Goal: Task Accomplishment & Management: Use online tool/utility

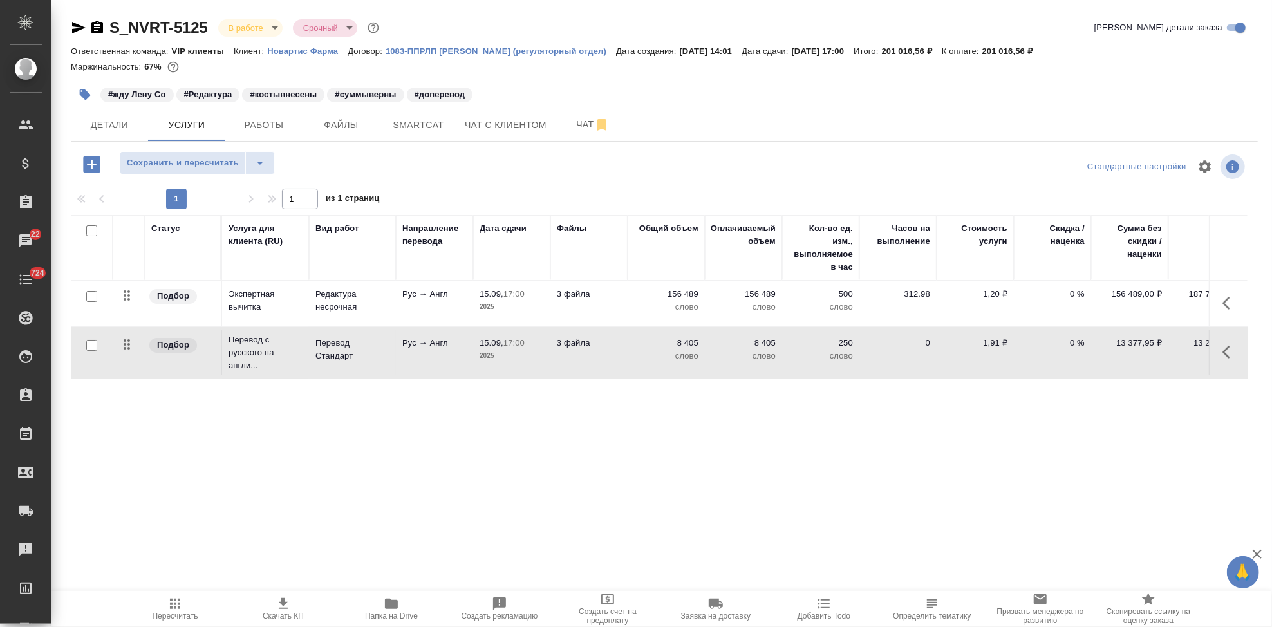
click at [286, 612] on span "Скачать КП" at bounding box center [283, 616] width 41 height 9
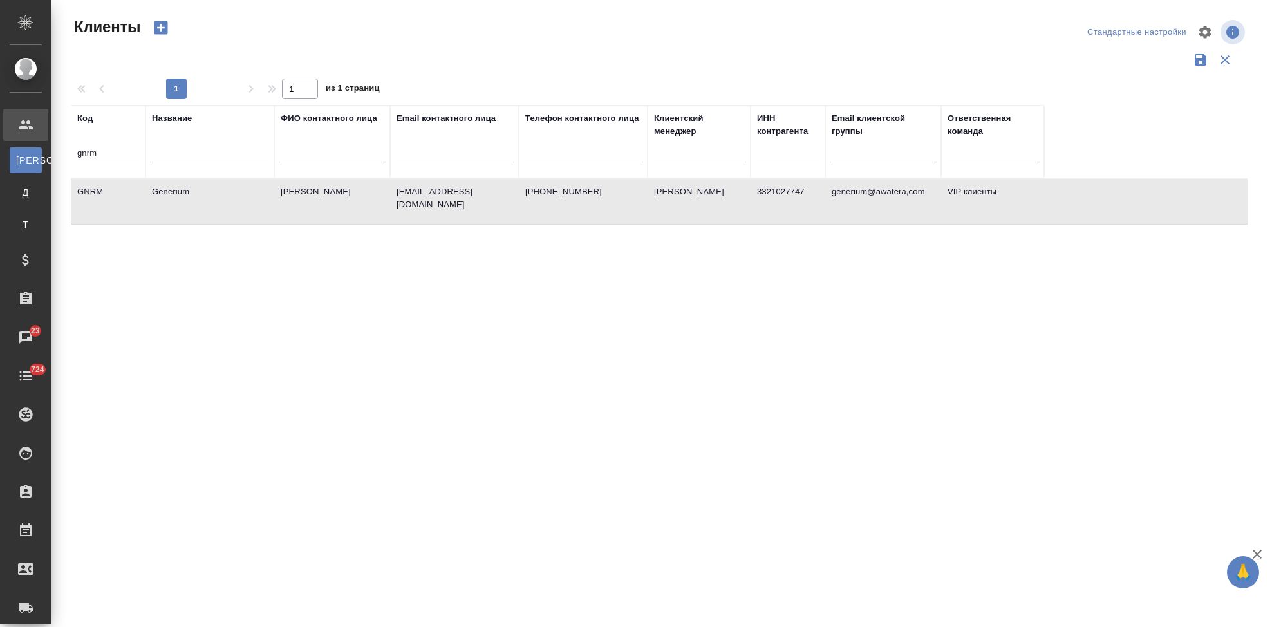
select select "RU"
click at [114, 148] on input "gnrm" at bounding box center [108, 154] width 62 height 16
type input "g"
type input "sndz"
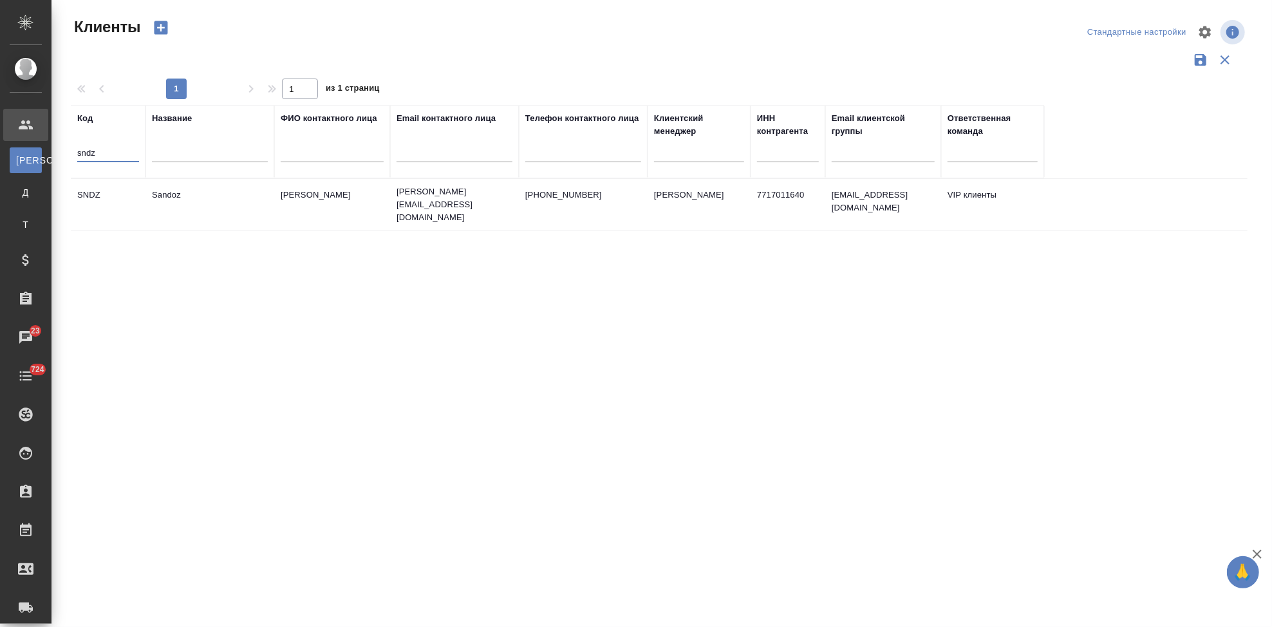
click at [525, 199] on td "+74956607509" at bounding box center [583, 204] width 129 height 45
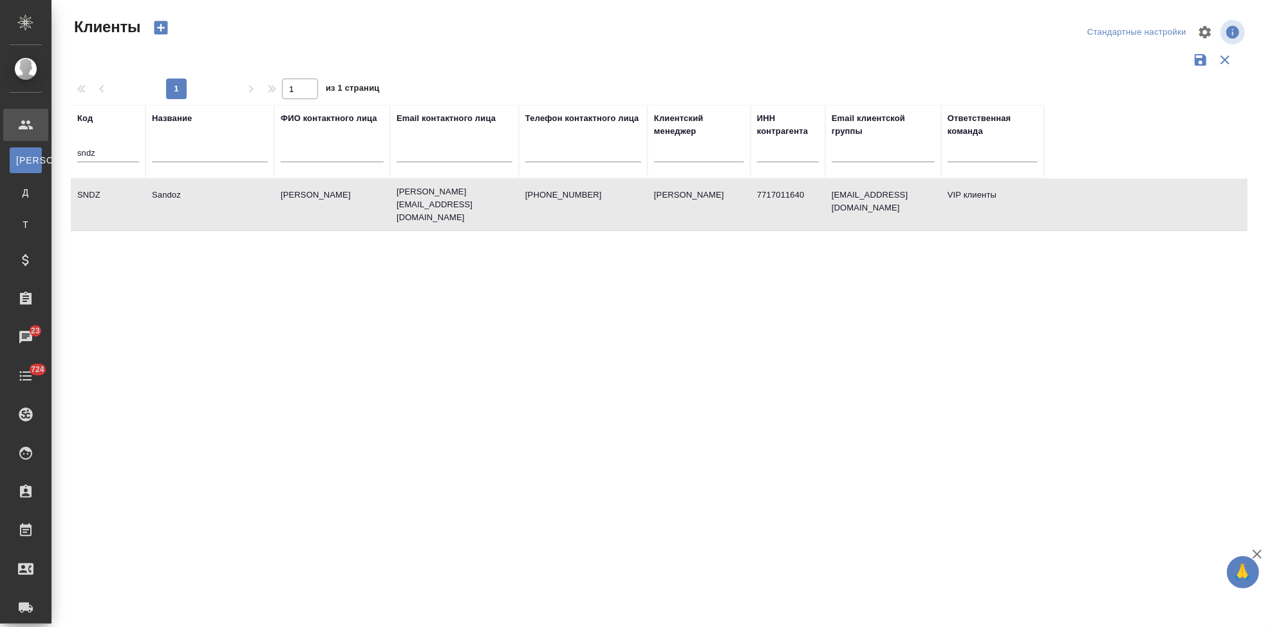
click at [525, 199] on td "+74956607509" at bounding box center [583, 204] width 129 height 45
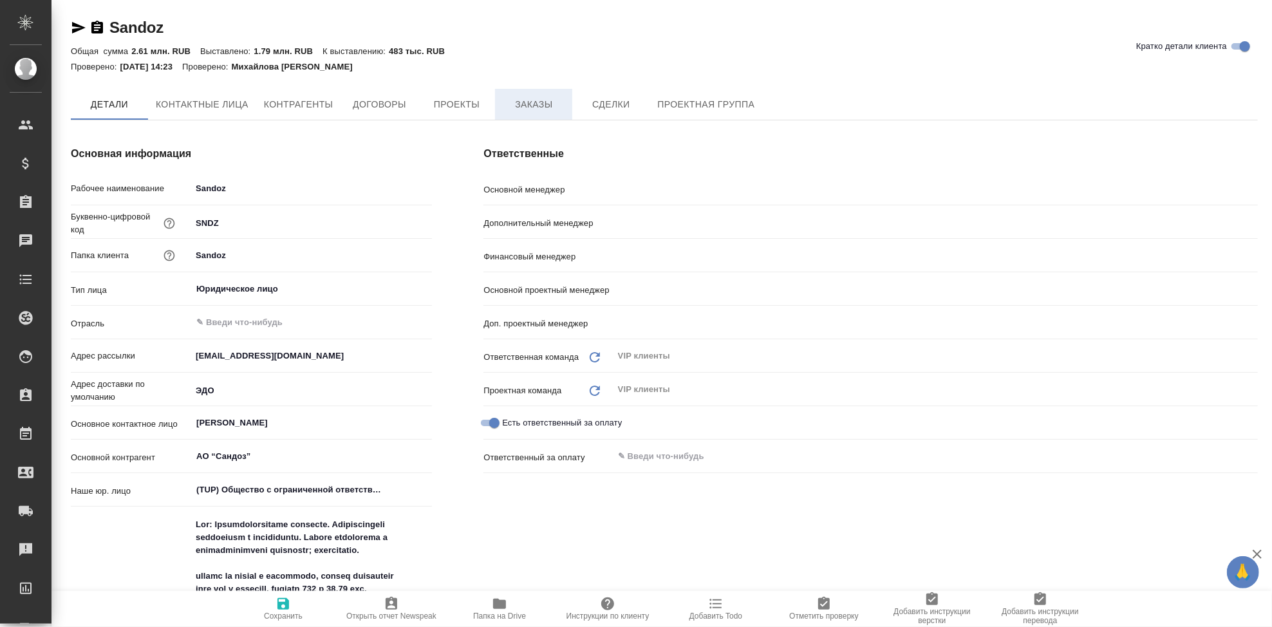
type textarea "x"
click at [534, 96] on button "Заказы" at bounding box center [533, 105] width 77 height 32
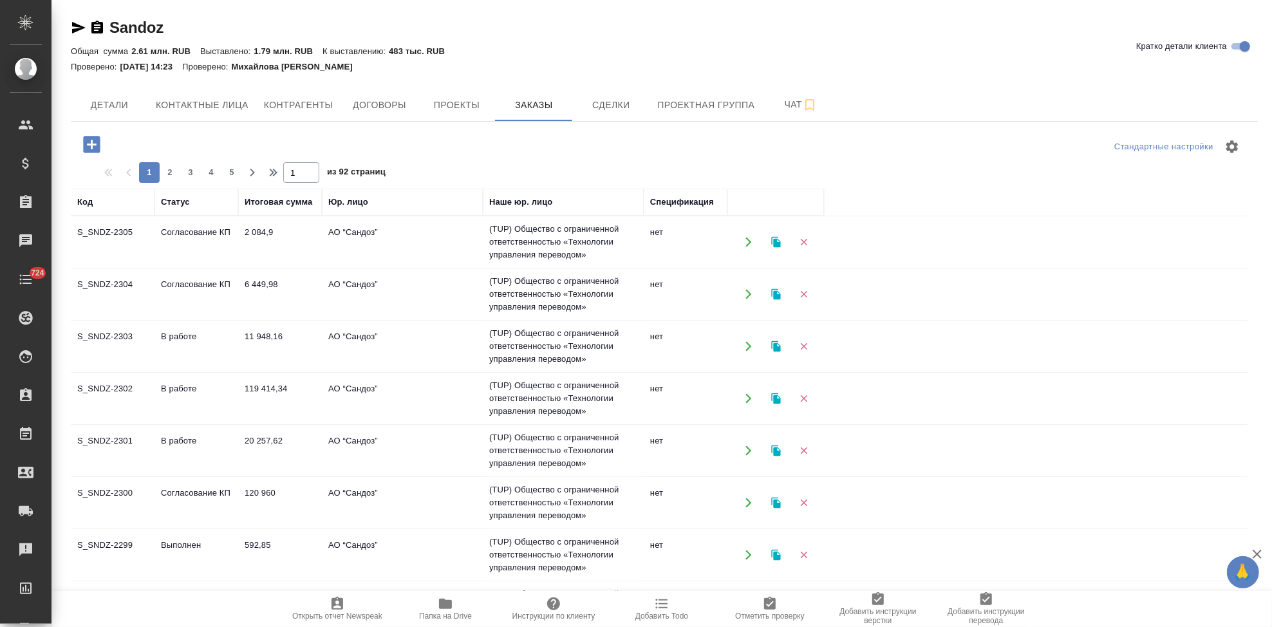
click at [164, 237] on td "Согласование КП" at bounding box center [197, 242] width 84 height 45
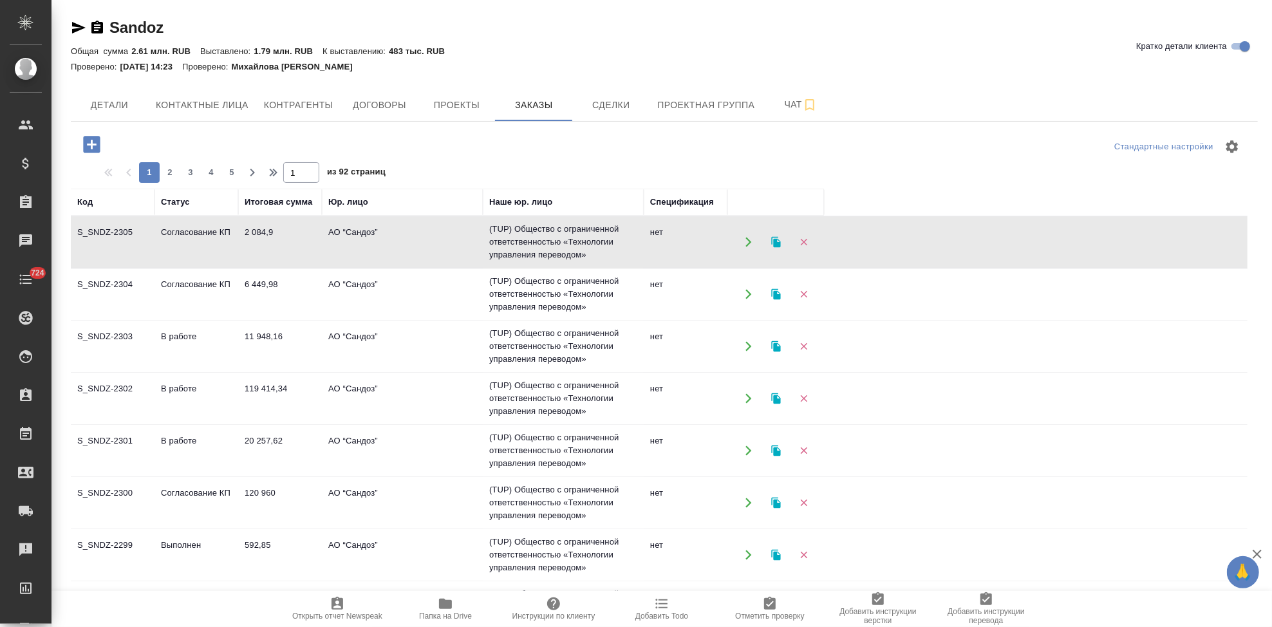
click at [164, 237] on td "Согласование КП" at bounding box center [197, 242] width 84 height 45
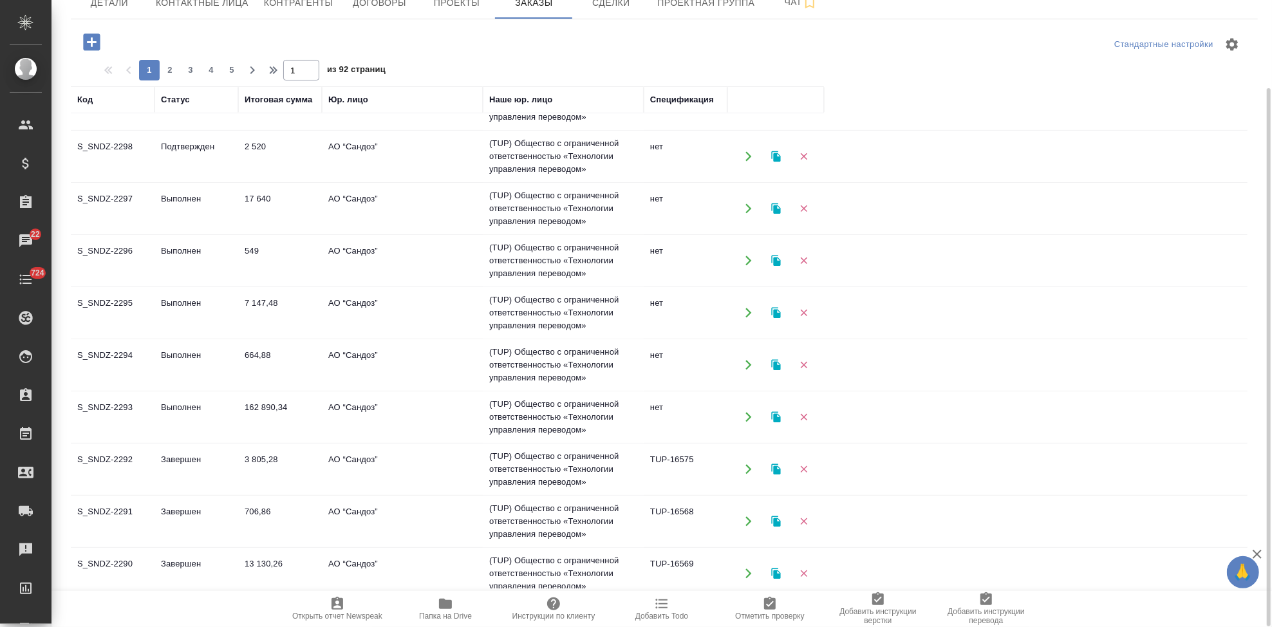
scroll to position [205, 0]
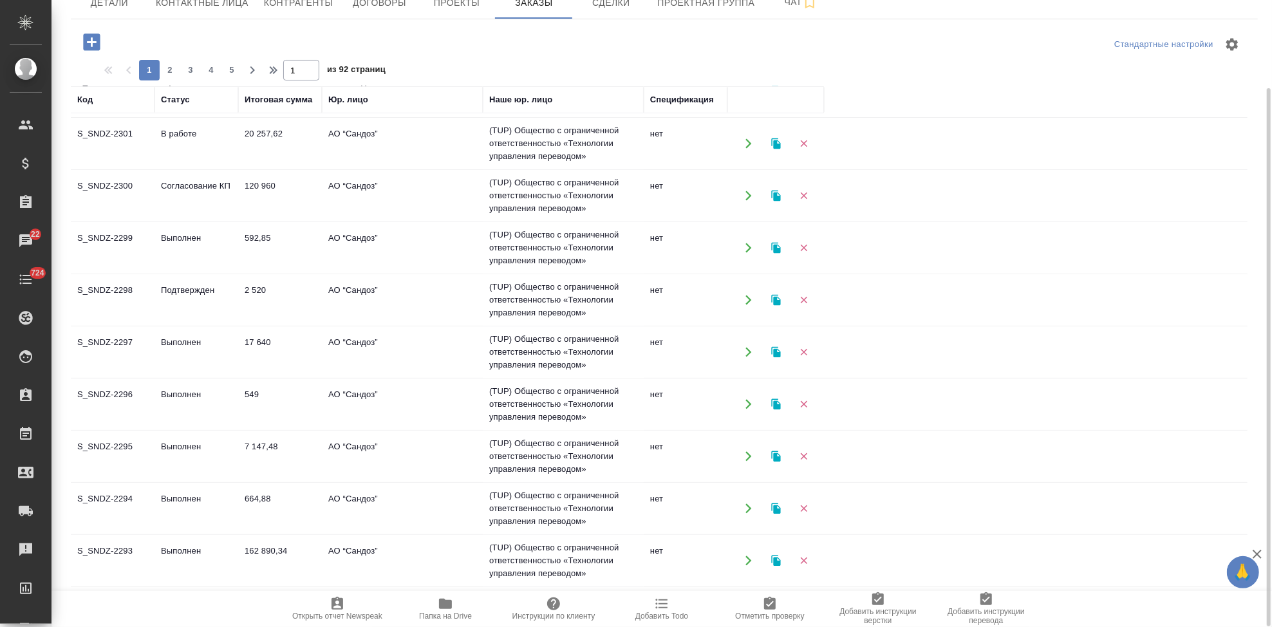
click at [141, 285] on td "S_SNDZ-2298" at bounding box center [113, 299] width 84 height 45
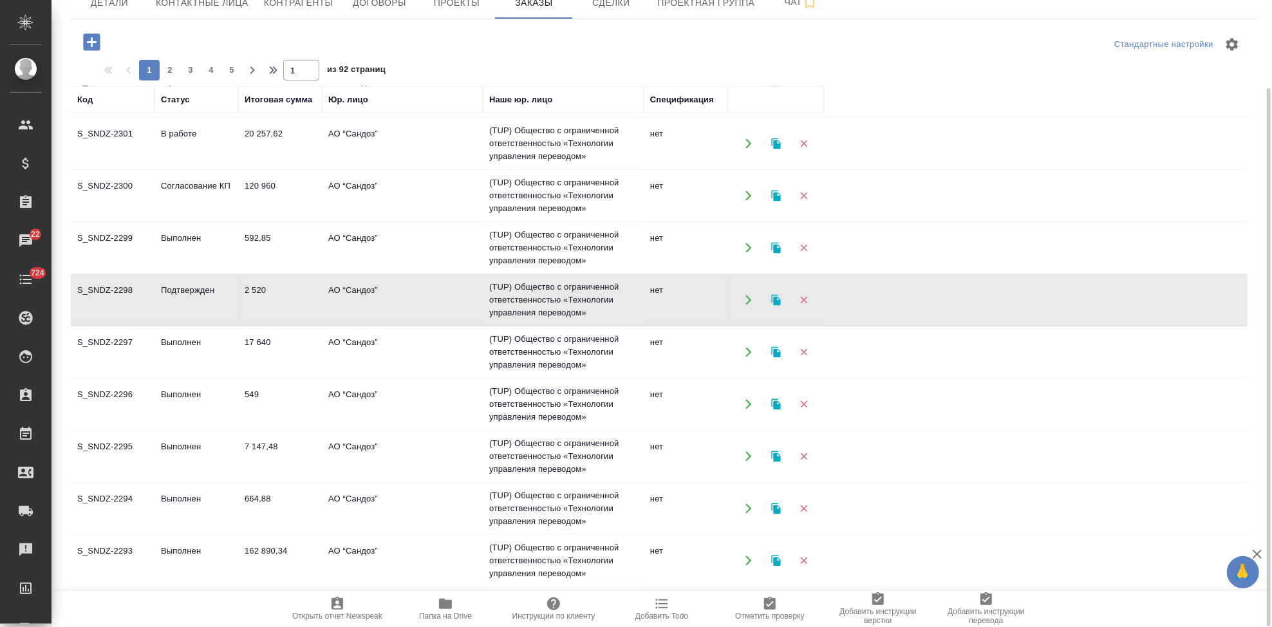
click at [141, 285] on td "S_SNDZ-2298" at bounding box center [113, 299] width 84 height 45
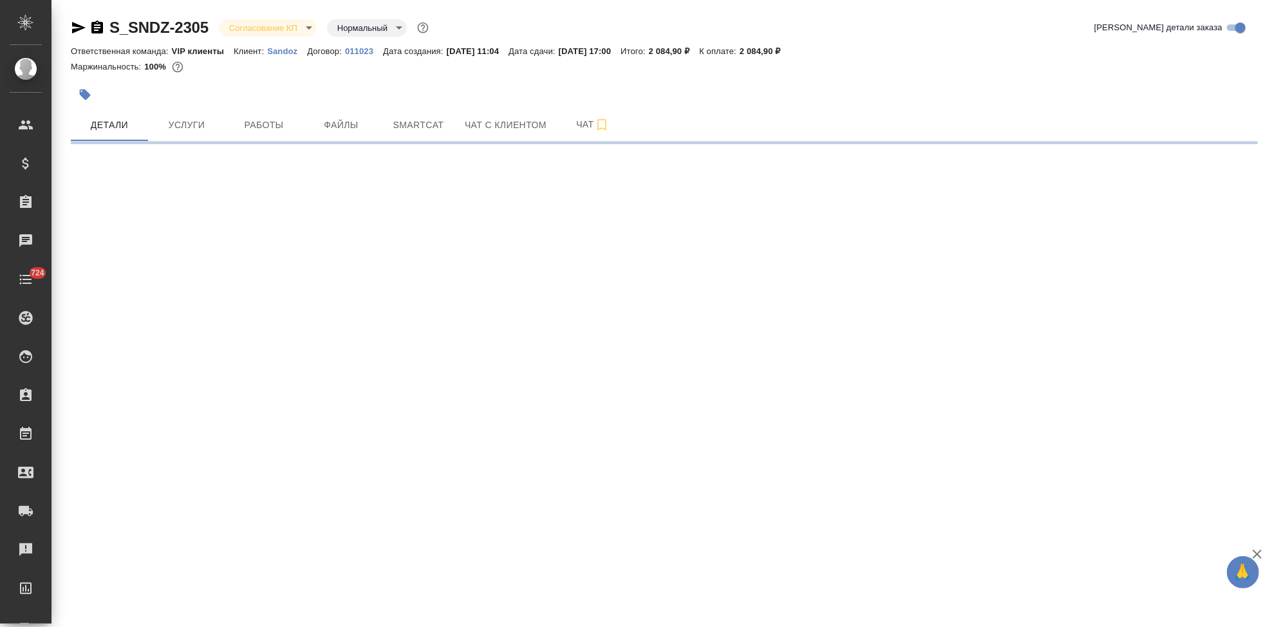
select select "RU"
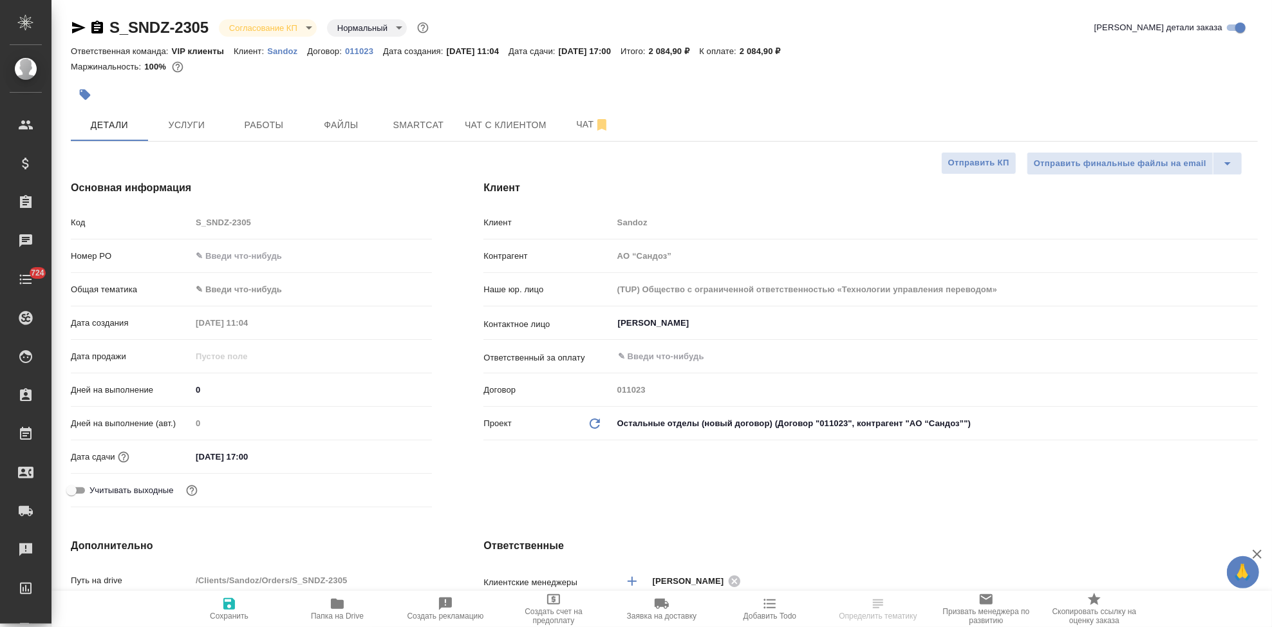
type textarea "x"
click at [303, 32] on body "🙏 .cls-1 fill:#fff; AWATERA Kabargina Anna Клиенты Спецификации Заказы Чаты 724…" at bounding box center [636, 313] width 1272 height 627
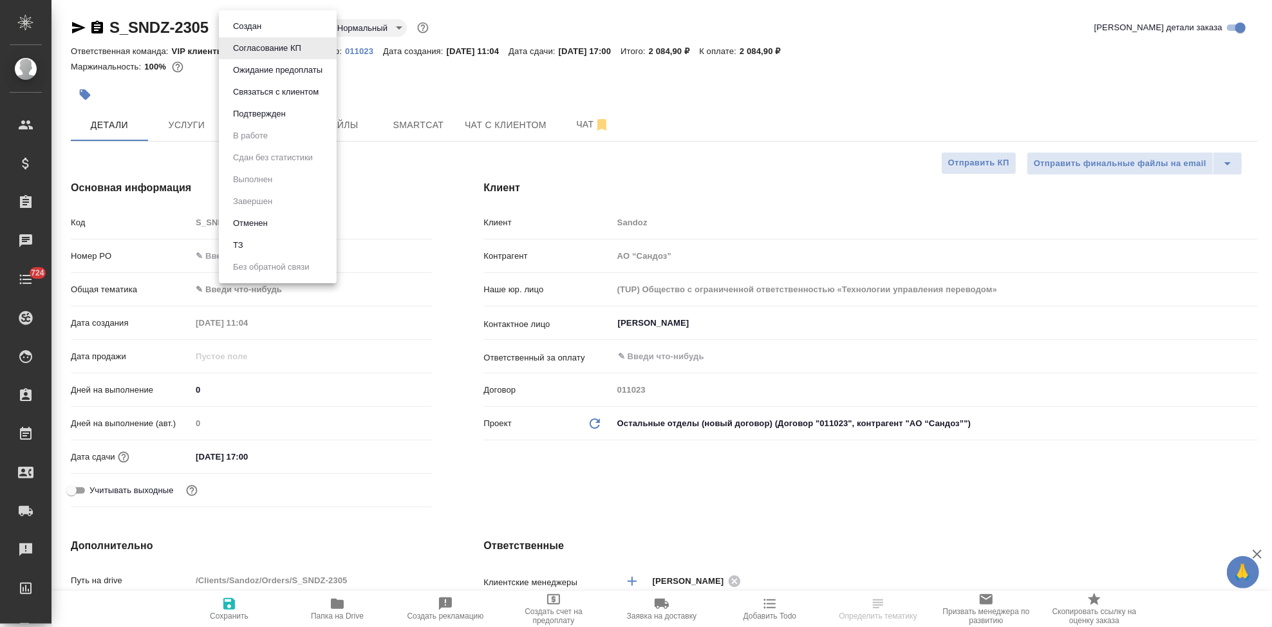
click at [279, 121] on li "Подтвержден" at bounding box center [278, 114] width 118 height 22
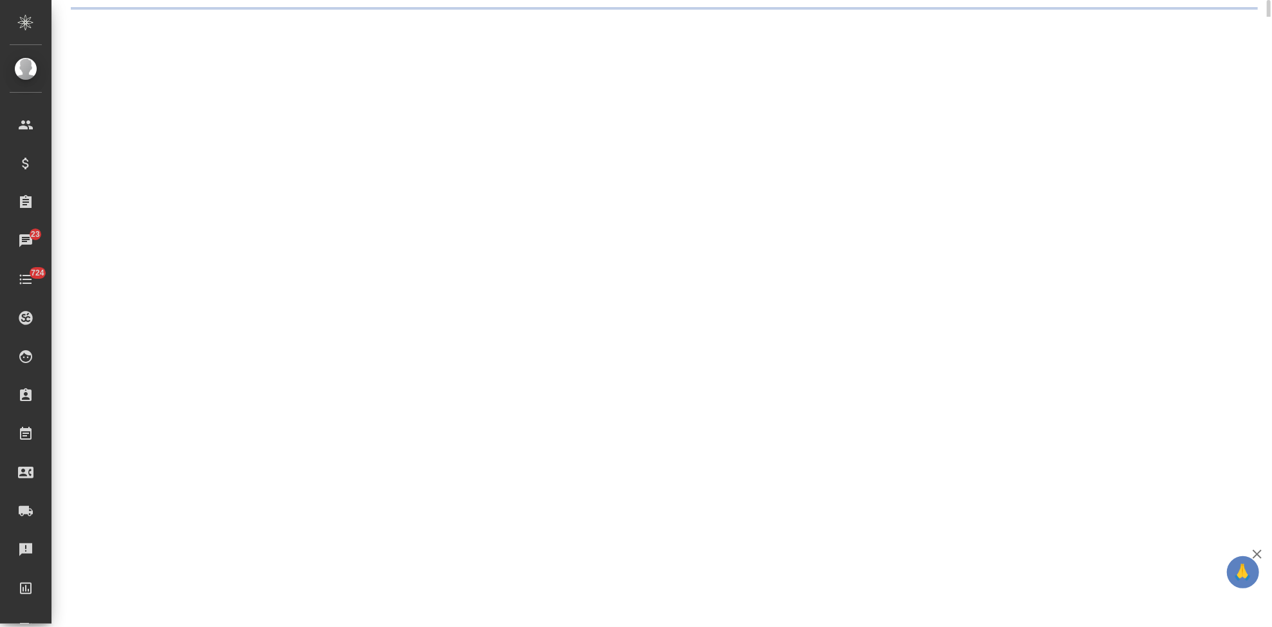
select select "RU"
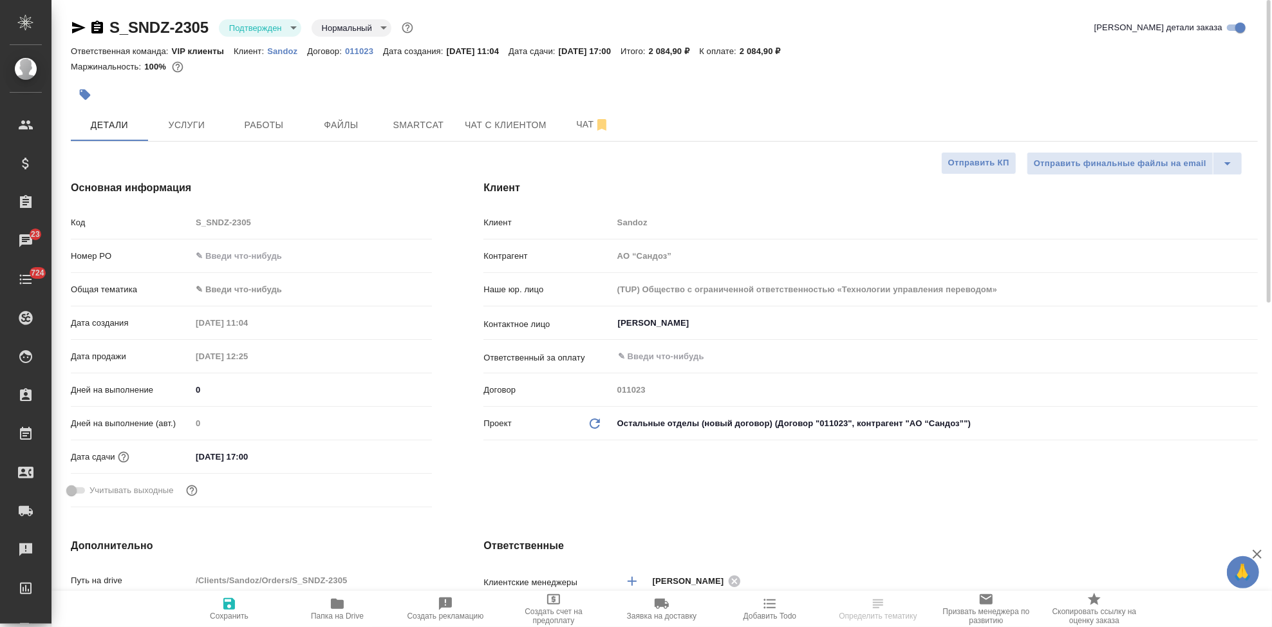
type textarea "x"
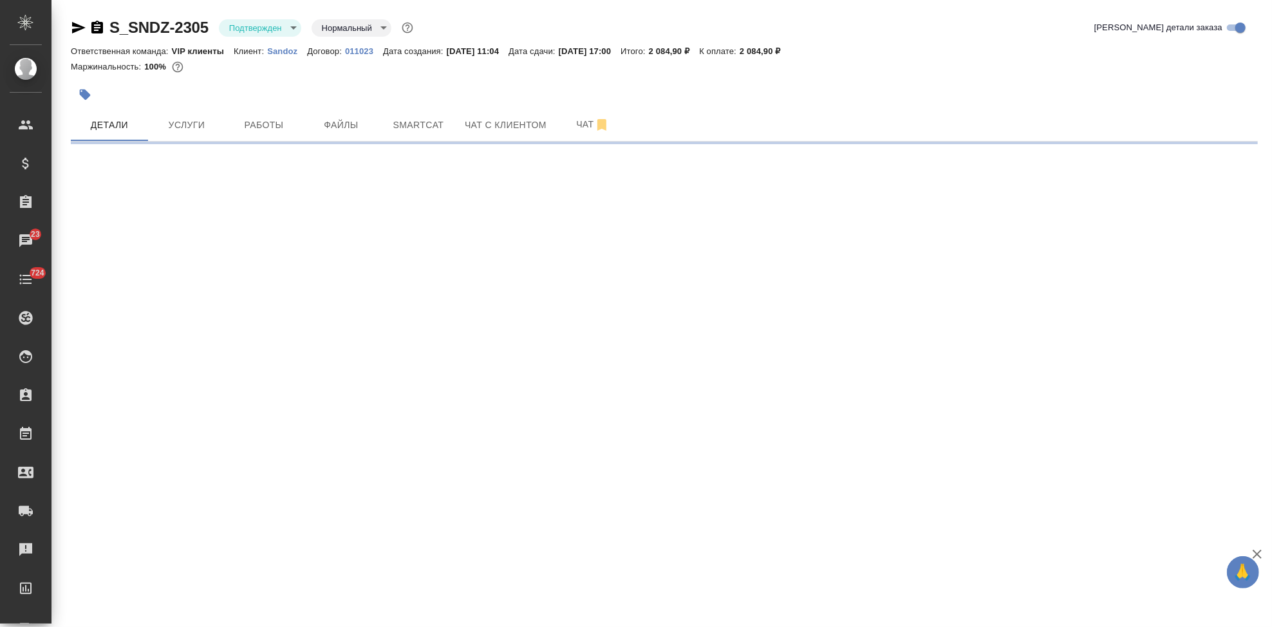
select select "RU"
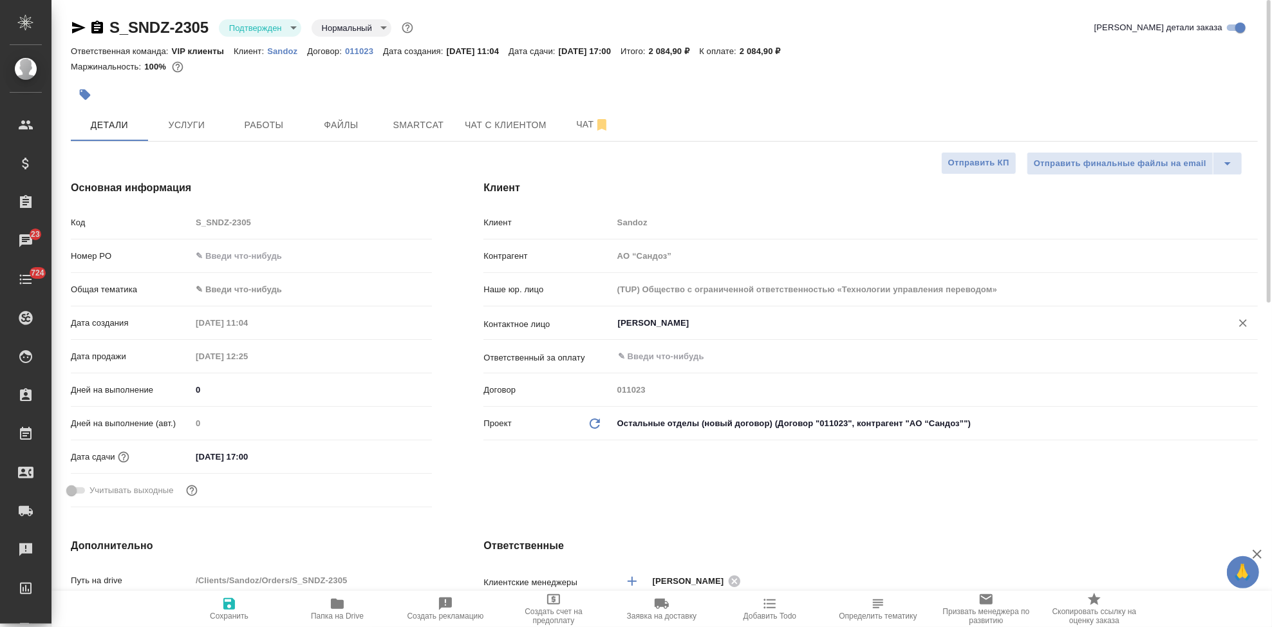
type textarea "x"
click at [574, 131] on span "Чат" at bounding box center [593, 125] width 62 height 16
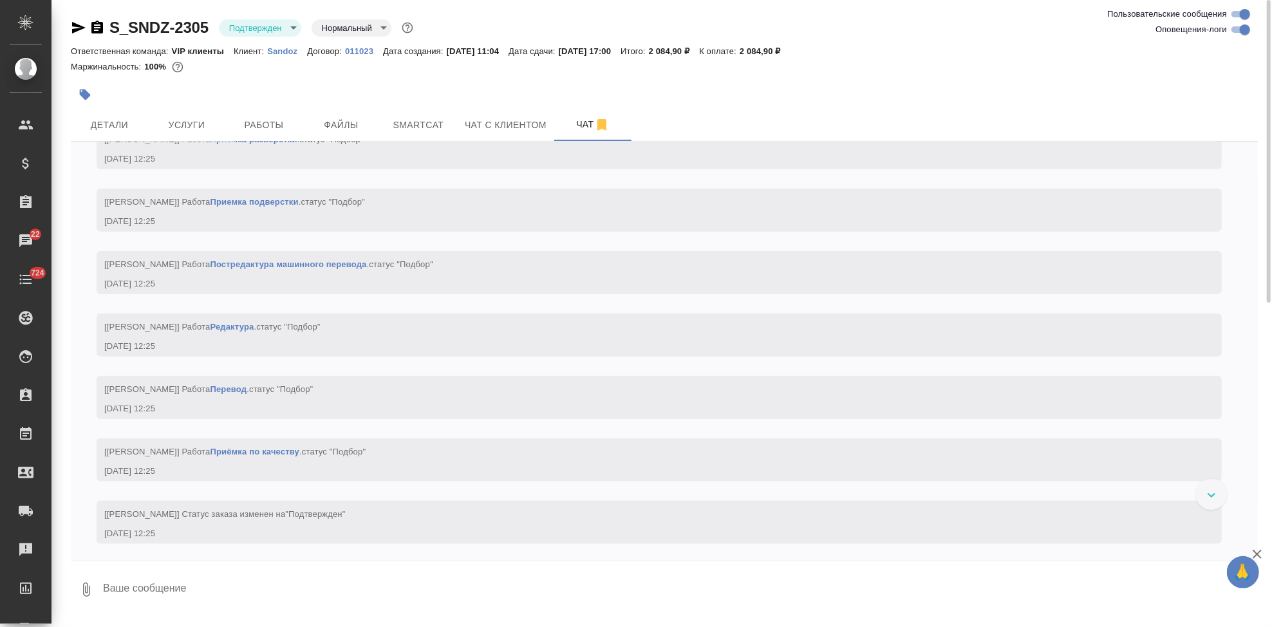
scroll to position [1058, 0]
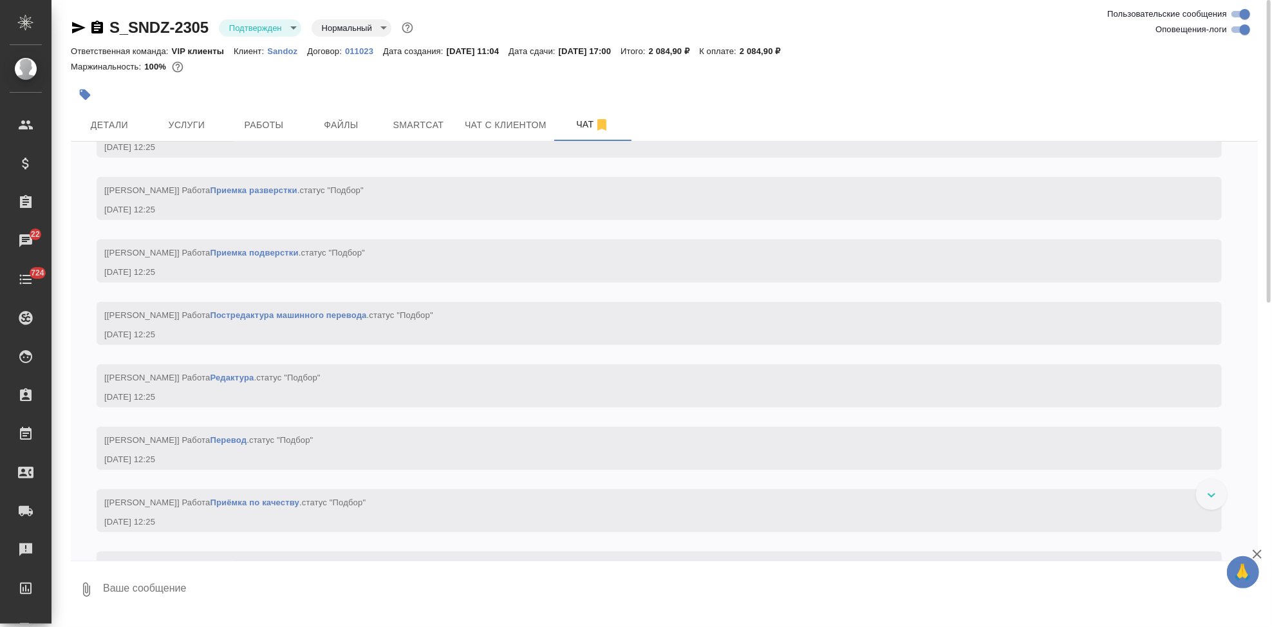
click at [312, 579] on textarea at bounding box center [680, 590] width 1156 height 44
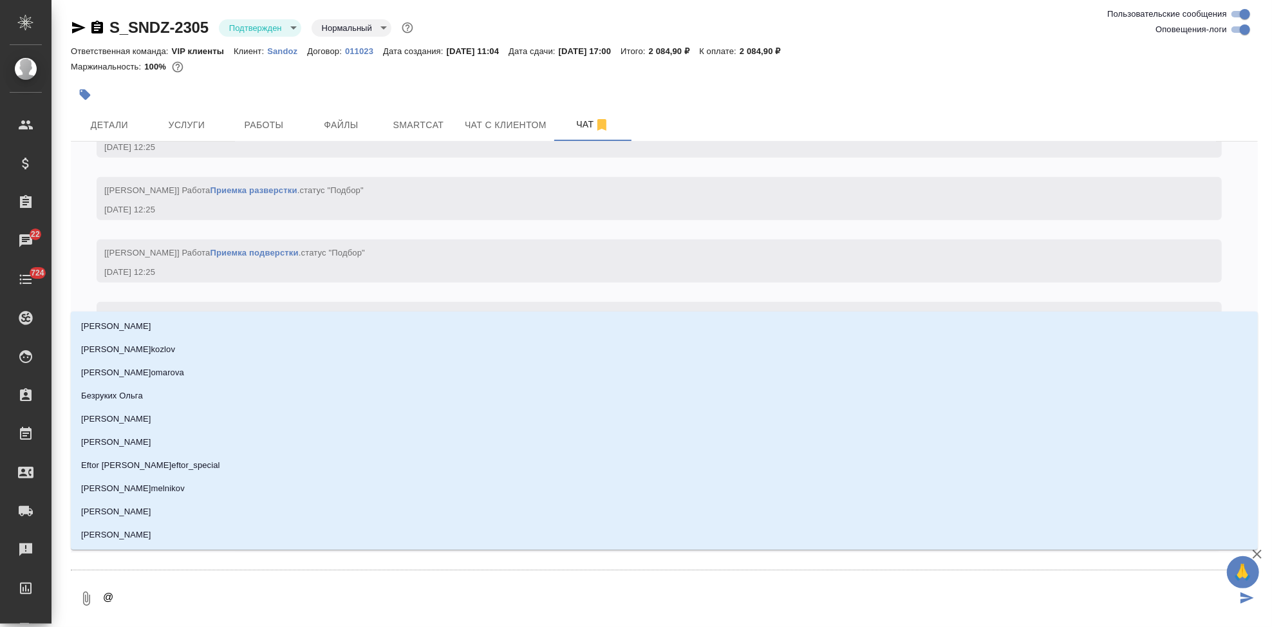
type textarea "@г"
type input "г"
type textarea "@го"
type input "го"
type textarea "@гор"
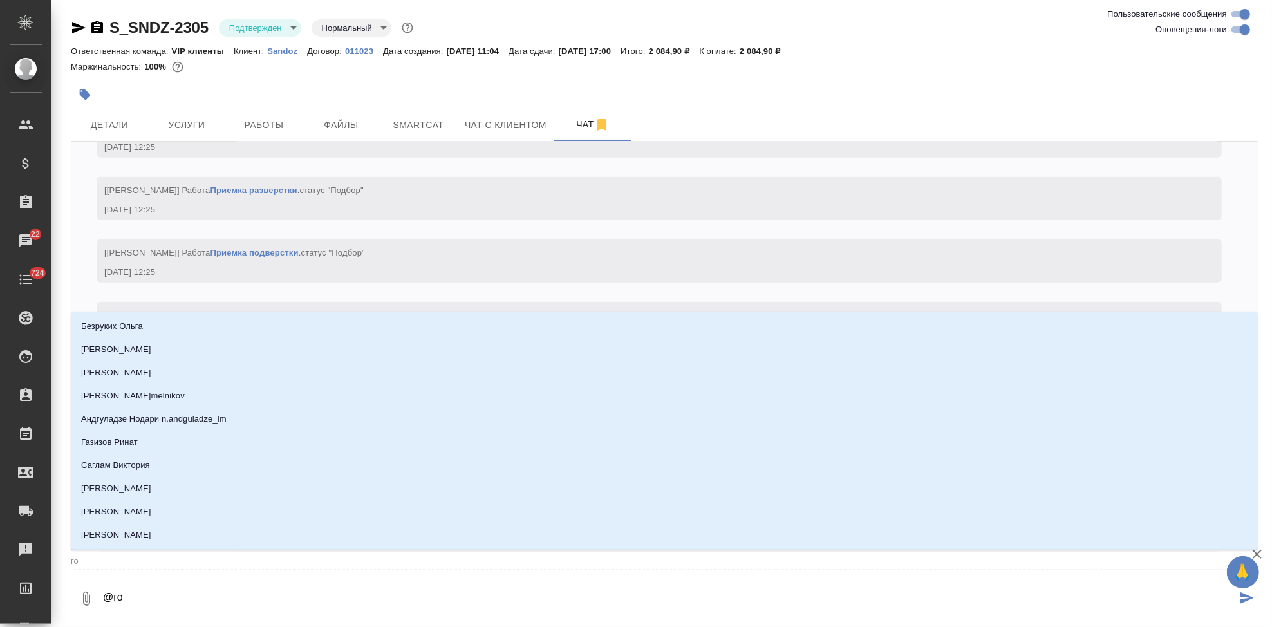
type input "гор"
type textarea "@горш"
type input "горш"
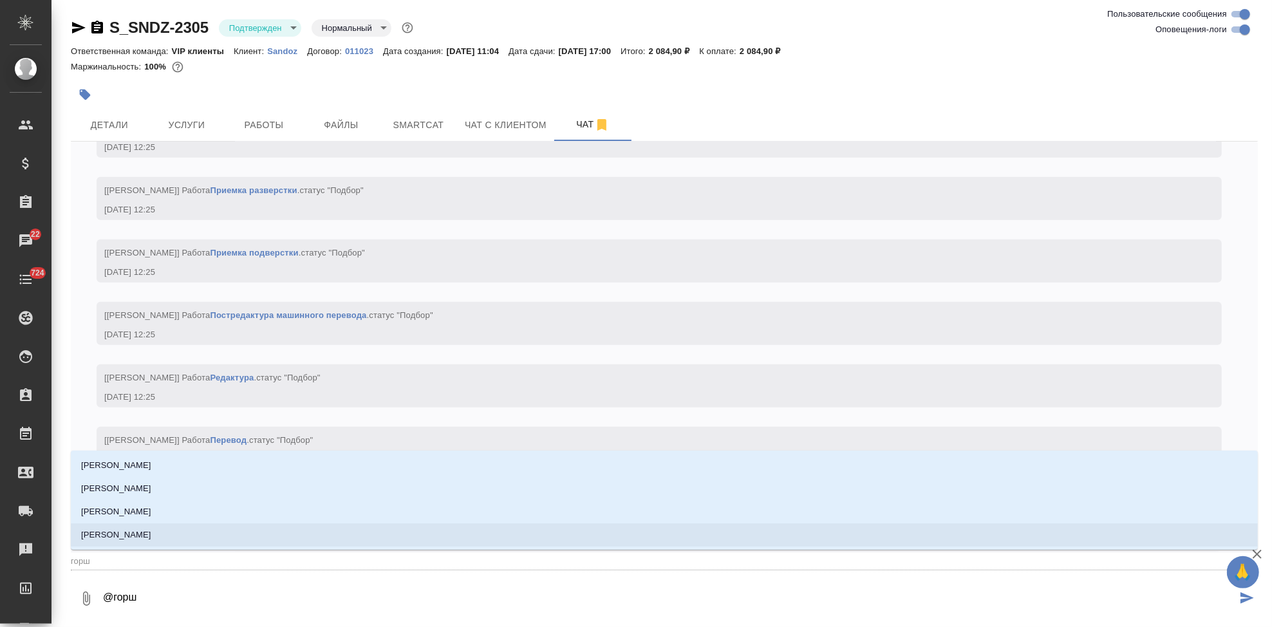
click at [191, 531] on li "[PERSON_NAME]" at bounding box center [664, 534] width 1187 height 23
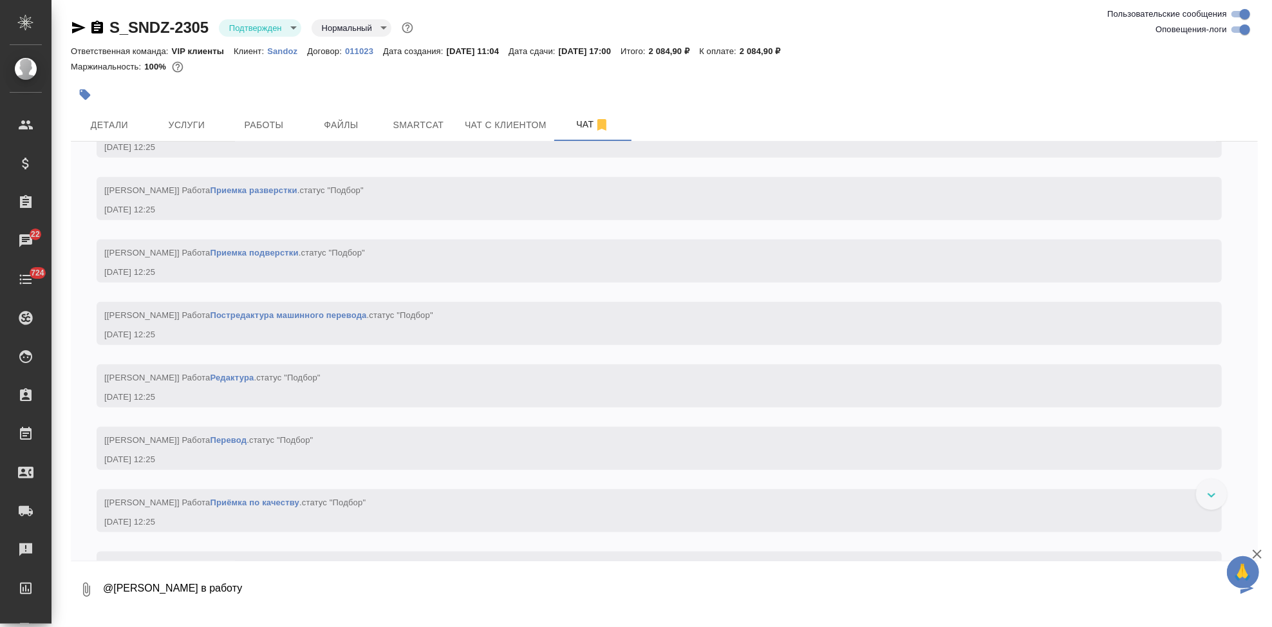
type textarea "@Горшкова Валентина в работу"
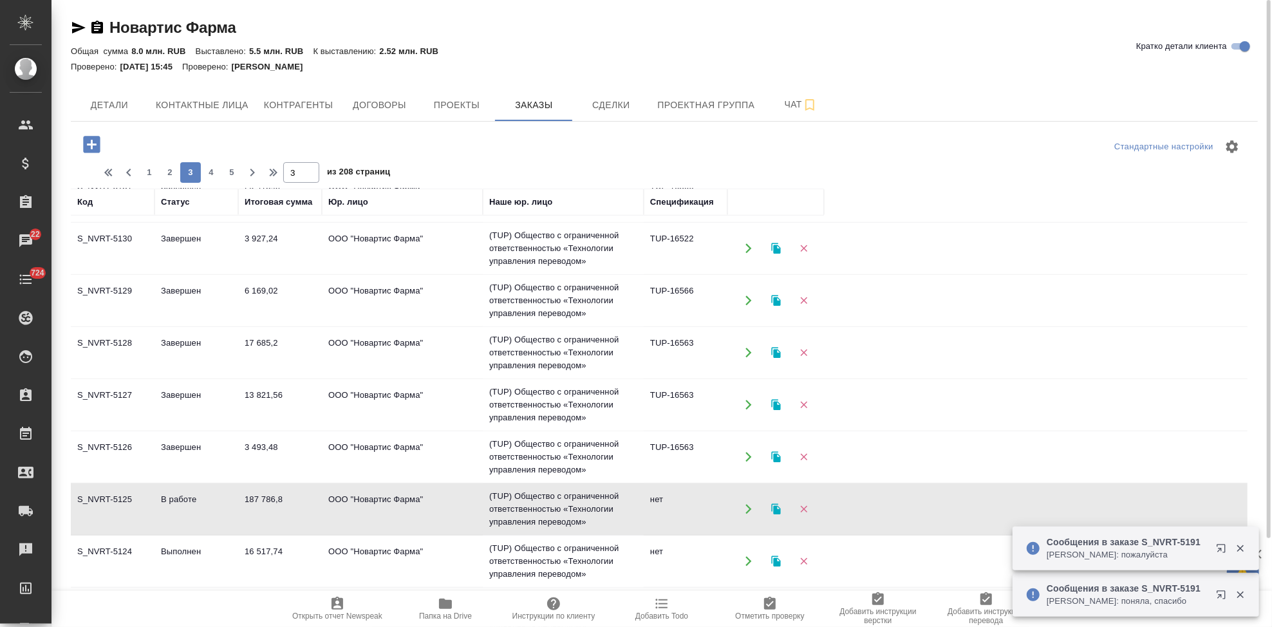
scroll to position [615, 0]
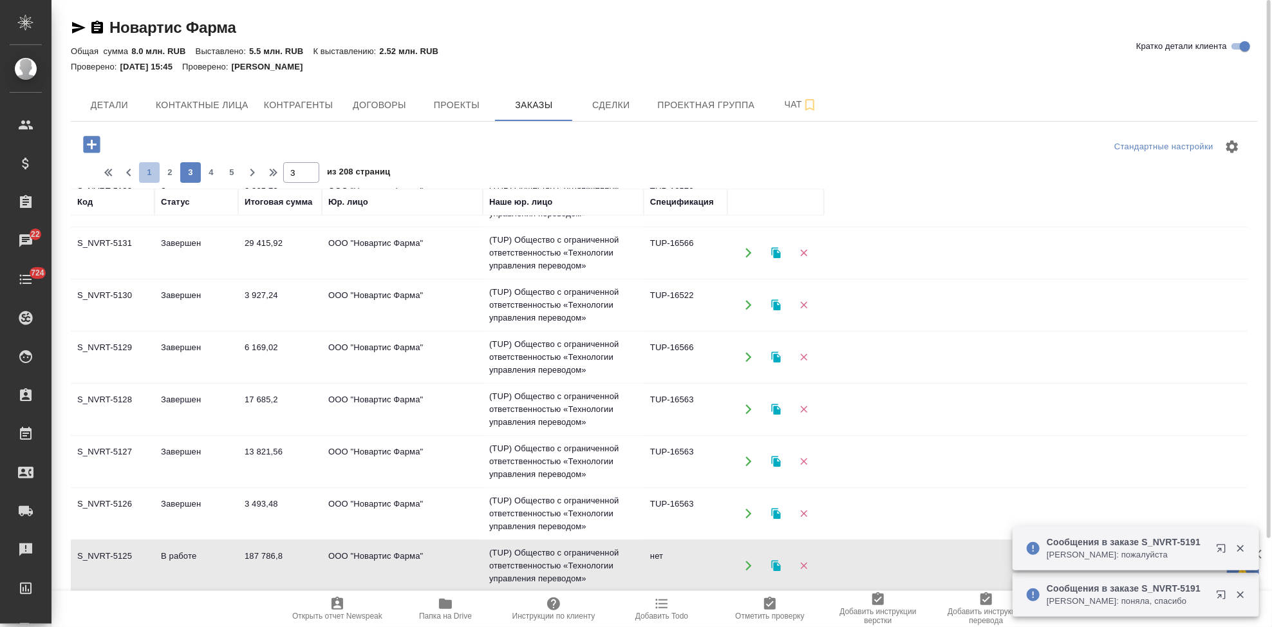
click at [144, 170] on span "1" at bounding box center [149, 172] width 21 height 13
type input "1"
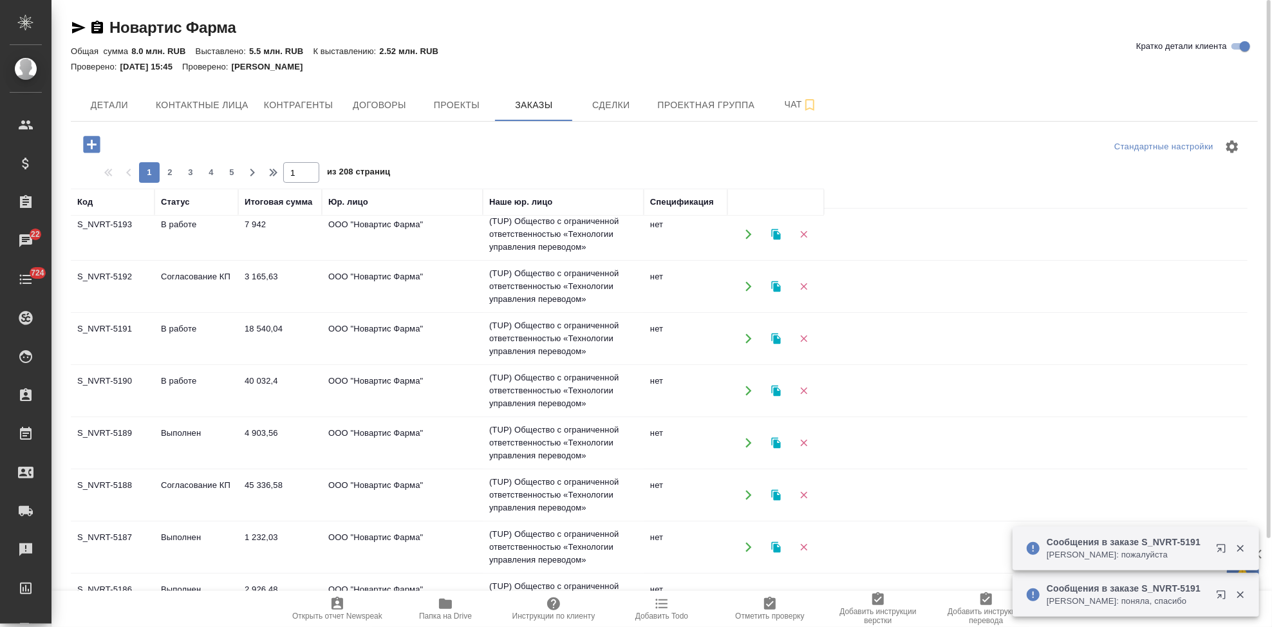
scroll to position [0, 0]
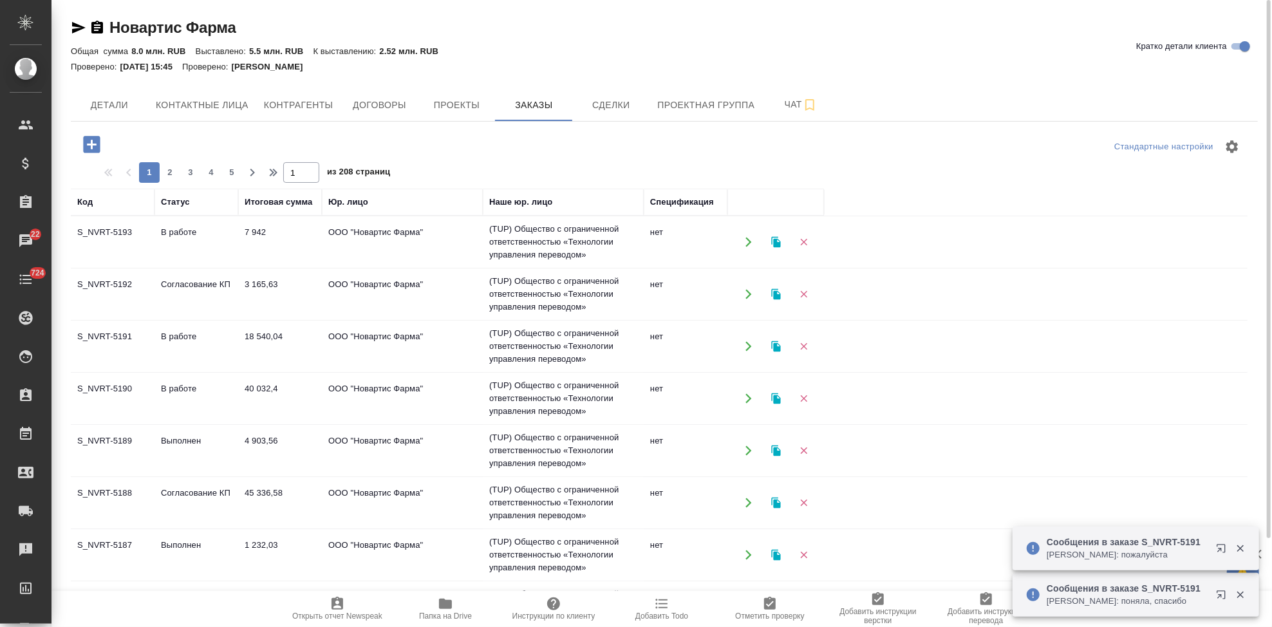
click at [192, 285] on td "Согласование КП" at bounding box center [197, 294] width 84 height 45
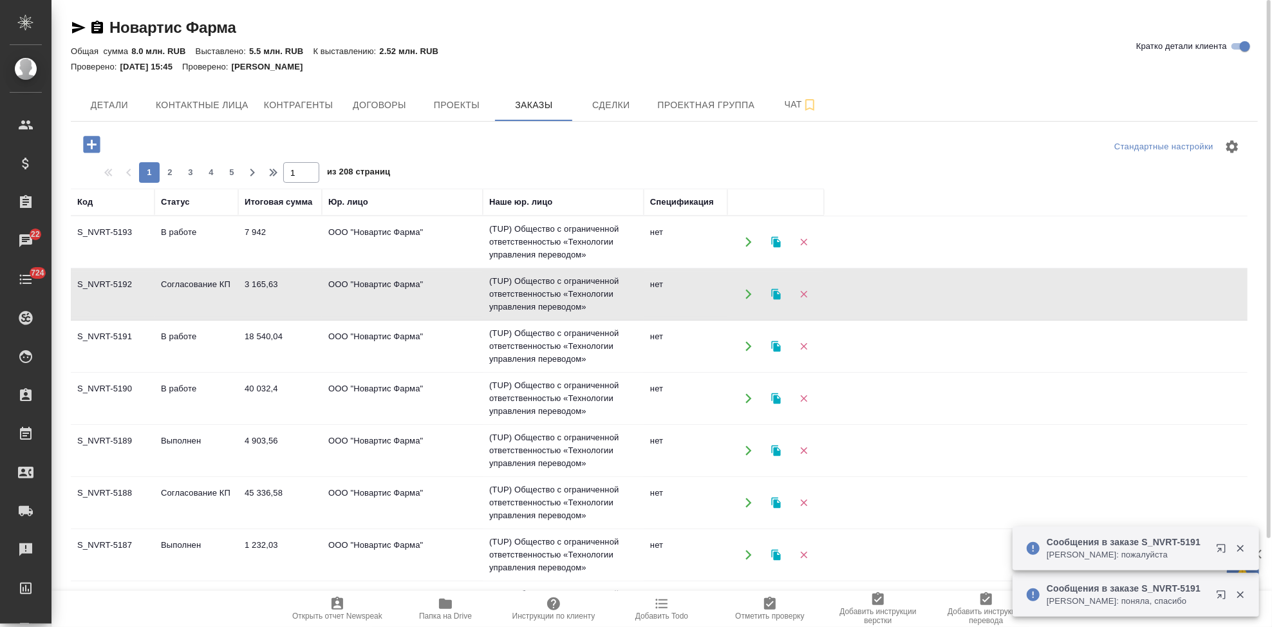
click at [192, 285] on td "Согласование КП" at bounding box center [197, 294] width 84 height 45
click at [94, 149] on icon "button" at bounding box center [91, 144] width 17 height 17
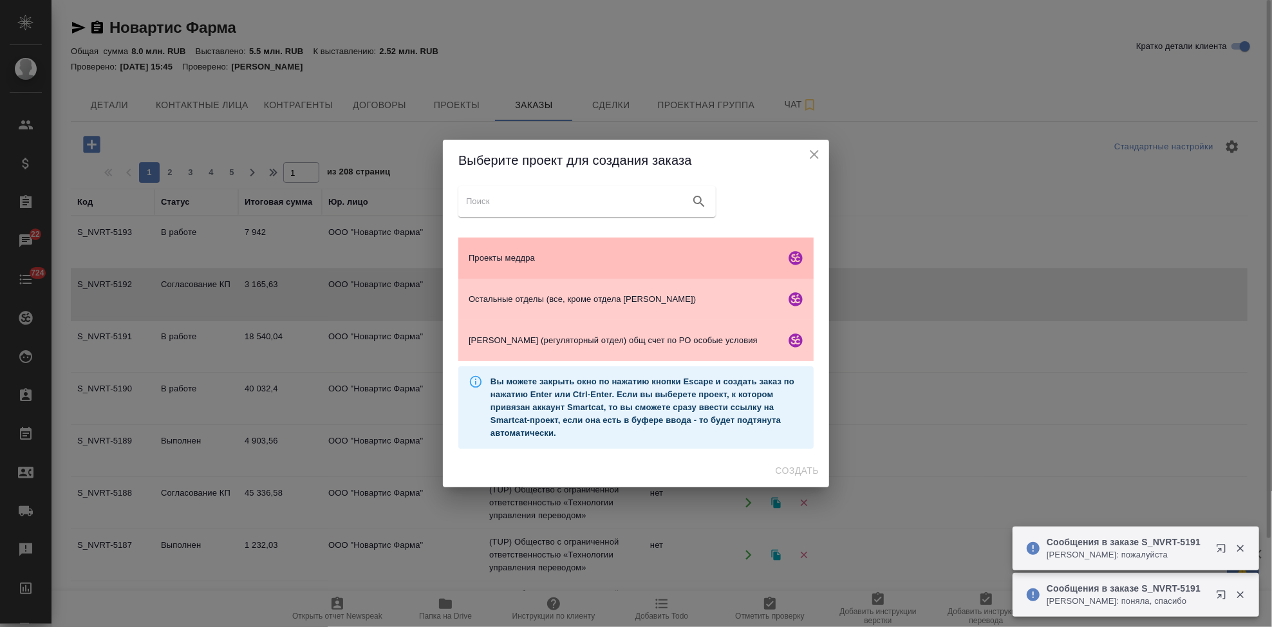
click at [512, 263] on span "Проекты меддра" at bounding box center [625, 258] width 312 height 13
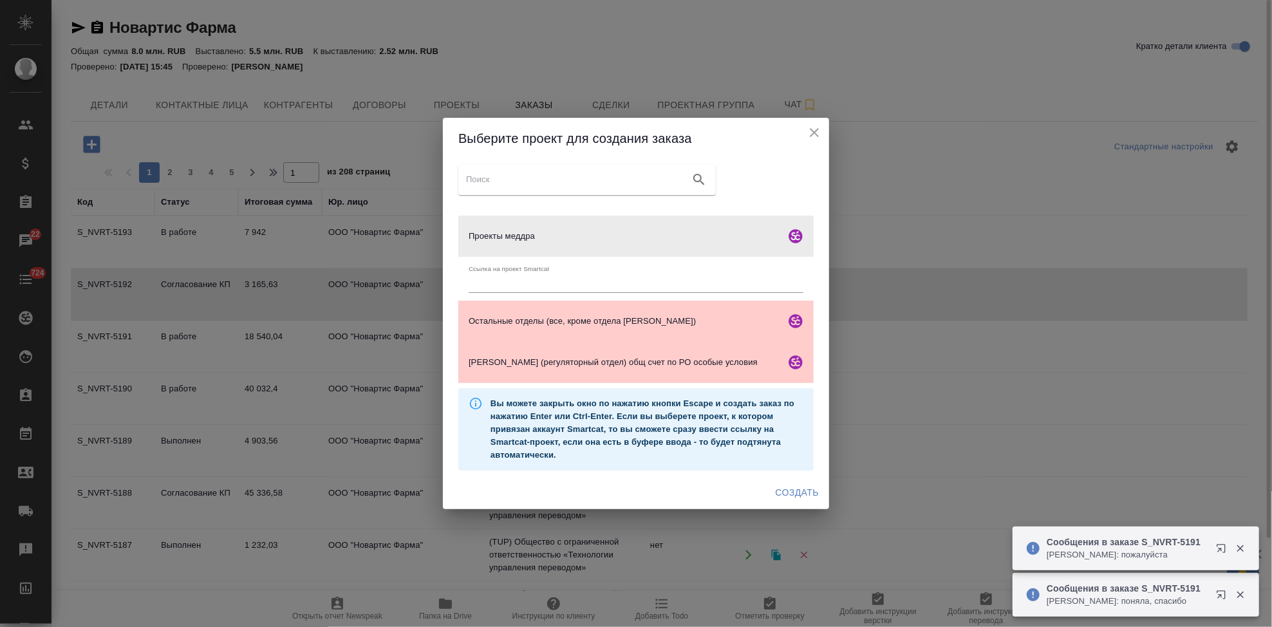
click at [793, 489] on span "Создать" at bounding box center [797, 493] width 43 height 16
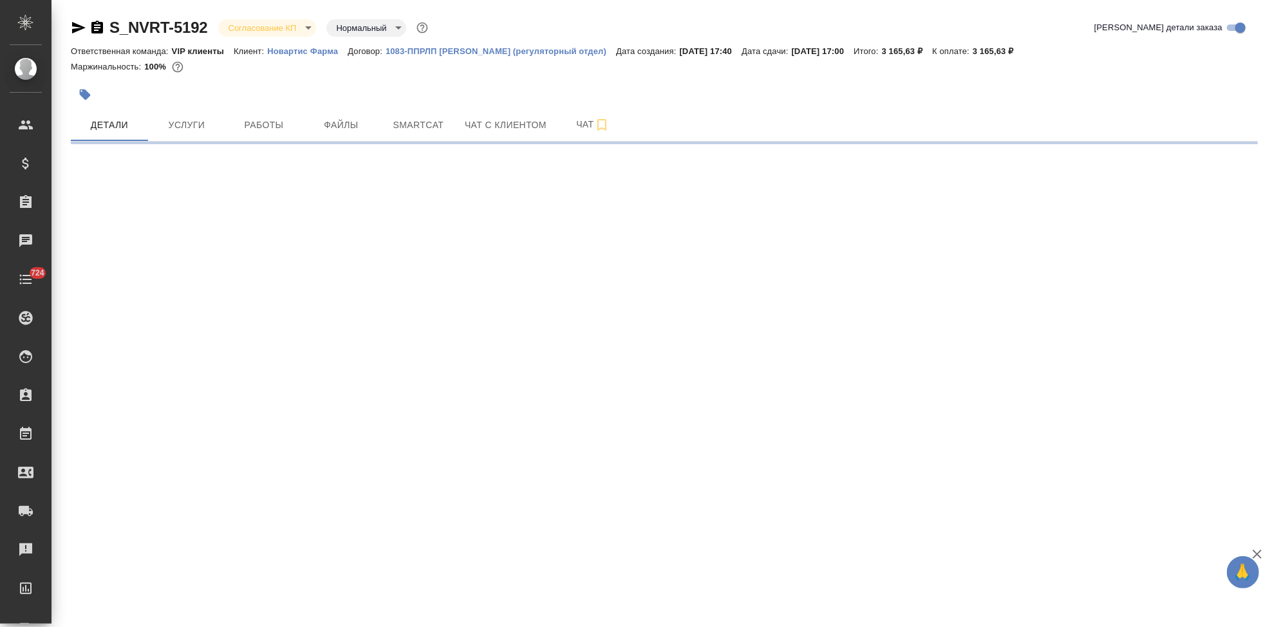
select select "RU"
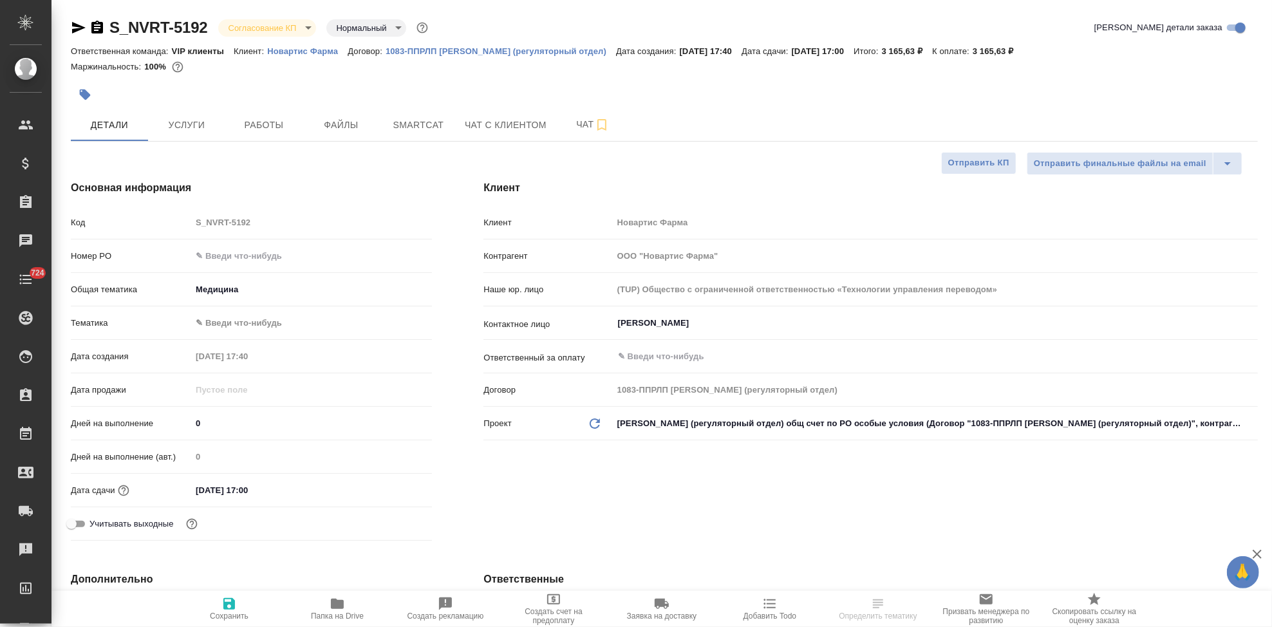
type textarea "x"
click at [303, 26] on body "🙏 .cls-1 fill:#fff; AWATERA Kabargina Anna Клиенты Спецификации Заказы Чаты 724…" at bounding box center [636, 313] width 1272 height 627
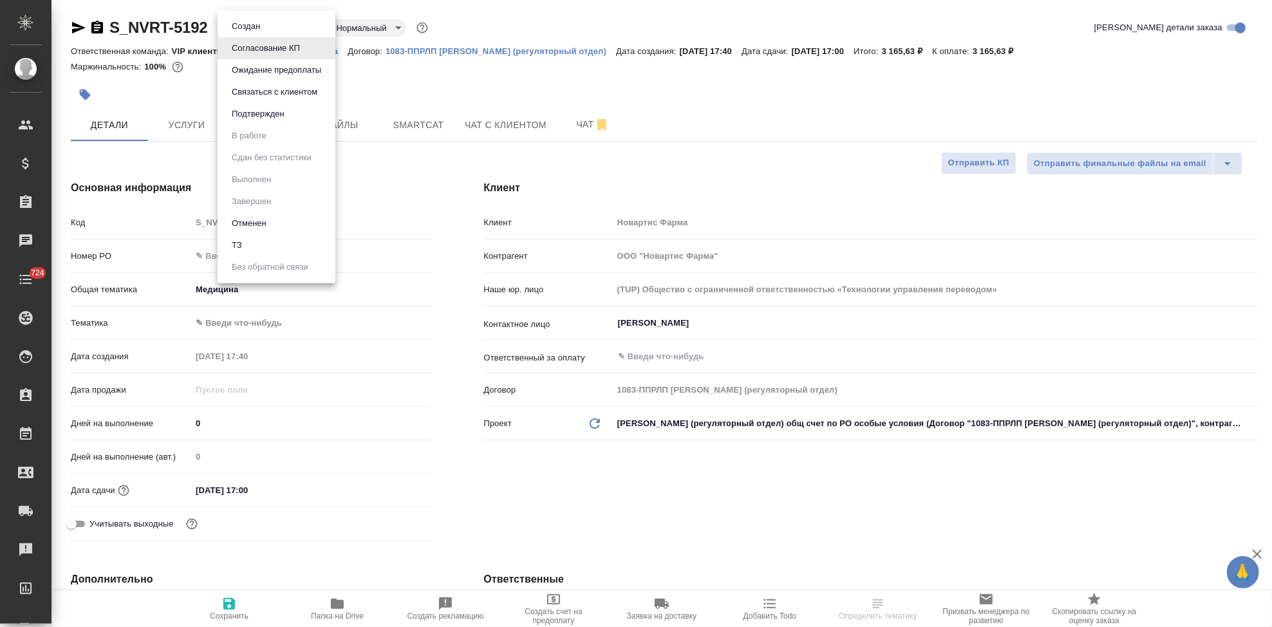
type textarea "x"
click at [277, 117] on button "Подтвержден" at bounding box center [258, 114] width 61 height 14
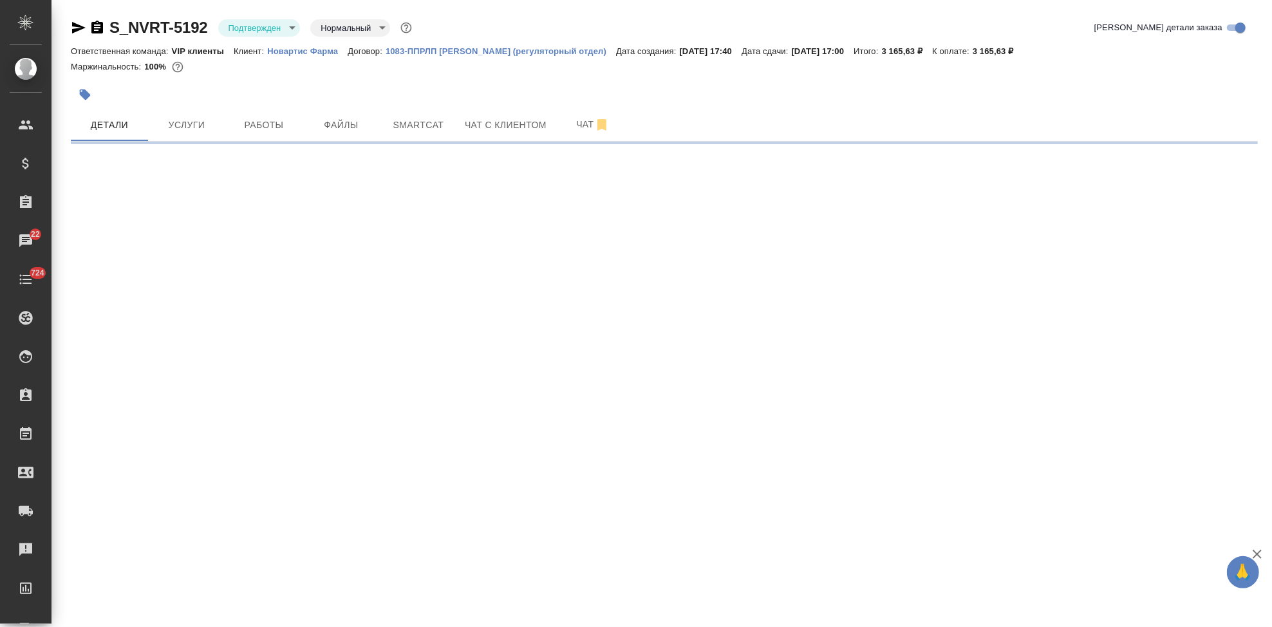
select select "RU"
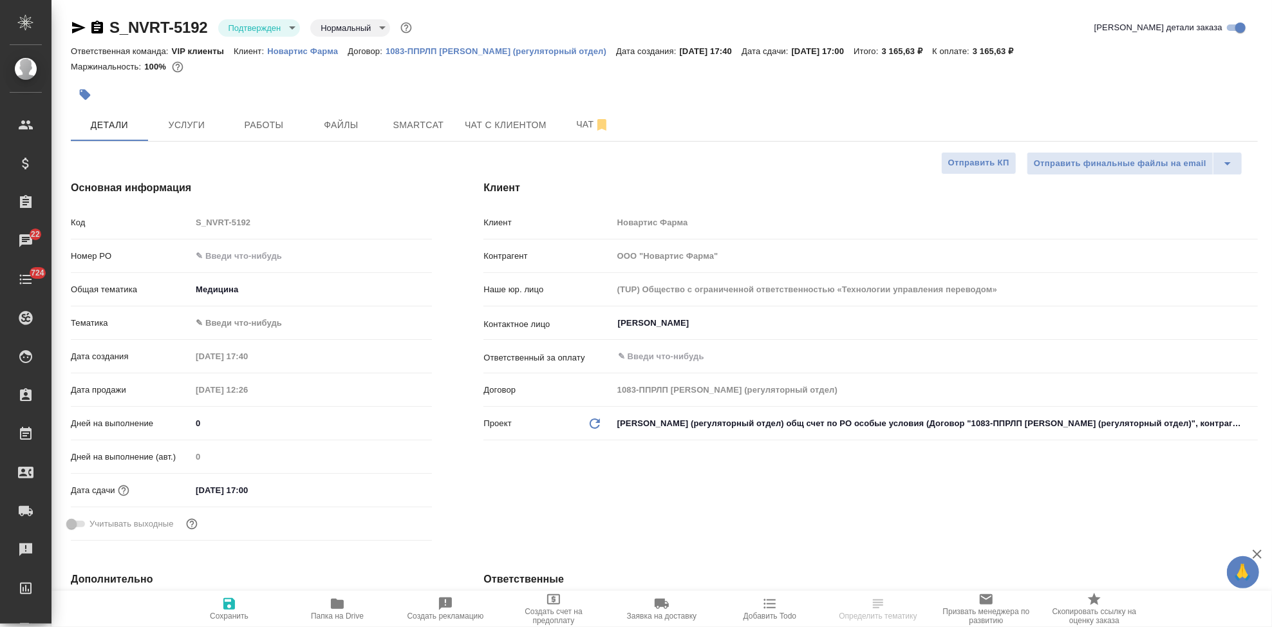
type textarea "x"
click at [568, 128] on span "Чат" at bounding box center [593, 125] width 62 height 16
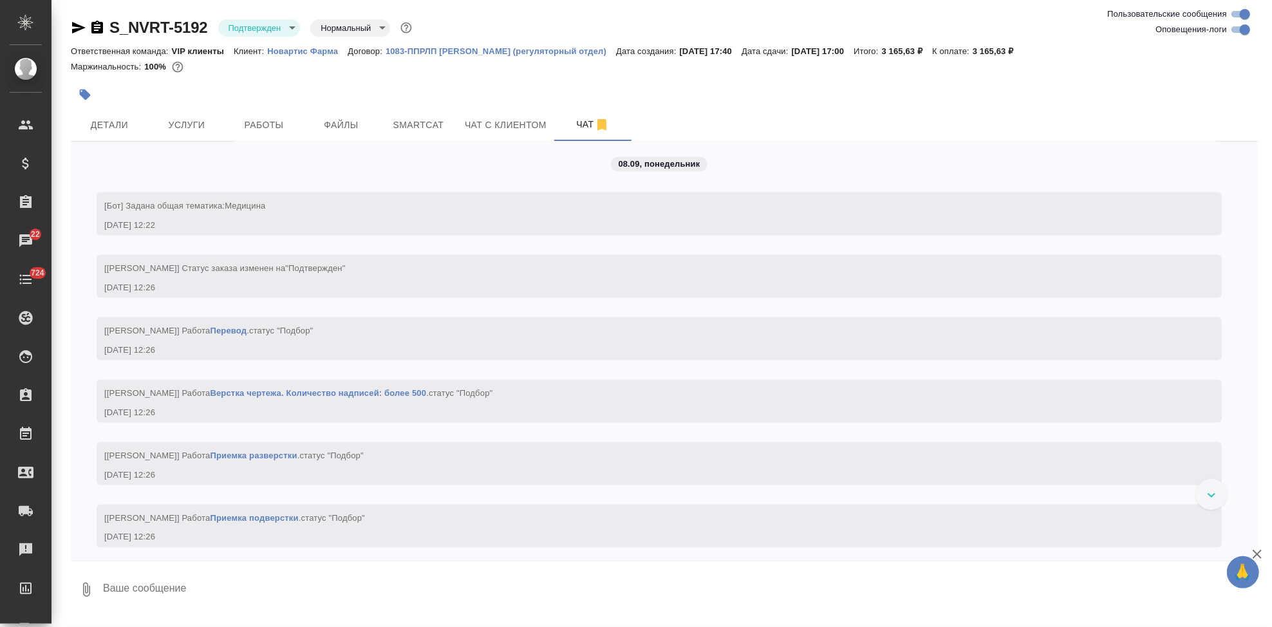
click at [259, 592] on textarea at bounding box center [680, 590] width 1156 height 44
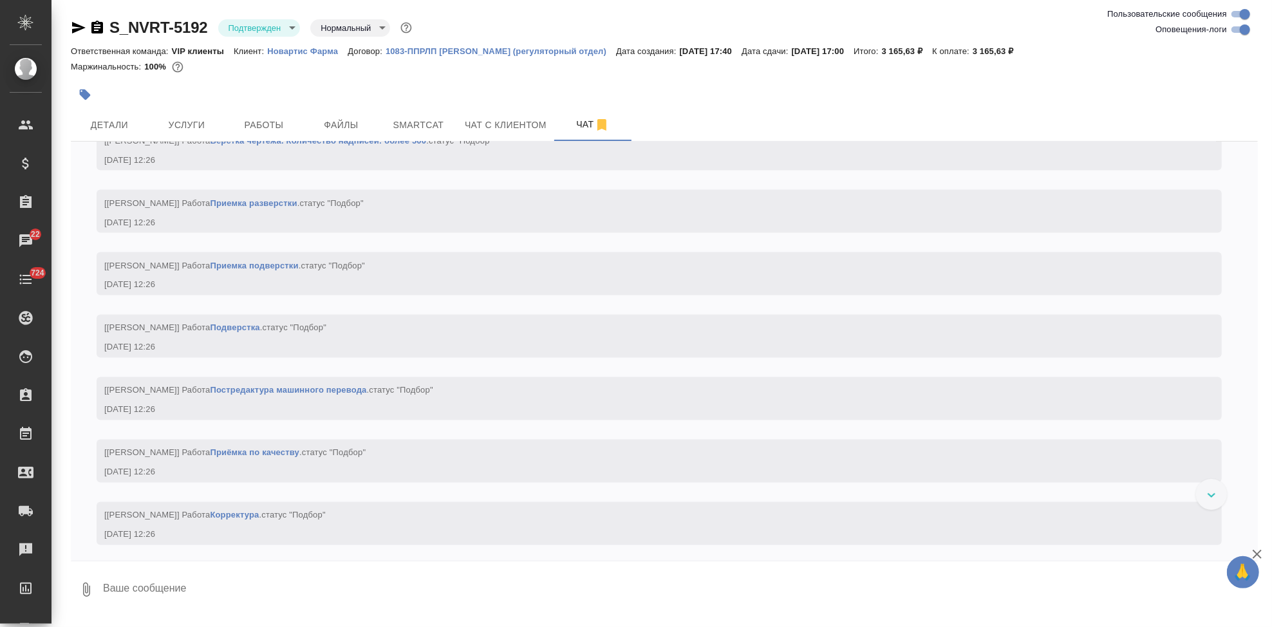
type textarea """
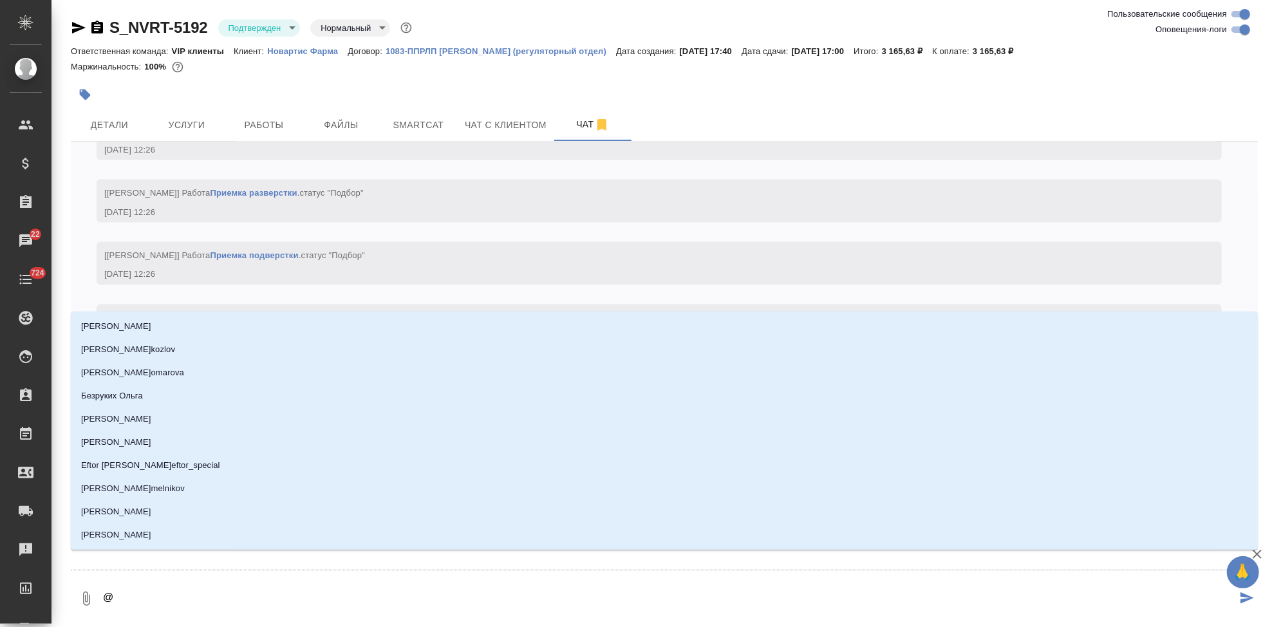
type textarea "@г"
type input "г"
type textarea "@гр"
type input "гр"
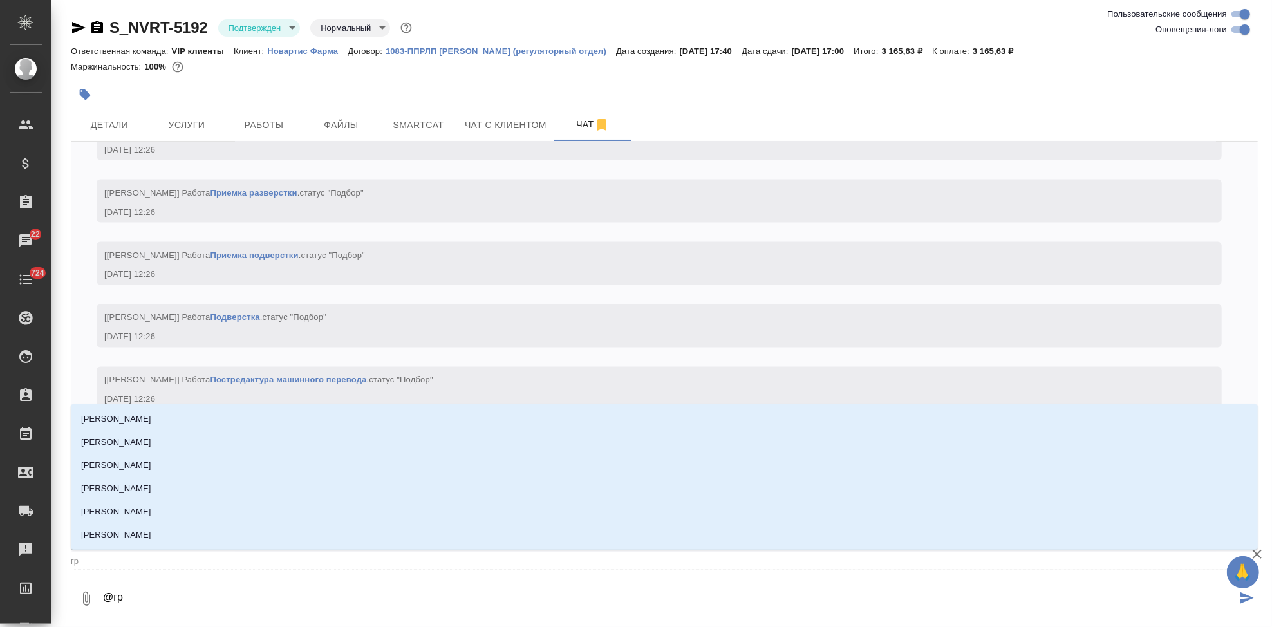
type textarea "@гра"
type input "гра"
type textarea "@граб"
type input "граб"
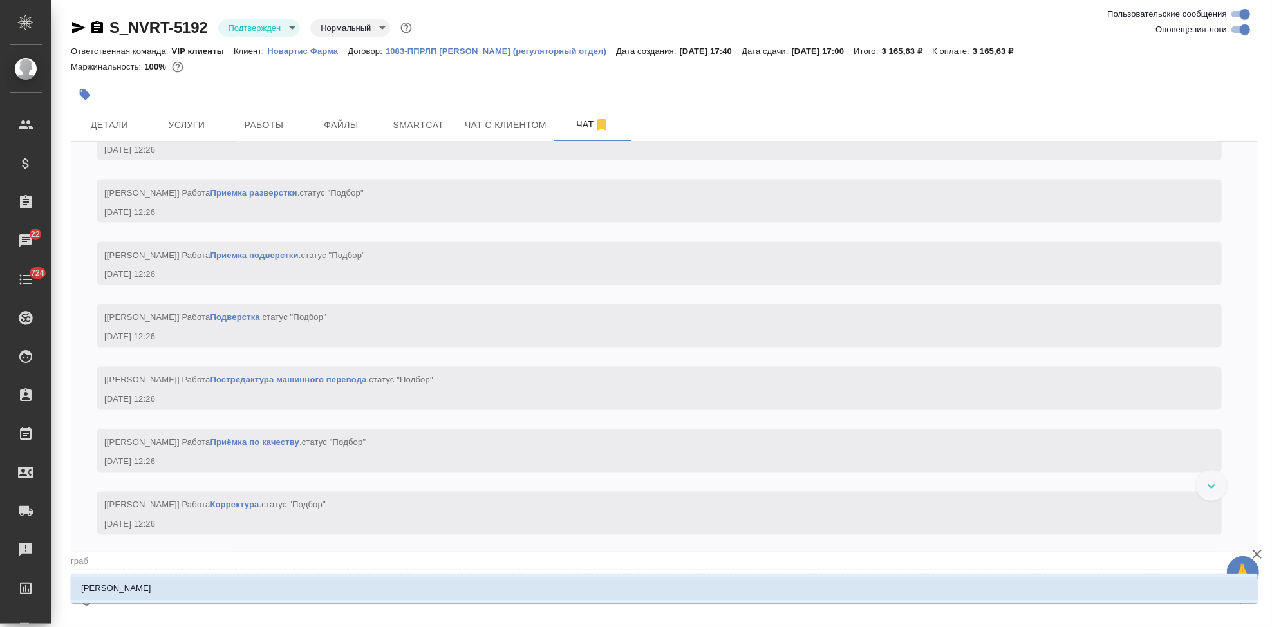
click at [125, 584] on p "[PERSON_NAME]" at bounding box center [116, 588] width 70 height 13
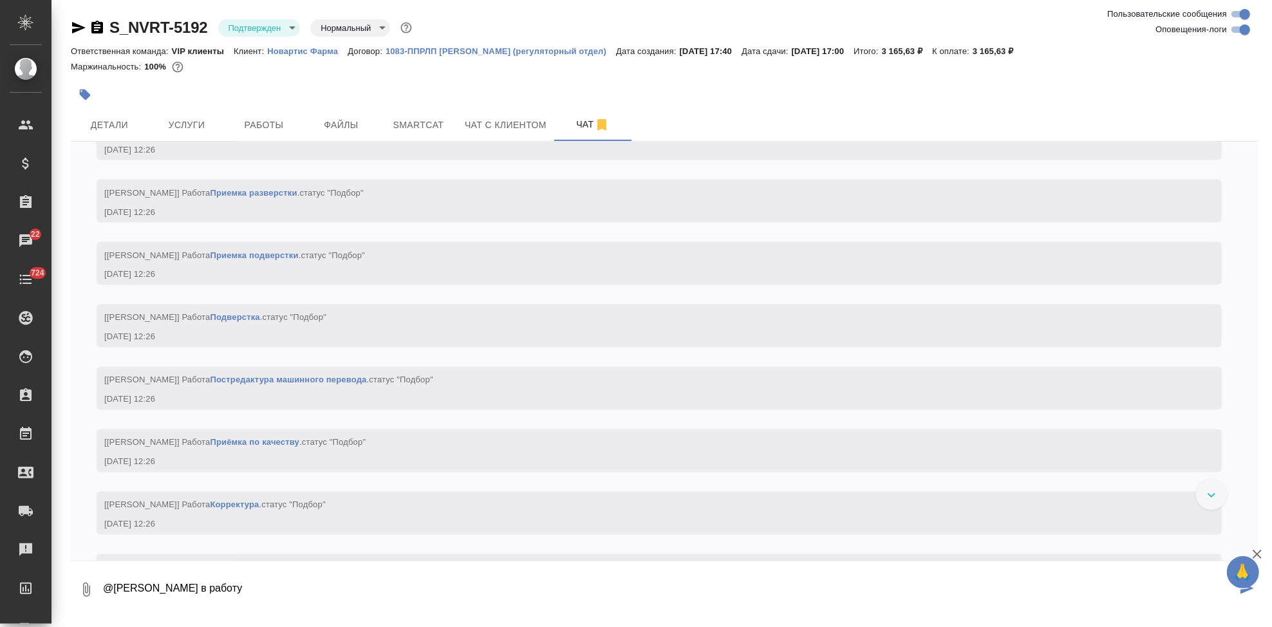
type textarea "@[PERSON_NAME] в работу"
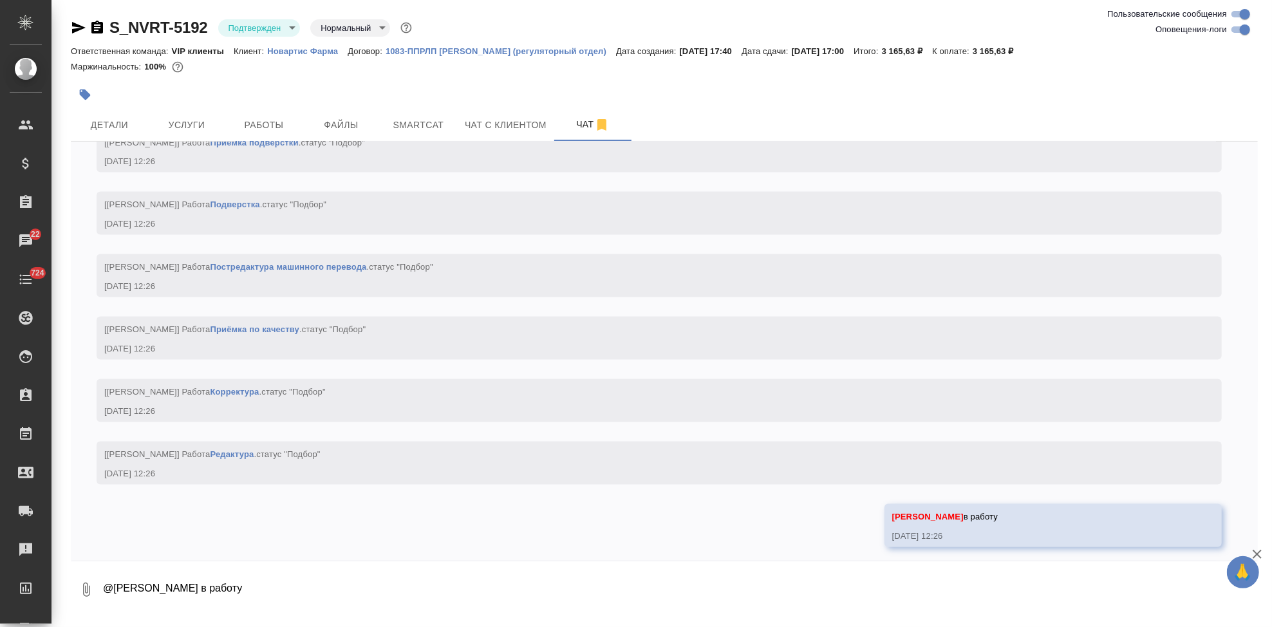
scroll to position [1884, 0]
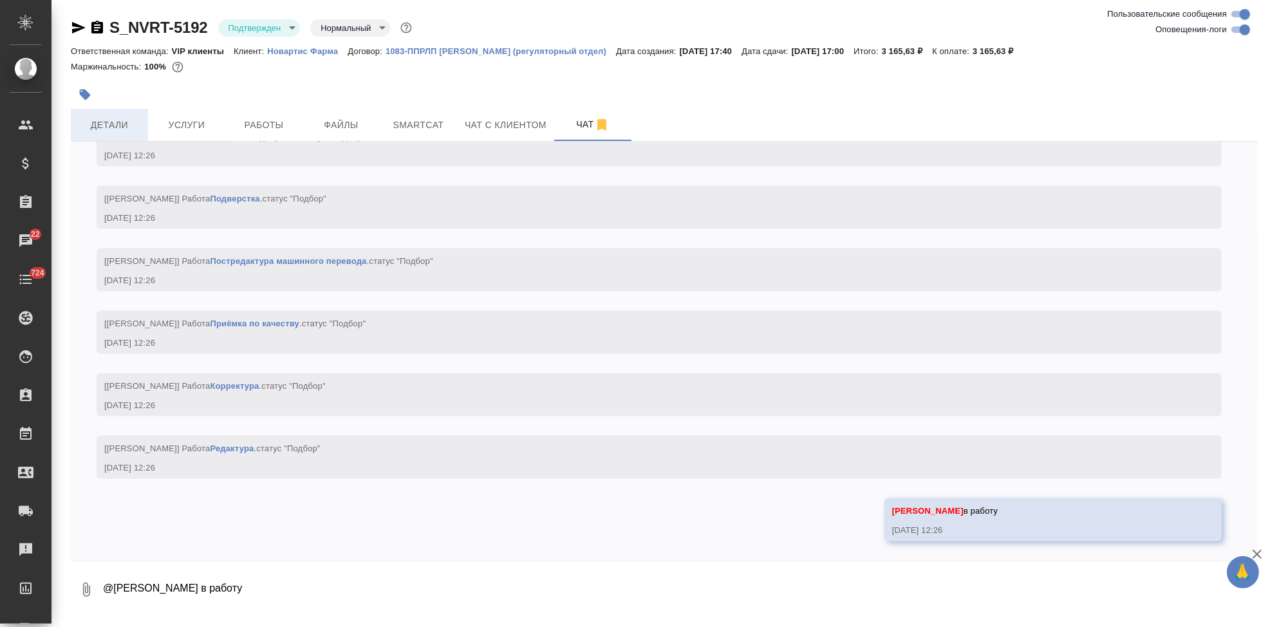
click at [97, 120] on span "Детали" at bounding box center [110, 125] width 62 height 16
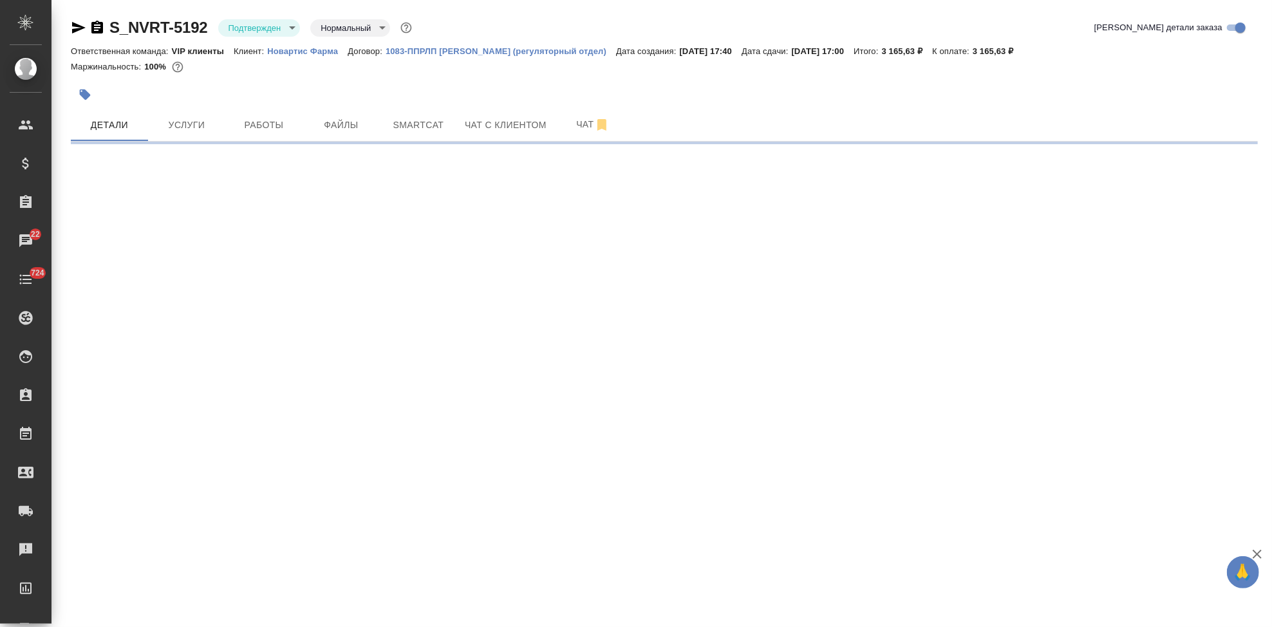
select select "RU"
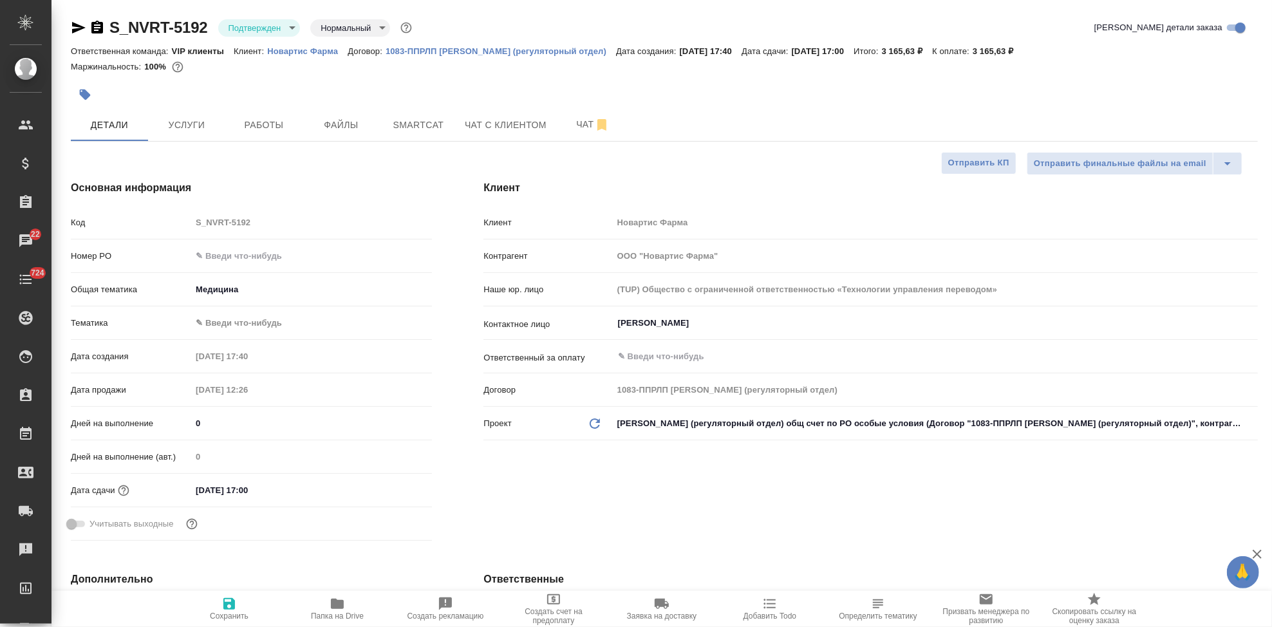
type textarea "x"
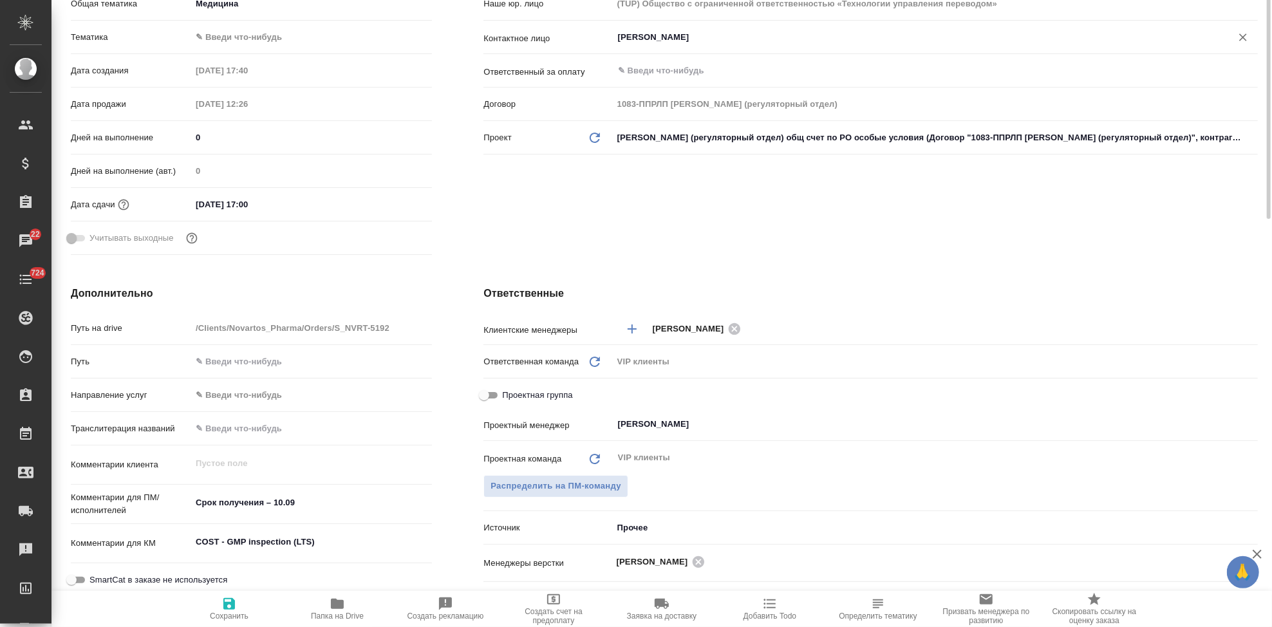
scroll to position [143, 0]
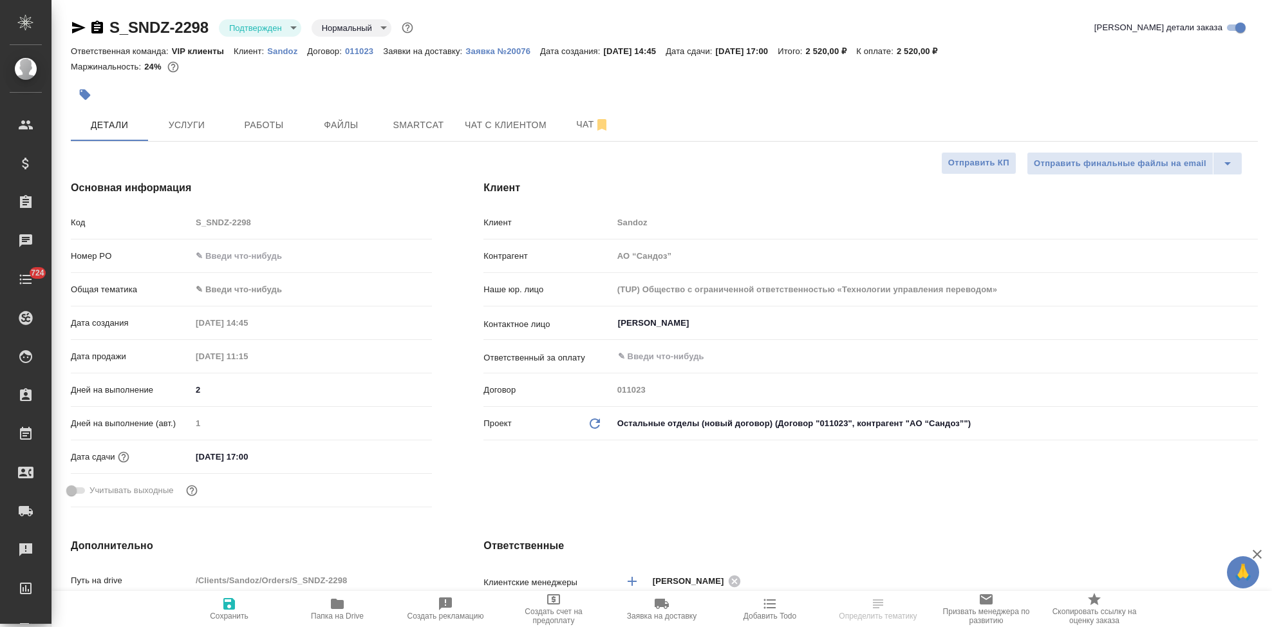
select select "RU"
click at [294, 28] on body "🙏 .cls-1 fill:#fff; AWATERA Kabargina [PERSON_NAME] Спецификации Заказы Чаты 72…" at bounding box center [636, 313] width 1272 height 627
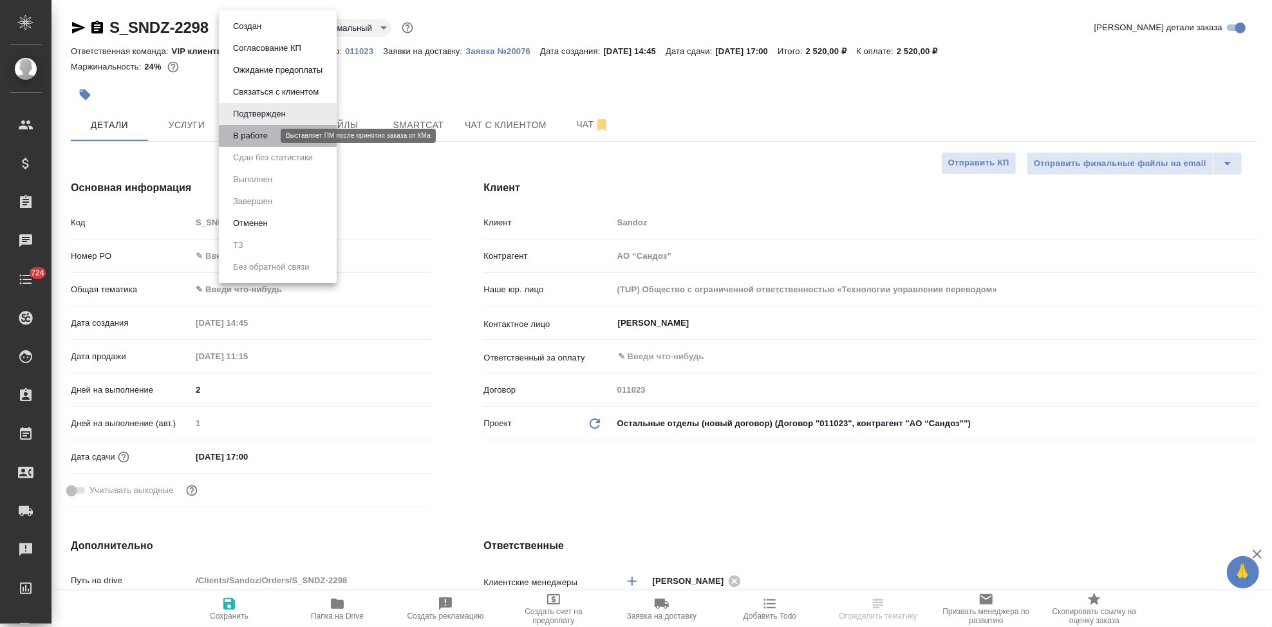
click at [264, 134] on button "В работе" at bounding box center [250, 136] width 42 height 14
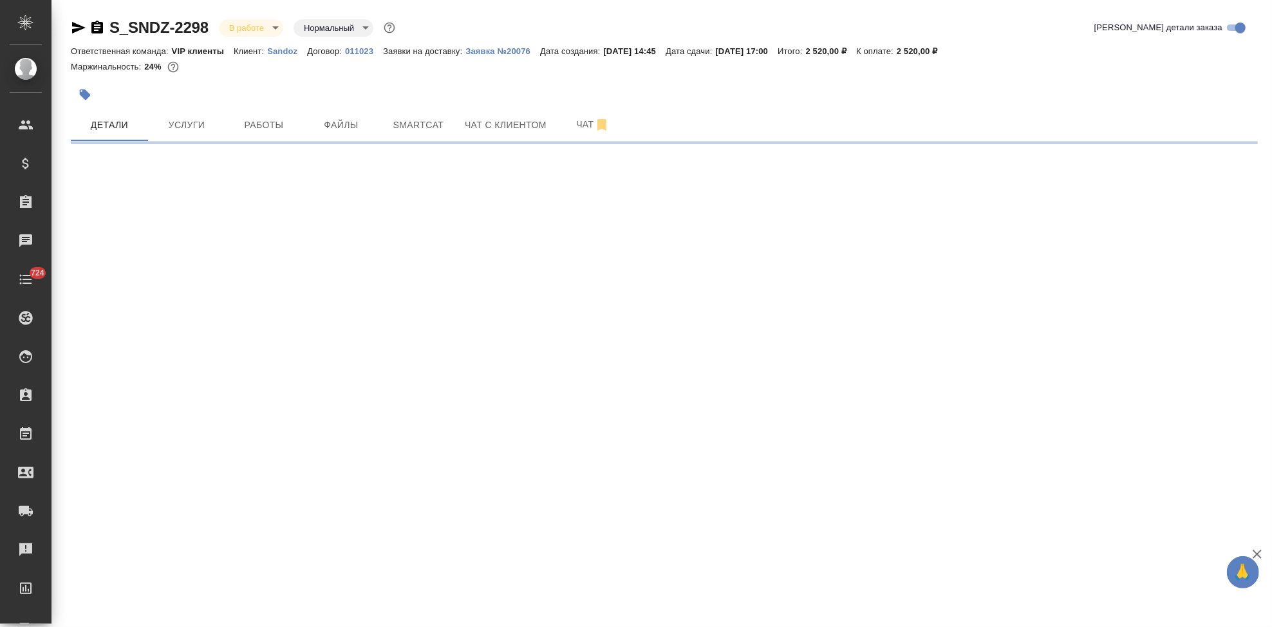
select select "RU"
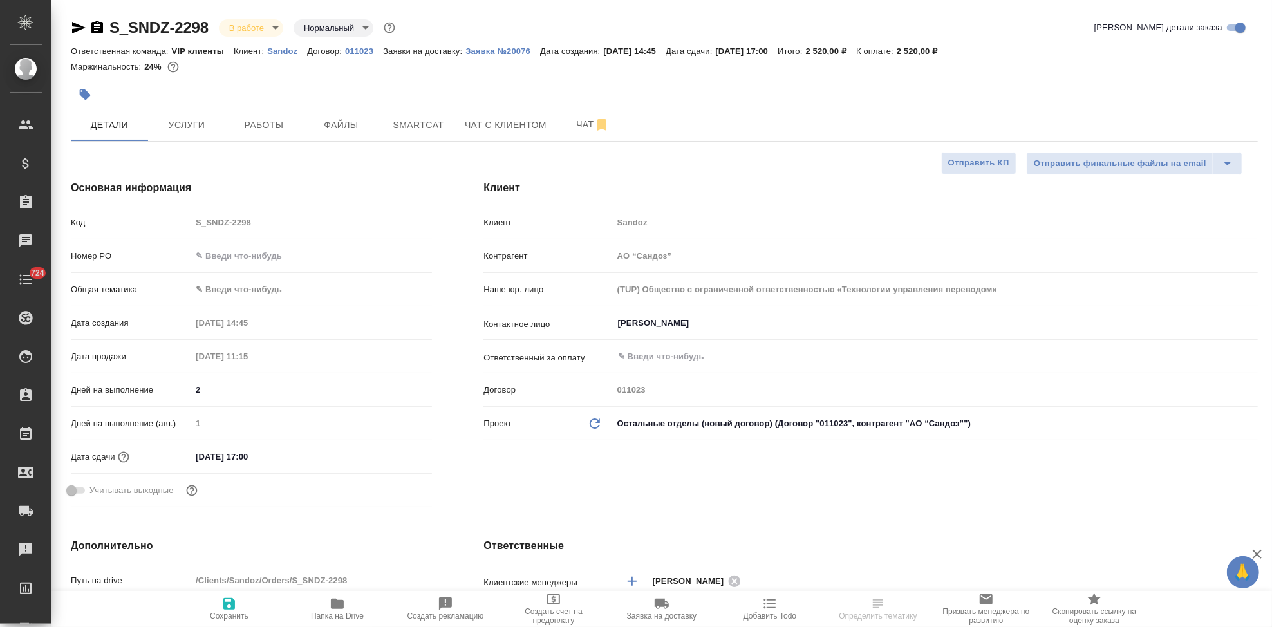
type textarea "x"
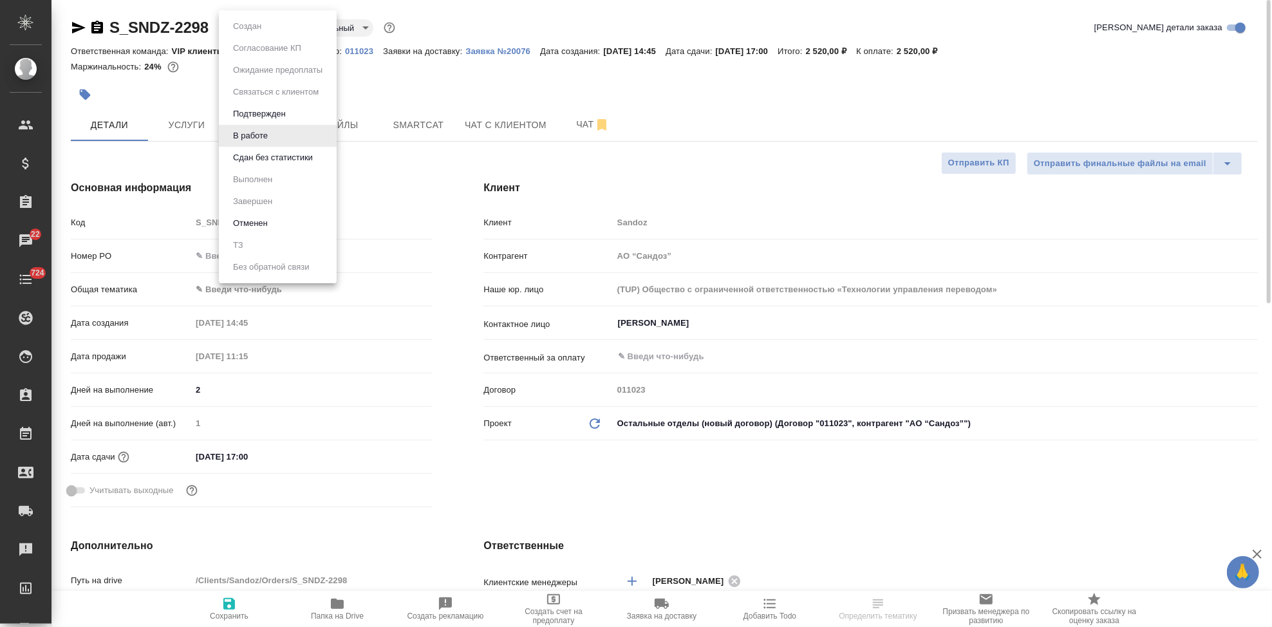
click at [271, 30] on body "🙏 .cls-1 fill:#fff; AWATERA Kabargina Anna Клиенты Спецификации Заказы 22 Чаты …" at bounding box center [636, 313] width 1272 height 627
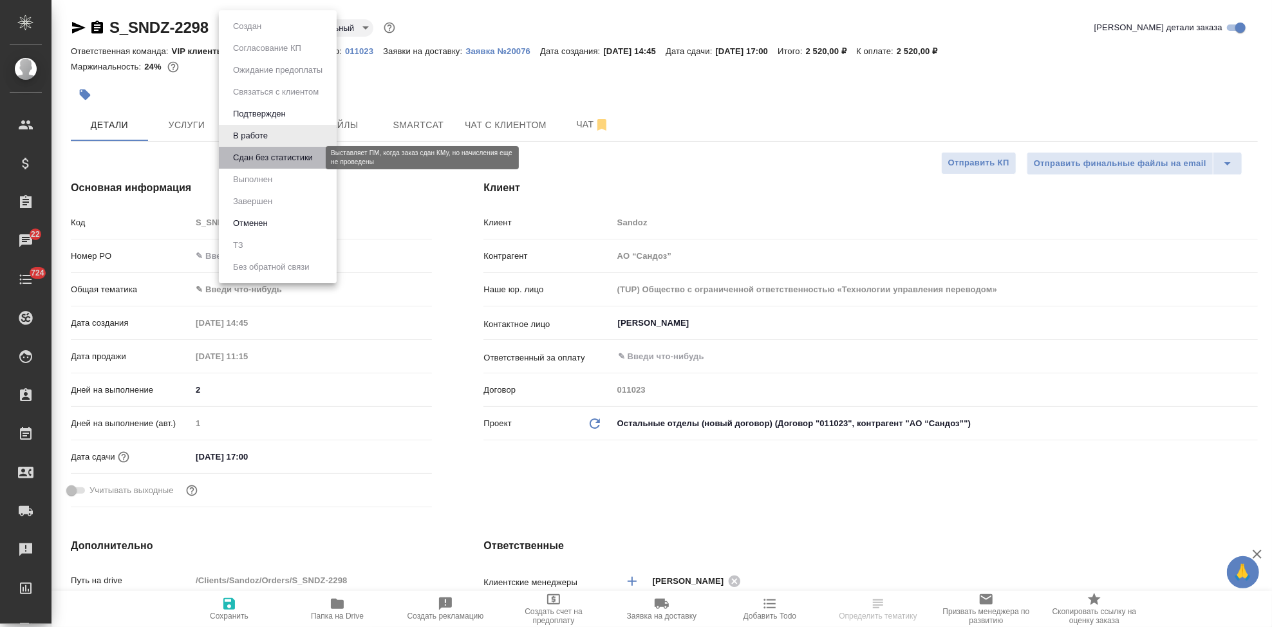
click at [253, 162] on button "Сдан без статистики" at bounding box center [273, 158] width 88 height 14
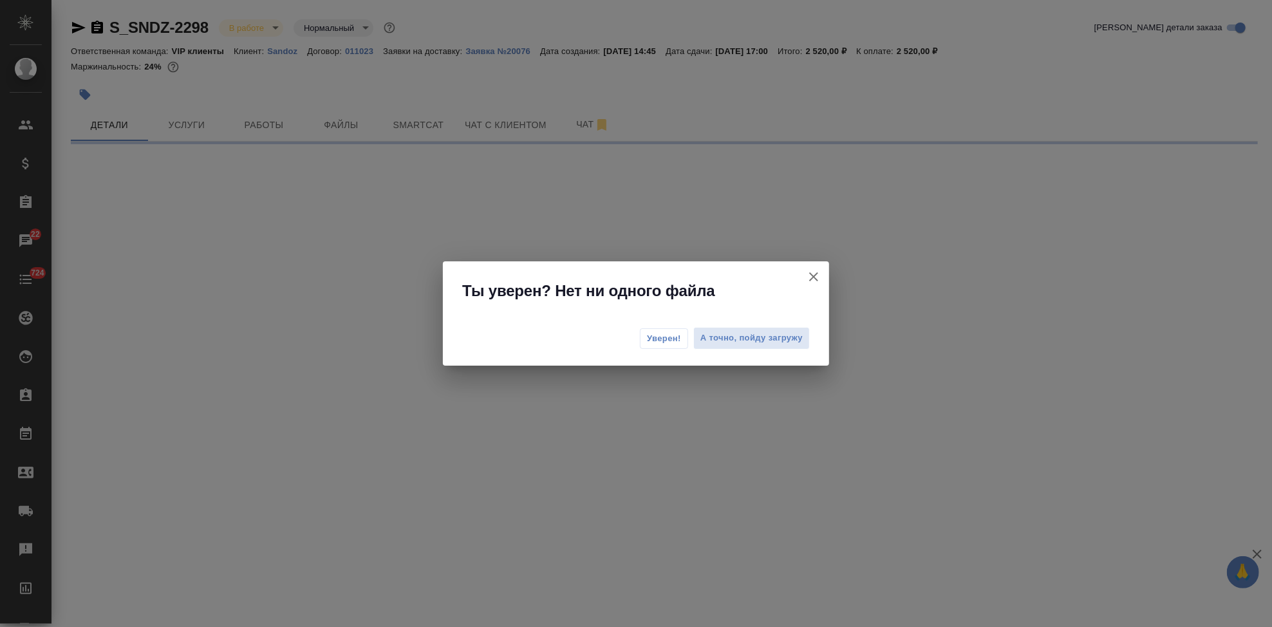
click at [670, 340] on span "Уверен!" at bounding box center [664, 338] width 34 height 13
select select "RU"
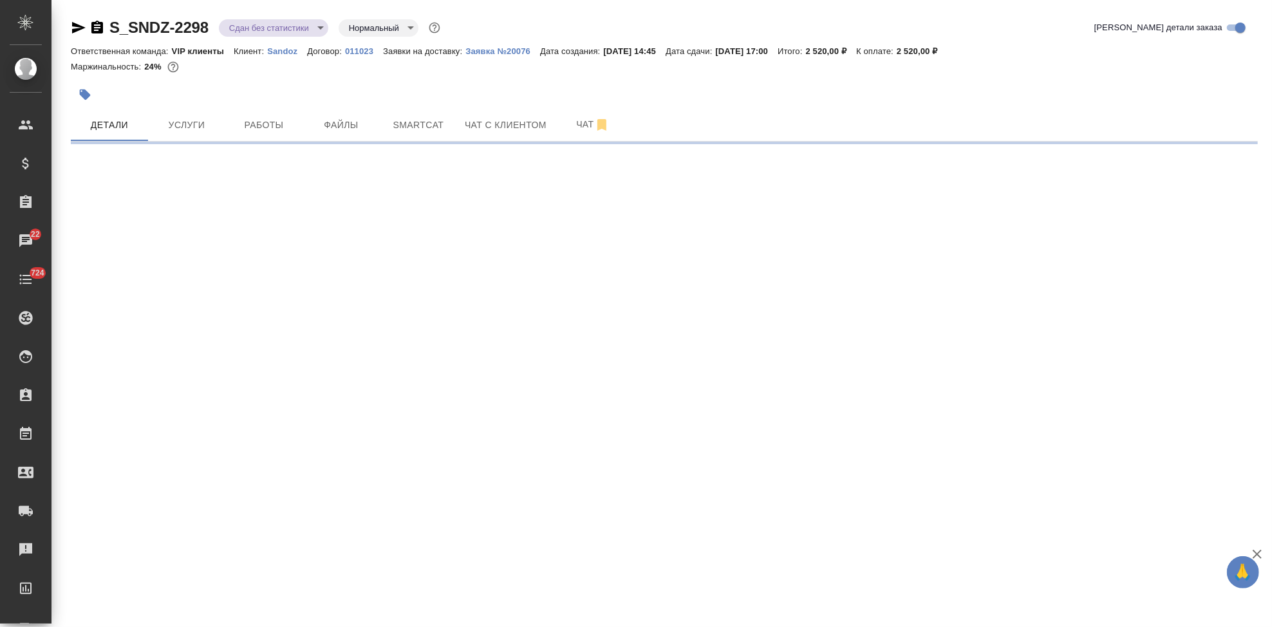
select select "RU"
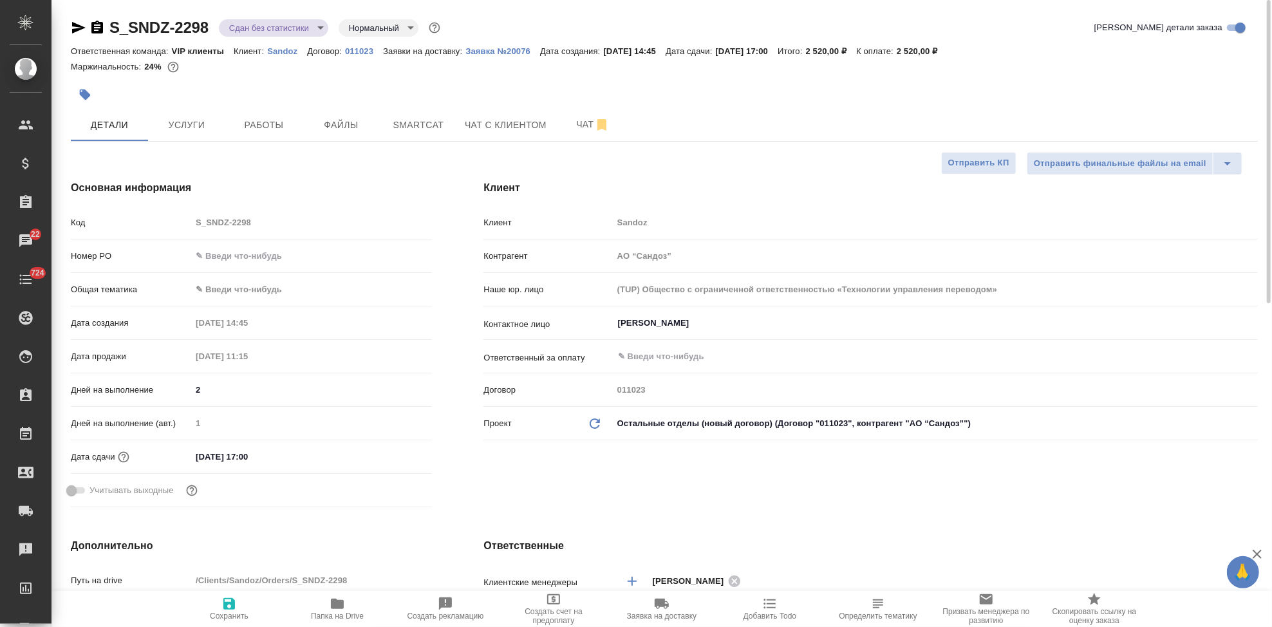
type textarea "x"
click at [243, 286] on body "🙏 .cls-1 fill:#fff; AWATERA Kabargina Anna Клиенты Спецификации Заказы 22 Чаты …" at bounding box center [636, 313] width 1272 height 627
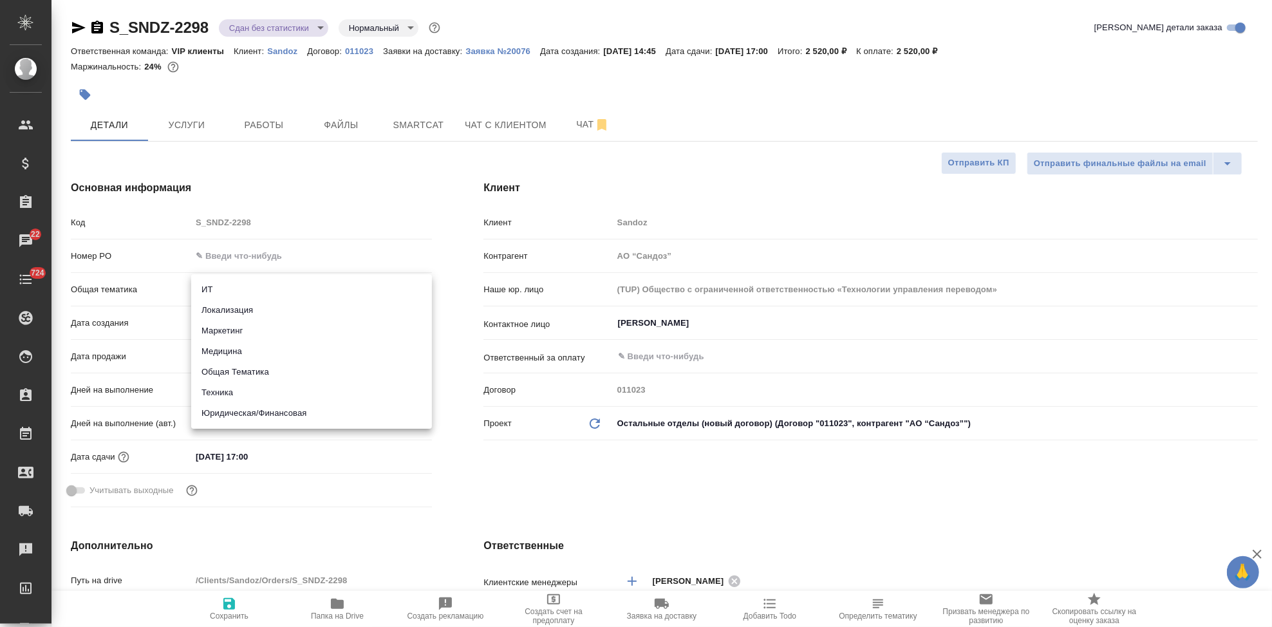
click at [230, 355] on li "Медицина" at bounding box center [311, 351] width 241 height 21
type input "med"
type textarea "x"
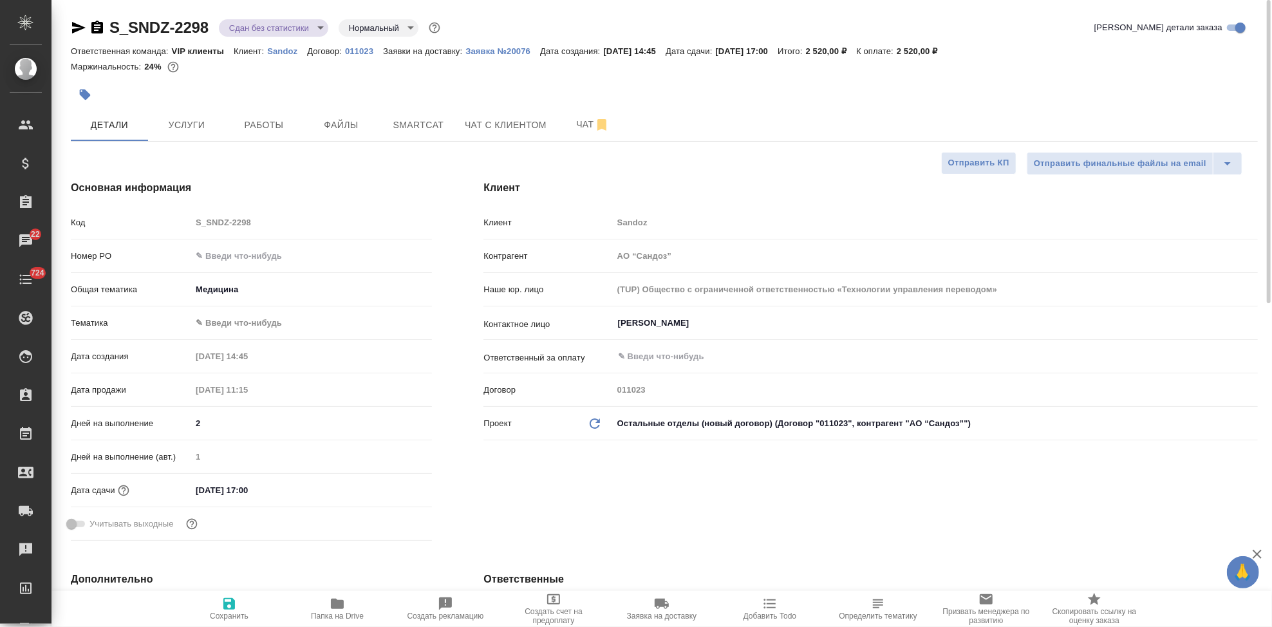
click at [224, 328] on body "🙏 .cls-1 fill:#fff; AWATERA Kabargina Anna Клиенты Спецификации Заказы 22 Чаты …" at bounding box center [636, 313] width 1272 height 627
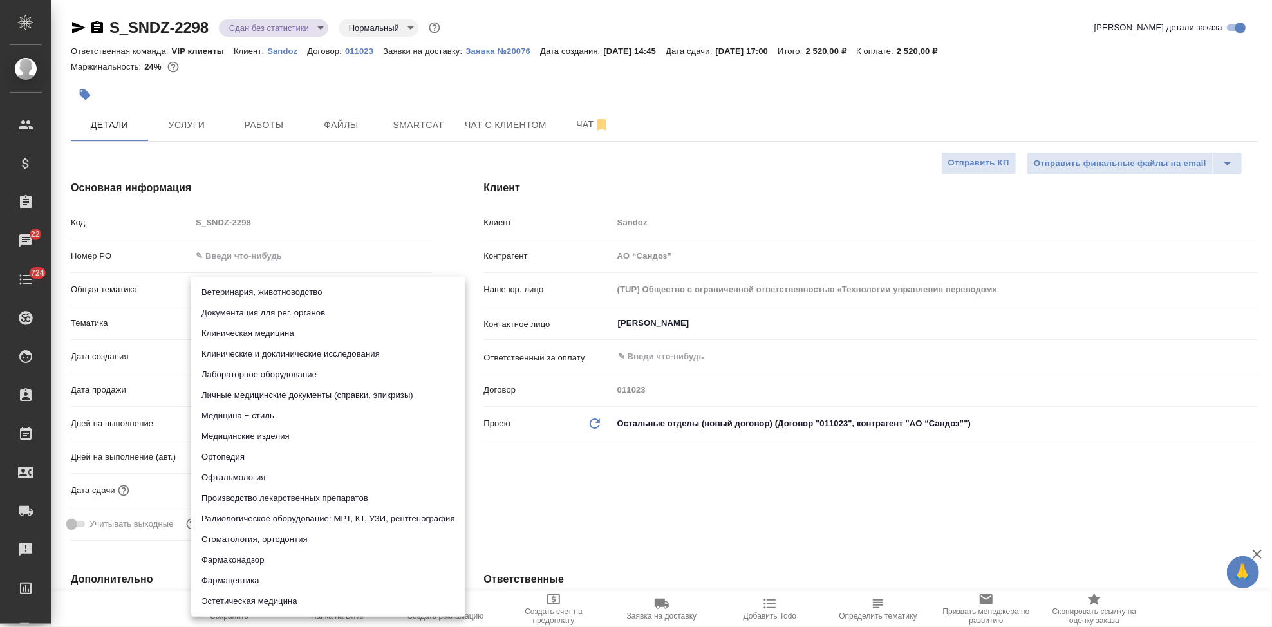
click at [261, 309] on li "Документация для рег. органов" at bounding box center [328, 313] width 274 height 21
type textarea "x"
type input "5f647205b73bc97568ca66c6"
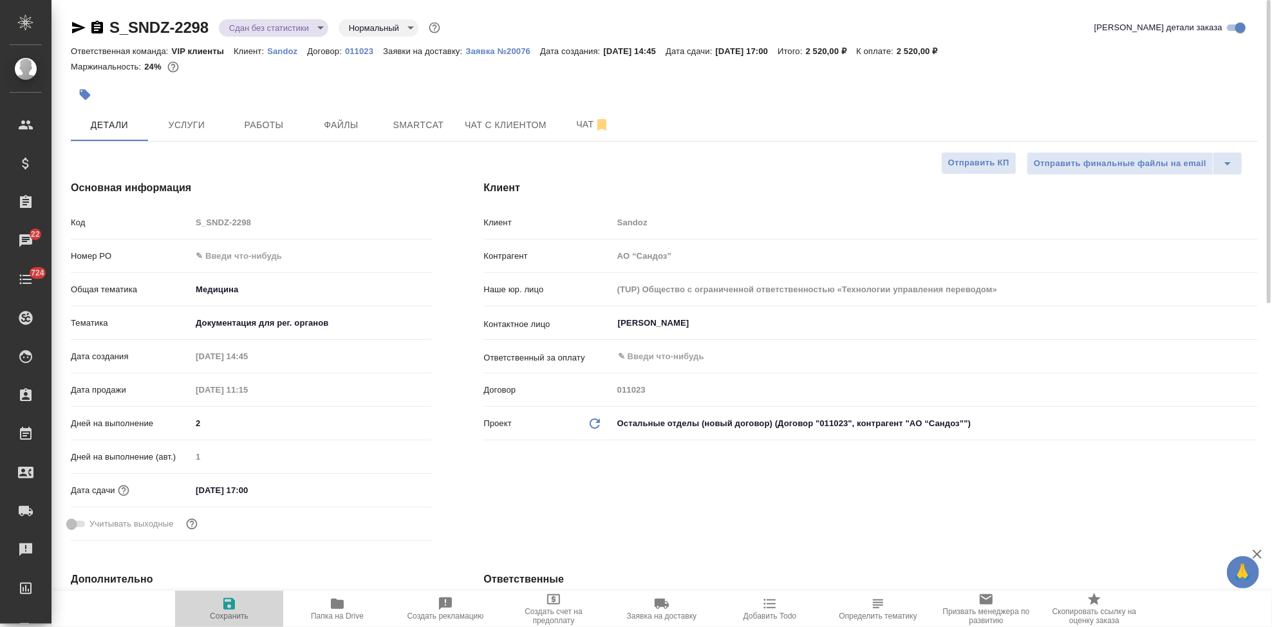
click at [221, 606] on icon "button" at bounding box center [228, 603] width 15 height 15
type textarea "x"
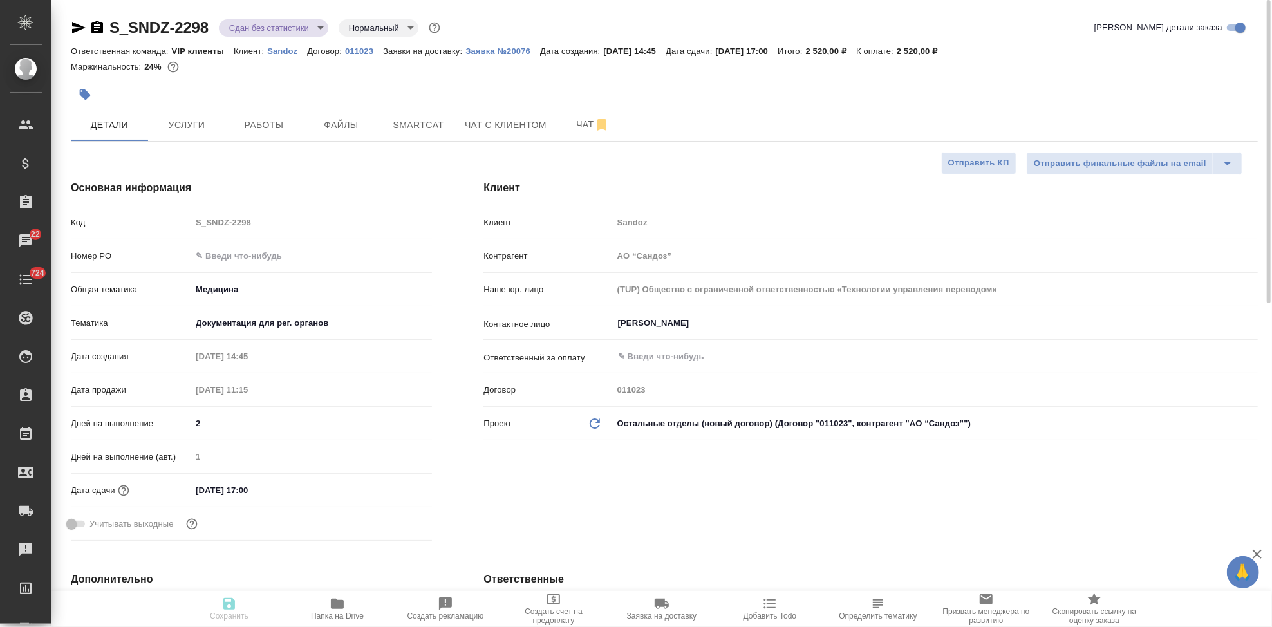
type textarea "x"
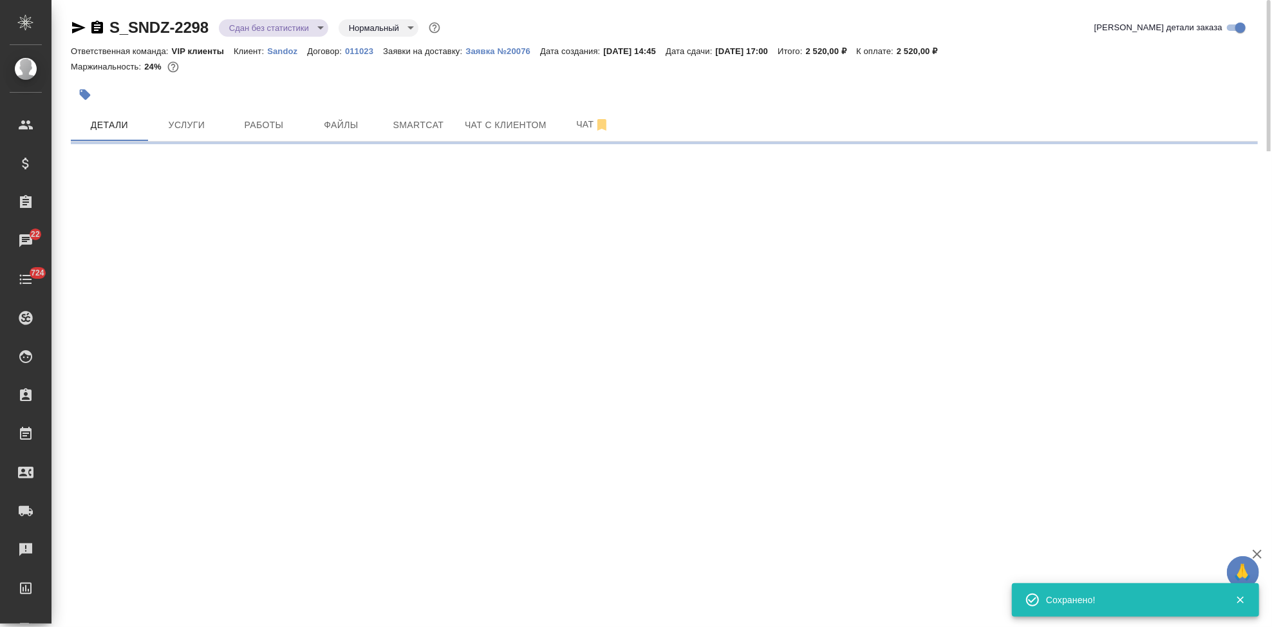
select select "RU"
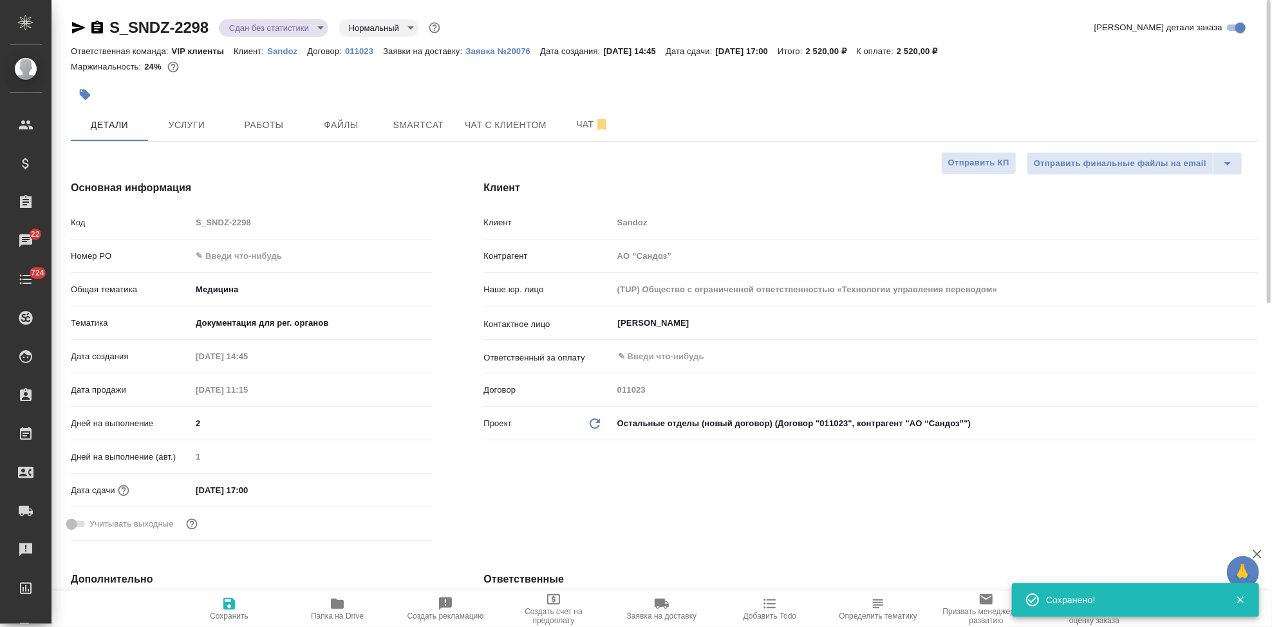
type textarea "x"
click at [584, 126] on span "Чат" at bounding box center [593, 125] width 62 height 16
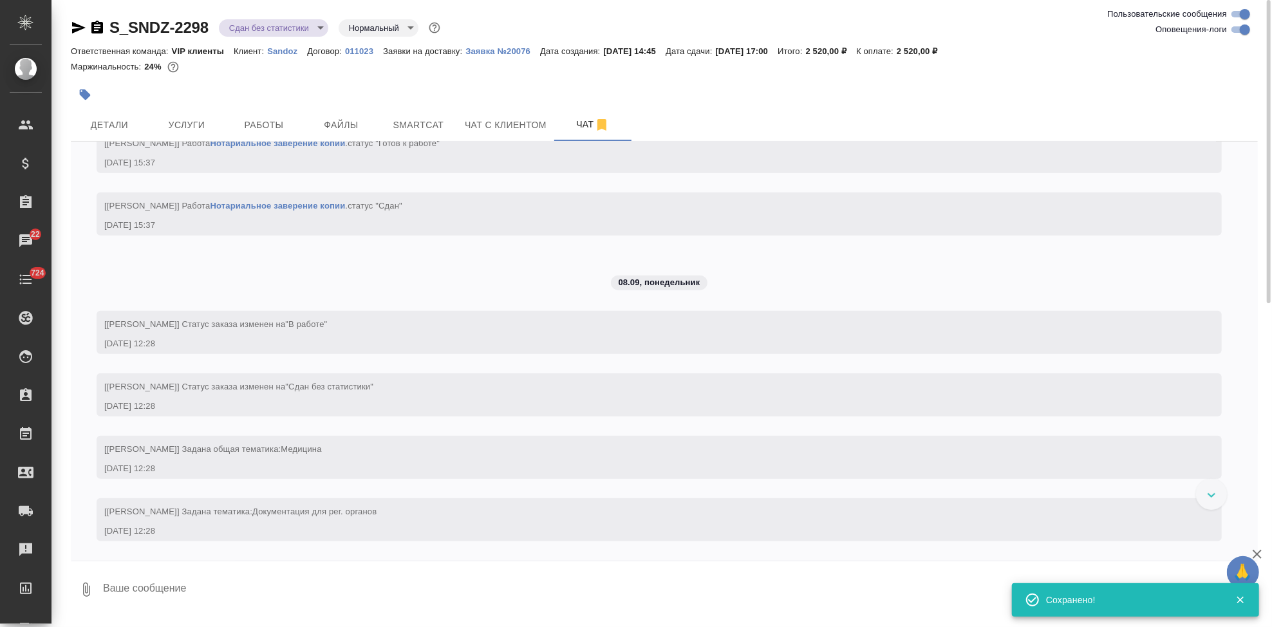
scroll to position [1042, 0]
click at [193, 122] on span "Услуги" at bounding box center [187, 125] width 62 height 16
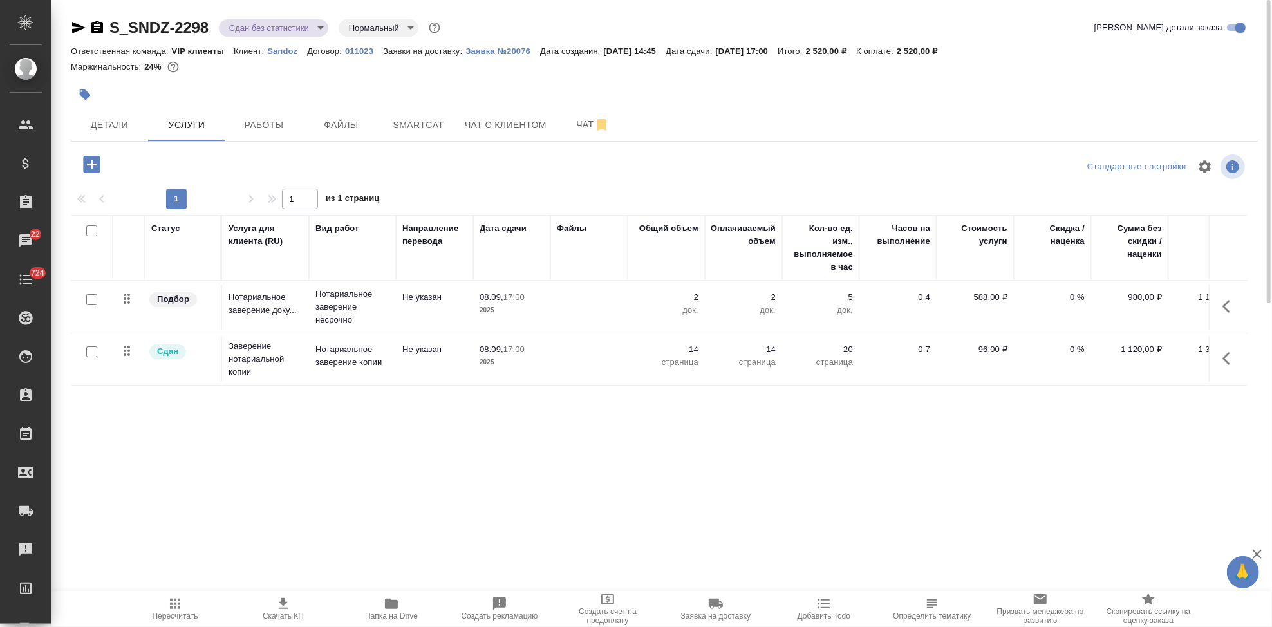
click at [386, 612] on span "Папка на Drive" at bounding box center [391, 616] width 53 height 9
click at [122, 117] on span "Детали" at bounding box center [110, 125] width 62 height 16
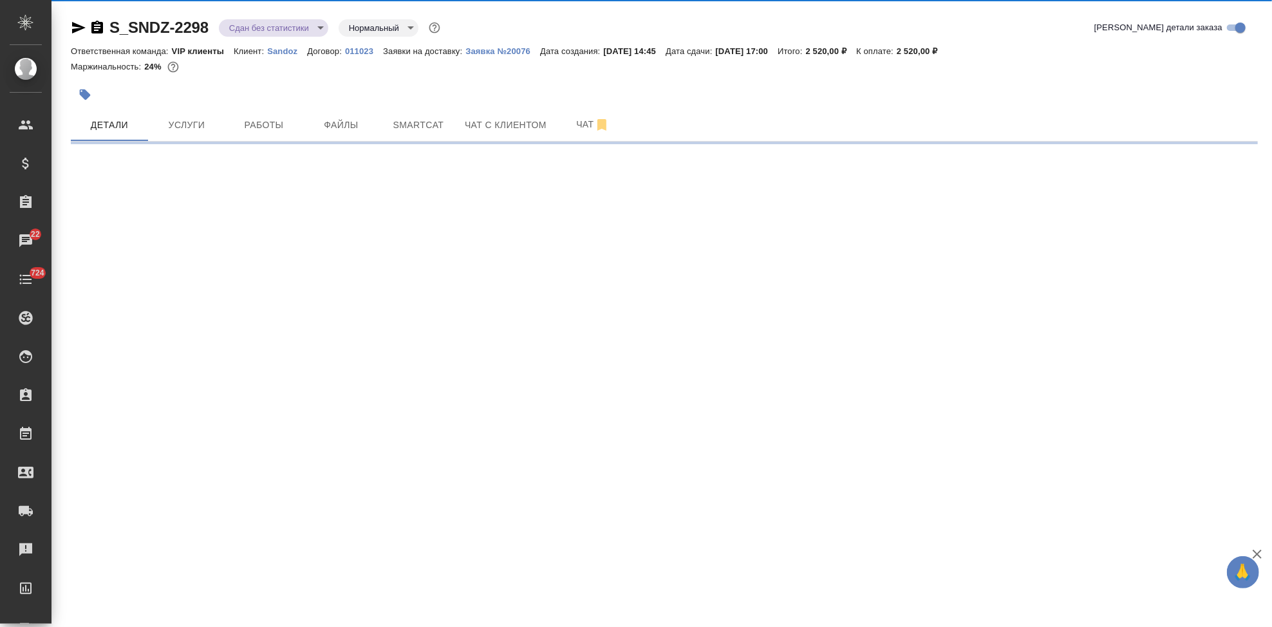
select select "RU"
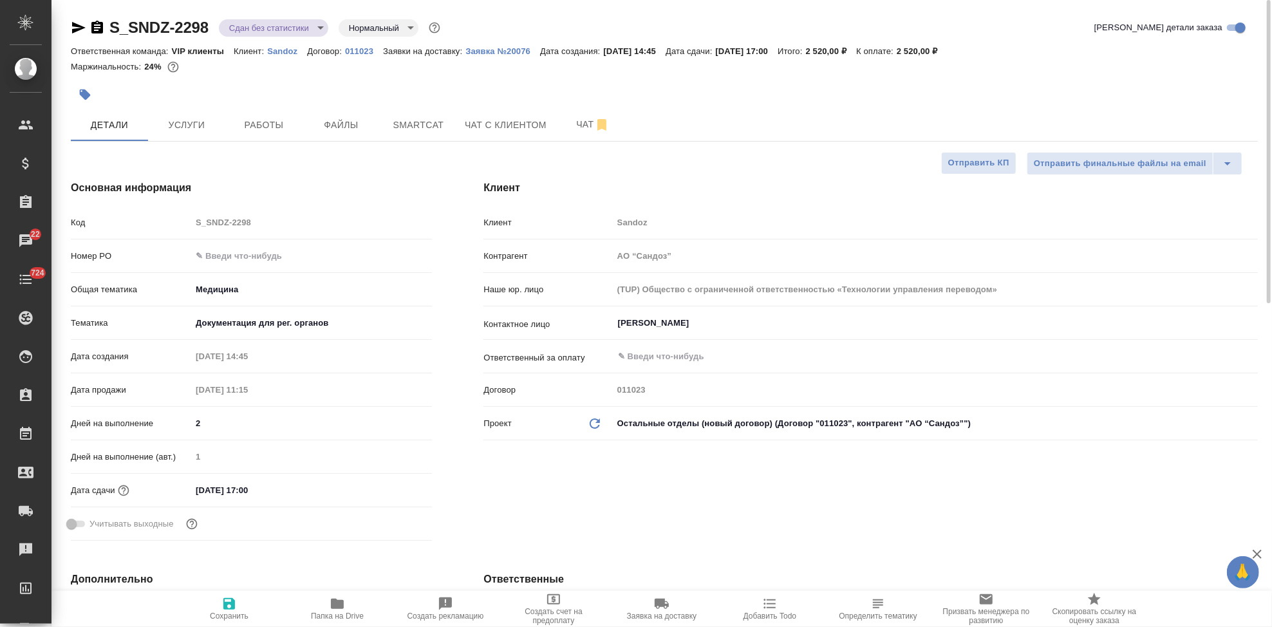
type textarea "x"
click at [182, 221] on div "Код S_SNDZ-2298" at bounding box center [251, 222] width 361 height 23
click at [652, 600] on span "Заявка на доставку" at bounding box center [661, 608] width 93 height 24
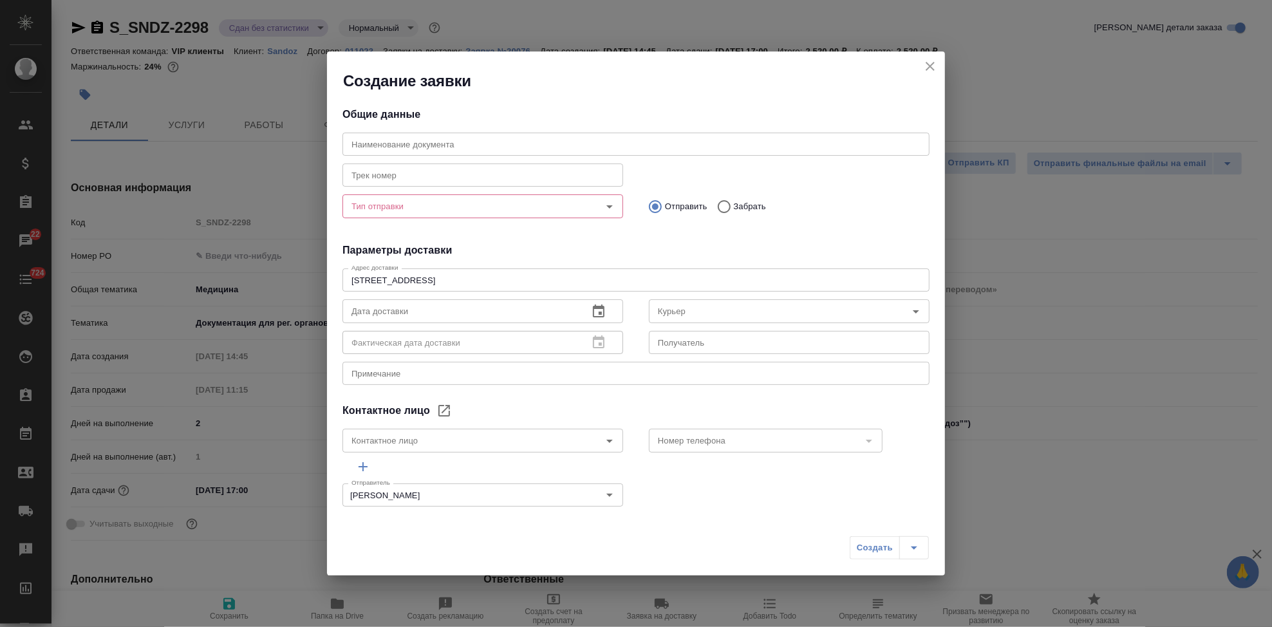
type input "Ковалец Ирина"
click at [444, 147] on input "text" at bounding box center [636, 144] width 587 height 23
paste input "S_SNDZ-2298"
type input "S_SNDZ-2298"
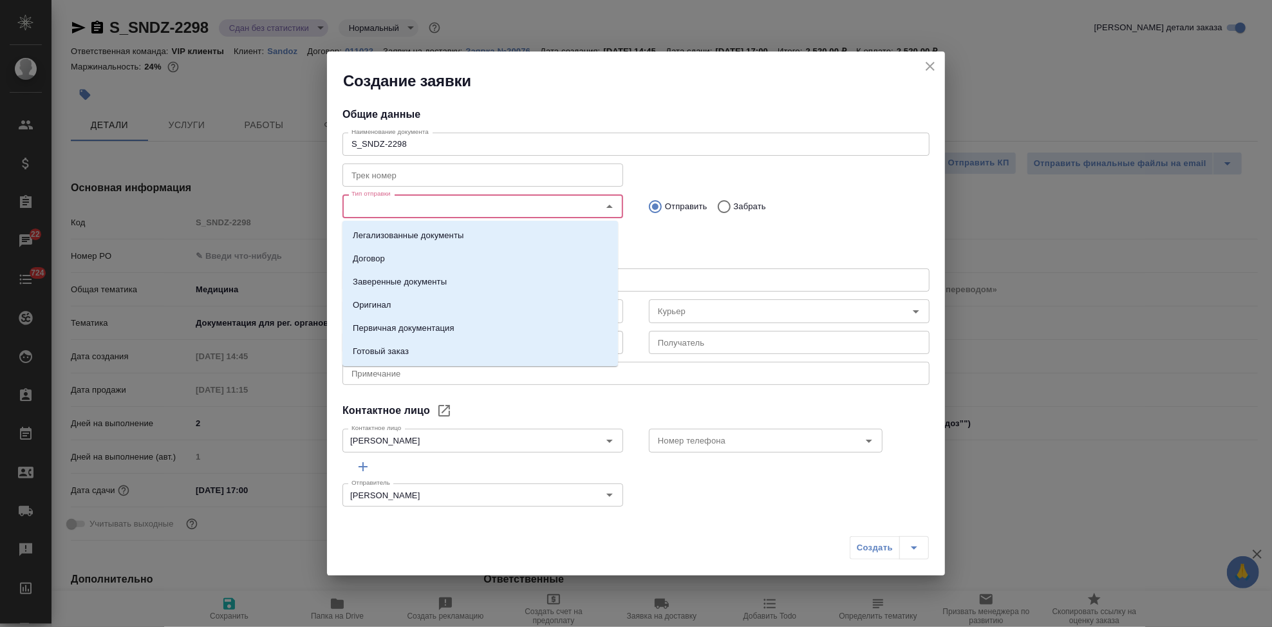
click at [418, 209] on input "Тип отправки" at bounding box center [461, 205] width 230 height 15
click at [401, 284] on p "Заверенные документы" at bounding box center [400, 282] width 94 height 13
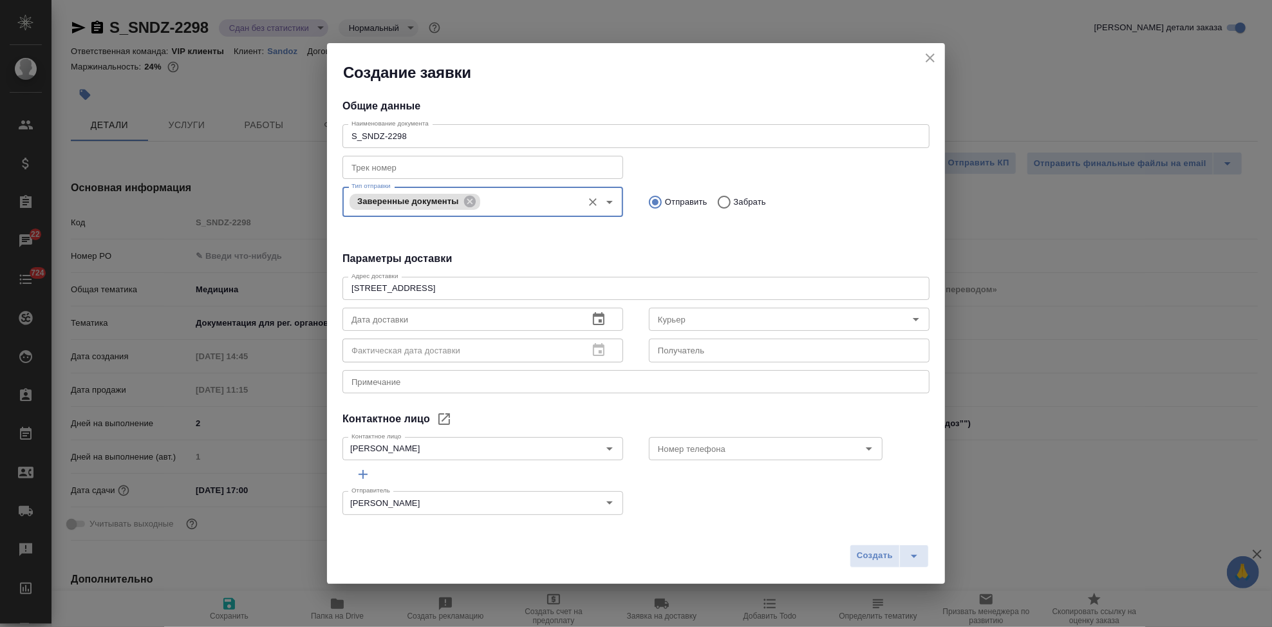
click at [388, 385] on textarea at bounding box center [636, 382] width 569 height 10
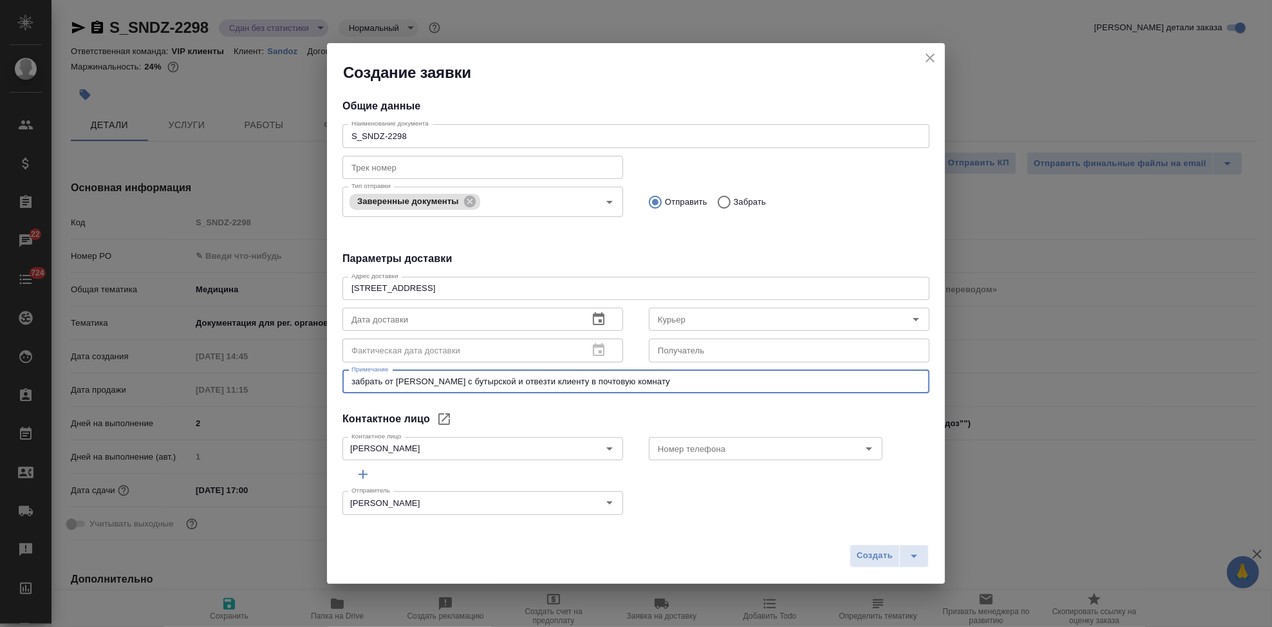
type textarea "забрать от тани никитиной с бутырской и отвезти клиенту в почтовую комнату"
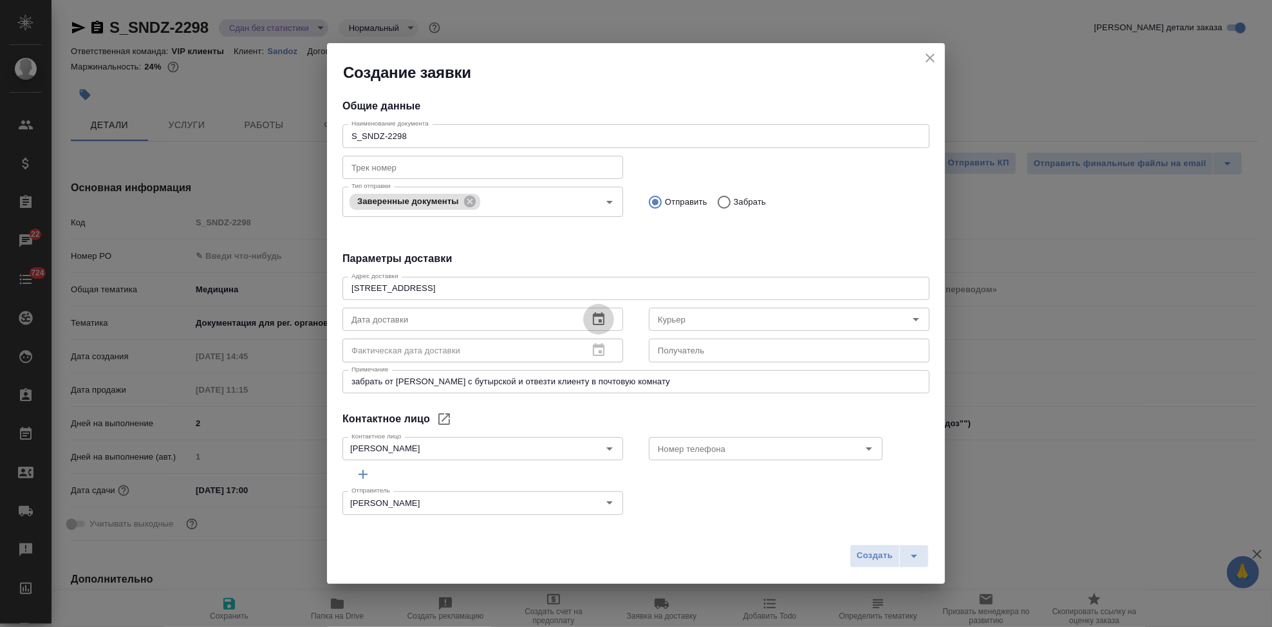
click at [598, 321] on icon "button" at bounding box center [599, 318] width 12 height 13
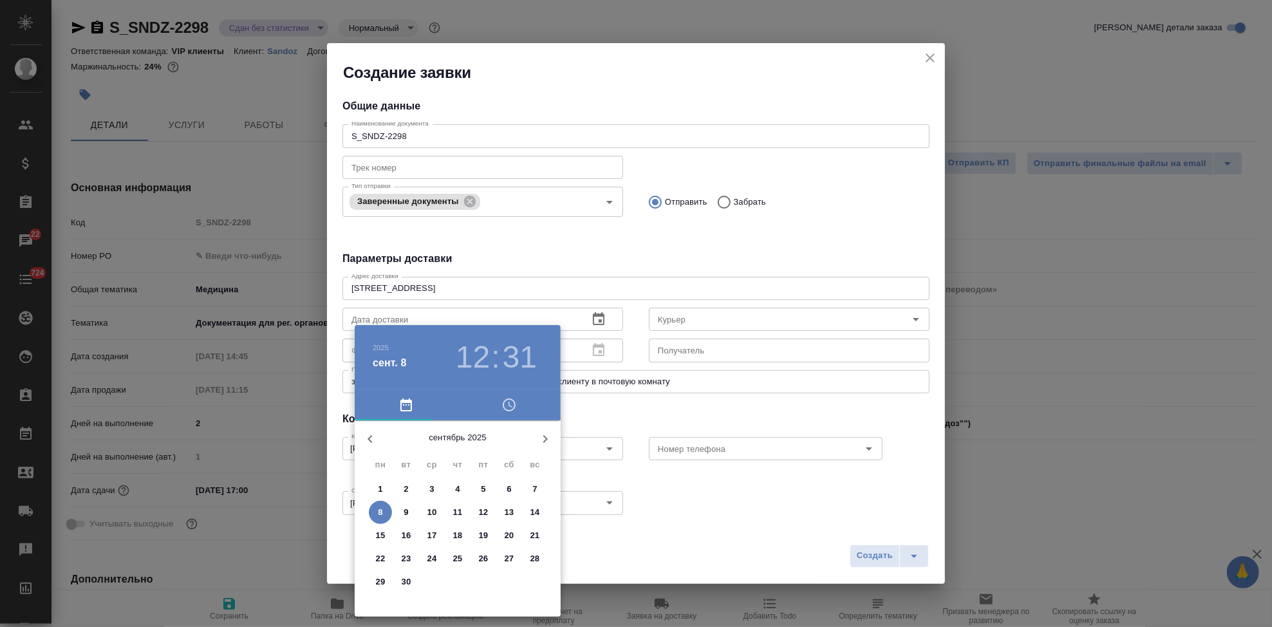
click at [373, 511] on span "8" at bounding box center [380, 512] width 23 height 13
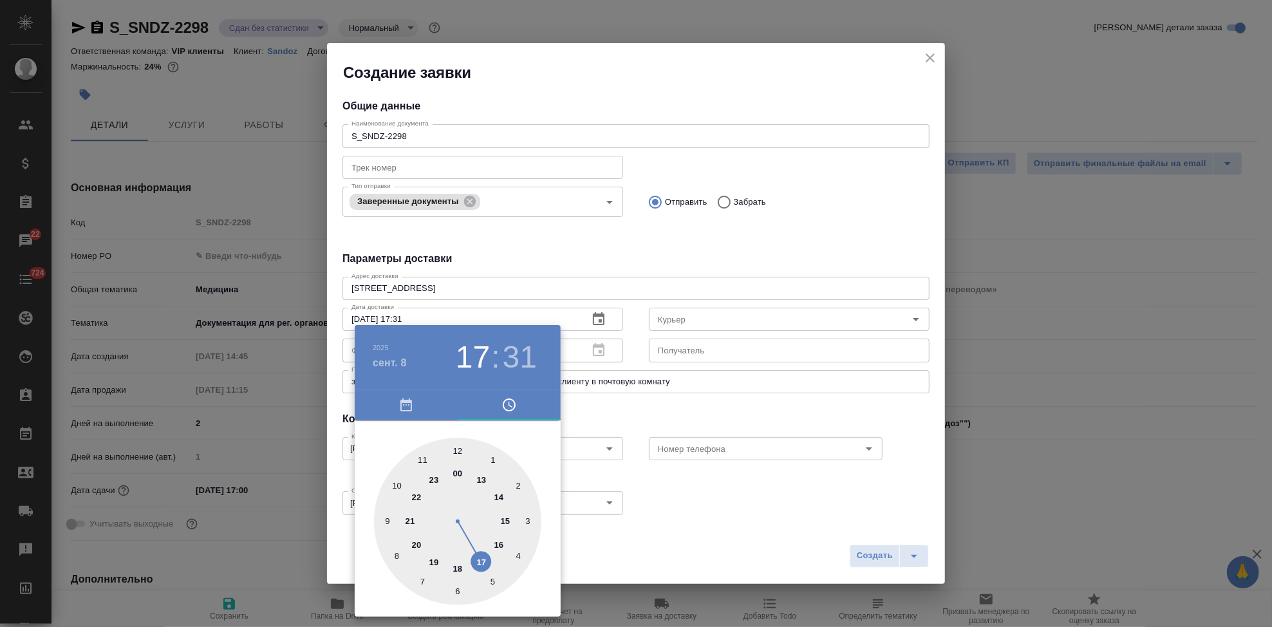
drag, startPoint x: 461, startPoint y: 530, endPoint x: 467, endPoint y: 535, distance: 7.8
click at [467, 535] on div at bounding box center [457, 521] width 167 height 167
type input "08.09.2025 17:00"
drag, startPoint x: 460, startPoint y: 511, endPoint x: 458, endPoint y: 462, distance: 49.0
click at [458, 462] on div at bounding box center [457, 521] width 167 height 167
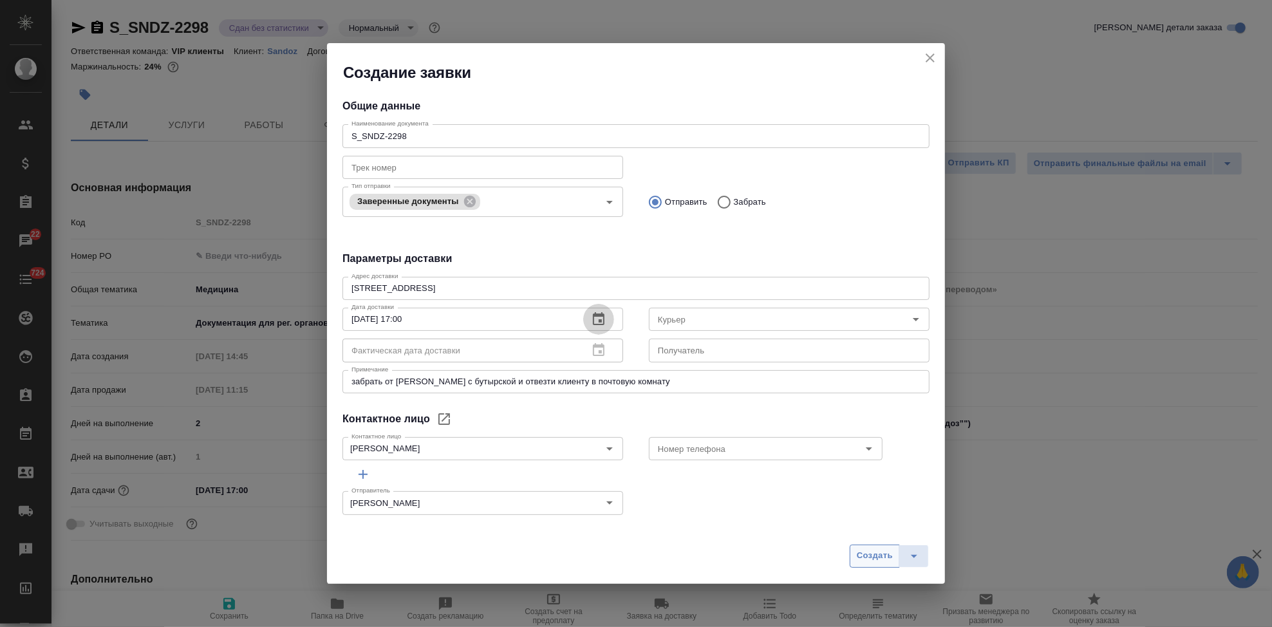
click at [862, 556] on span "Создать" at bounding box center [875, 556] width 36 height 15
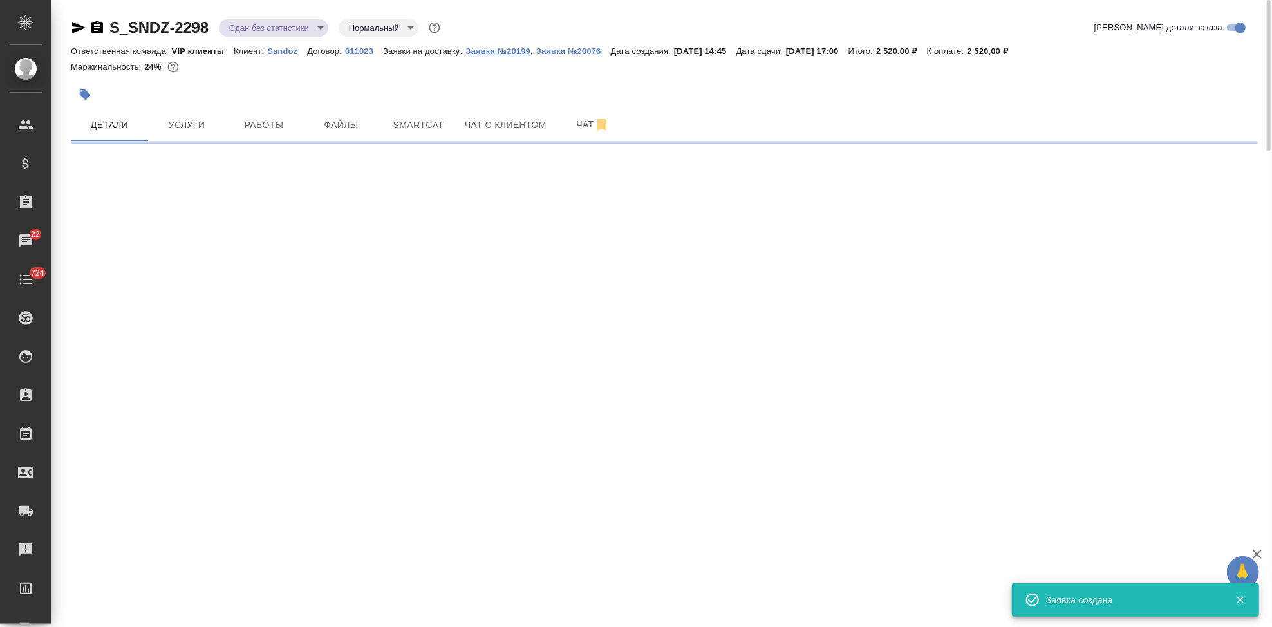
select select "RU"
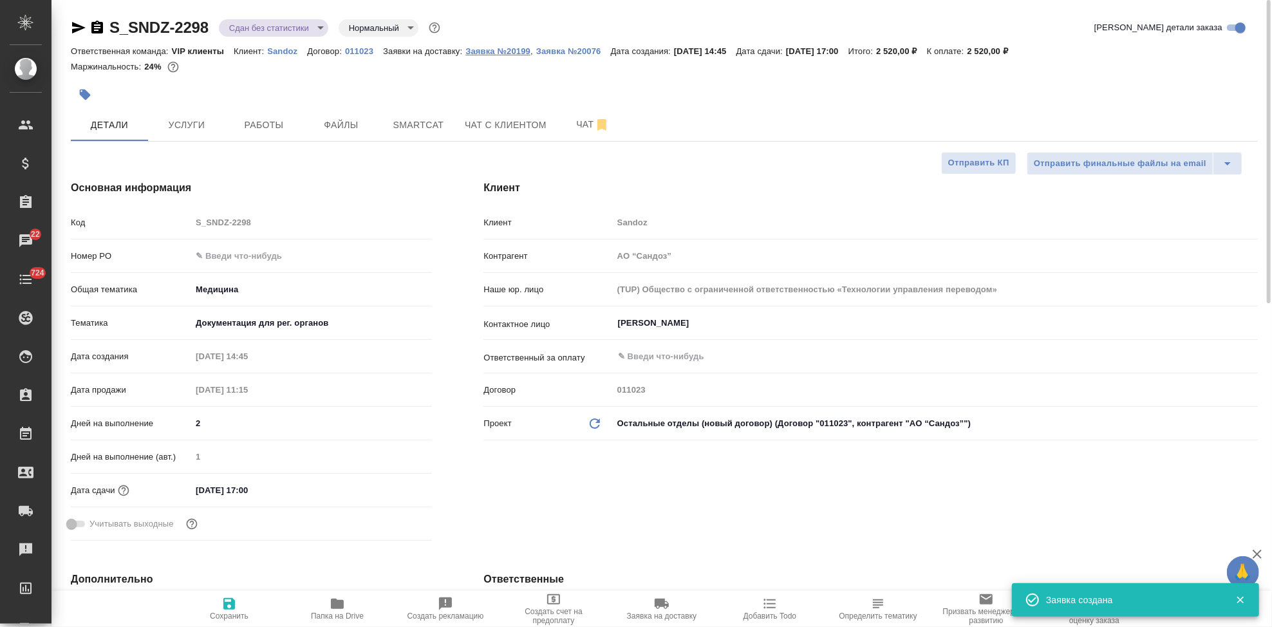
type textarea "x"
click at [502, 52] on p "Заявка №20199" at bounding box center [497, 51] width 65 height 10
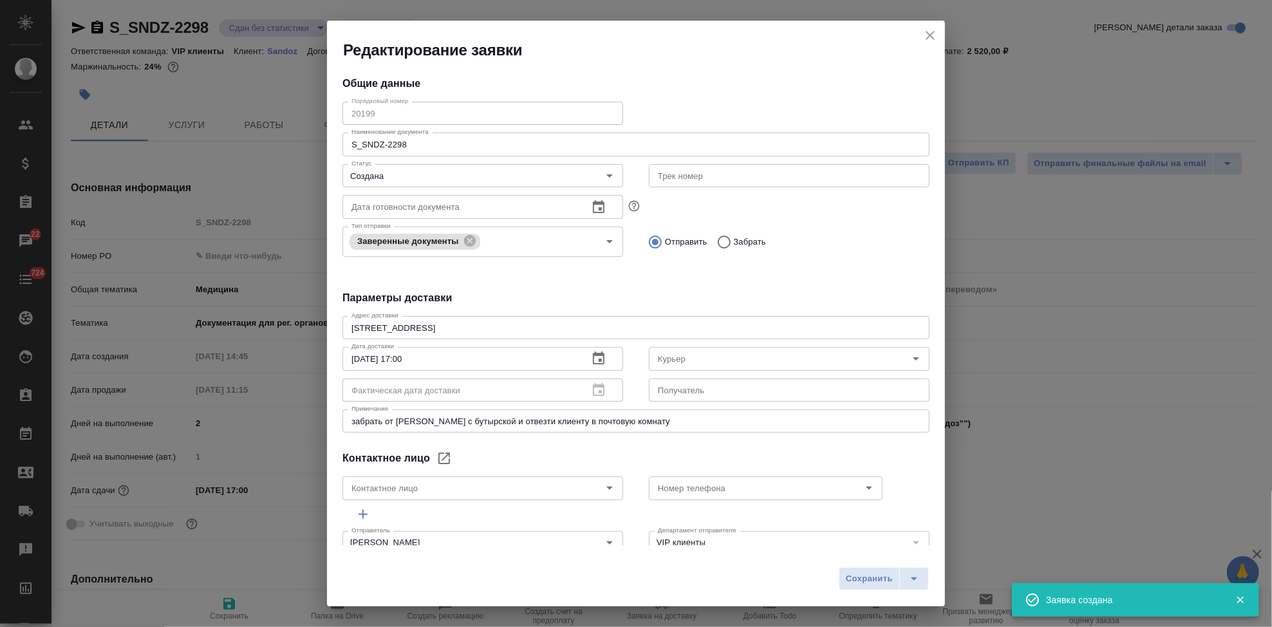
type input "Ковалец Ирина"
click at [315, 113] on div "Редактирование заявки Общие данные Порядковый номер 20199 Порядковый номер Наим…" at bounding box center [636, 313] width 1272 height 627
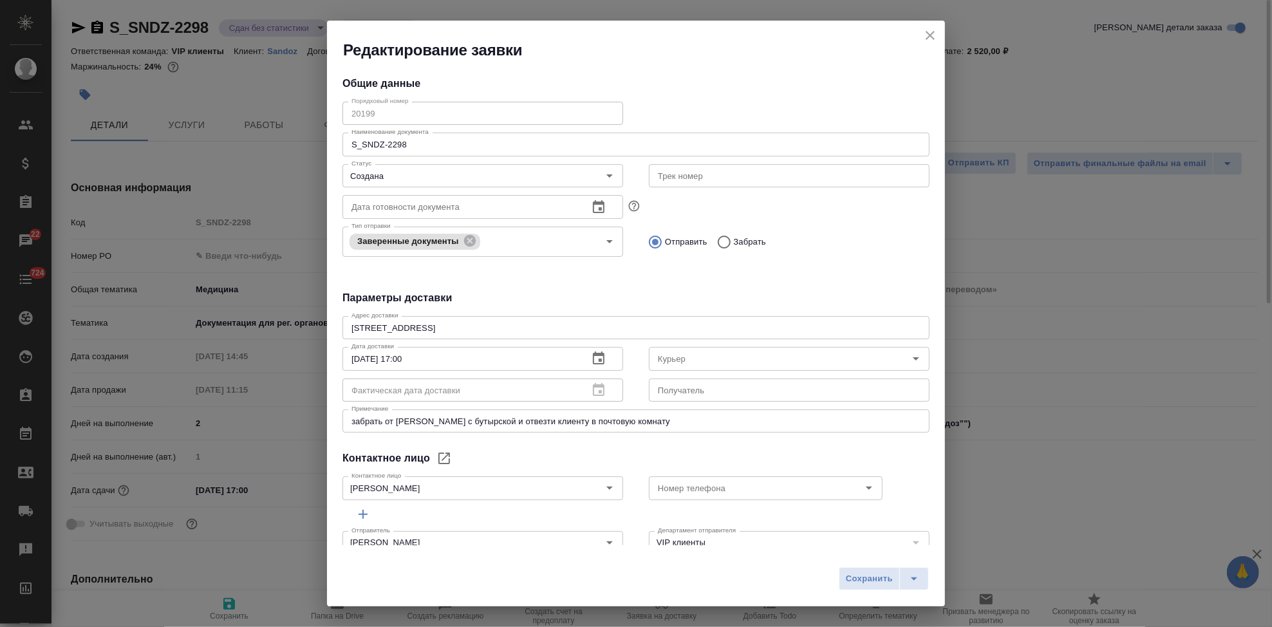
drag, startPoint x: 930, startPoint y: 28, endPoint x: 902, endPoint y: 34, distance: 29.1
click at [930, 28] on icon "close" at bounding box center [930, 35] width 15 height 15
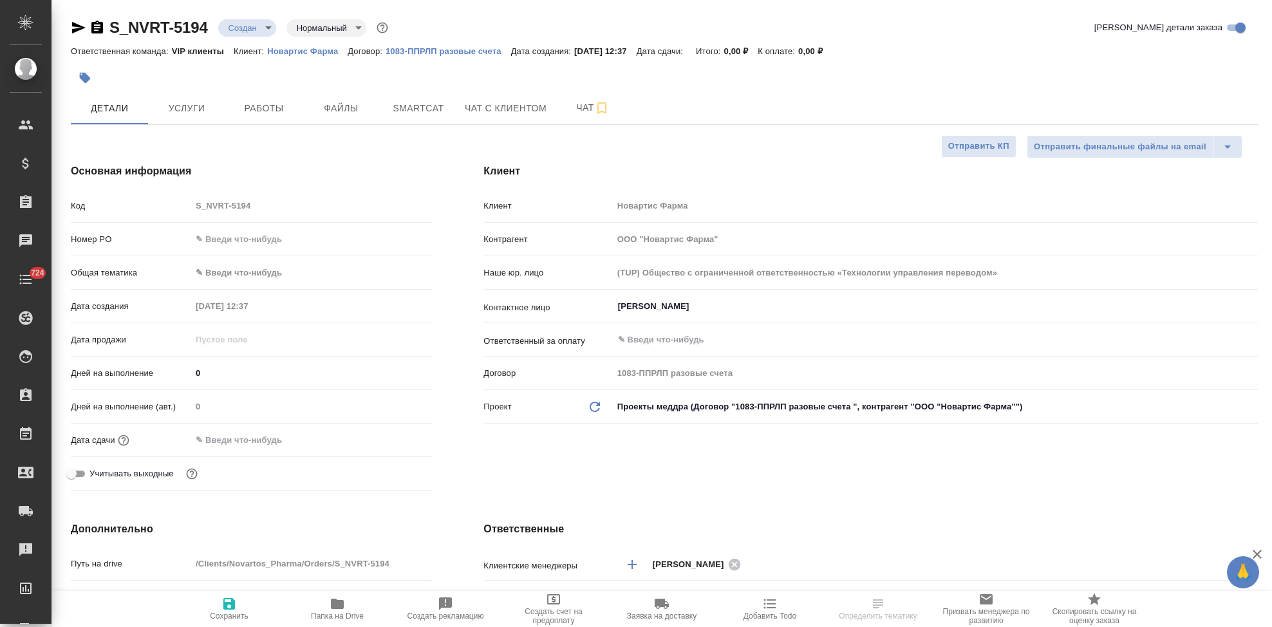
select select "RU"
click at [749, 306] on input "[PERSON_NAME]" at bounding box center [914, 306] width 594 height 15
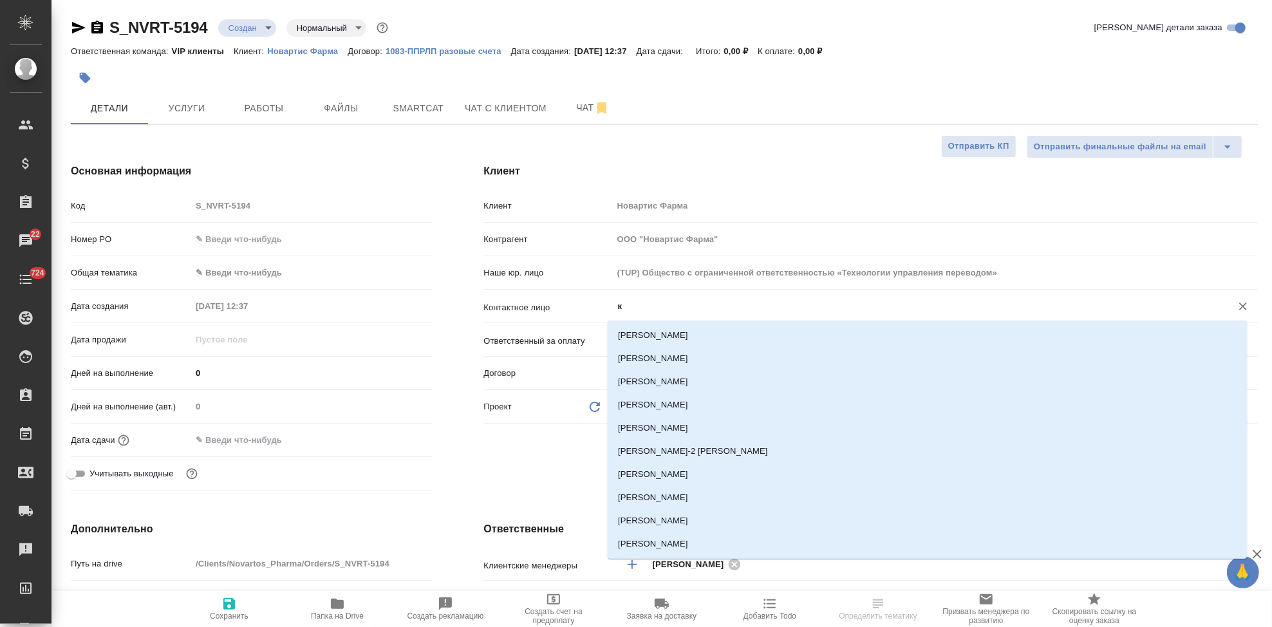
type input "кр"
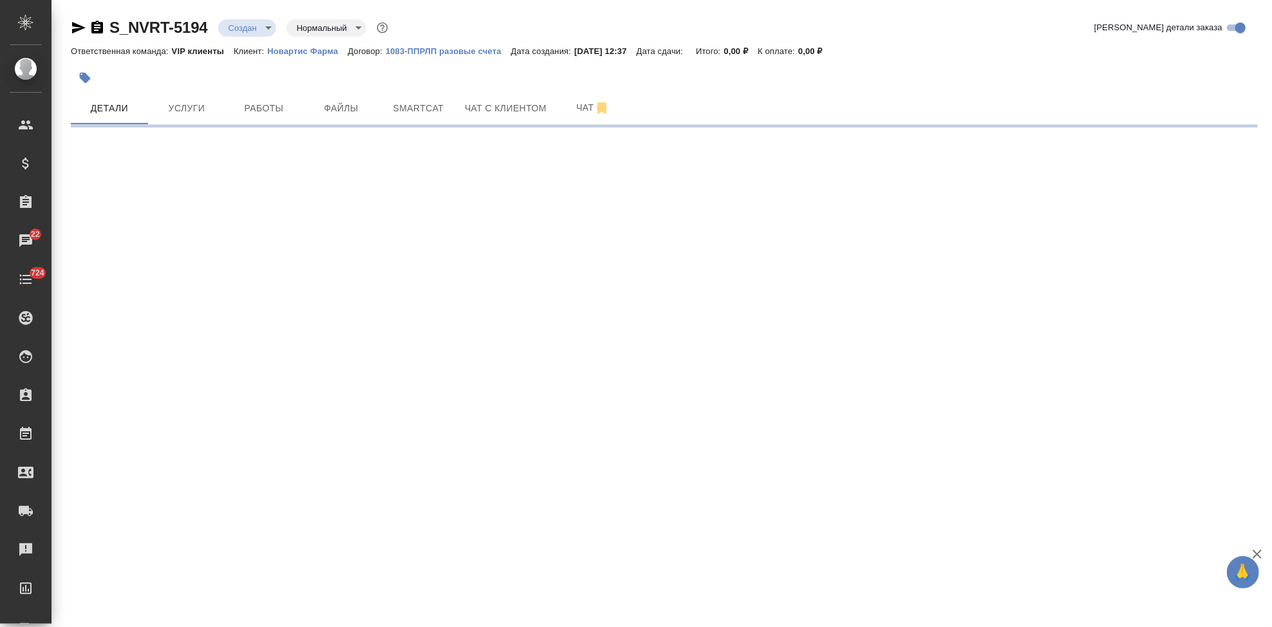
select select "RU"
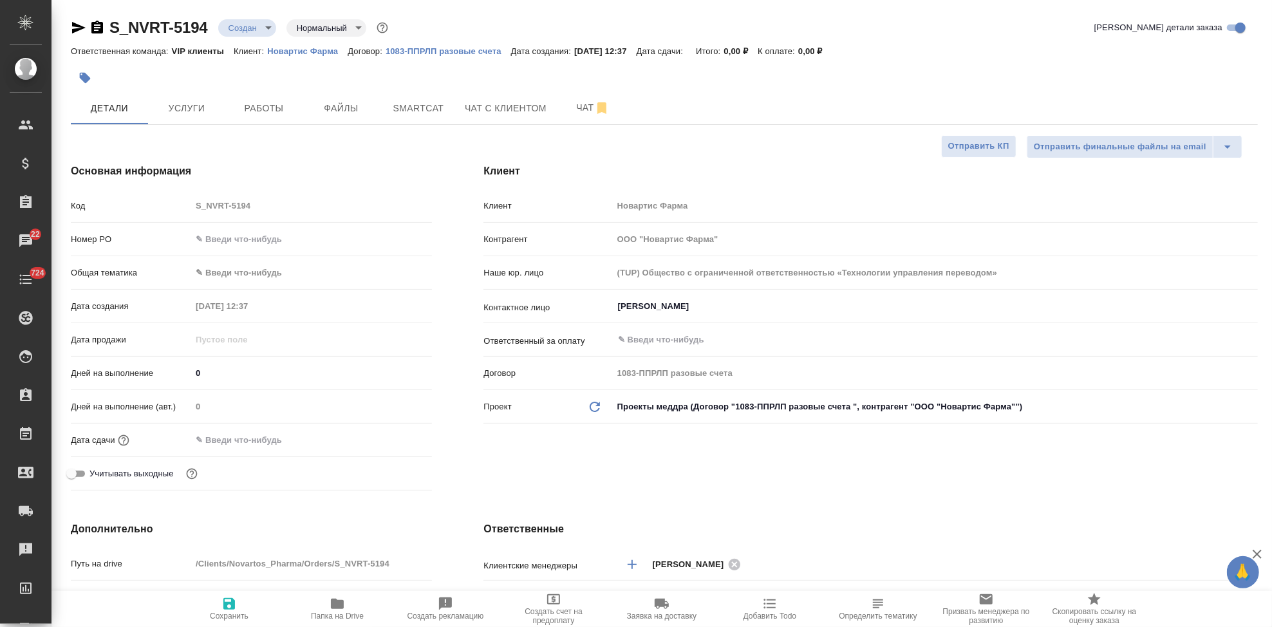
type textarea "x"
click at [773, 305] on input "[PERSON_NAME]" at bounding box center [914, 306] width 594 height 15
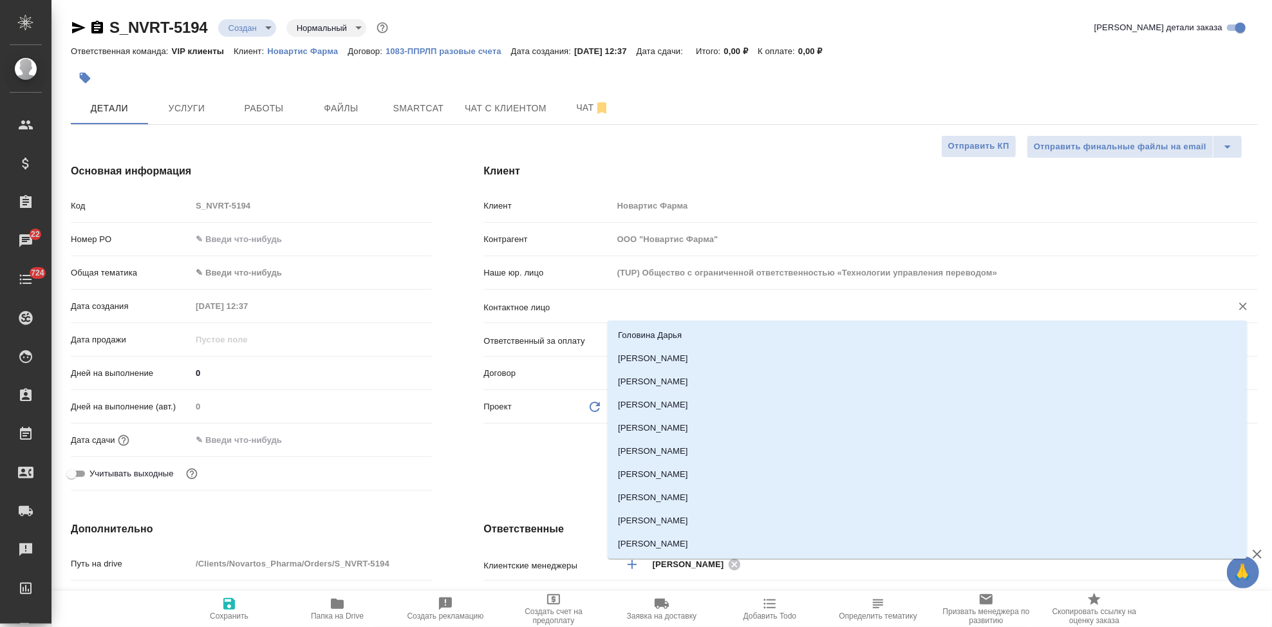
type textarea "x"
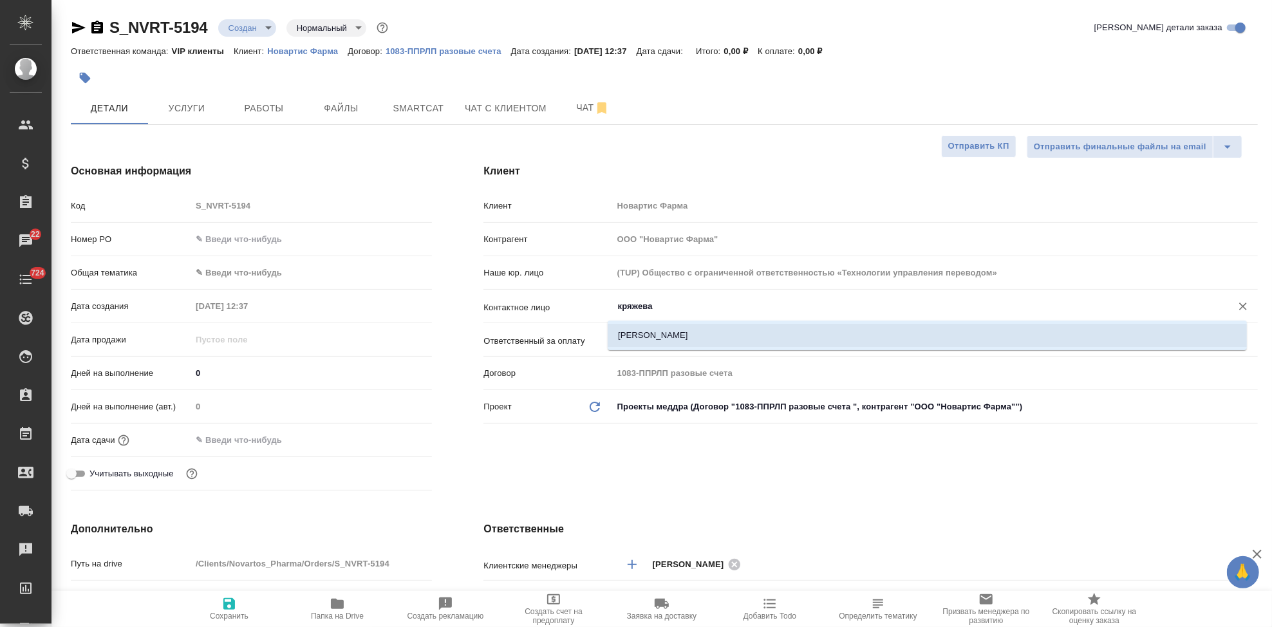
click at [676, 334] on li "[PERSON_NAME]" at bounding box center [927, 335] width 639 height 23
type input "[PERSON_NAME]"
type textarea "x"
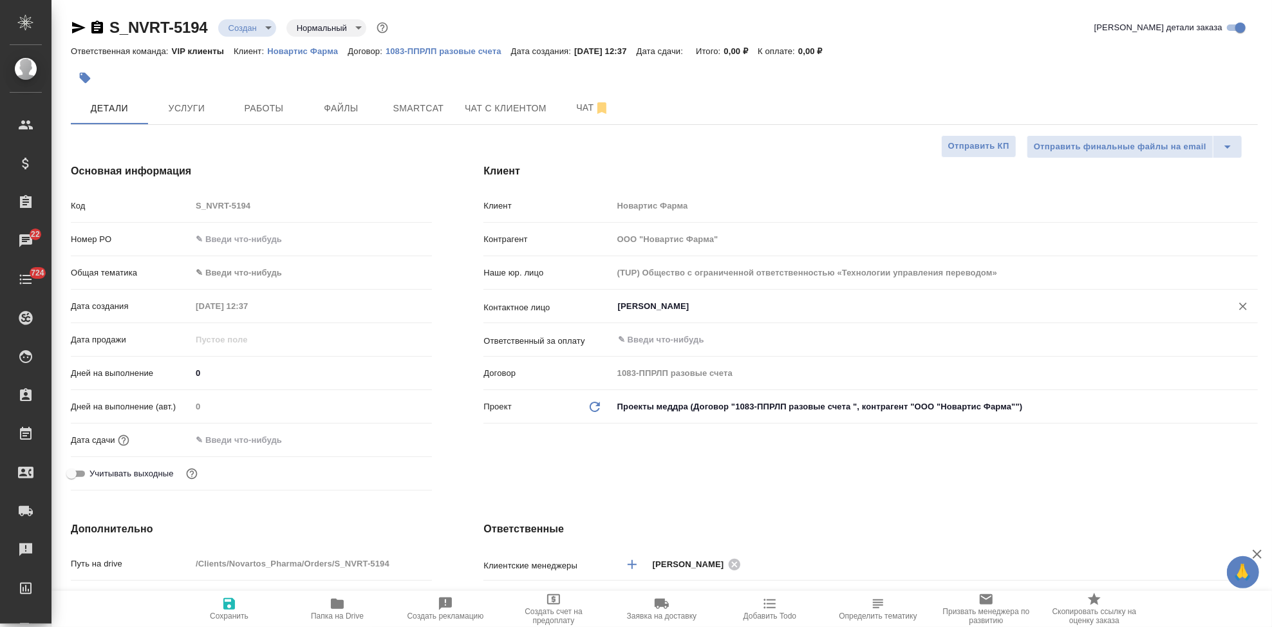
type input "[PERSON_NAME]"
click at [235, 612] on span "Сохранить" at bounding box center [229, 616] width 39 height 9
type textarea "x"
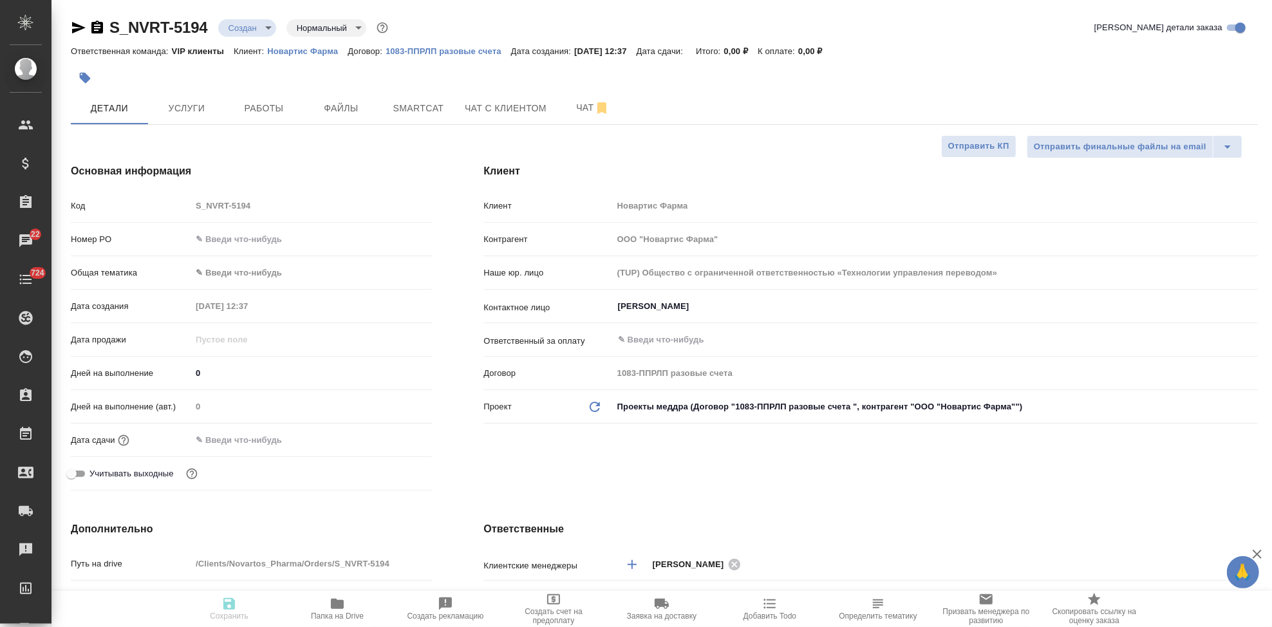
type textarea "x"
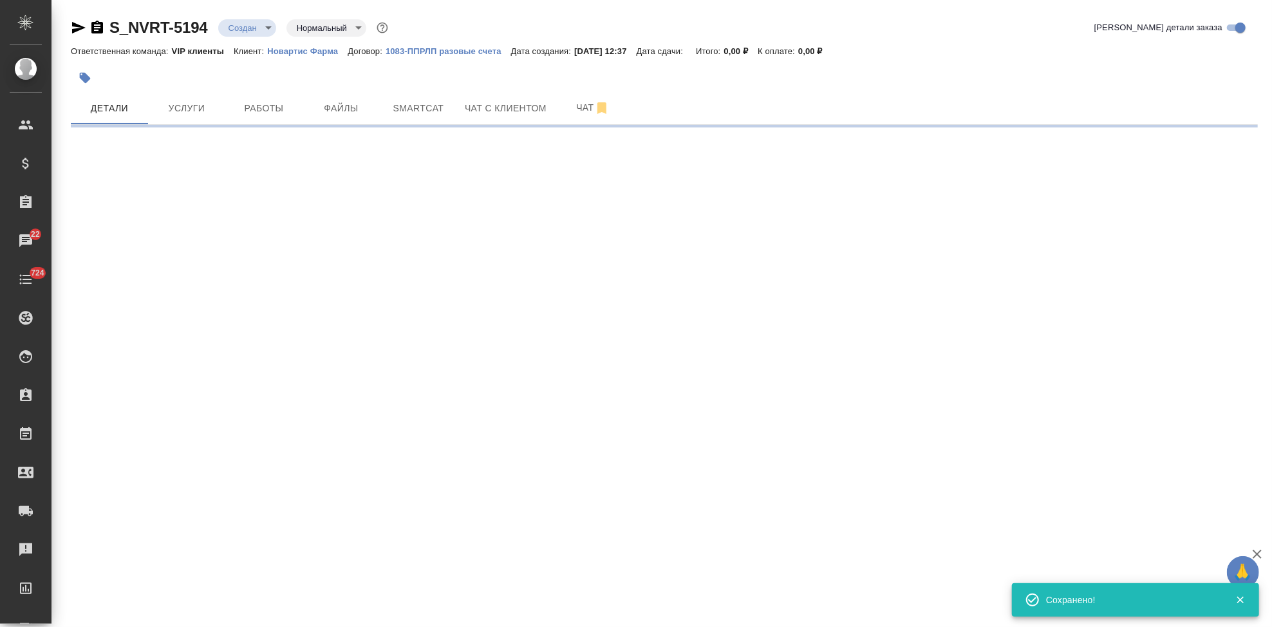
select select "RU"
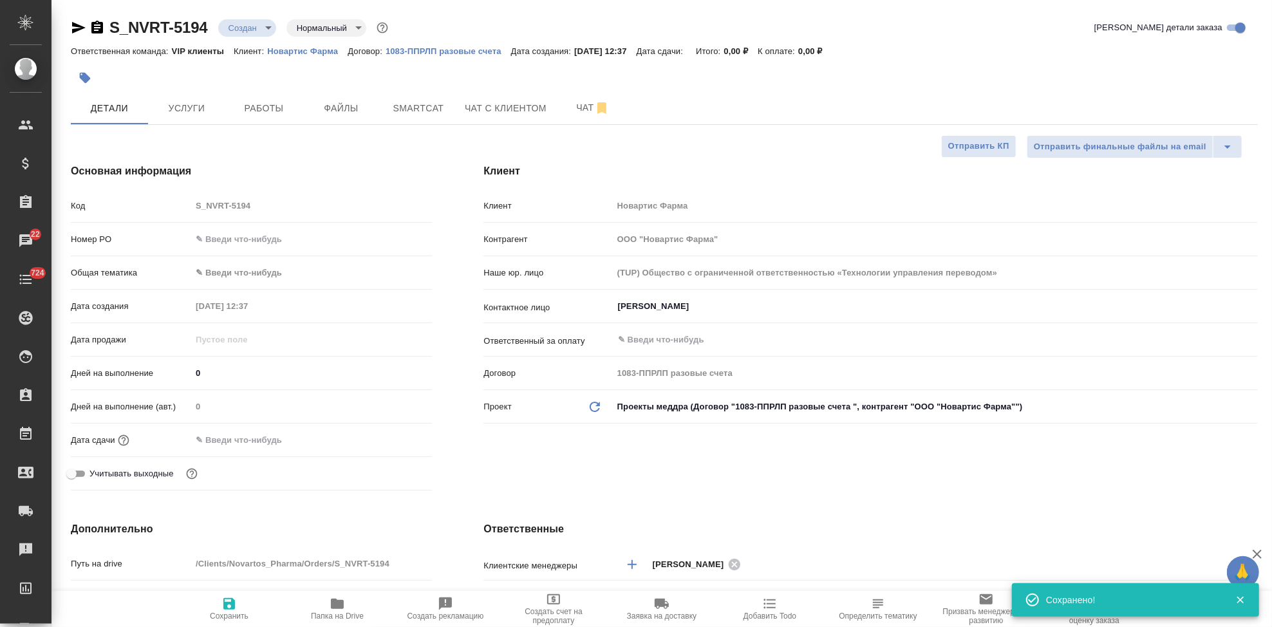
type textarea "x"
click at [268, 442] on input "text" at bounding box center [247, 440] width 113 height 19
click at [394, 438] on icon "button" at bounding box center [394, 438] width 15 height 15
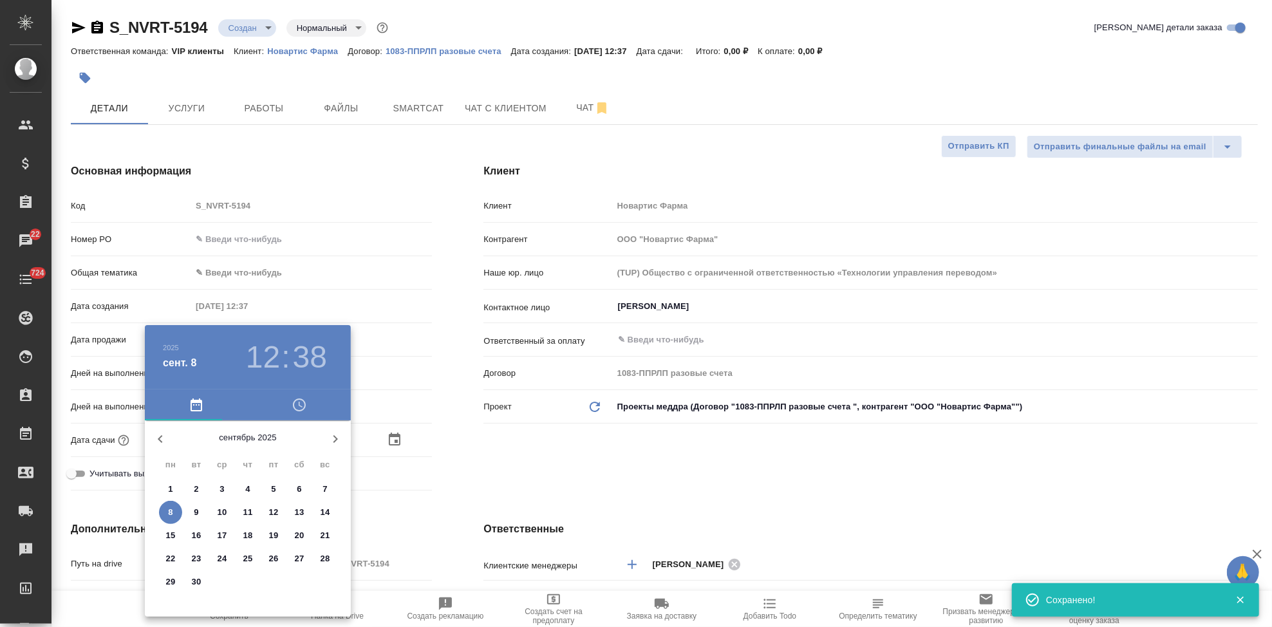
click at [190, 512] on span "9" at bounding box center [196, 512] width 23 height 13
type input "09.09.2025 12:38"
type textarea "x"
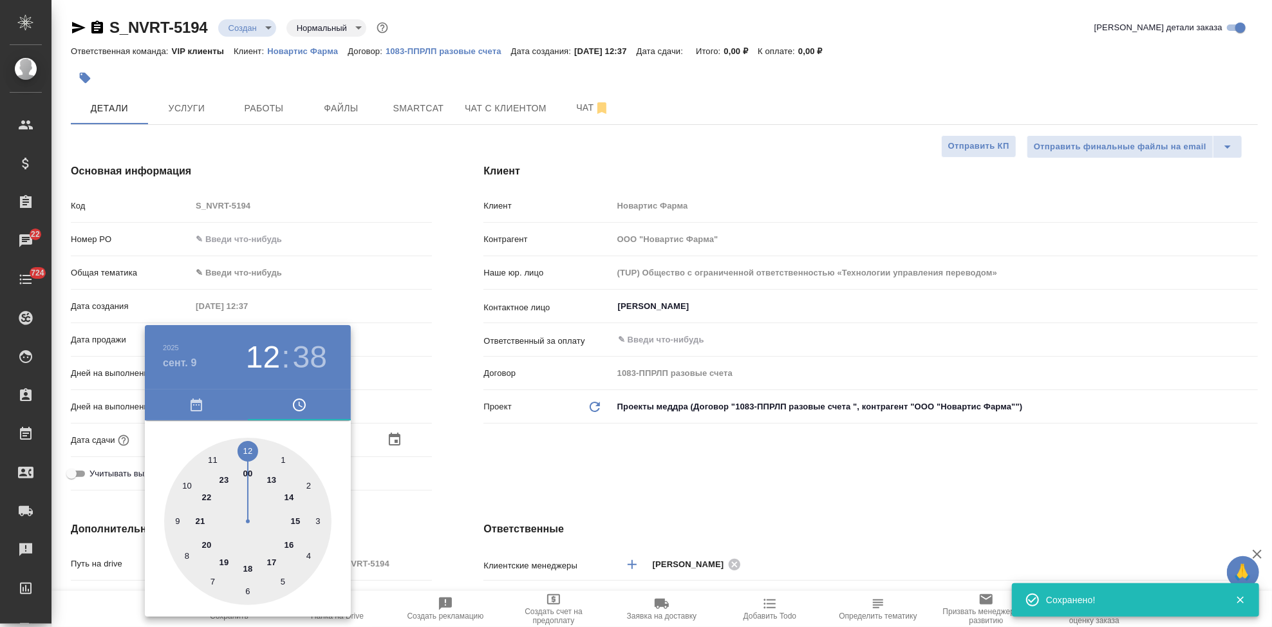
click at [244, 449] on div at bounding box center [247, 521] width 167 height 167
type textarea "x"
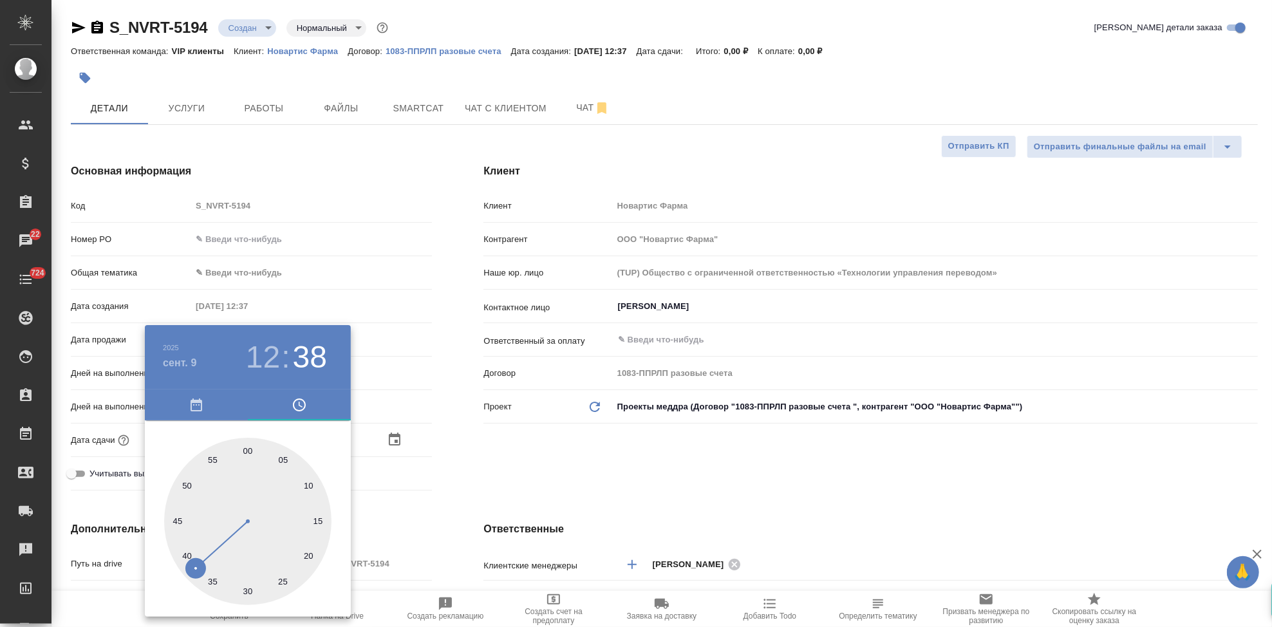
type input "09.09.2025 12:37"
type textarea "x"
type input "09.09.2025 12:31"
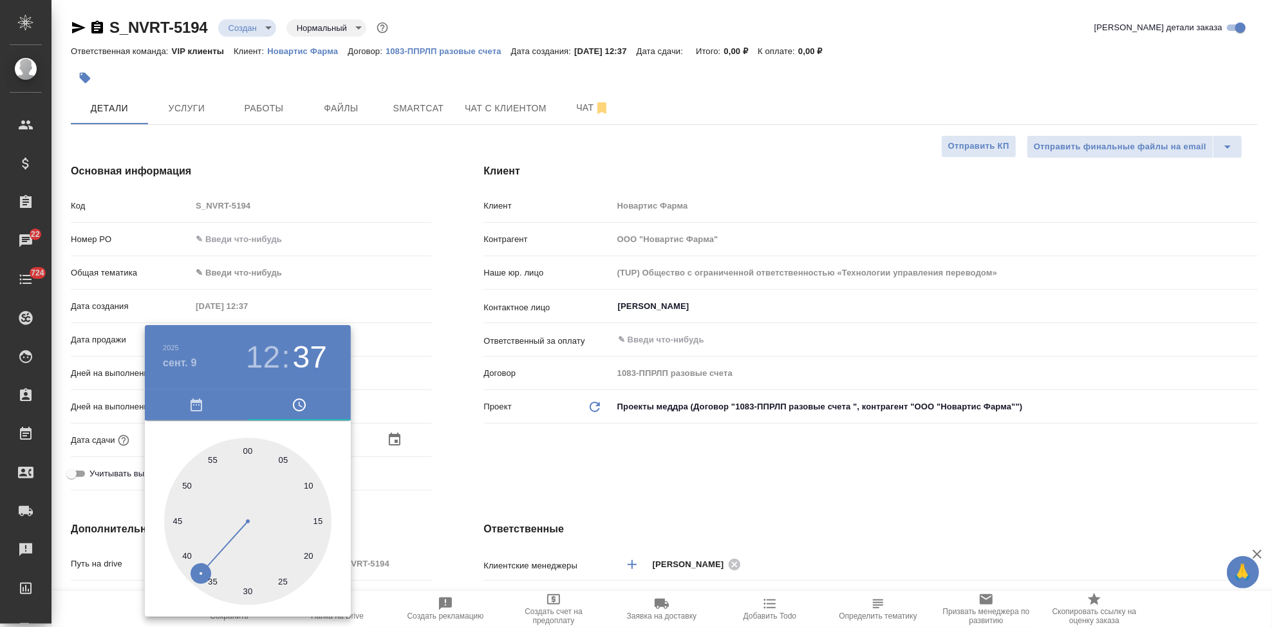
type textarea "x"
type input "09.09.2025 12:30"
type textarea "x"
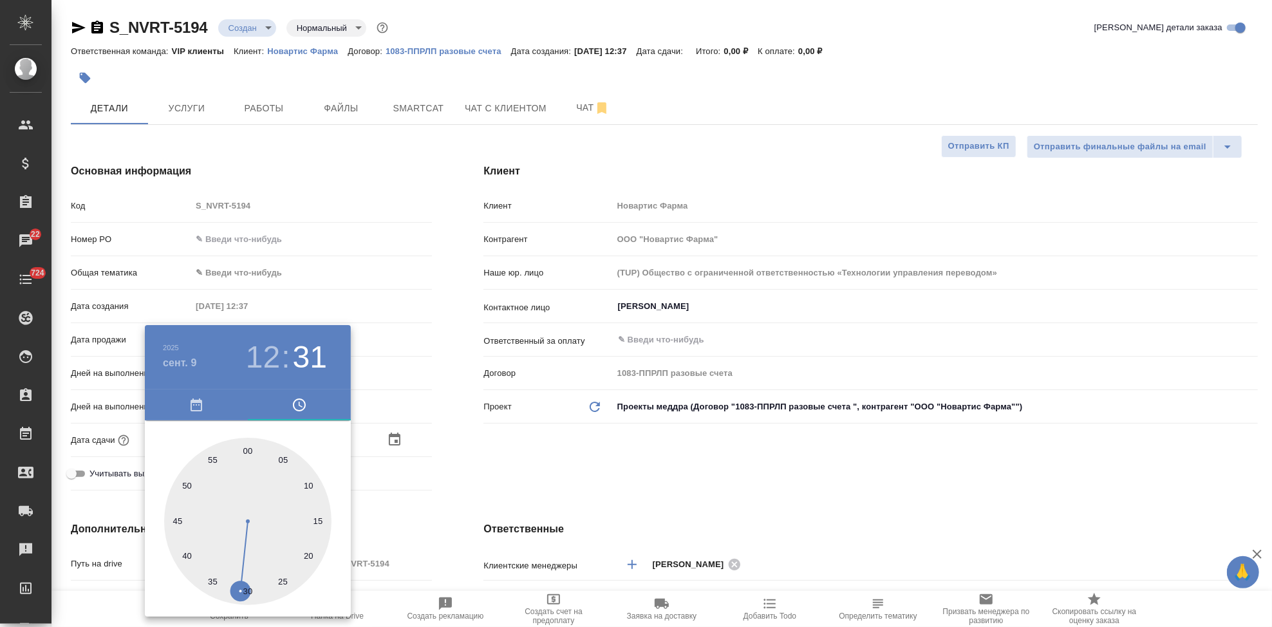
type textarea "x"
drag, startPoint x: 221, startPoint y: 606, endPoint x: 247, endPoint y: 586, distance: 33.1
click at [247, 586] on div at bounding box center [247, 521] width 167 height 167
type textarea "x"
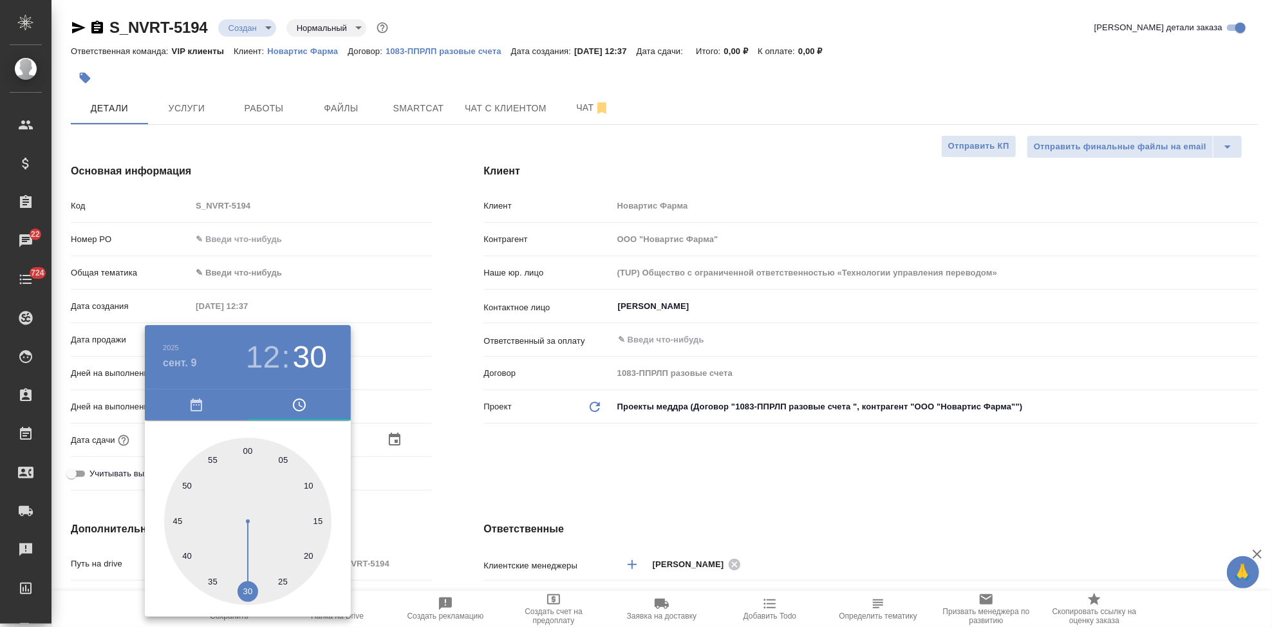
type textarea "x"
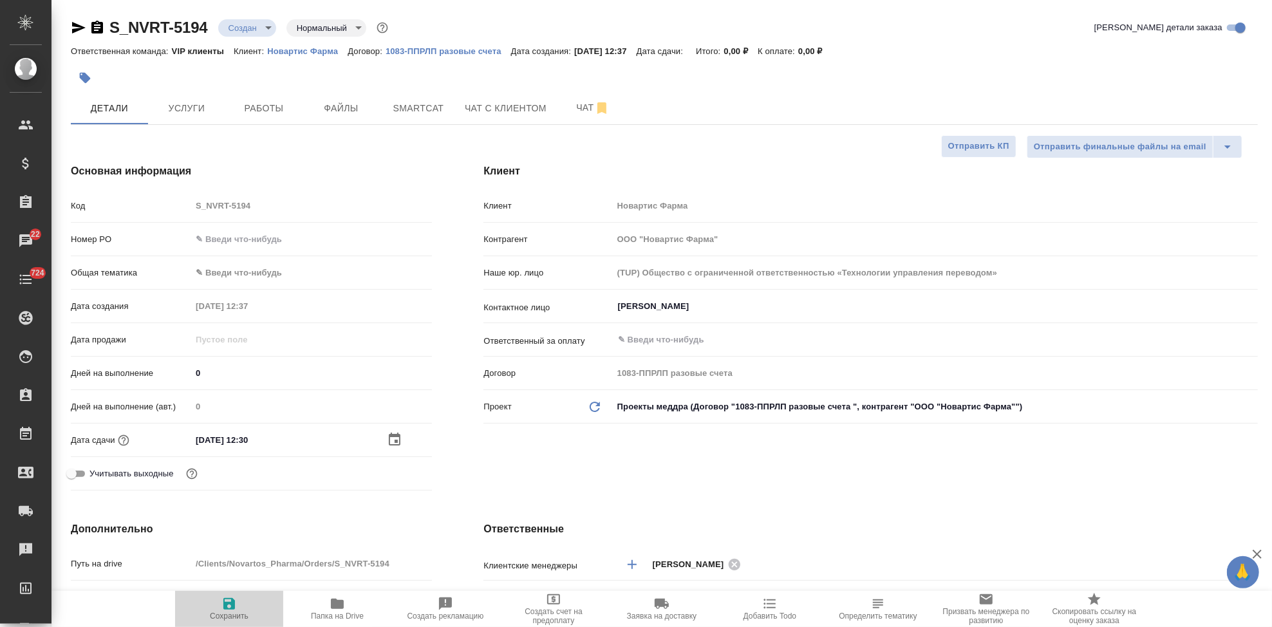
click at [225, 612] on span "Сохранить" at bounding box center [229, 616] width 39 height 9
type textarea "x"
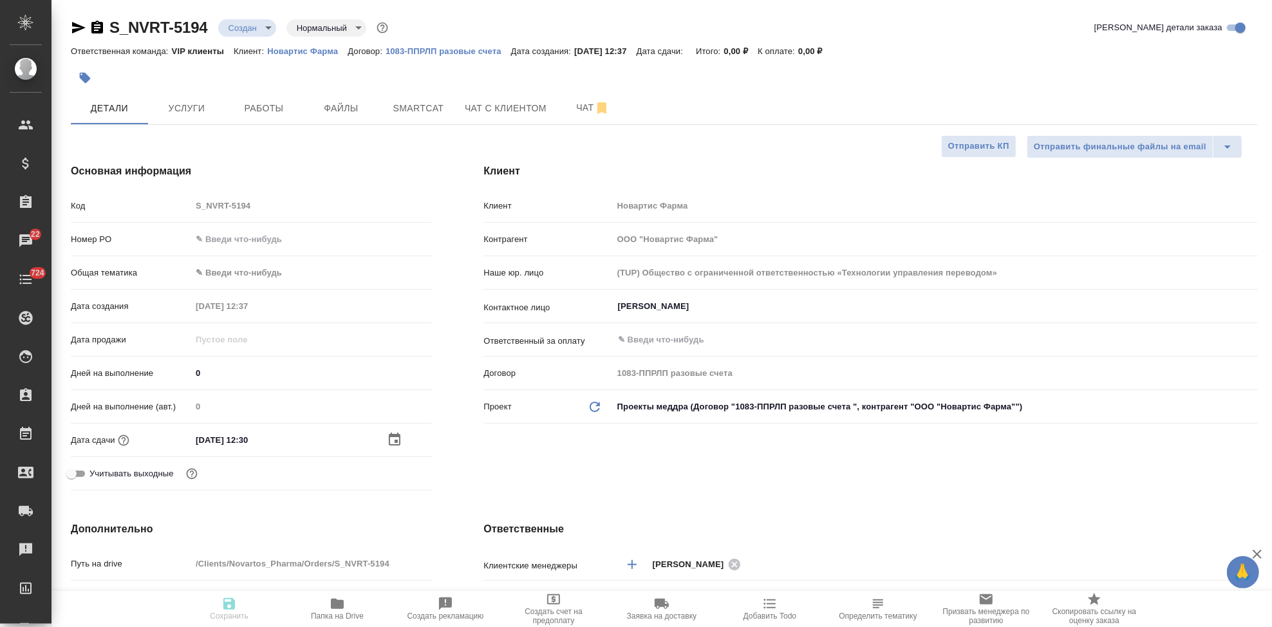
type textarea "x"
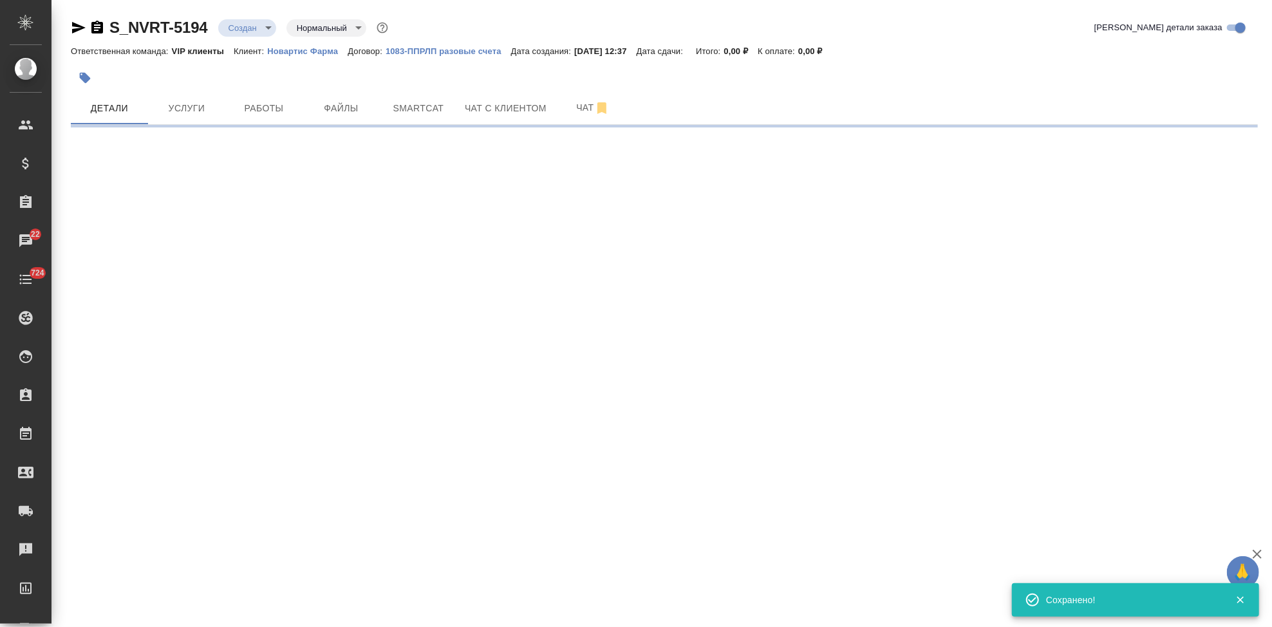
select select "RU"
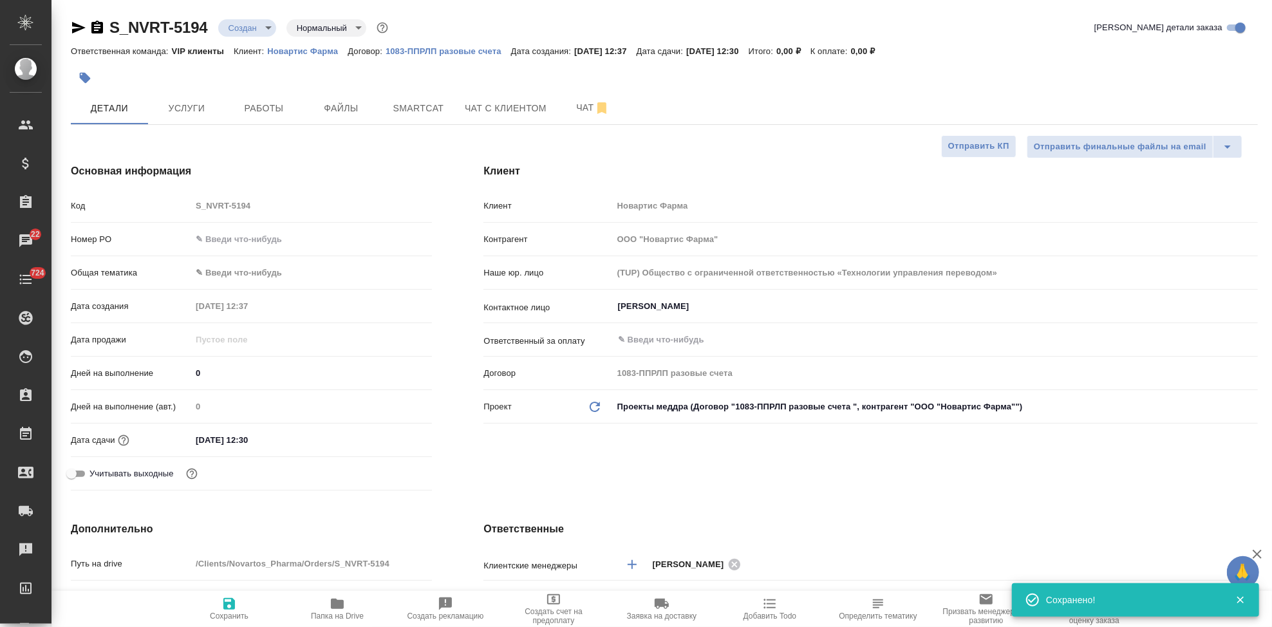
type textarea "x"
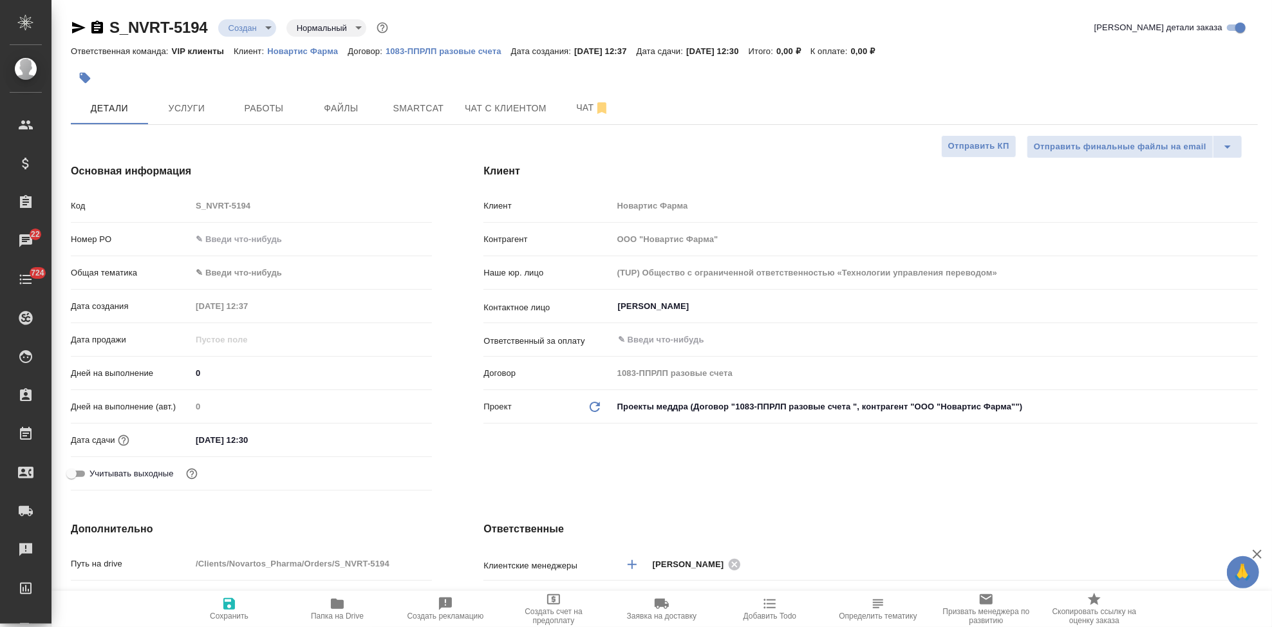
type textarea "x"
click at [929, 452] on div "Клиент Клиент Новартис Фарма Контрагент ООО "Новартис Фарма" Наше юр. лицо (TUP…" at bounding box center [871, 330] width 826 height 384
type textarea "x"
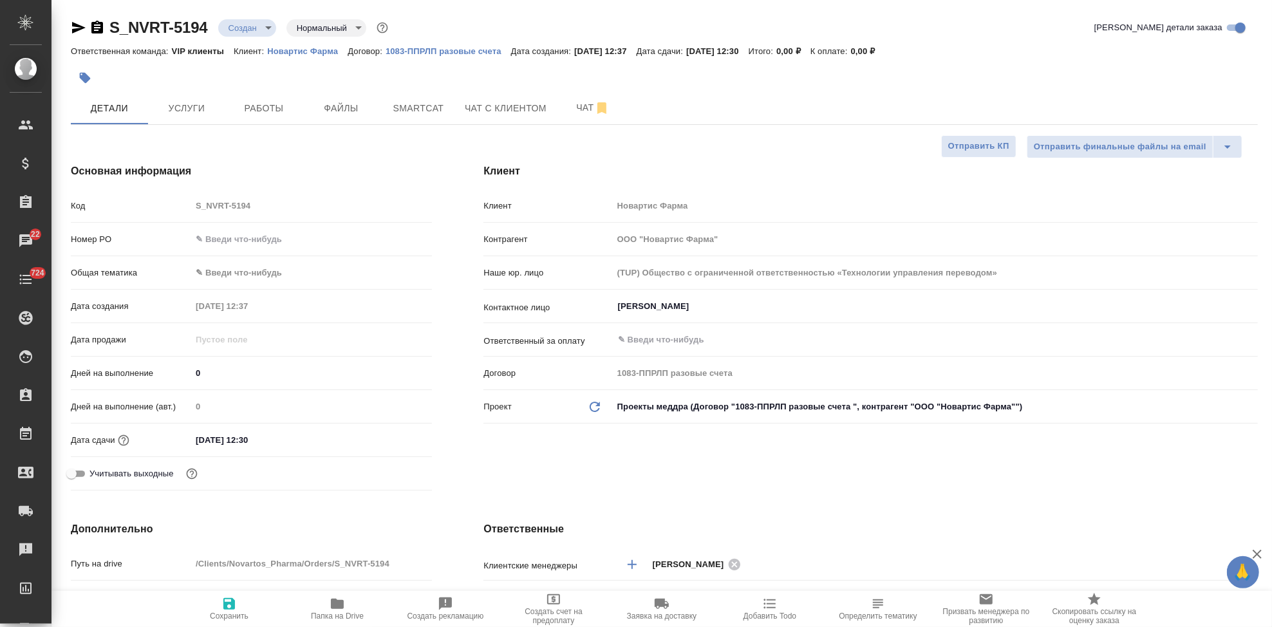
type textarea "x"
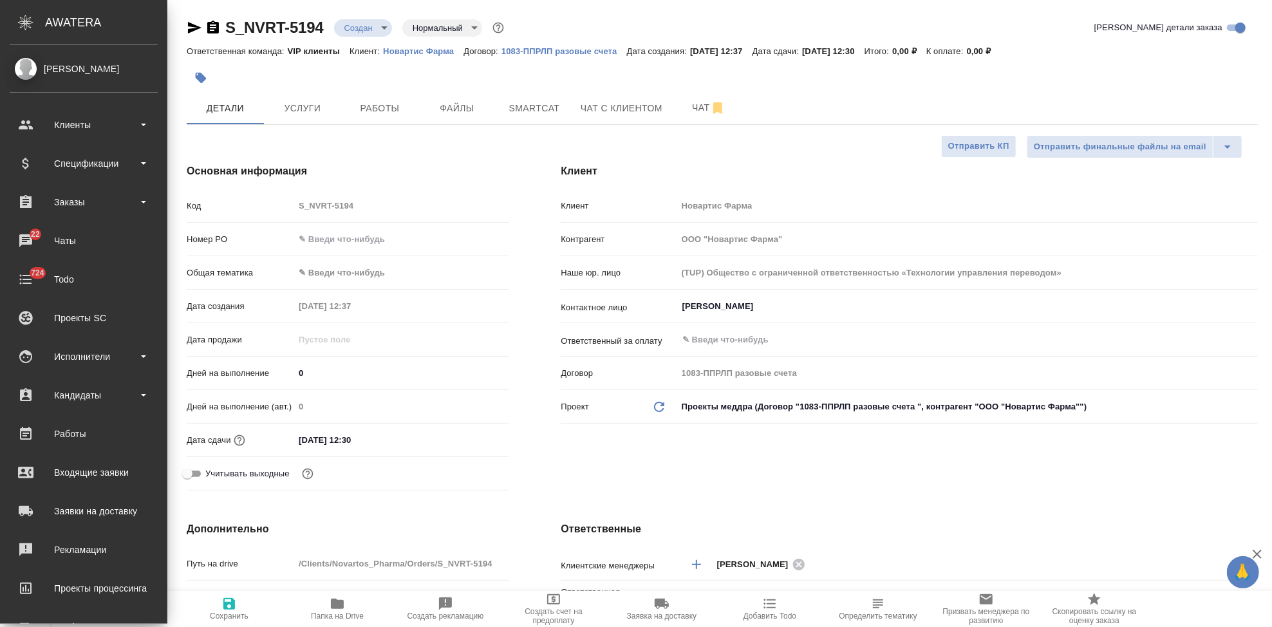
type textarea "x"
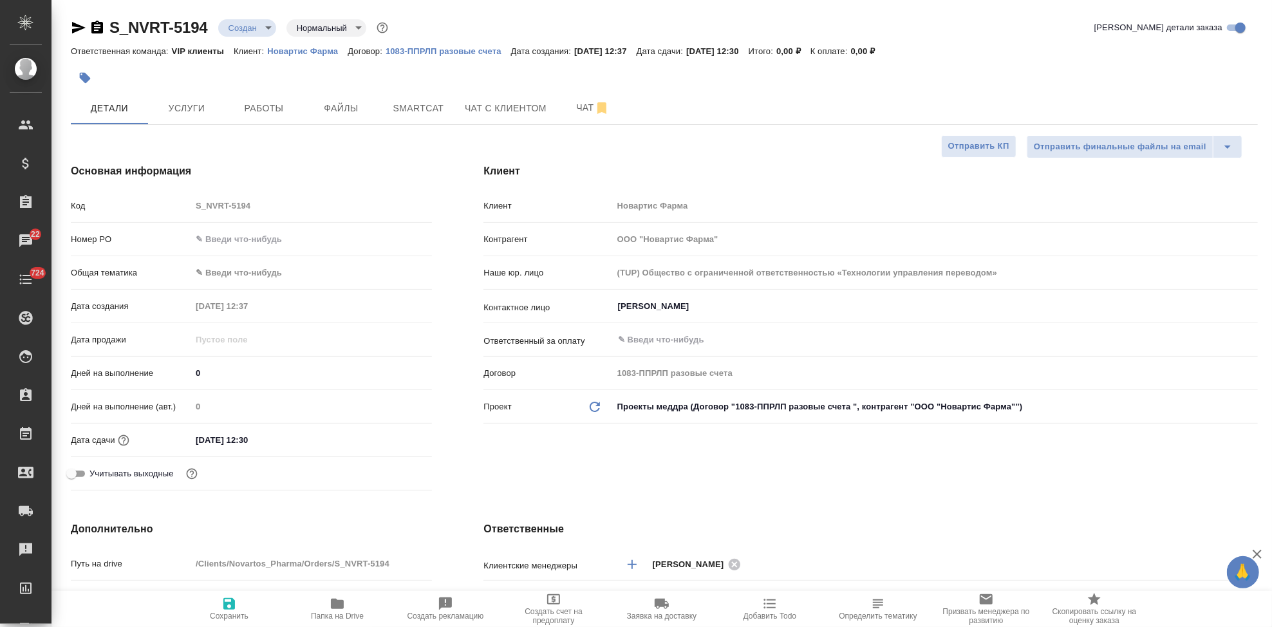
type textarea "x"
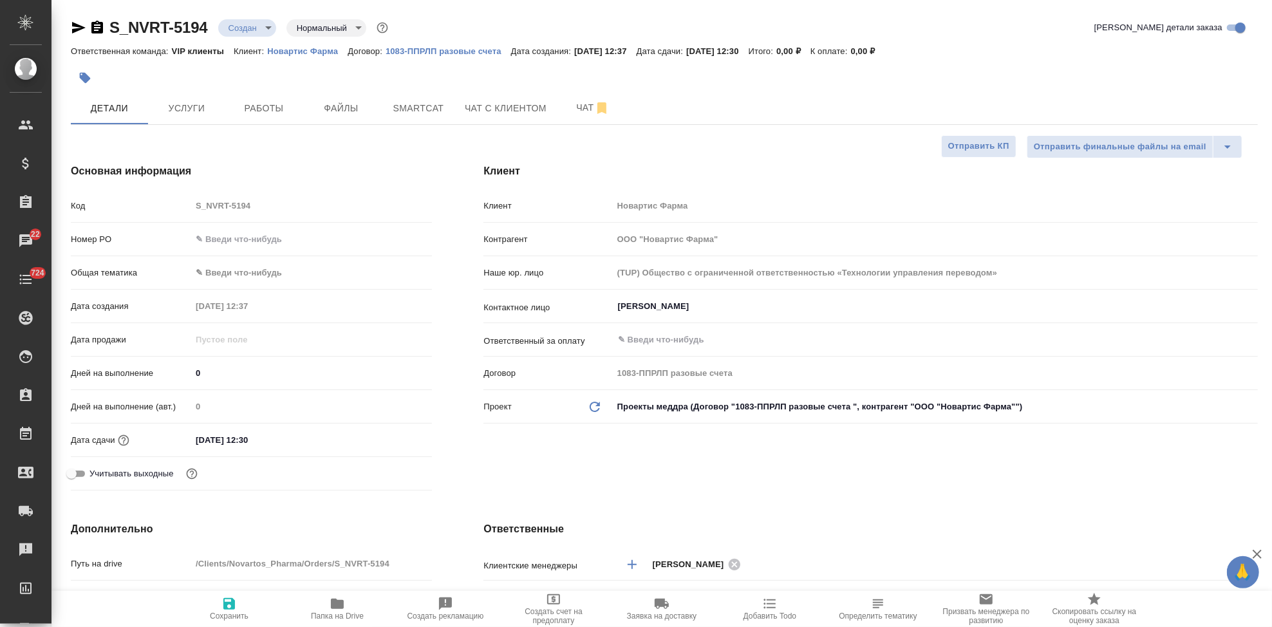
type textarea "x"
click at [404, 103] on span "Smartcat" at bounding box center [419, 108] width 62 height 16
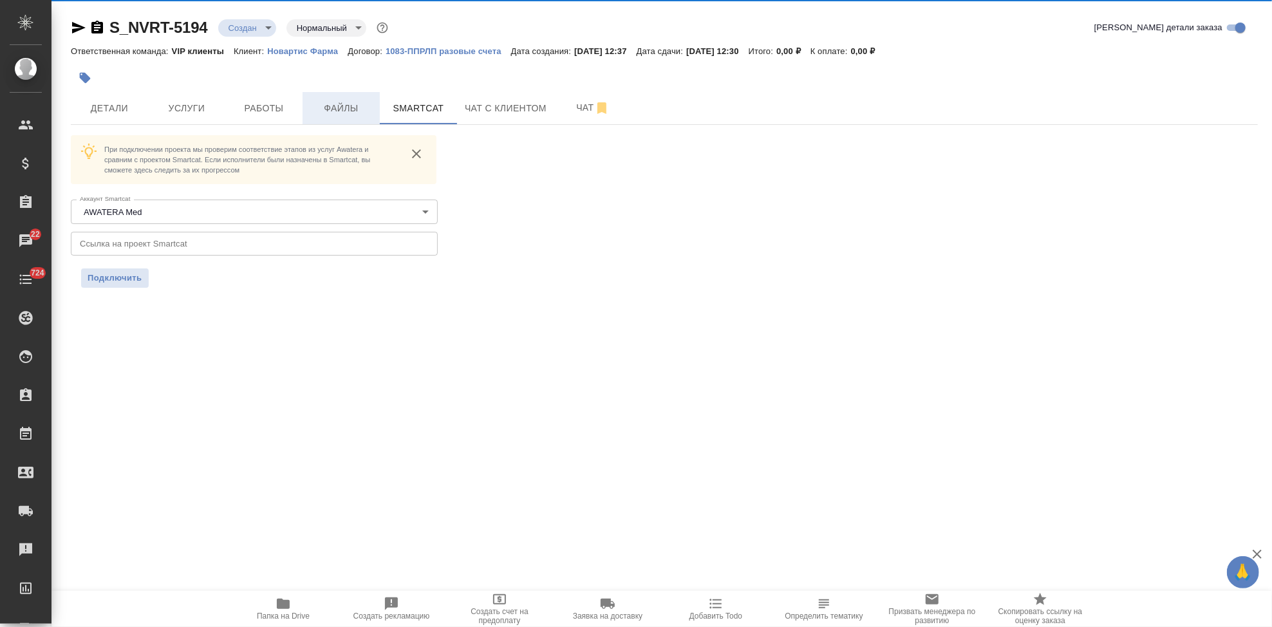
click at [337, 113] on span "Файлы" at bounding box center [341, 108] width 62 height 16
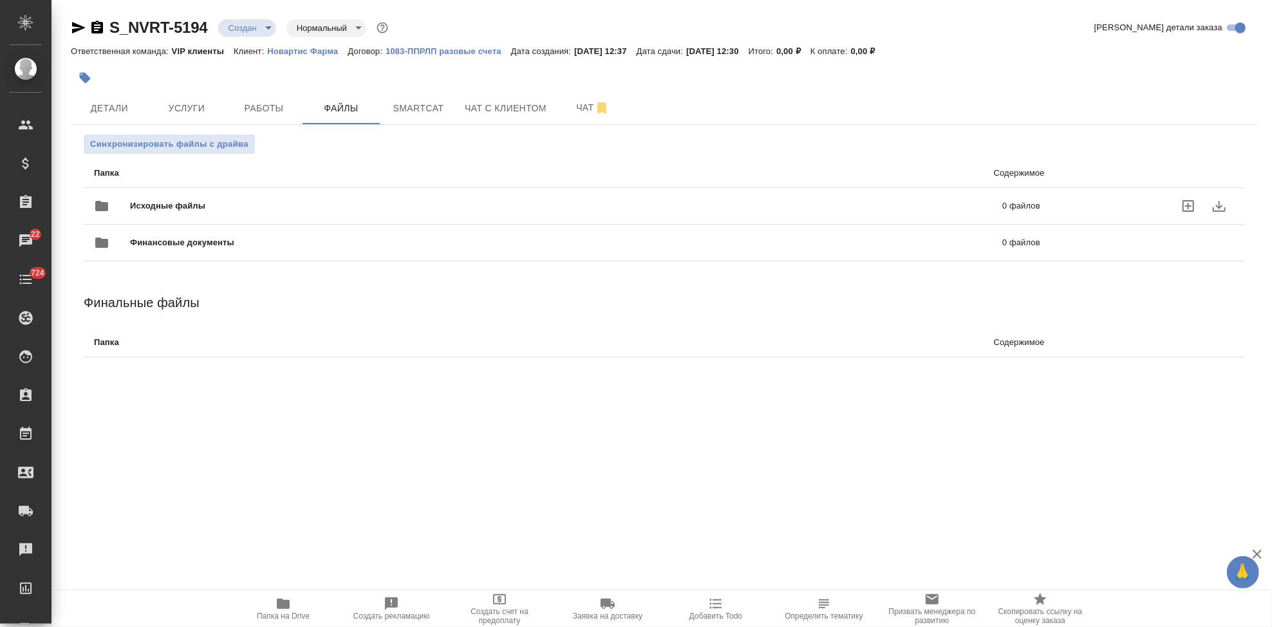
click at [1194, 207] on icon "uploadFiles" at bounding box center [1189, 206] width 12 height 12
click at [0, 0] on input "uploadFiles" at bounding box center [0, 0] width 0 height 0
click at [1181, 207] on icon "uploadFiles" at bounding box center [1188, 205] width 15 height 15
click at [0, 0] on input "uploadFiles" at bounding box center [0, 0] width 0 height 0
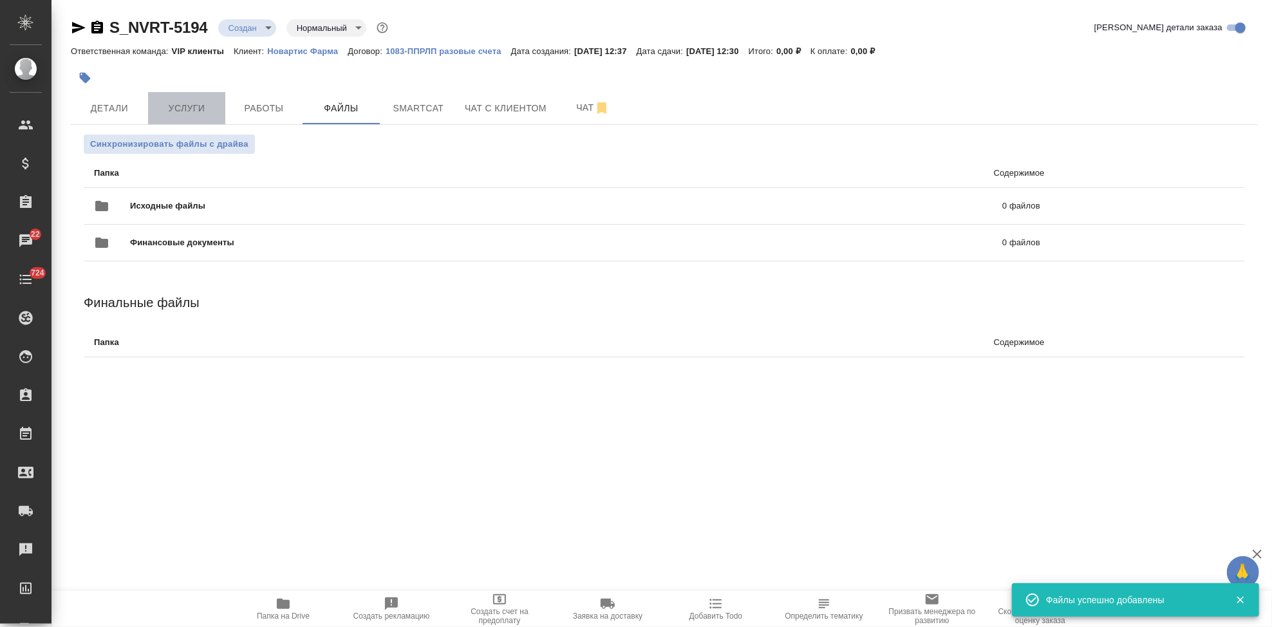
click at [186, 106] on span "Услуги" at bounding box center [187, 108] width 62 height 16
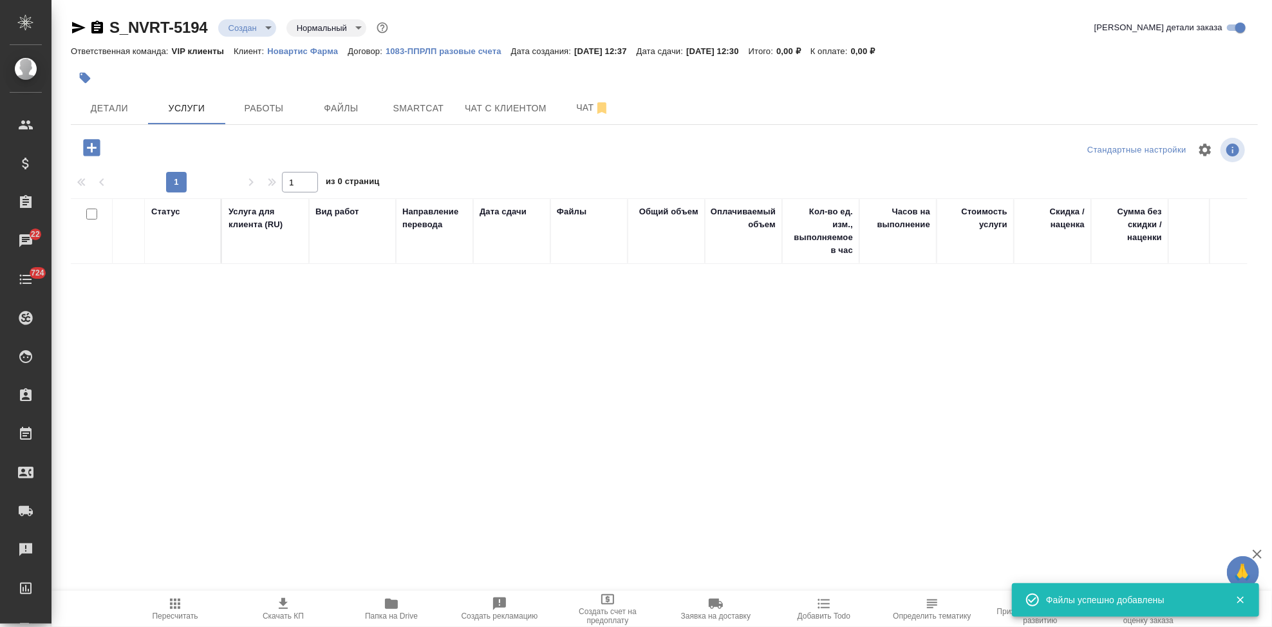
click at [86, 139] on icon "button" at bounding box center [91, 147] width 23 height 23
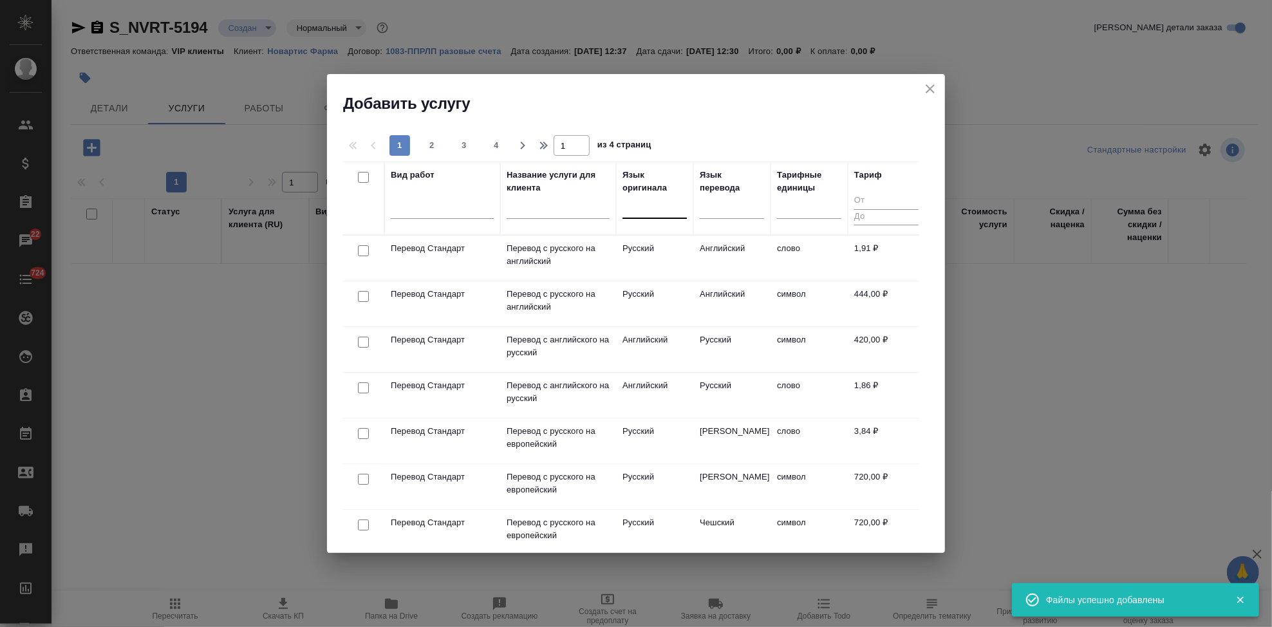
click at [665, 212] on div at bounding box center [655, 205] width 64 height 19
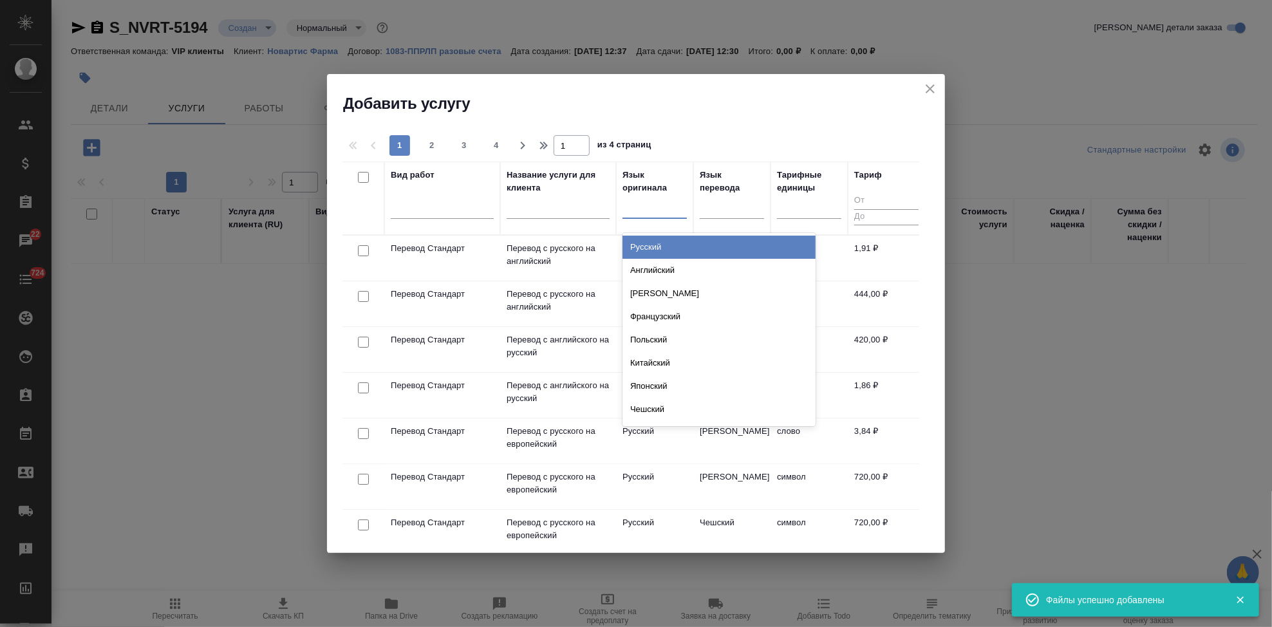
type input "[PERSON_NAME]"
click at [665, 246] on div "Английский" at bounding box center [719, 247] width 193 height 23
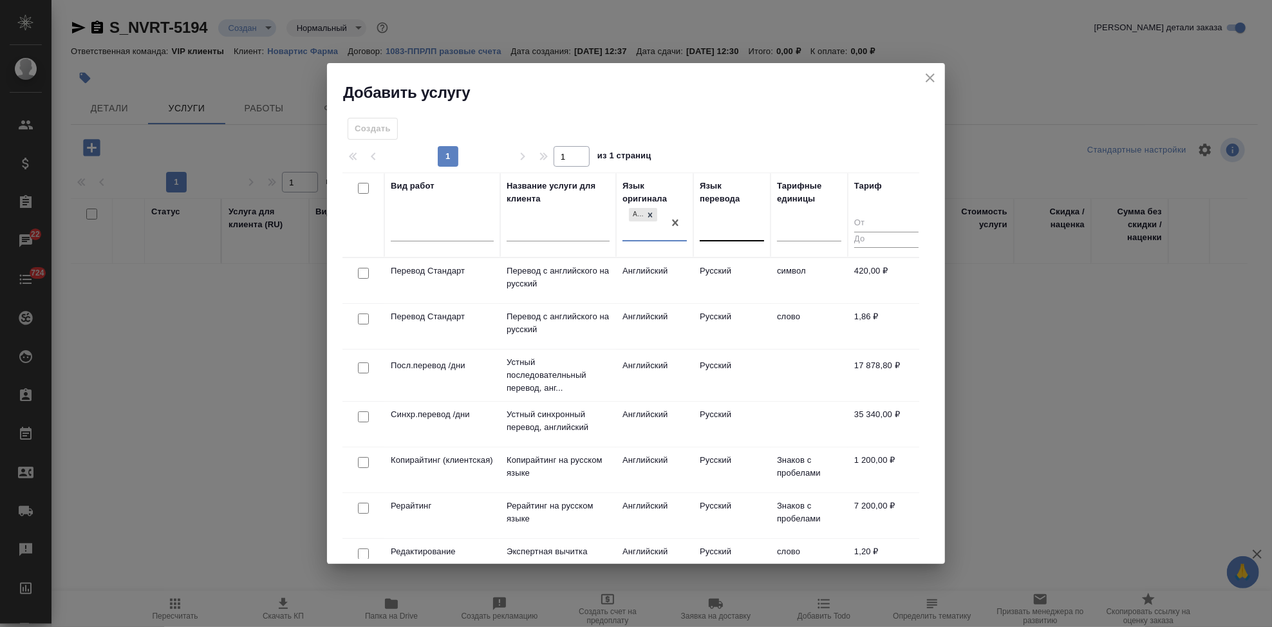
click at [729, 232] on div at bounding box center [732, 229] width 64 height 19
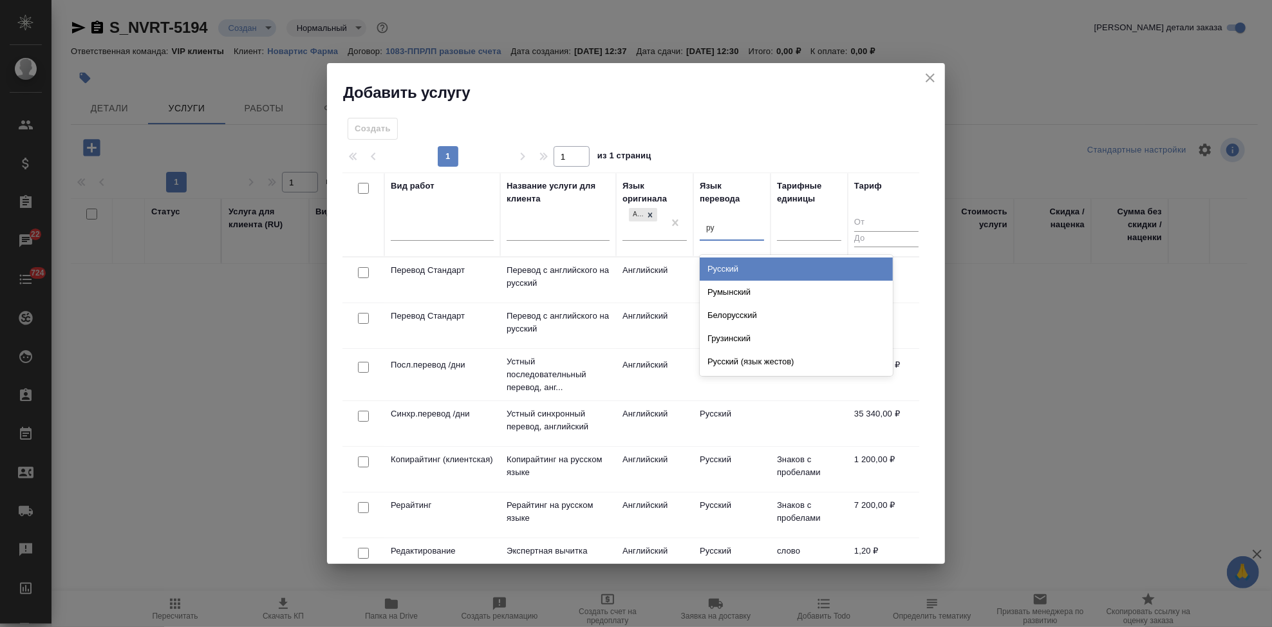
type input "рус"
click at [742, 267] on div "Русский" at bounding box center [796, 269] width 193 height 23
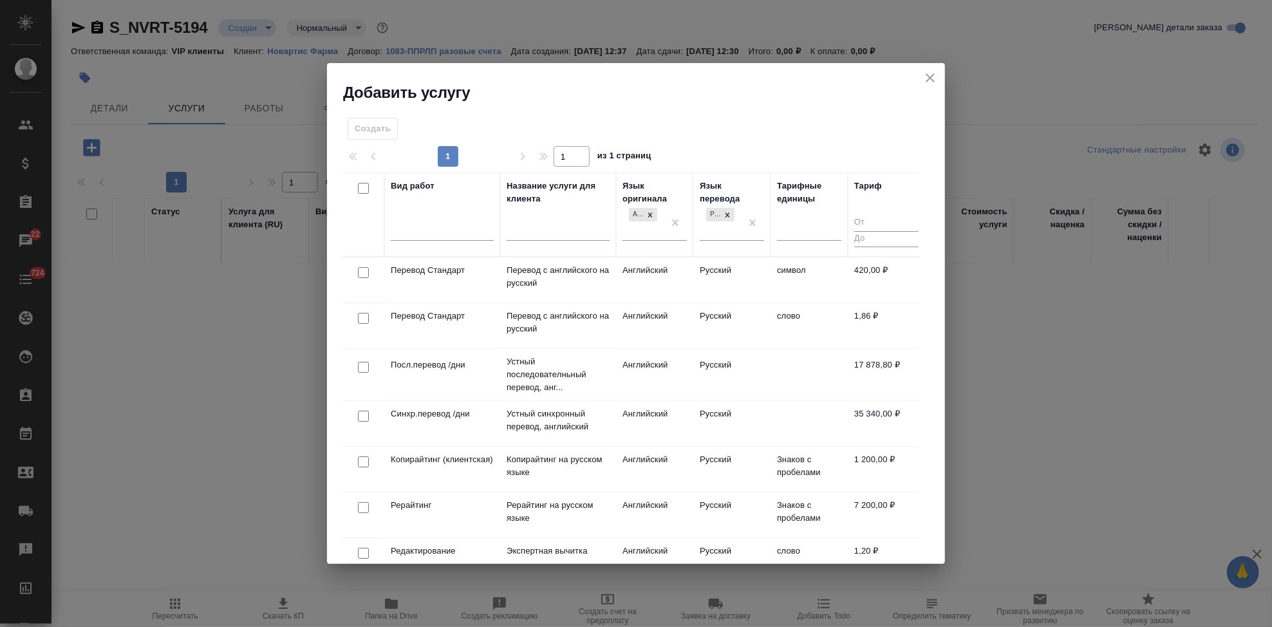
click at [685, 344] on td "Английский" at bounding box center [654, 325] width 77 height 45
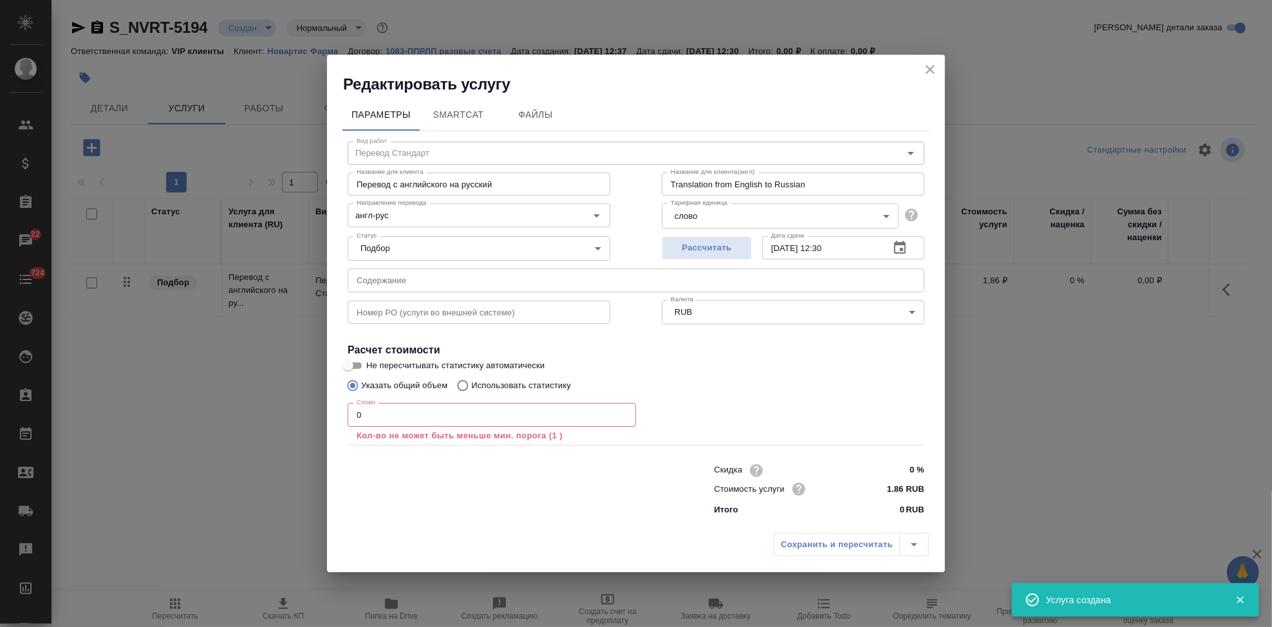
click at [394, 417] on input "0" at bounding box center [492, 414] width 288 height 23
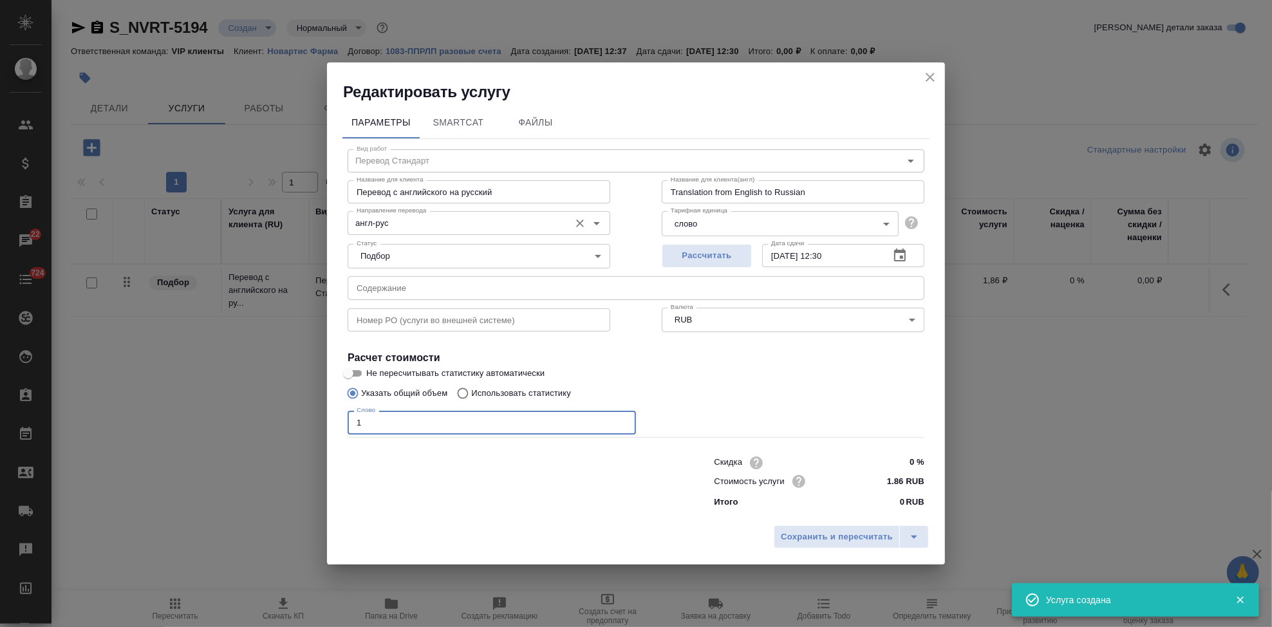
type input "1"
click at [455, 225] on input "англ-рус" at bounding box center [458, 222] width 212 height 15
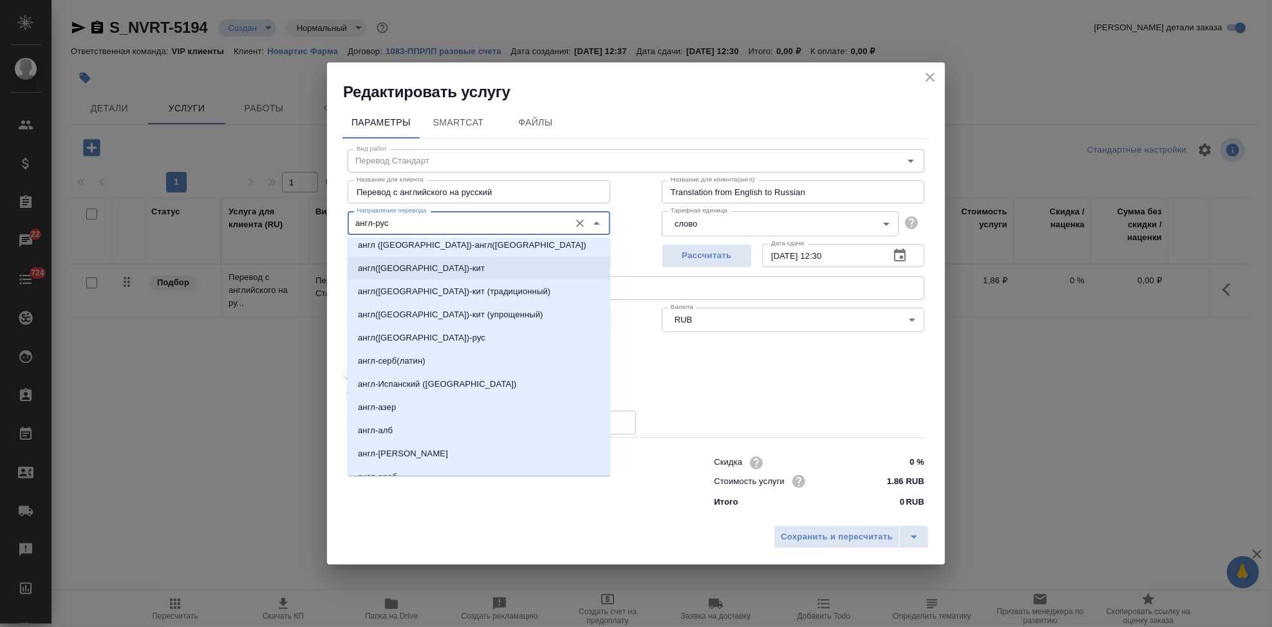
scroll to position [357, 0]
click at [420, 334] on li "англ(США)-рус" at bounding box center [479, 335] width 263 height 23
type input "англ(США)-рус"
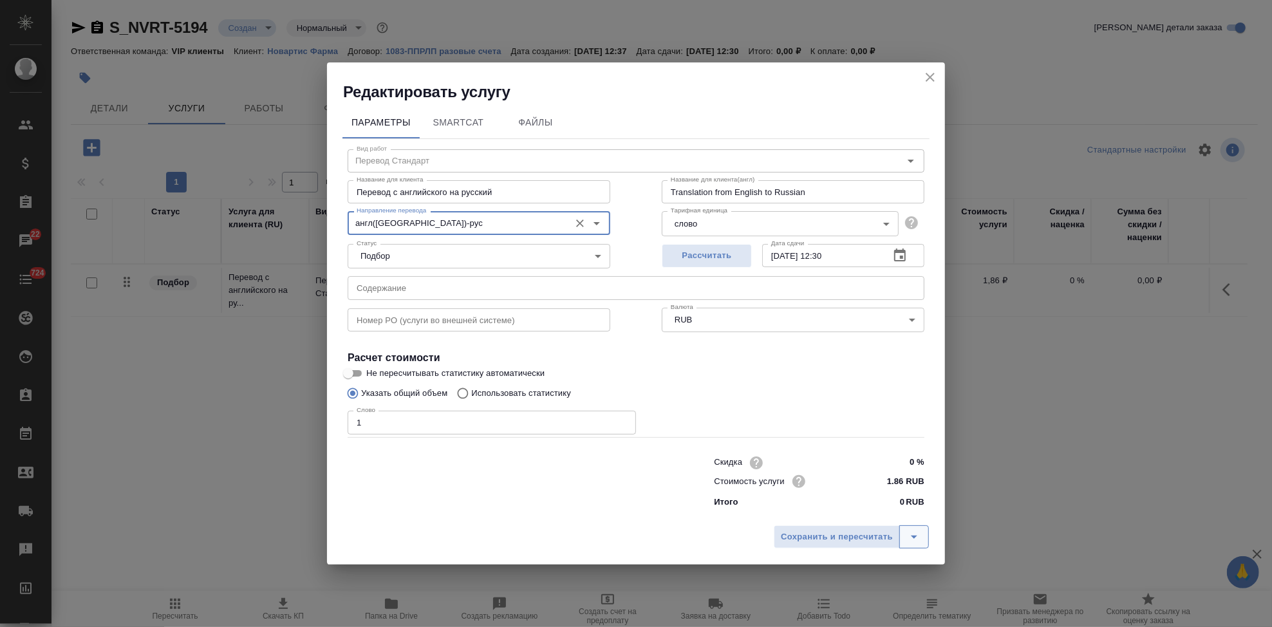
click at [904, 538] on button "split button" at bounding box center [914, 536] width 30 height 23
click at [817, 518] on li "Сохранить" at bounding box center [853, 510] width 155 height 21
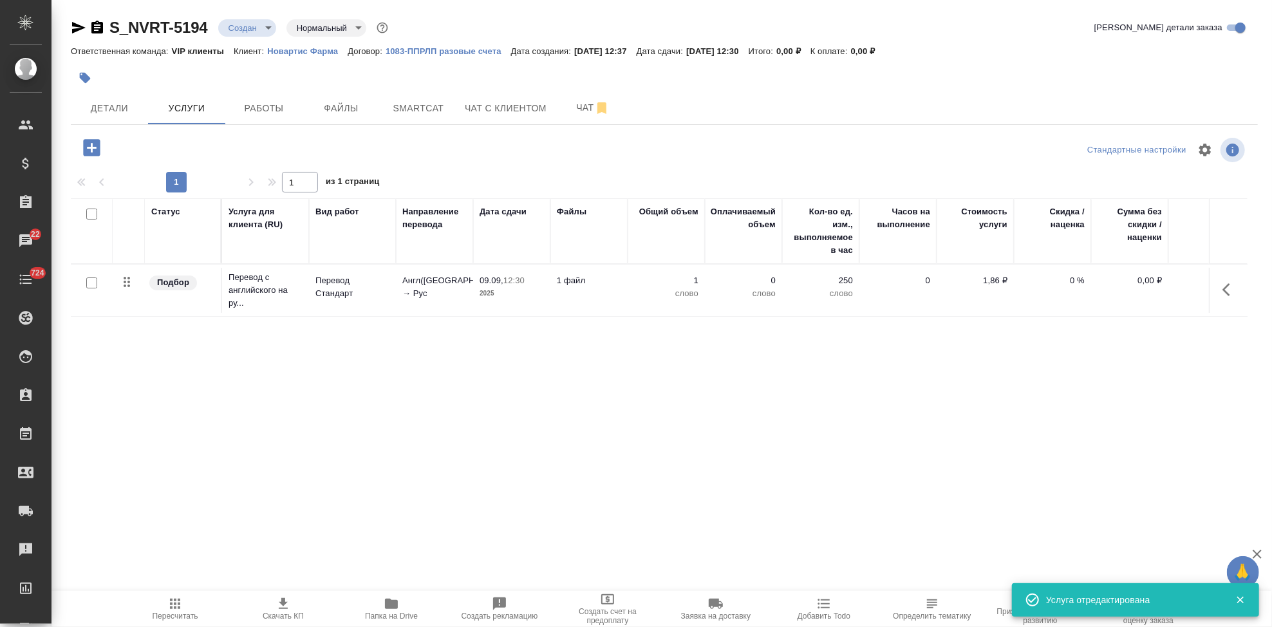
click at [92, 283] on input "checkbox" at bounding box center [91, 282] width 11 height 11
checkbox input "true"
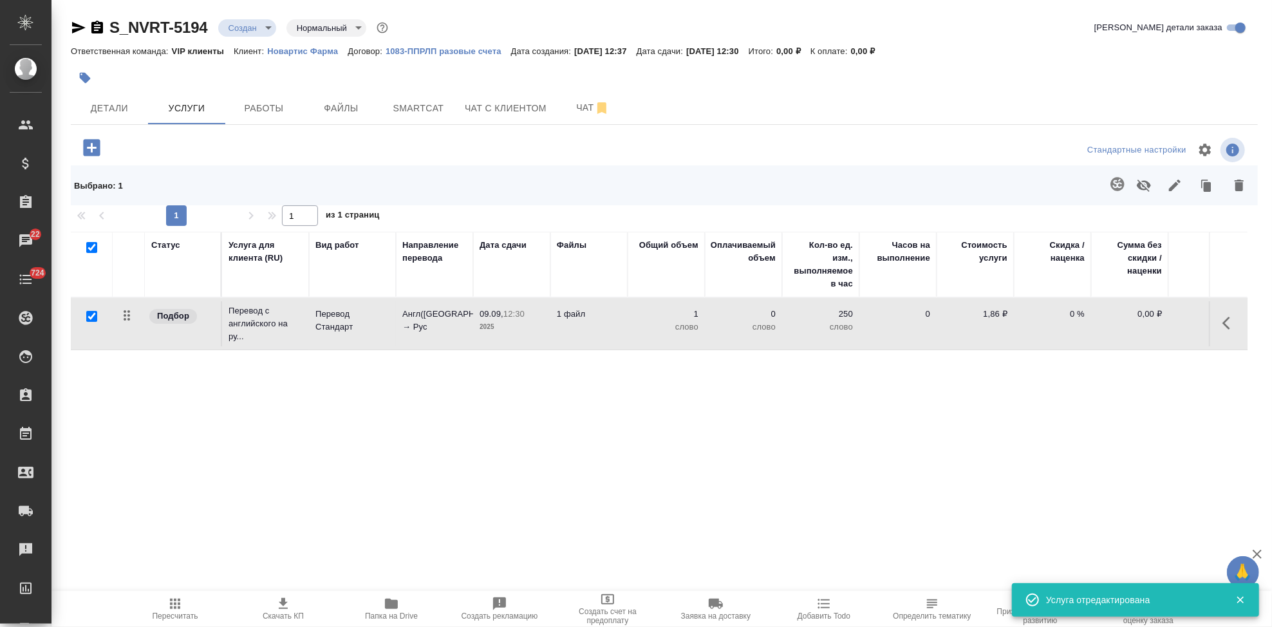
click at [1110, 183] on icon "button" at bounding box center [1117, 183] width 15 height 15
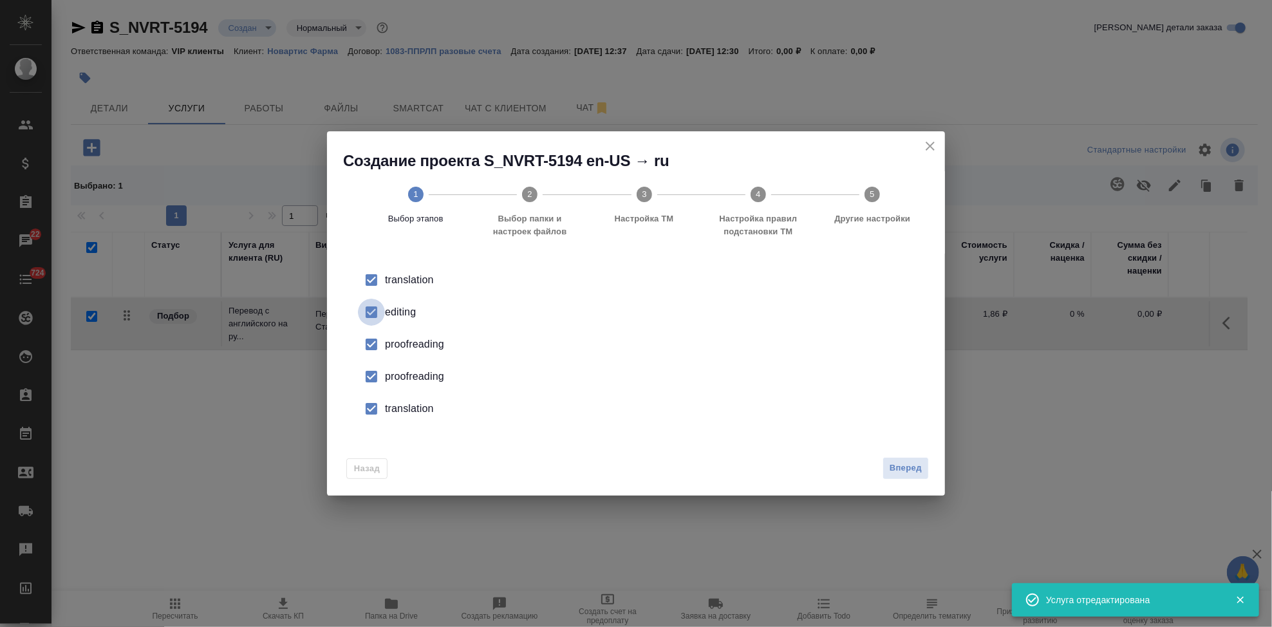
click at [365, 316] on input "checkbox" at bounding box center [371, 312] width 27 height 27
click at [368, 385] on input "checkbox" at bounding box center [371, 376] width 27 height 27
click at [370, 408] on input "checkbox" at bounding box center [371, 408] width 27 height 27
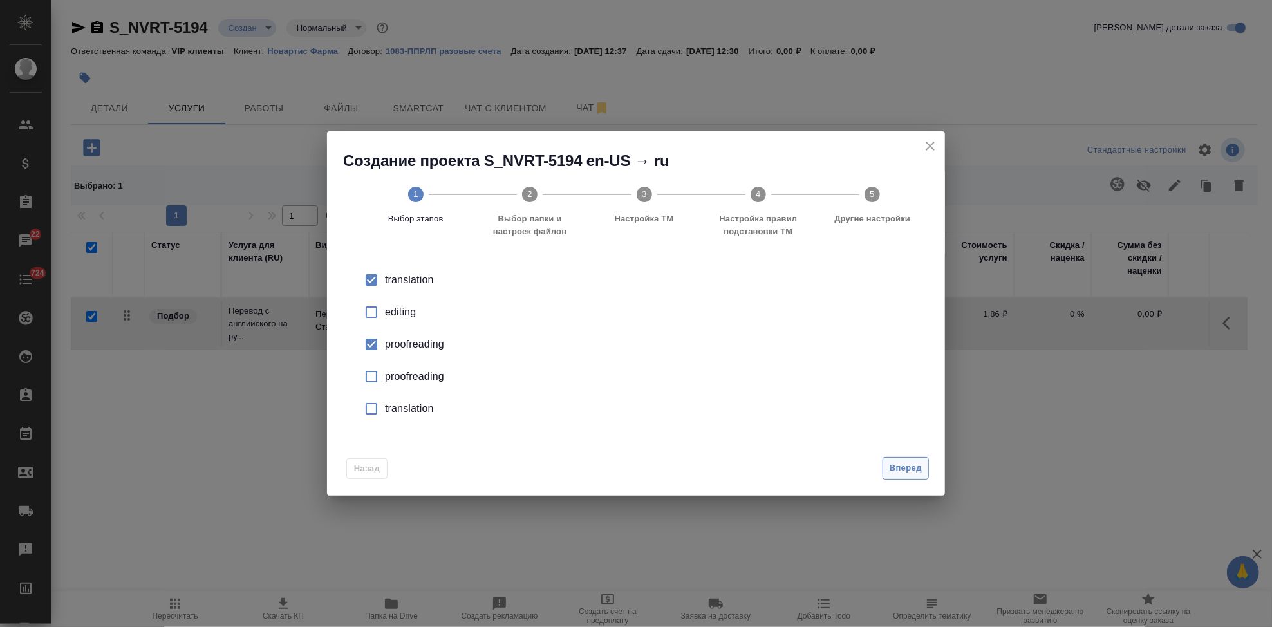
click at [901, 471] on span "Вперед" at bounding box center [906, 468] width 32 height 15
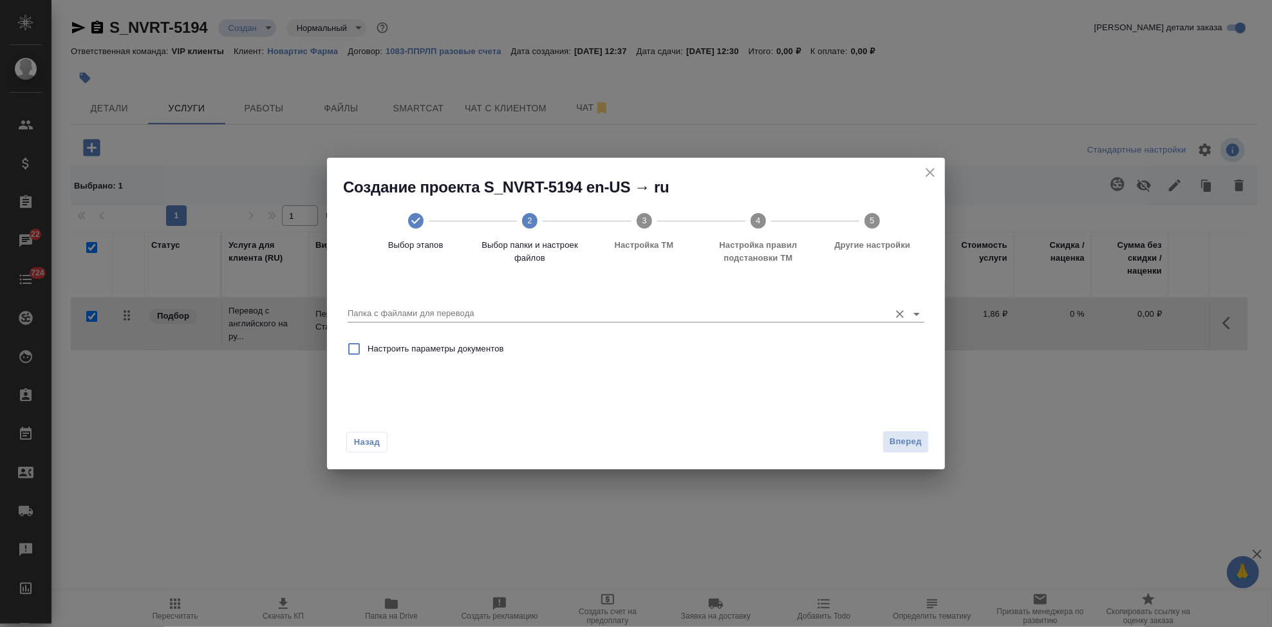
click at [824, 307] on input "Папка с файлами для перевода" at bounding box center [616, 313] width 536 height 15
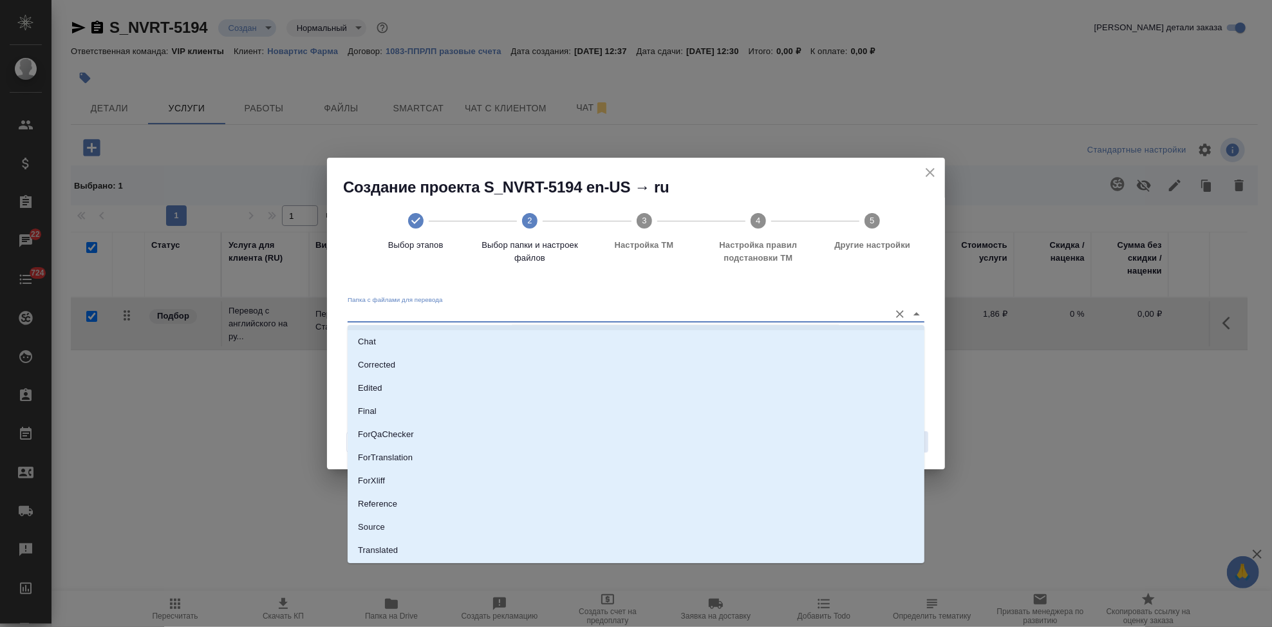
scroll to position [66, 0]
click at [410, 508] on li "Source" at bounding box center [636, 505] width 577 height 23
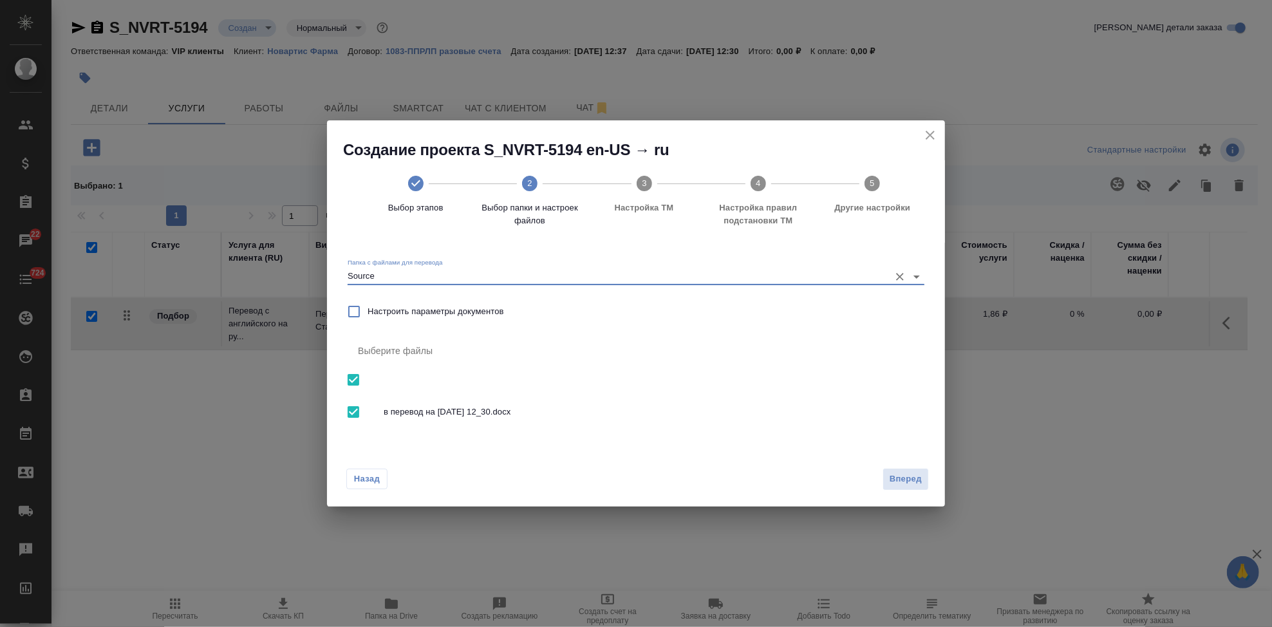
type input "Source"
click at [914, 476] on span "Вперед" at bounding box center [906, 479] width 32 height 15
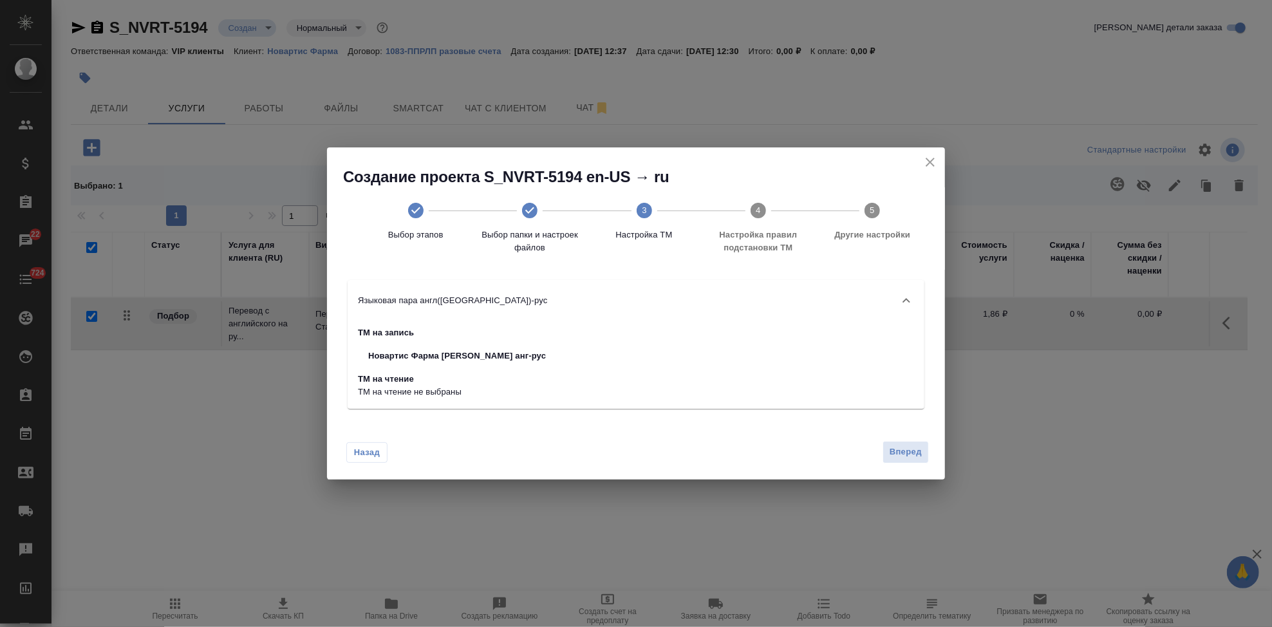
click at [900, 468] on div "Назад Вперед" at bounding box center [636, 449] width 618 height 61
click at [905, 459] on button "Вперед" at bounding box center [906, 452] width 46 height 23
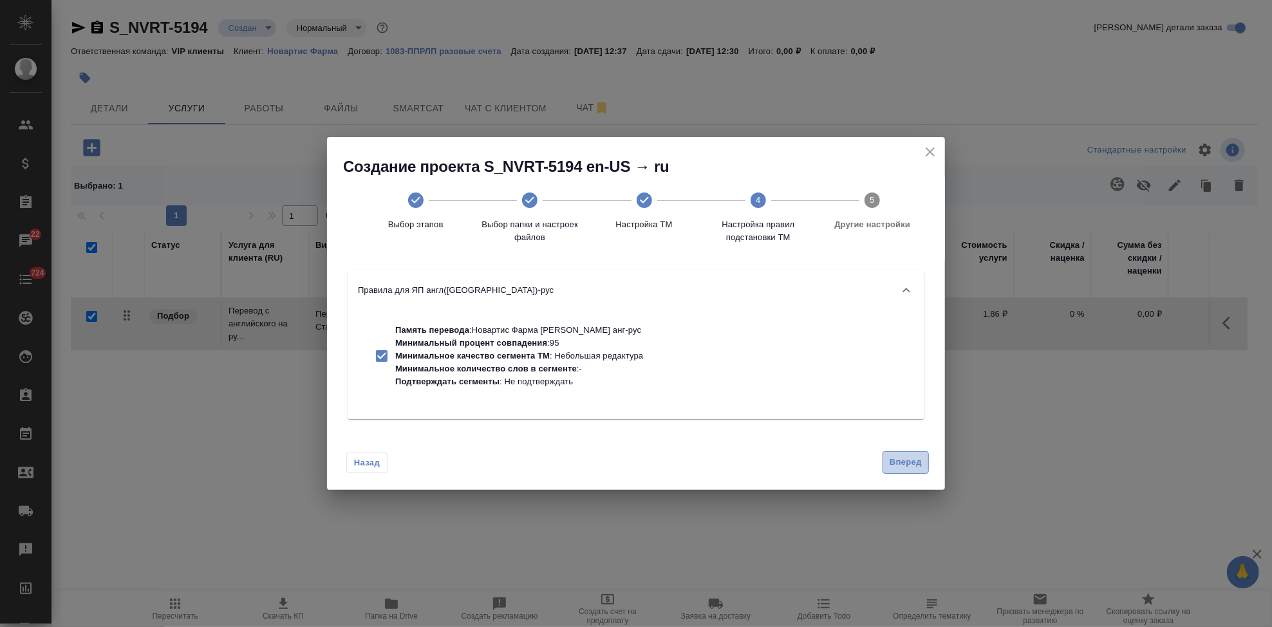
click at [907, 464] on span "Вперед" at bounding box center [906, 462] width 32 height 15
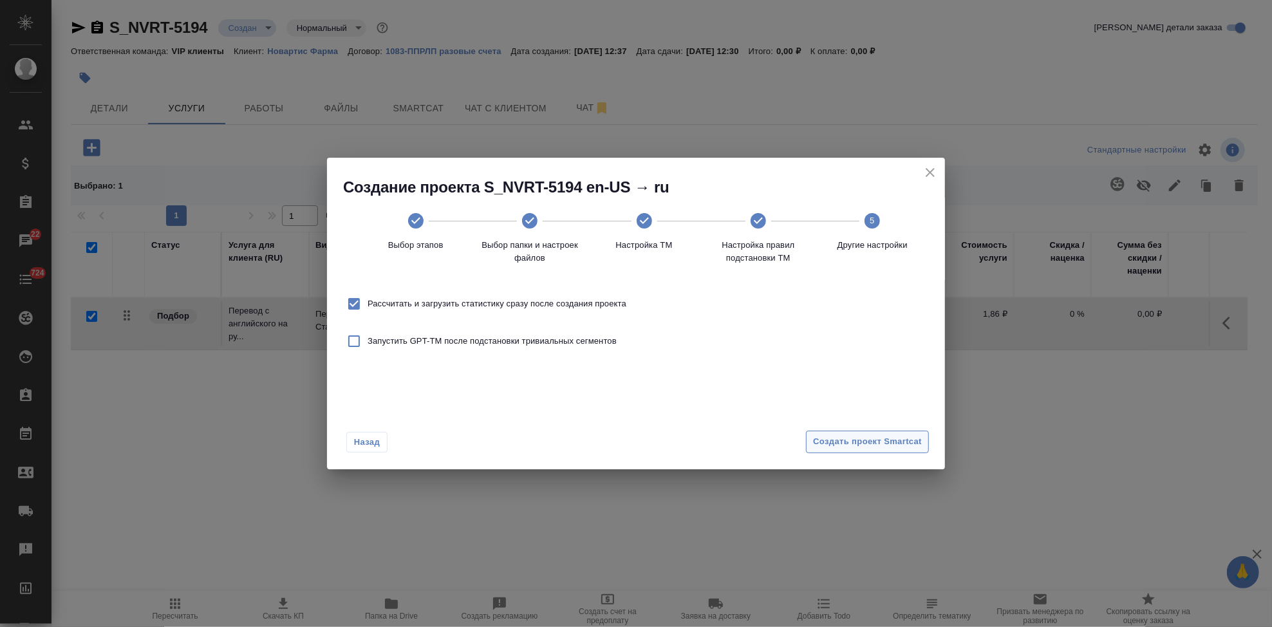
click at [897, 437] on span "Создать проект Smartcat" at bounding box center [867, 442] width 109 height 15
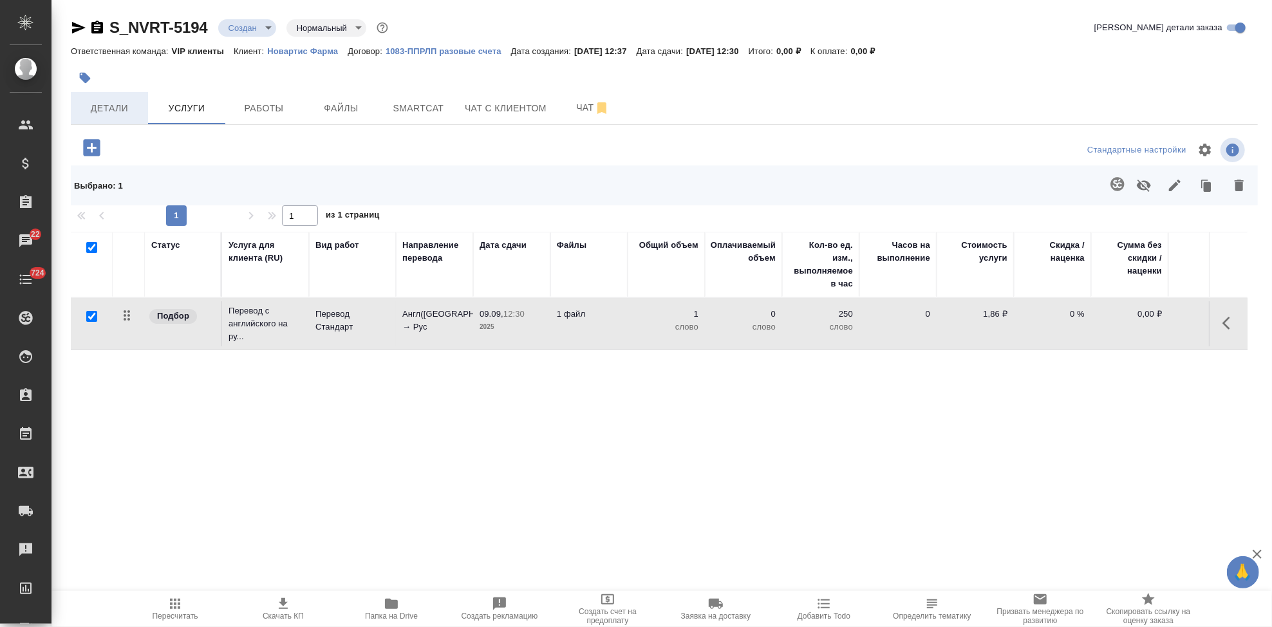
click at [123, 109] on span "Детали" at bounding box center [110, 108] width 62 height 16
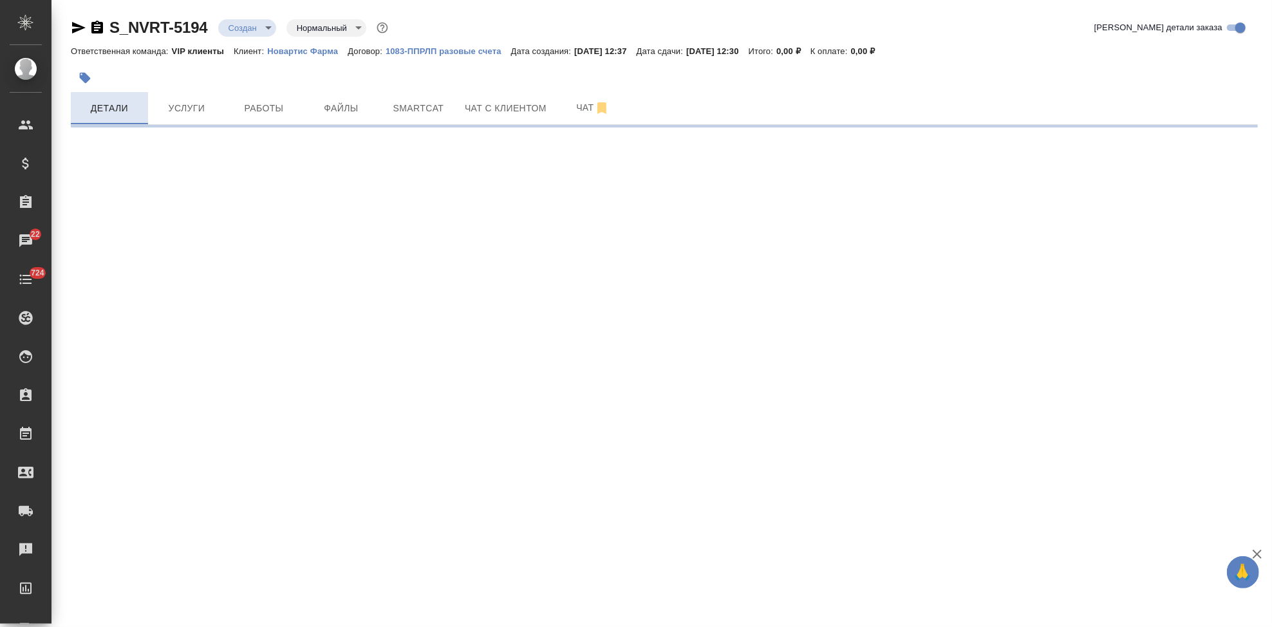
select select "RU"
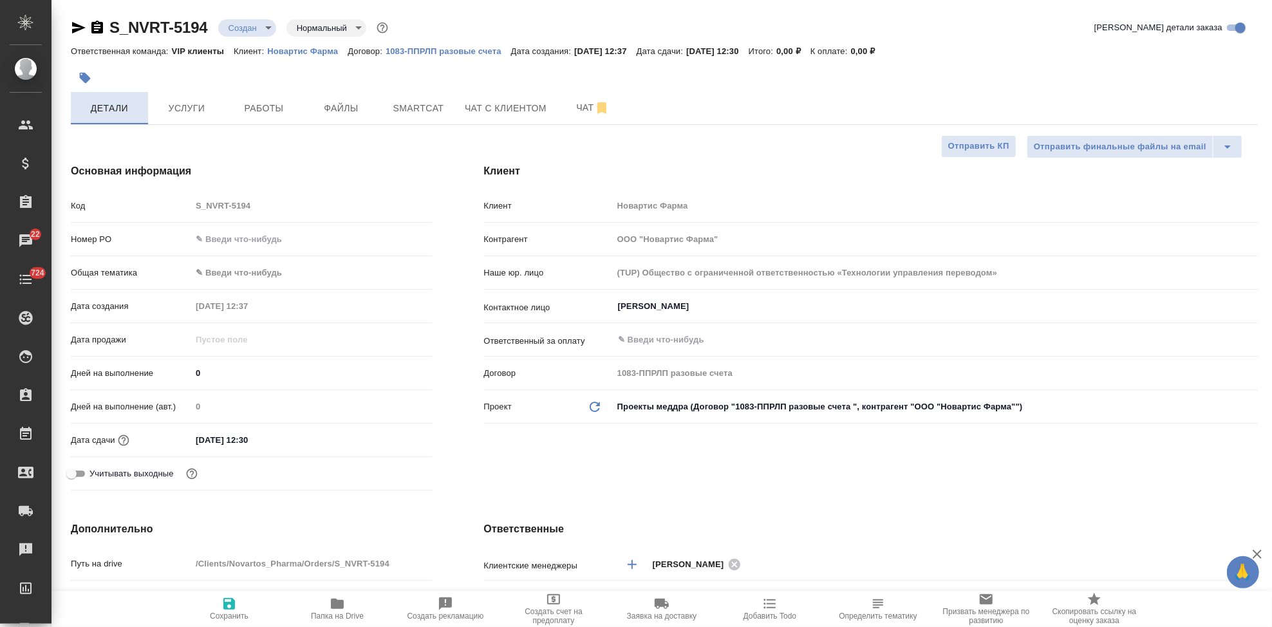
type textarea "x"
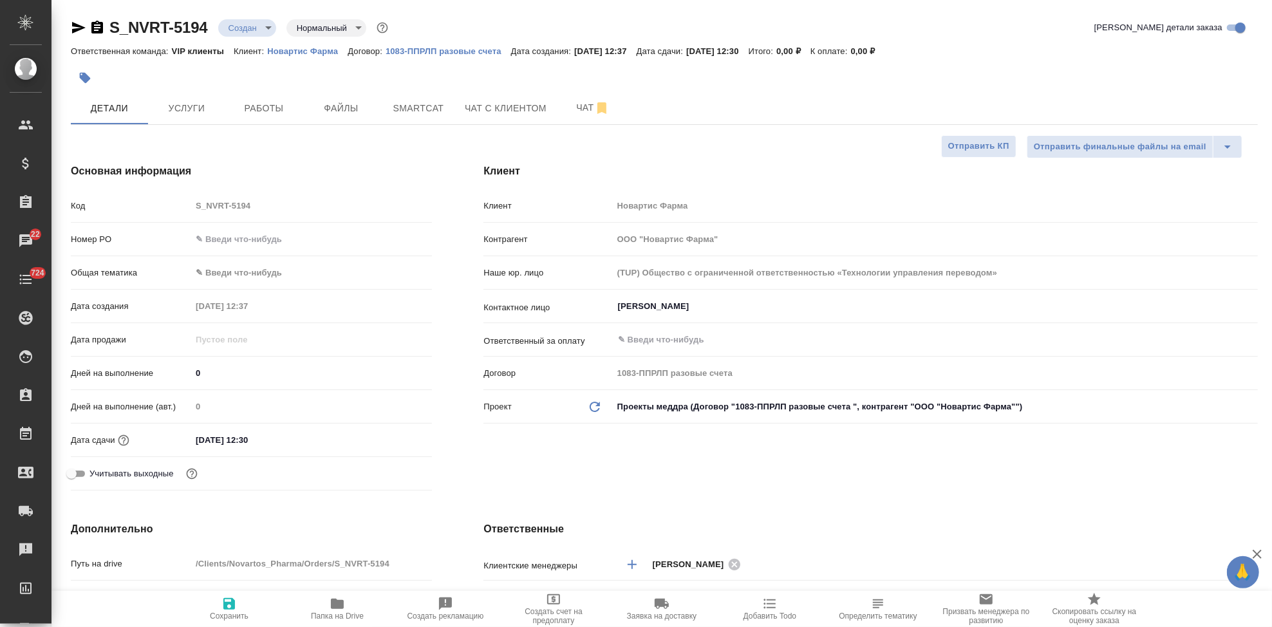
type textarea "x"
click at [194, 110] on span "Услуги" at bounding box center [187, 108] width 62 height 16
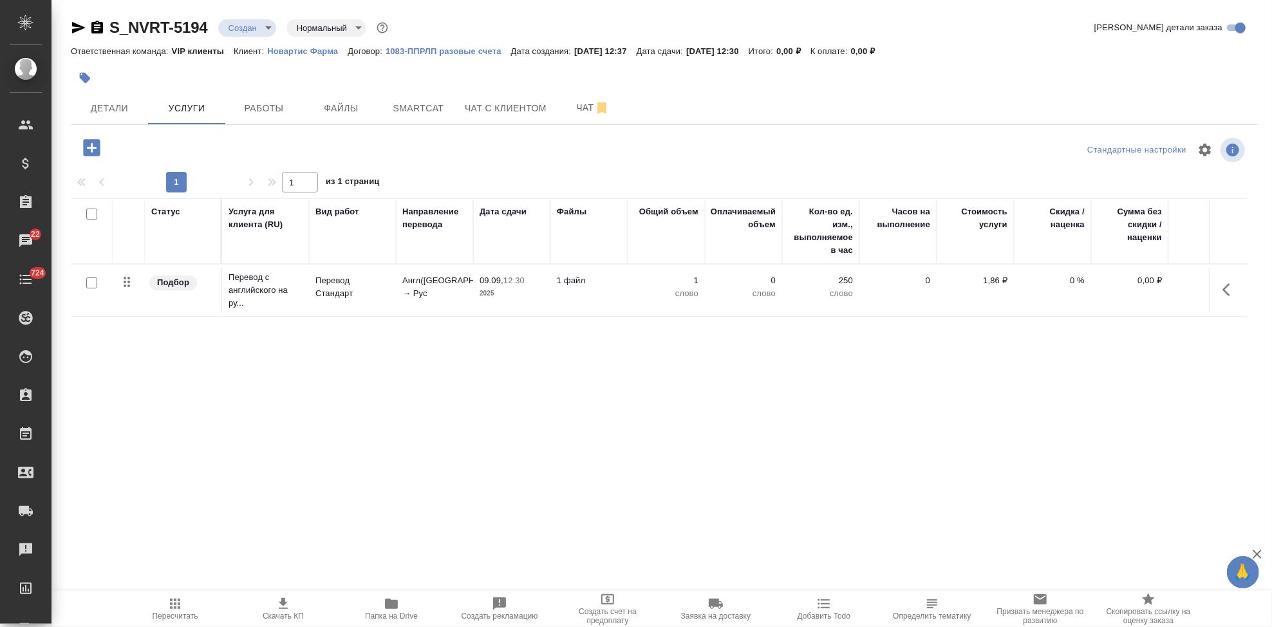
click at [1221, 284] on button "button" at bounding box center [1230, 289] width 31 height 31
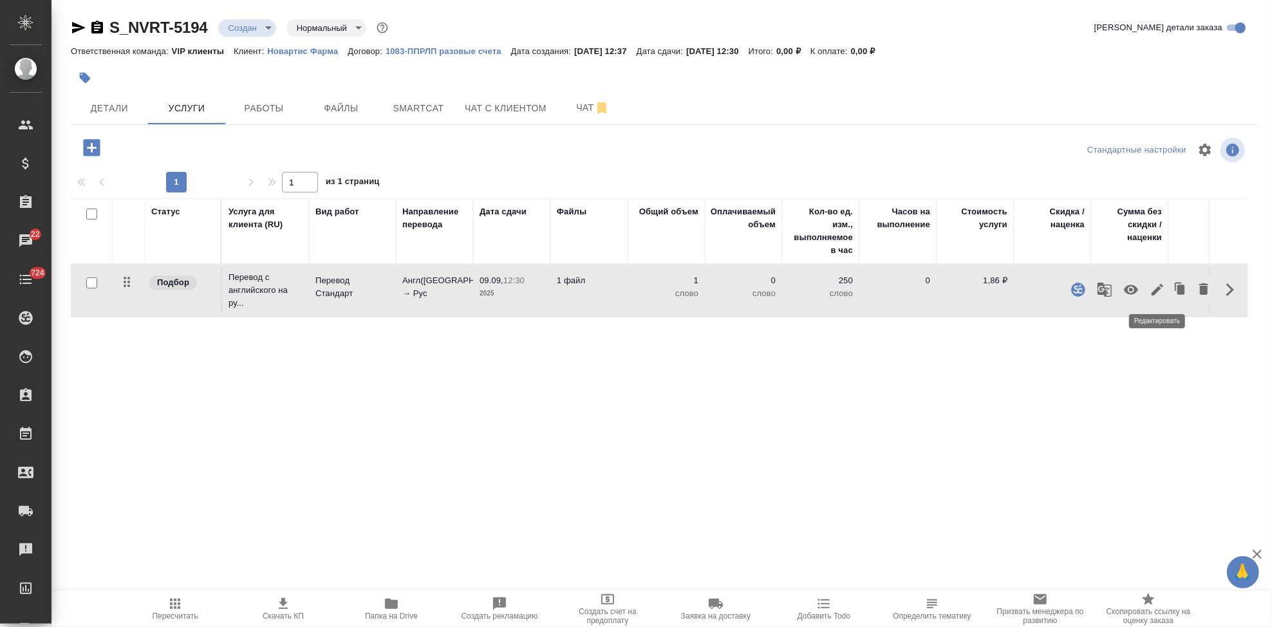
click at [1154, 296] on icon "button" at bounding box center [1157, 289] width 15 height 15
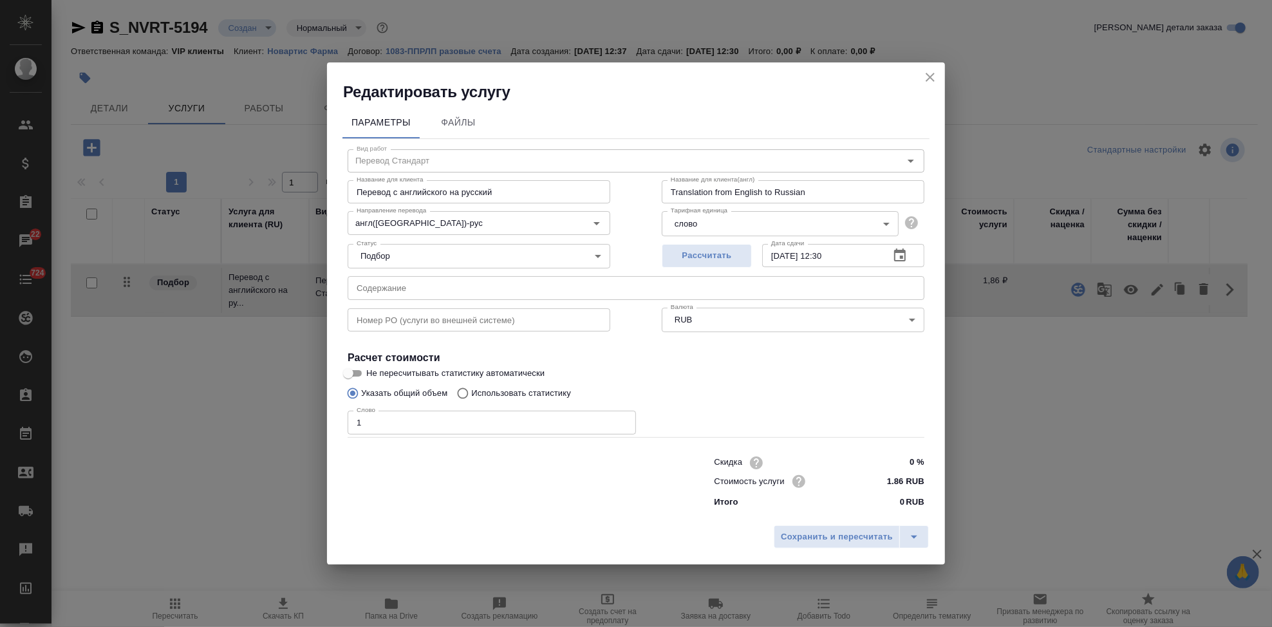
click at [460, 393] on input "Использовать статистику" at bounding box center [461, 393] width 21 height 24
radio input "true"
radio input "false"
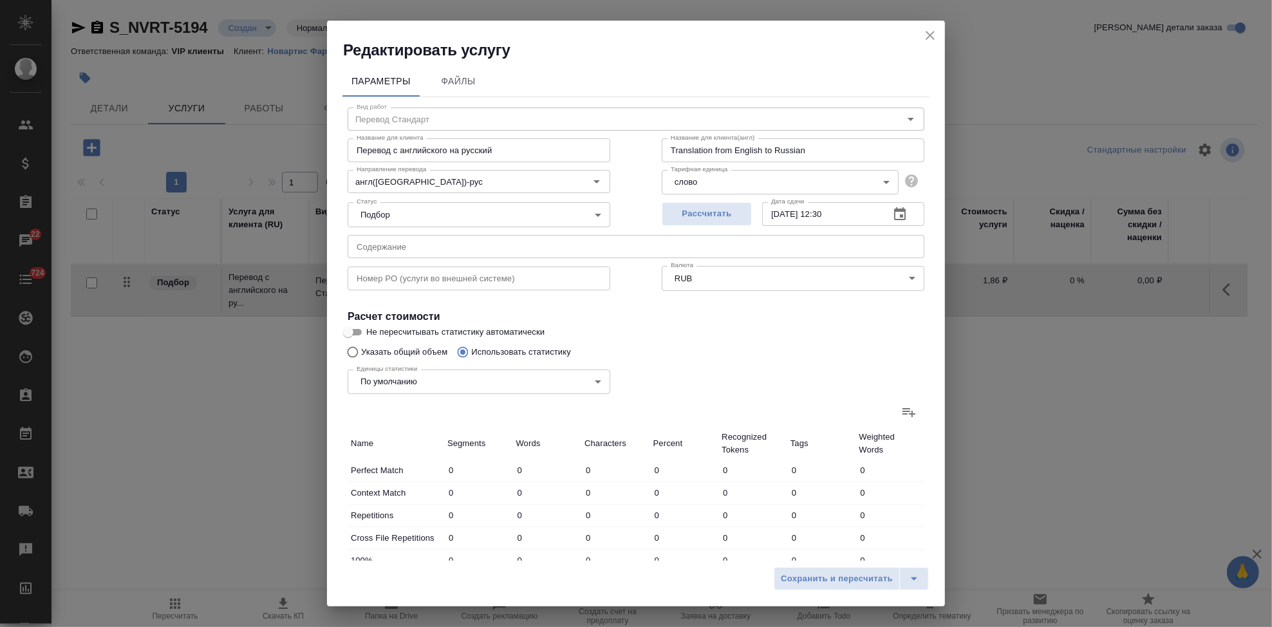
click at [903, 413] on icon at bounding box center [909, 412] width 13 height 9
click at [0, 0] on input "file" at bounding box center [0, 0] width 0 height 0
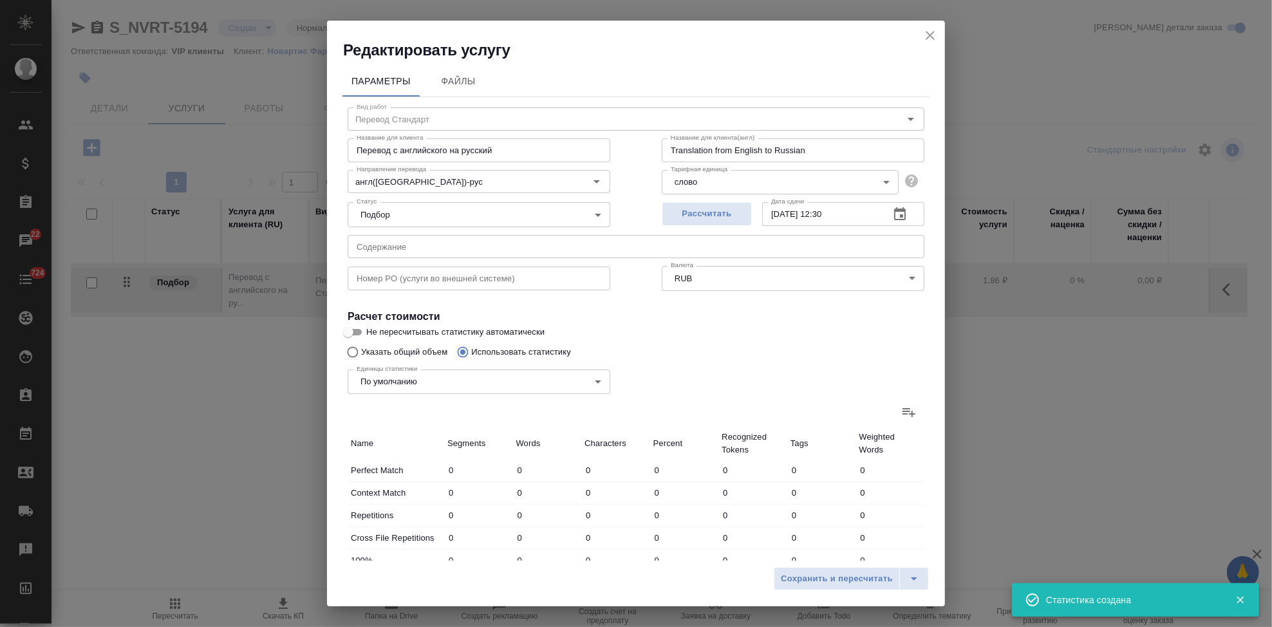
type input "37"
type input "480"
type input "3251"
type input "10"
type input "107"
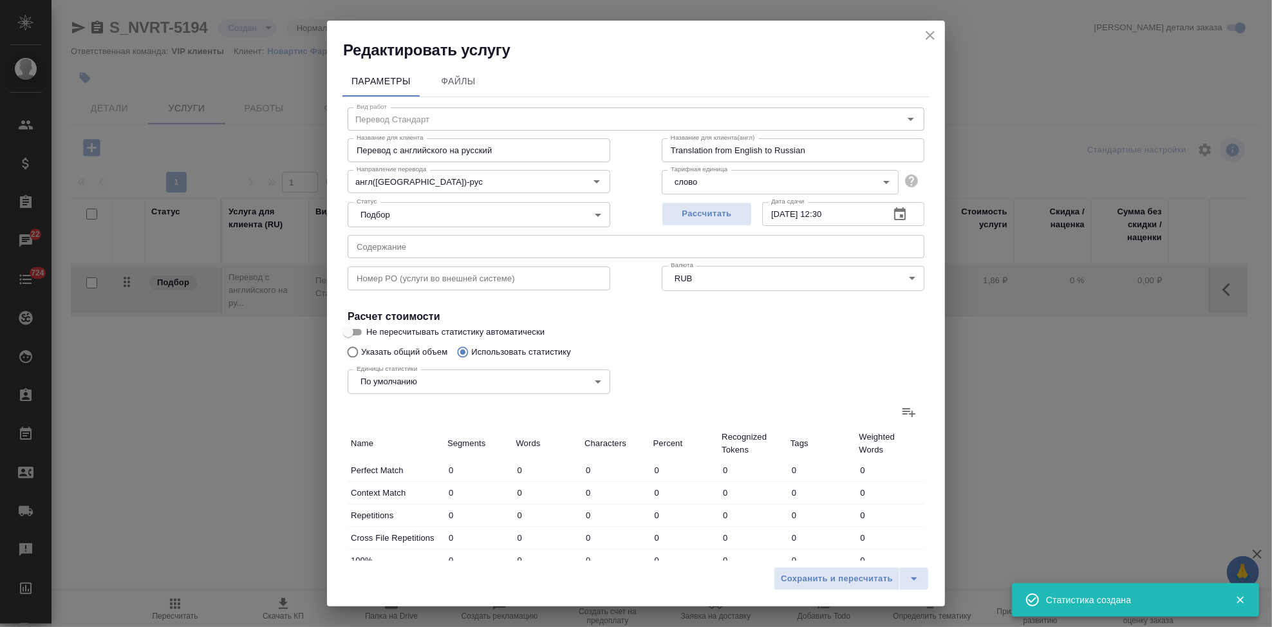
type input "787"
type input "9"
type input "205"
type input "1414"
type input "26"
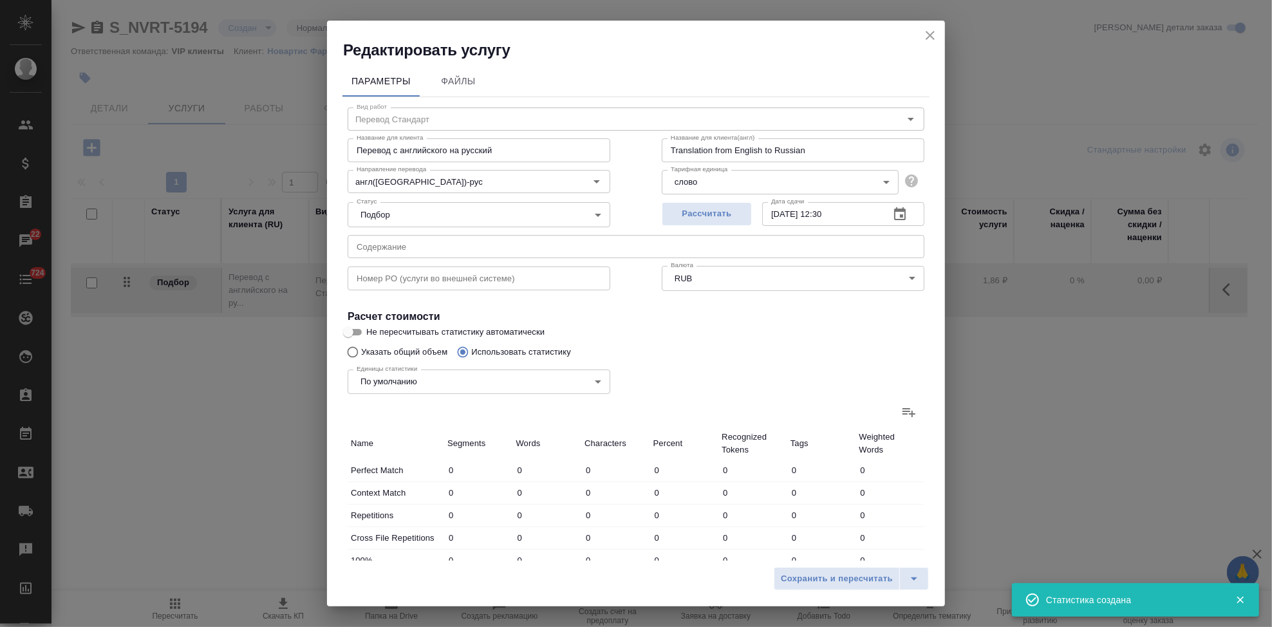
type input "491"
type input "3198"
type input "15"
type input "311"
type input "2007"
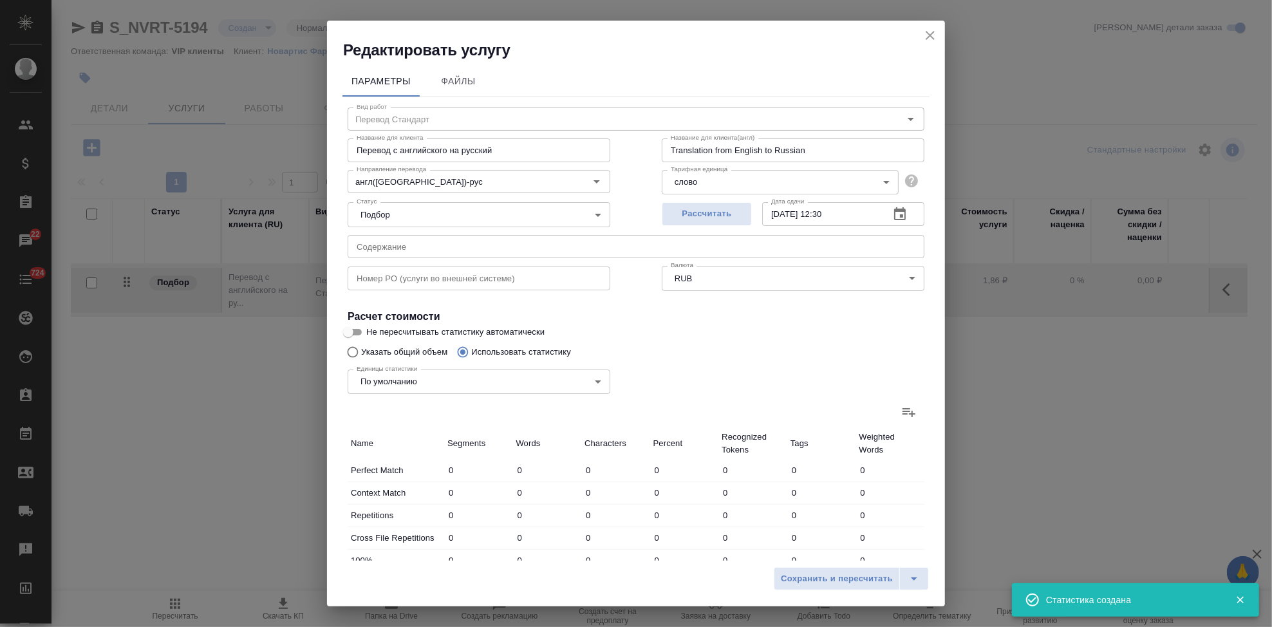
type input "35"
type input "756"
type input "5378"
type input "132"
type input "2350"
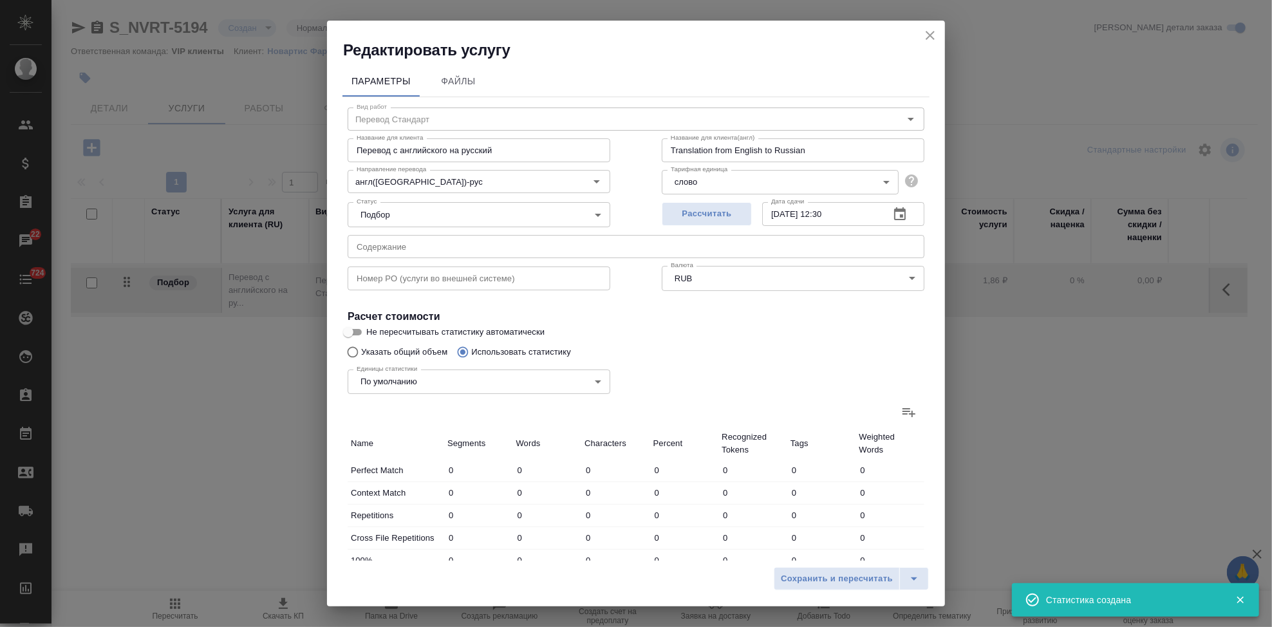
type input "16035"
type input "132"
type input "2350"
type input "16035"
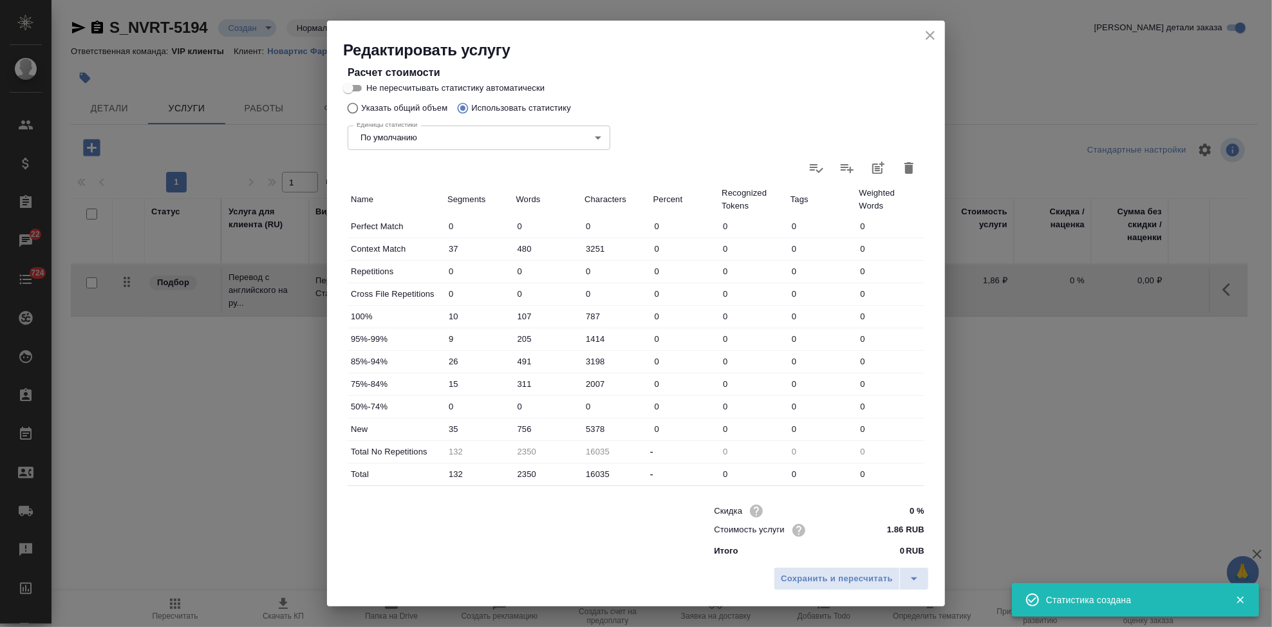
scroll to position [250, 0]
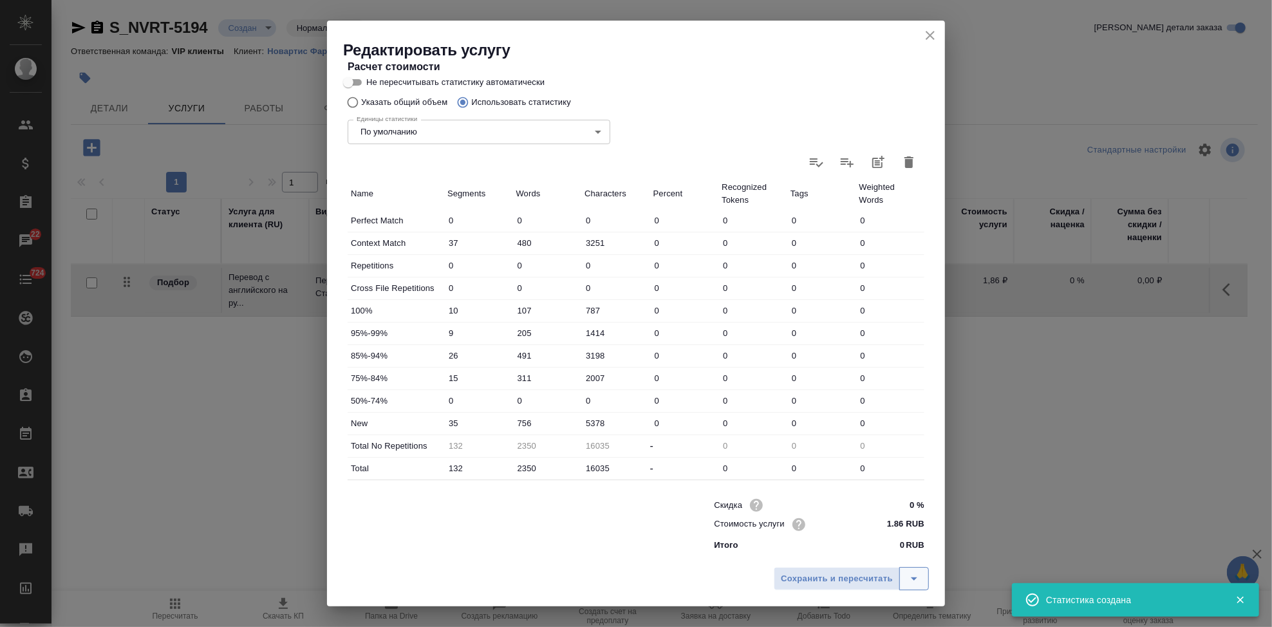
click at [918, 577] on icon "split button" at bounding box center [914, 578] width 15 height 15
click at [850, 542] on li "Сохранить" at bounding box center [853, 551] width 155 height 21
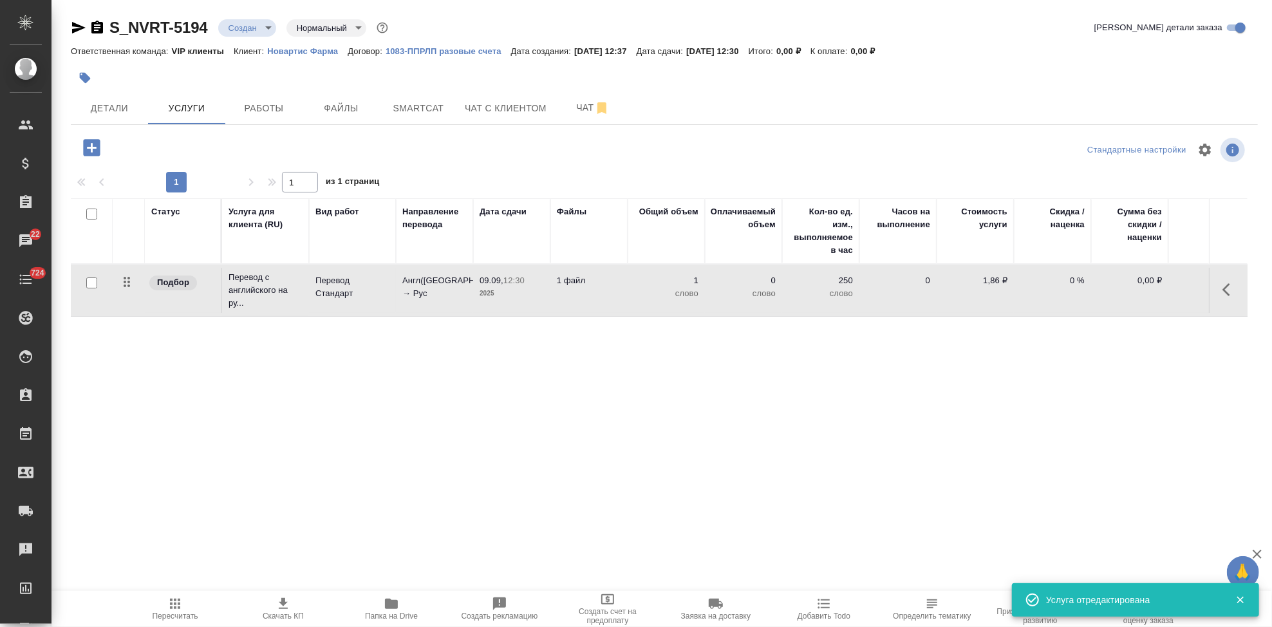
click at [175, 619] on span "Пересчитать" at bounding box center [176, 616] width 46 height 9
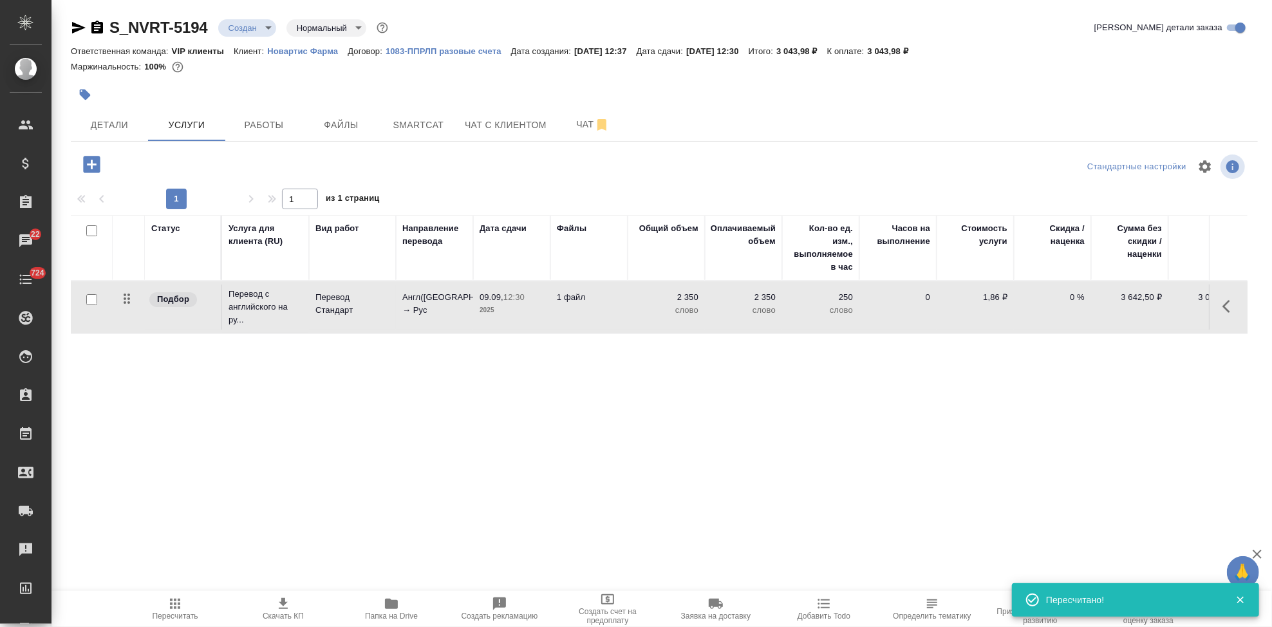
click at [277, 606] on icon "button" at bounding box center [283, 603] width 15 height 15
click at [89, 89] on icon "button" at bounding box center [85, 94] width 13 height 13
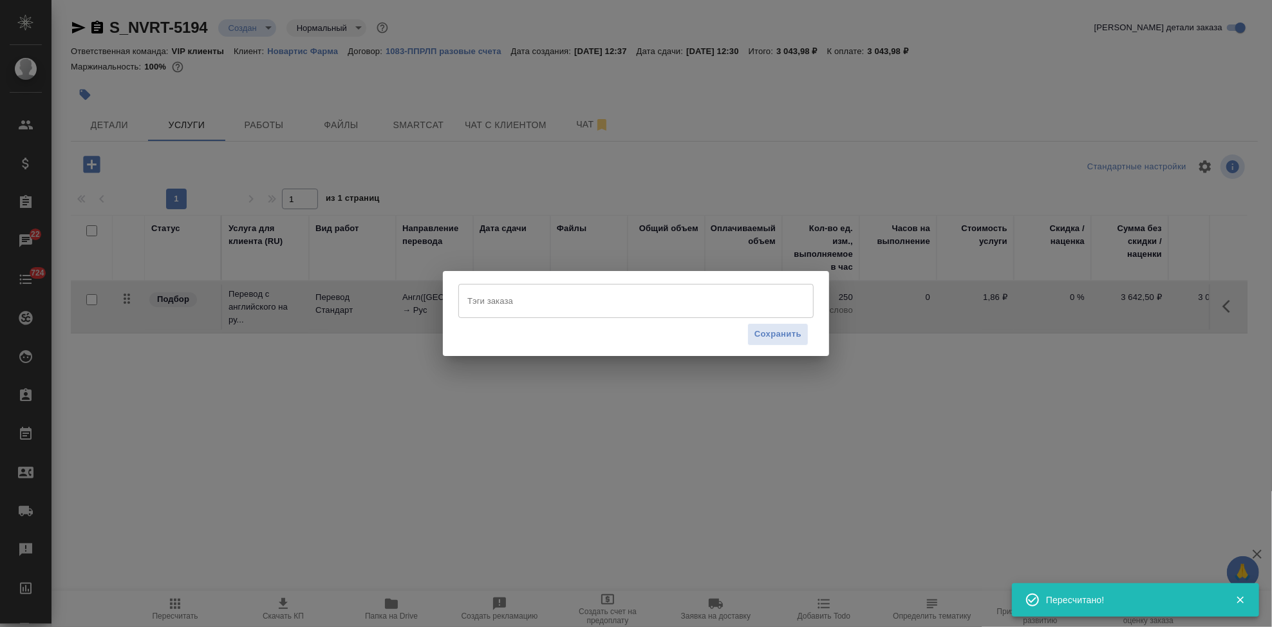
click at [684, 299] on input "Тэги заказа" at bounding box center [623, 301] width 319 height 22
type input "v"
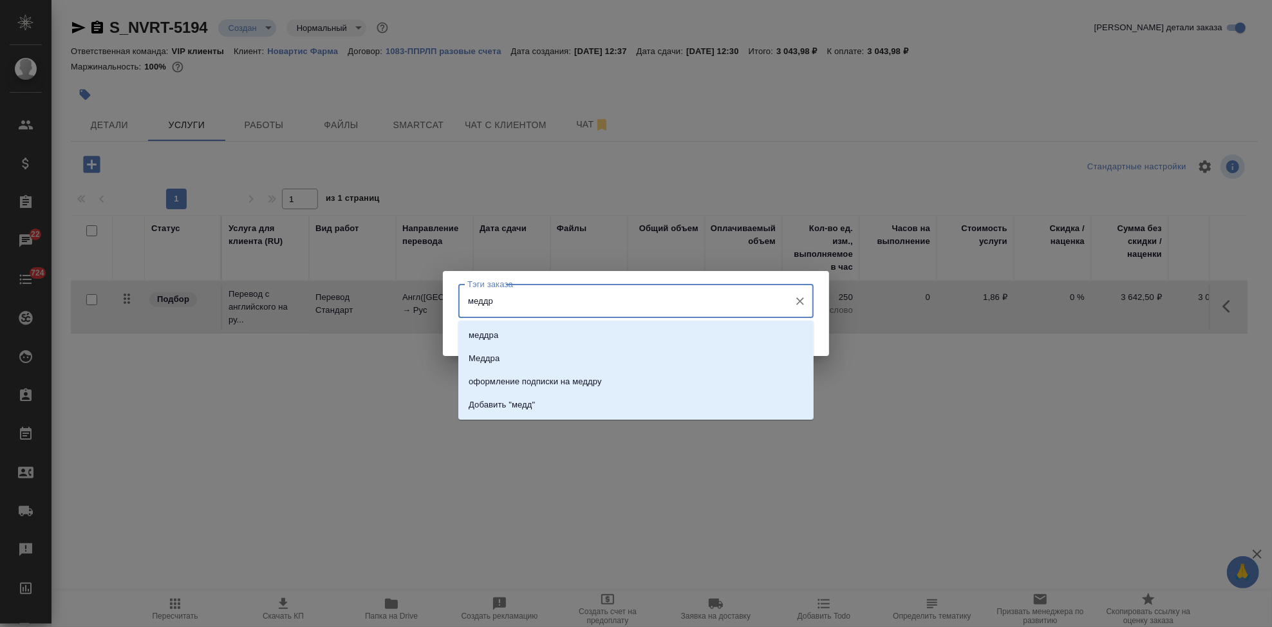
type input "меддра"
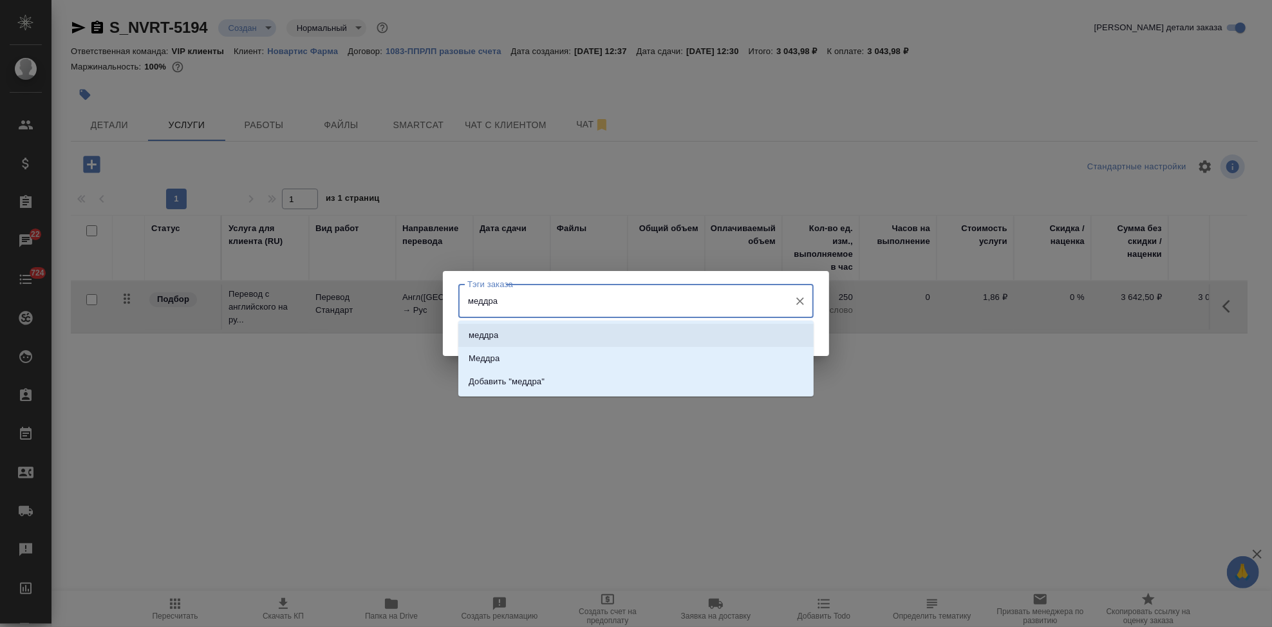
click at [662, 333] on li "меддра" at bounding box center [635, 335] width 355 height 23
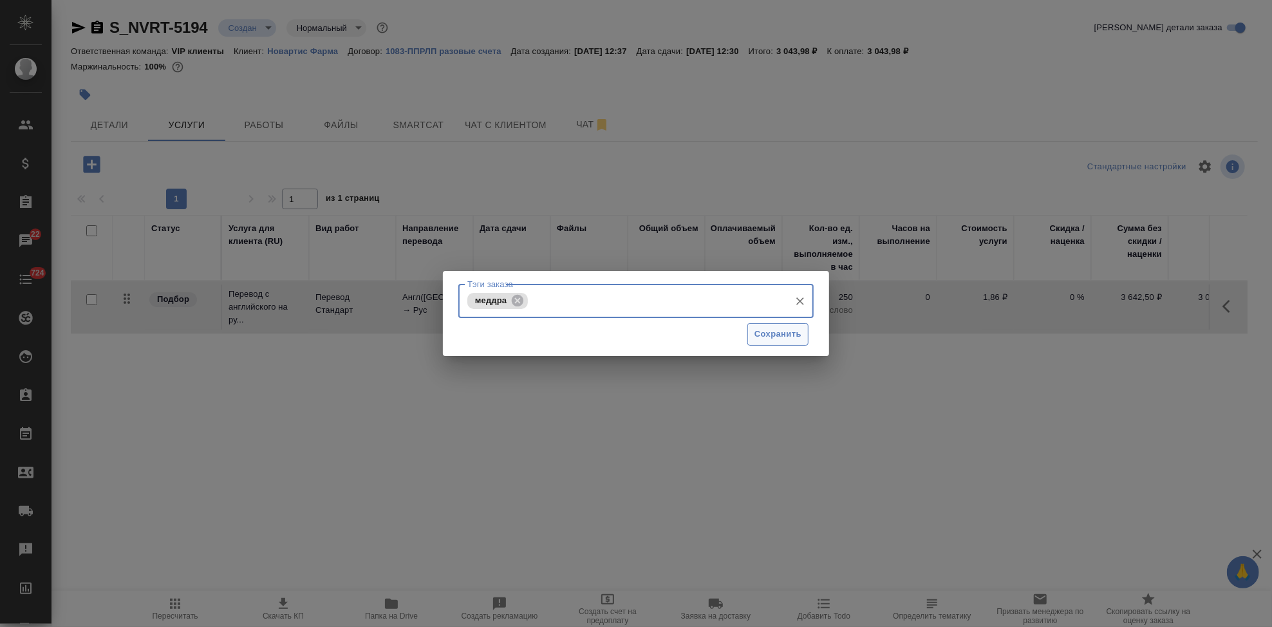
click at [765, 340] on span "Сохранить" at bounding box center [778, 334] width 47 height 15
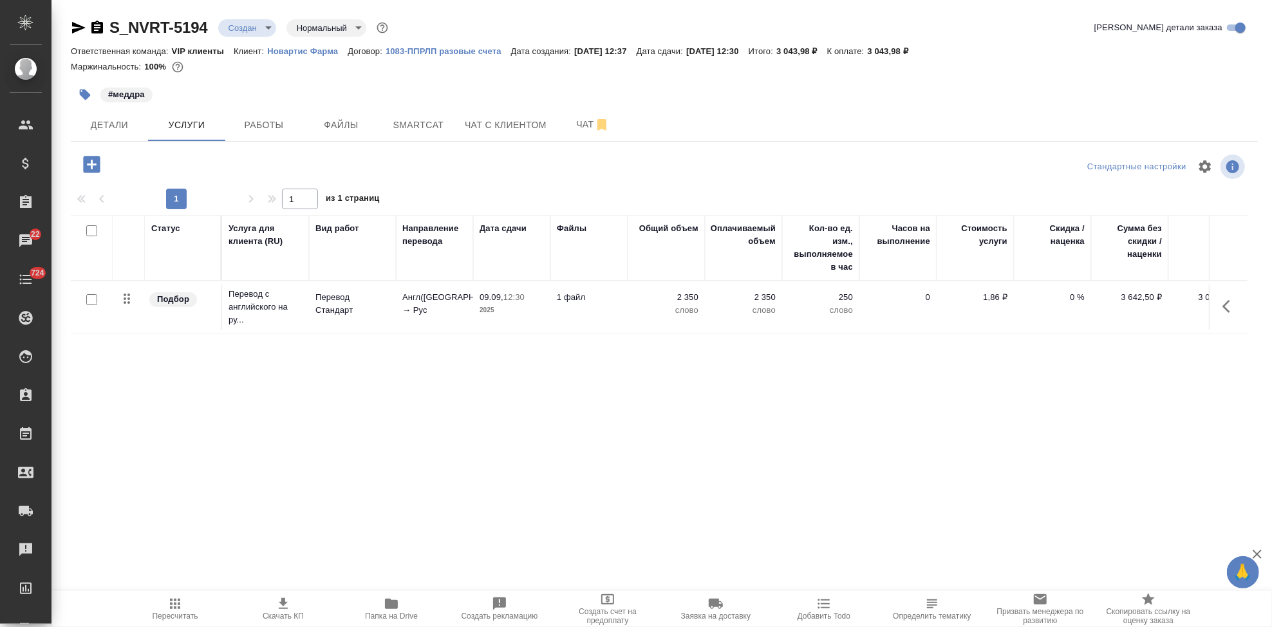
click at [268, 32] on body "🙏 .cls-1 fill:#fff; AWATERA Kabargina Anna Клиенты Спецификации Заказы 22 Чаты …" at bounding box center [636, 313] width 1272 height 627
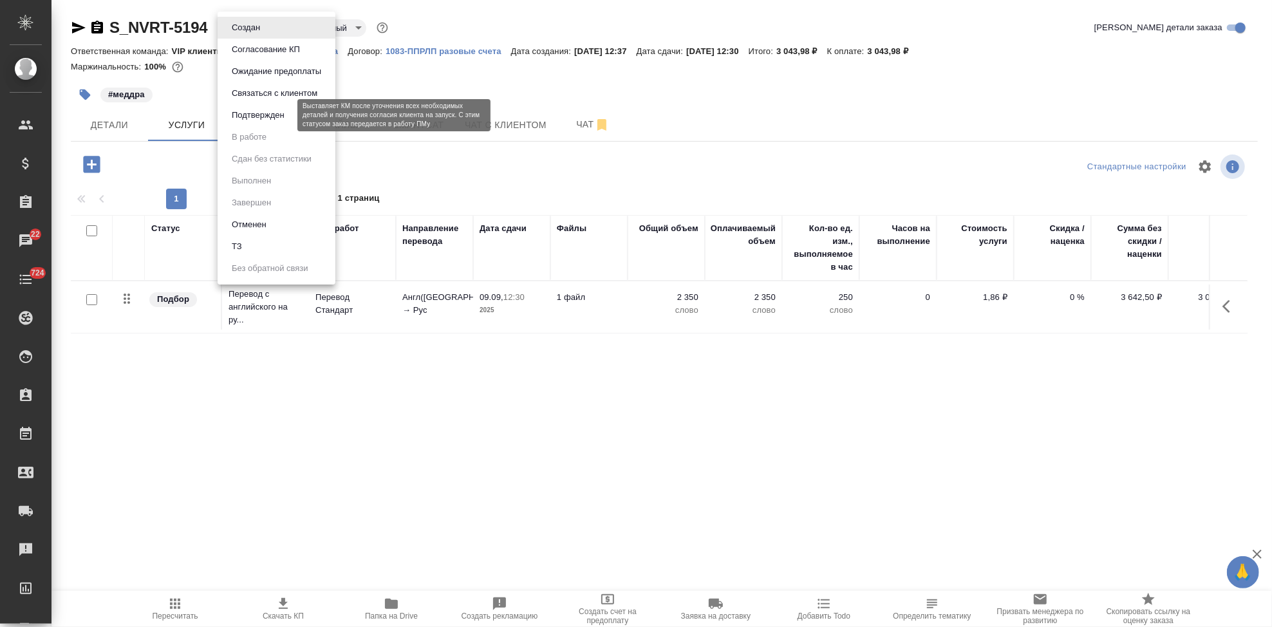
click at [267, 122] on button "Подтвержден" at bounding box center [258, 115] width 61 height 14
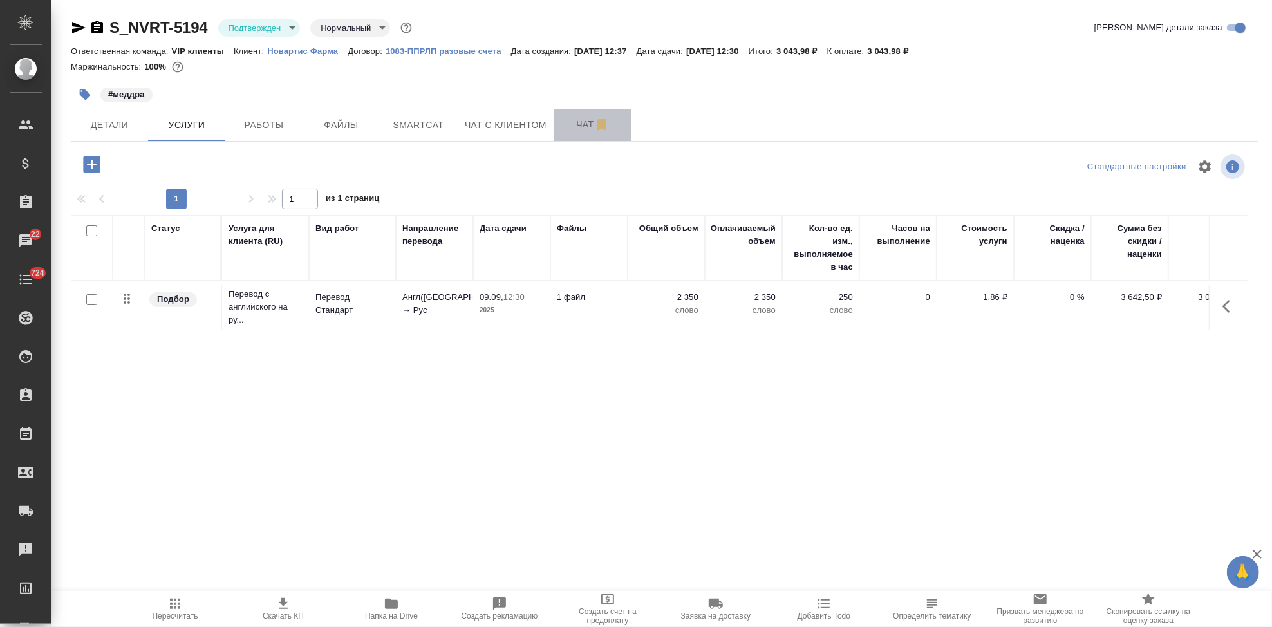
click at [581, 124] on span "Чат" at bounding box center [593, 125] width 62 height 16
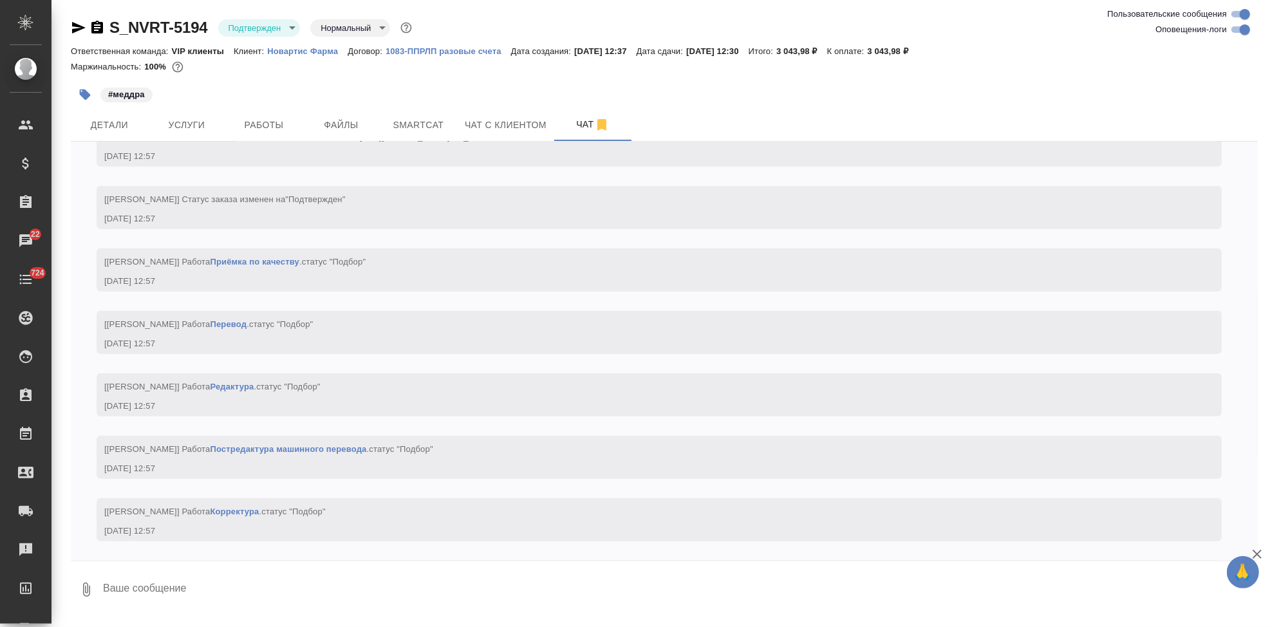
scroll to position [844, 0]
click at [203, 595] on textarea at bounding box center [680, 590] width 1156 height 44
type textarea """
type textarea "2"
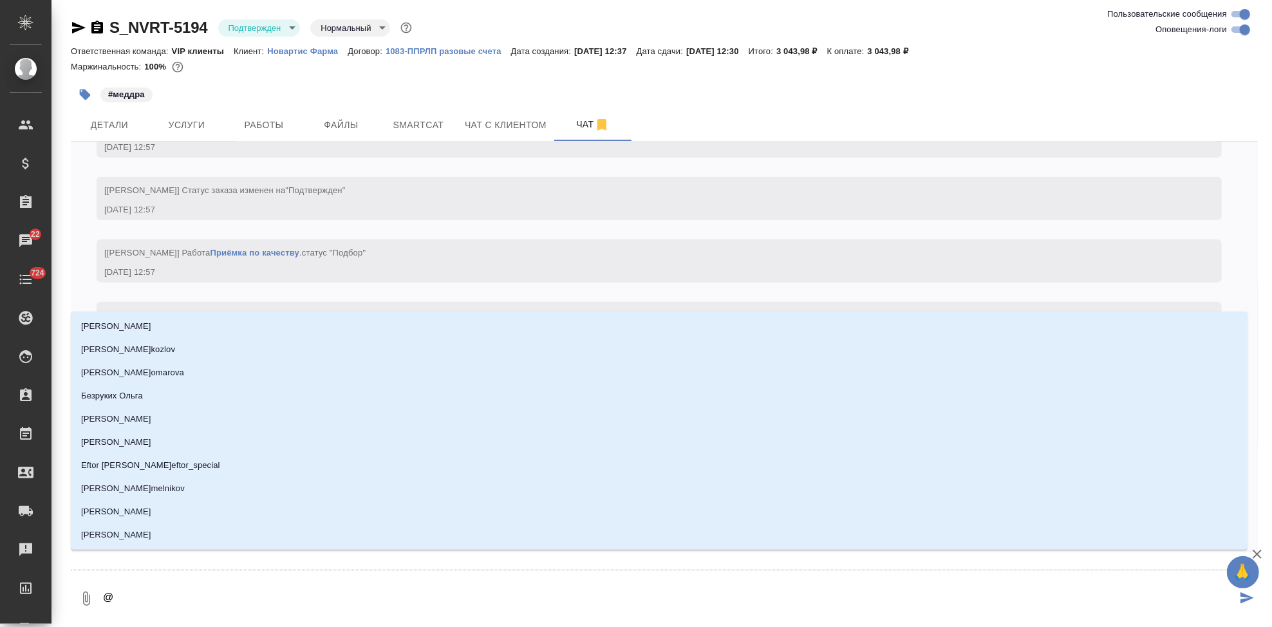
type textarea "@г"
type input "г"
type textarea "@гр"
type input "гр"
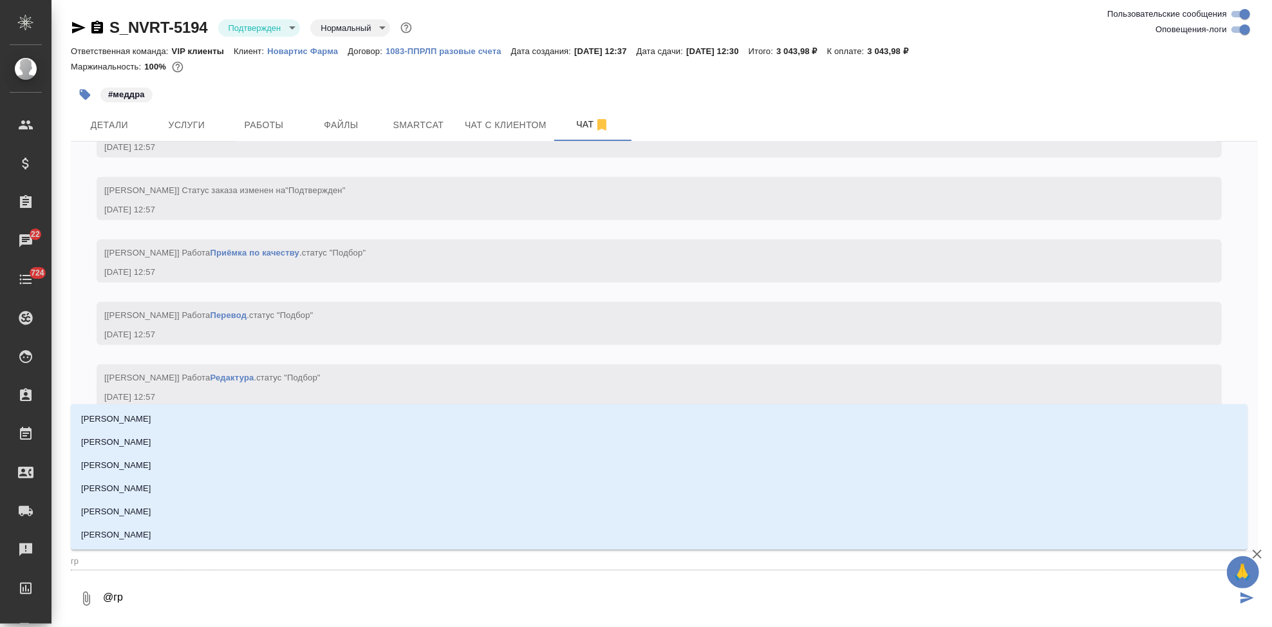
type textarea "@гра"
type input "гра"
type textarea "@граб"
type input "граб"
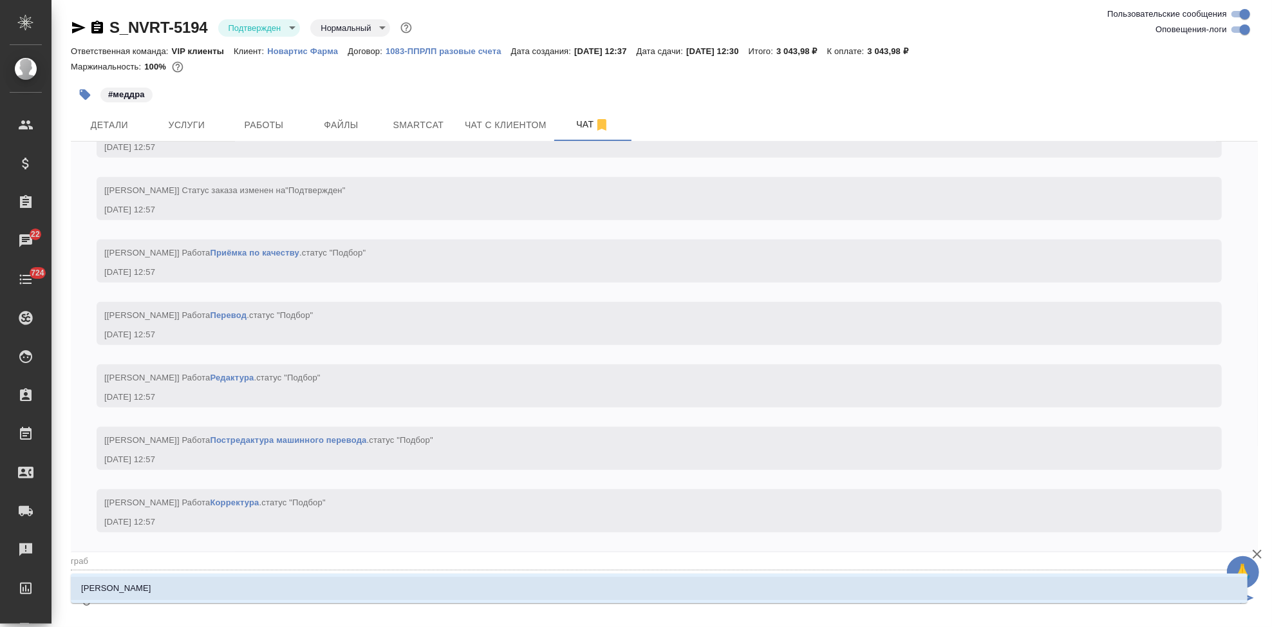
click at [288, 596] on li "[PERSON_NAME]" at bounding box center [659, 588] width 1177 height 23
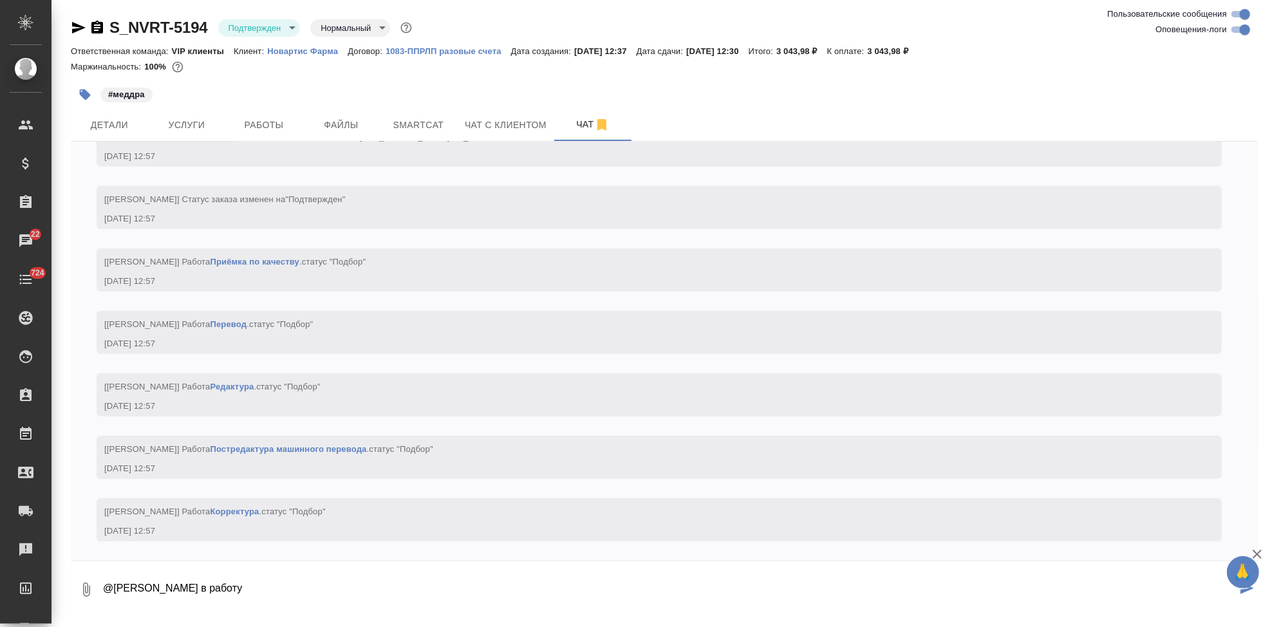
type textarea "@Грабко Мария в работу"
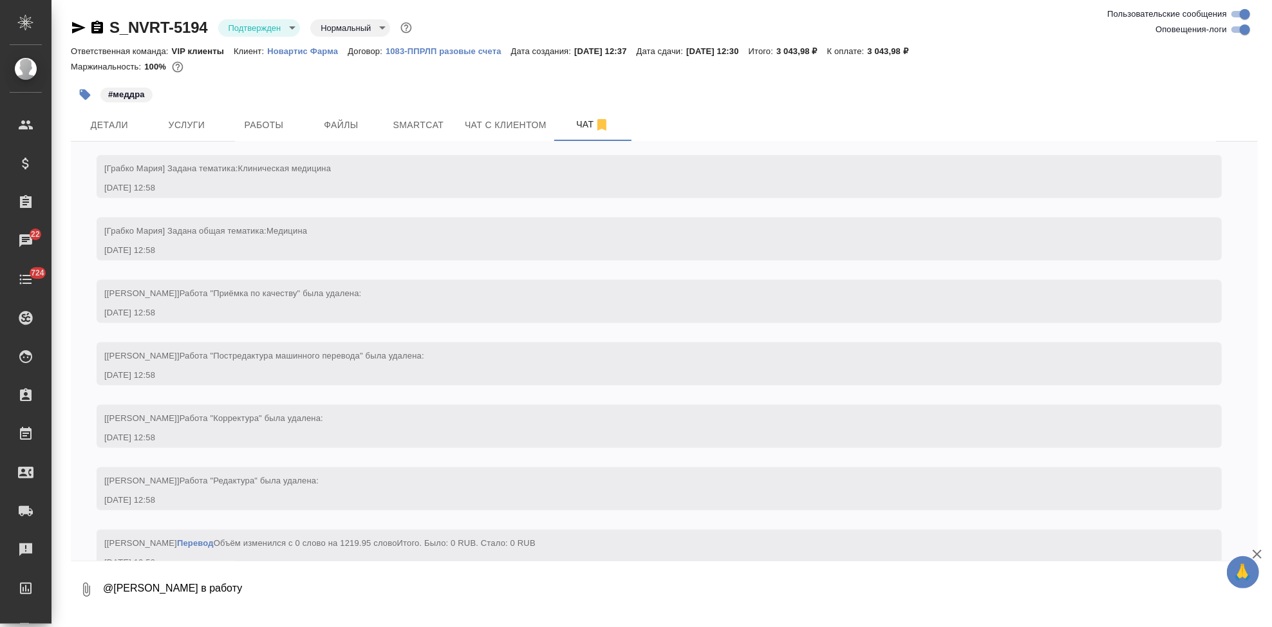
scroll to position [1419, 0]
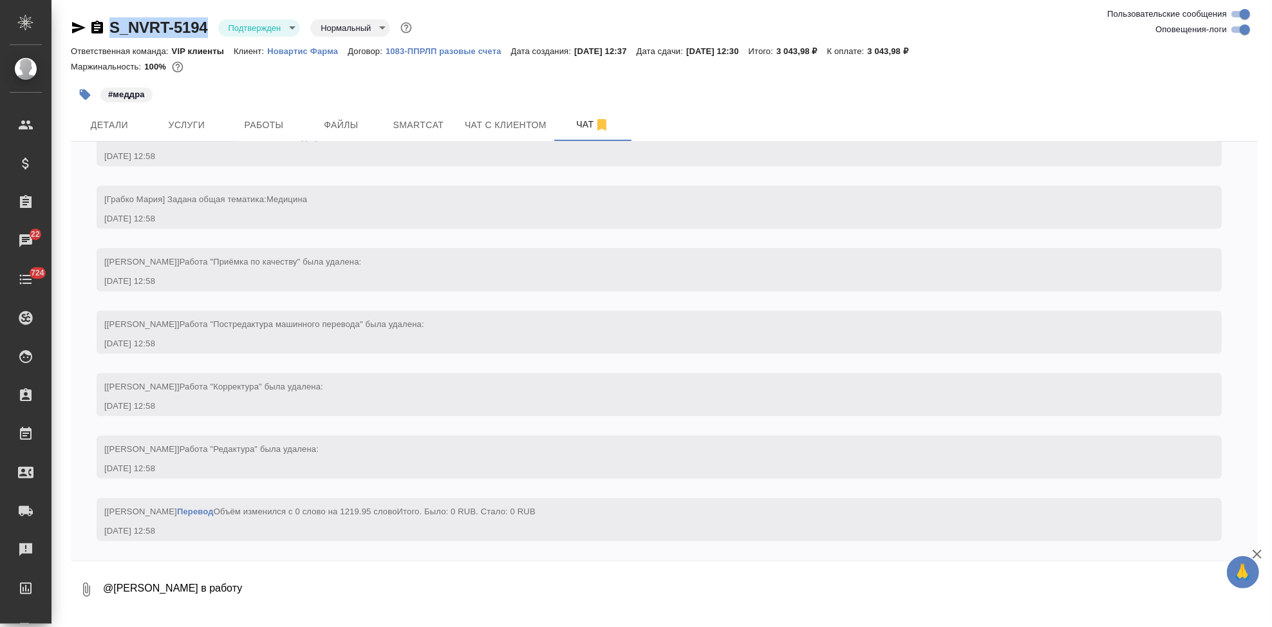
drag, startPoint x: 212, startPoint y: 20, endPoint x: 110, endPoint y: 23, distance: 102.4
click at [110, 23] on div "S_NVRT-5194 Подтвержден confirmed Нормальный normal" at bounding box center [243, 27] width 344 height 21
copy link "S_NVRT-5194"
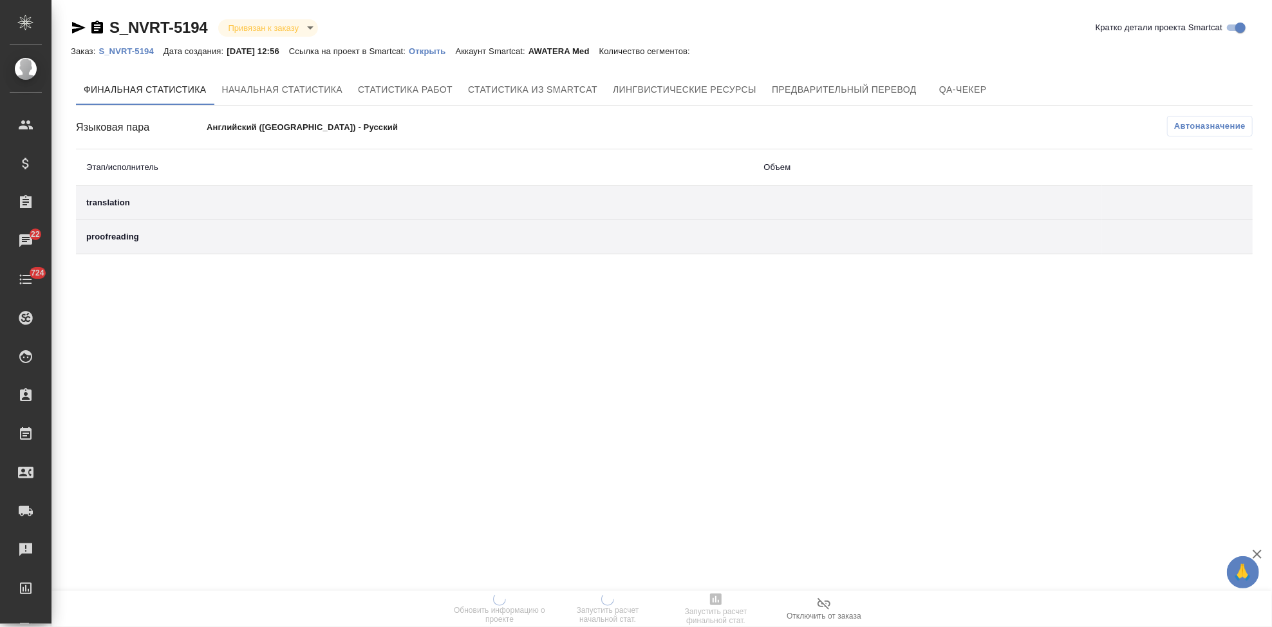
click at [455, 53] on p "Открыть" at bounding box center [432, 51] width 46 height 10
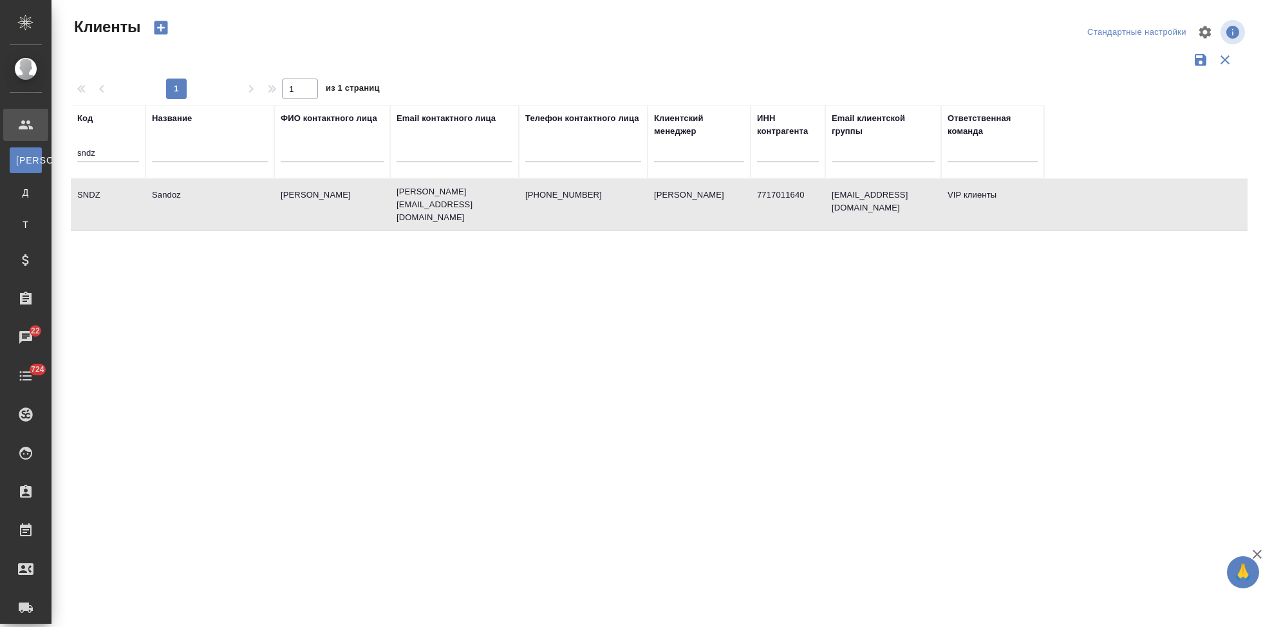
select select "RU"
click at [111, 160] on input "sndz" at bounding box center [108, 154] width 62 height 16
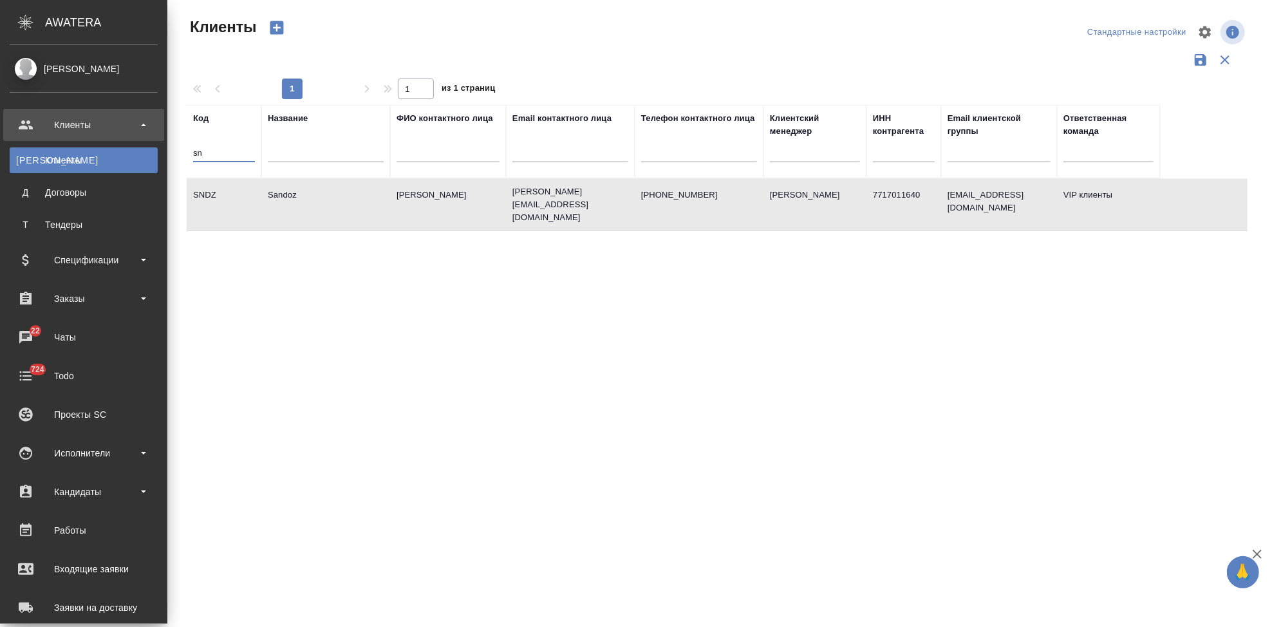
type input "s"
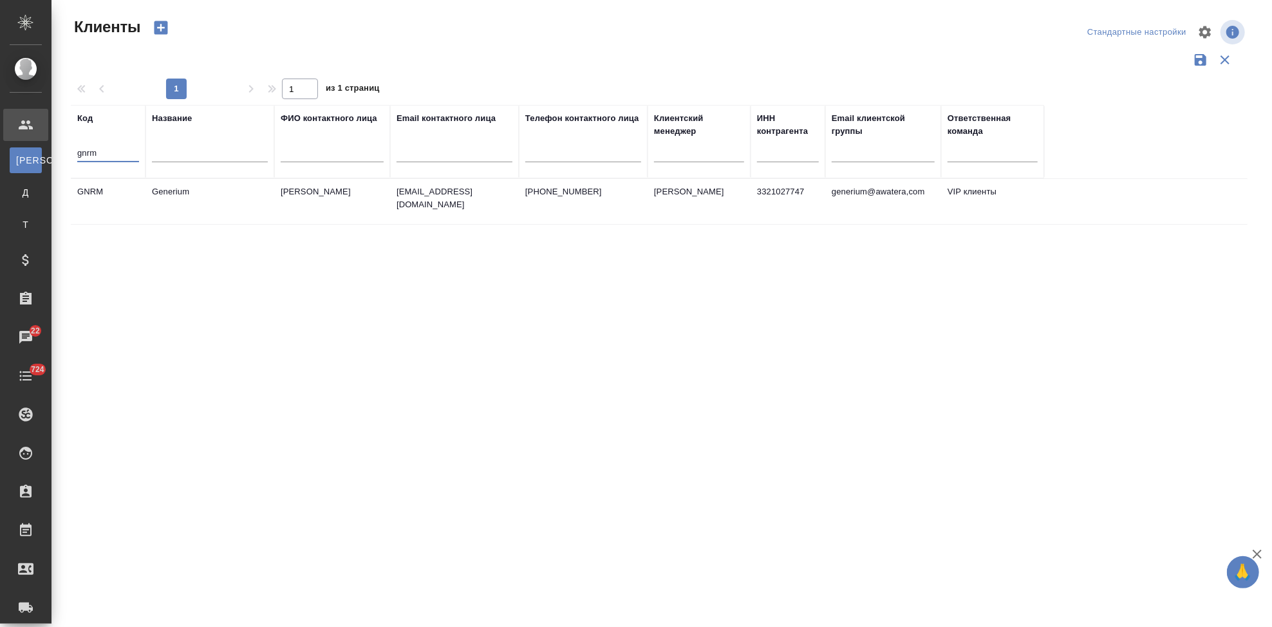
click at [288, 200] on td "Астахова Екатерина" at bounding box center [332, 201] width 116 height 45
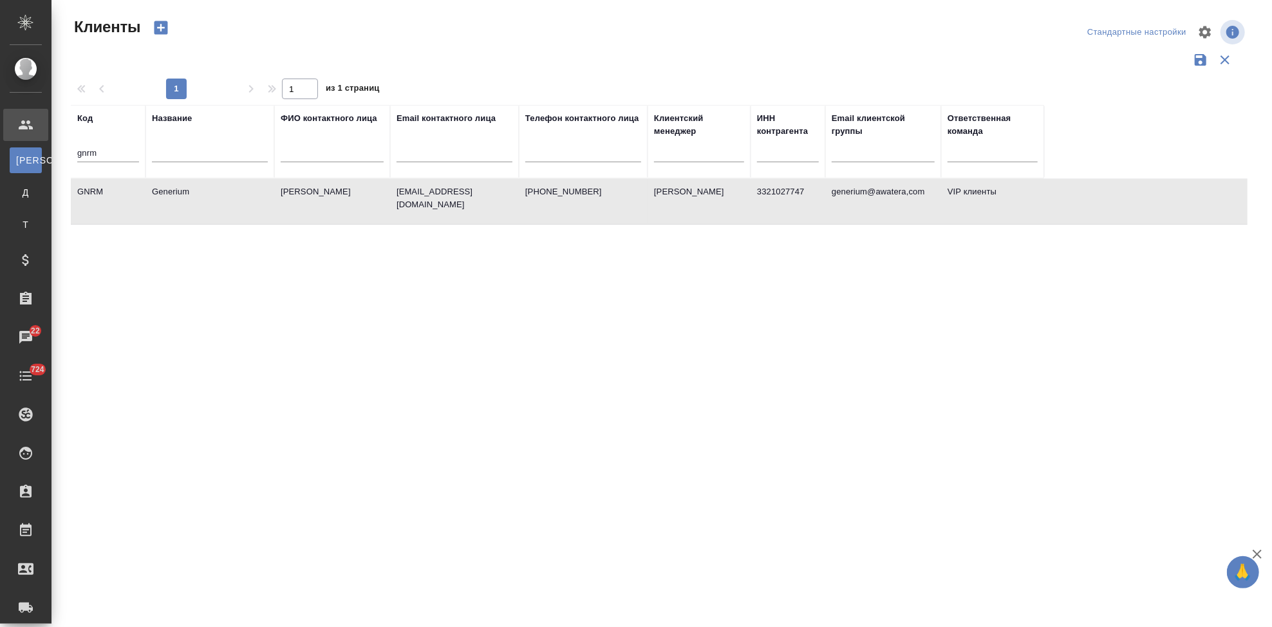
click at [288, 200] on td "Астахова Екатерина" at bounding box center [332, 201] width 116 height 45
click at [127, 155] on input "gnrm" at bounding box center [108, 154] width 62 height 16
type input "g"
type input "ksf"
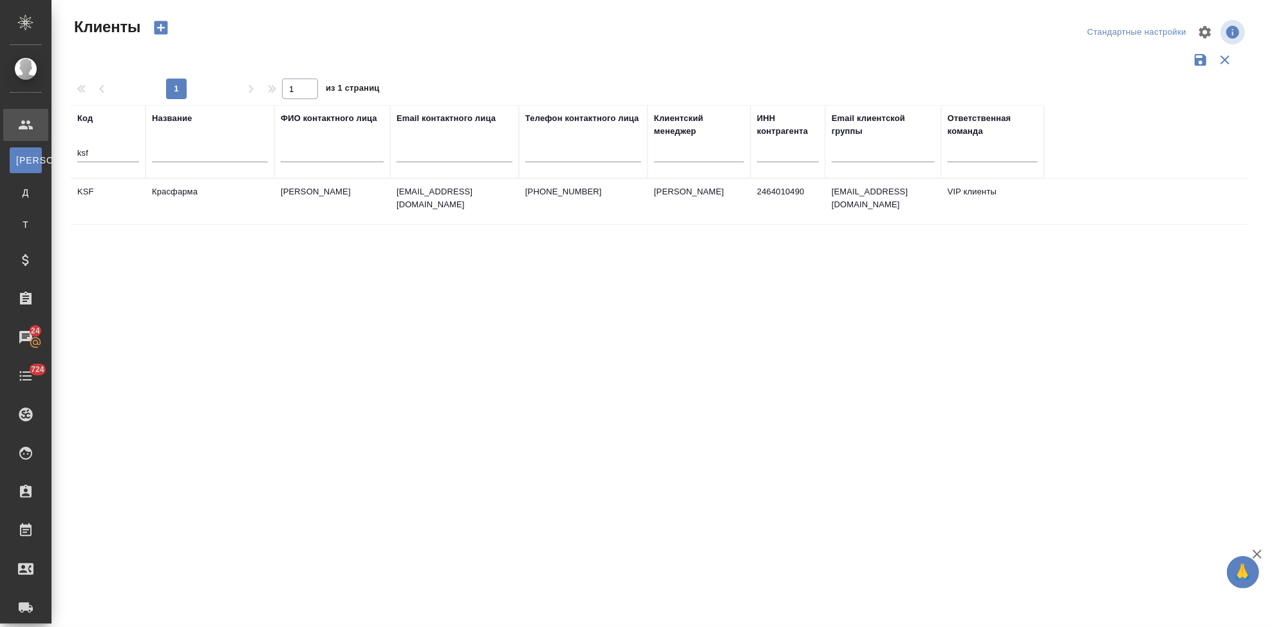
click at [165, 210] on td "Красфарма" at bounding box center [210, 201] width 129 height 45
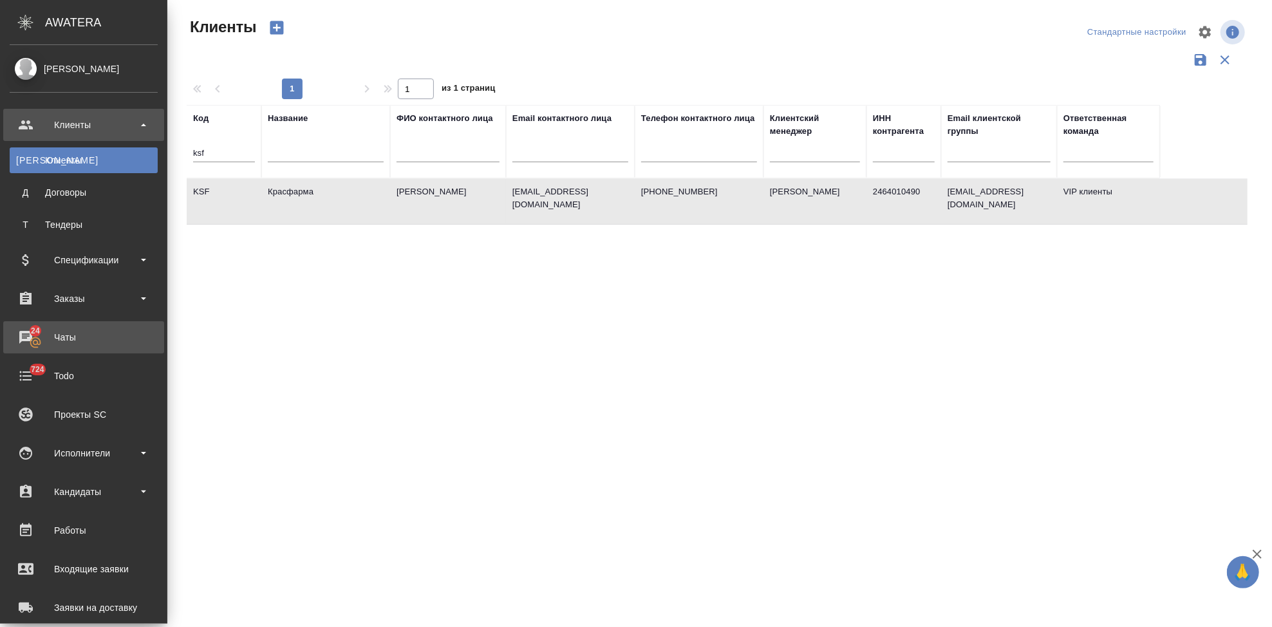
click at [70, 352] on link "24 Чаты" at bounding box center [83, 337] width 161 height 32
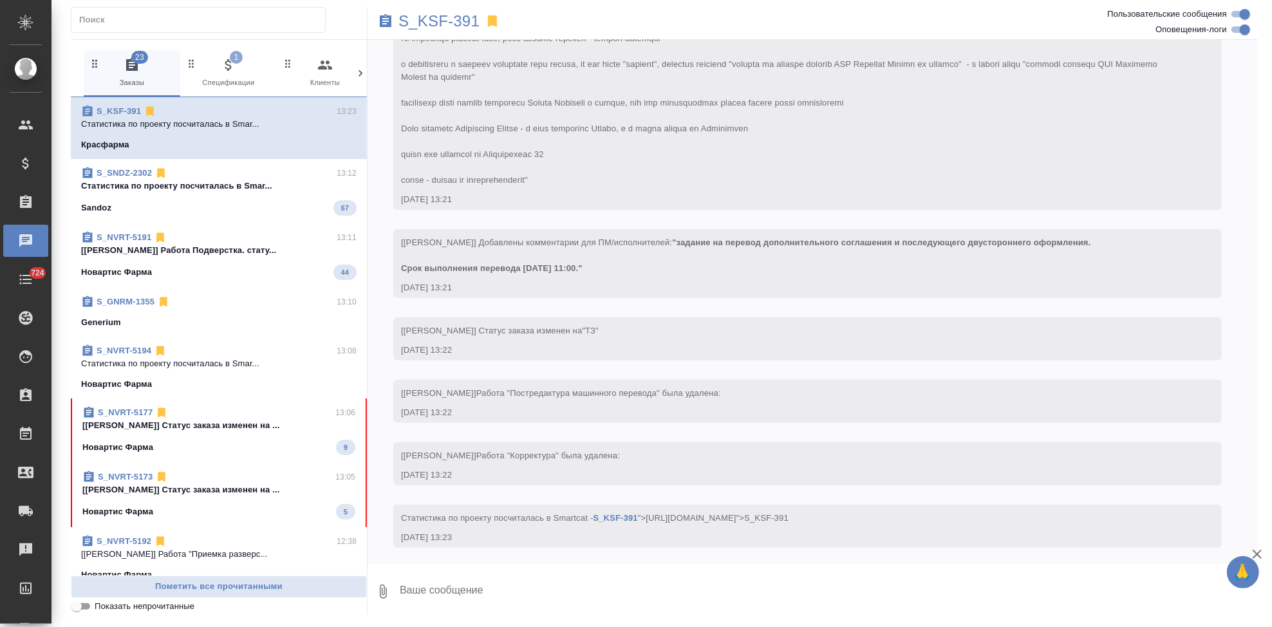
scroll to position [229, 0]
click at [209, 437] on span "S_NVRT-5177 13:06 [Грабко Мария] Статус заказа изменен на ... Новартис Фарма 9" at bounding box center [218, 430] width 273 height 49
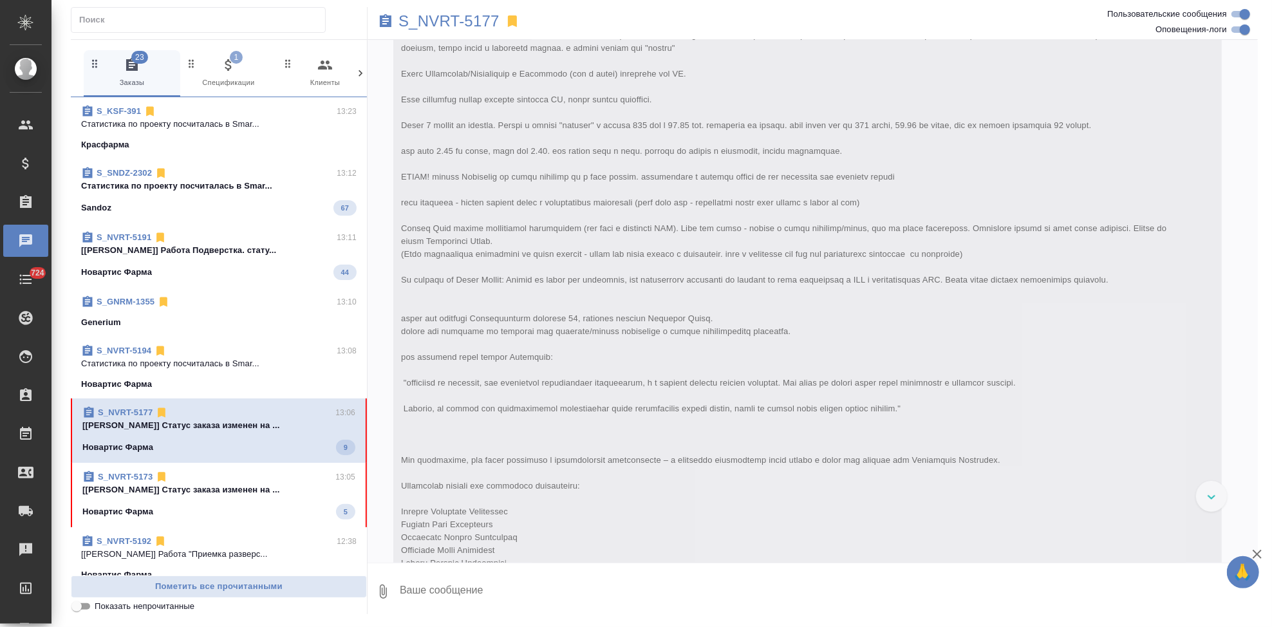
scroll to position [14153, 0]
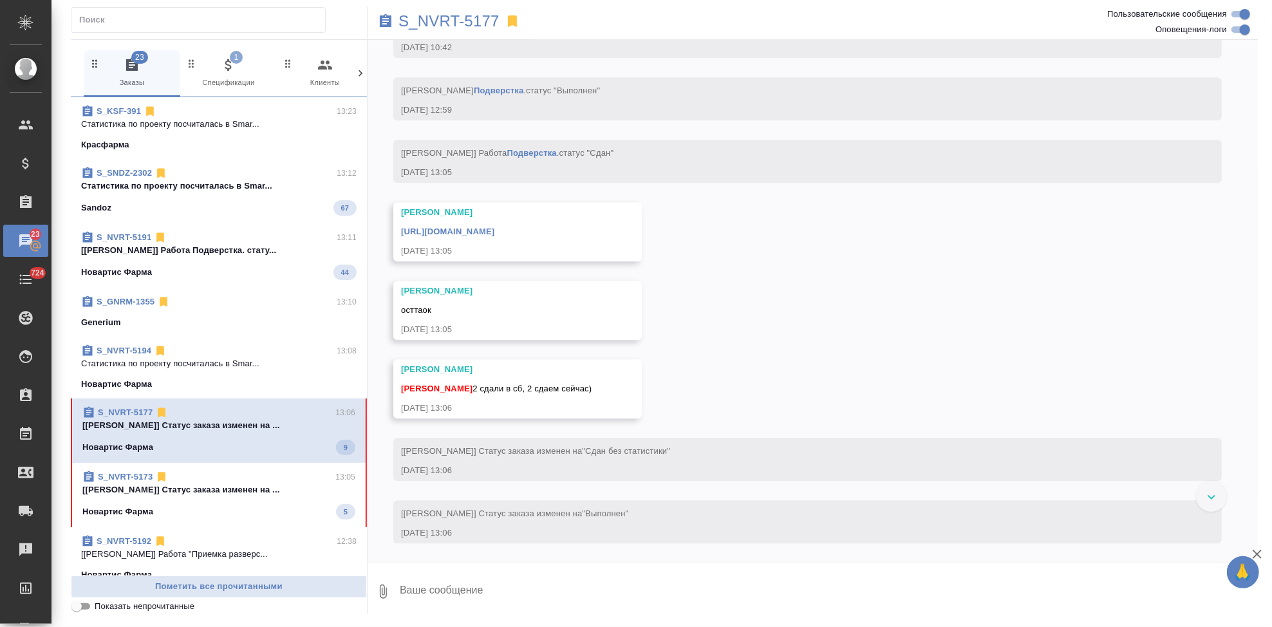
click at [520, 574] on textarea at bounding box center [829, 592] width 860 height 44
click at [485, 583] on textarea at bounding box center [829, 592] width 860 height 44
type textarea "спасибо"
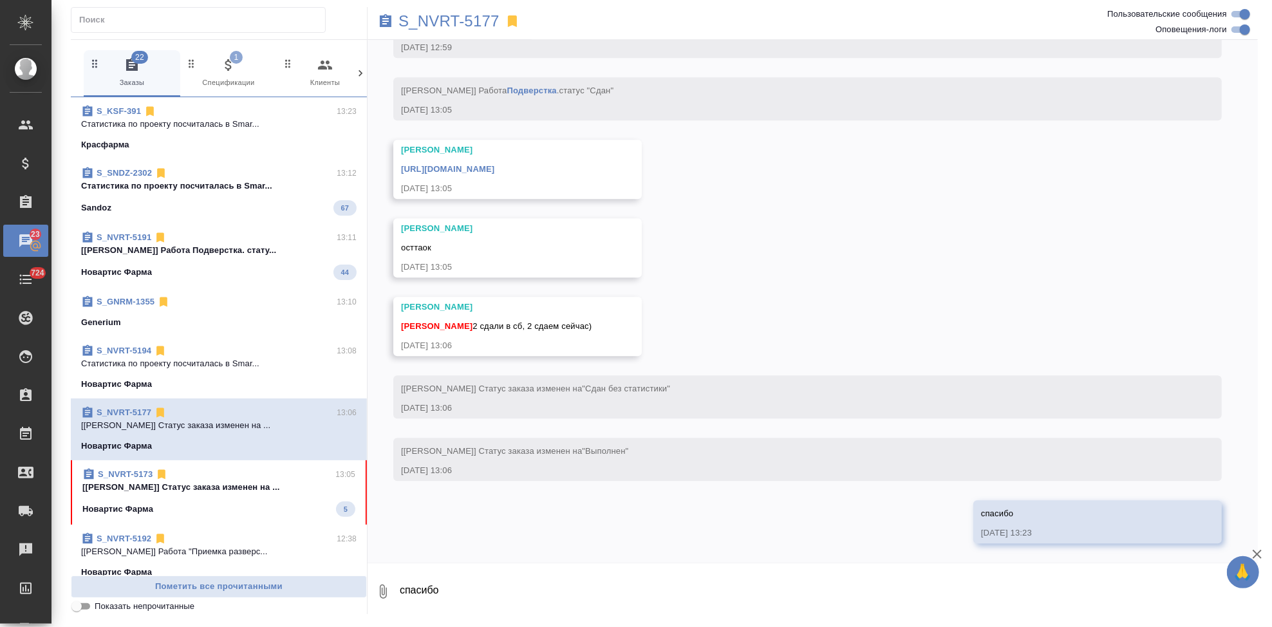
scroll to position [14280, 0]
click at [597, 160] on div "https://drive.awatera.com/apps/files/files/10312807?dir=/Shares/Novartos_Pharma…" at bounding box center [499, 168] width 196 height 16
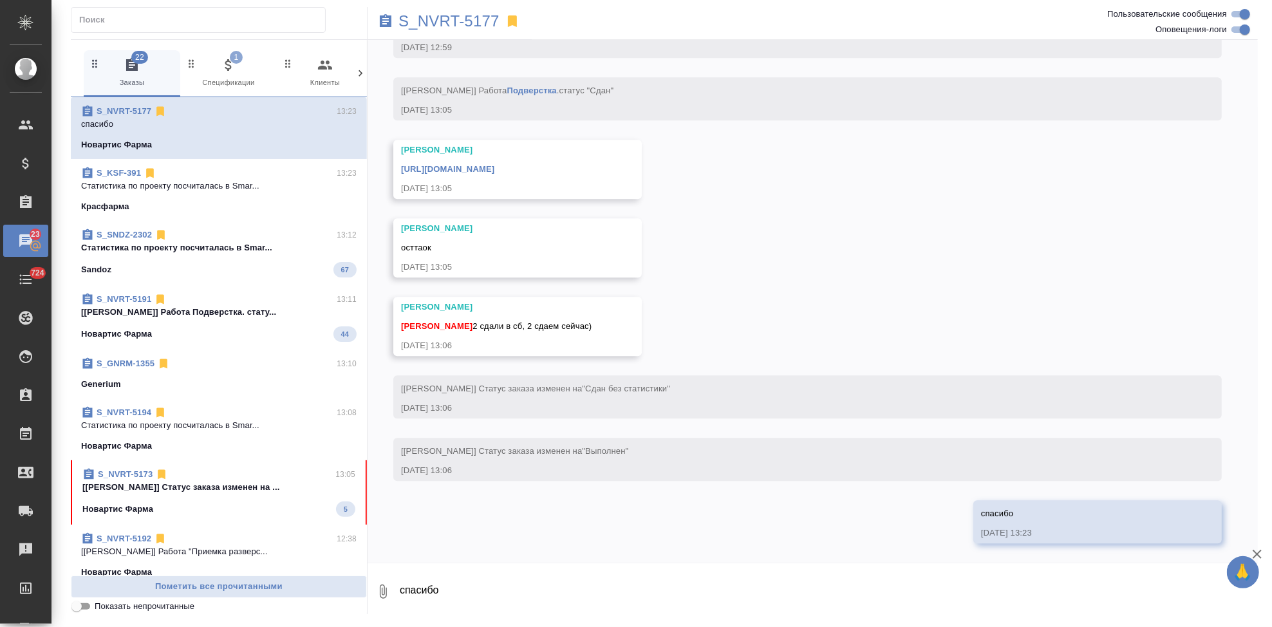
click at [494, 164] on link "https://drive.awatera.com/apps/files/files/10312807?dir=/Shares/Novartos_Pharma…" at bounding box center [447, 169] width 93 height 10
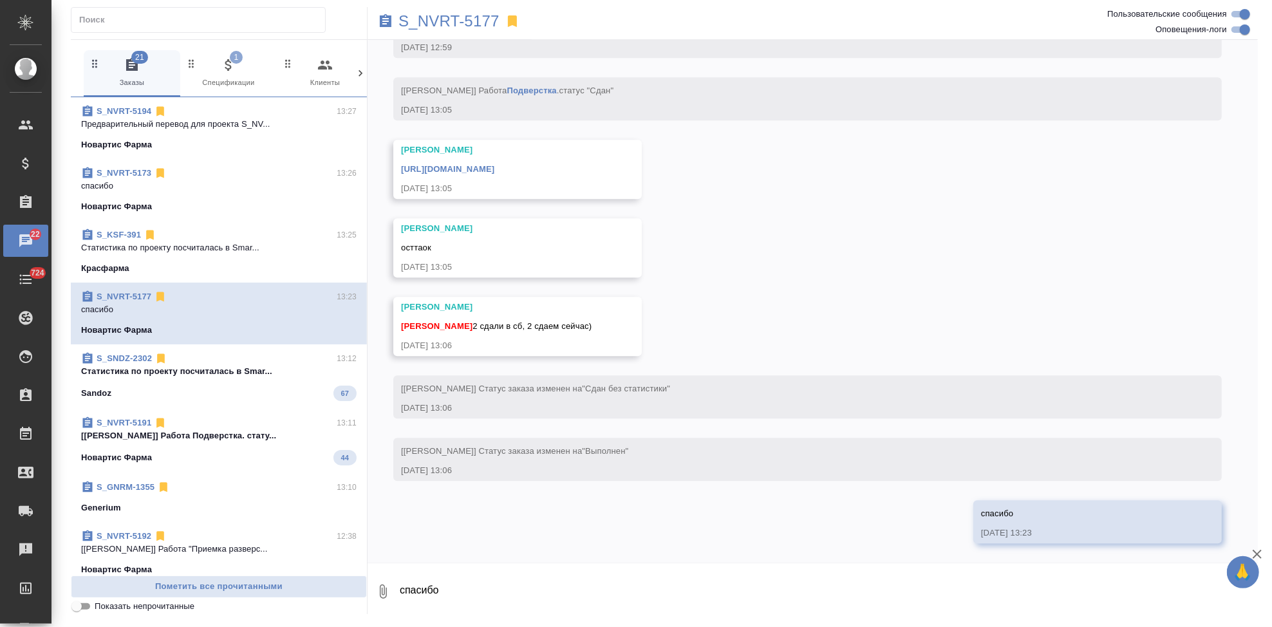
drag, startPoint x: 237, startPoint y: 515, endPoint x: 638, endPoint y: 487, distance: 402.1
click at [638, 487] on div "01.09, понедельник [Сайдашева Диляра] Клиент оставил комментарий: 01.09.25, 11:…" at bounding box center [813, 301] width 890 height 523
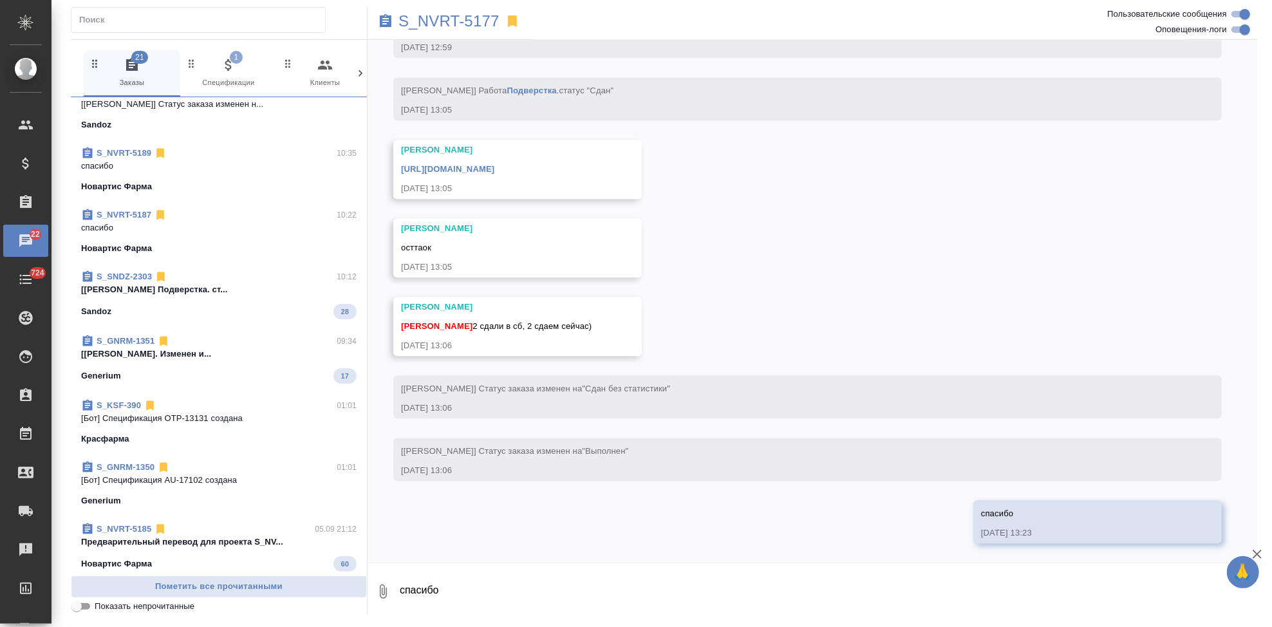
scroll to position [0, 0]
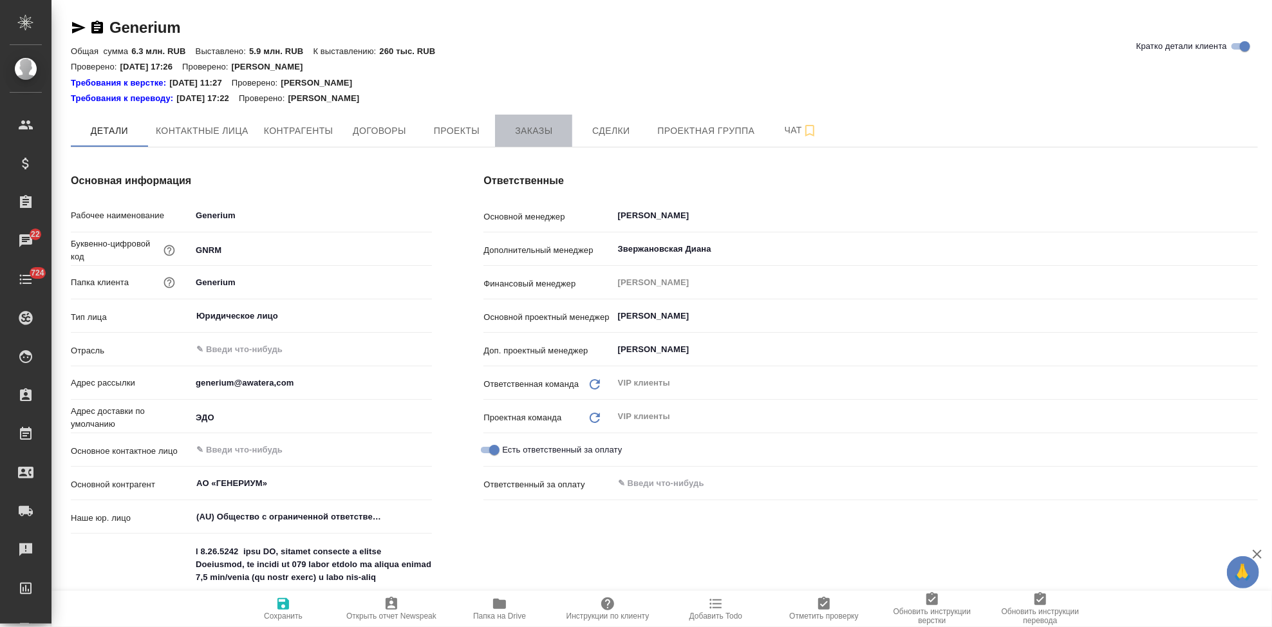
click at [558, 122] on button "Заказы" at bounding box center [533, 131] width 77 height 32
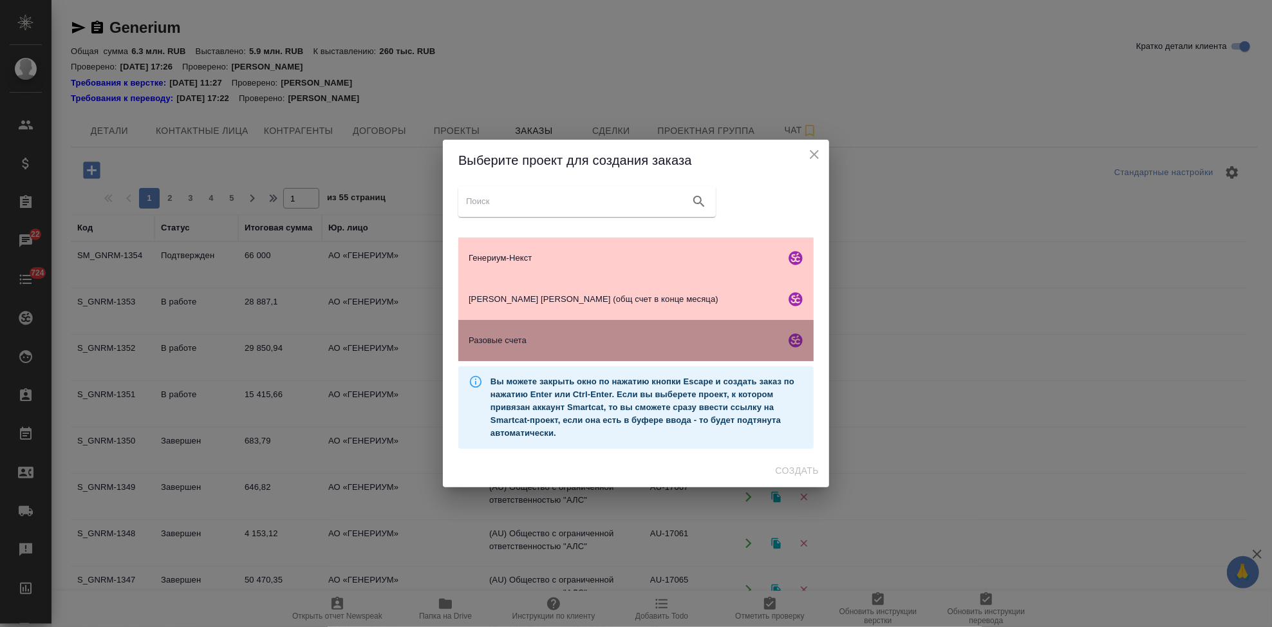
click at [556, 339] on span "Разовые счета" at bounding box center [625, 340] width 312 height 13
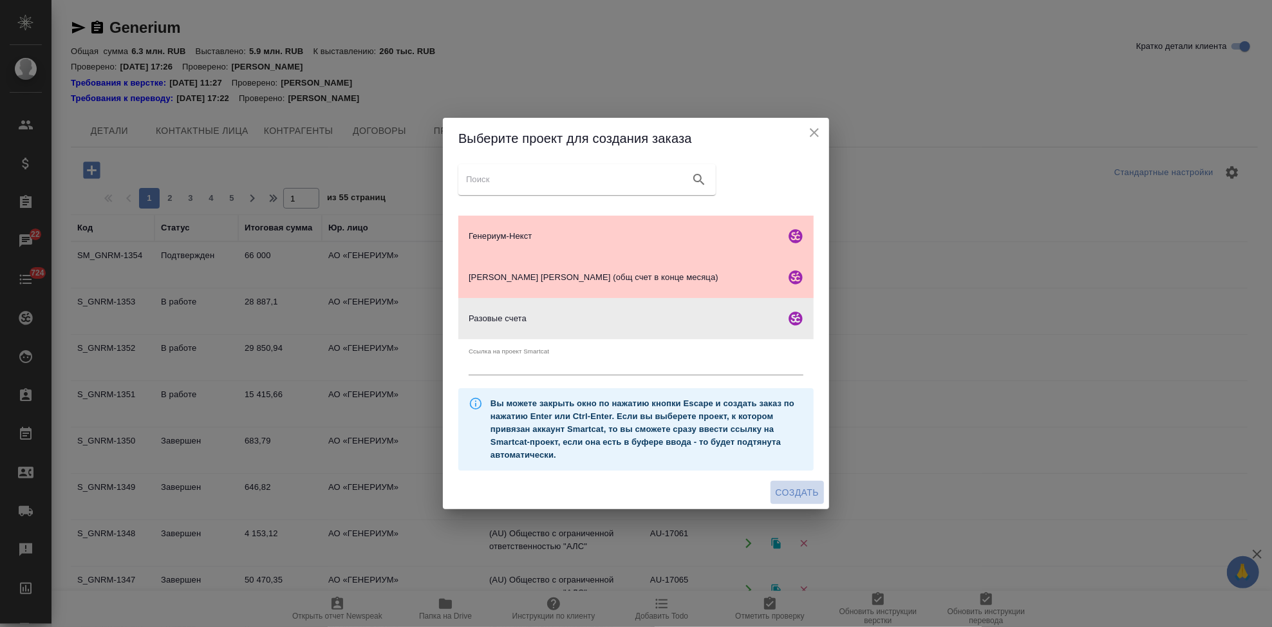
click at [794, 489] on span "Создать" at bounding box center [797, 493] width 43 height 16
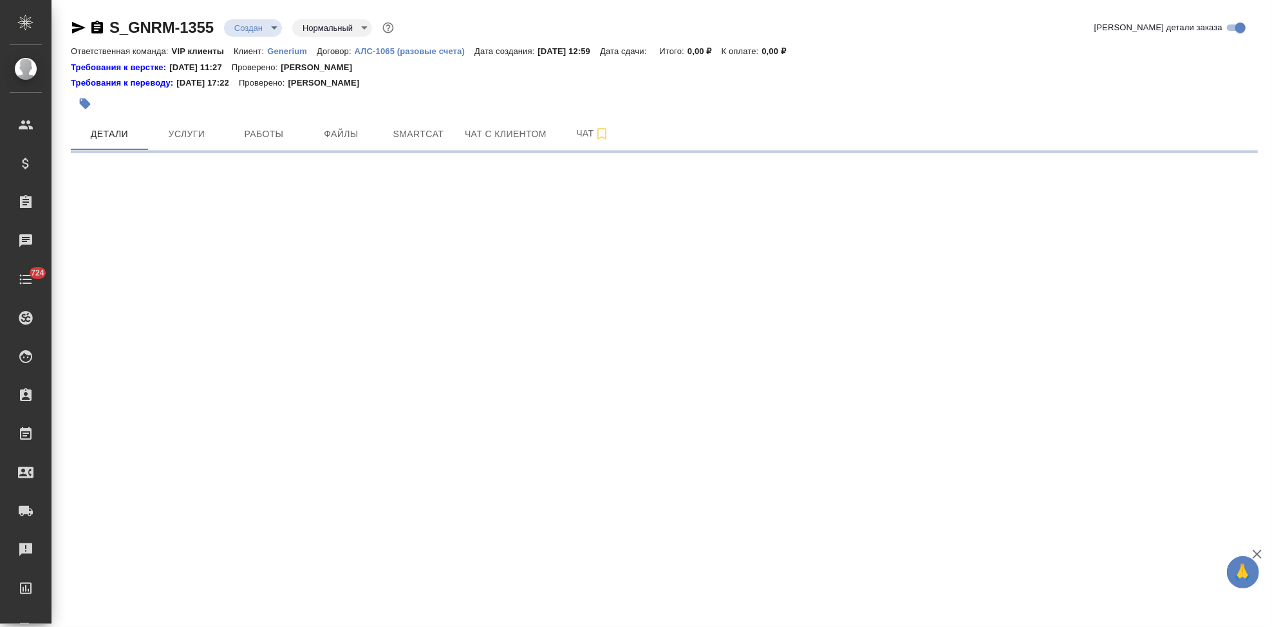
select select "RU"
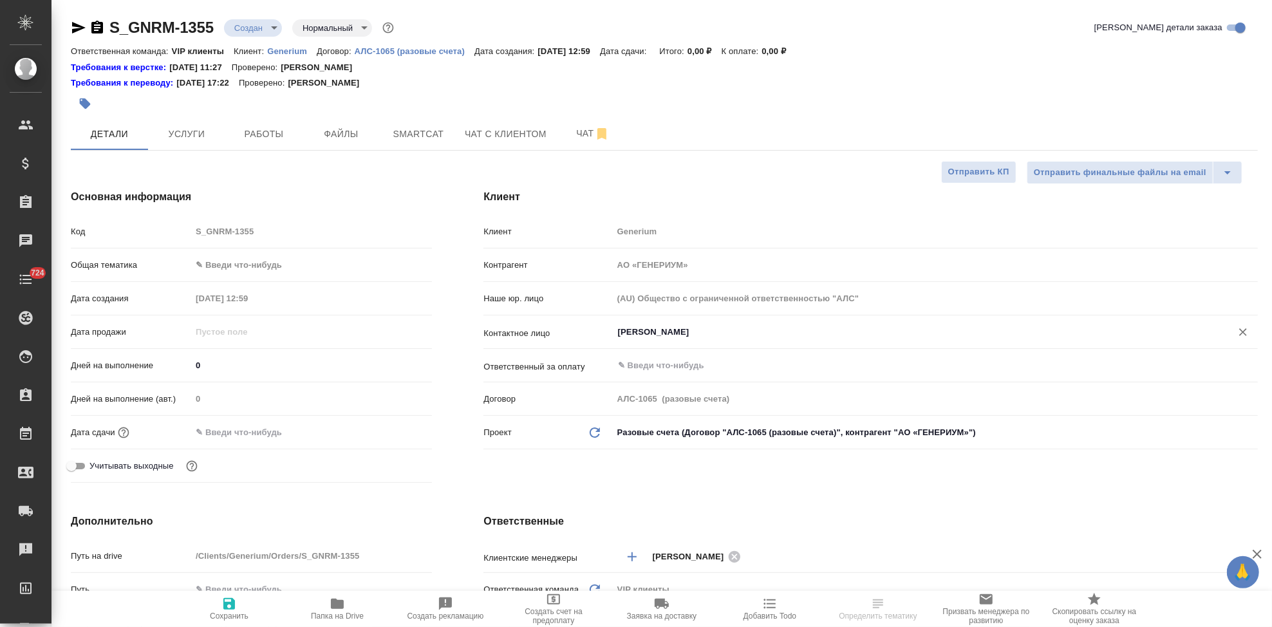
type textarea "x"
click at [695, 330] on input "[PERSON_NAME]" at bounding box center [914, 331] width 594 height 15
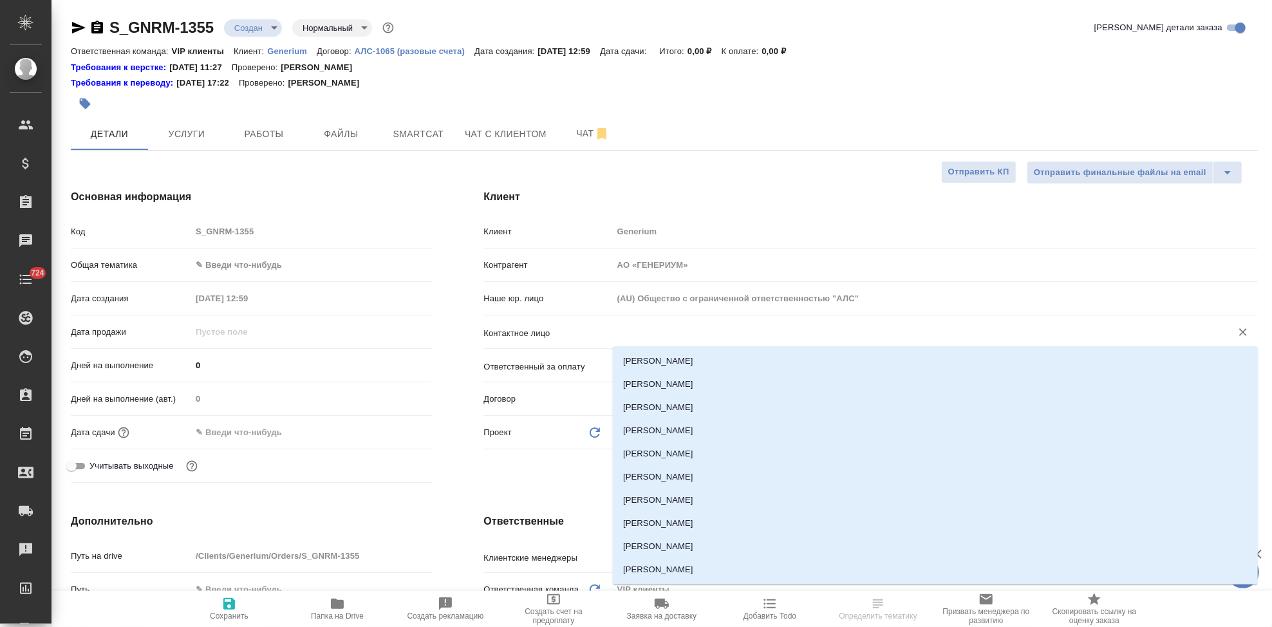
type textarea "x"
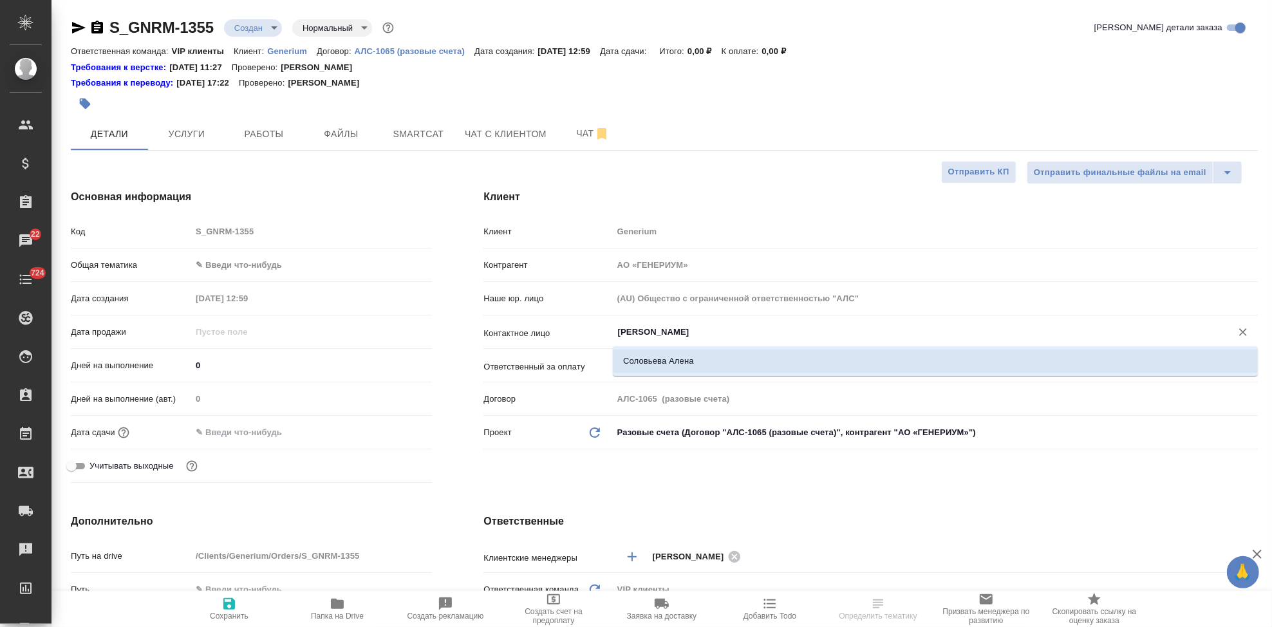
click at [685, 357] on li "Соловьева Алена" at bounding box center [935, 361] width 645 height 23
type input "Соловьева Алена"
type textarea "x"
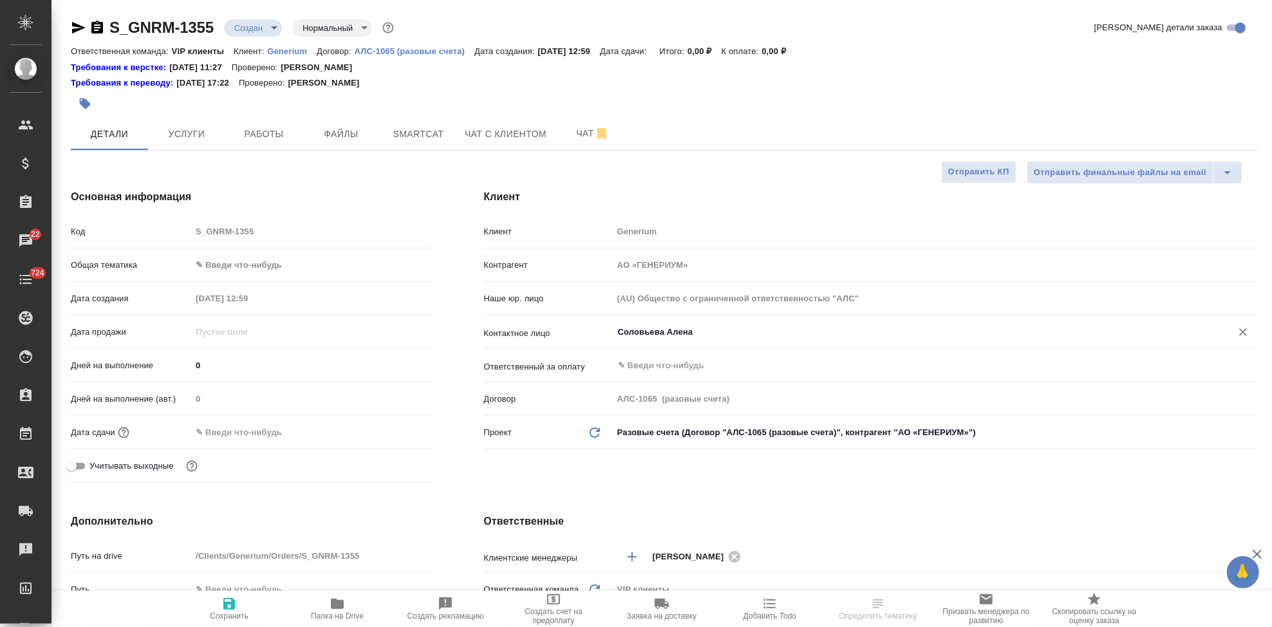
type input "Соловьева Алена"
click at [227, 606] on icon "button" at bounding box center [228, 603] width 15 height 15
type textarea "x"
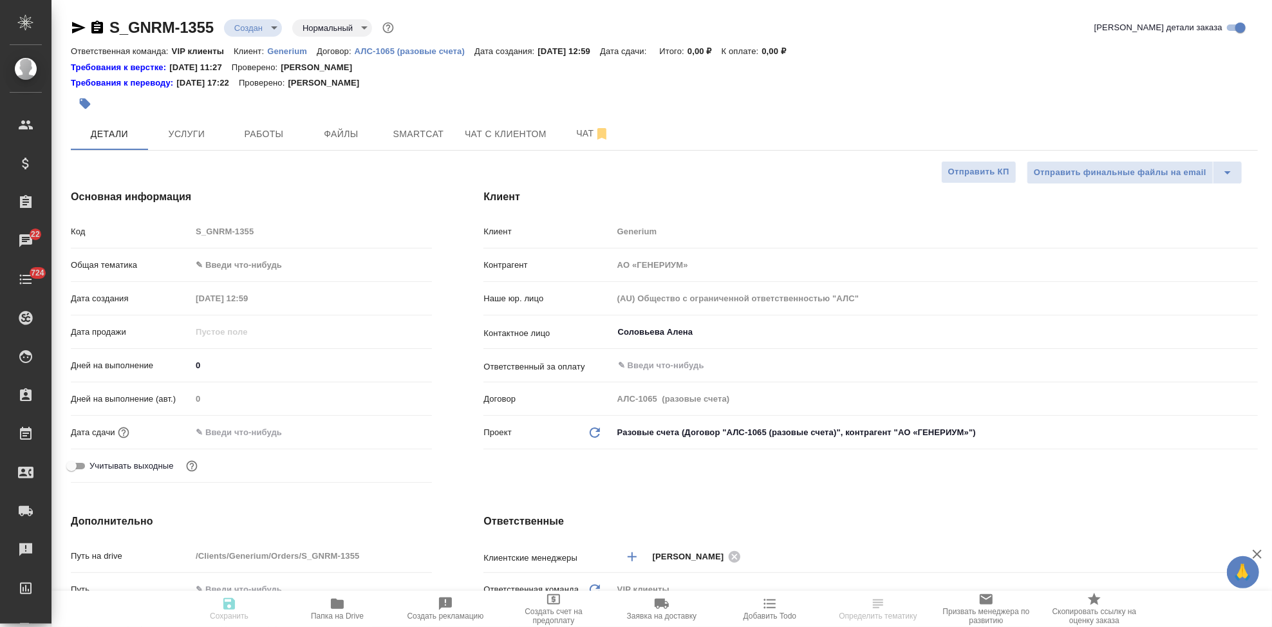
type textarea "x"
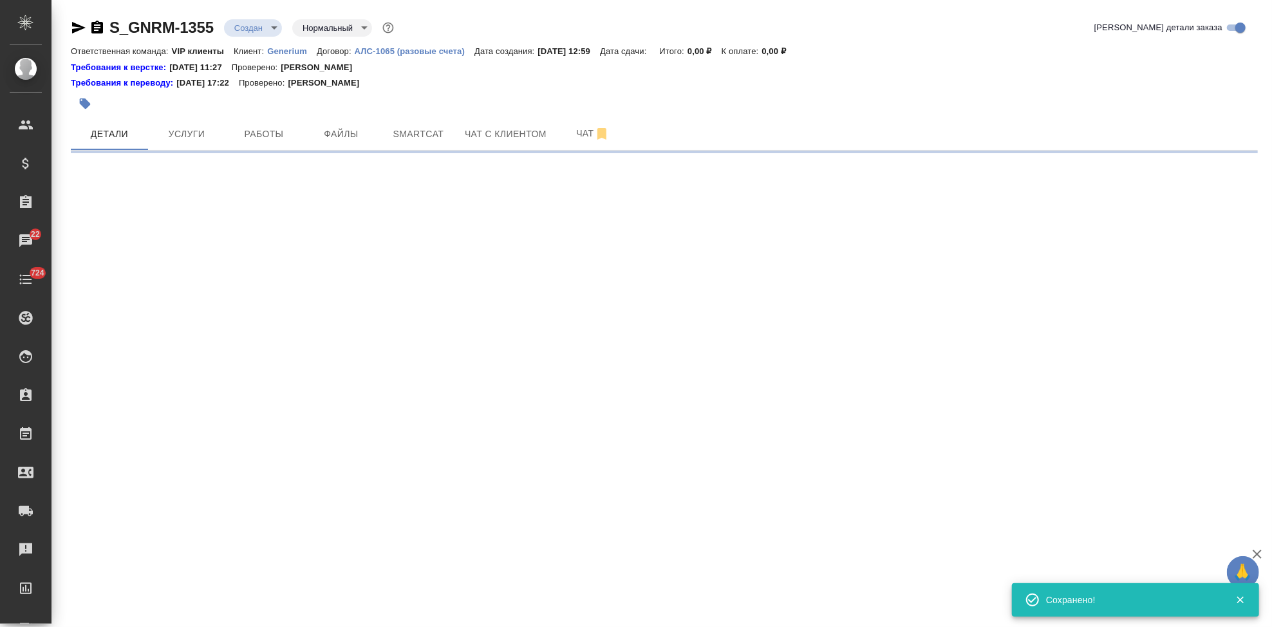
select select "RU"
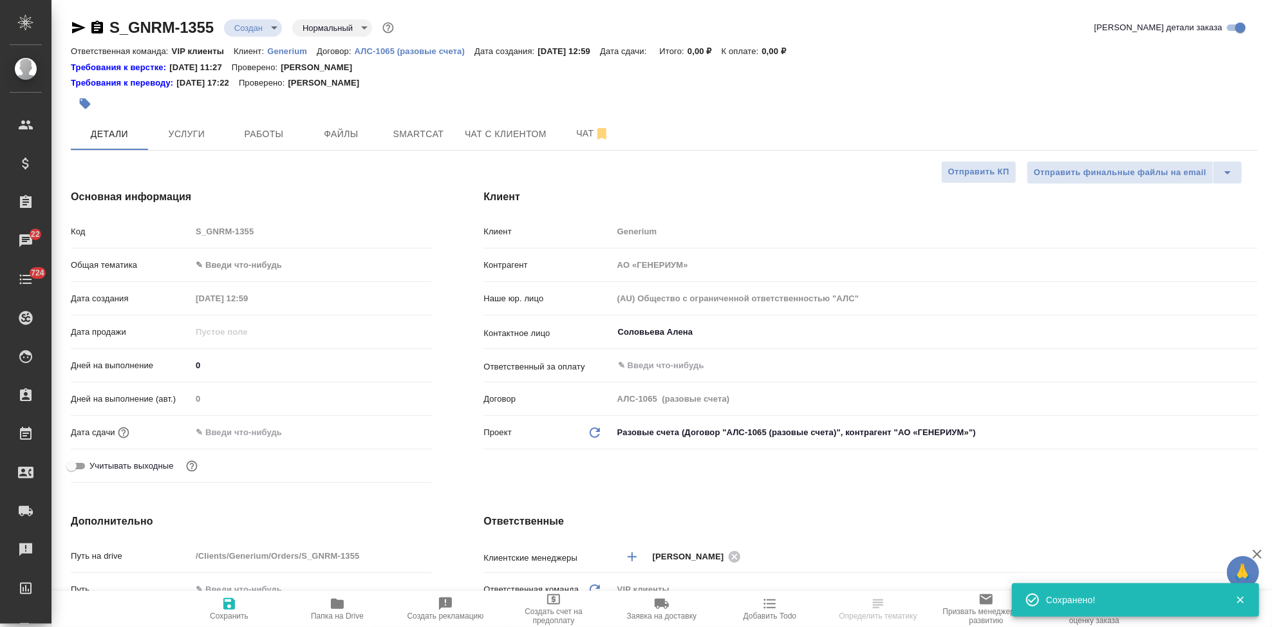
type textarea "x"
click at [140, 229] on div "Код S_GNRM-1355" at bounding box center [251, 231] width 361 height 23
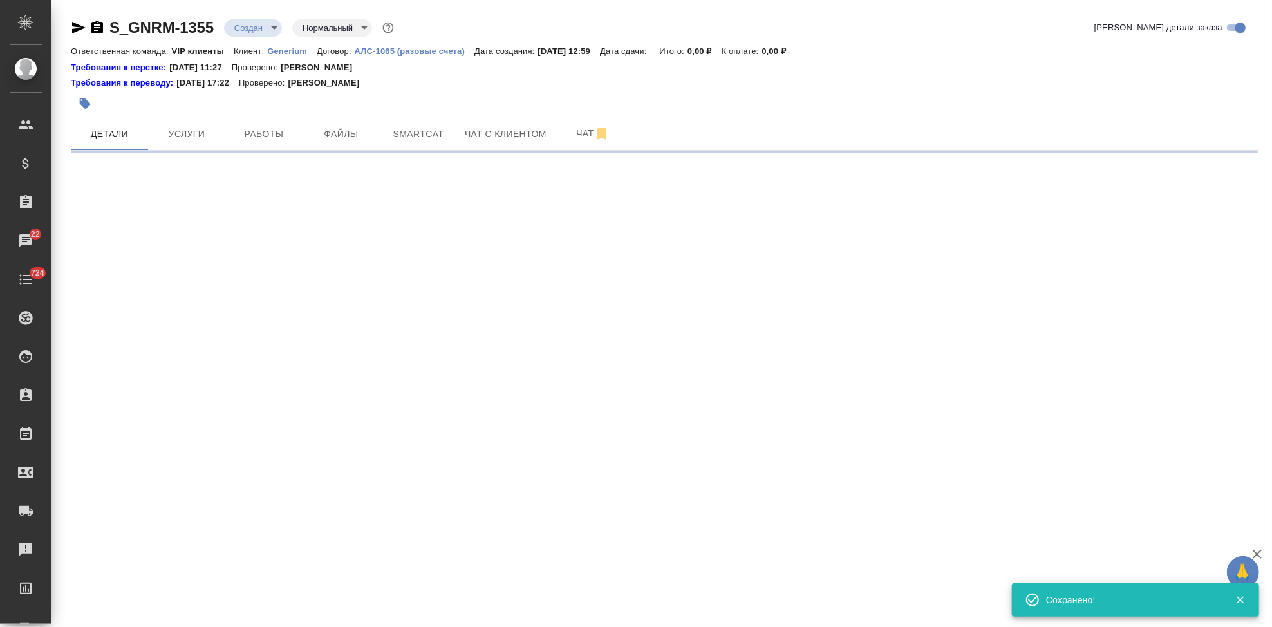
select select "RU"
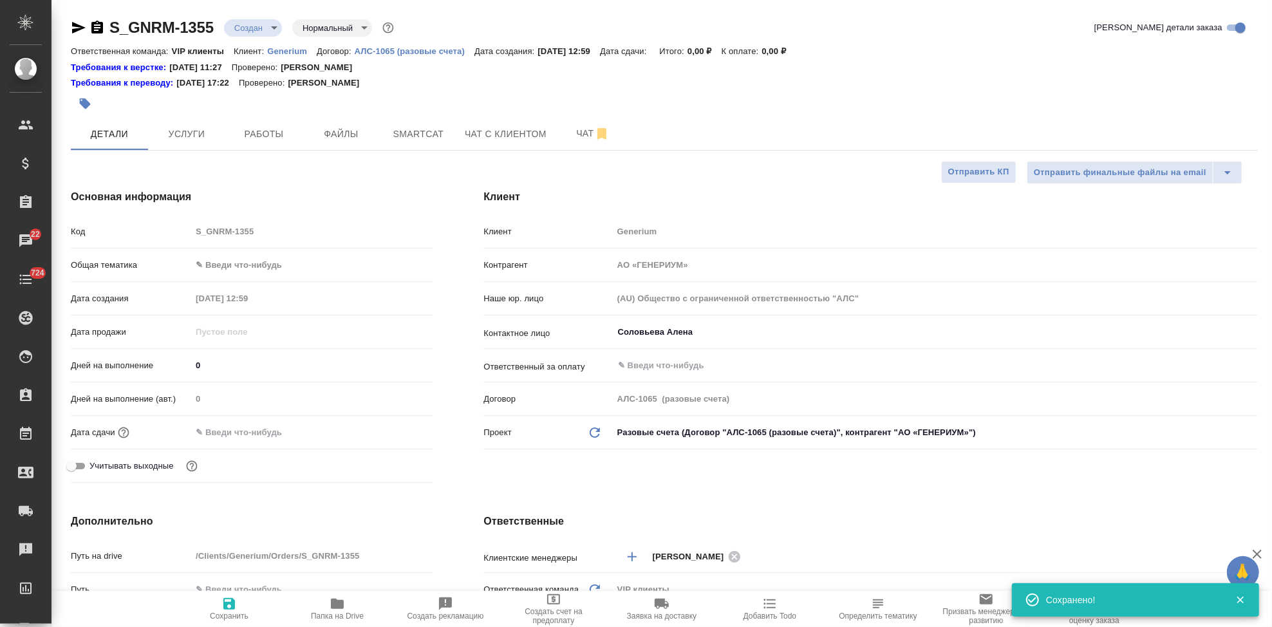
type textarea "x"
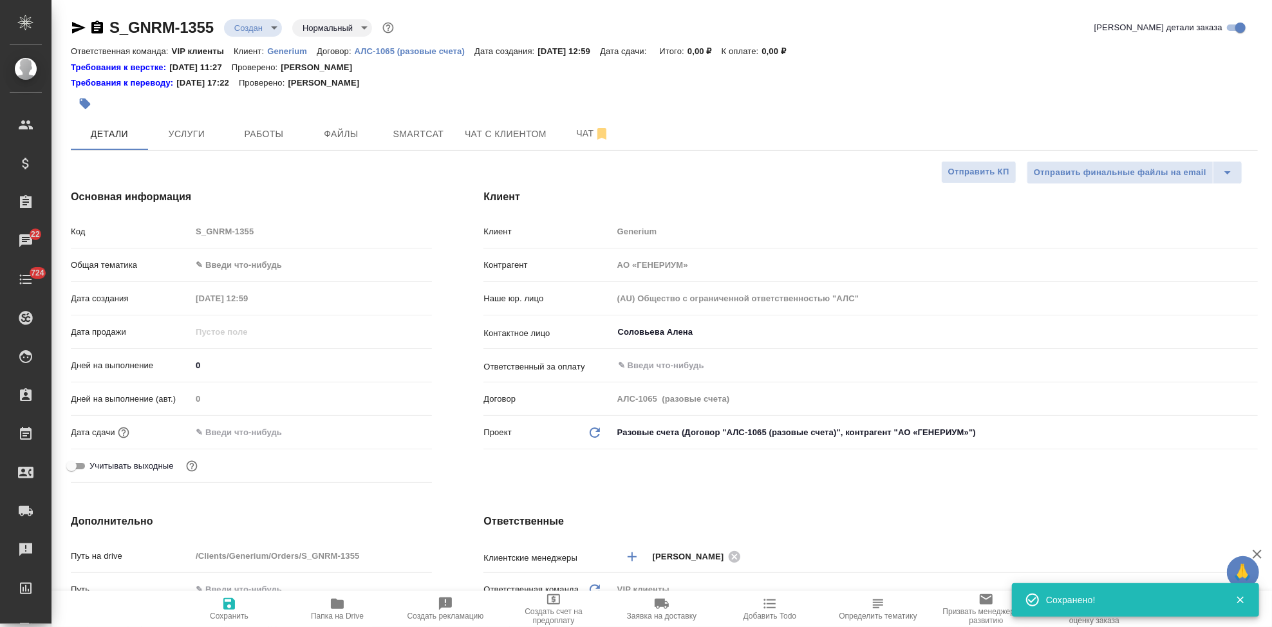
type textarea "x"
click at [345, 131] on span "Файлы" at bounding box center [341, 134] width 62 height 16
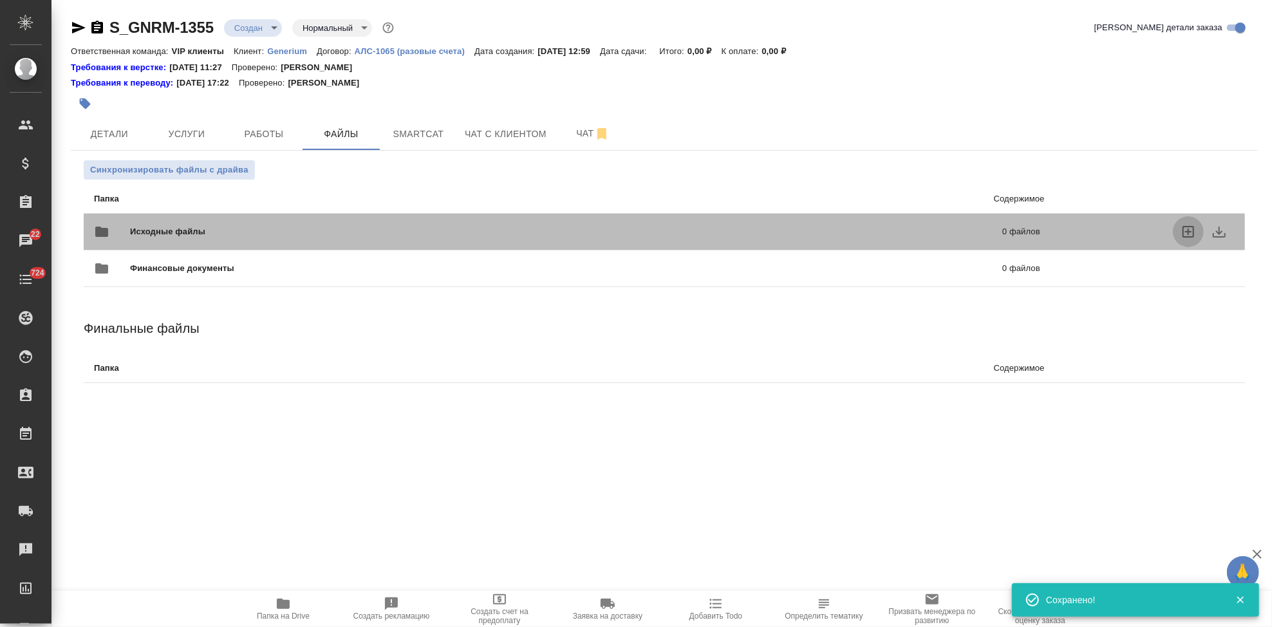
click at [1189, 230] on icon "uploadFiles" at bounding box center [1189, 232] width 12 height 12
click at [0, 0] on input "uploadFiles" at bounding box center [0, 0] width 0 height 0
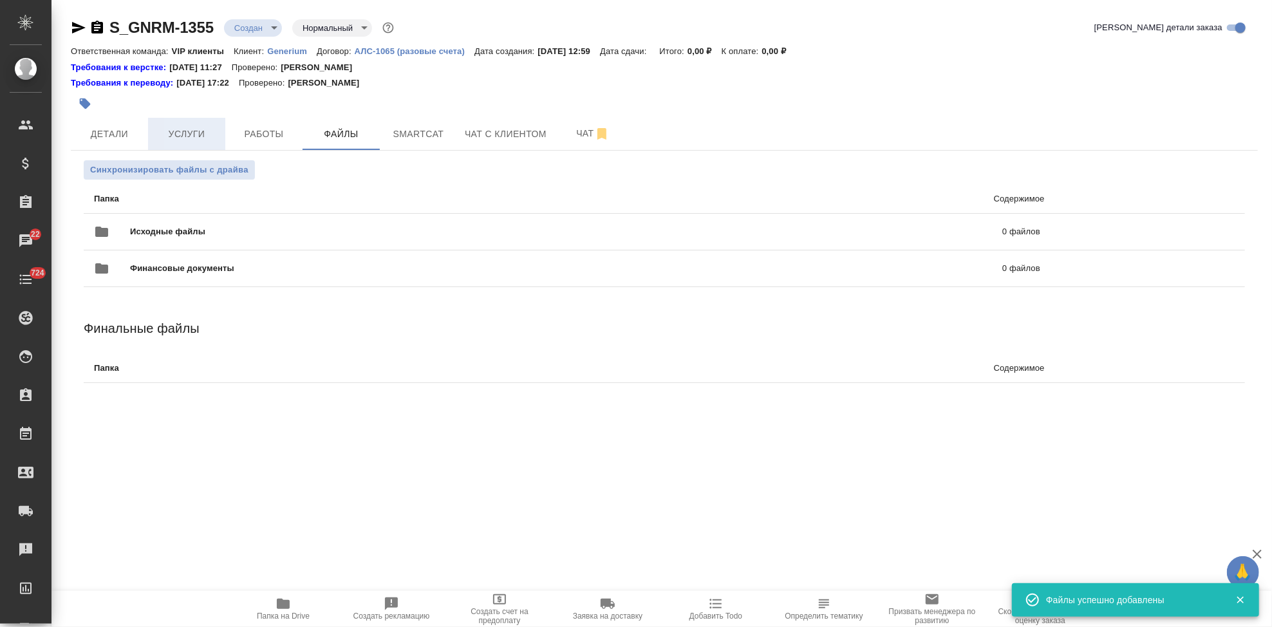
click at [191, 136] on span "Услуги" at bounding box center [187, 134] width 62 height 16
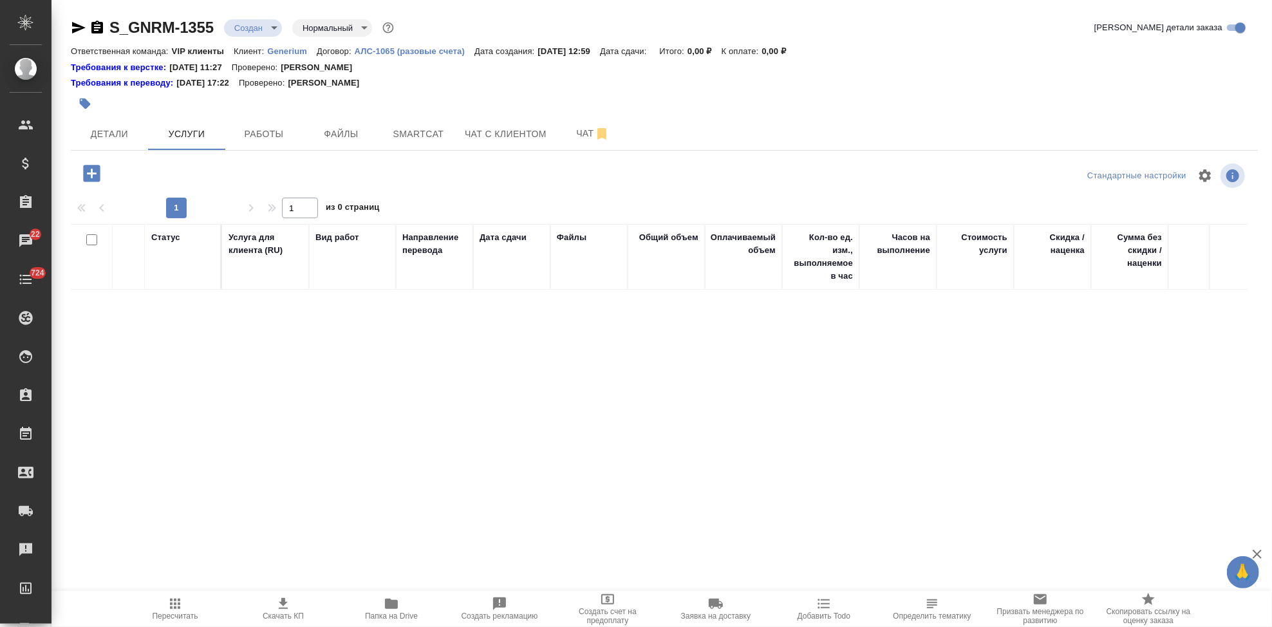
click at [84, 171] on icon "button" at bounding box center [91, 173] width 17 height 17
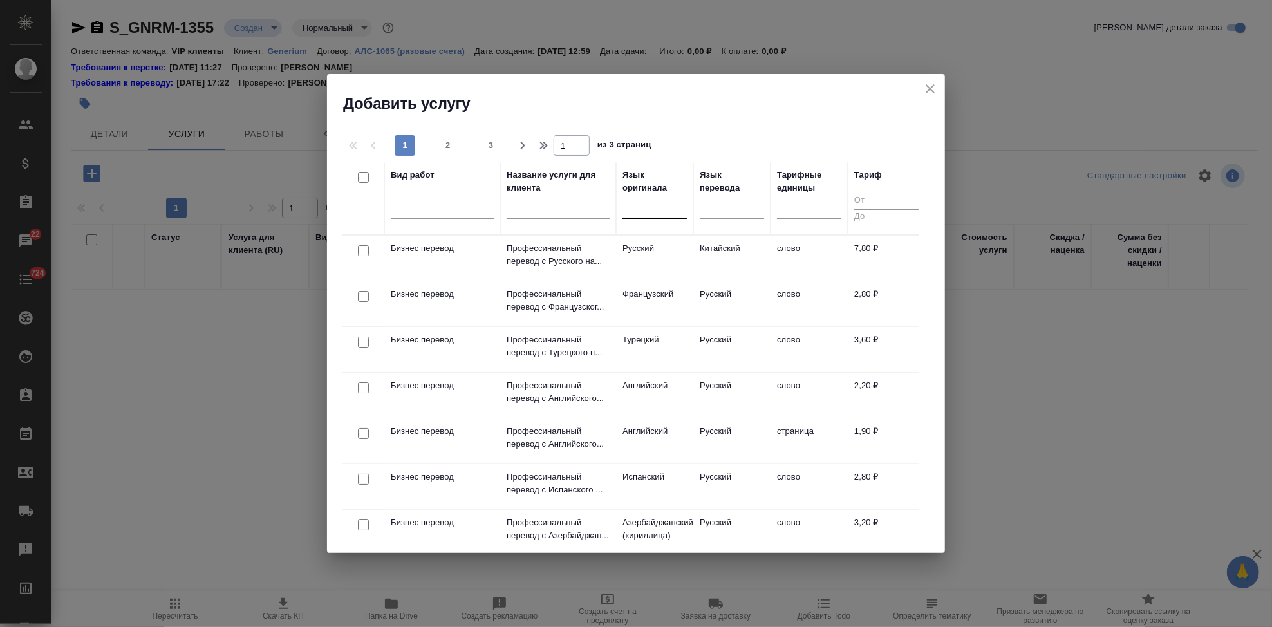
click at [659, 214] on div at bounding box center [655, 205] width 64 height 19
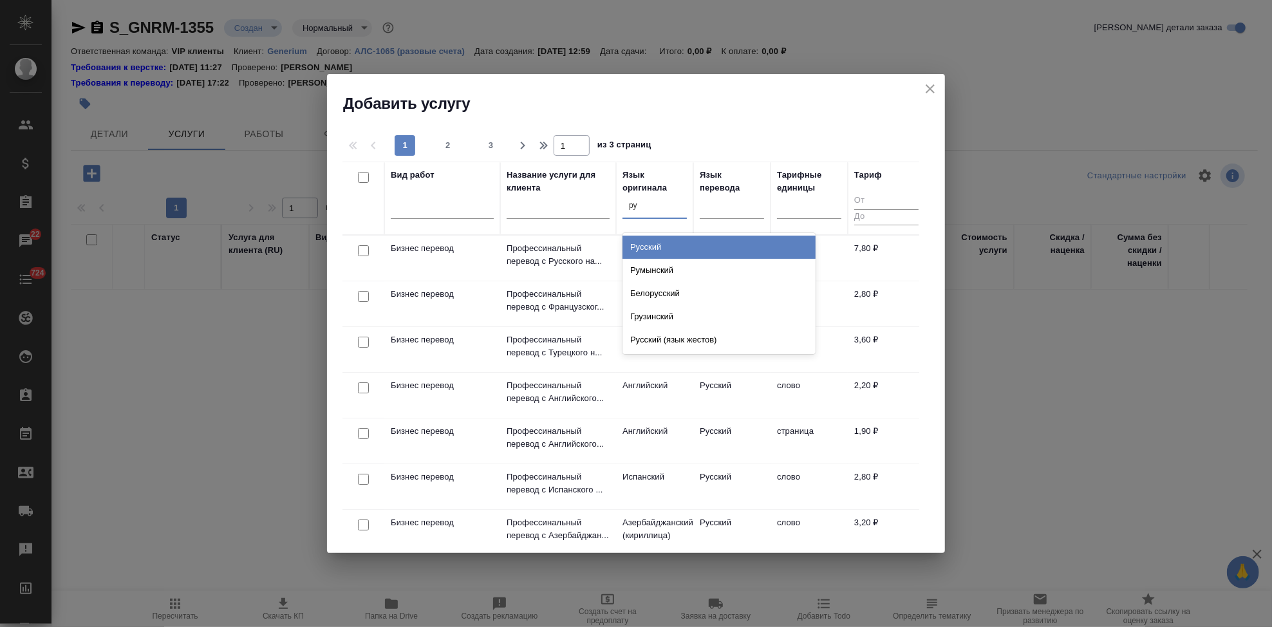
type input "рус"
click at [664, 244] on div "Русский" at bounding box center [719, 247] width 193 height 23
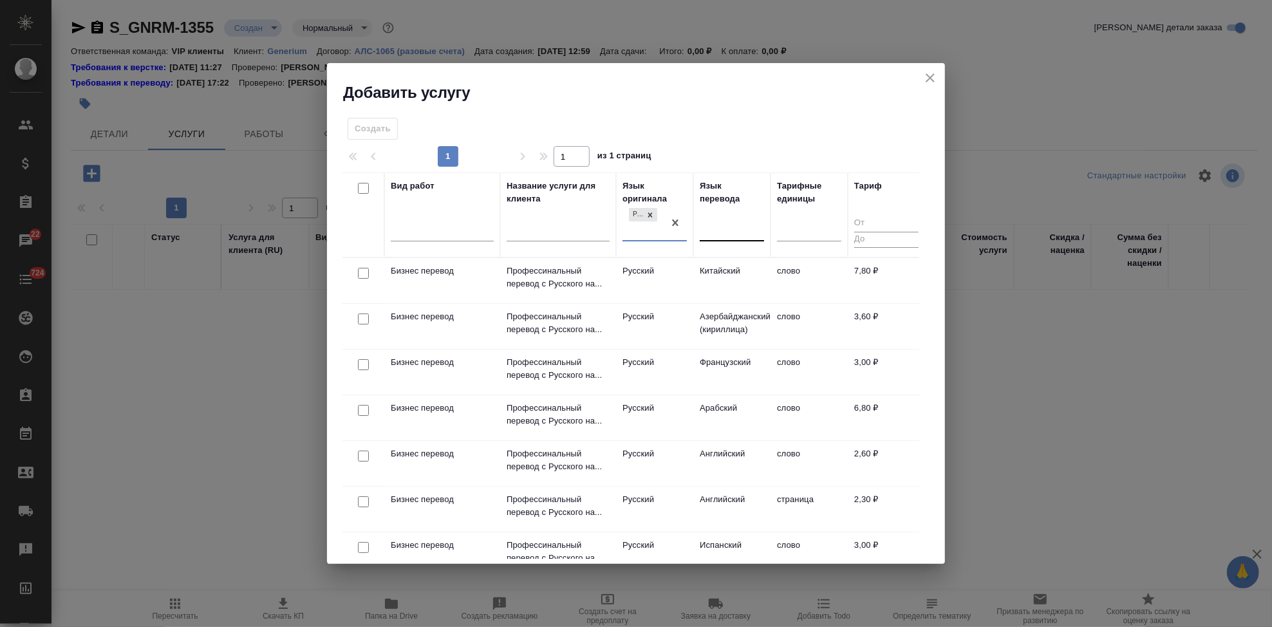
click at [729, 234] on div at bounding box center [732, 229] width 64 height 19
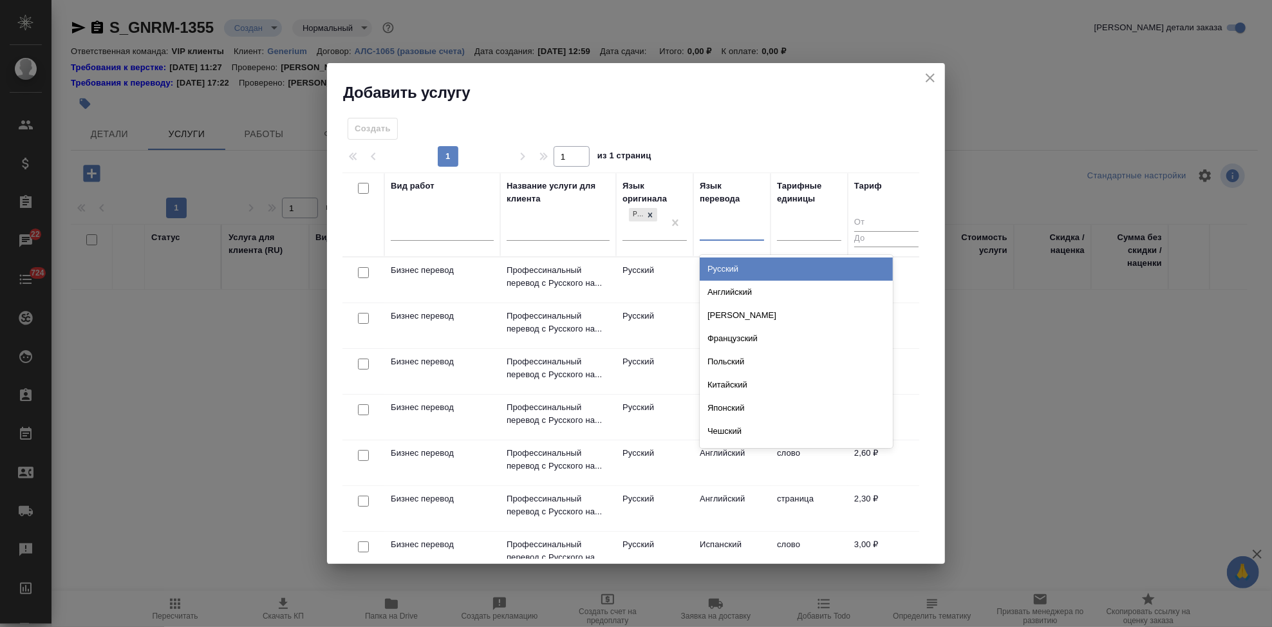
type input "в"
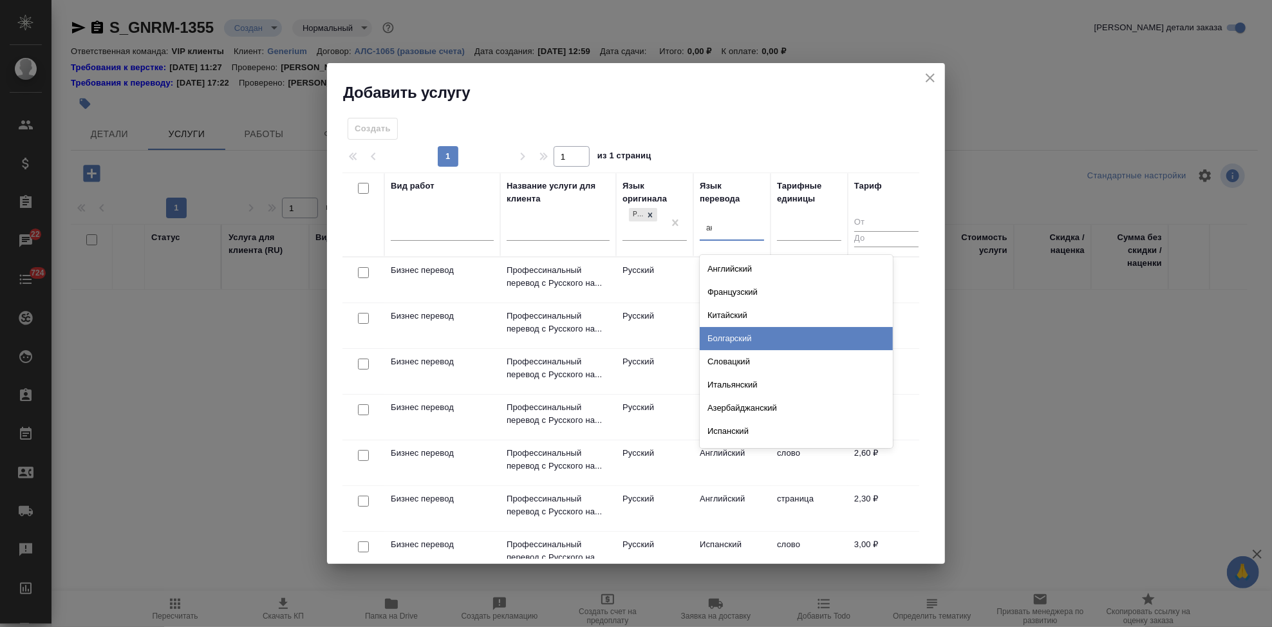
type input "анг"
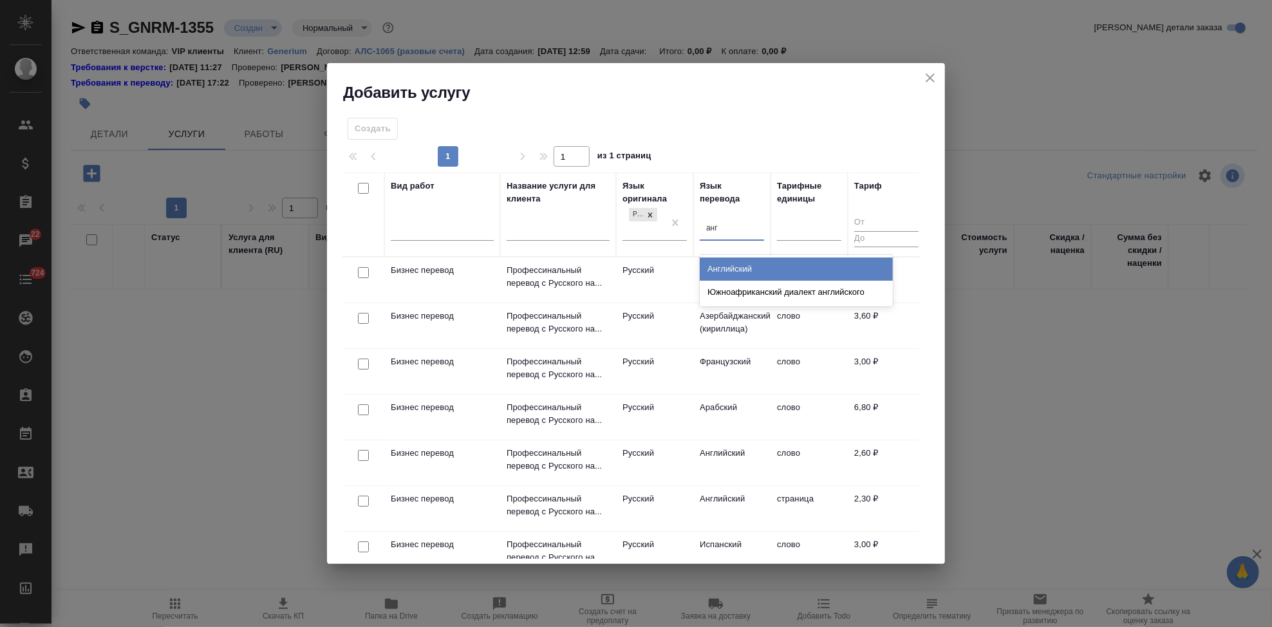
click at [722, 274] on div "Английский" at bounding box center [796, 269] width 193 height 23
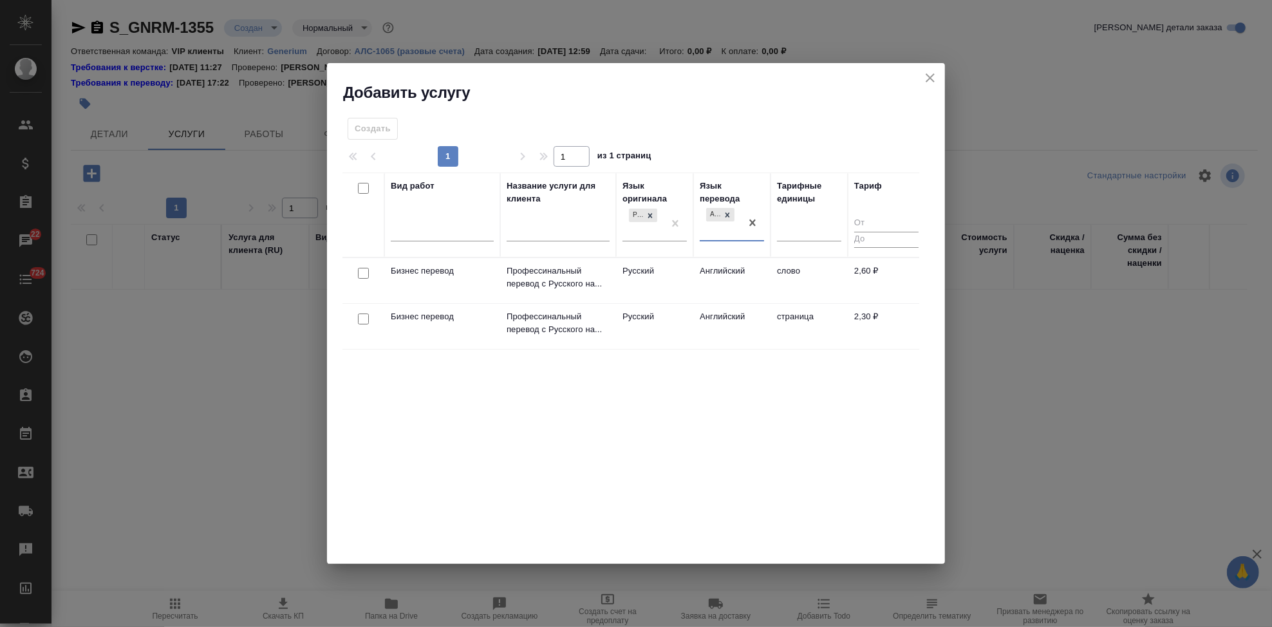
click at [717, 285] on td "Английский" at bounding box center [731, 280] width 77 height 45
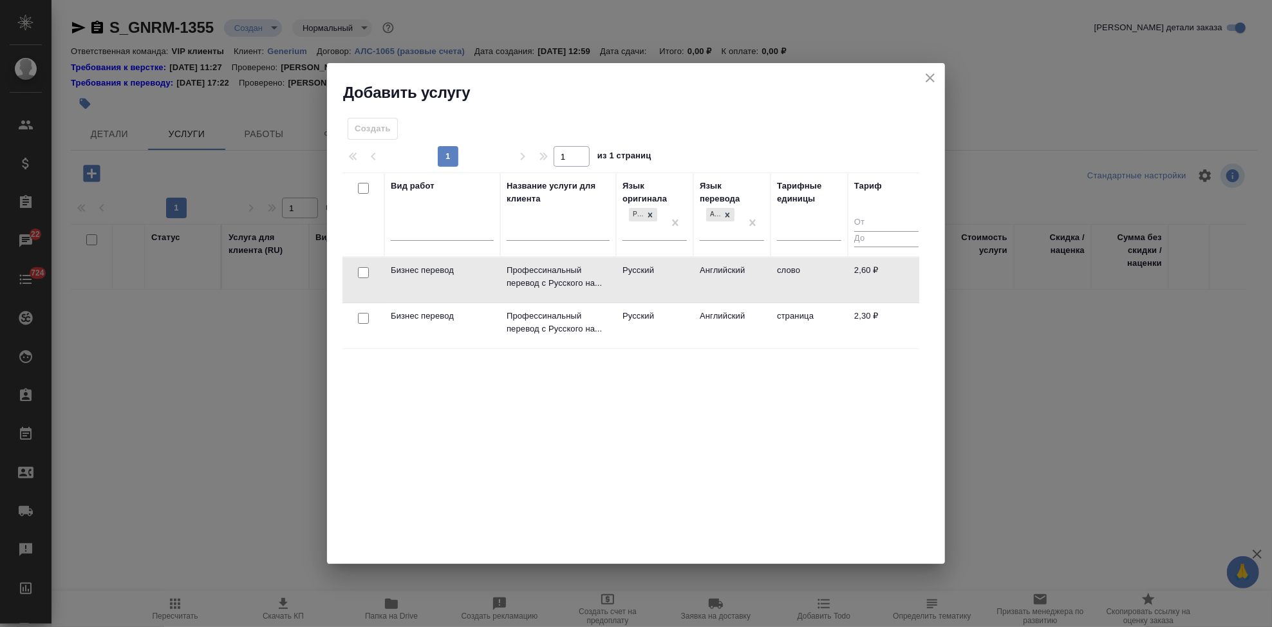
click at [717, 285] on td "Английский" at bounding box center [731, 280] width 77 height 45
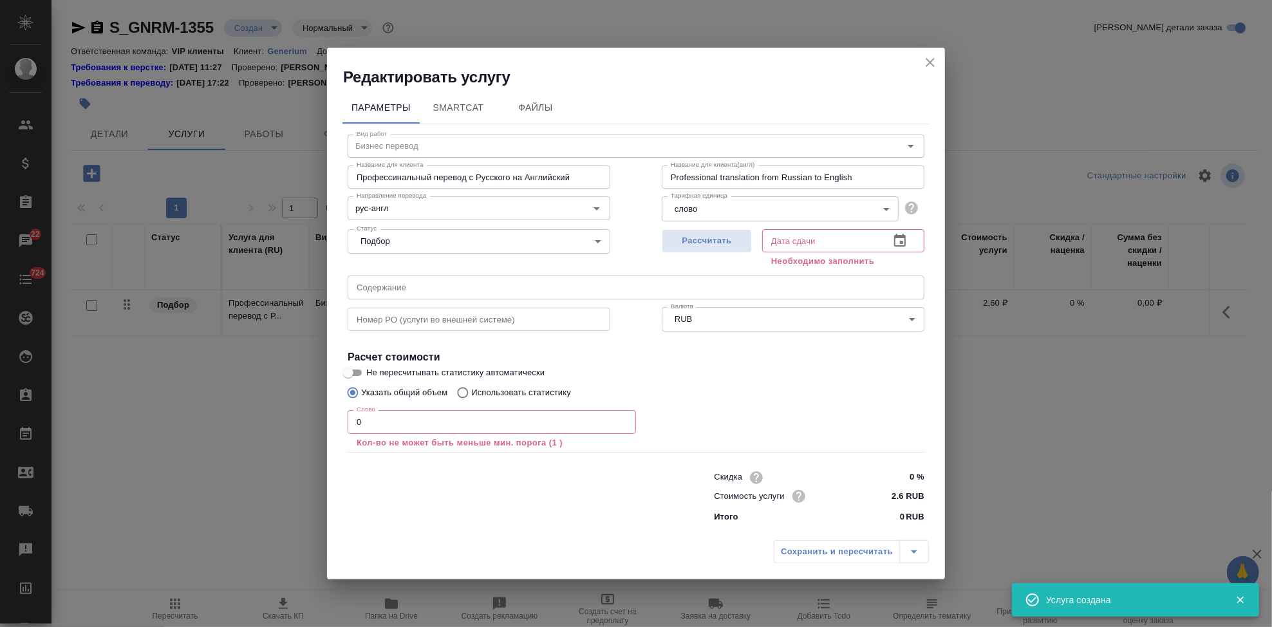
click at [476, 422] on input "0" at bounding box center [492, 421] width 288 height 23
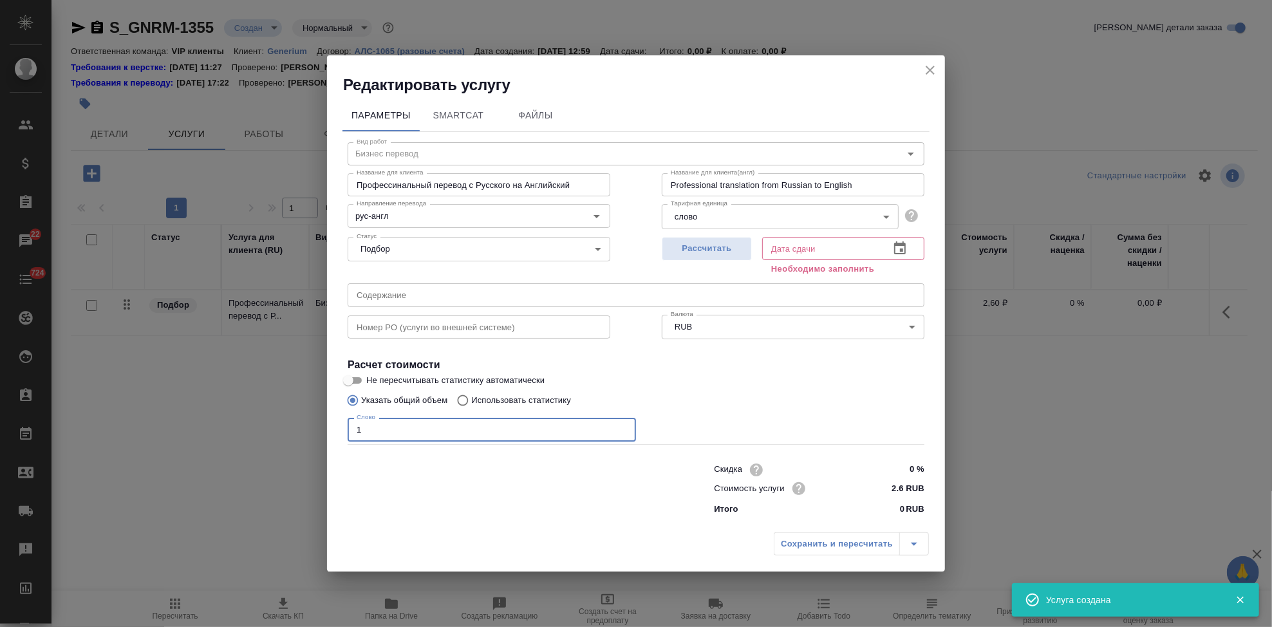
type input "1"
click at [890, 248] on button "button" at bounding box center [900, 248] width 31 height 31
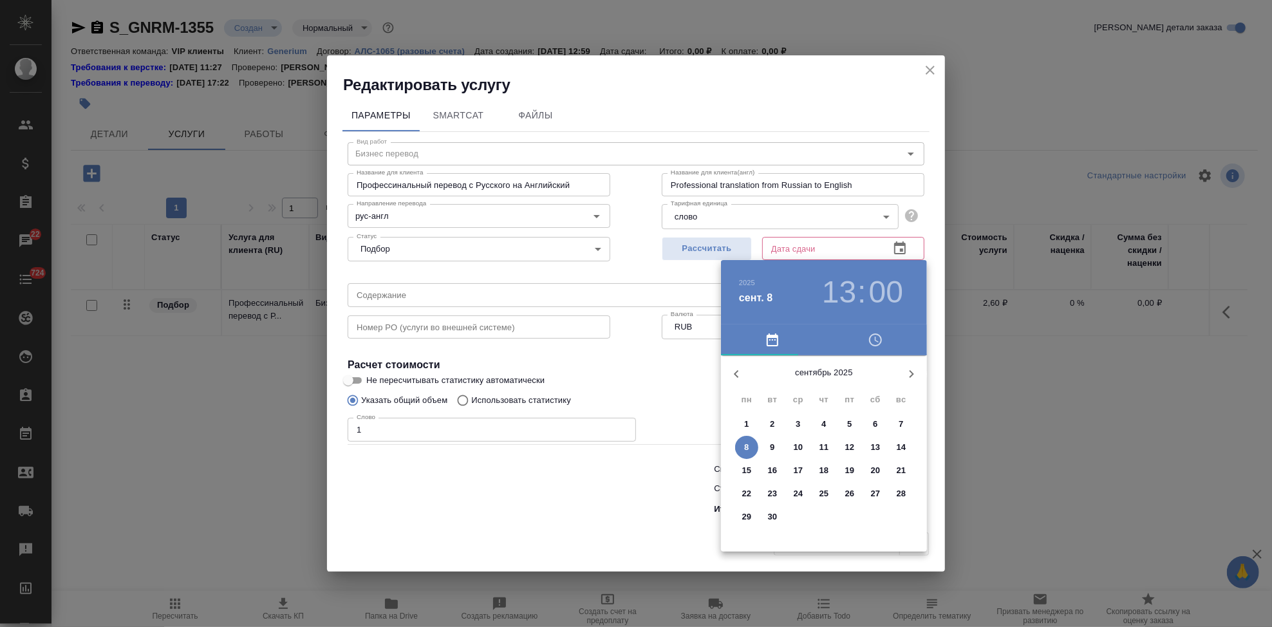
click at [773, 445] on p "9" at bounding box center [772, 447] width 5 height 13
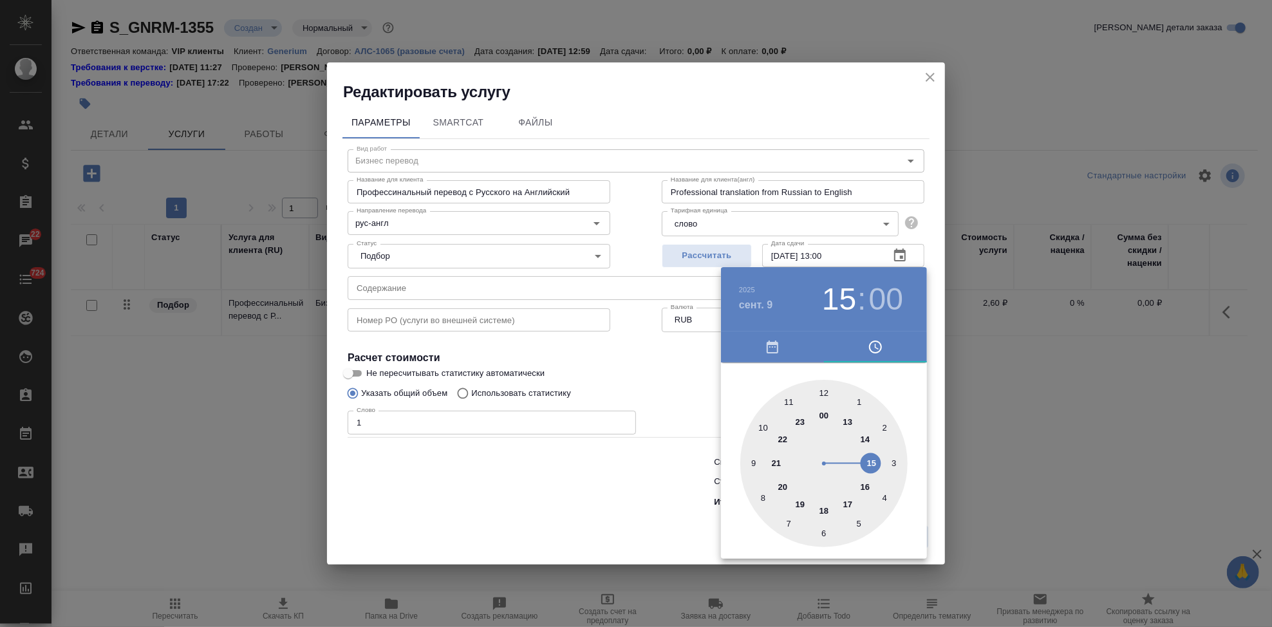
type input "09.09.2025 18:00"
drag, startPoint x: 841, startPoint y: 433, endPoint x: 826, endPoint y: 507, distance: 75.5
click at [826, 507] on div at bounding box center [823, 463] width 167 height 167
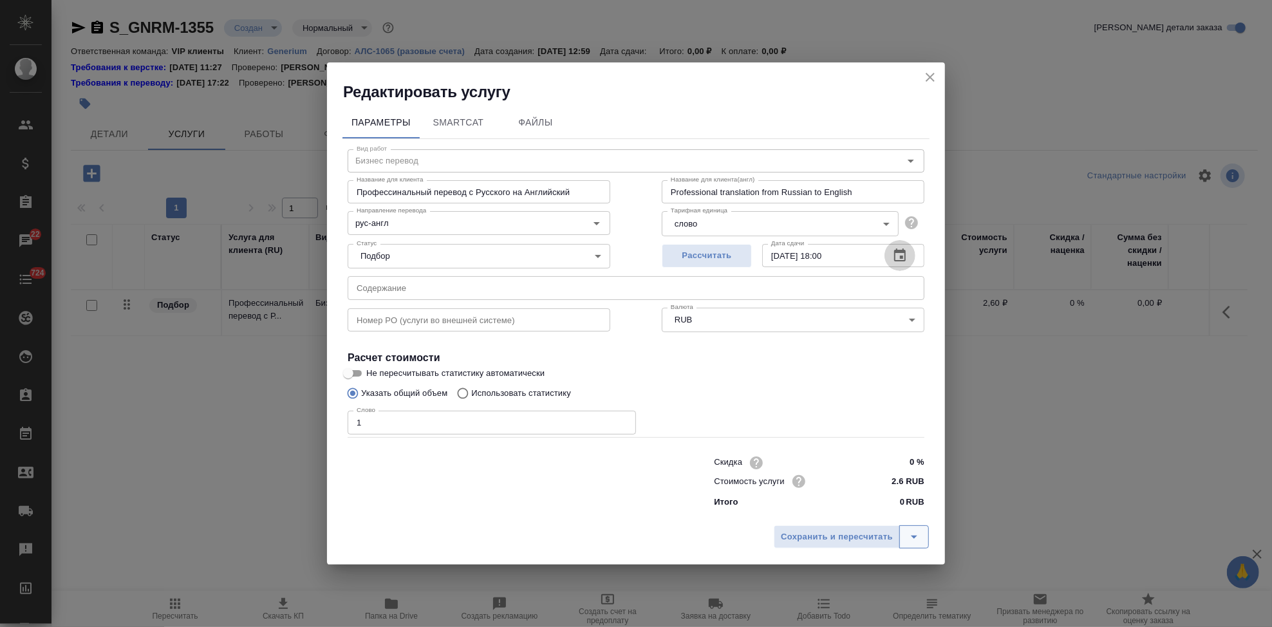
click at [912, 532] on icon "split button" at bounding box center [914, 536] width 15 height 15
click at [823, 511] on li "Сохранить" at bounding box center [853, 510] width 155 height 21
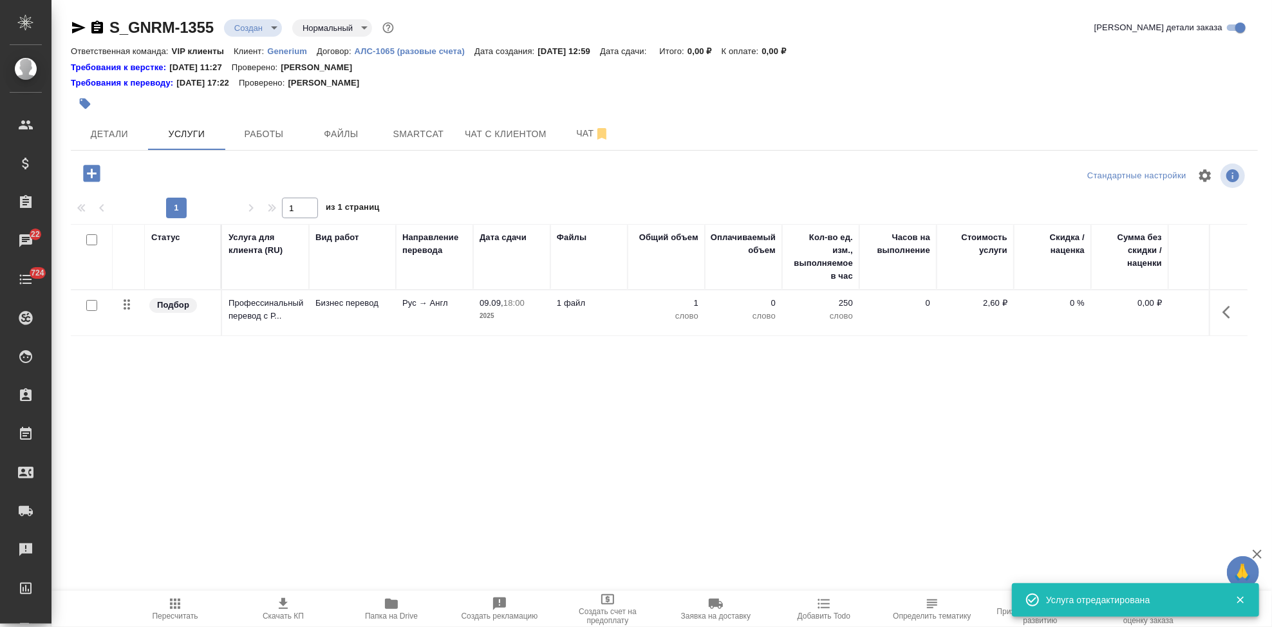
click at [92, 306] on input "checkbox" at bounding box center [91, 305] width 11 height 11
checkbox input "true"
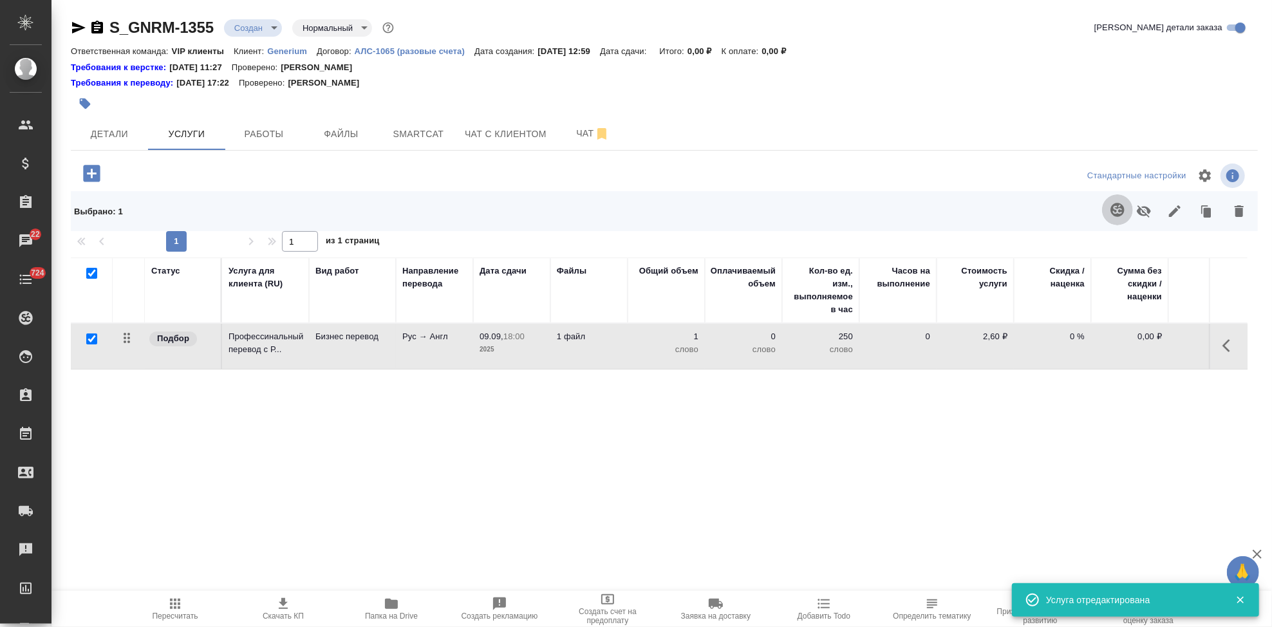
click at [1123, 211] on icon "button" at bounding box center [1118, 210] width 14 height 14
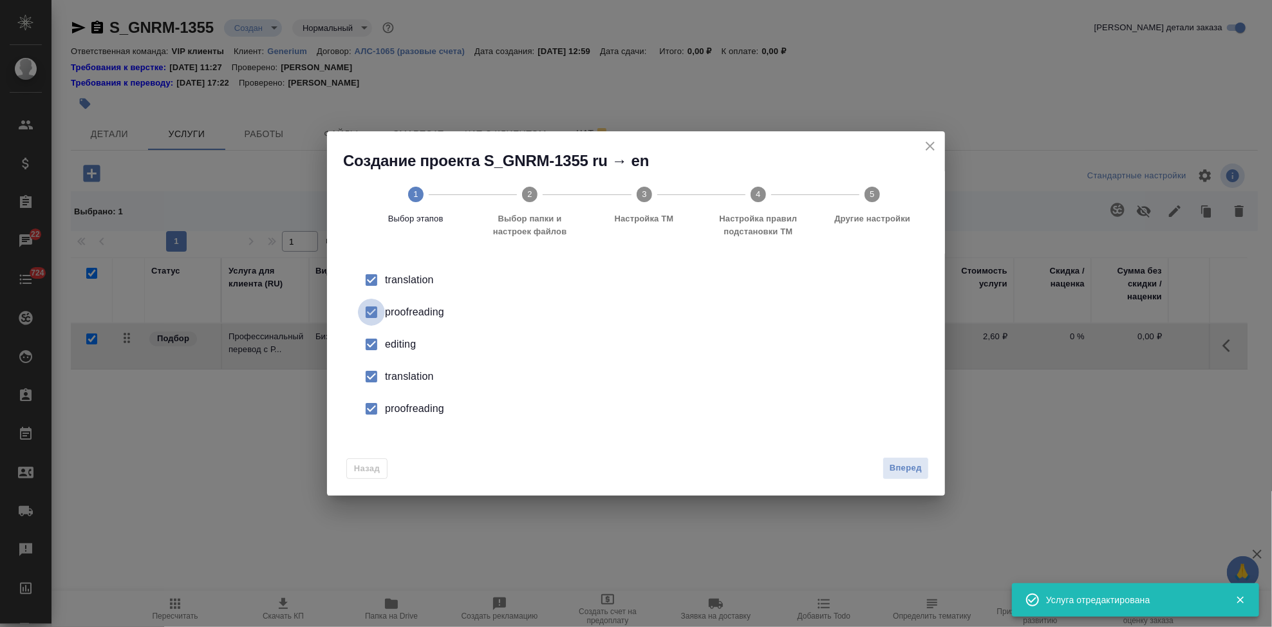
click at [373, 314] on input "checkbox" at bounding box center [371, 312] width 27 height 27
click at [371, 348] on input "checkbox" at bounding box center [371, 344] width 27 height 27
click at [370, 371] on input "checkbox" at bounding box center [371, 376] width 27 height 27
click at [370, 400] on input "checkbox" at bounding box center [371, 408] width 27 height 27
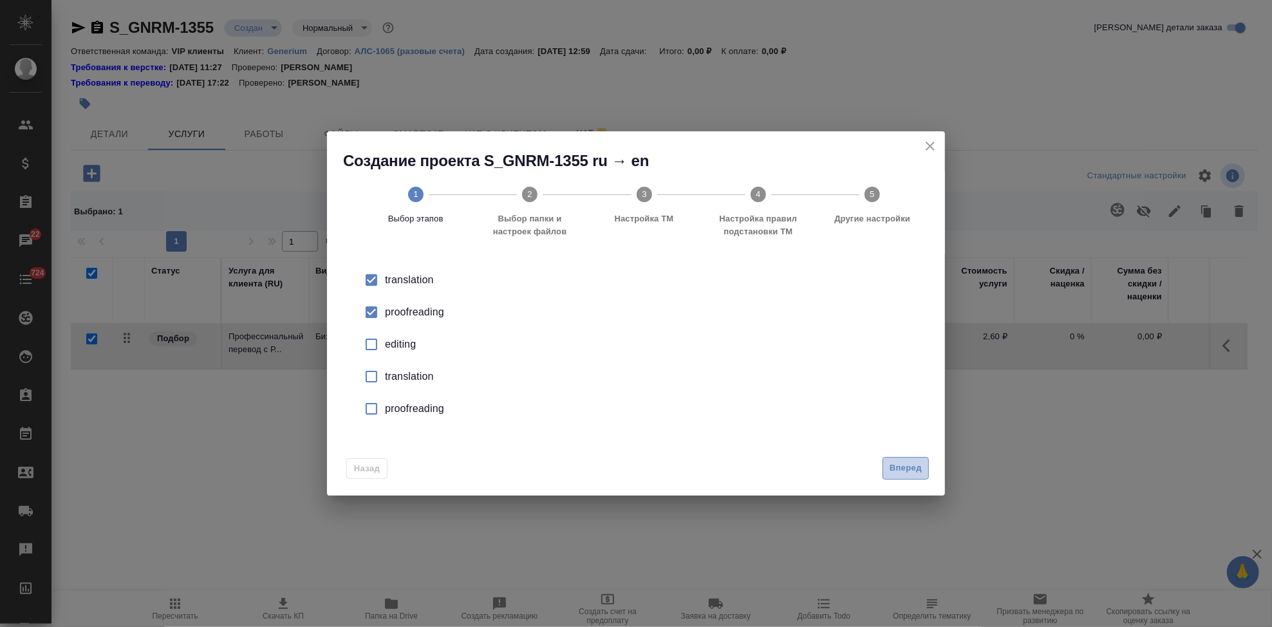
click at [903, 467] on span "Вперед" at bounding box center [906, 468] width 32 height 15
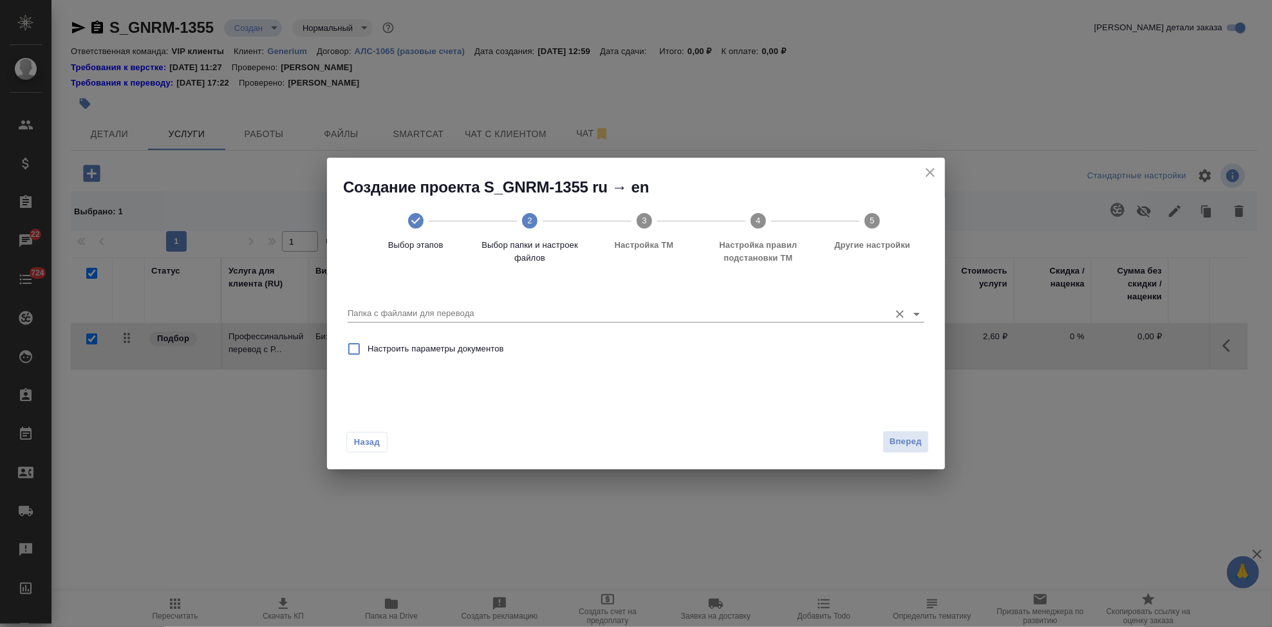
click at [809, 315] on input "Папка с файлами для перевода" at bounding box center [616, 313] width 536 height 15
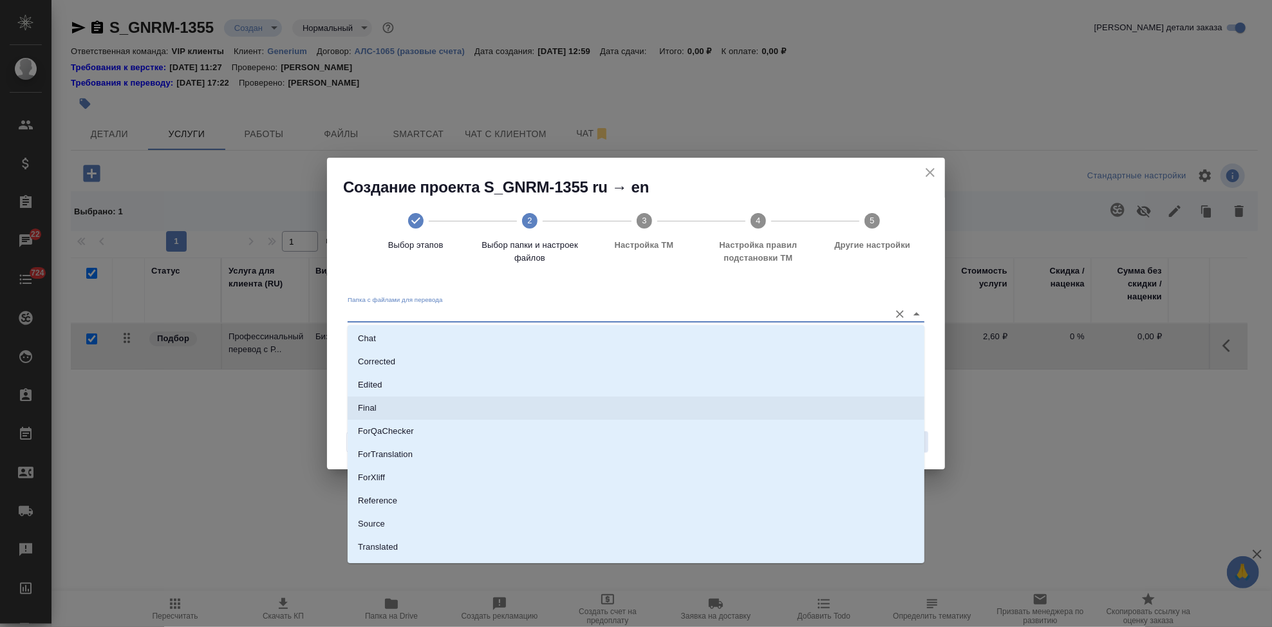
scroll to position [66, 0]
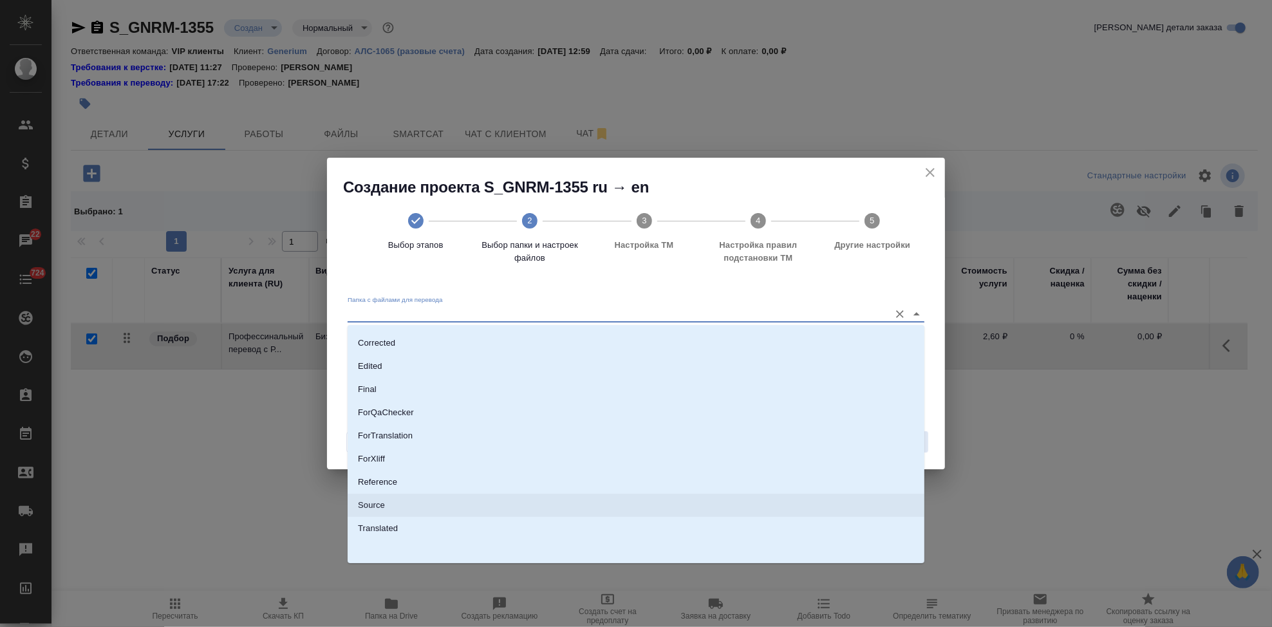
click at [397, 502] on li "Source" at bounding box center [636, 505] width 577 height 23
type input "Source"
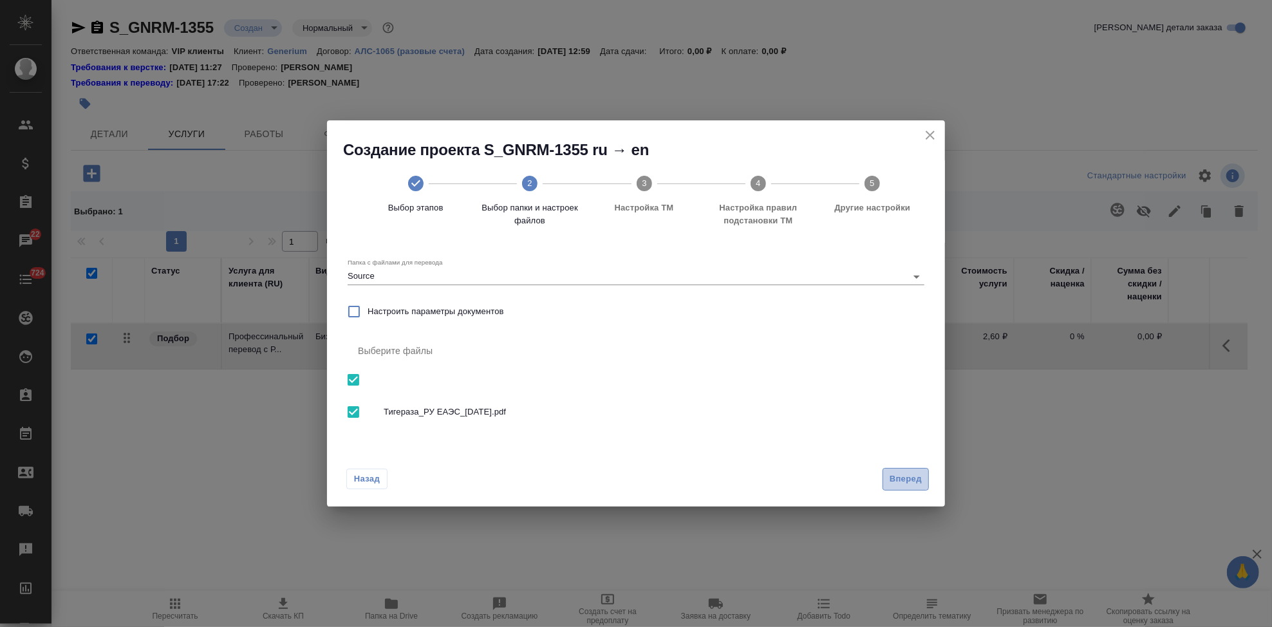
click at [883, 476] on button "Вперед" at bounding box center [906, 479] width 46 height 23
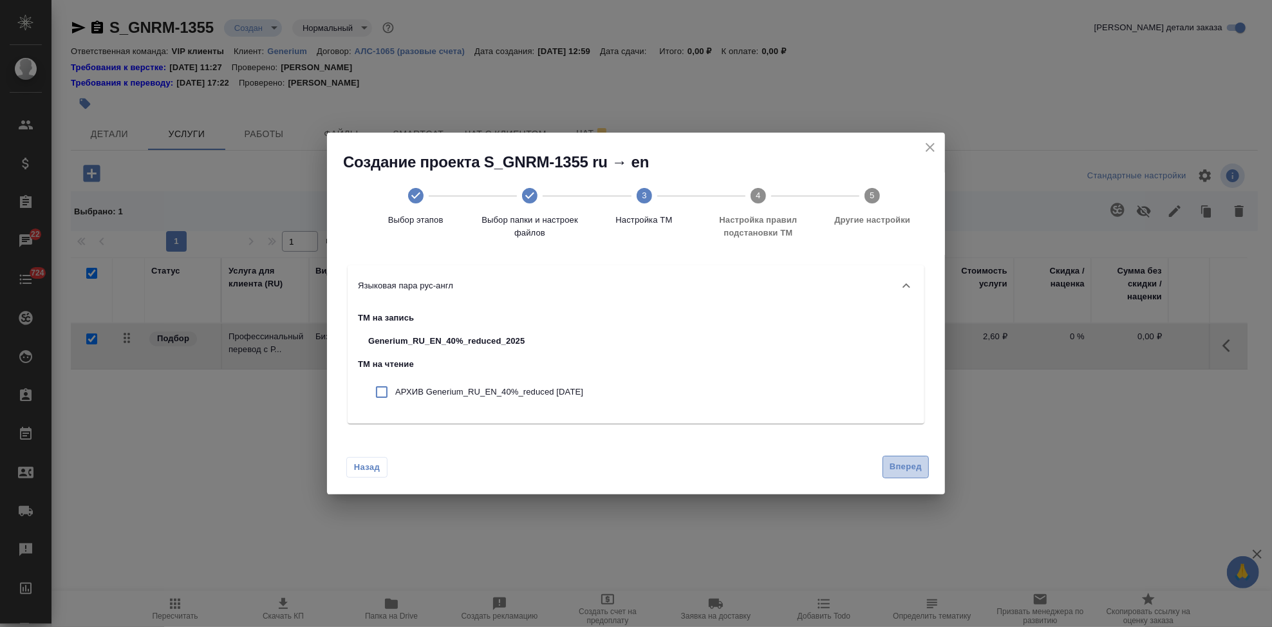
click at [907, 460] on span "Вперед" at bounding box center [906, 467] width 32 height 15
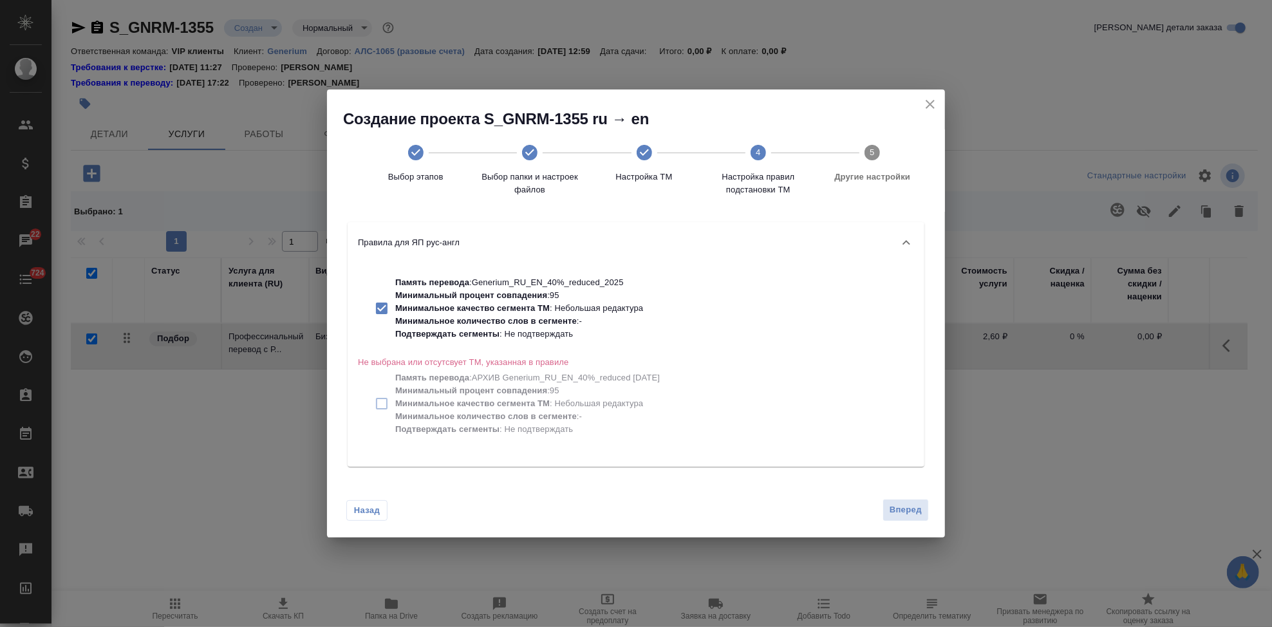
click at [909, 509] on span "Вперед" at bounding box center [906, 510] width 32 height 15
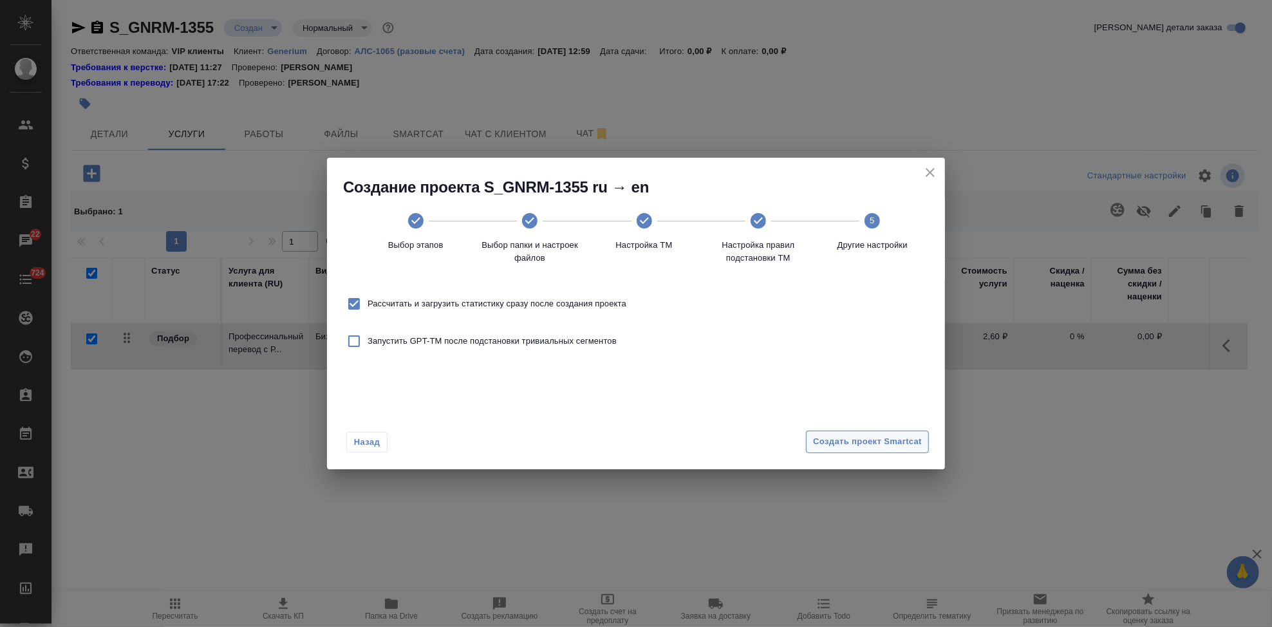
click at [873, 442] on span "Создать проект Smartcat" at bounding box center [867, 442] width 109 height 15
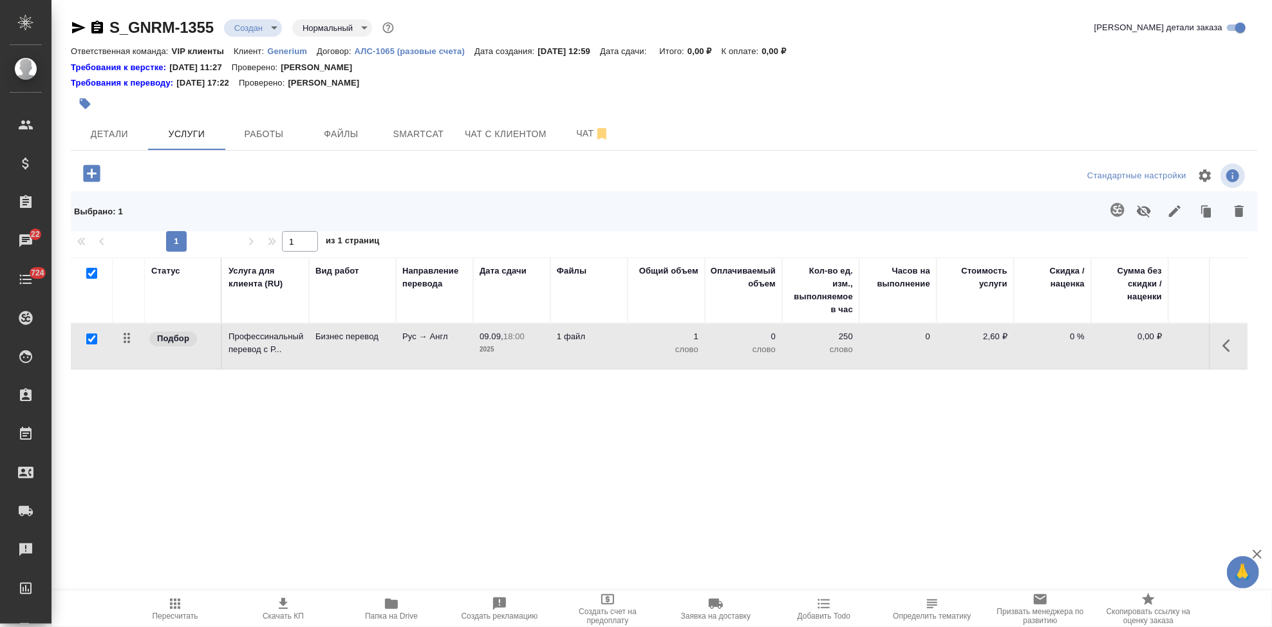
click at [88, 183] on icon "button" at bounding box center [91, 173] width 23 height 23
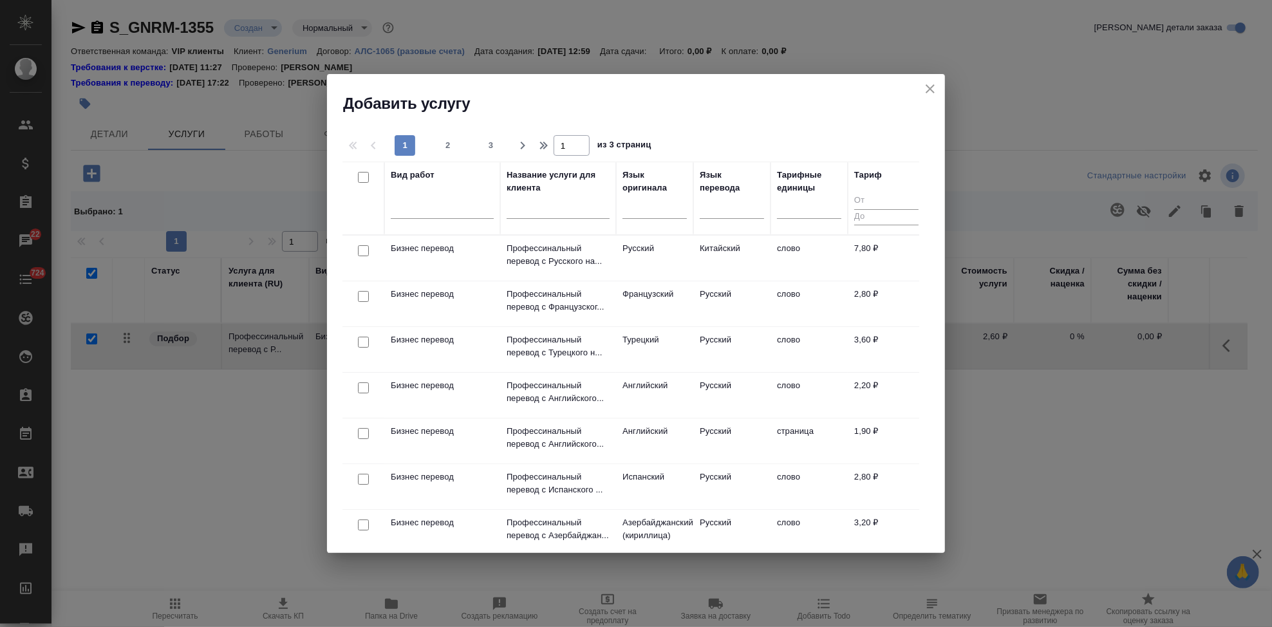
click at [932, 89] on icon "close" at bounding box center [930, 88] width 15 height 15
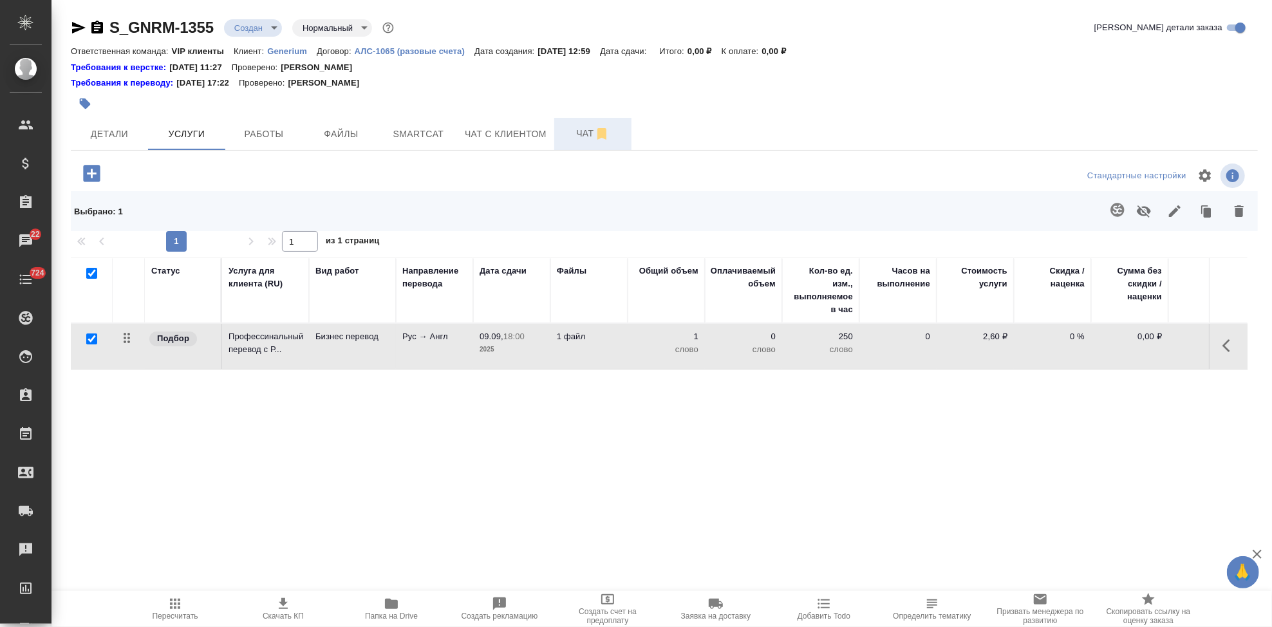
click at [575, 132] on span "Чат" at bounding box center [593, 134] width 62 height 16
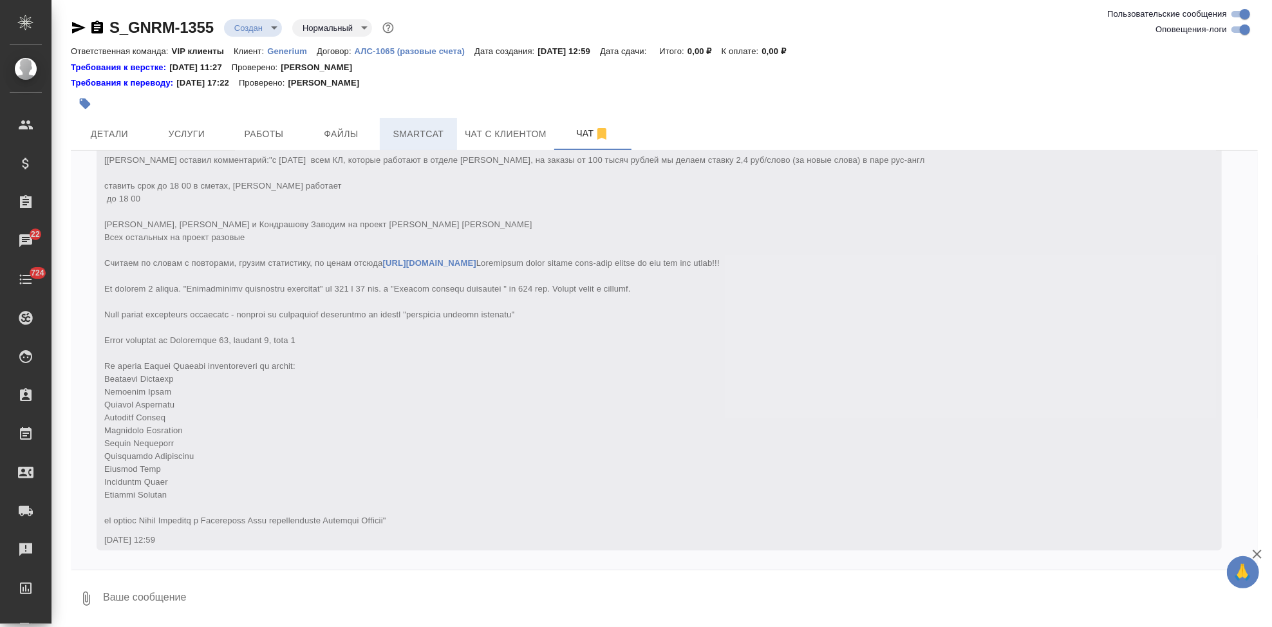
scroll to position [72, 0]
click at [339, 138] on span "Файлы" at bounding box center [341, 134] width 62 height 16
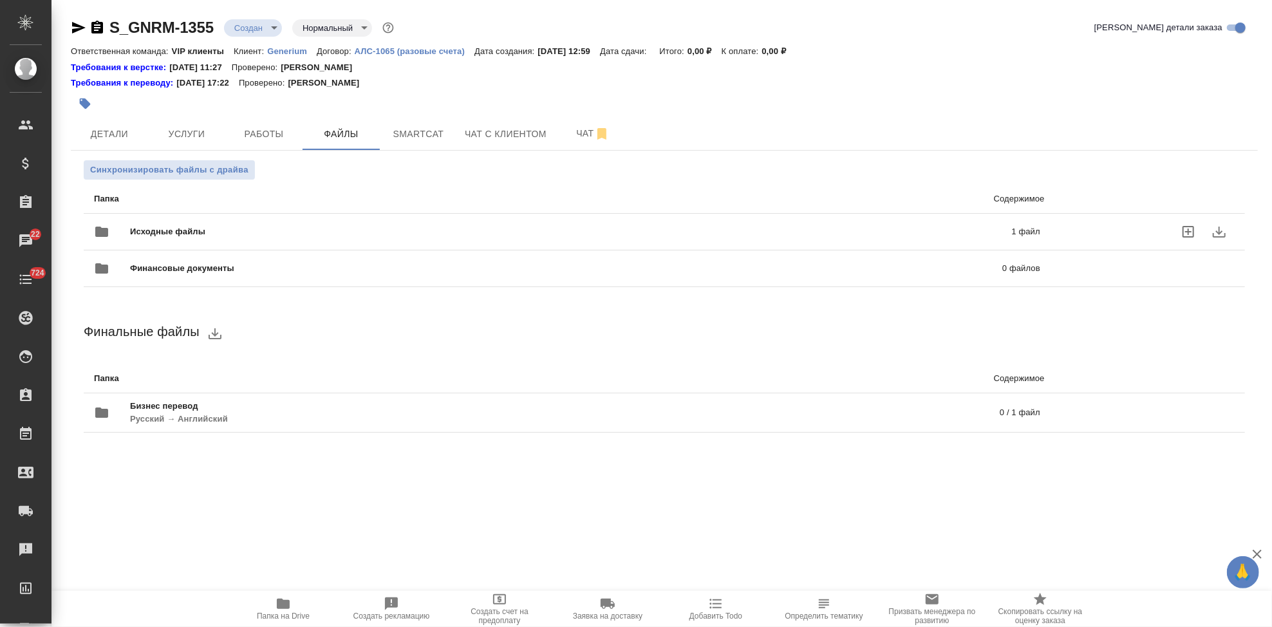
click at [424, 218] on div "Исходные файлы 1 файл" at bounding box center [567, 231] width 946 height 31
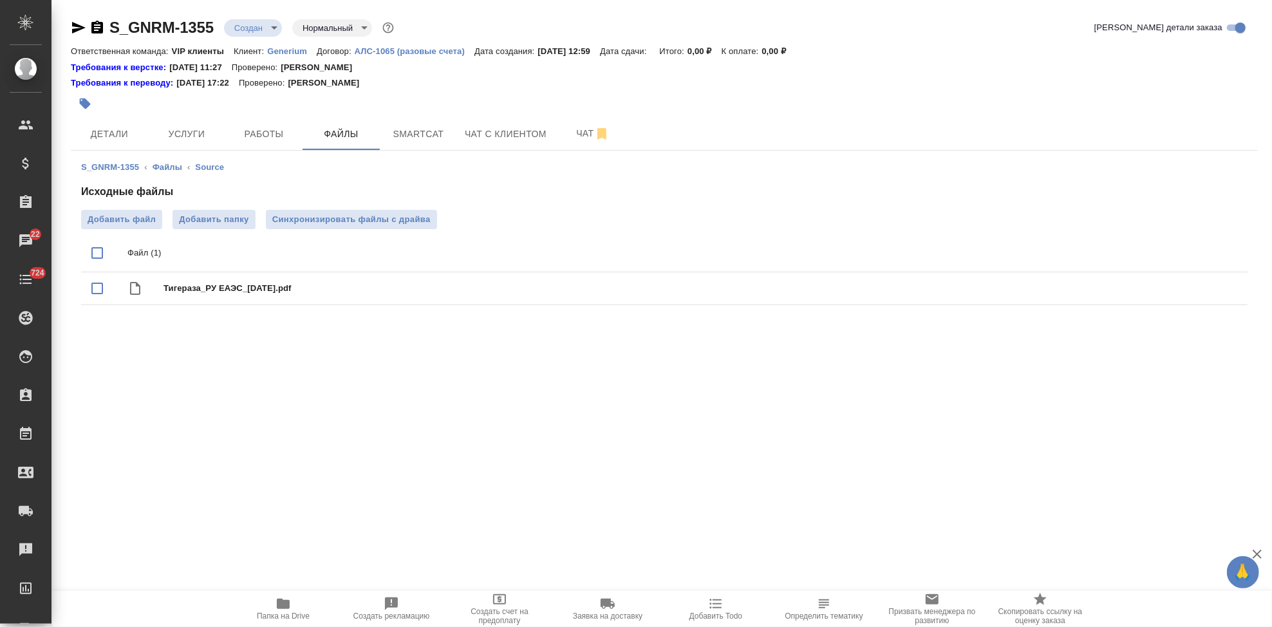
click at [270, 28] on body "🙏 .cls-1 fill:#fff; AWATERA Kabargina Anna Клиенты Спецификации Заказы 22 Чаты …" at bounding box center [636, 313] width 1272 height 627
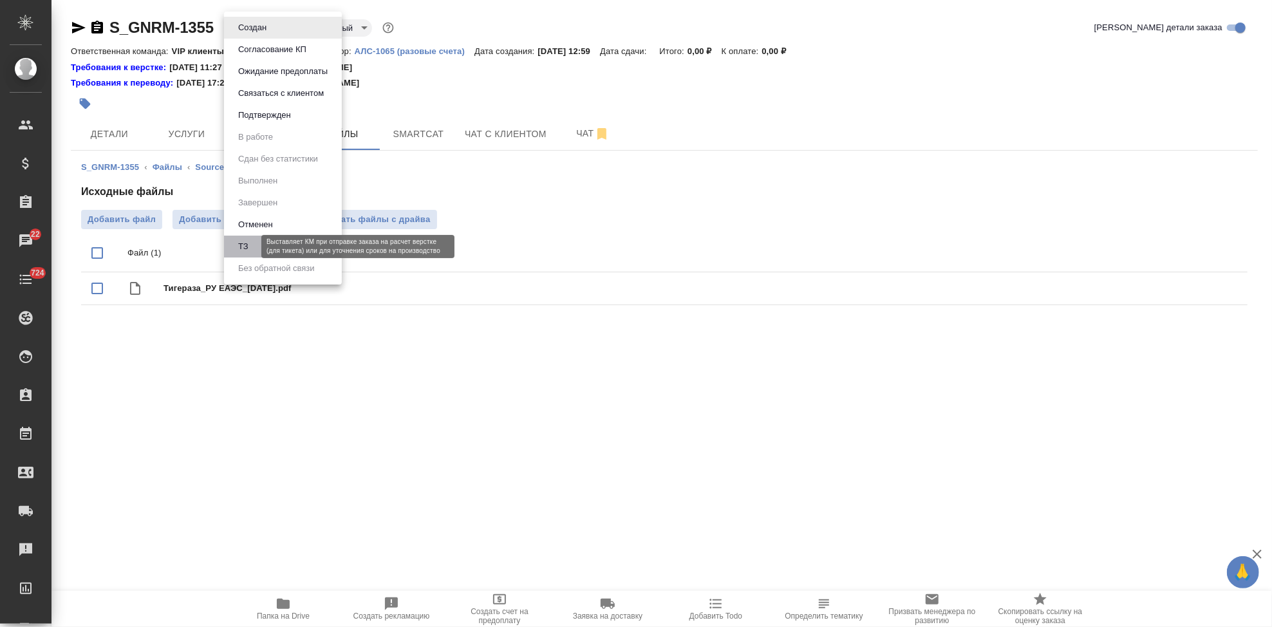
click at [247, 242] on button "ТЗ" at bounding box center [243, 247] width 18 height 14
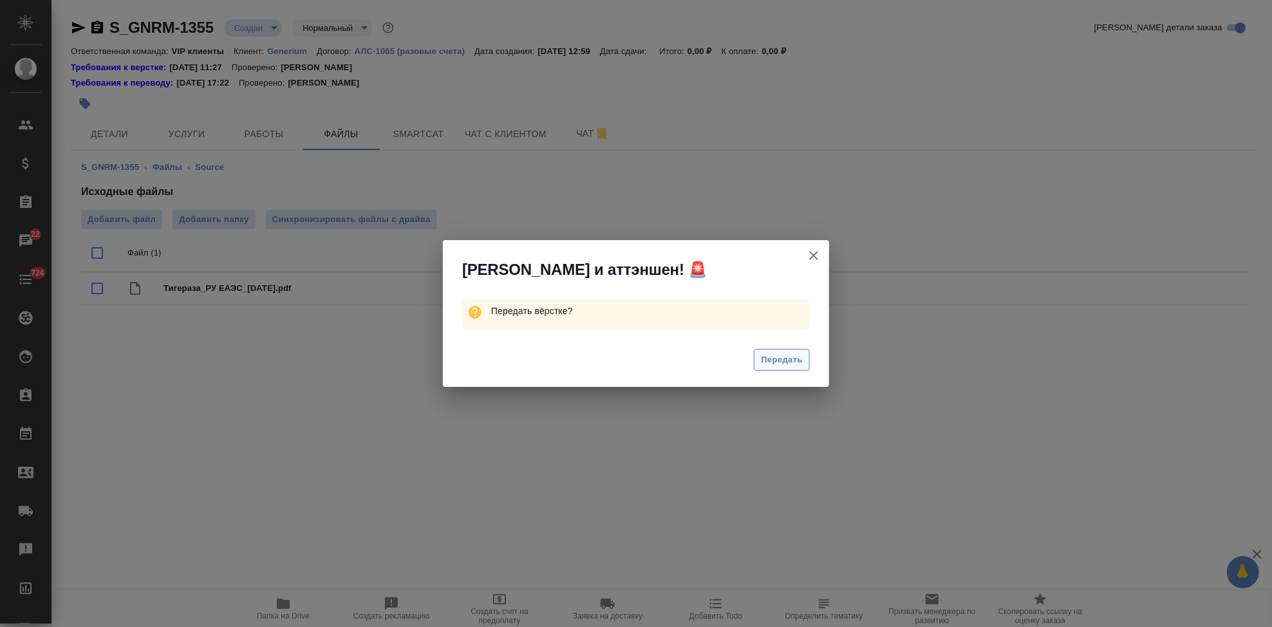
click at [771, 356] on span "Передать" at bounding box center [782, 360] width 42 height 15
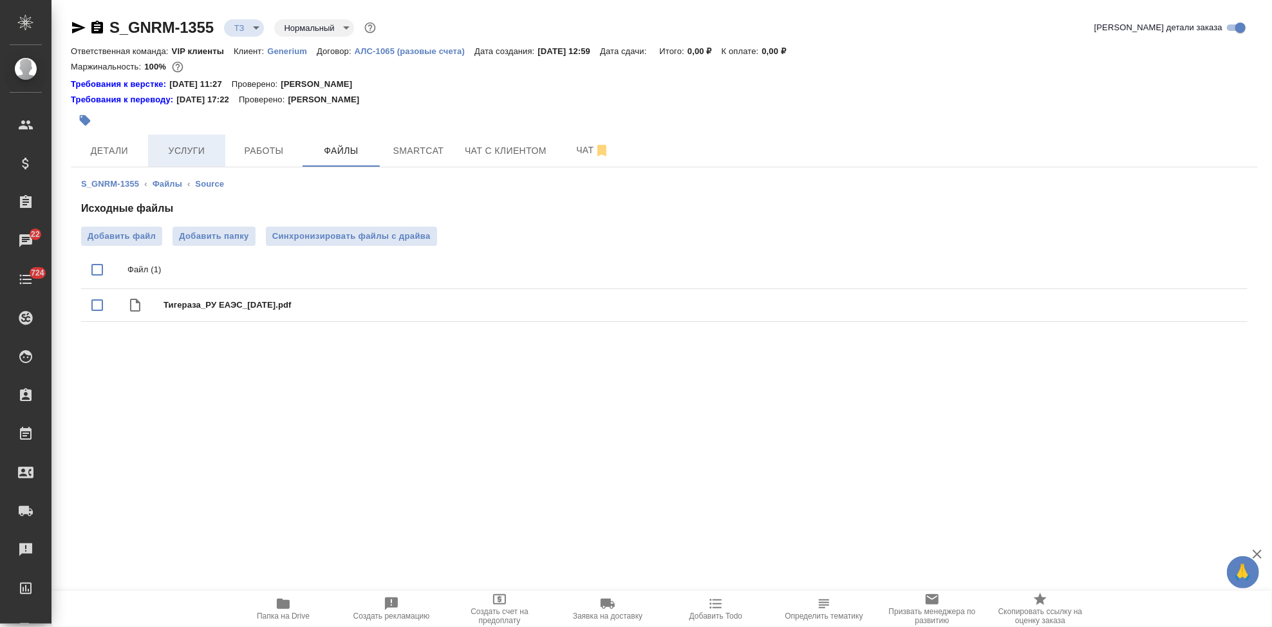
click at [167, 154] on span "Услуги" at bounding box center [187, 151] width 62 height 16
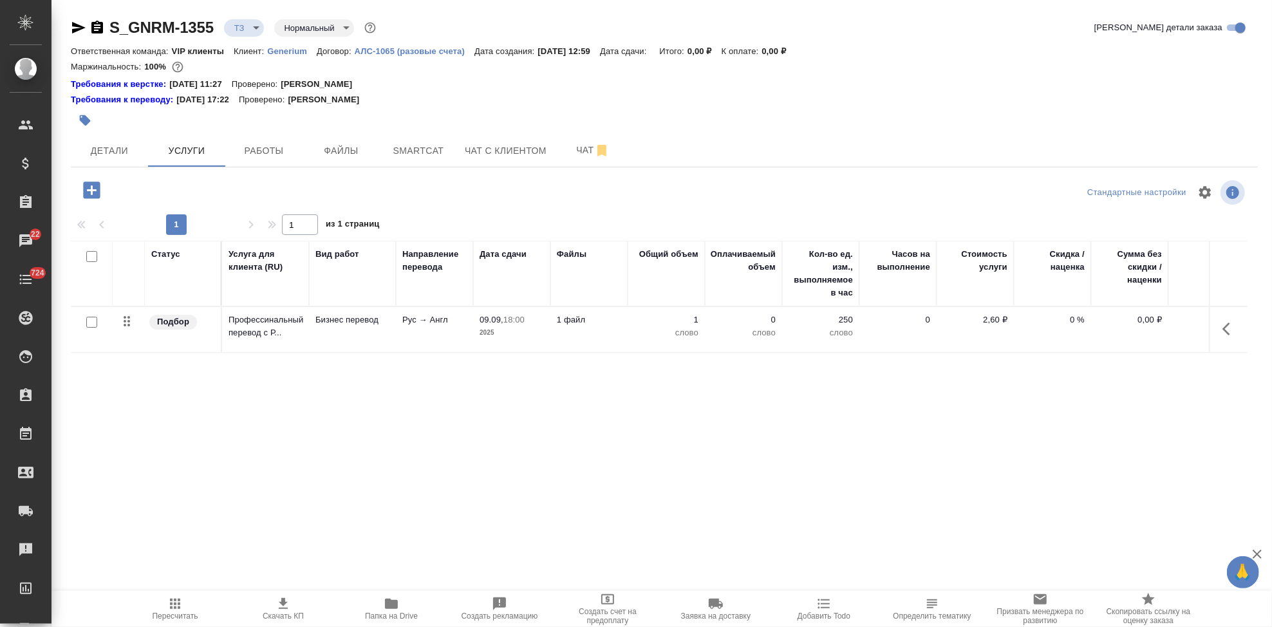
click at [1221, 328] on button "button" at bounding box center [1230, 329] width 31 height 31
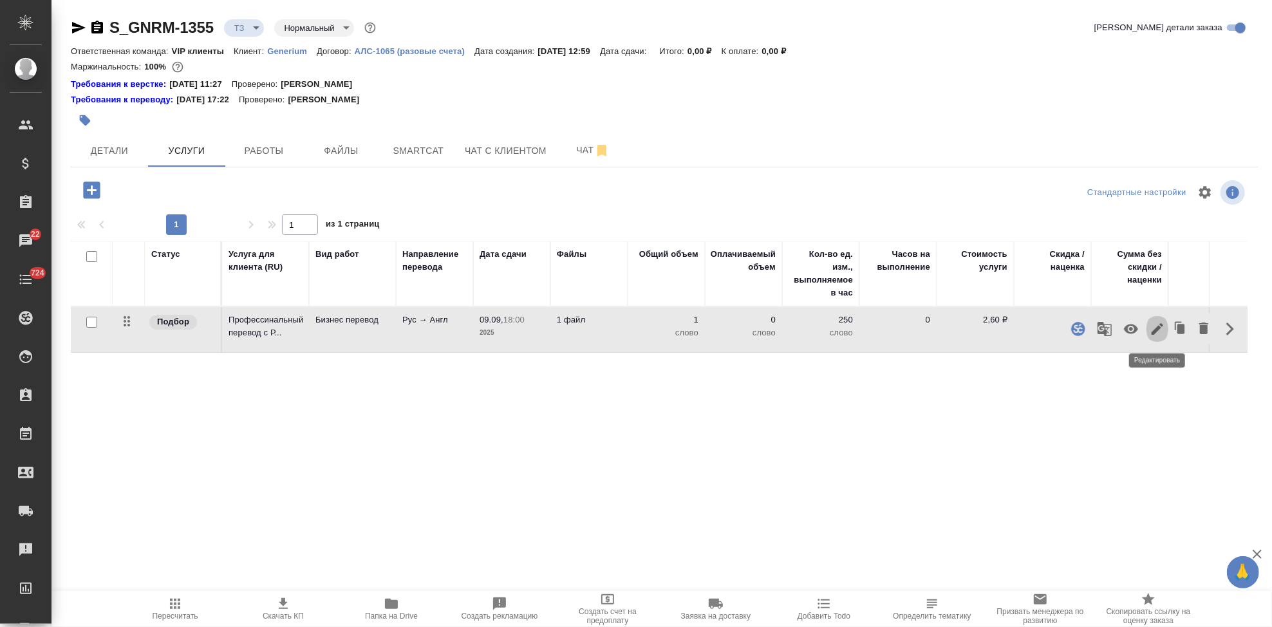
click at [1158, 332] on icon "button" at bounding box center [1157, 328] width 15 height 15
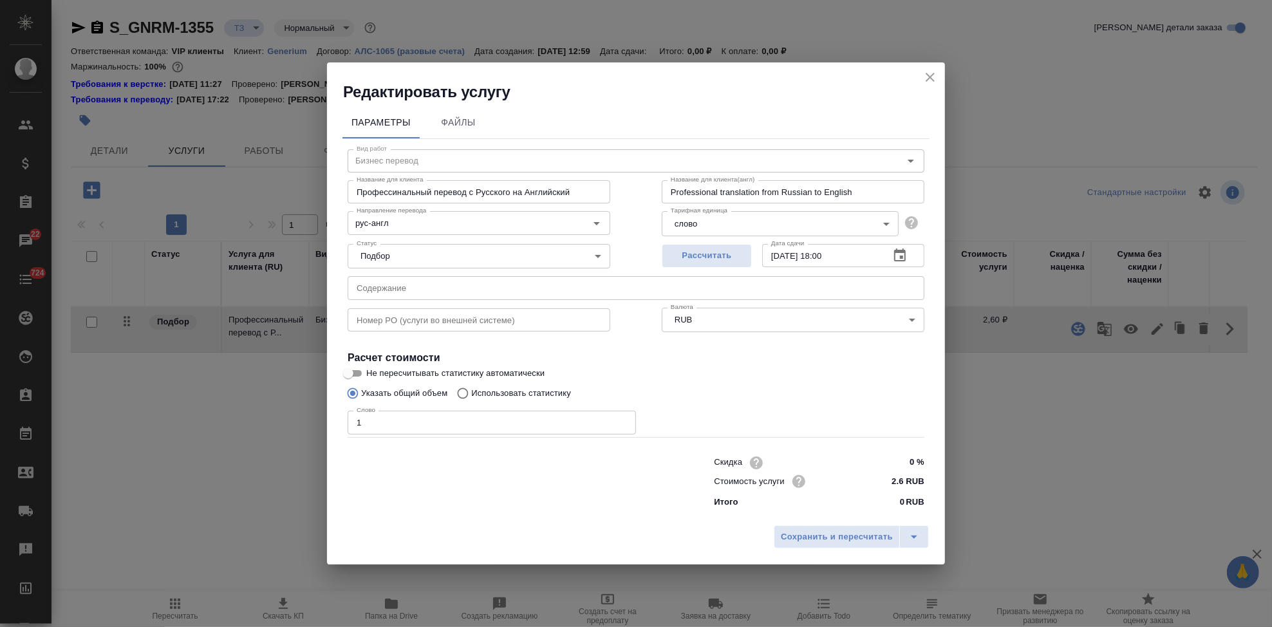
click at [464, 397] on input "Использовать статистику" at bounding box center [461, 393] width 21 height 24
radio input "true"
radio input "false"
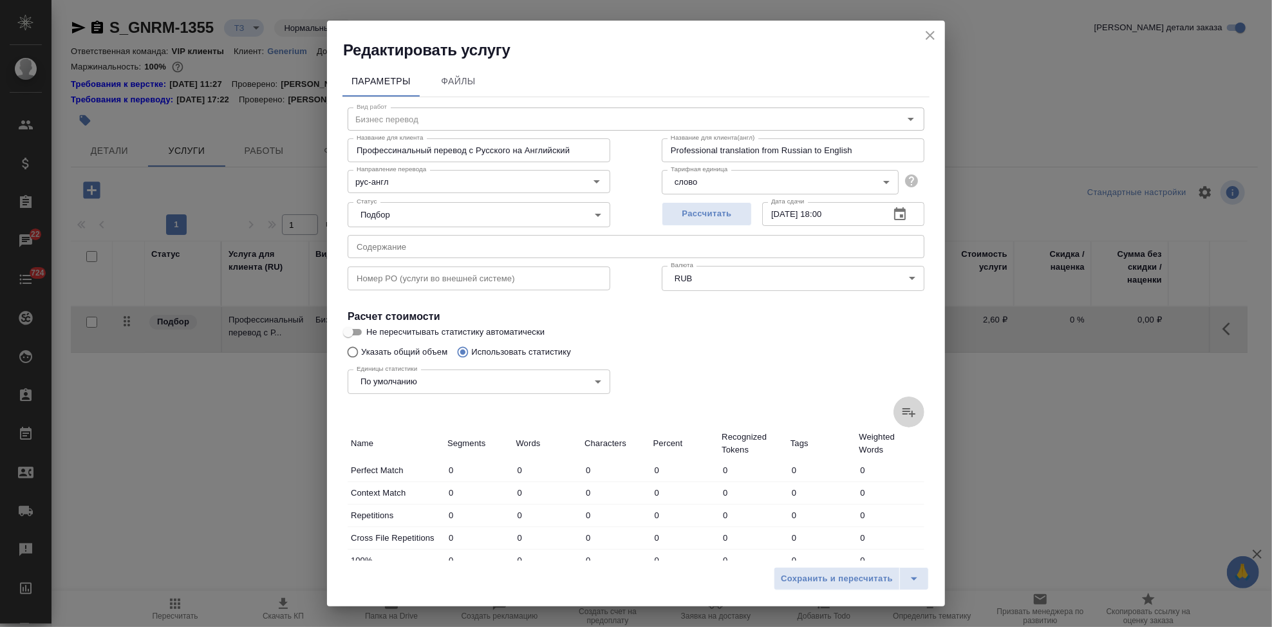
click at [901, 417] on icon at bounding box center [908, 411] width 15 height 15
click at [0, 0] on input "file" at bounding box center [0, 0] width 0 height 0
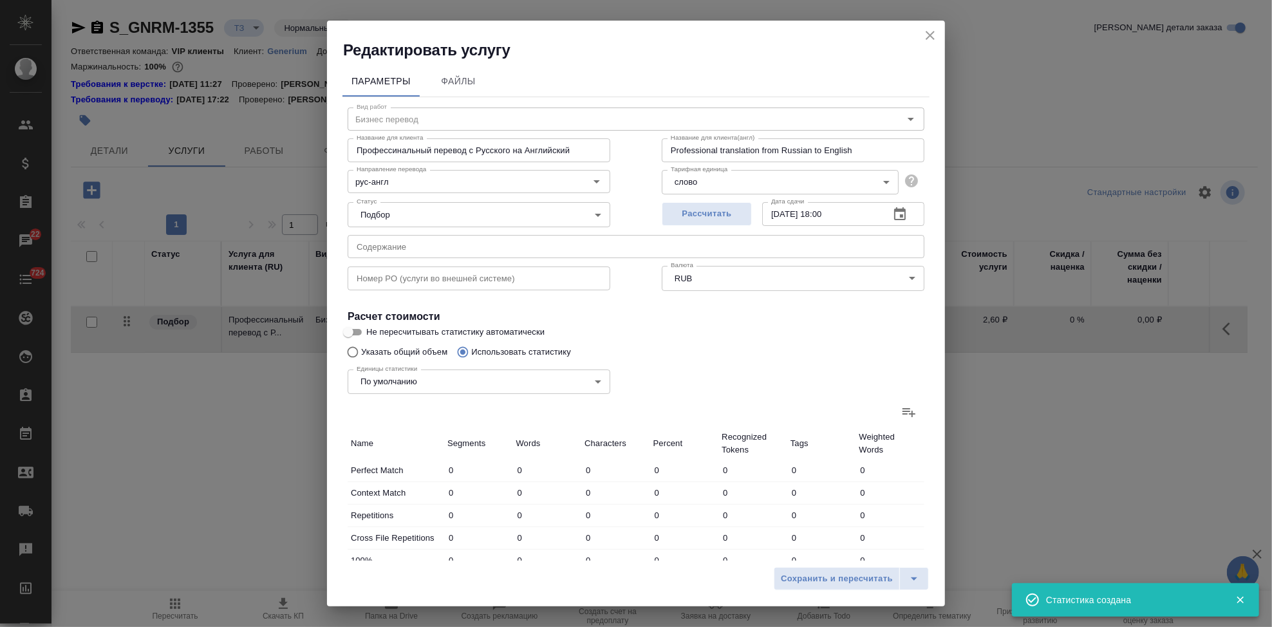
type input "4"
type input "5"
type input "35"
type input "5"
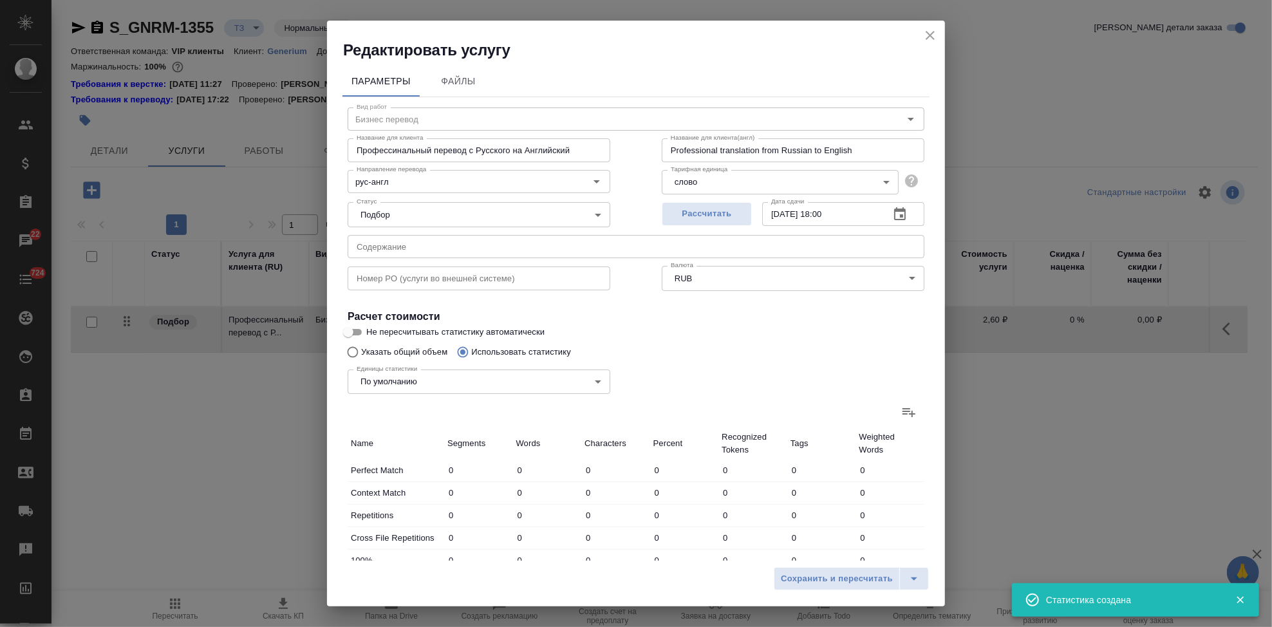
type input "39"
type input "2"
type input "3"
type input "18"
type input "5"
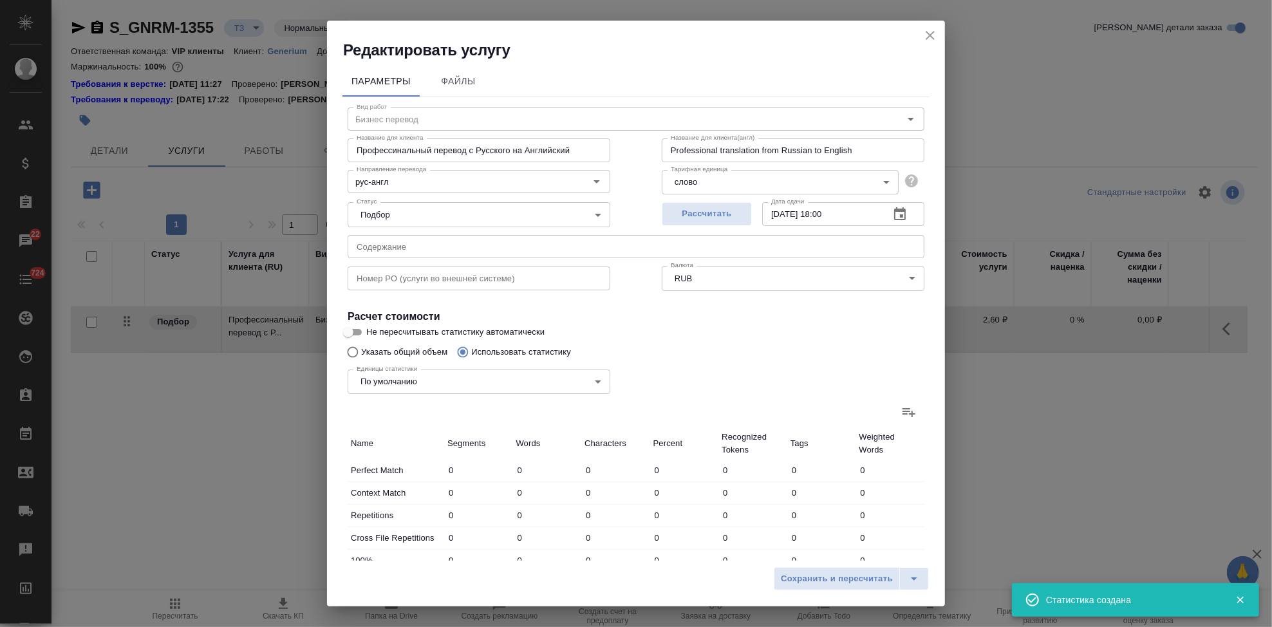
type input "6"
type input "30"
type input "49"
type input "125"
type input "973"
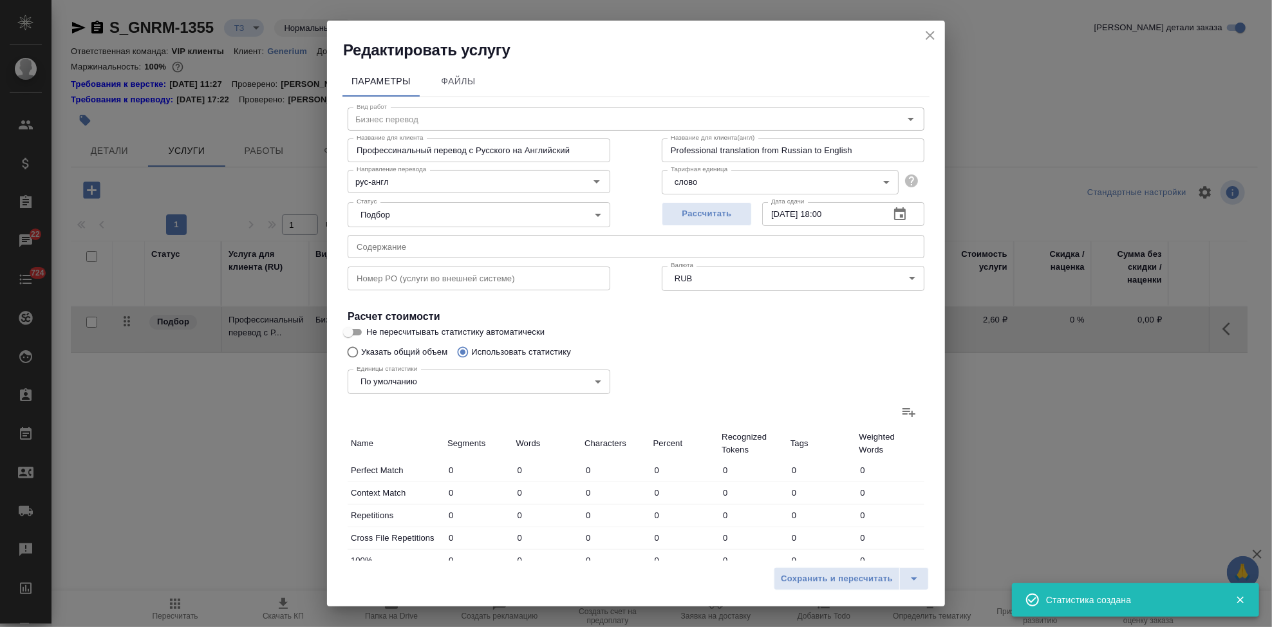
type input "62"
type input "141"
type input "1093"
type input "62"
type input "141"
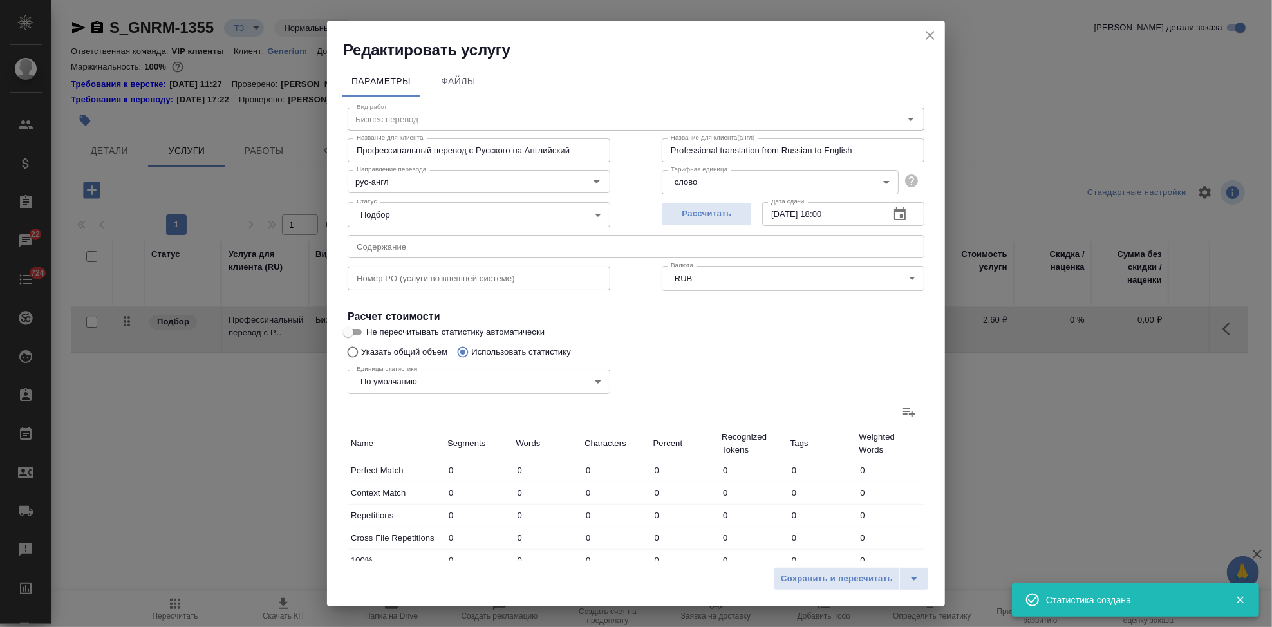
type input "1093"
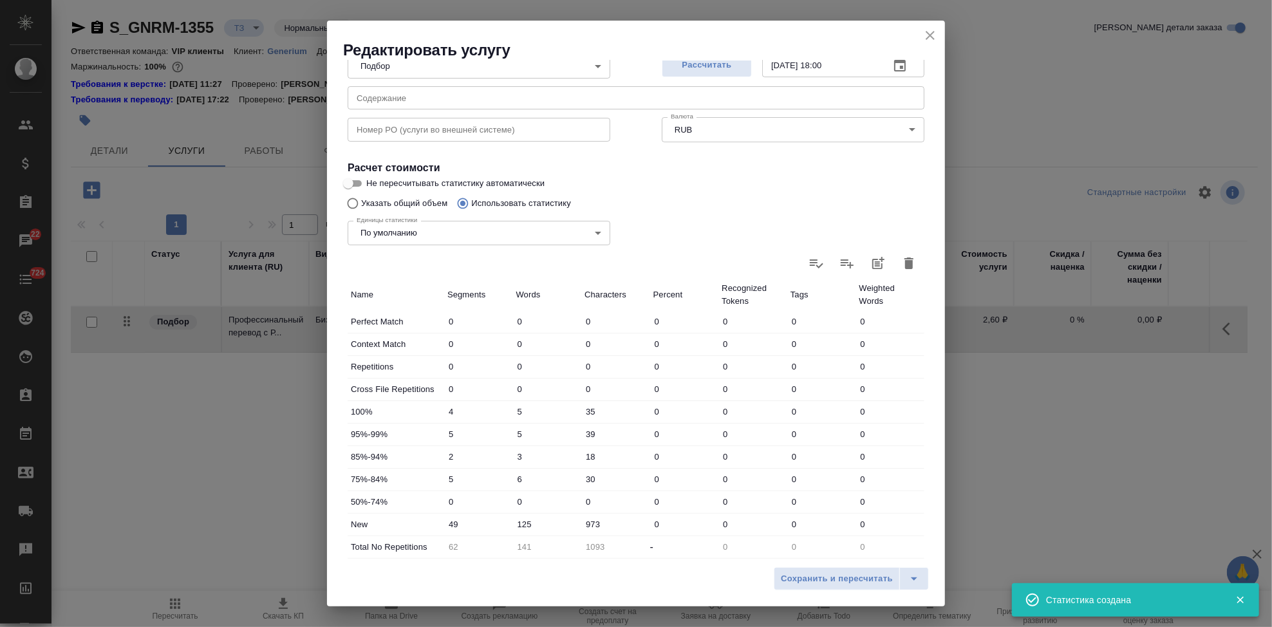
scroll to position [250, 0]
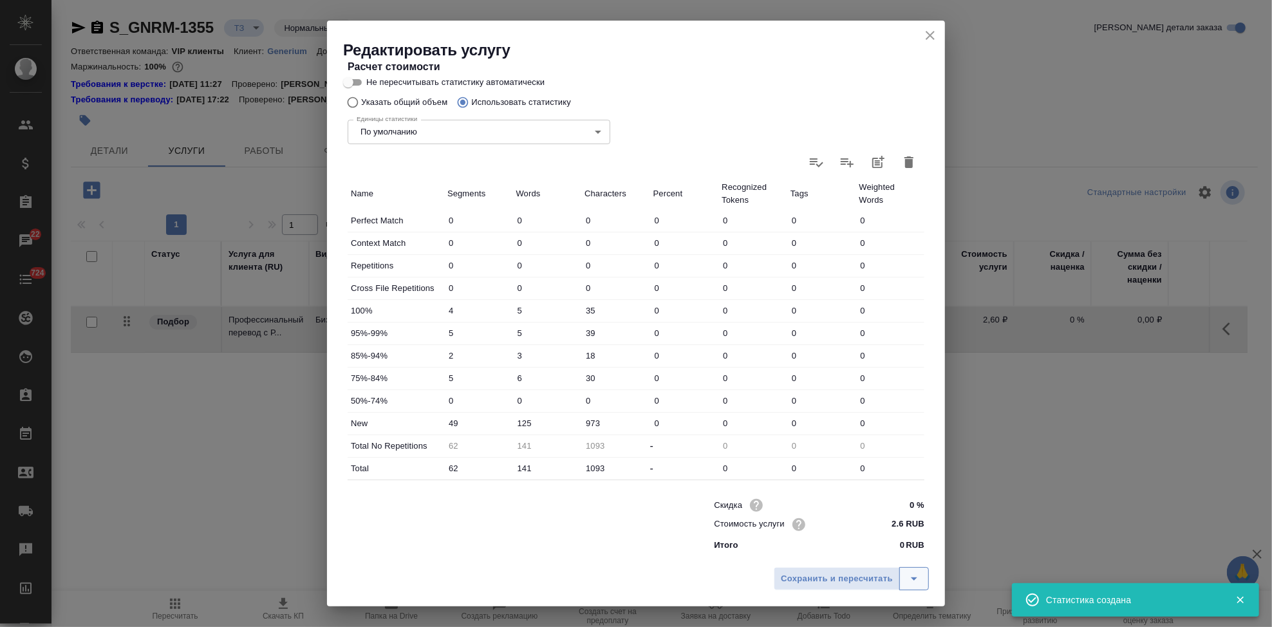
click at [920, 583] on icon "split button" at bounding box center [914, 578] width 15 height 15
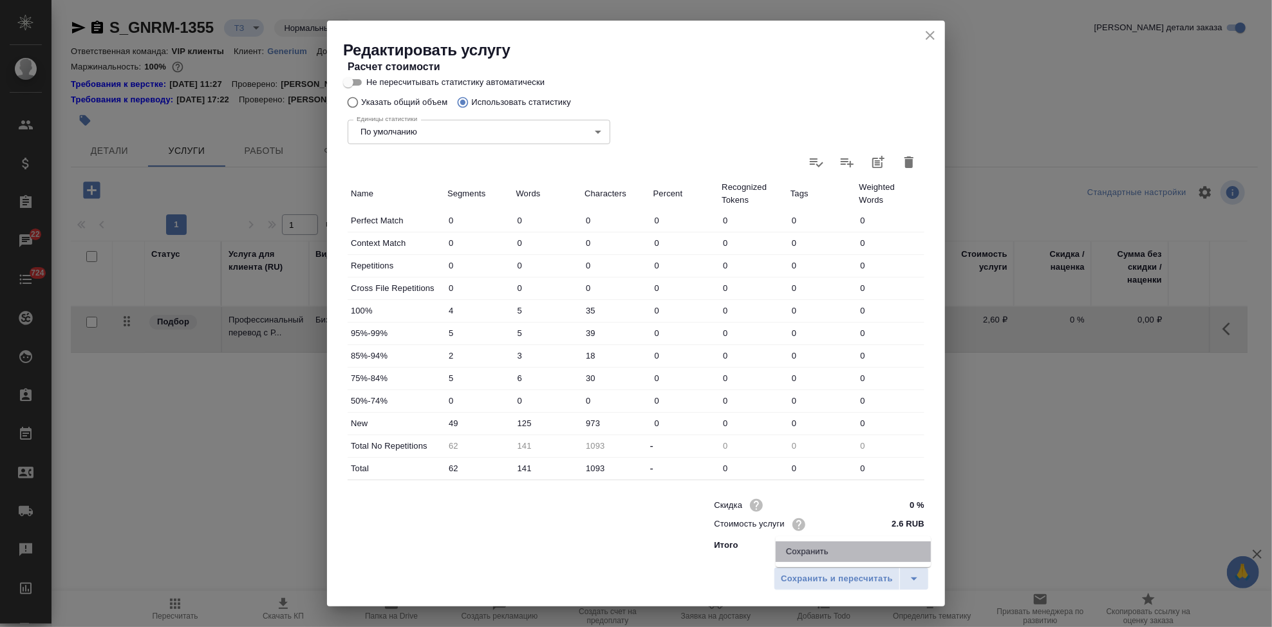
click at [862, 557] on li "Сохранить" at bounding box center [853, 551] width 155 height 21
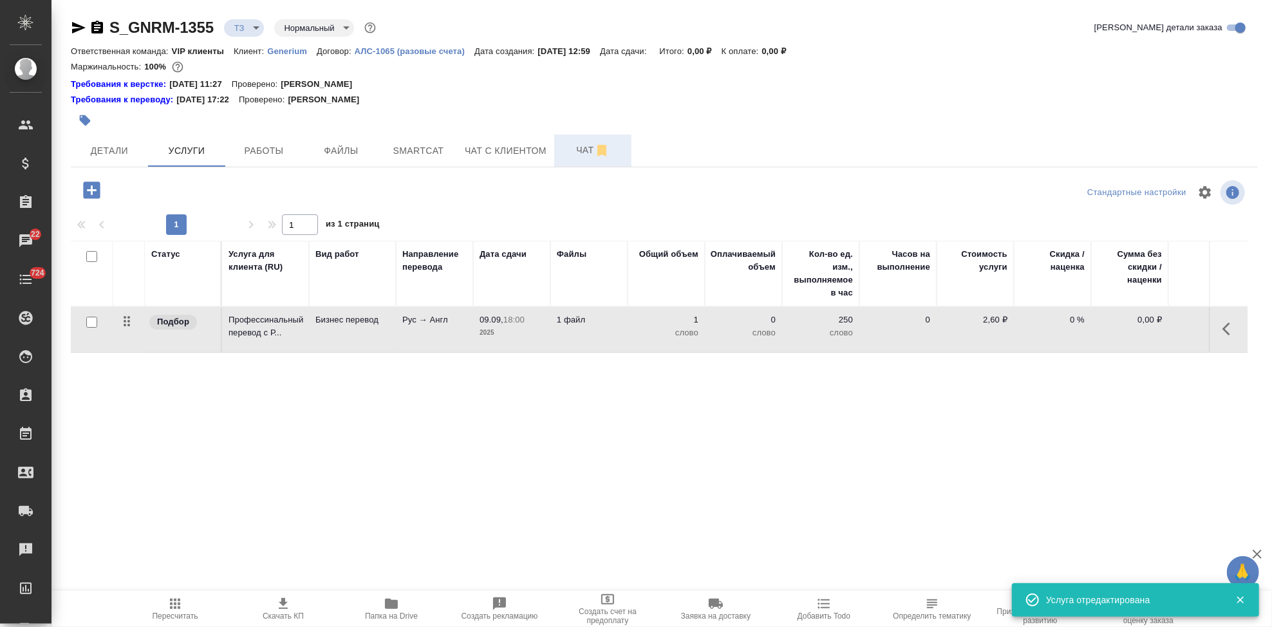
click at [566, 155] on span "Чат" at bounding box center [593, 150] width 62 height 16
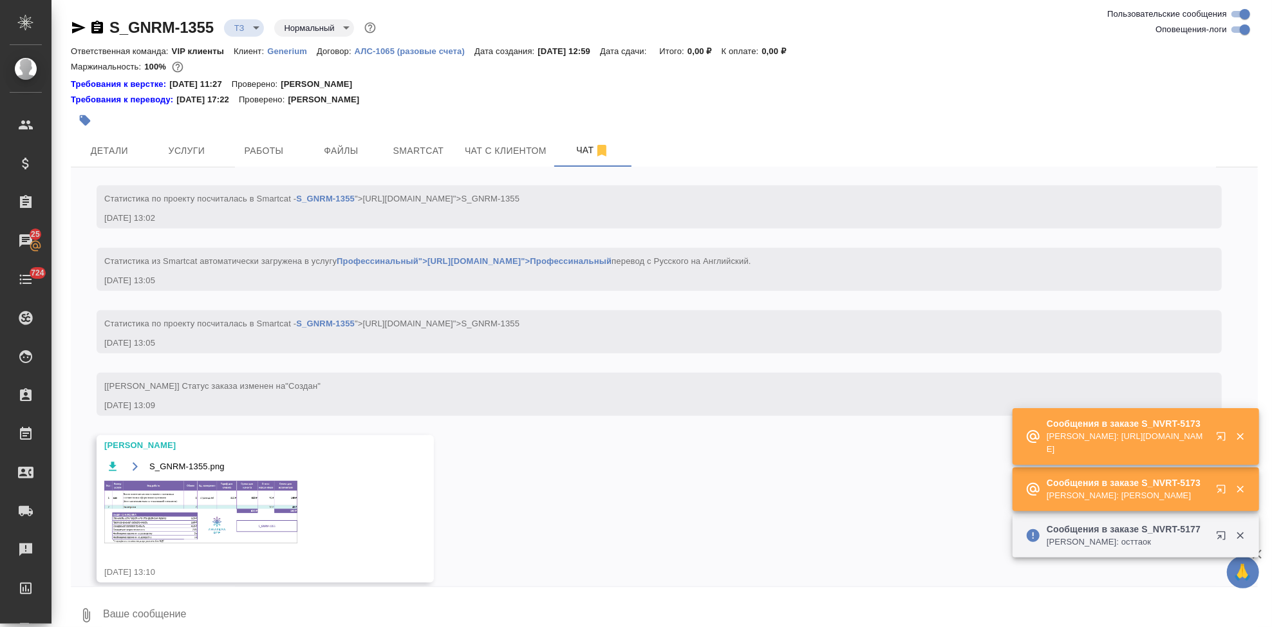
scroll to position [550, 0]
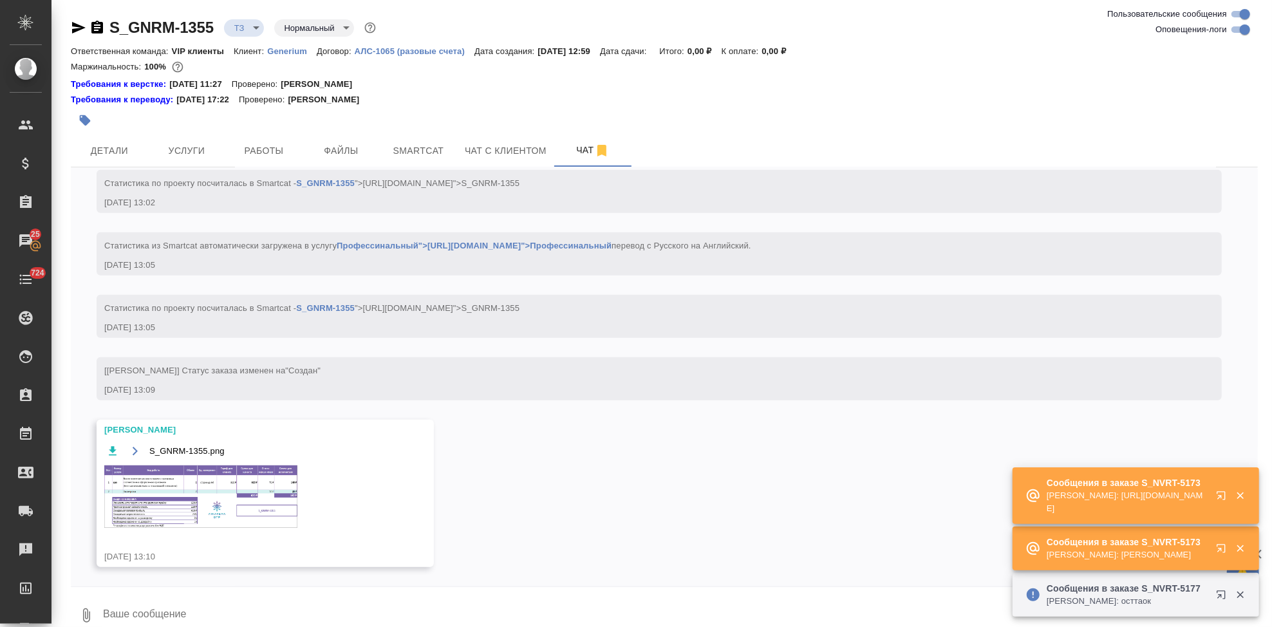
click at [197, 511] on img at bounding box center [200, 496] width 193 height 62
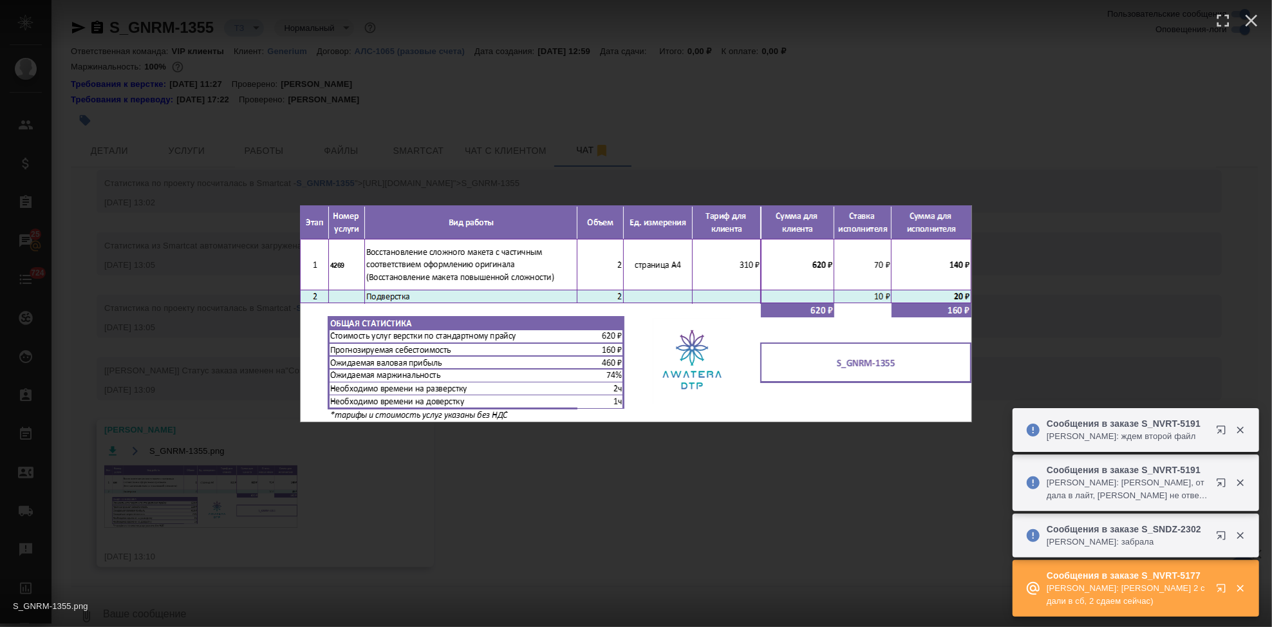
click at [594, 520] on div "S_GNRM-1355.png 1 of 1" at bounding box center [636, 313] width 1272 height 627
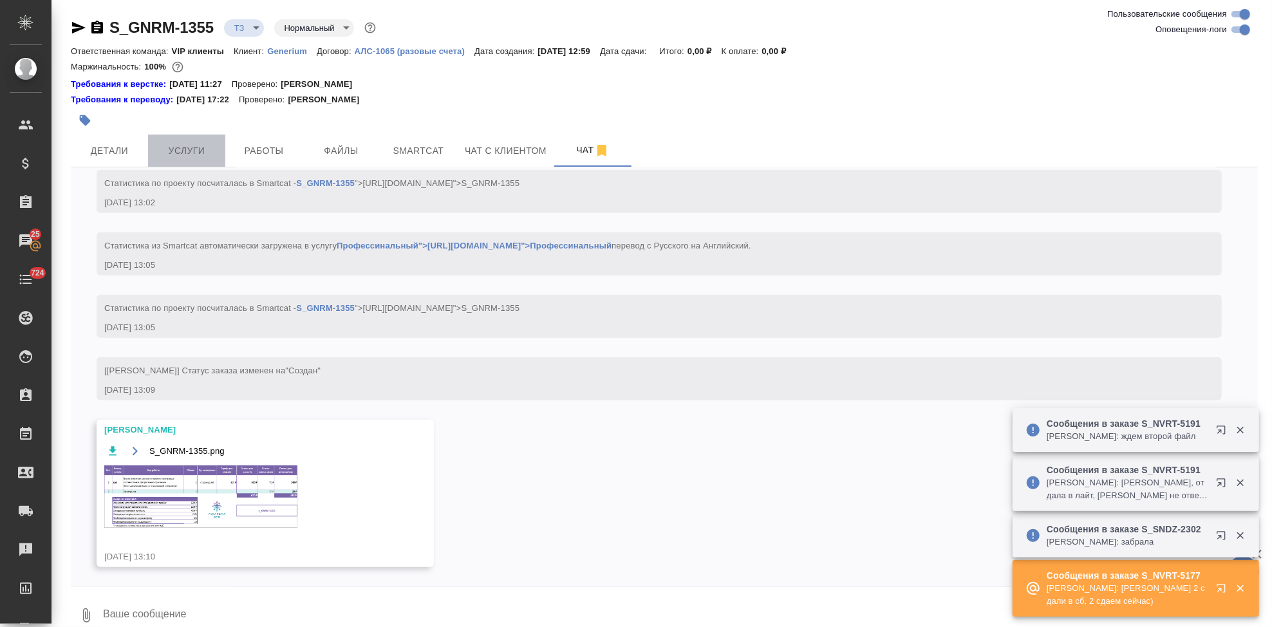
click at [182, 155] on span "Услуги" at bounding box center [187, 151] width 62 height 16
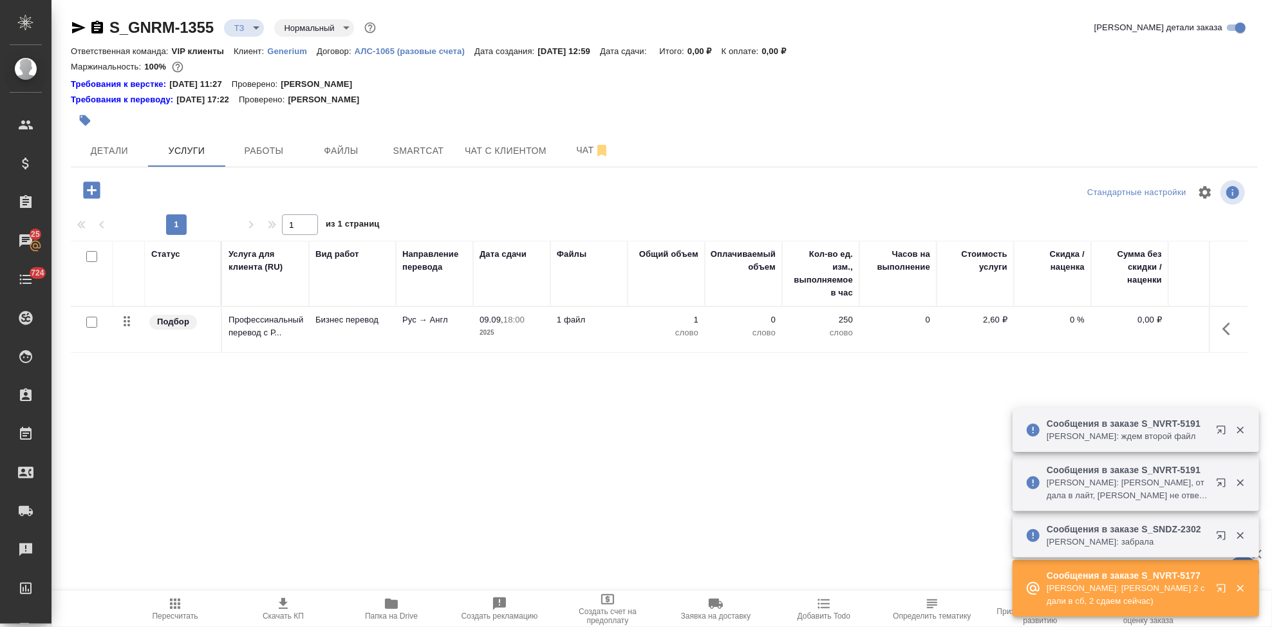
click at [95, 193] on icon "button" at bounding box center [91, 190] width 17 height 17
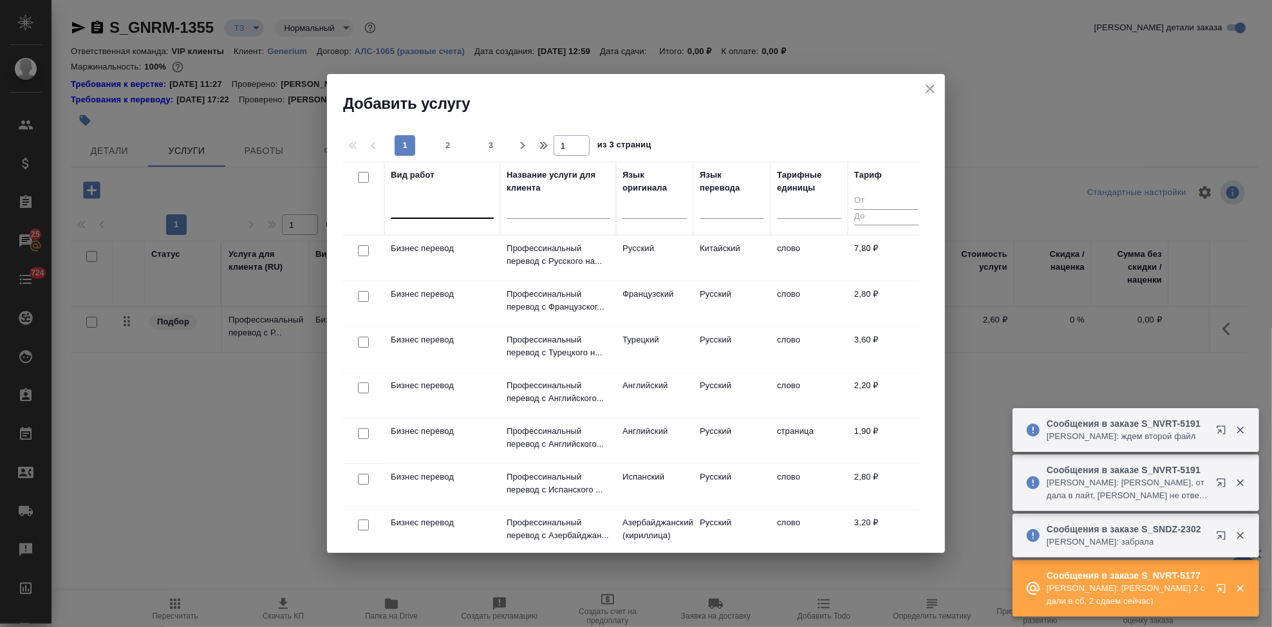
click at [449, 212] on div at bounding box center [442, 205] width 103 height 19
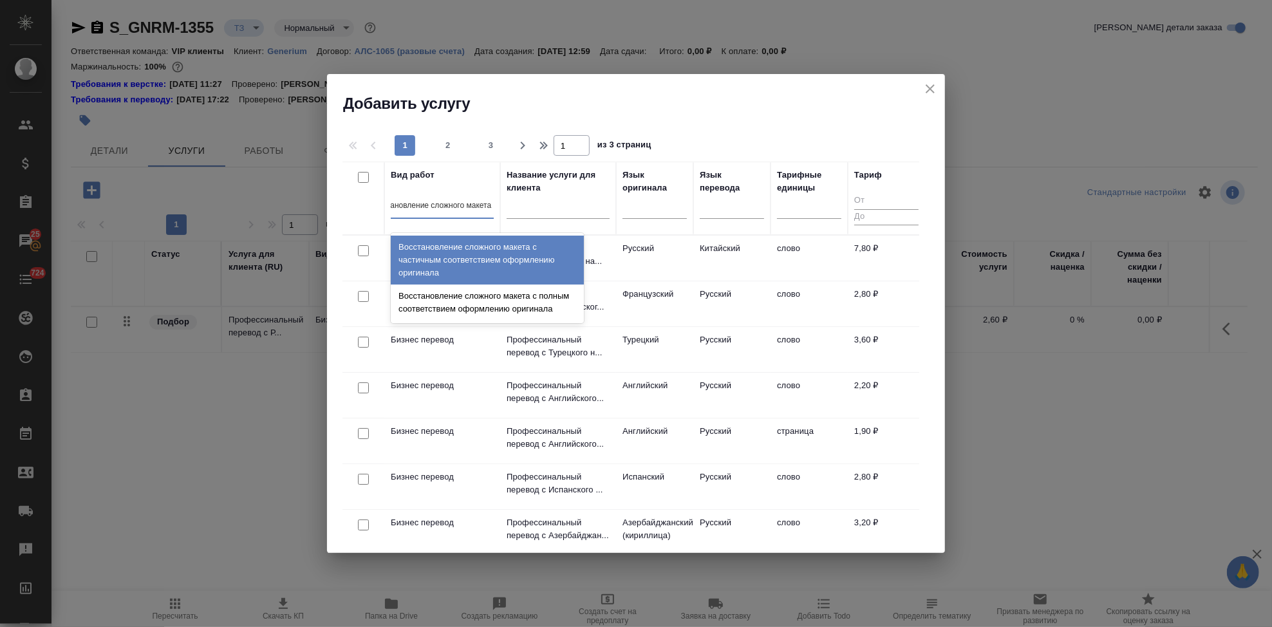
type input "восстановление сложного макета с"
click at [491, 261] on div "Восстановление сложного макета с частичным соответствием оформлению оригинала" at bounding box center [487, 260] width 193 height 49
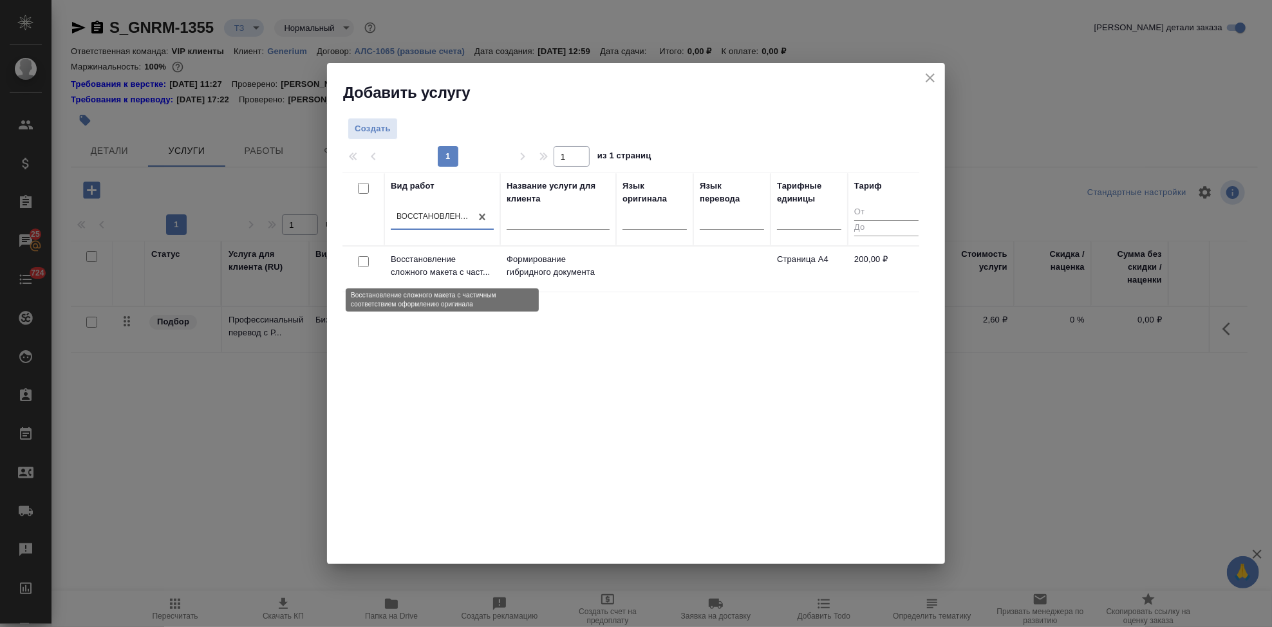
click at [491, 265] on p "Восстановление сложного макета с част..." at bounding box center [442, 266] width 103 height 26
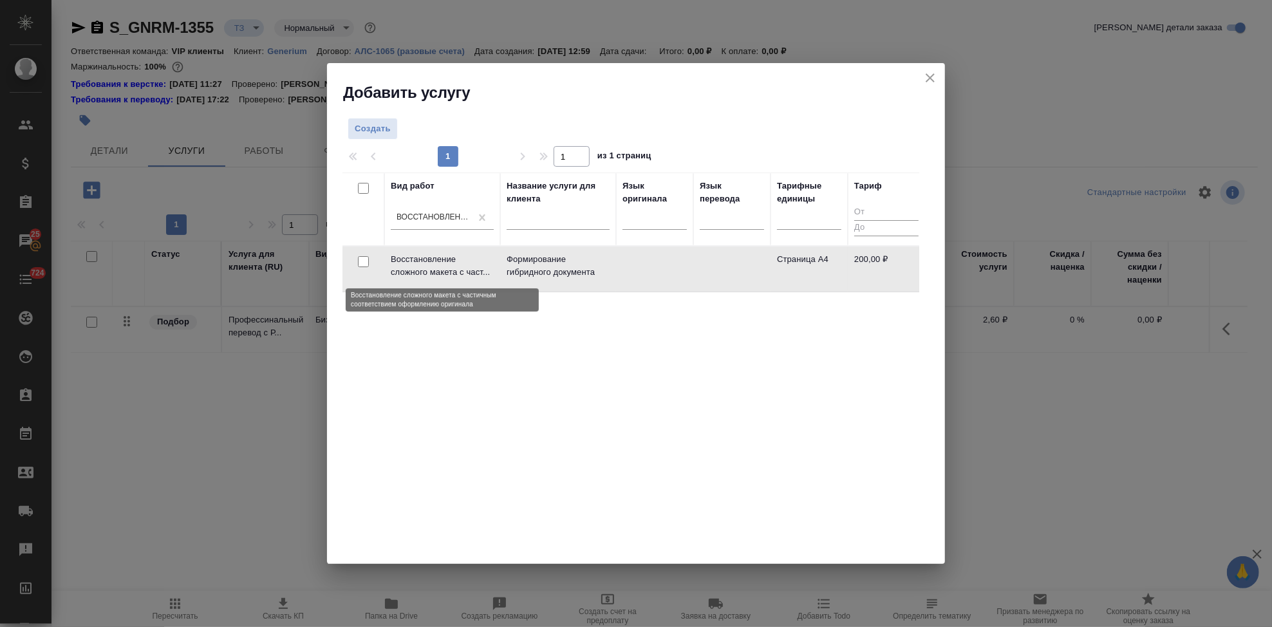
click at [491, 265] on p "Восстановление сложного макета с част..." at bounding box center [442, 266] width 103 height 26
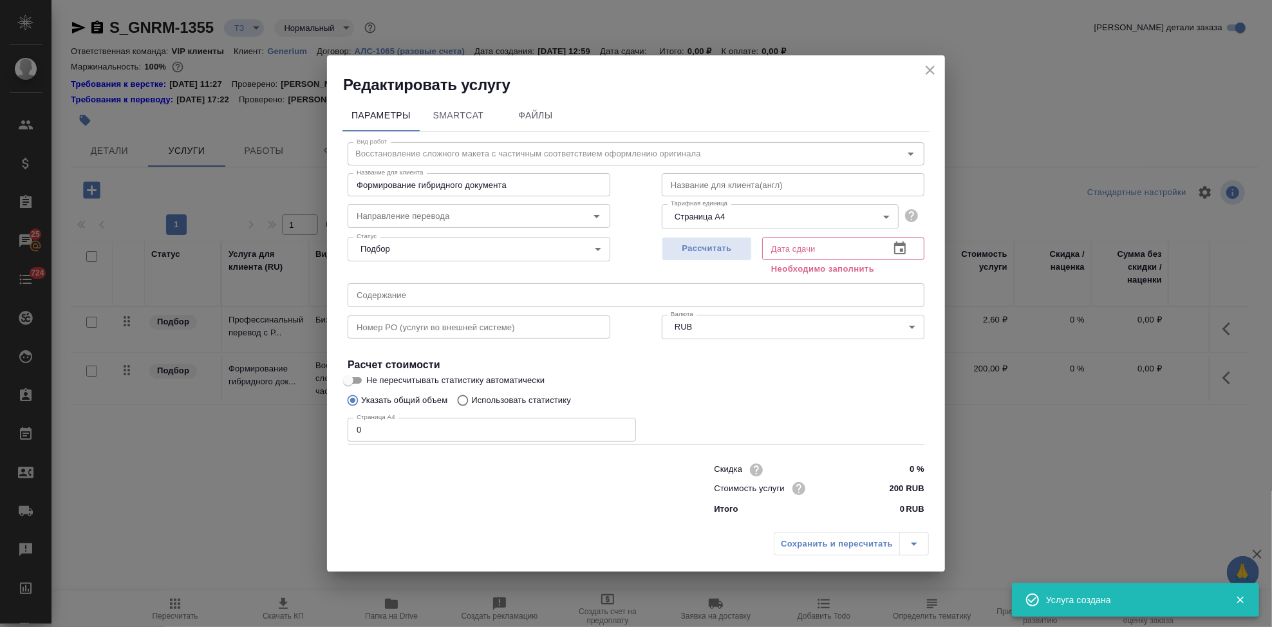
click at [438, 419] on input "0" at bounding box center [492, 429] width 288 height 23
type input "2"
click at [894, 242] on icon "button" at bounding box center [899, 248] width 15 height 15
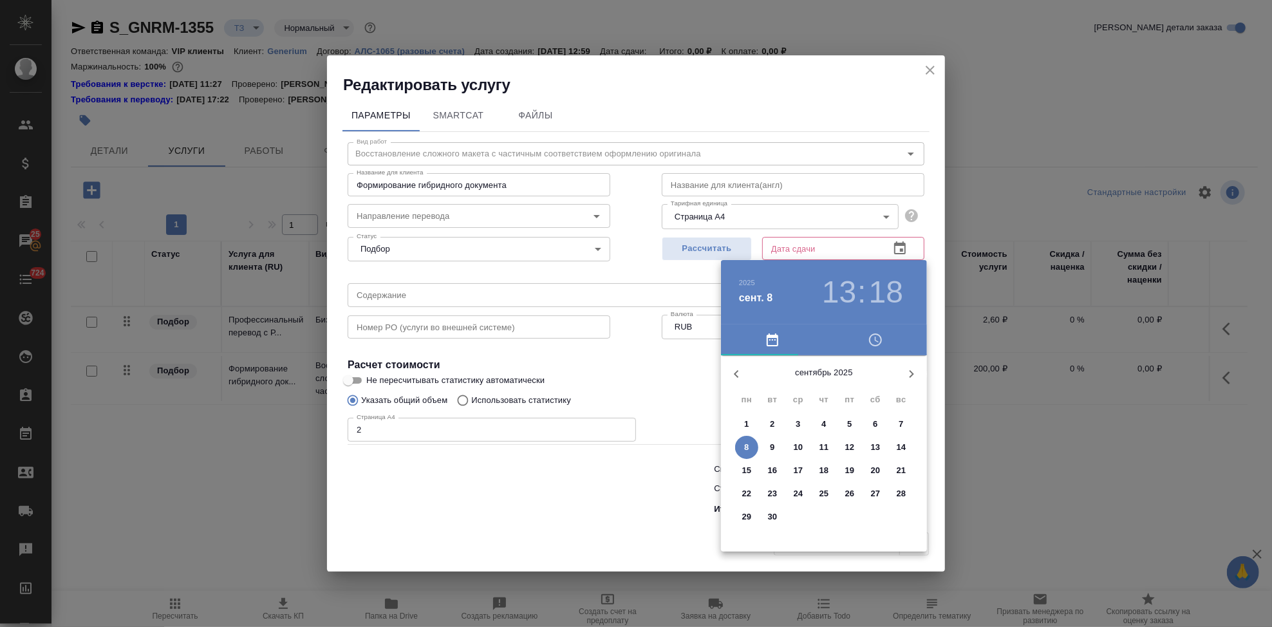
click at [768, 447] on span "9" at bounding box center [772, 447] width 23 height 13
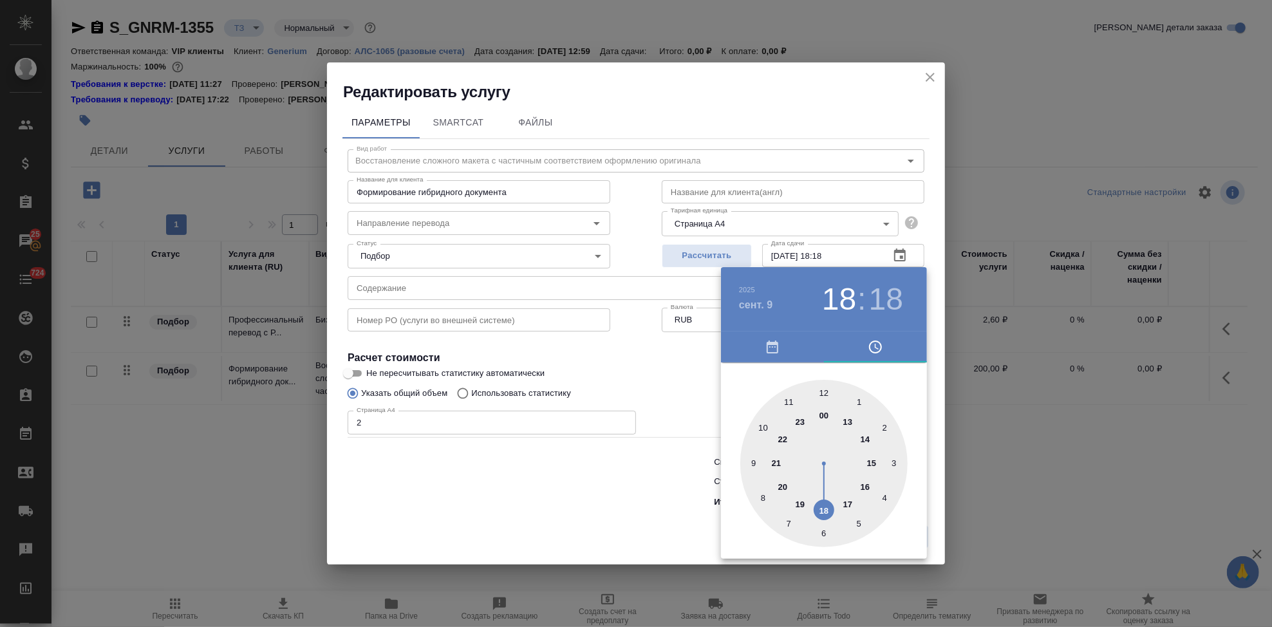
drag, startPoint x: 845, startPoint y: 426, endPoint x: 829, endPoint y: 506, distance: 82.2
click at [829, 506] on div at bounding box center [823, 463] width 167 height 167
type input "09.09.2025 18:00"
drag, startPoint x: 867, startPoint y: 444, endPoint x: 825, endPoint y: 393, distance: 66.3
click at [825, 393] on div at bounding box center [823, 463] width 167 height 167
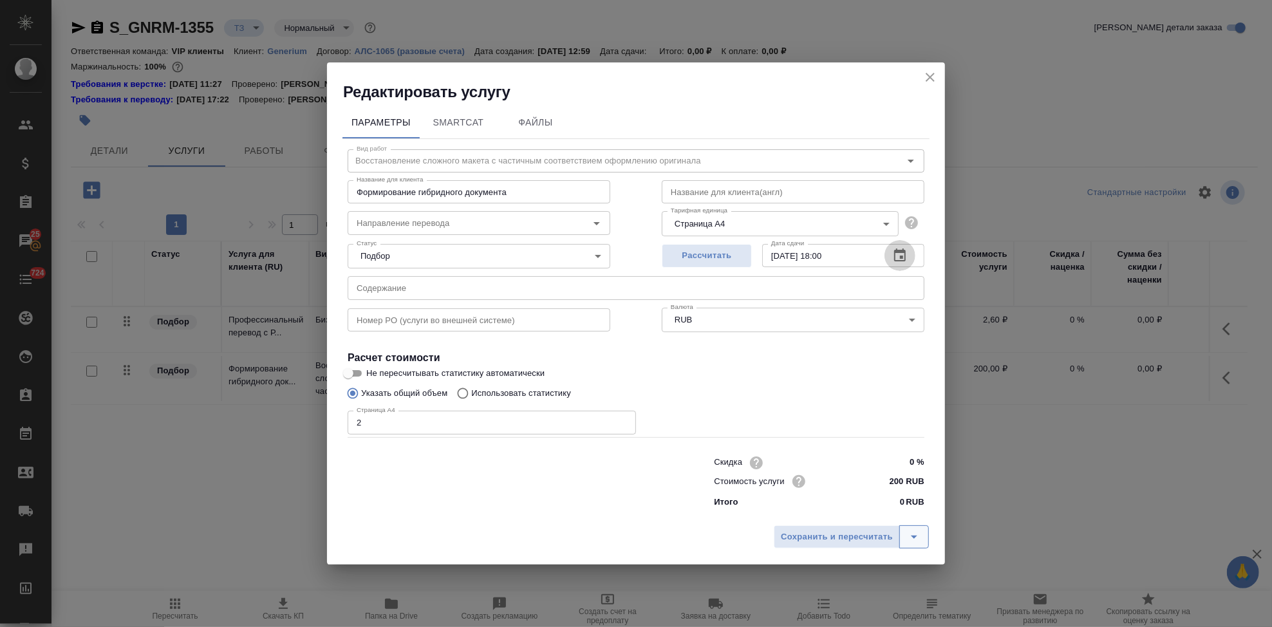
click at [910, 532] on icon "split button" at bounding box center [914, 536] width 15 height 15
click at [795, 505] on li "Сохранить" at bounding box center [853, 510] width 155 height 21
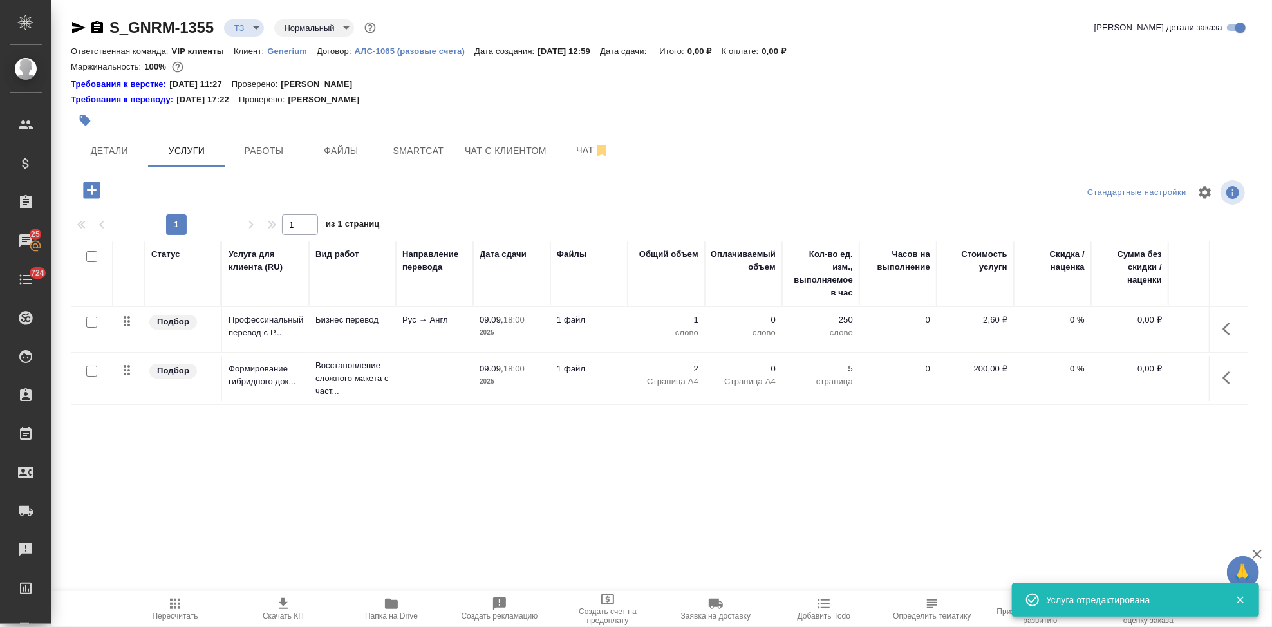
click at [185, 610] on span "Пересчитать" at bounding box center [175, 608] width 93 height 24
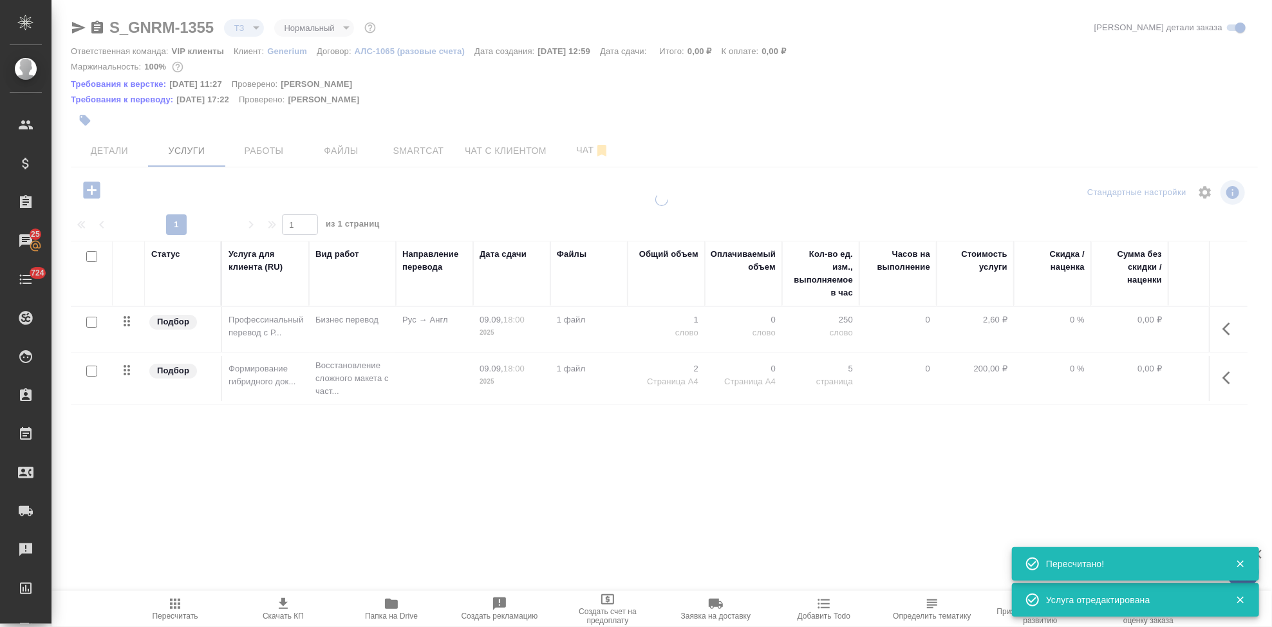
type input "new"
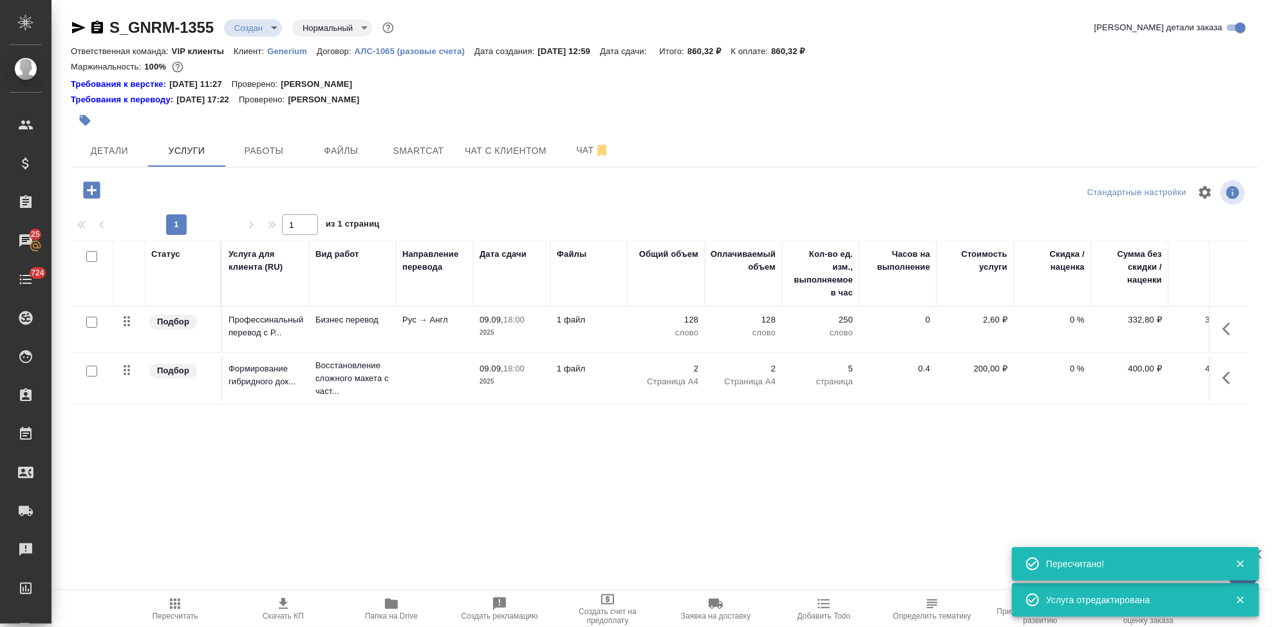
click at [296, 610] on span "Скачать КП" at bounding box center [283, 608] width 93 height 24
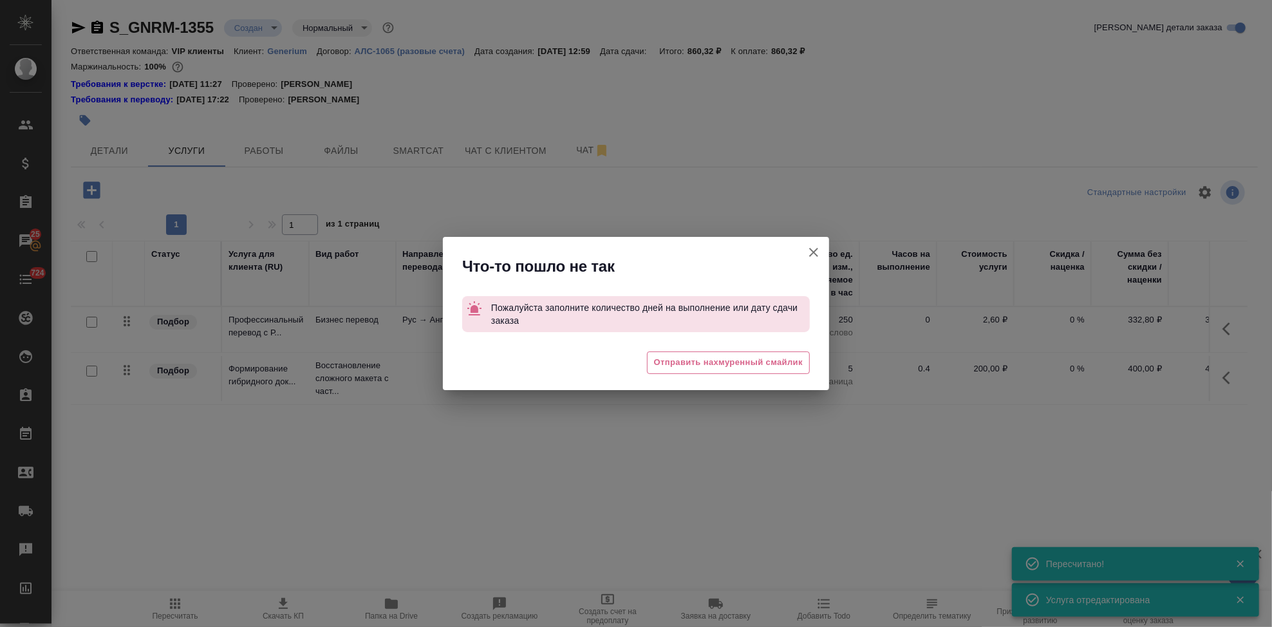
click at [811, 248] on icon "button" at bounding box center [813, 252] width 15 height 15
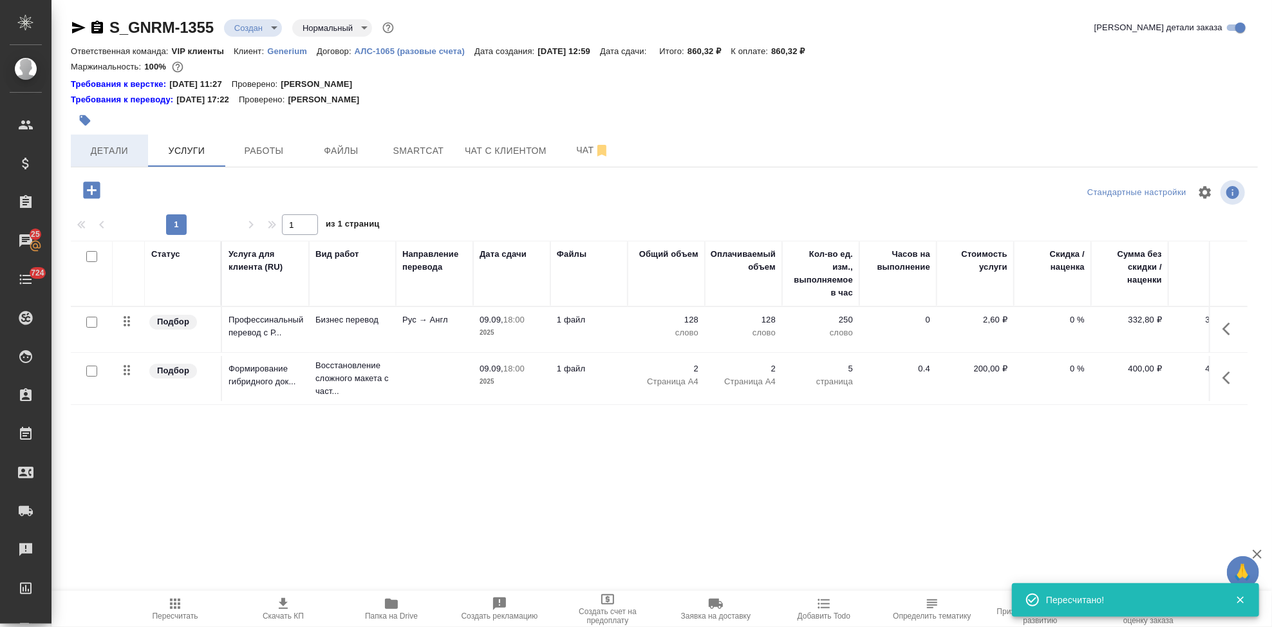
click at [109, 144] on span "Детали" at bounding box center [110, 151] width 62 height 16
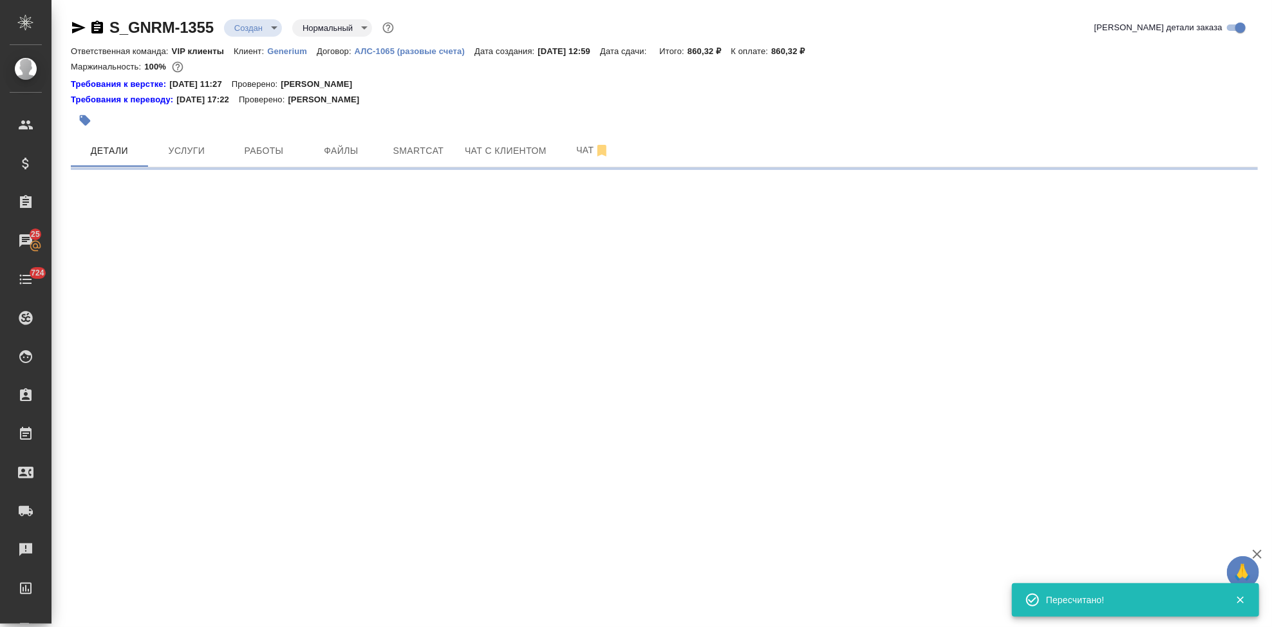
select select "RU"
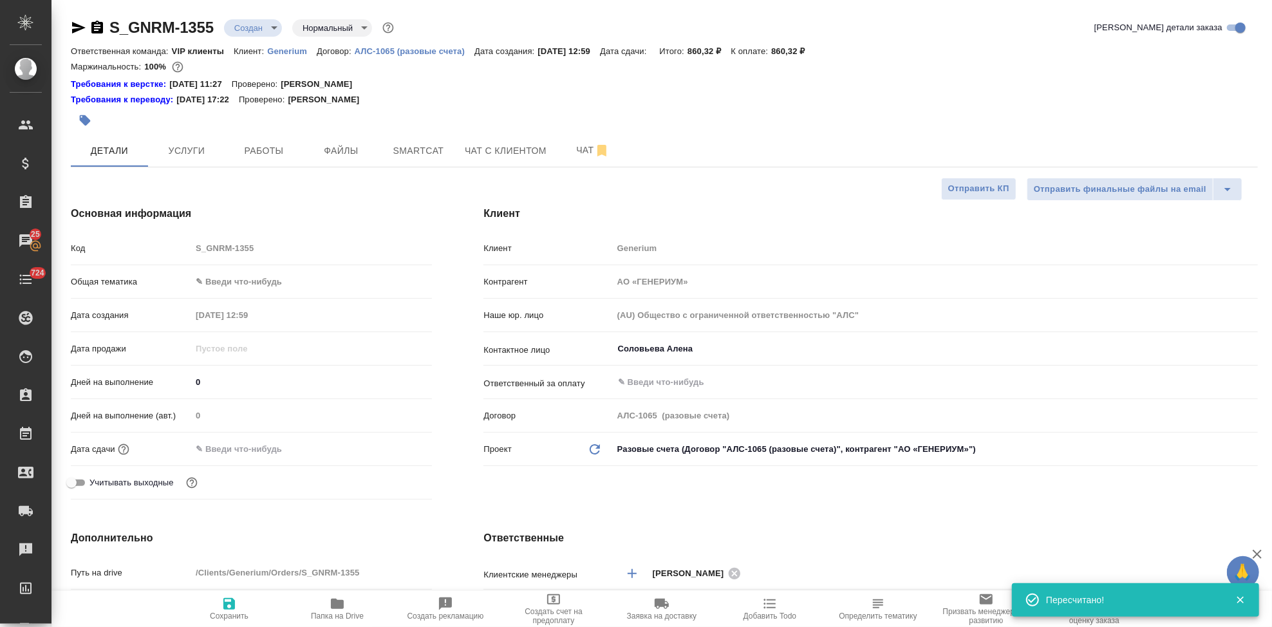
type textarea "x"
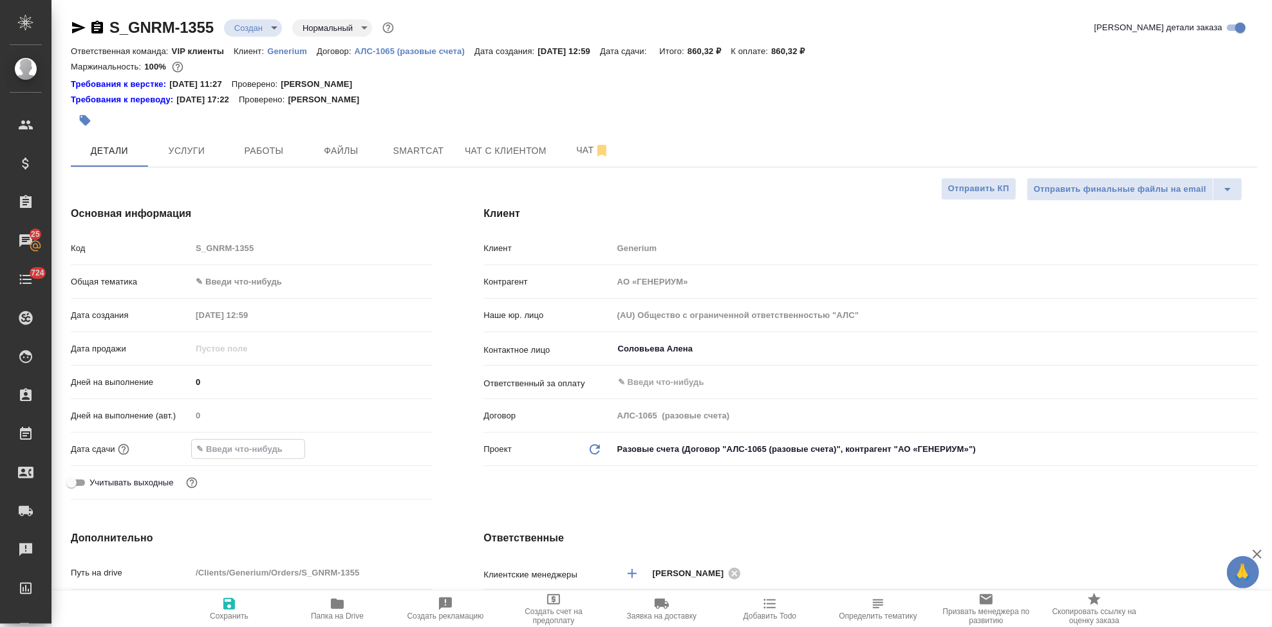
click at [259, 453] on input "text" at bounding box center [248, 449] width 113 height 19
click at [389, 450] on icon "button" at bounding box center [395, 447] width 12 height 13
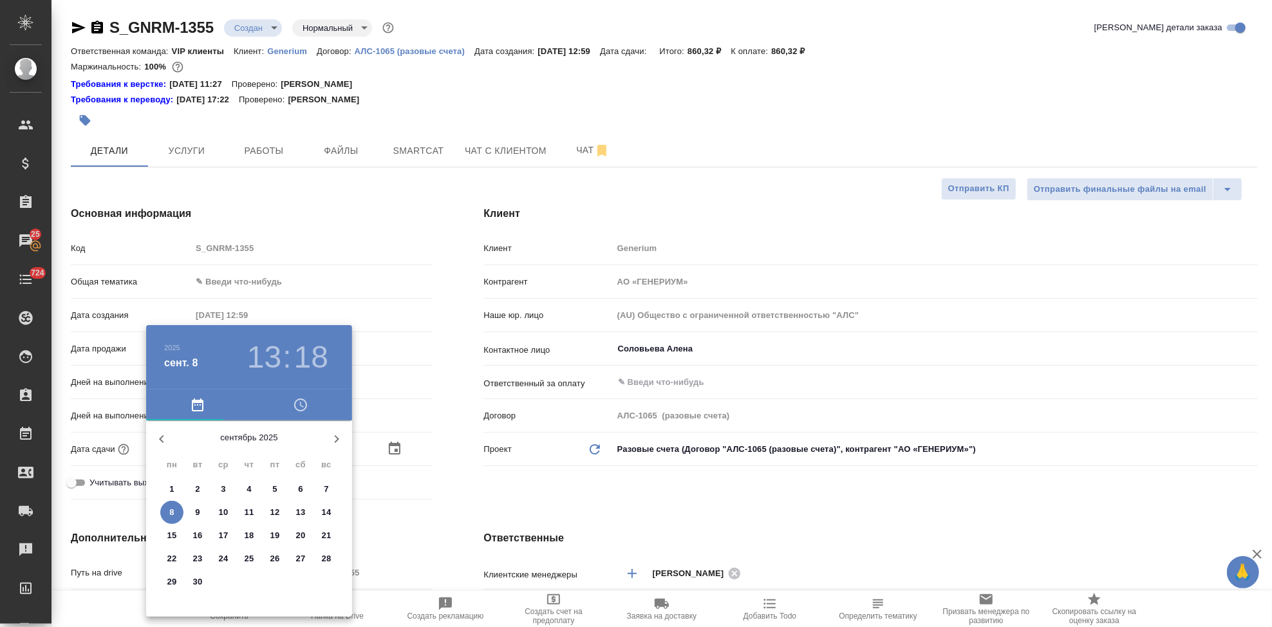
click at [196, 514] on p "9" at bounding box center [197, 512] width 5 height 13
type input "09.09.2025 13:18"
type textarea "x"
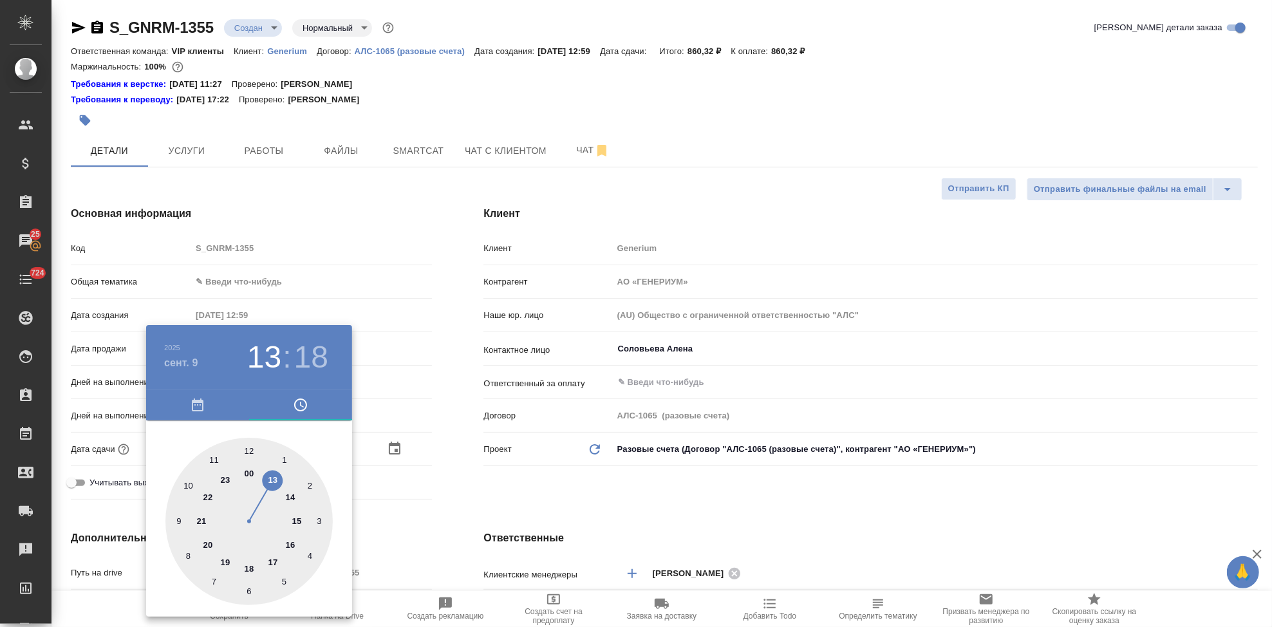
type input "09.09.2025 18:18"
type textarea "x"
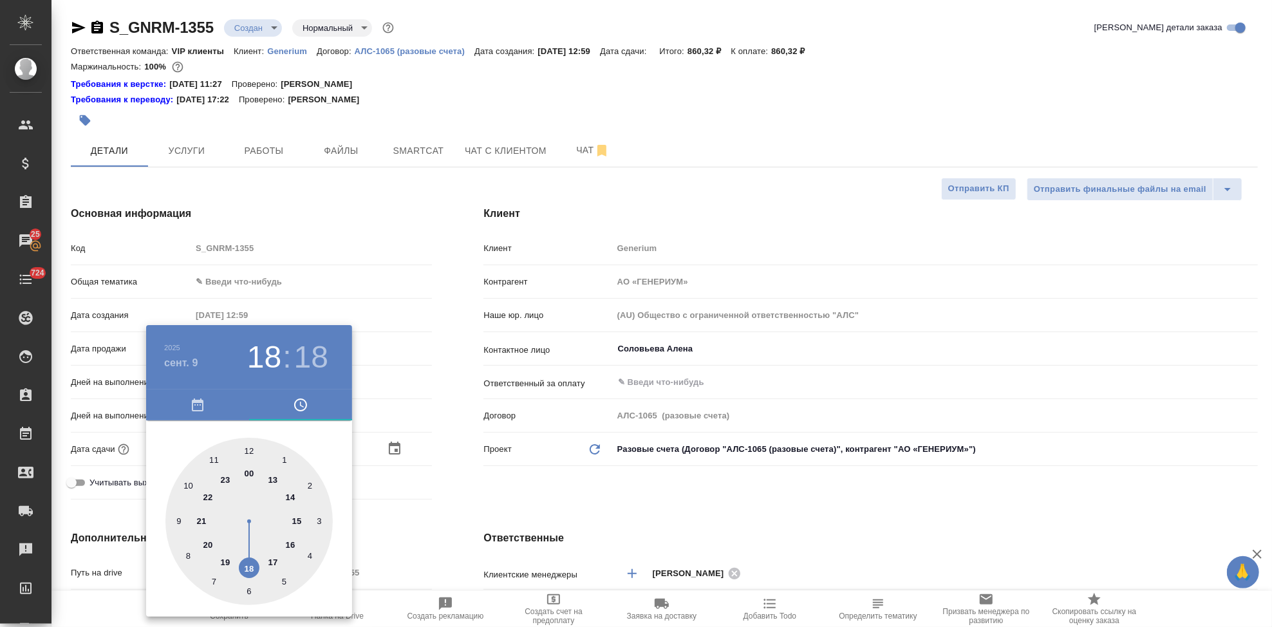
type textarea "x"
drag, startPoint x: 267, startPoint y: 490, endPoint x: 247, endPoint y: 555, distance: 68.0
click at [247, 555] on div at bounding box center [248, 521] width 167 height 167
type textarea "x"
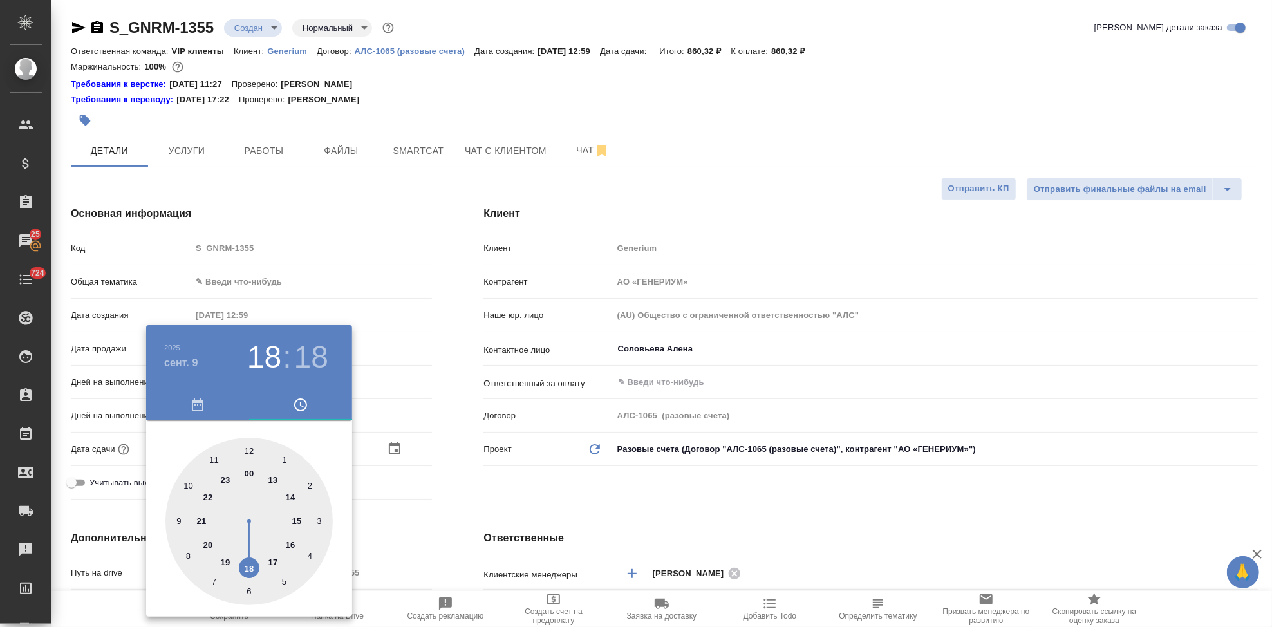
type textarea "x"
type input "09.09.2025 18:58"
type textarea "x"
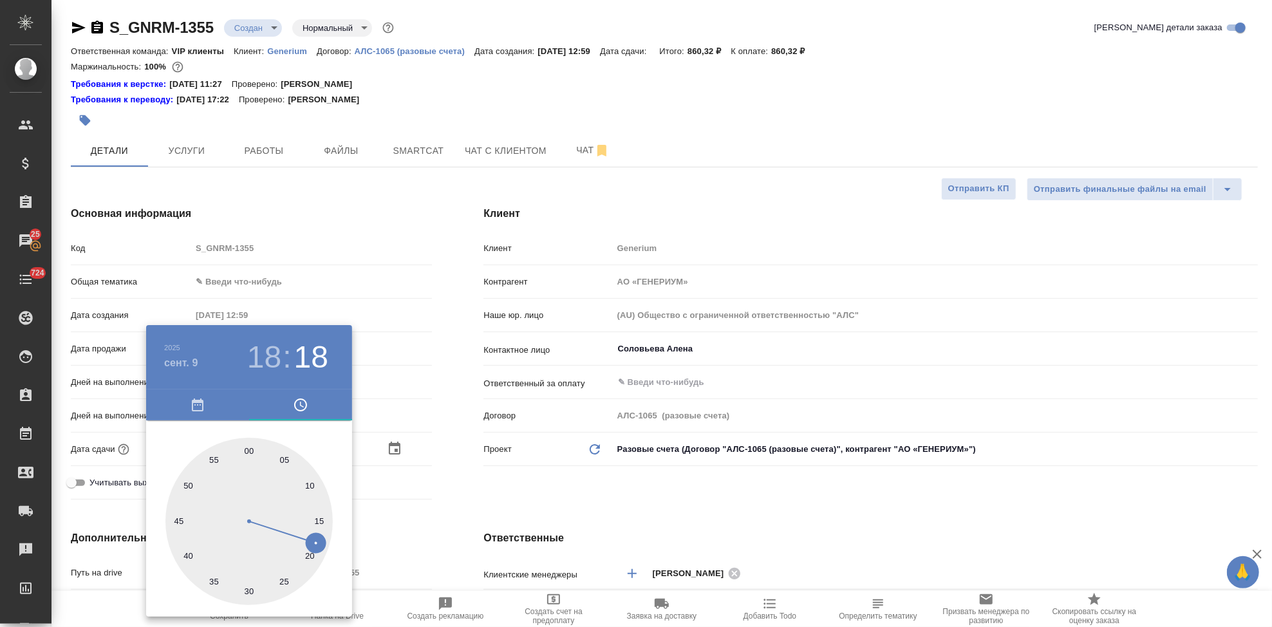
type textarea "x"
type input "09.09.2025 18:59"
type textarea "x"
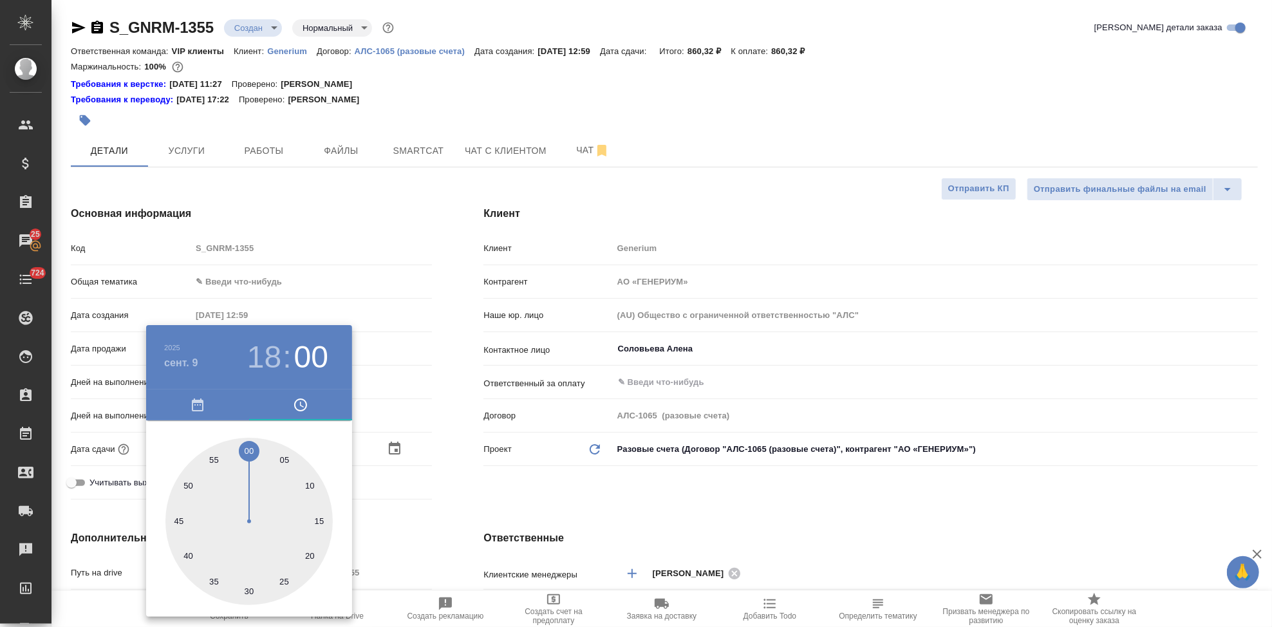
type input "09.09.2025 18:00"
type textarea "x"
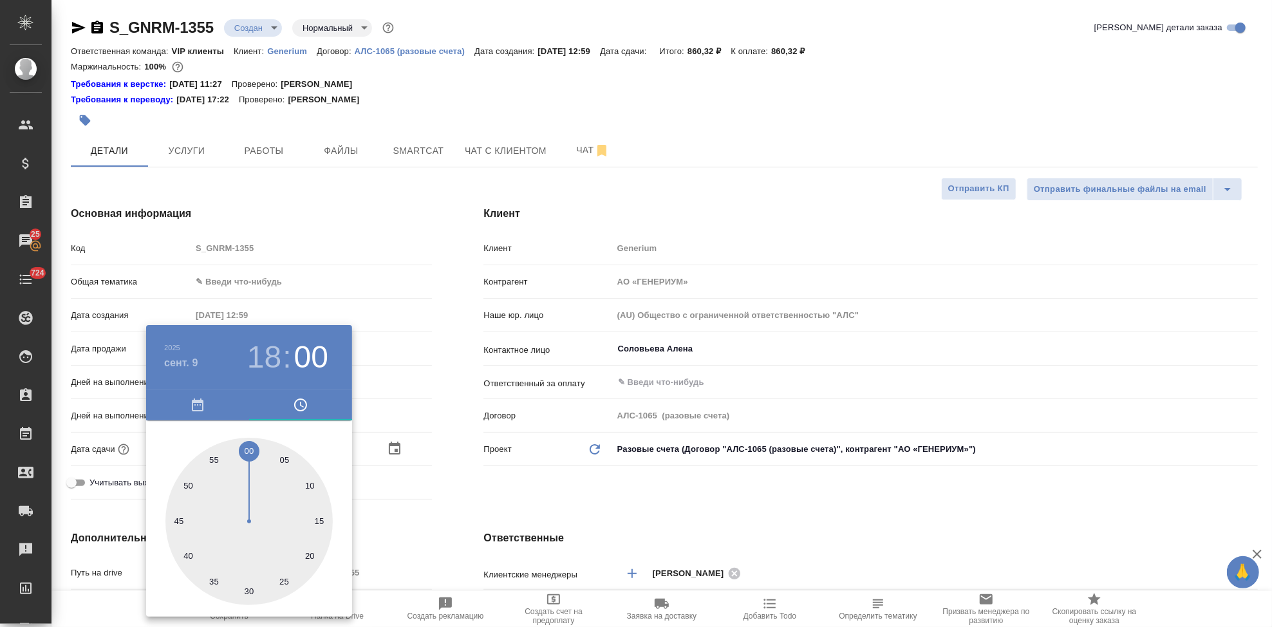
type textarea "x"
drag, startPoint x: 241, startPoint y: 460, endPoint x: 247, endPoint y: 443, distance: 17.7
click at [247, 443] on div at bounding box center [248, 521] width 167 height 167
type textarea "x"
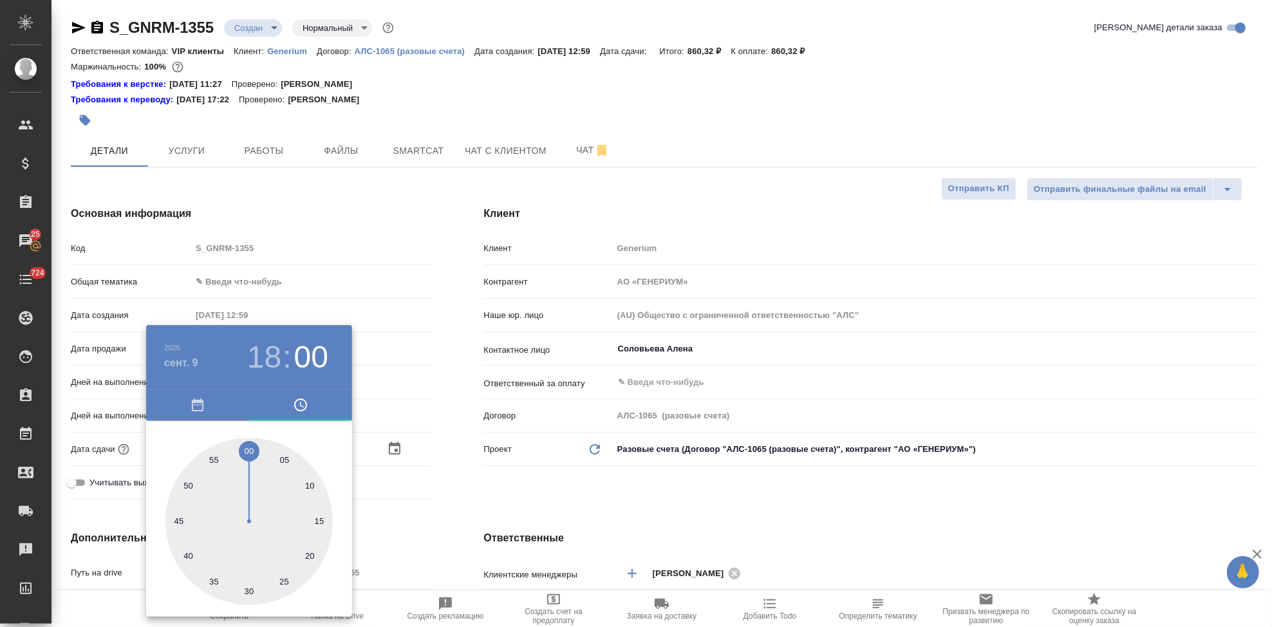
type textarea "x"
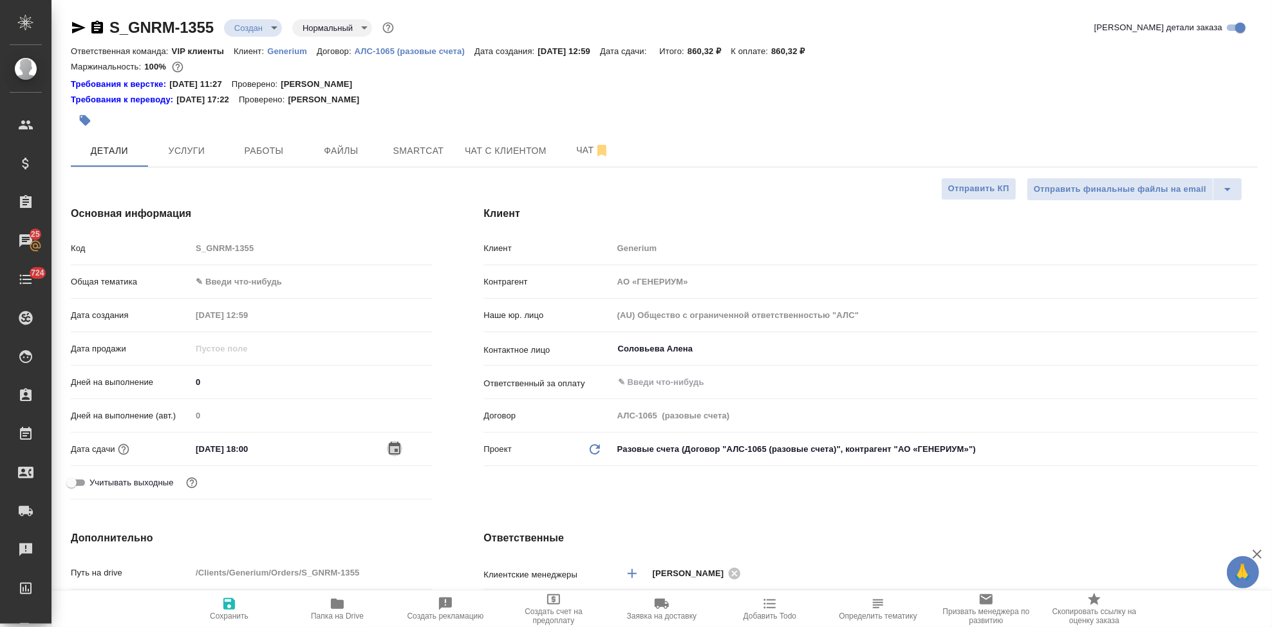
click at [225, 605] on icon "button" at bounding box center [229, 604] width 12 height 12
type textarea "x"
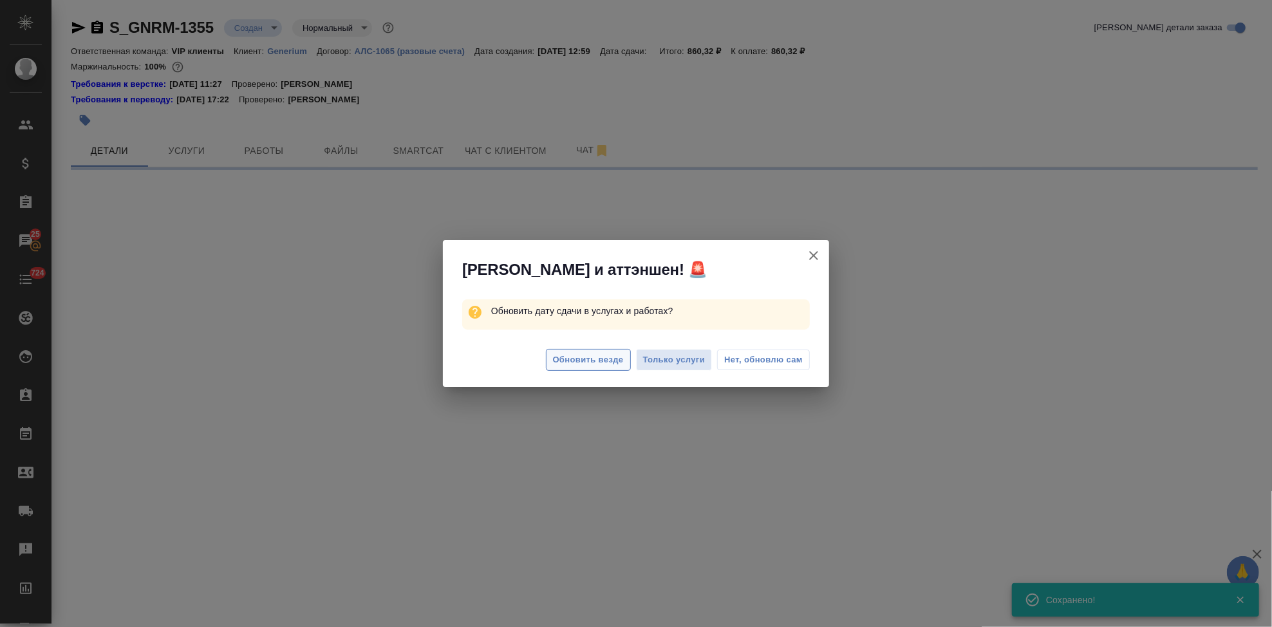
select select "RU"
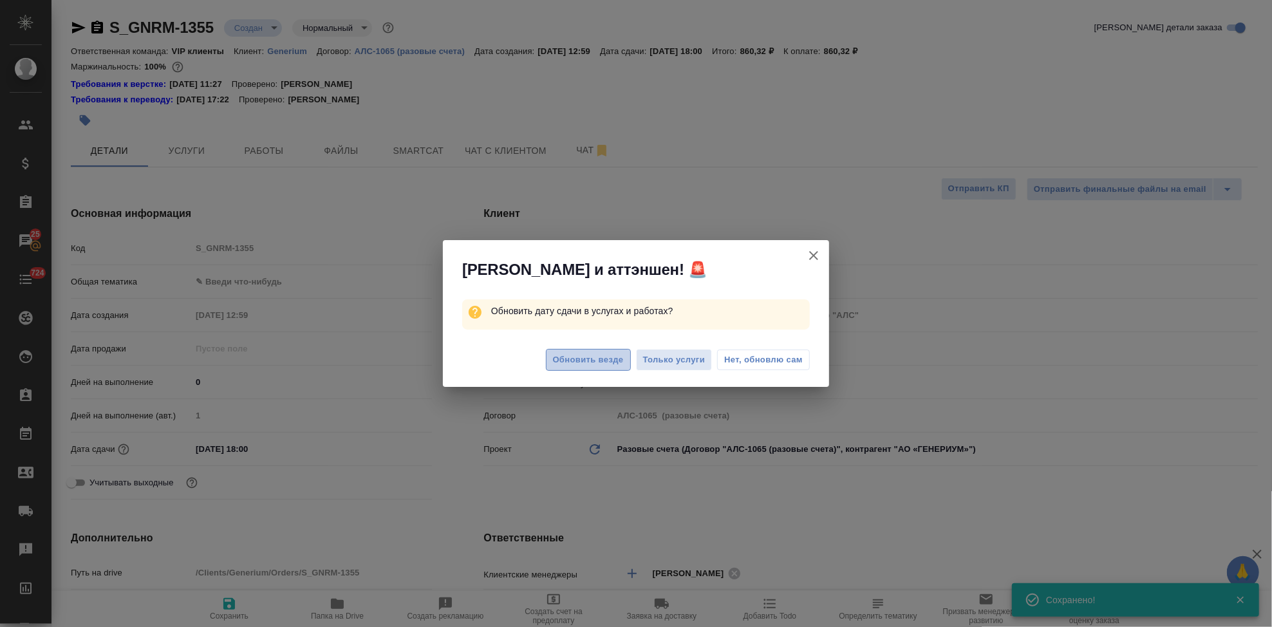
click at [596, 359] on span "Обновить везде" at bounding box center [588, 360] width 71 height 15
type textarea "x"
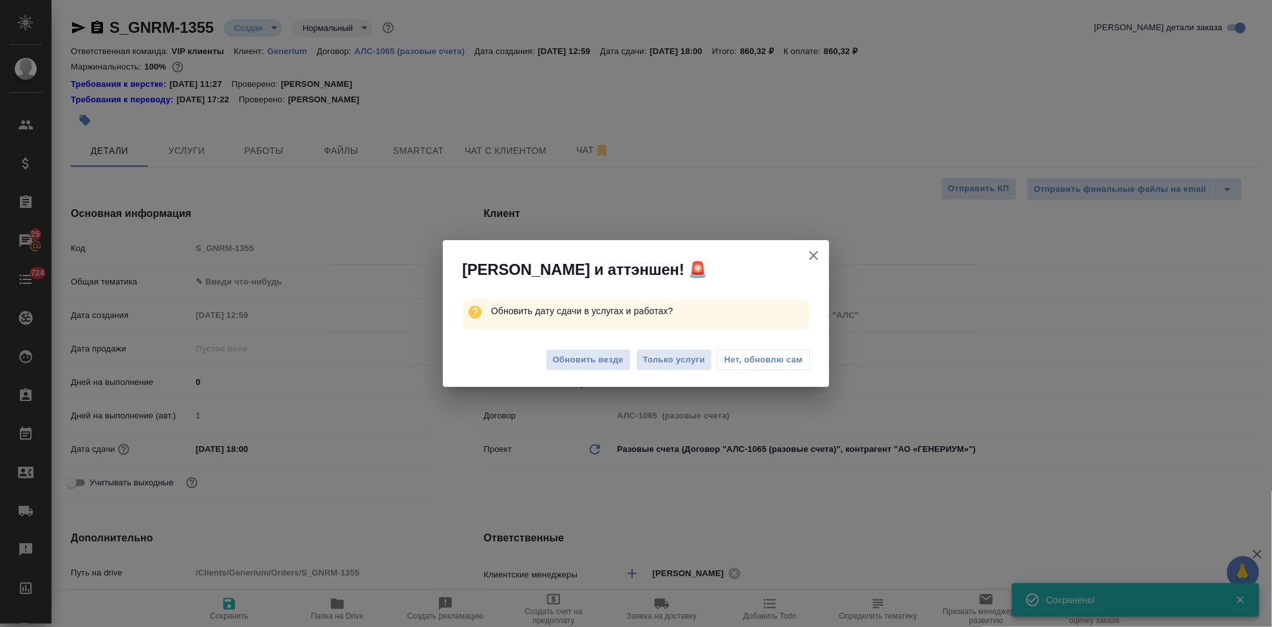
type textarea "x"
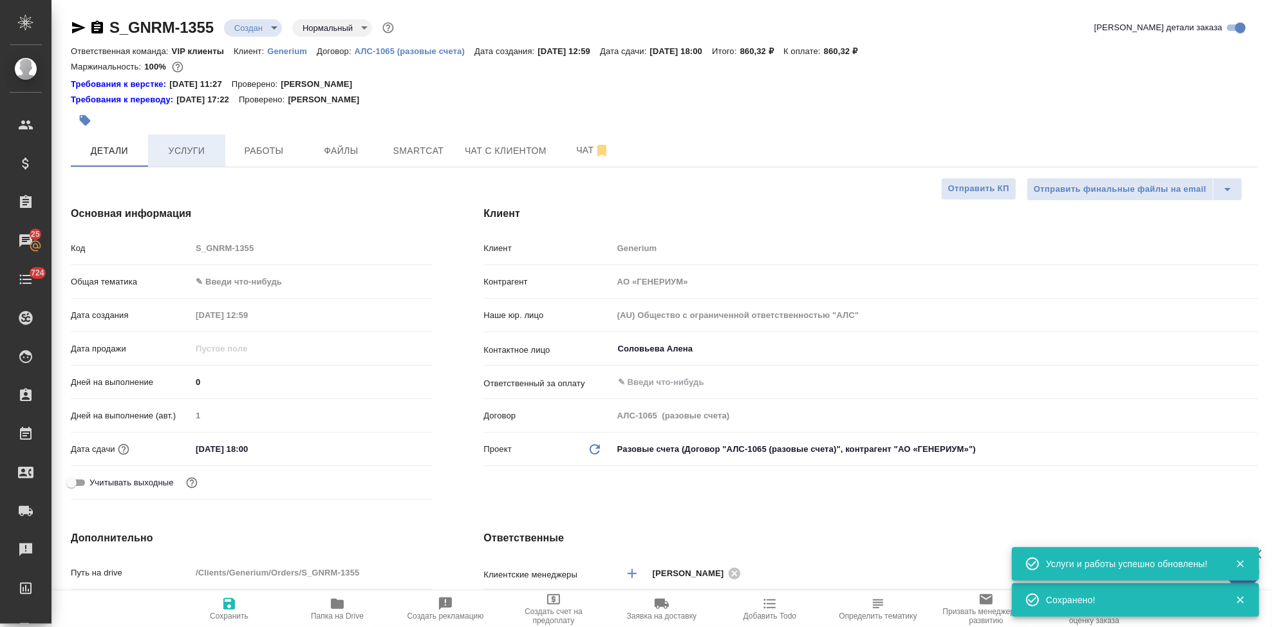
click at [198, 156] on span "Услуги" at bounding box center [187, 151] width 62 height 16
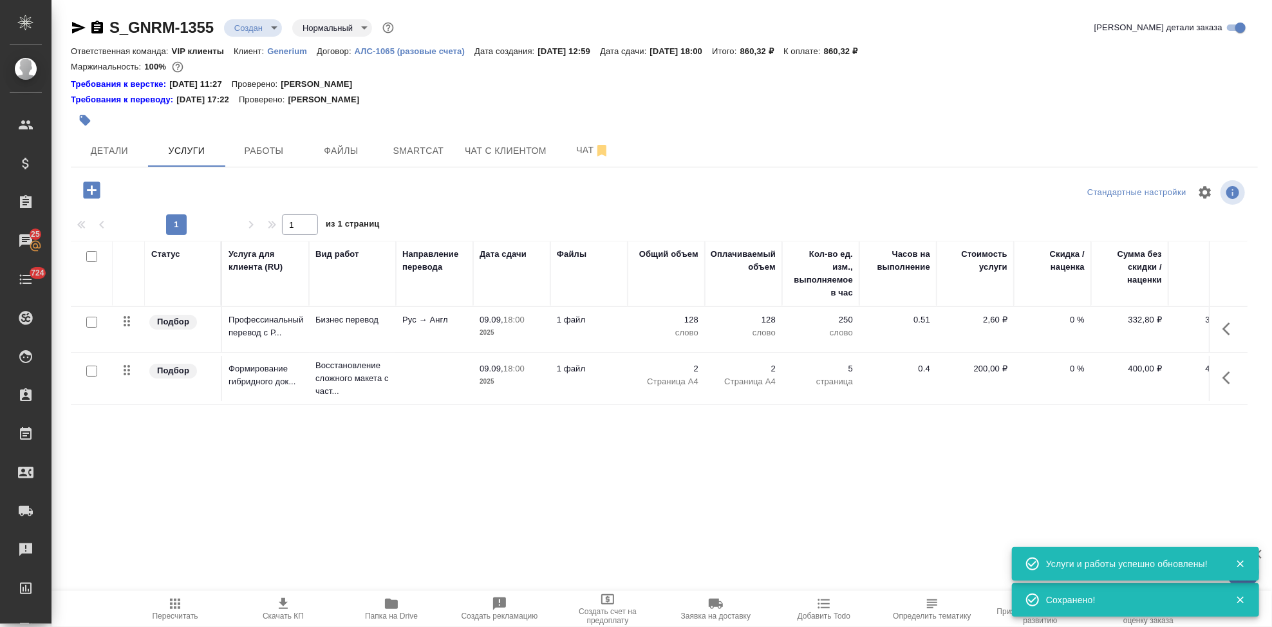
click at [192, 615] on span "Пересчитать" at bounding box center [176, 616] width 46 height 9
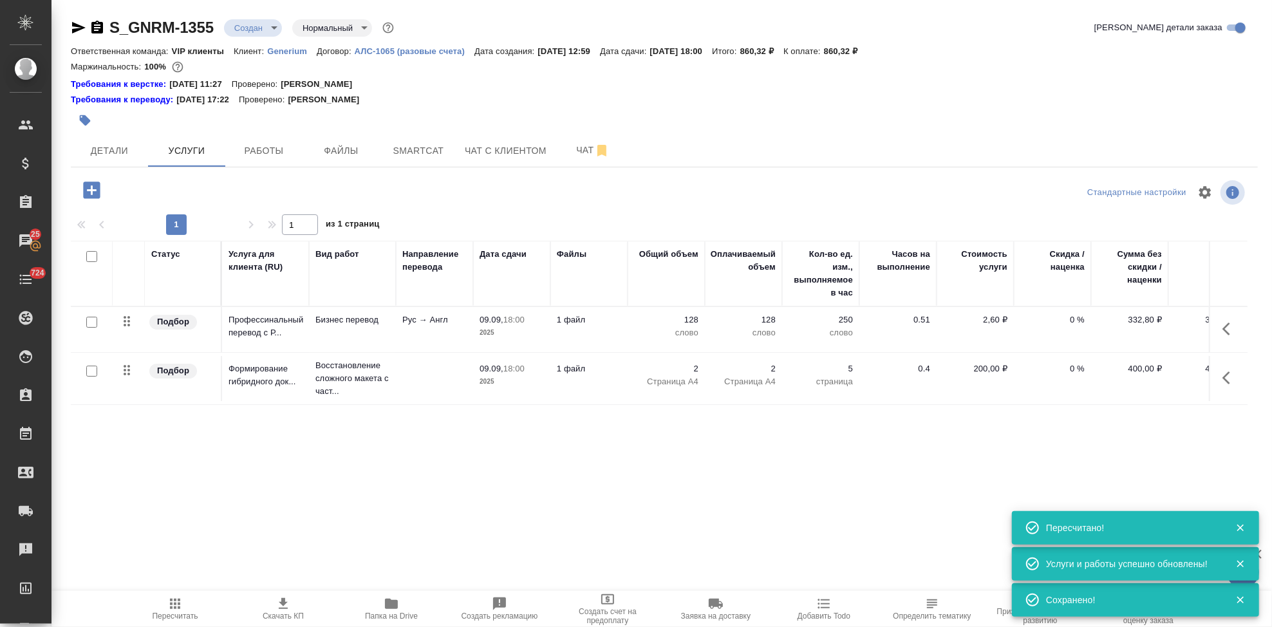
click at [279, 612] on span "Скачать КП" at bounding box center [283, 616] width 41 height 9
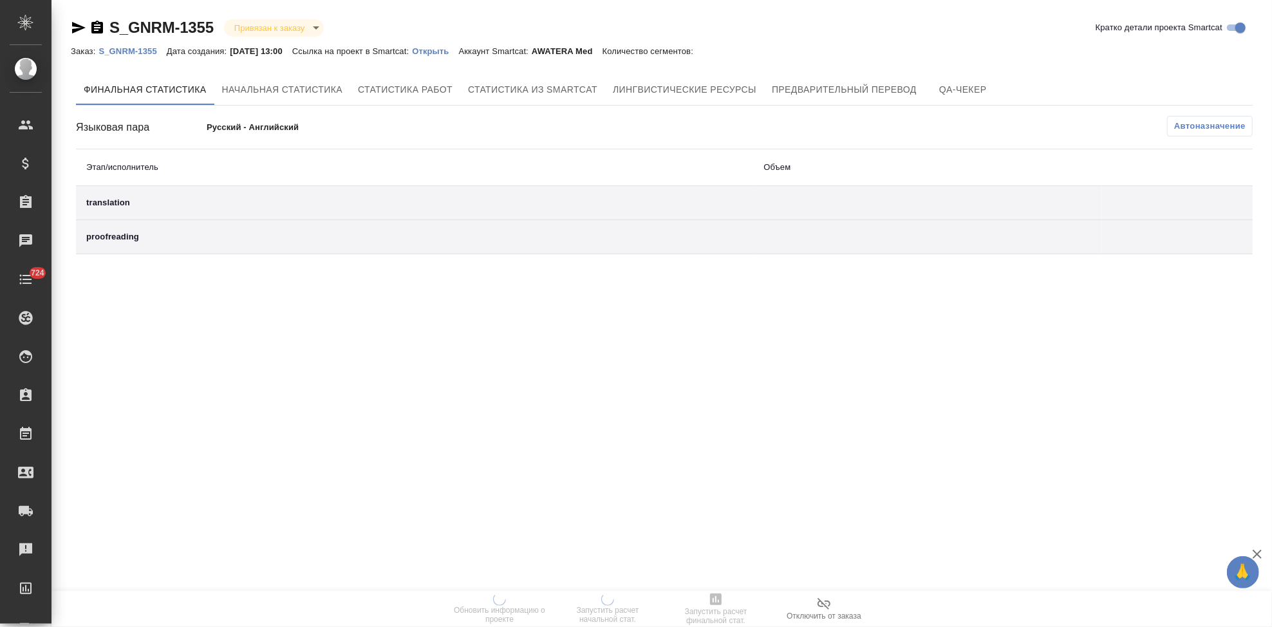
click at [451, 50] on p "Открыть" at bounding box center [435, 51] width 46 height 10
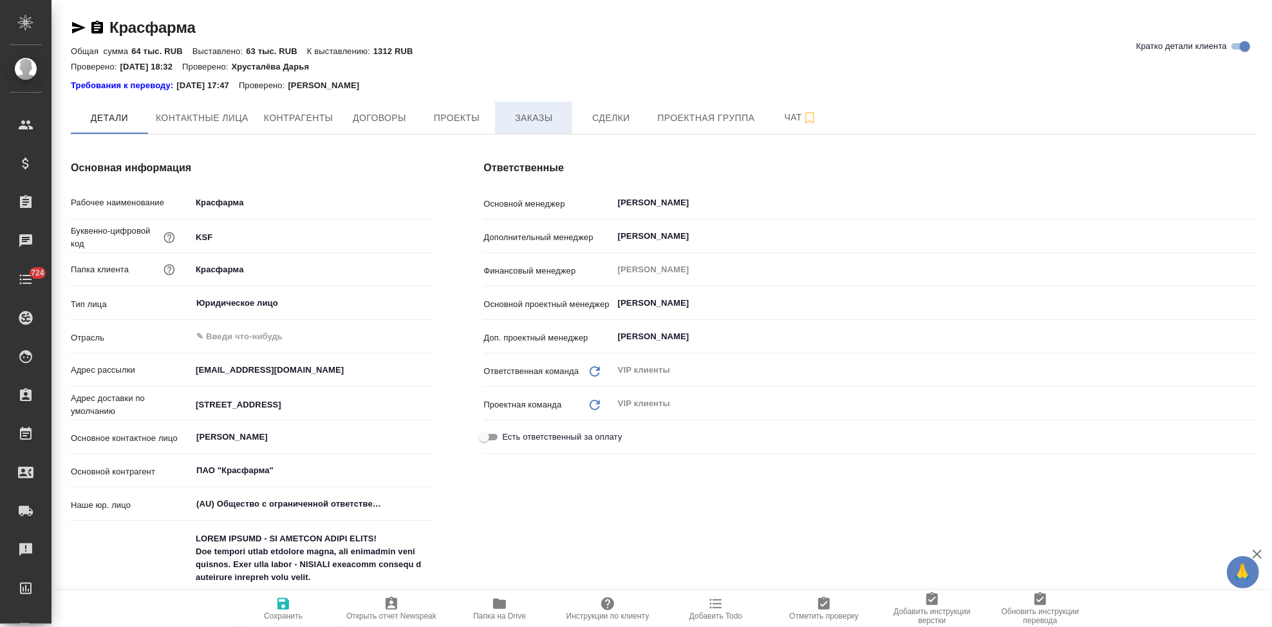
click at [546, 107] on button "Заказы" at bounding box center [533, 118] width 77 height 32
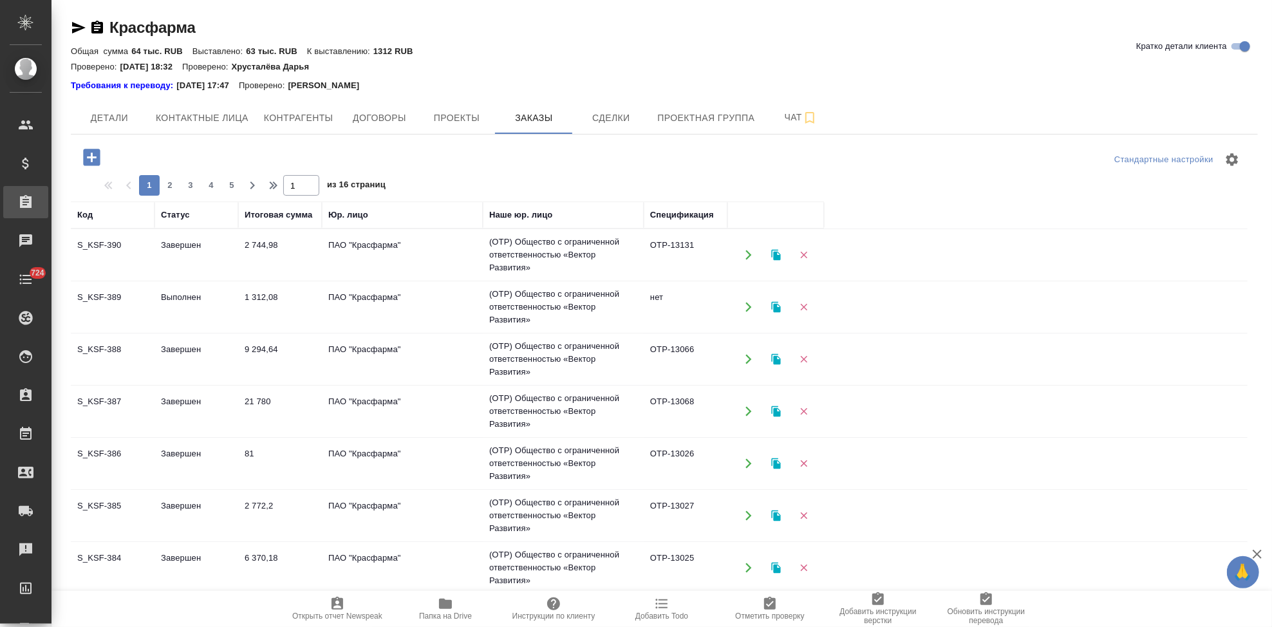
click at [90, 163] on icon "button" at bounding box center [91, 157] width 17 height 17
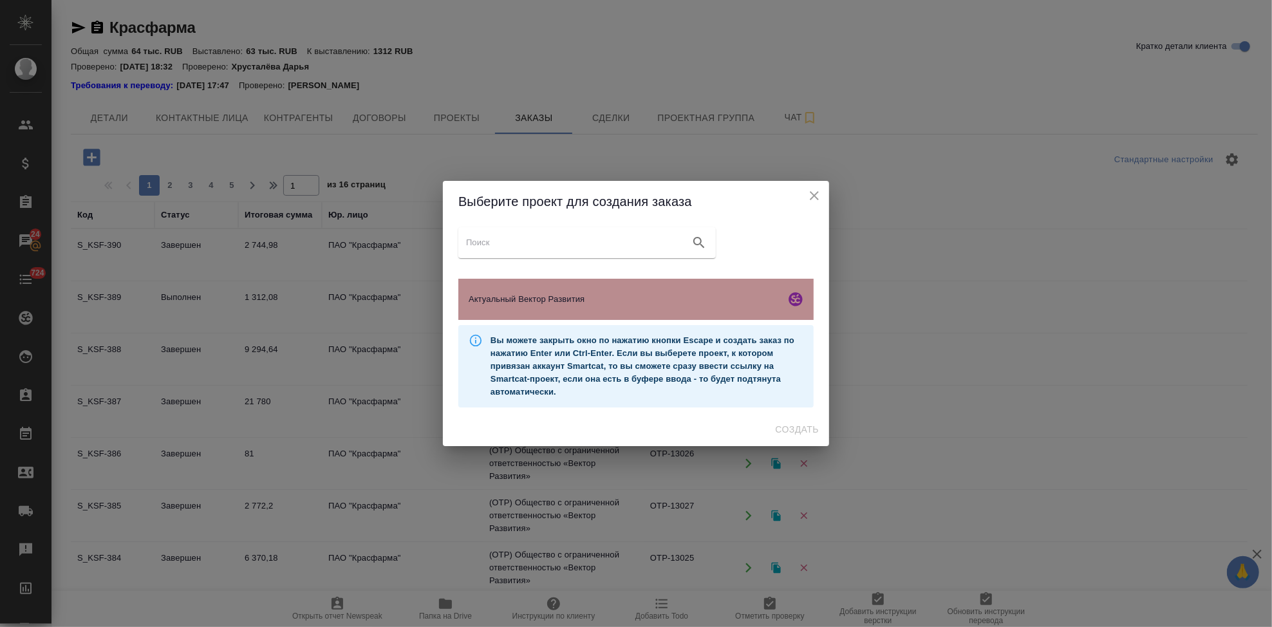
click at [527, 294] on span "Актуальный Вектор Развития" at bounding box center [625, 299] width 312 height 13
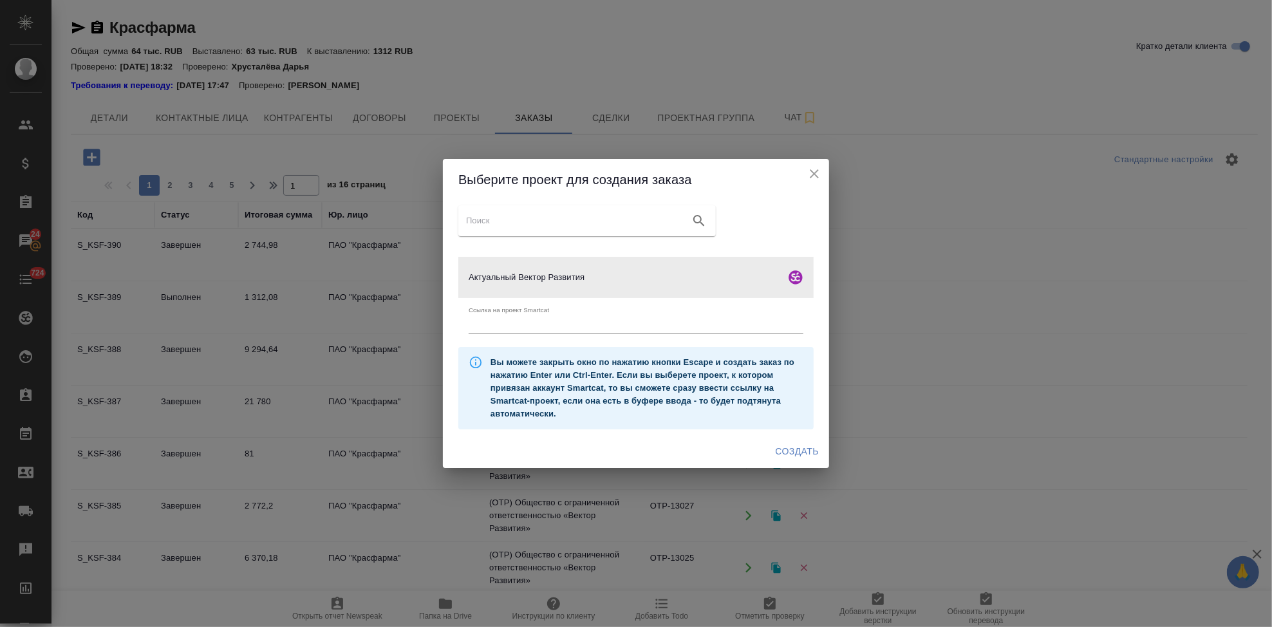
click at [789, 455] on span "Создать" at bounding box center [797, 452] width 43 height 16
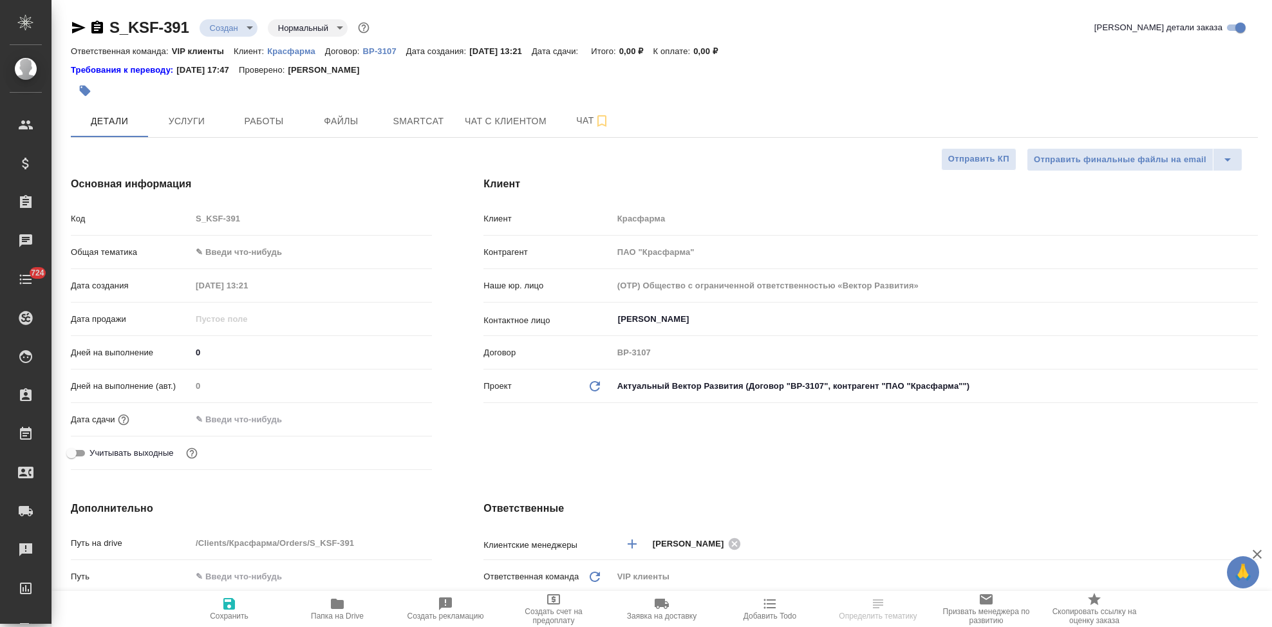
select select "RU"
click at [594, 438] on div "[PERSON_NAME] ПАО "Красфарма" Наше юр. лицо (OTP) Общество с ограниченной ответ…" at bounding box center [871, 326] width 826 height 350
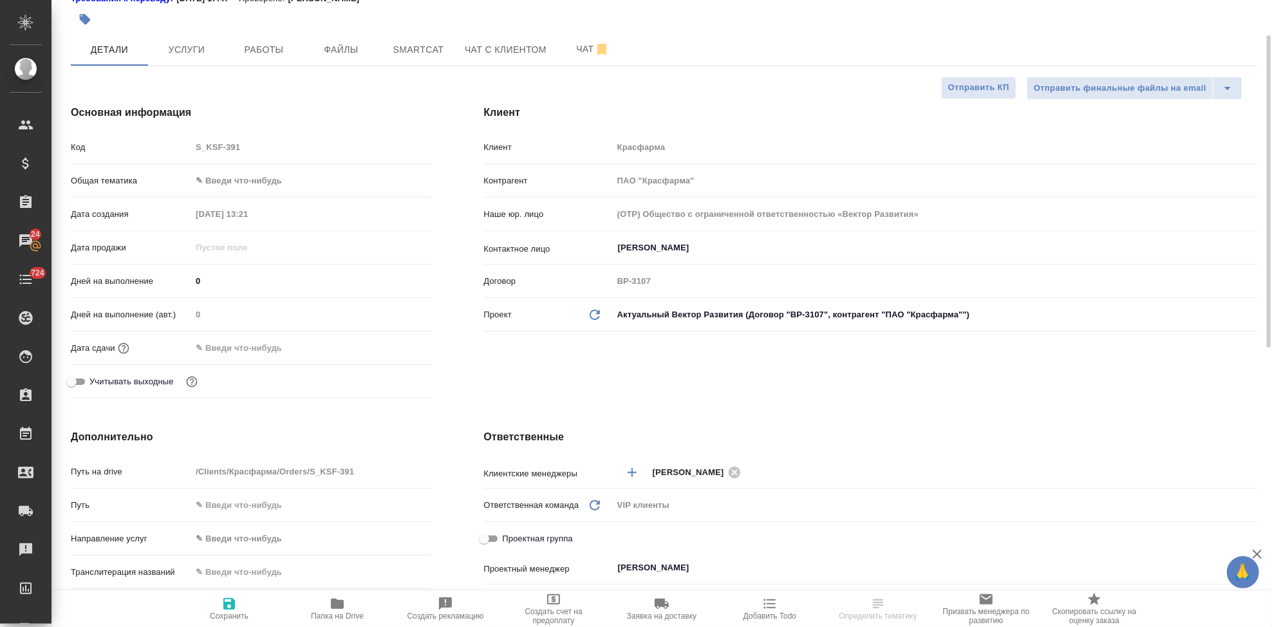
click at [291, 349] on input "text" at bounding box center [247, 348] width 113 height 19
click at [400, 348] on icon "button" at bounding box center [395, 346] width 12 height 13
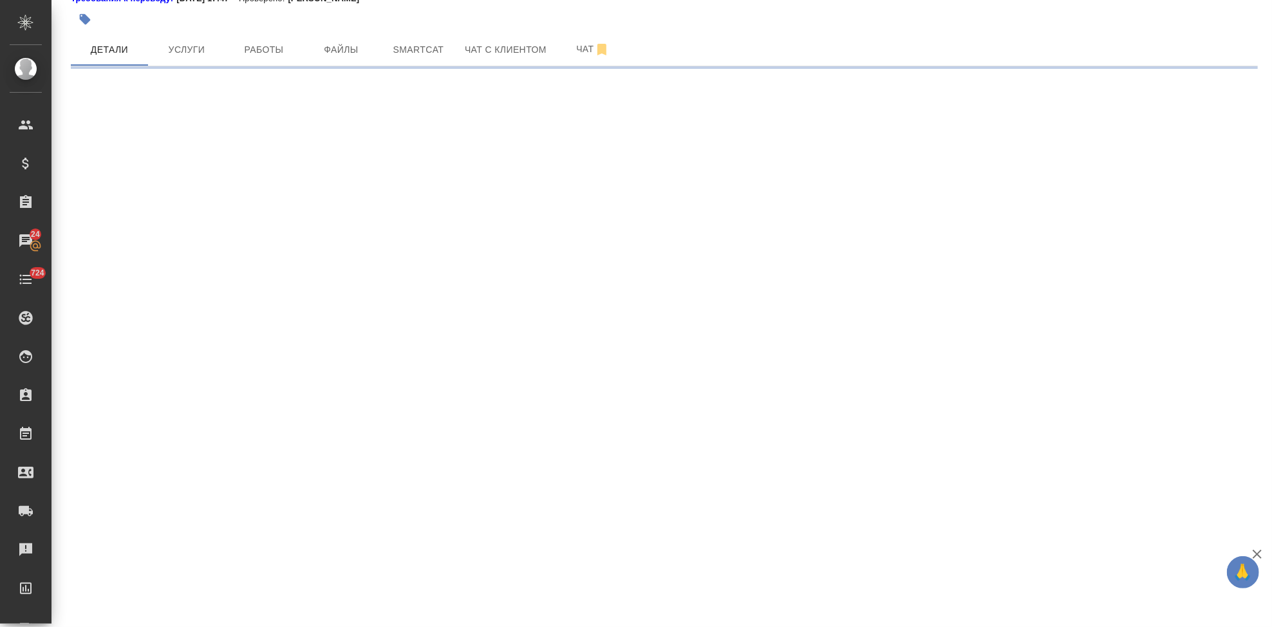
click at [176, 512] on div ".cls-1 fill:#fff; AWATERA Kabargina [PERSON_NAME] Спецификации Заказы 24 Чаты 7…" at bounding box center [636, 313] width 1272 height 627
select select "RU"
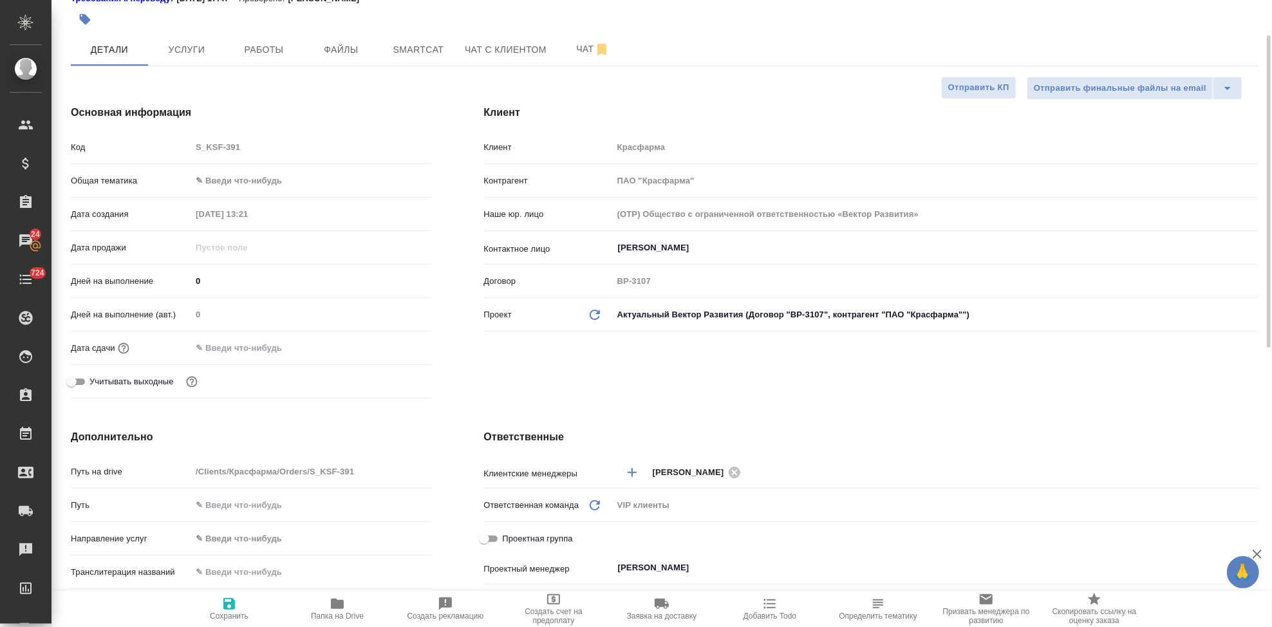
type textarea "x"
click at [277, 355] on input "text" at bounding box center [247, 348] width 113 height 19
click at [297, 349] on input "text" at bounding box center [248, 348] width 113 height 19
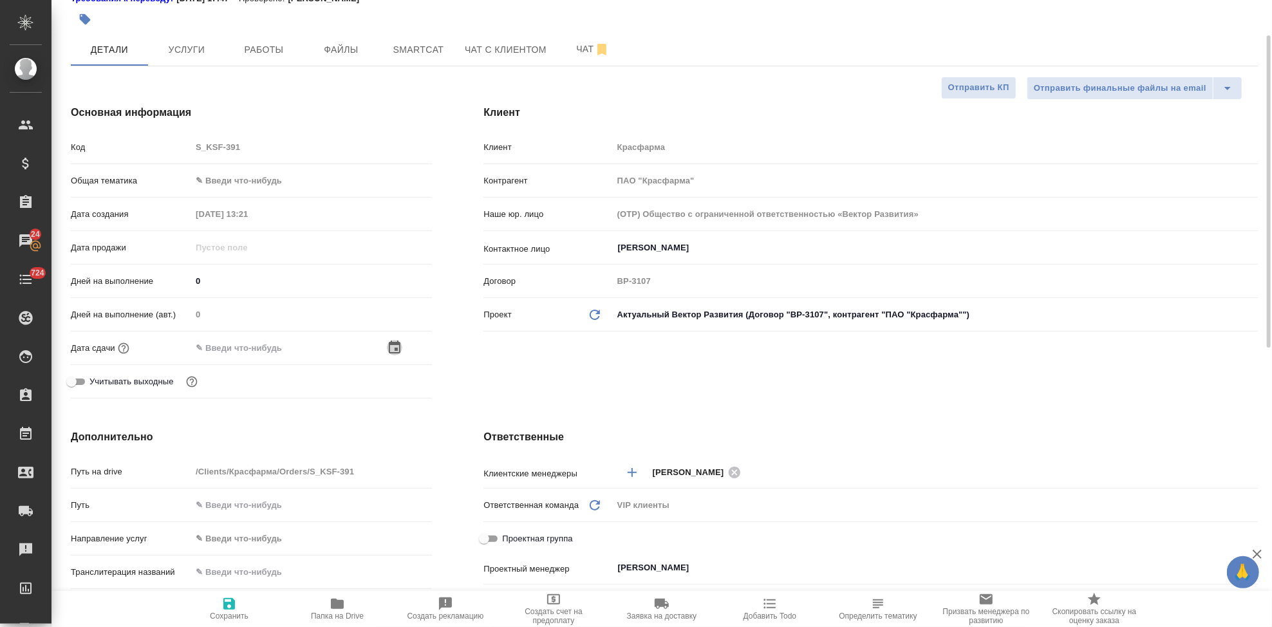
click at [397, 347] on icon "button" at bounding box center [394, 347] width 15 height 15
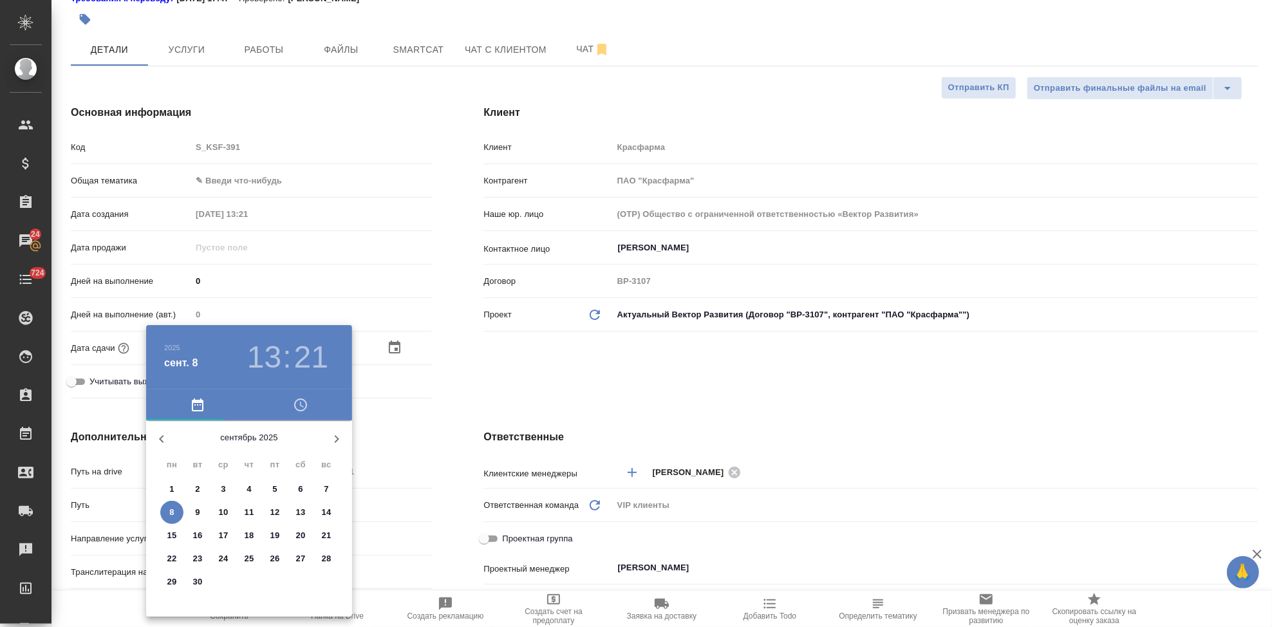
click at [199, 509] on p "9" at bounding box center [197, 512] width 5 height 13
type input "[DATE] 13:21"
type textarea "x"
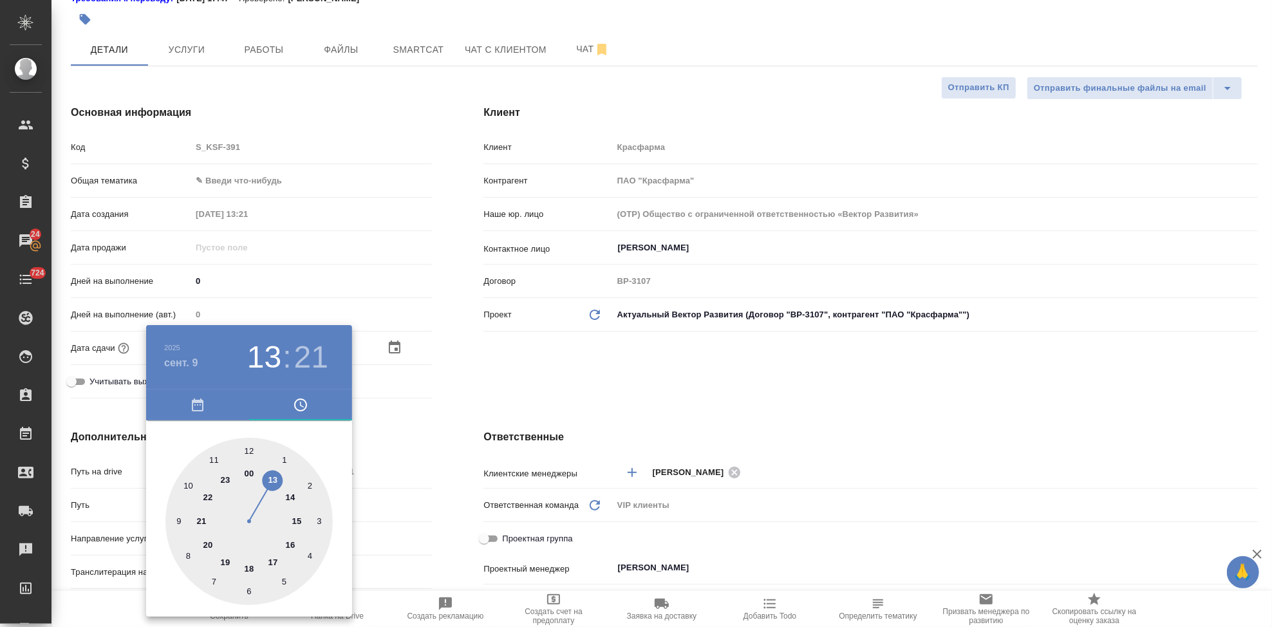
type input "09.09.2025 11:21"
type textarea "x"
drag, startPoint x: 263, startPoint y: 475, endPoint x: 234, endPoint y: 464, distance: 31.0
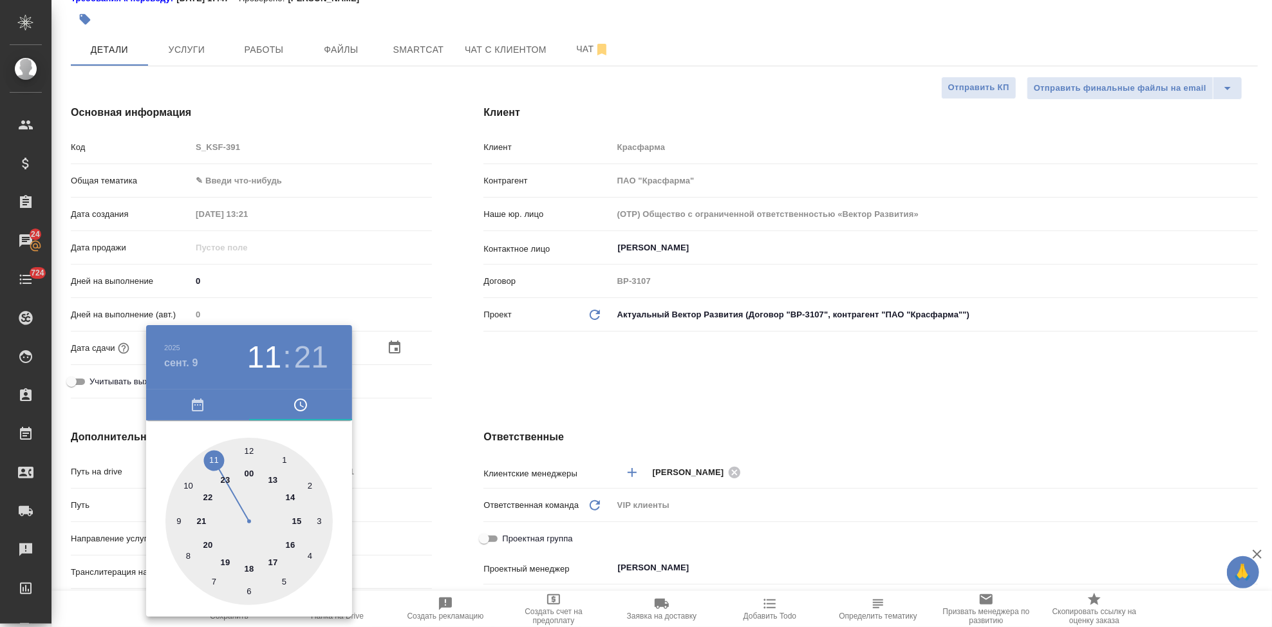
click at [223, 465] on div at bounding box center [248, 521] width 167 height 167
type textarea "x"
type input "09.09.2025 11:04"
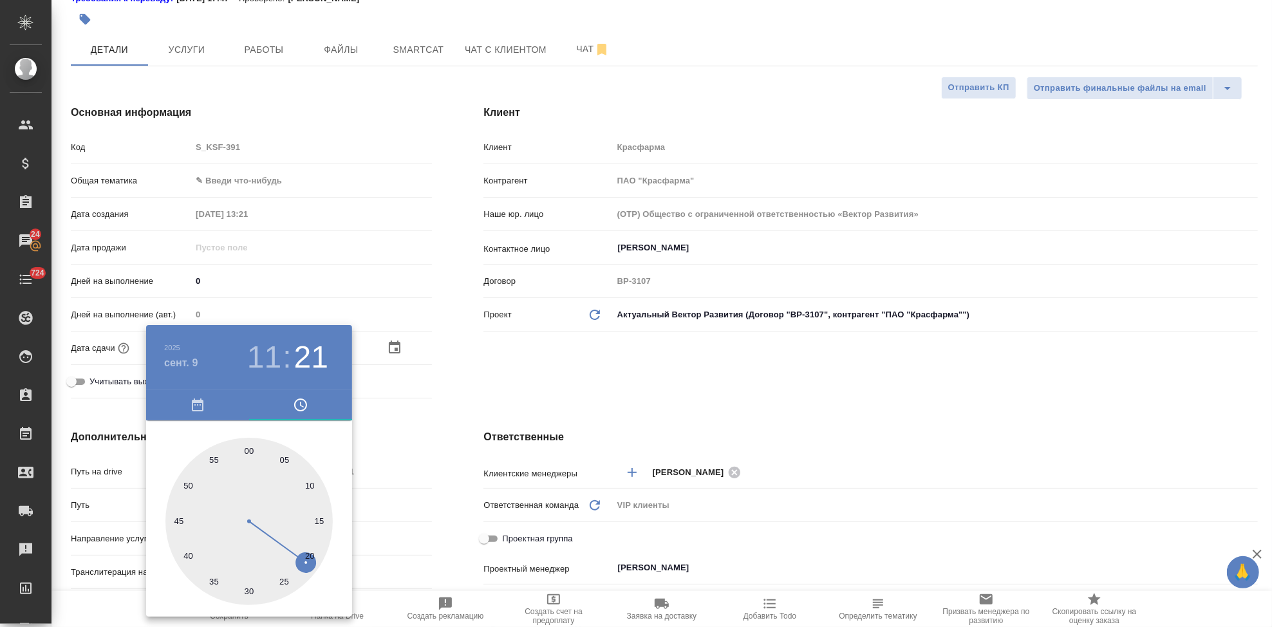
type textarea "x"
type input "09.09.2025 11:01"
type textarea "x"
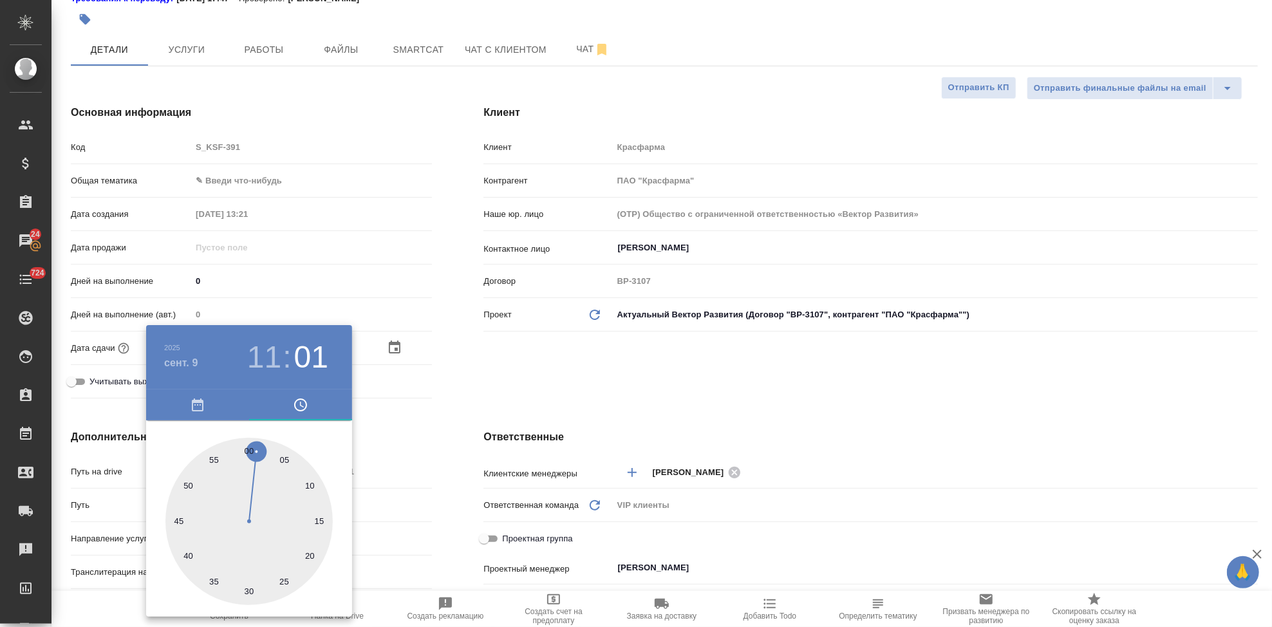
type textarea "x"
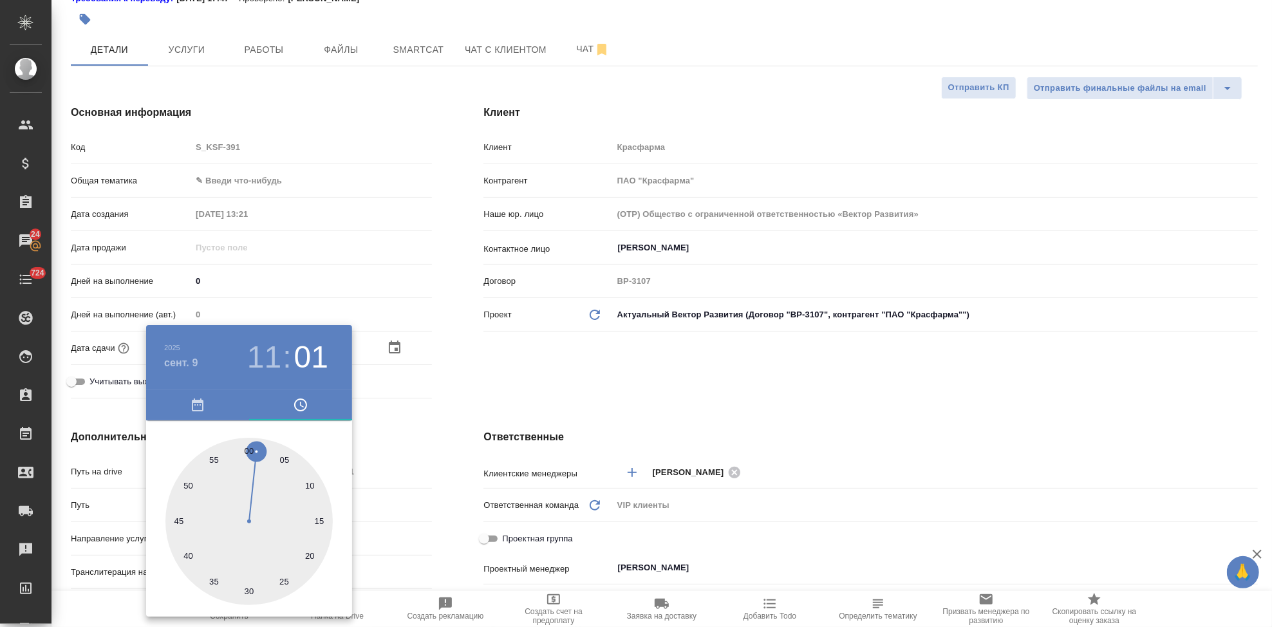
type textarea "x"
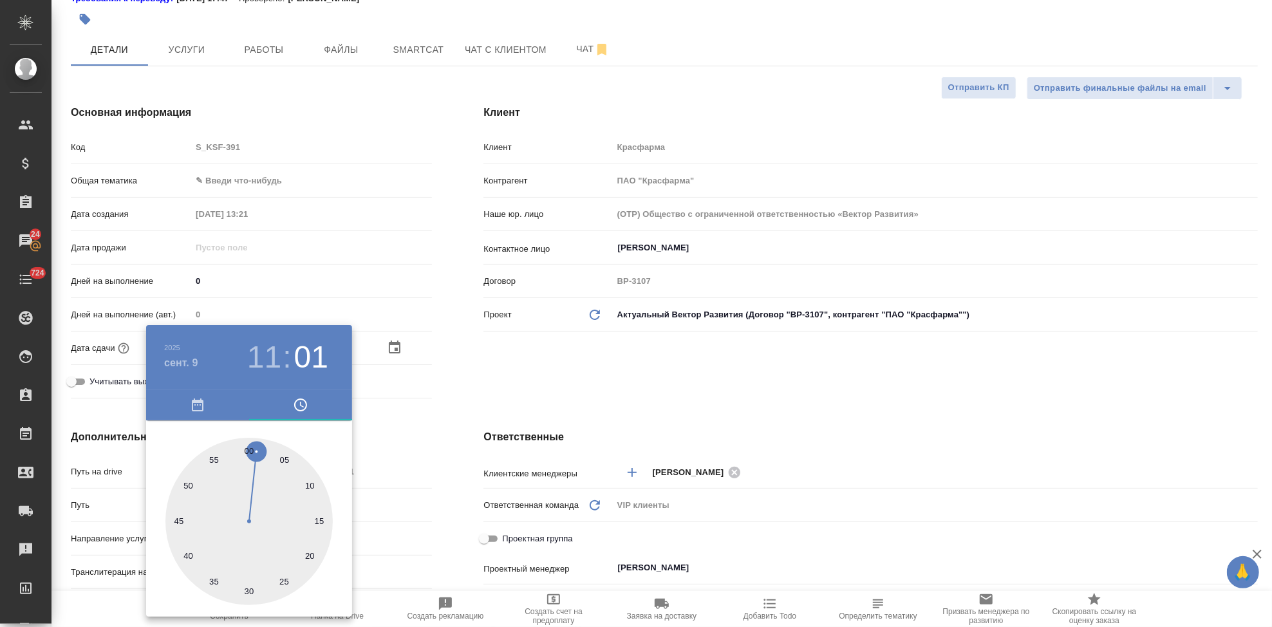
type textarea "x"
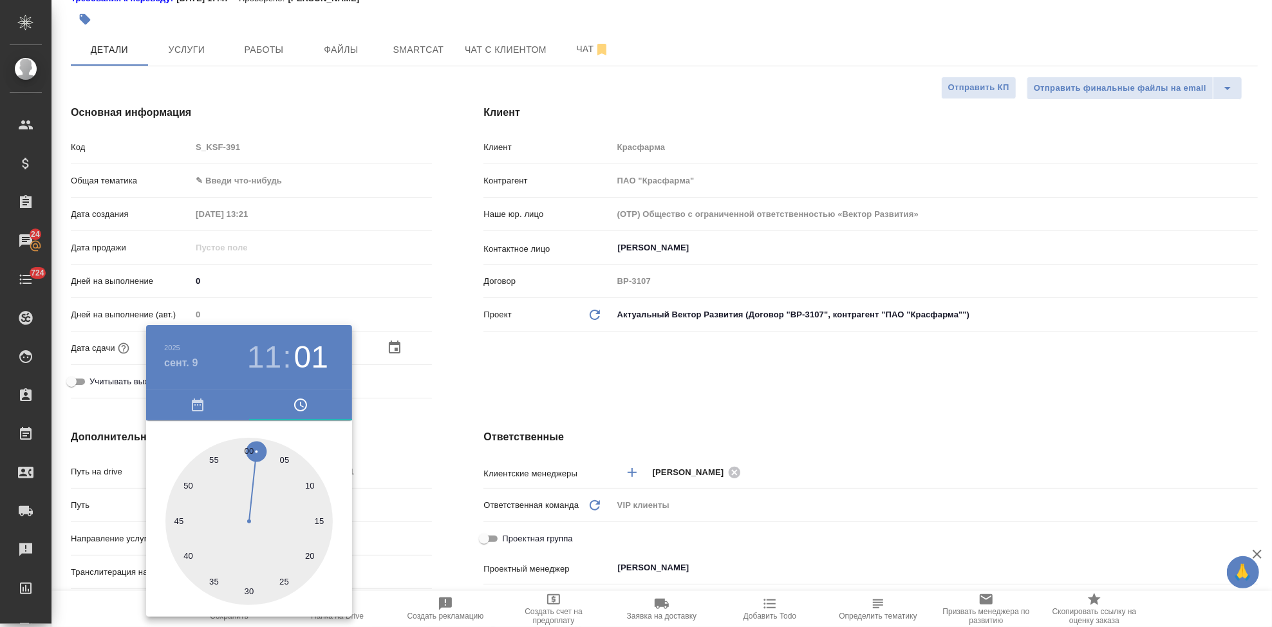
type textarea "x"
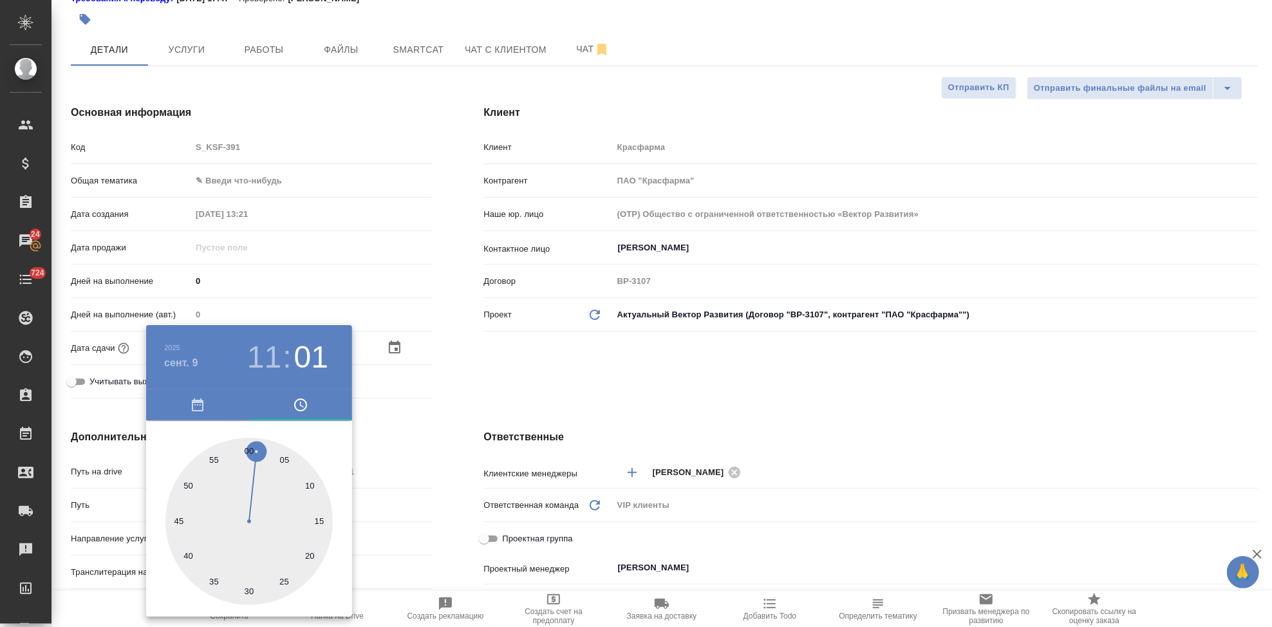
type textarea "x"
type input "09.09.2025 11:02"
type textarea "x"
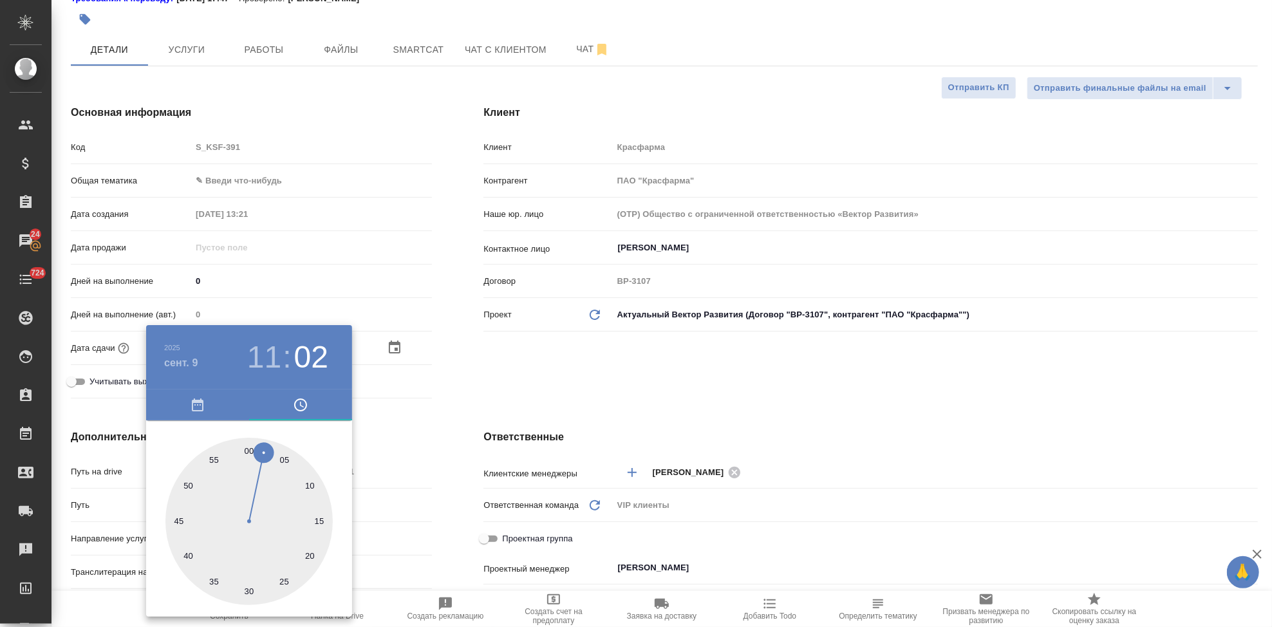
type textarea "x"
type input "09.09.2025 11:01"
type textarea "x"
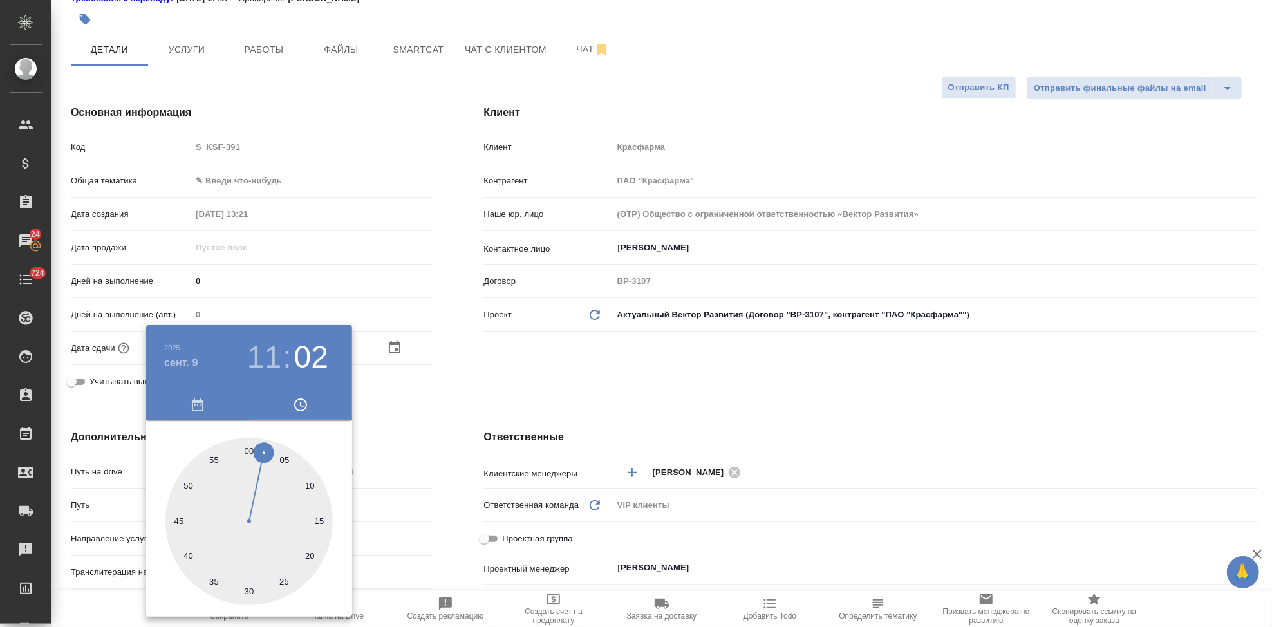
type textarea "x"
type input "09.09.2025 11:00"
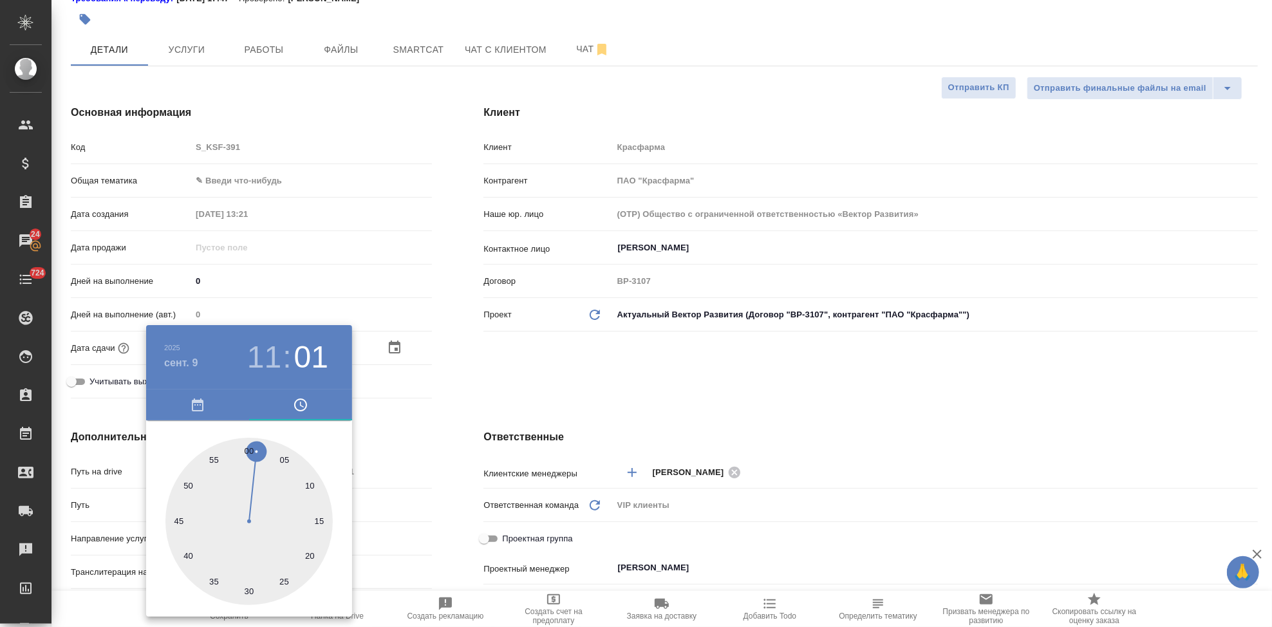
type textarea "x"
drag, startPoint x: 294, startPoint y: 509, endPoint x: 249, endPoint y: 444, distance: 79.5
click at [249, 444] on div at bounding box center [248, 521] width 167 height 167
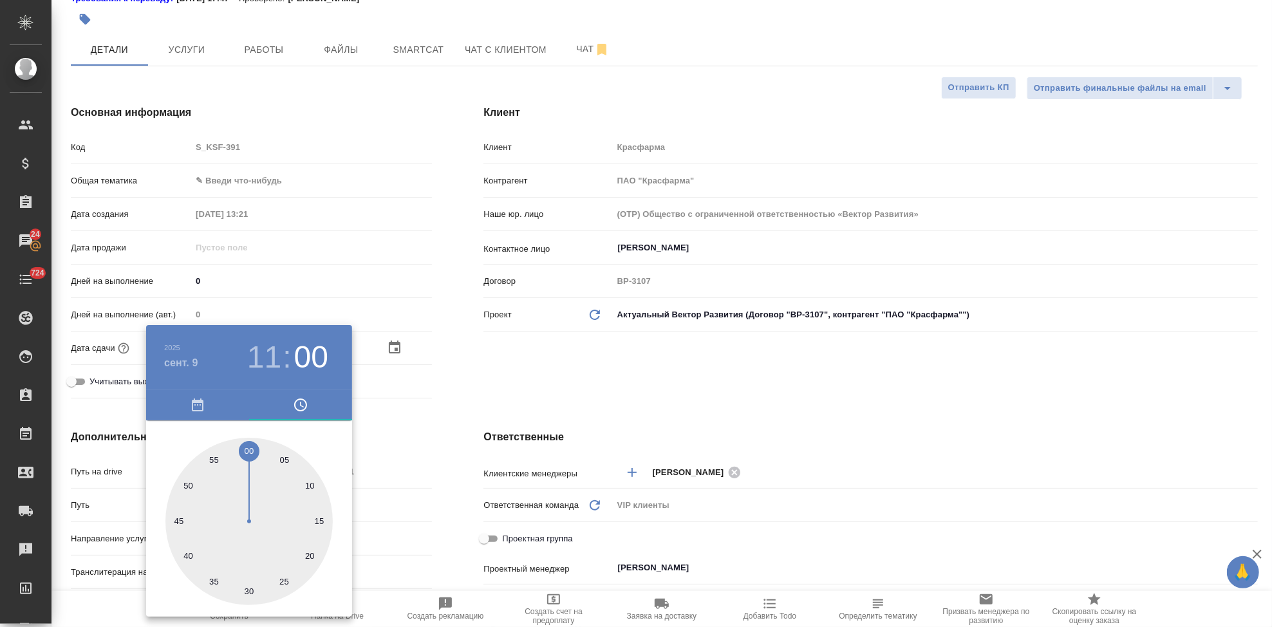
type textarea "x"
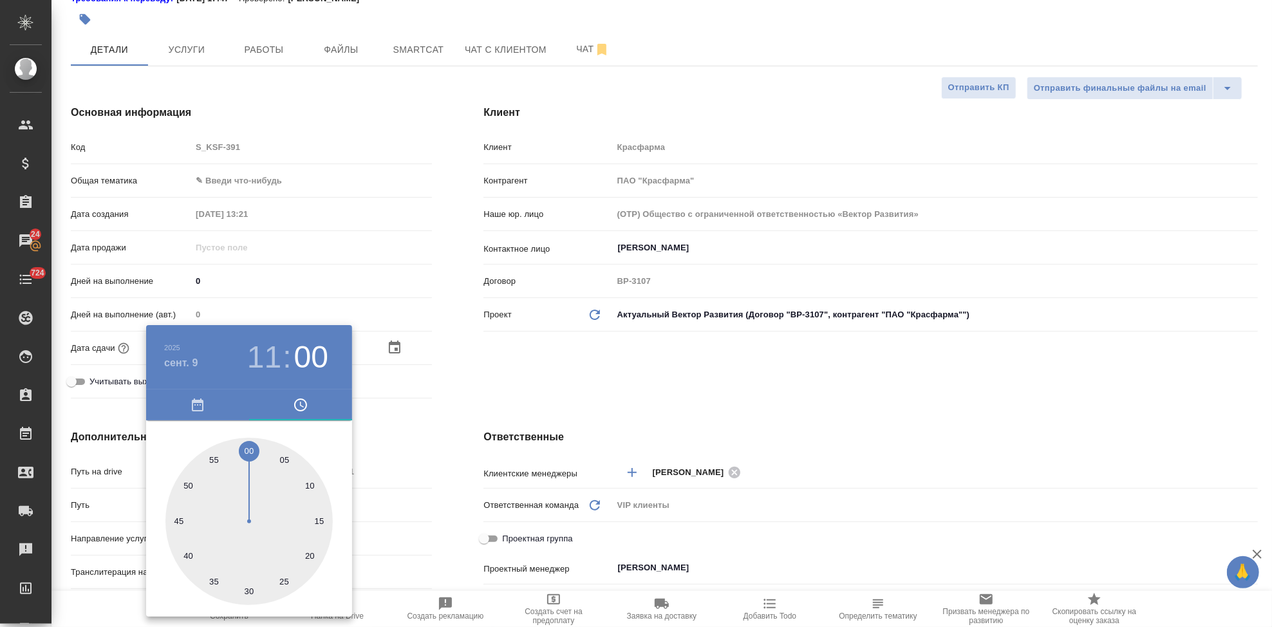
type textarea "x"
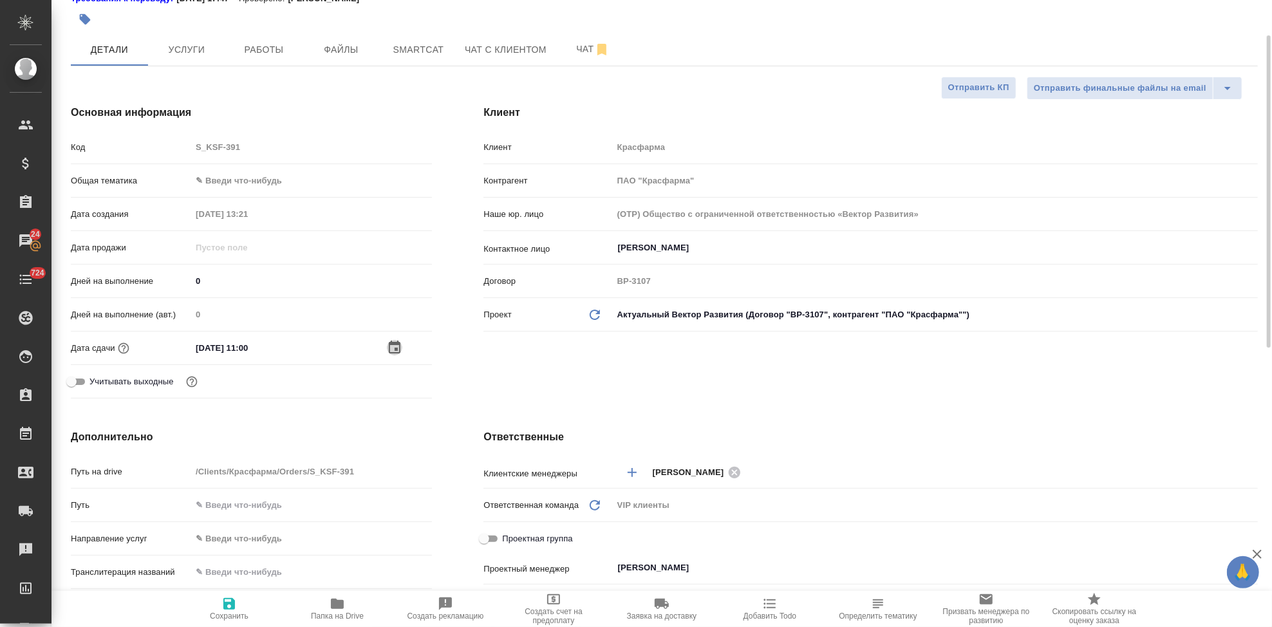
click at [225, 617] on span "Сохранить" at bounding box center [229, 616] width 39 height 9
type textarea "x"
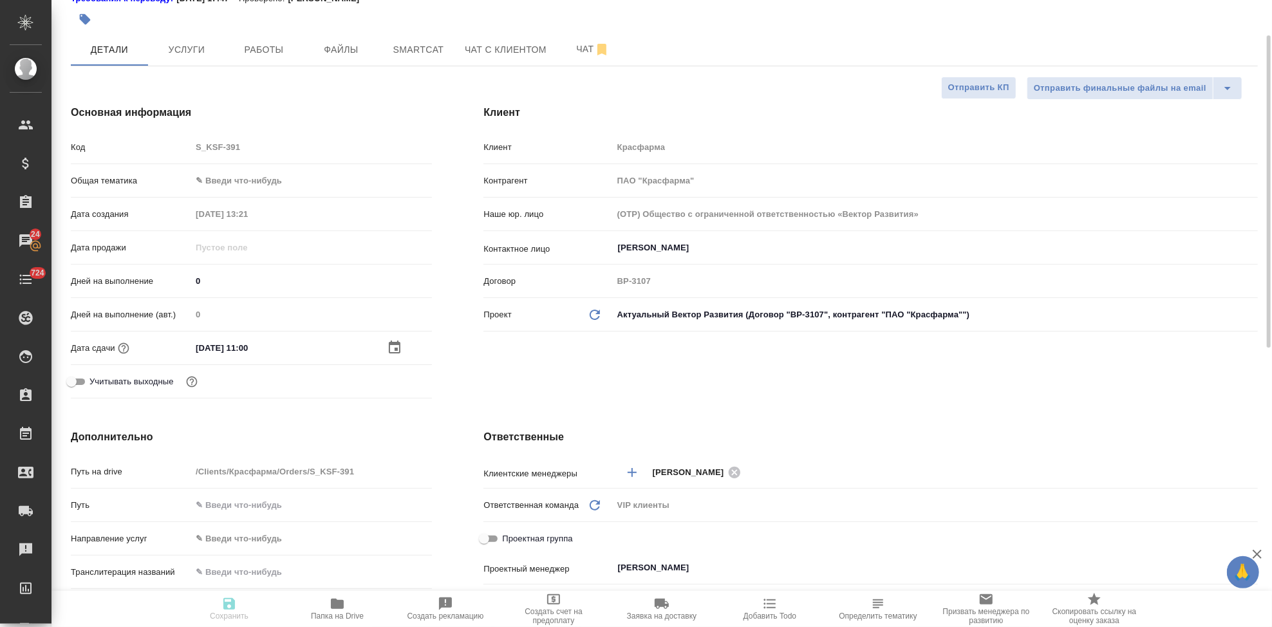
type textarea "x"
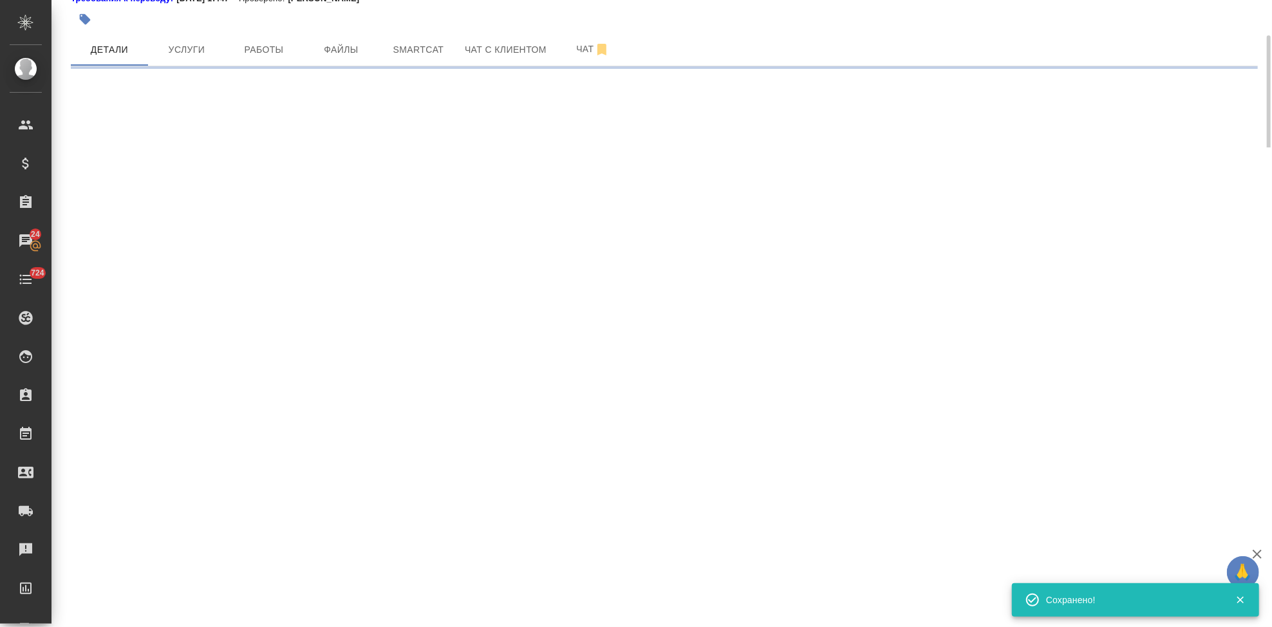
select select "RU"
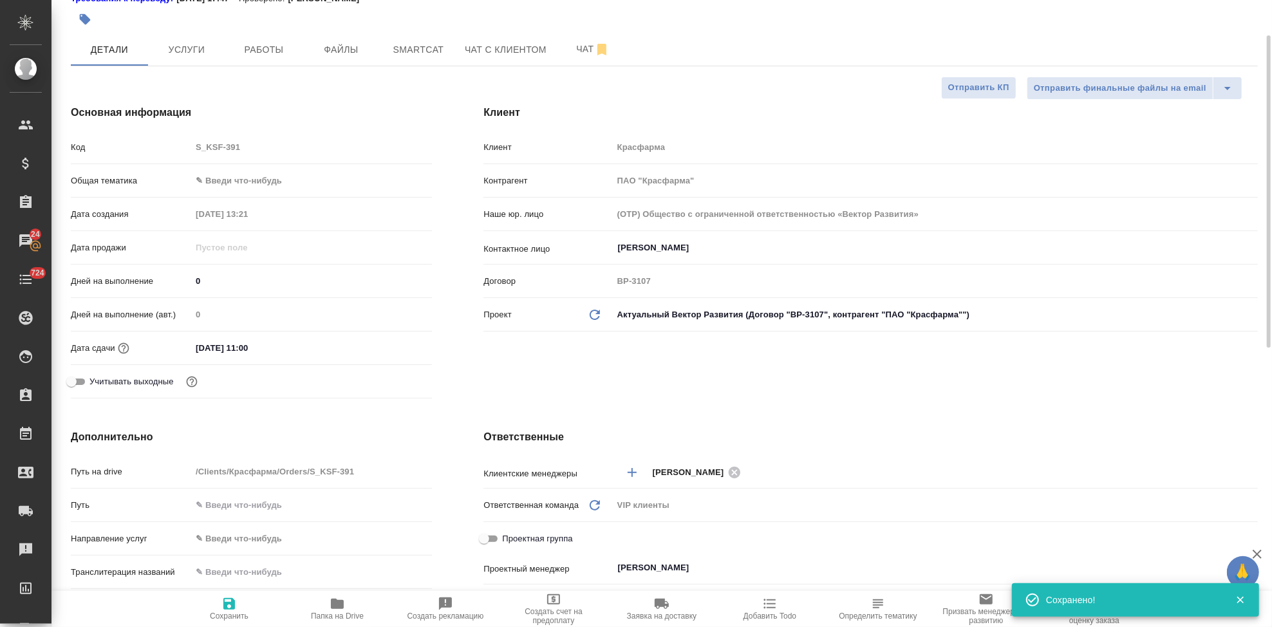
type textarea "x"
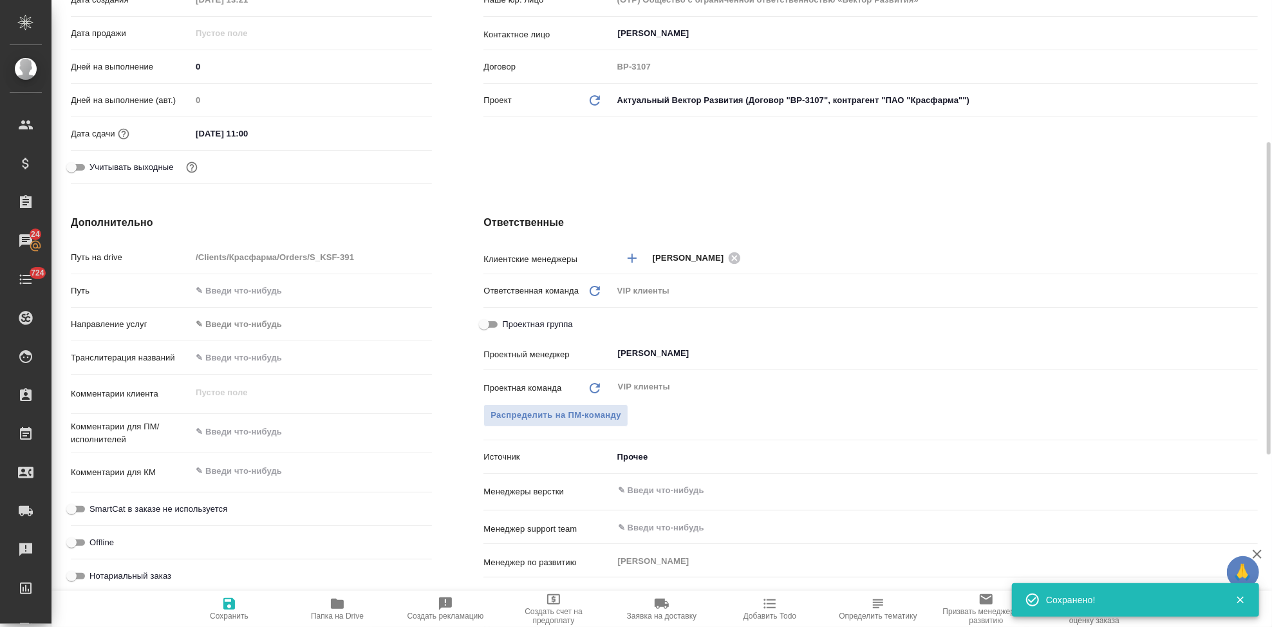
type textarea "x"
click at [248, 435] on textarea at bounding box center [311, 432] width 241 height 22
paste textarea "задание на перевод дополнительного соглашения и последующего двустороннего офор…"
type textarea "задание на перевод дополнительного соглашения и последующего двустороннего офор…"
type textarea "x"
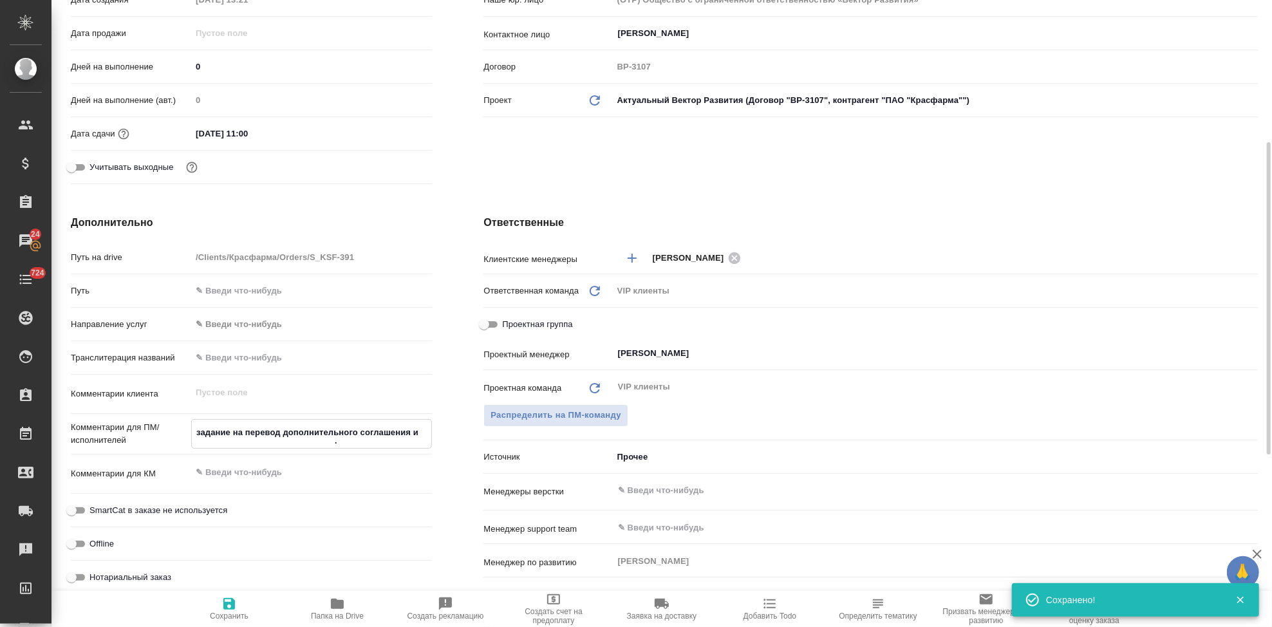
type textarea "x"
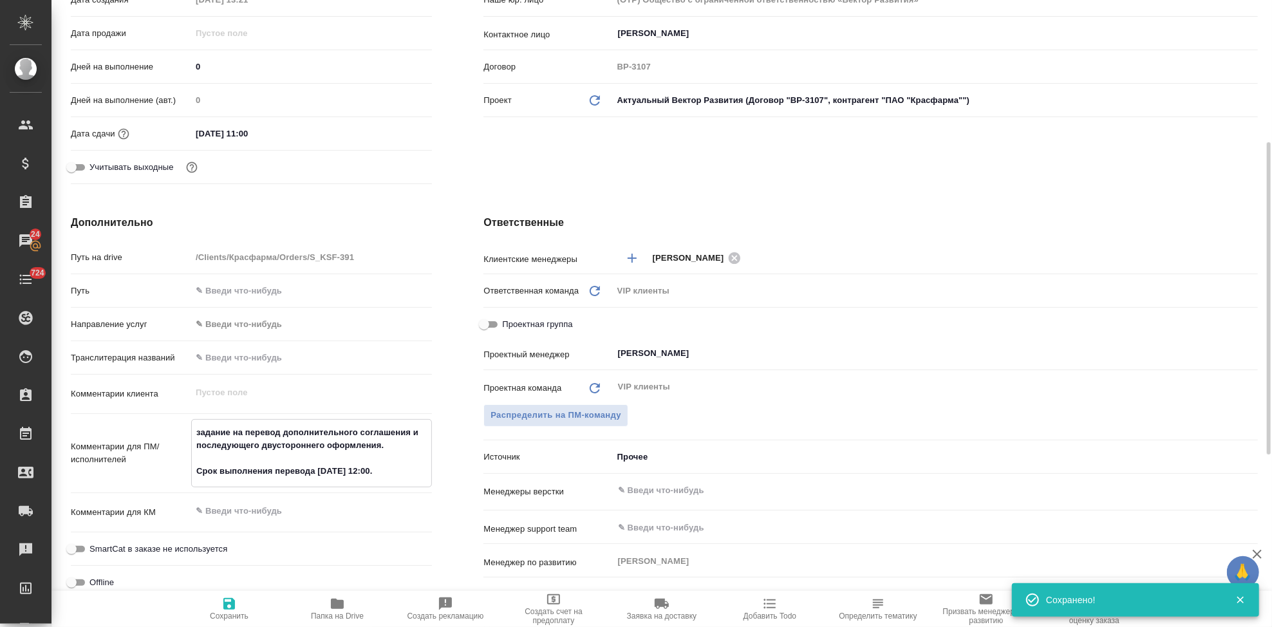
click at [375, 467] on textarea "задание на перевод дополнительного соглашения и последующего двустороннего офор…" at bounding box center [312, 452] width 240 height 61
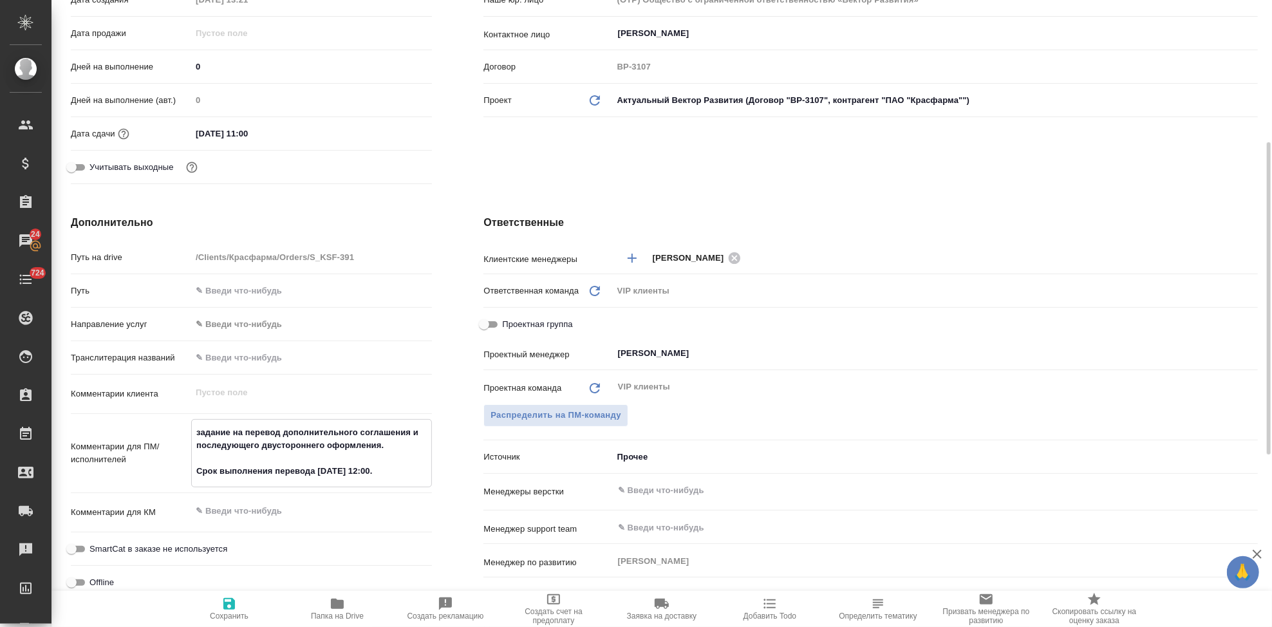
type textarea "задание на перевод дополнительного соглашения и последующего двустороннего офор…"
type textarea "x"
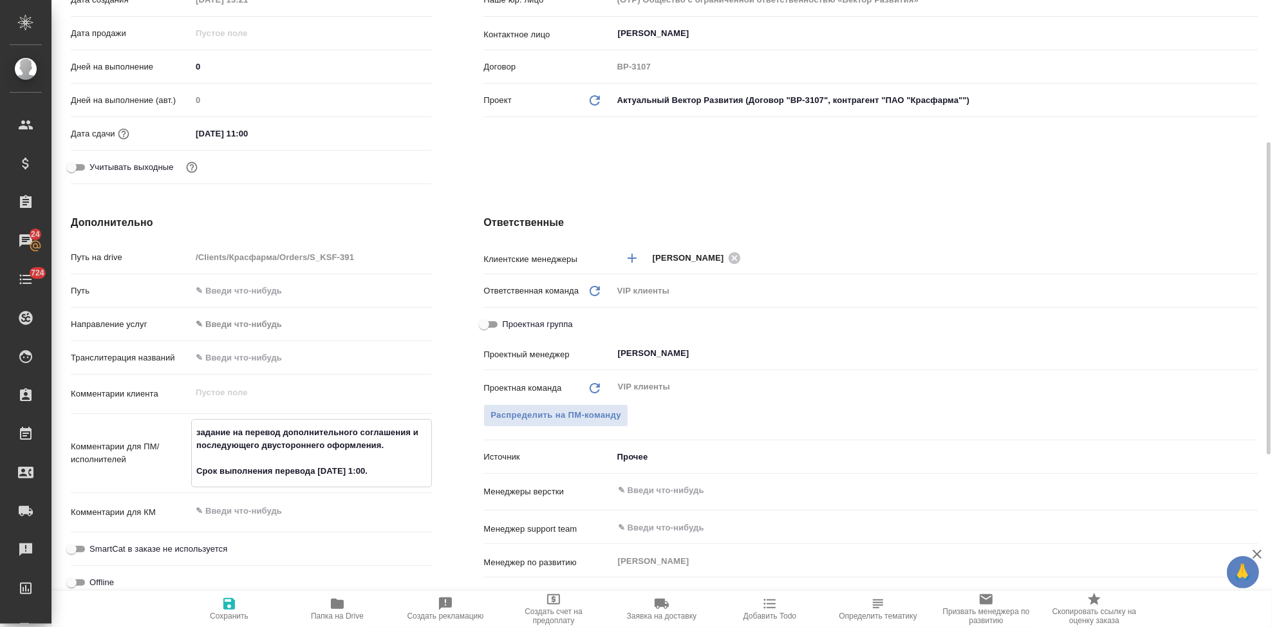
type textarea "задание на перевод дополнительного соглашения и последующего двустороннего офор…"
type textarea "x"
type textarea "задание на перевод дополнительного соглашения и последующего двустороннего офор…"
type textarea "x"
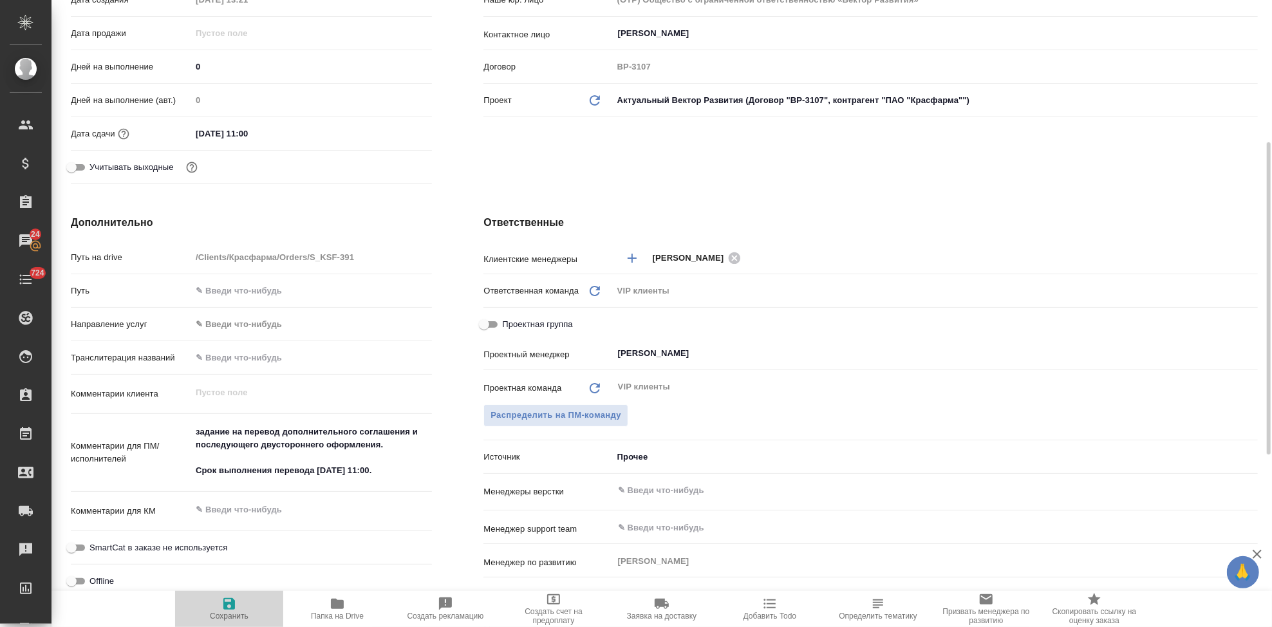
click at [232, 610] on icon "button" at bounding box center [229, 604] width 12 height 12
type textarea "x"
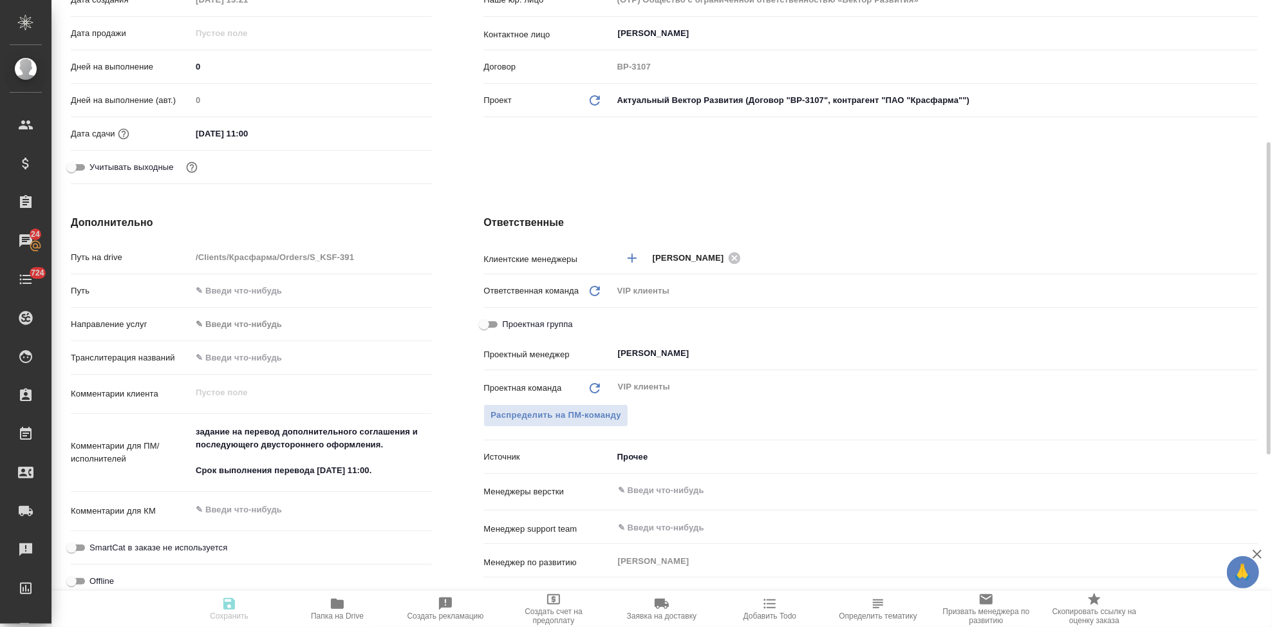
type textarea "x"
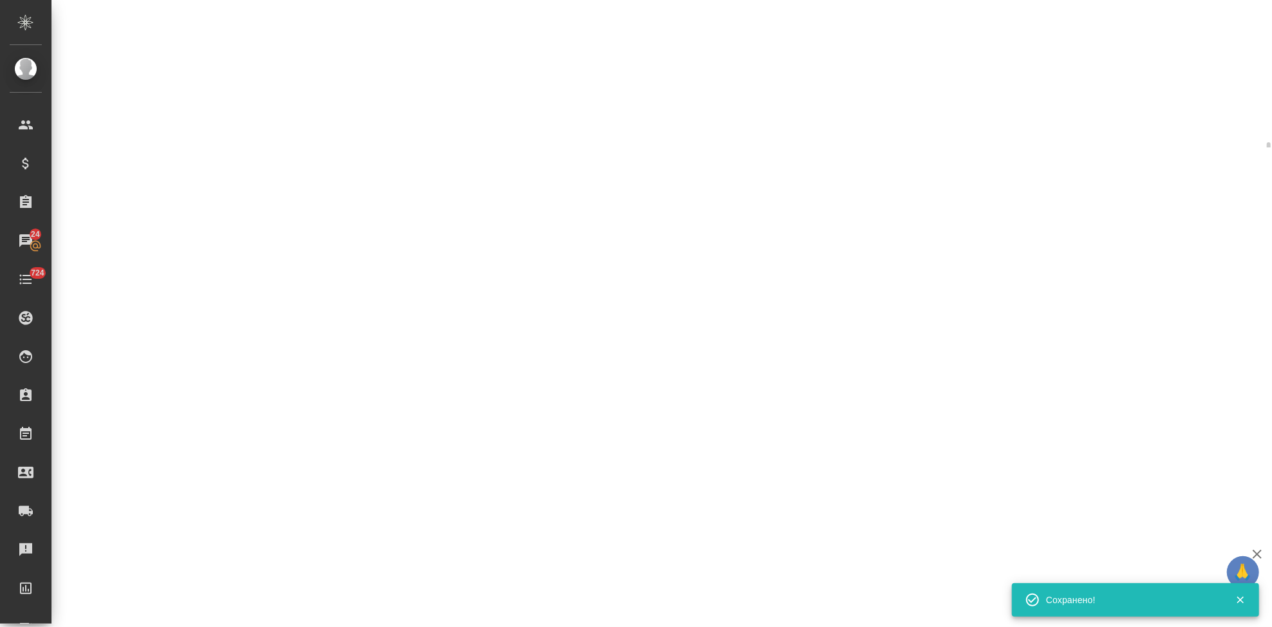
select select "RU"
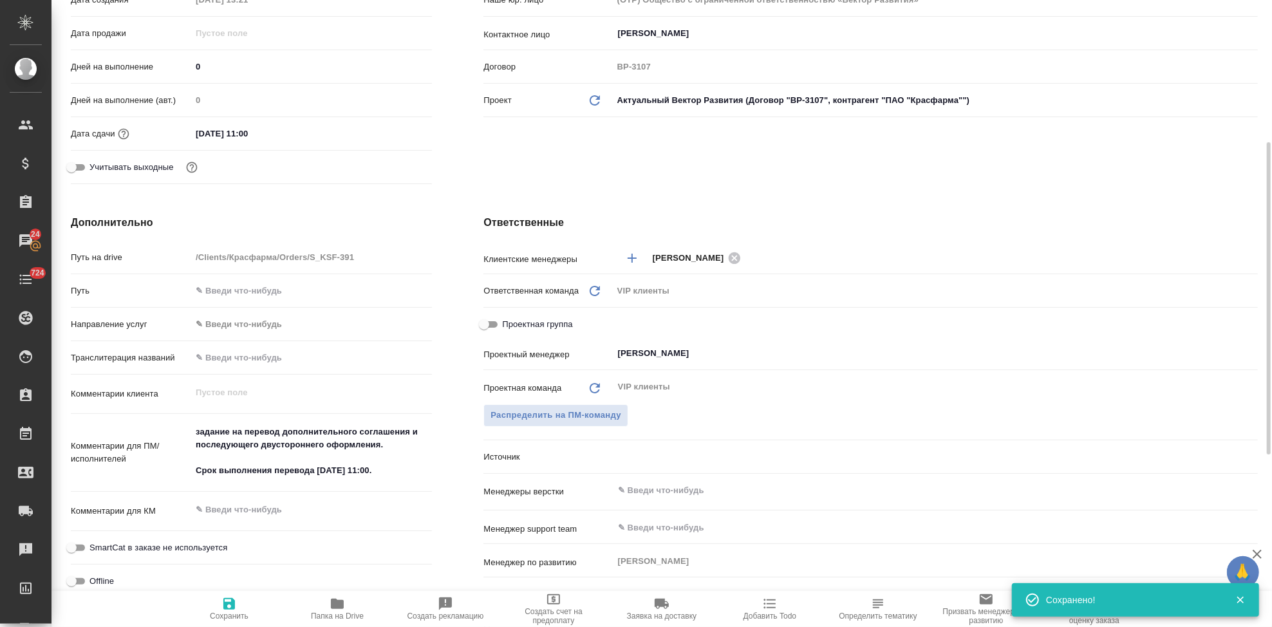
type textarea "x"
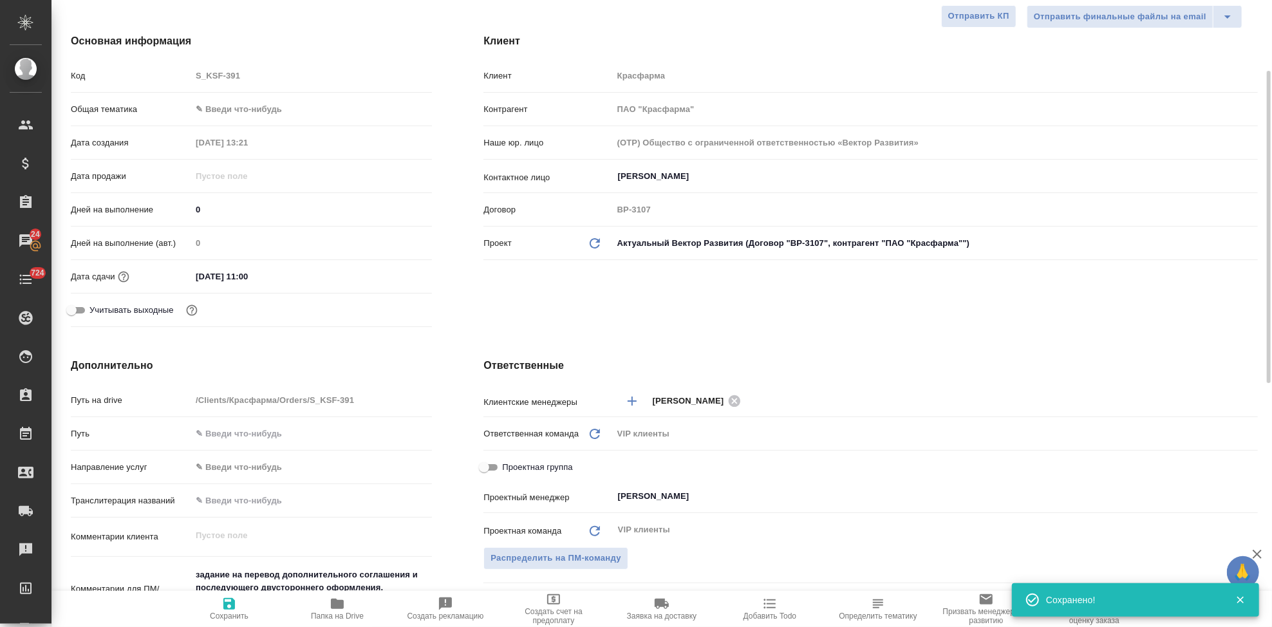
scroll to position [0, 0]
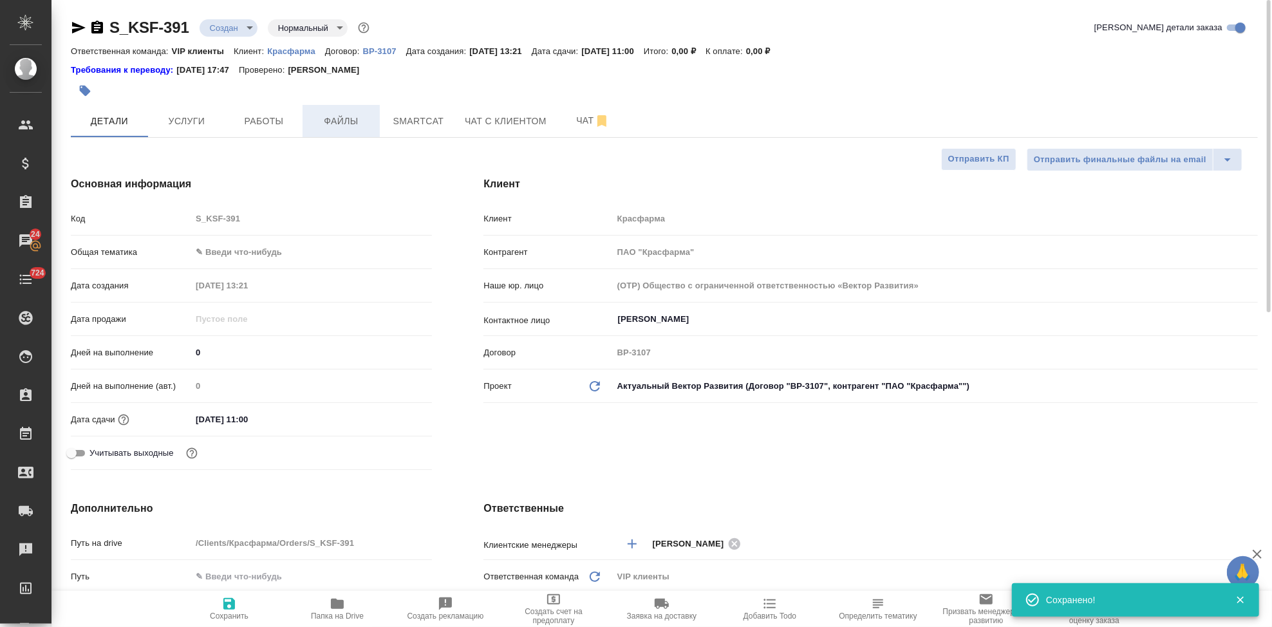
click at [332, 133] on button "Файлы" at bounding box center [341, 121] width 77 height 32
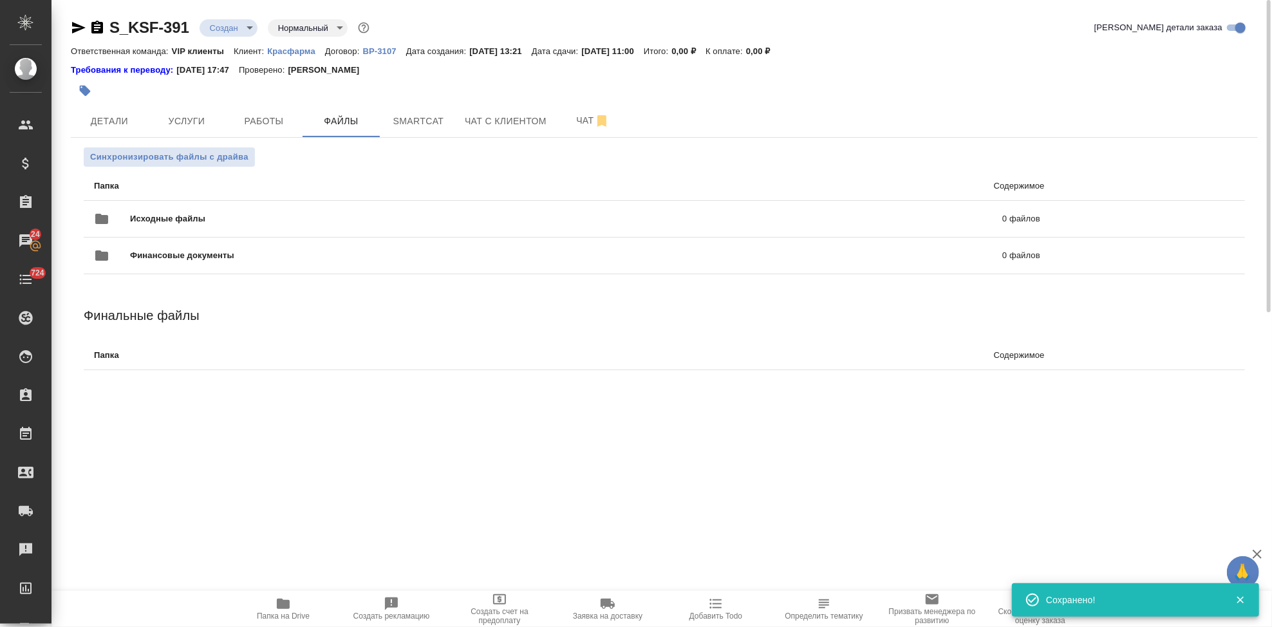
drag, startPoint x: 800, startPoint y: 94, endPoint x: 880, endPoint y: 116, distance: 83.4
click at [800, 94] on div at bounding box center [466, 91] width 791 height 28
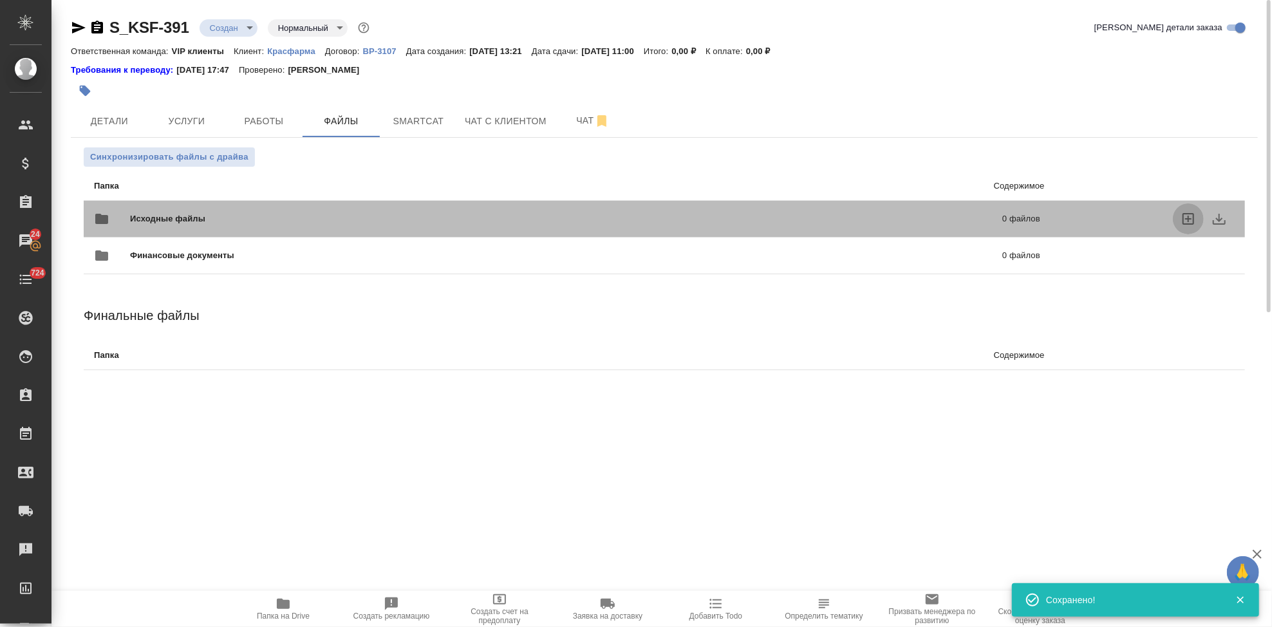
click at [1185, 218] on icon "uploadFiles" at bounding box center [1188, 218] width 15 height 15
click at [0, 0] on input "uploadFiles" at bounding box center [0, 0] width 0 height 0
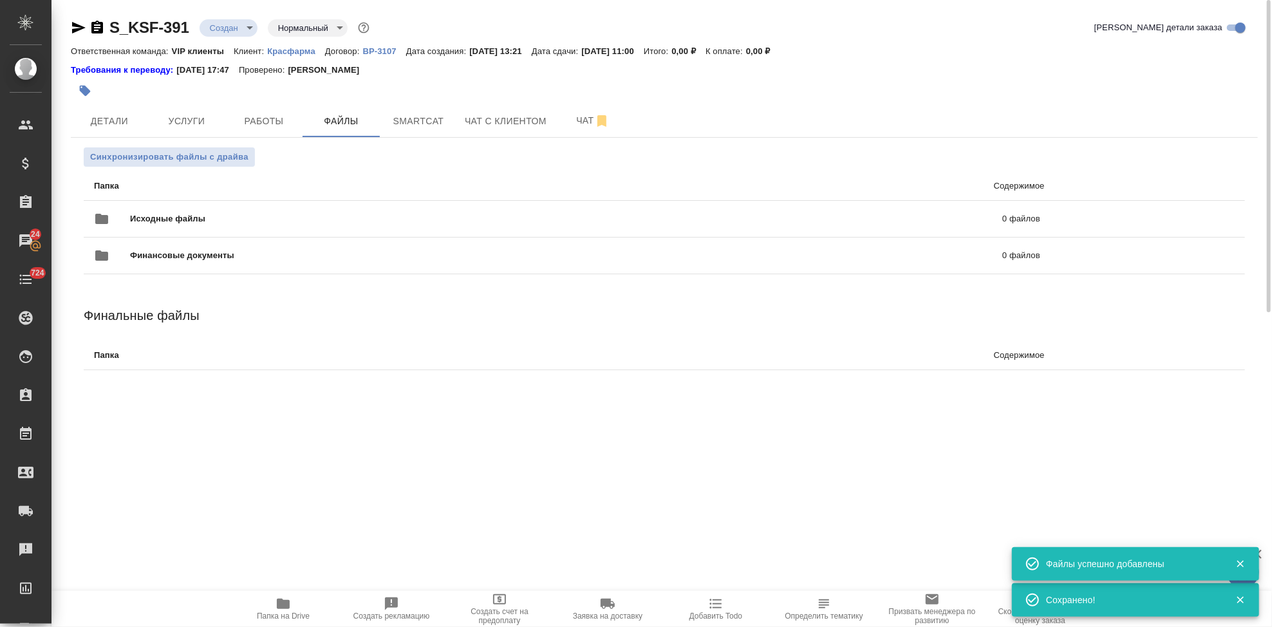
click at [249, 28] on body "🙏 .cls-1 fill:#fff; AWATERA Kabargina Anna Клиенты Спецификации Заказы 24 Чаты …" at bounding box center [636, 313] width 1272 height 627
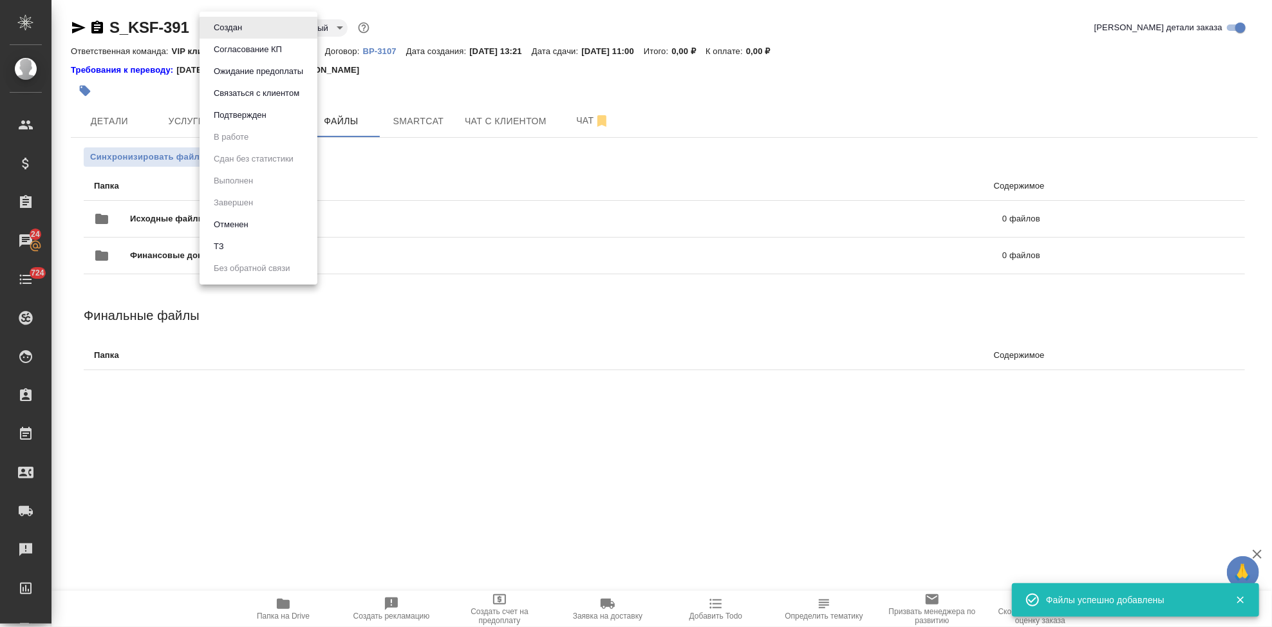
click at [84, 90] on div at bounding box center [636, 313] width 1272 height 627
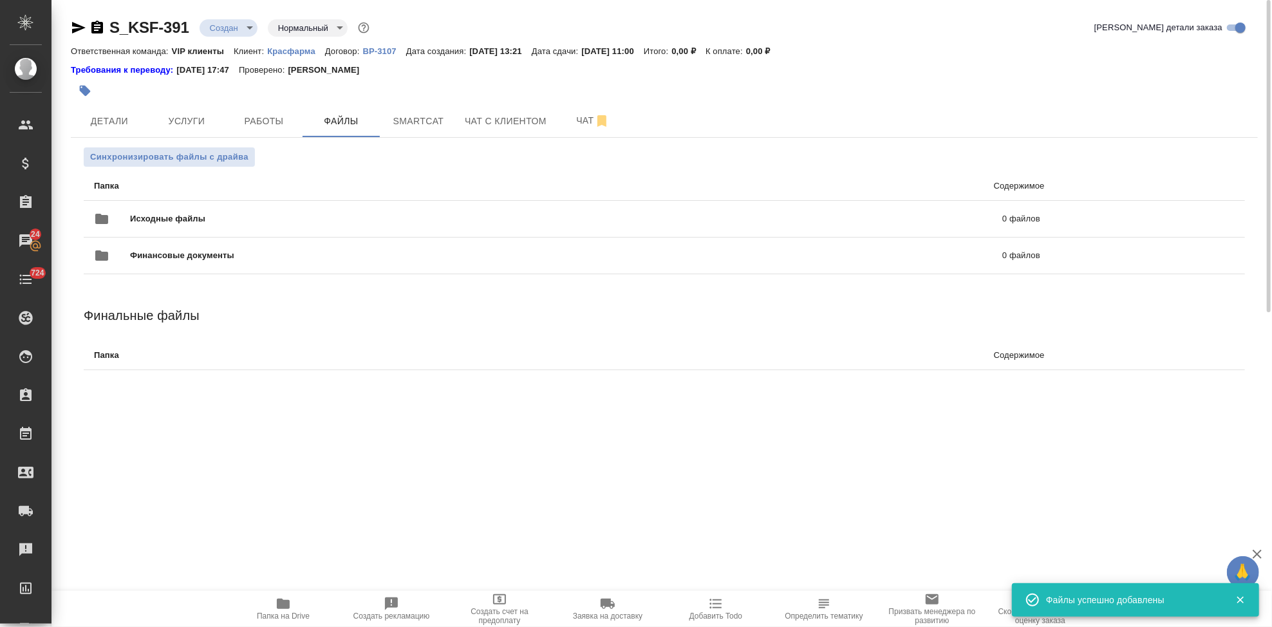
click at [85, 90] on icon "button" at bounding box center [85, 91] width 11 height 11
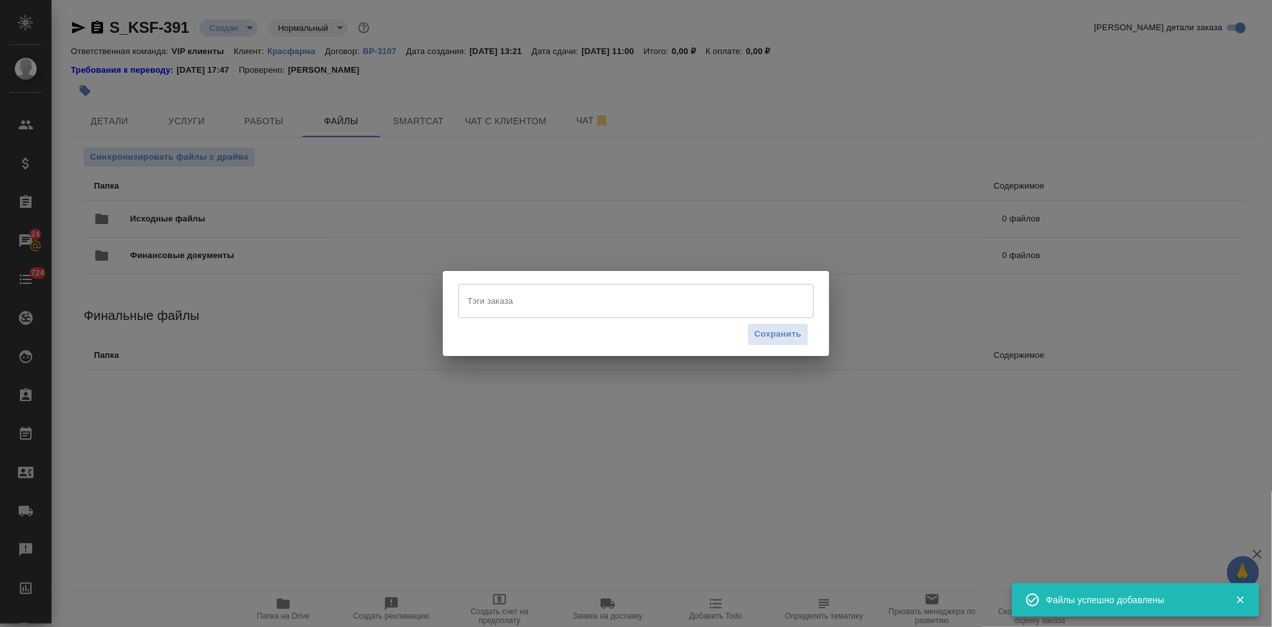
click at [587, 290] on input "Тэги заказа" at bounding box center [623, 301] width 319 height 22
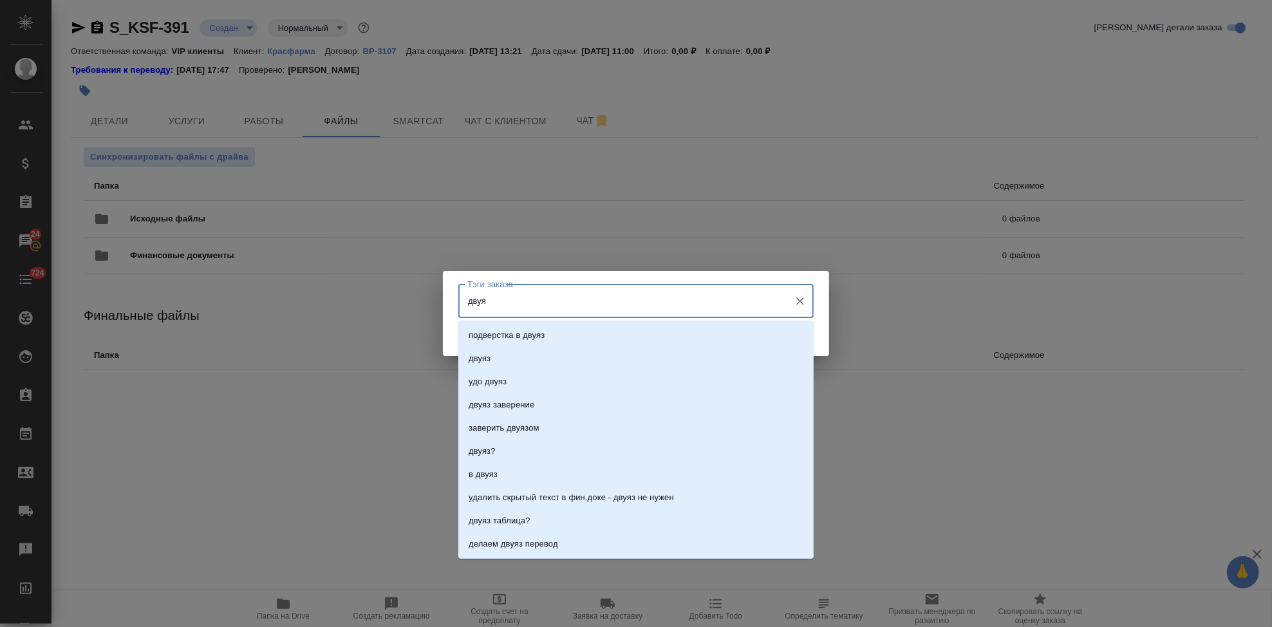
type input "двуяз"
click at [555, 336] on li "подверстка в двуяз" at bounding box center [635, 335] width 355 height 23
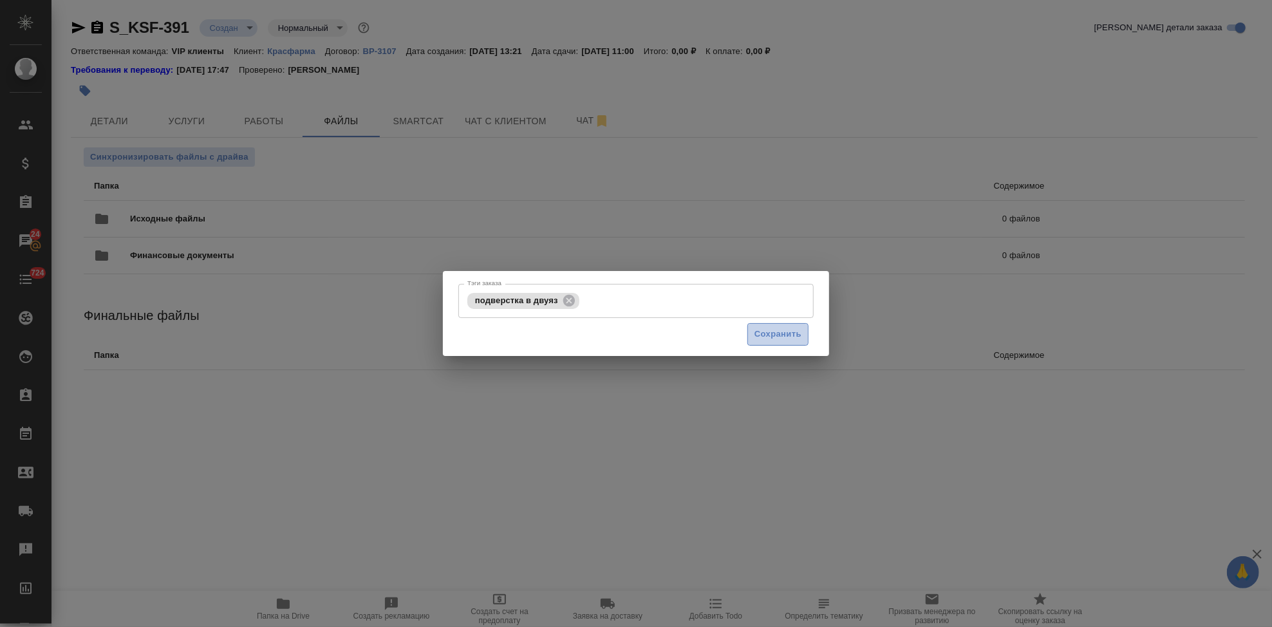
click at [789, 339] on span "Сохранить" at bounding box center [778, 334] width 47 height 15
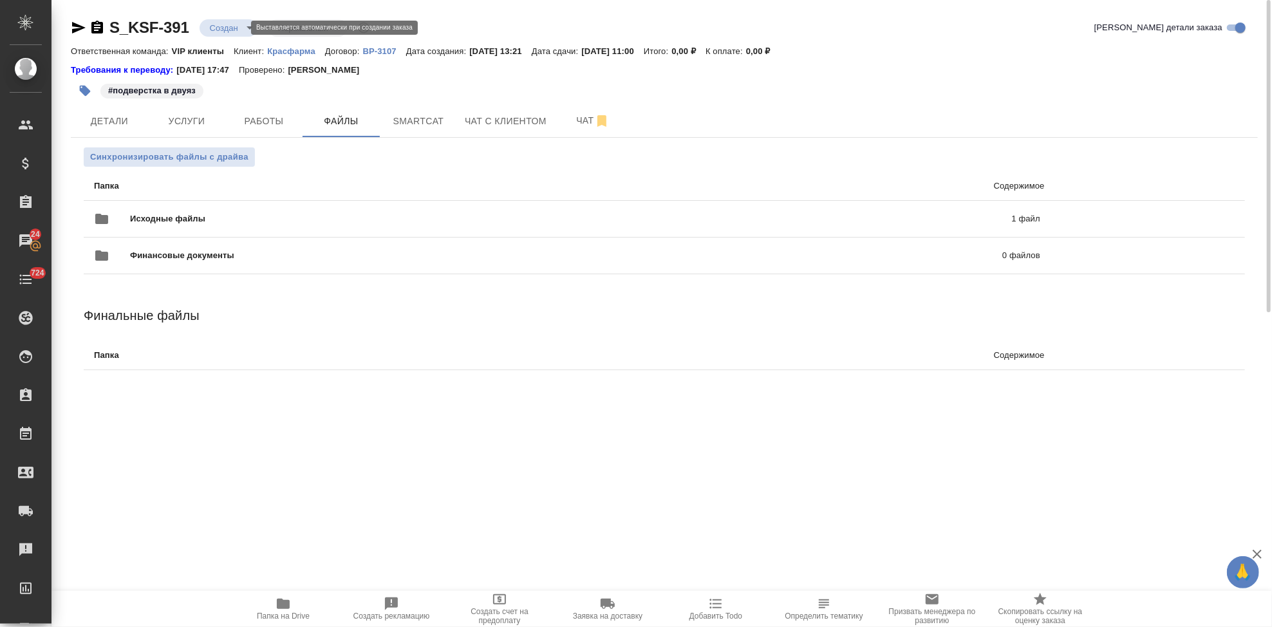
click at [241, 24] on body "🙏 .cls-1 fill:#fff; AWATERA Kabargina Anna Клиенты Спецификации Заказы 24 Чаты …" at bounding box center [636, 313] width 1272 height 627
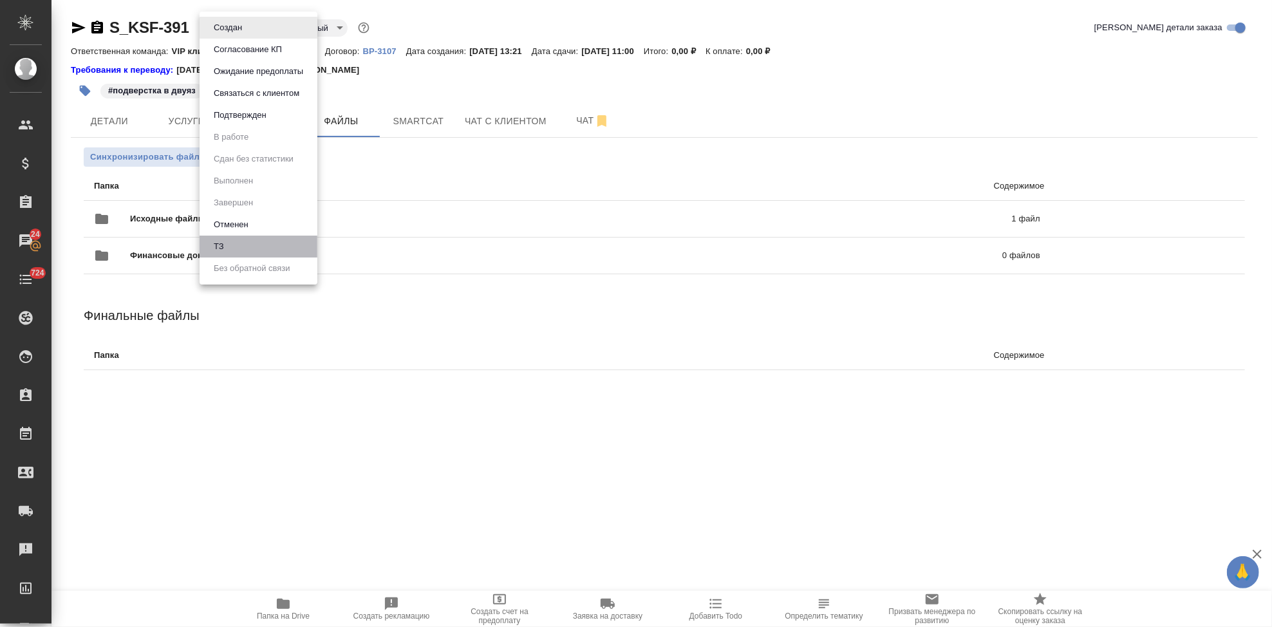
click at [232, 242] on li "ТЗ" at bounding box center [259, 247] width 118 height 22
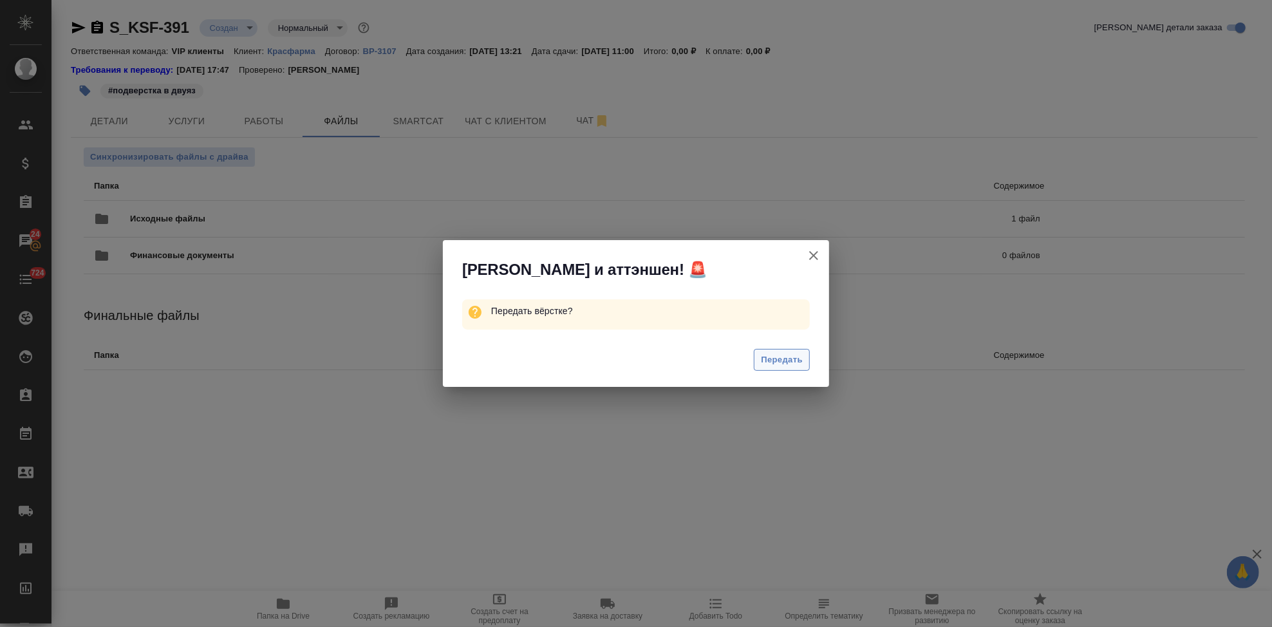
click at [773, 365] on span "Передать" at bounding box center [782, 360] width 42 height 15
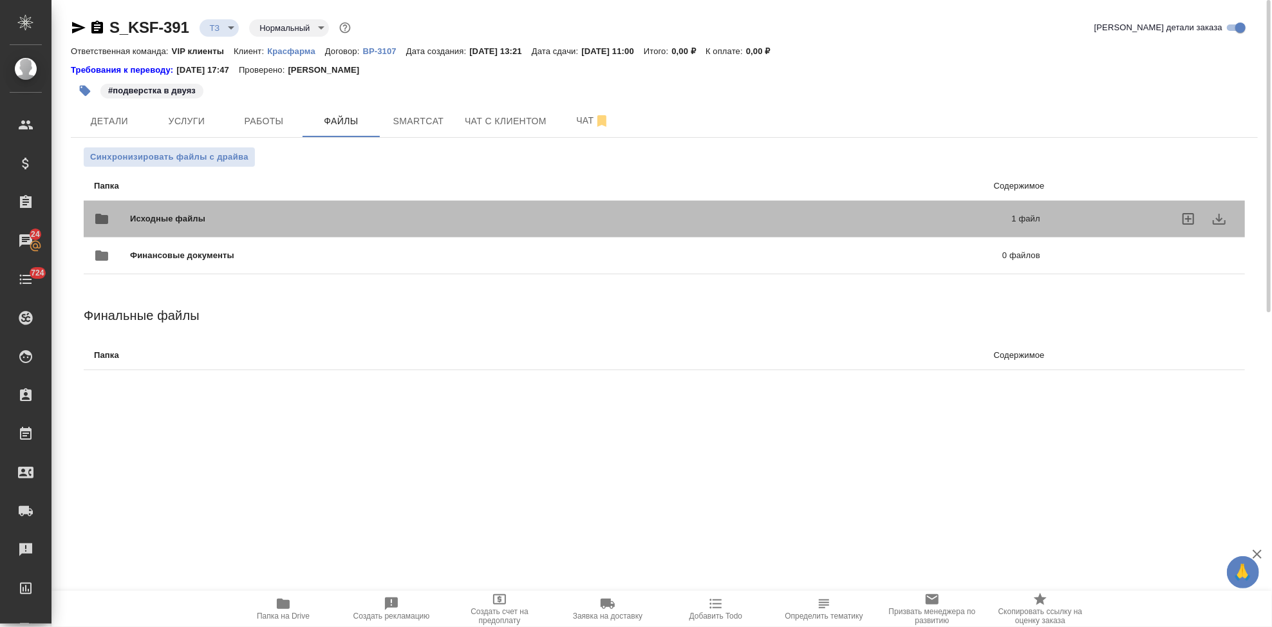
click at [453, 200] on div "Исходные файлы 1 файл" at bounding box center [567, 219] width 972 height 57
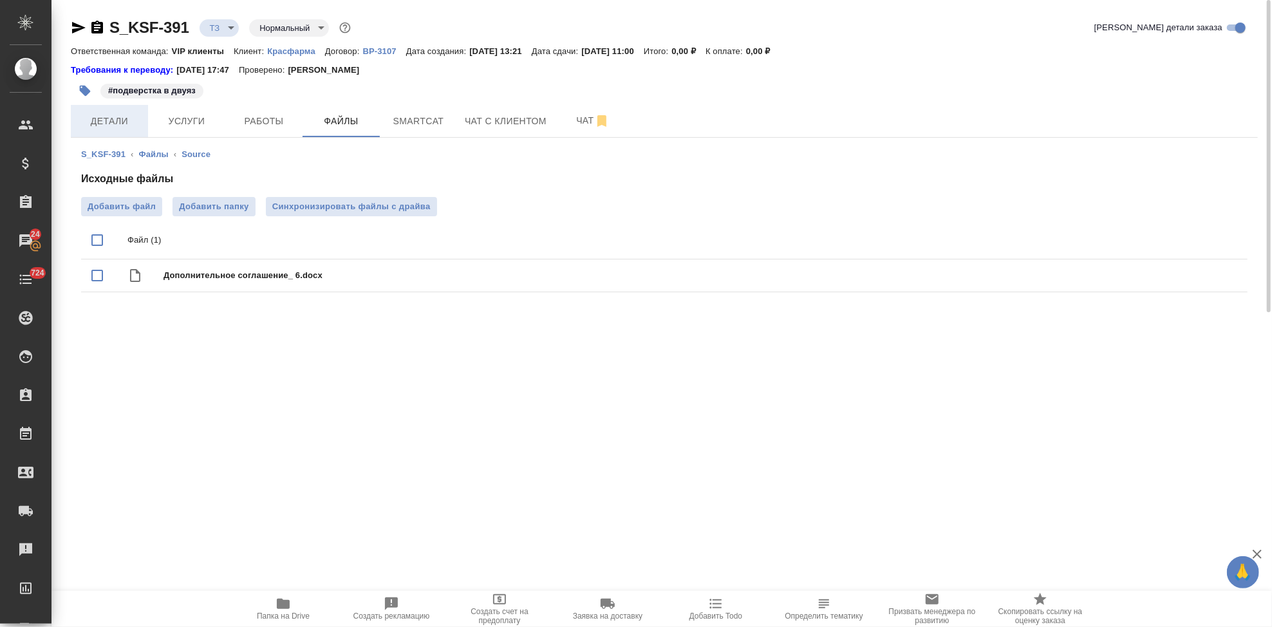
click at [105, 117] on span "Детали" at bounding box center [110, 121] width 62 height 16
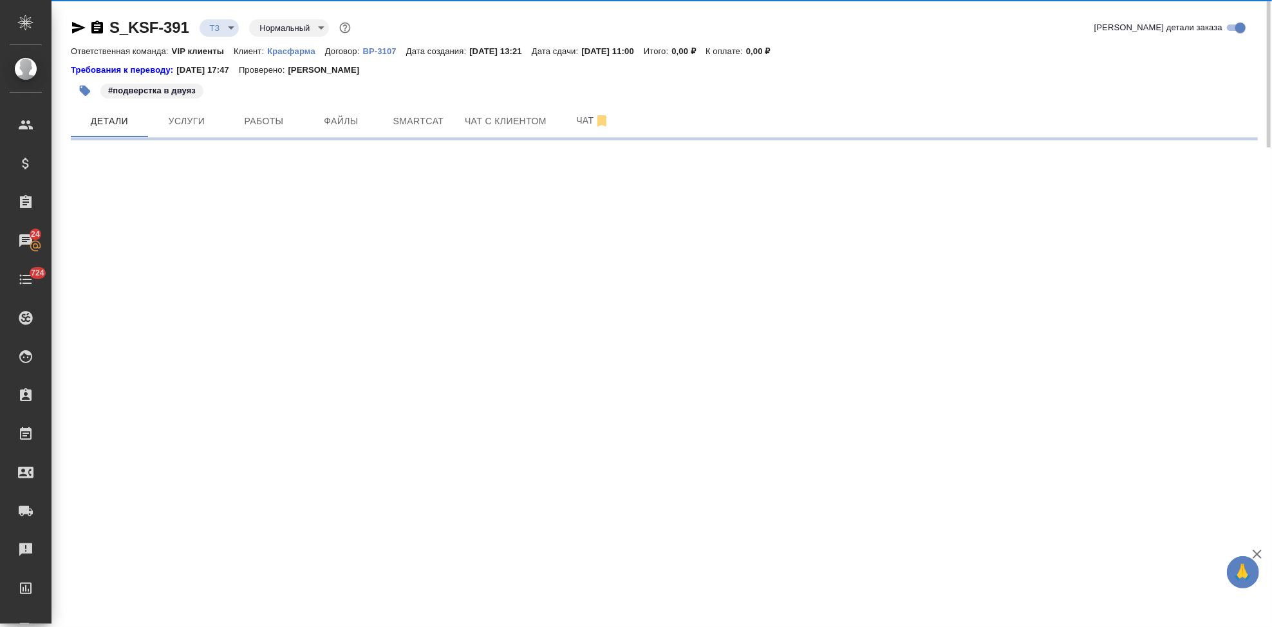
select select "RU"
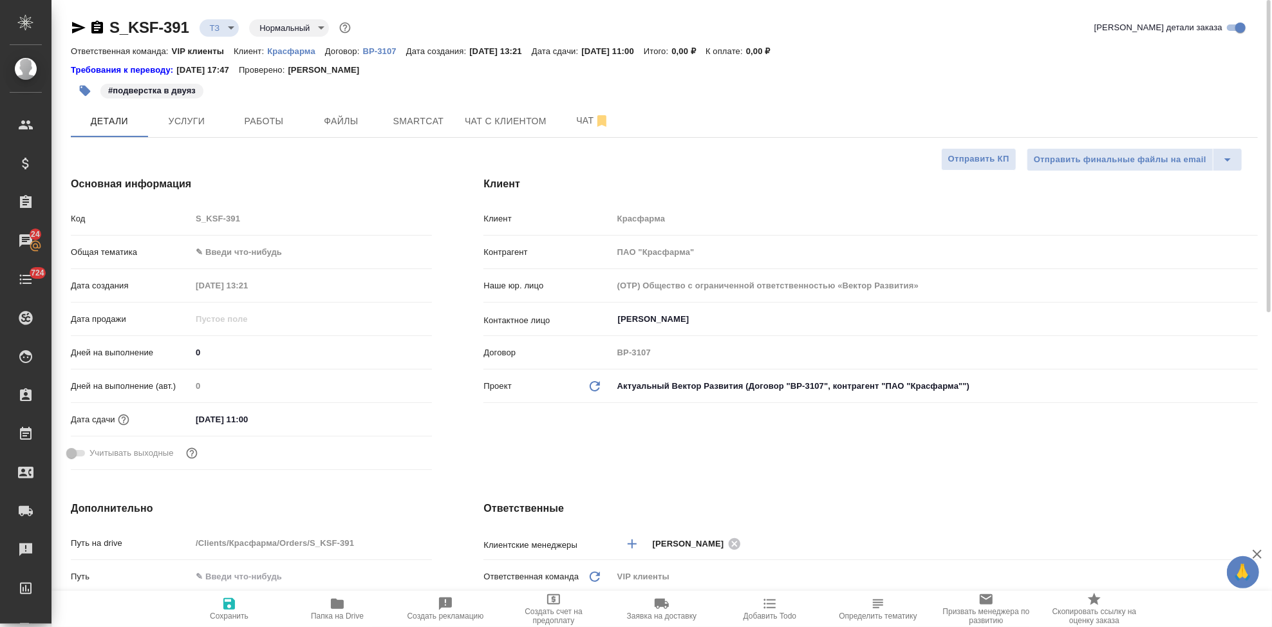
type textarea "x"
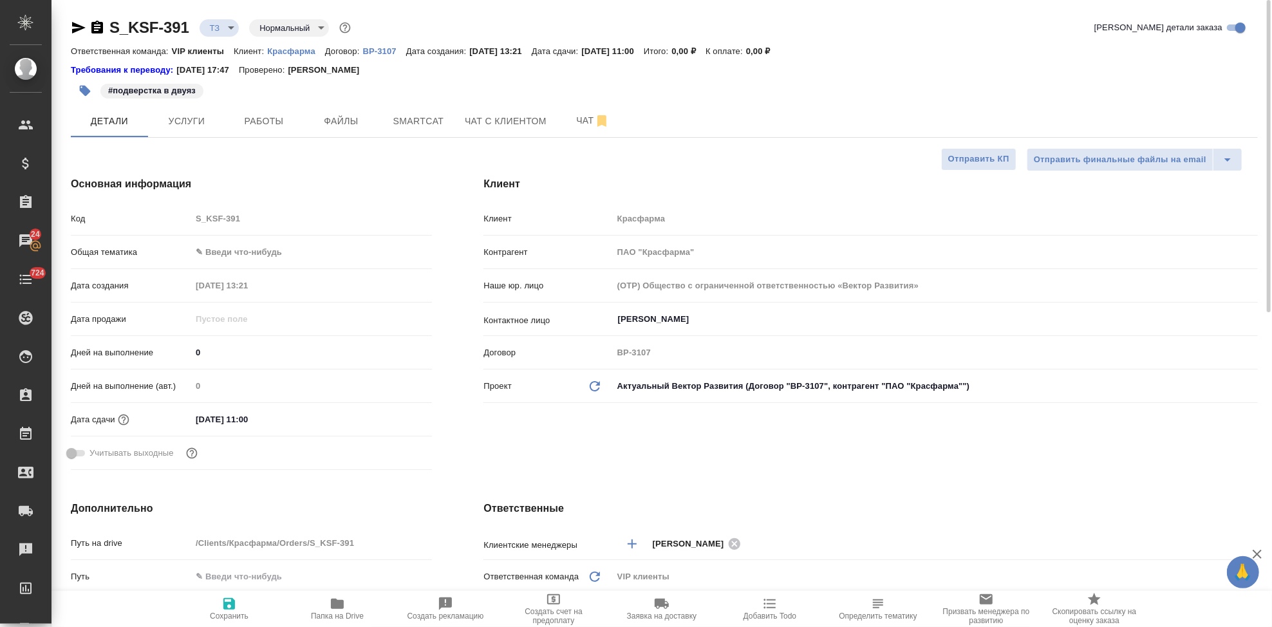
type textarea "x"
click at [189, 120] on span "Услуги" at bounding box center [187, 121] width 62 height 16
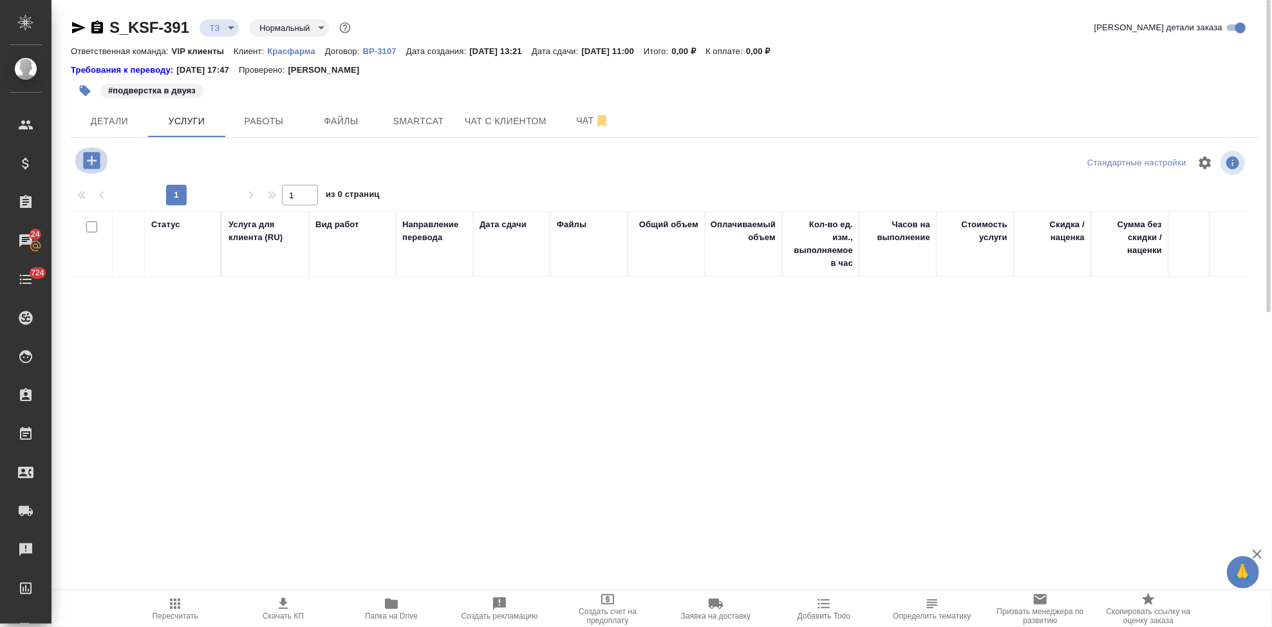
click at [86, 162] on icon "button" at bounding box center [91, 160] width 17 height 17
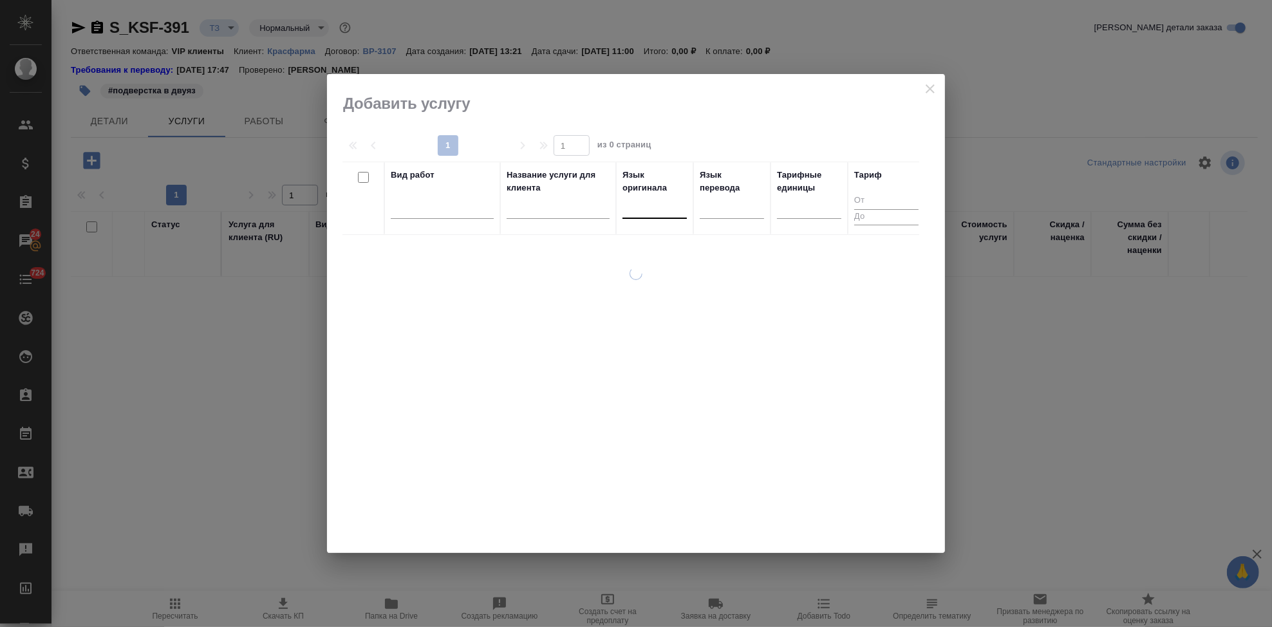
click at [649, 207] on div at bounding box center [655, 205] width 64 height 19
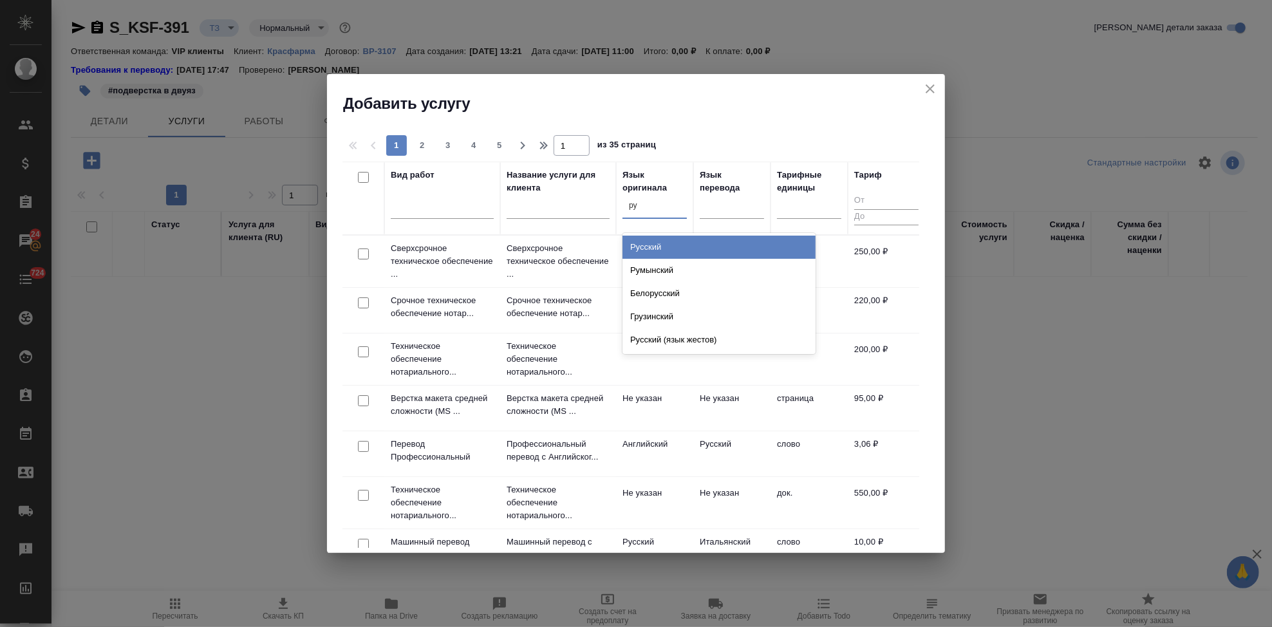
type input "рус"
click at [655, 241] on div "Русский" at bounding box center [719, 247] width 193 height 23
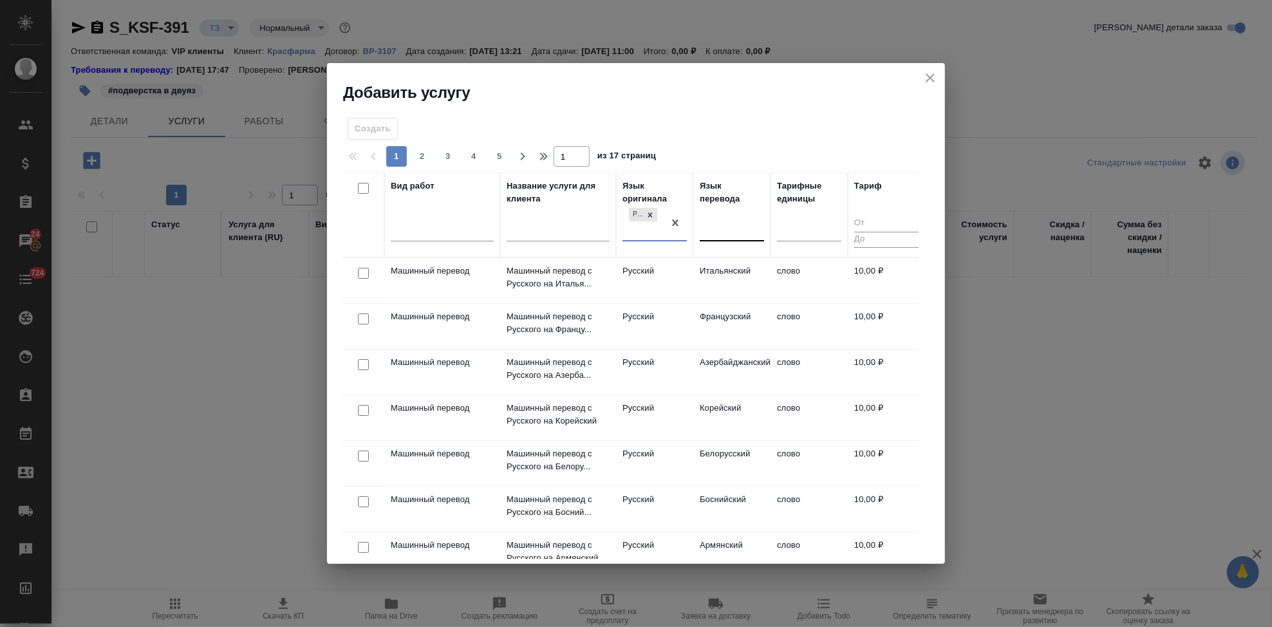
click at [733, 226] on div at bounding box center [732, 229] width 64 height 19
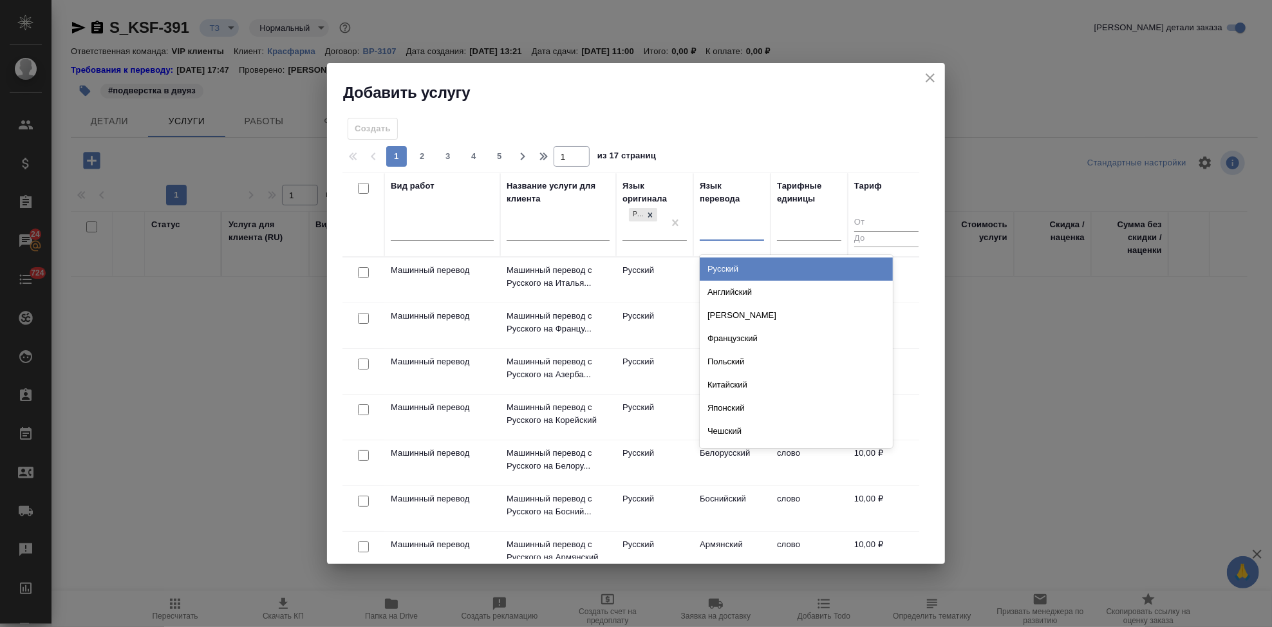
type input "а"
click at [743, 270] on div "Английский" at bounding box center [796, 269] width 193 height 23
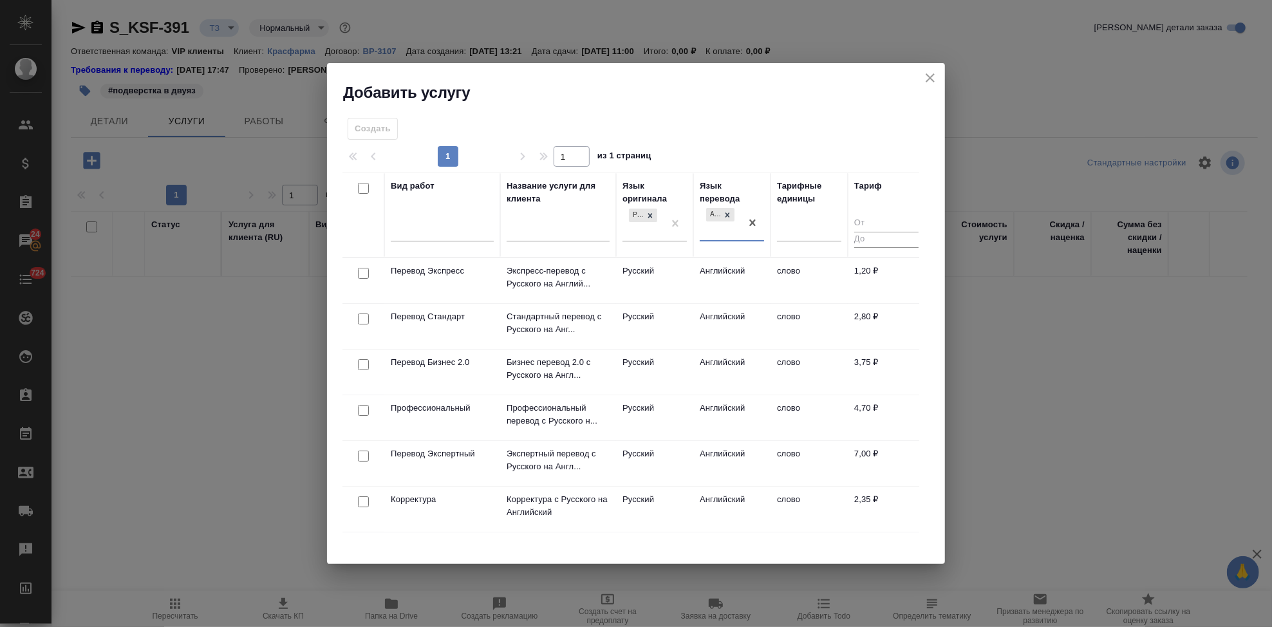
click at [709, 285] on td "Английский" at bounding box center [731, 280] width 77 height 45
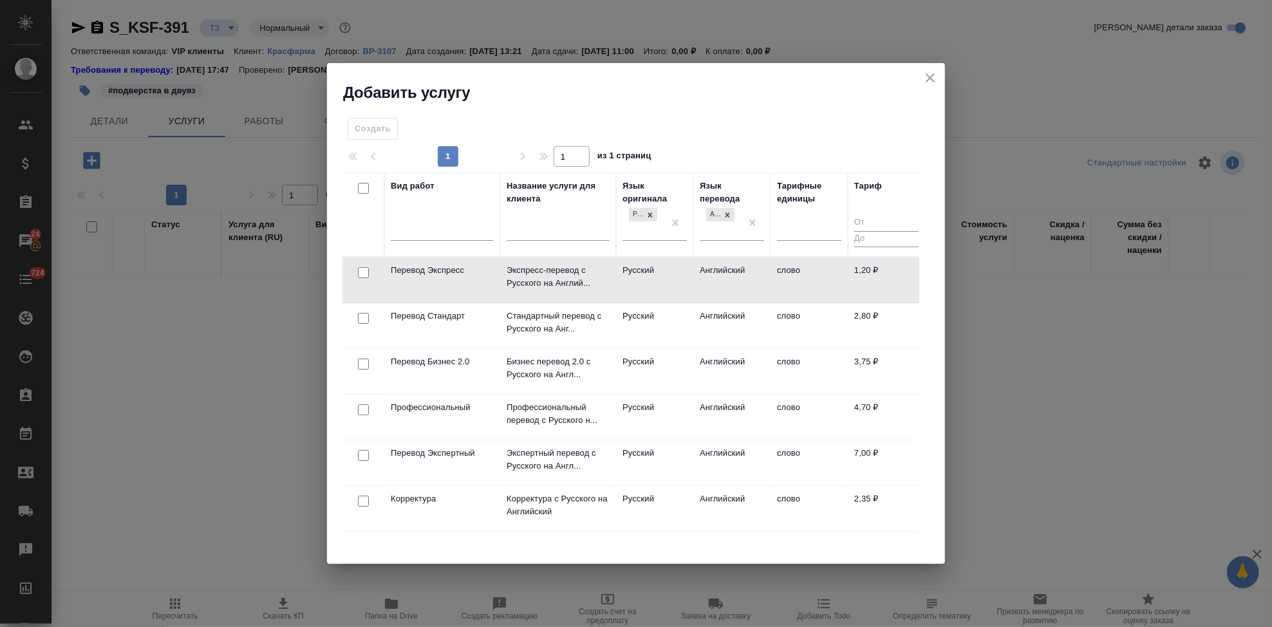
click at [709, 285] on td "Английский" at bounding box center [731, 280] width 77 height 45
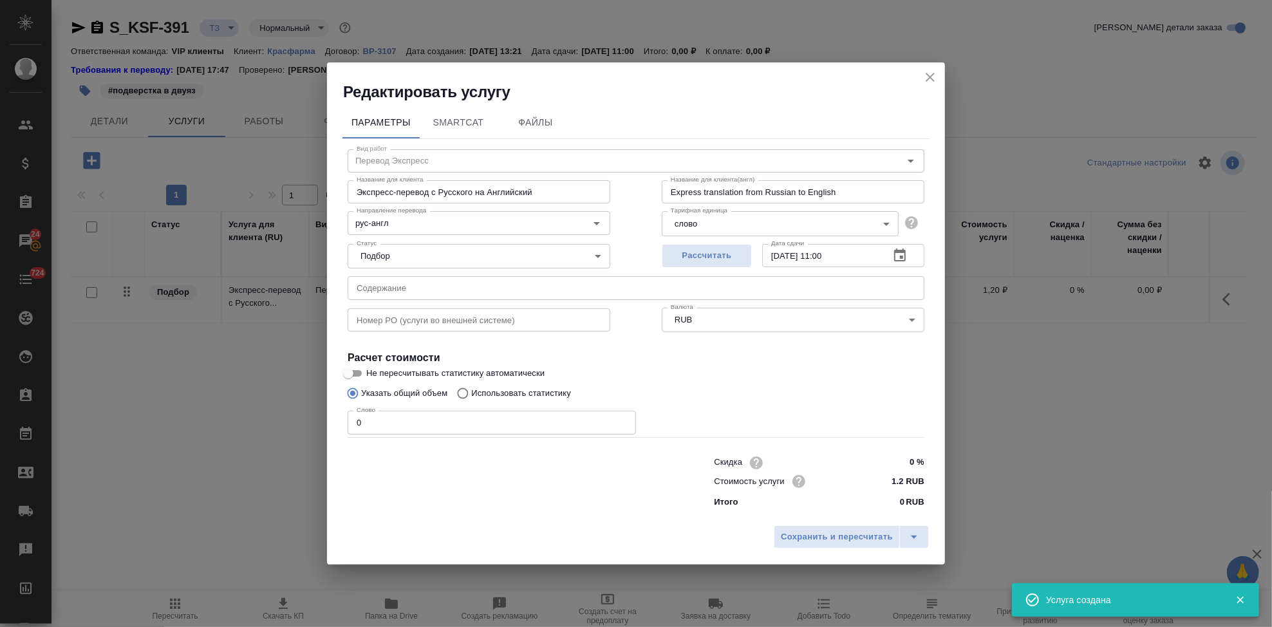
click at [935, 77] on icon "close" at bounding box center [930, 77] width 15 height 15
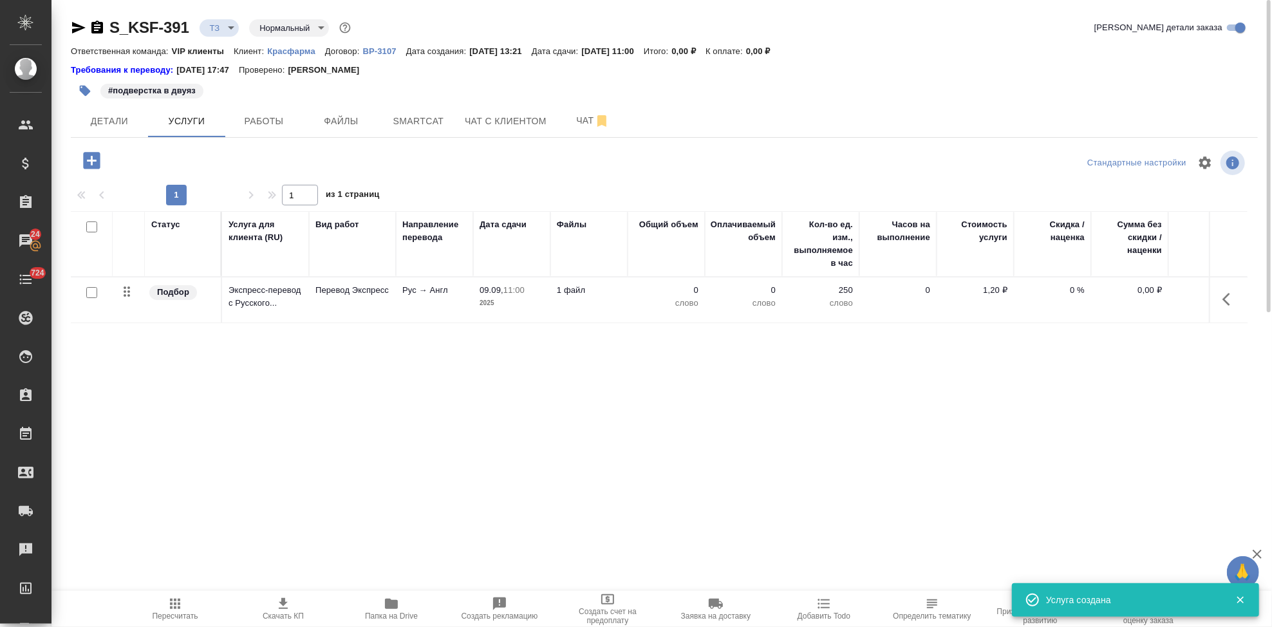
click at [95, 294] on input "checkbox" at bounding box center [91, 292] width 11 height 11
checkbox input "true"
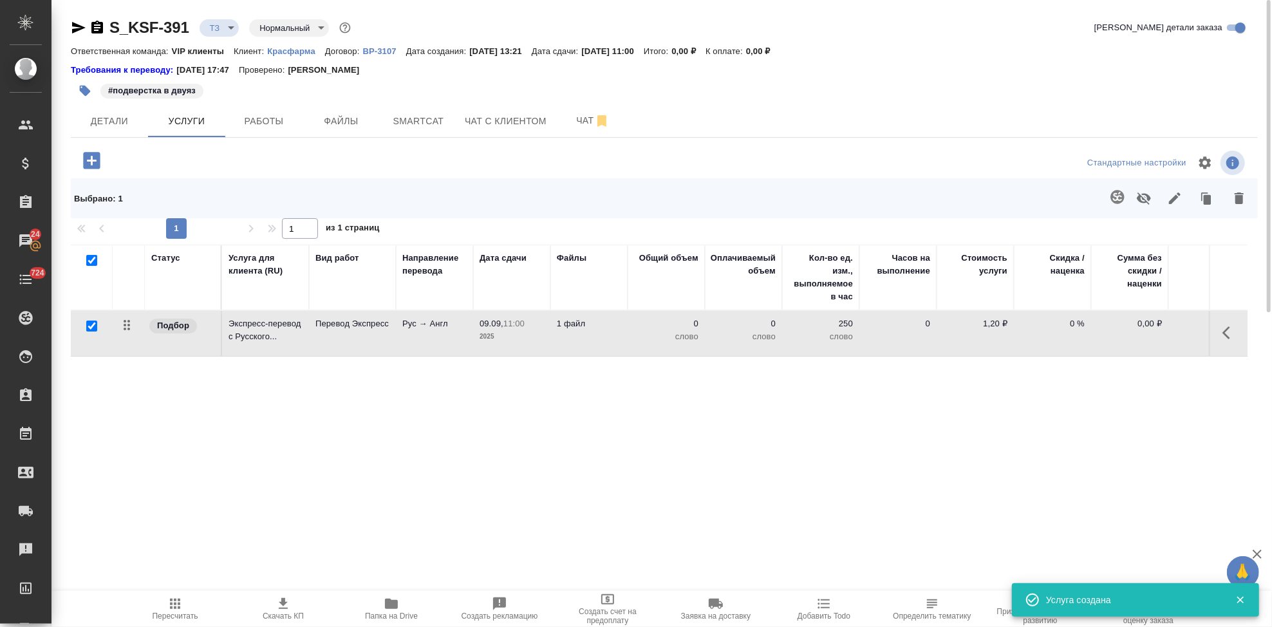
click at [1234, 198] on icon "button" at bounding box center [1239, 198] width 15 height 15
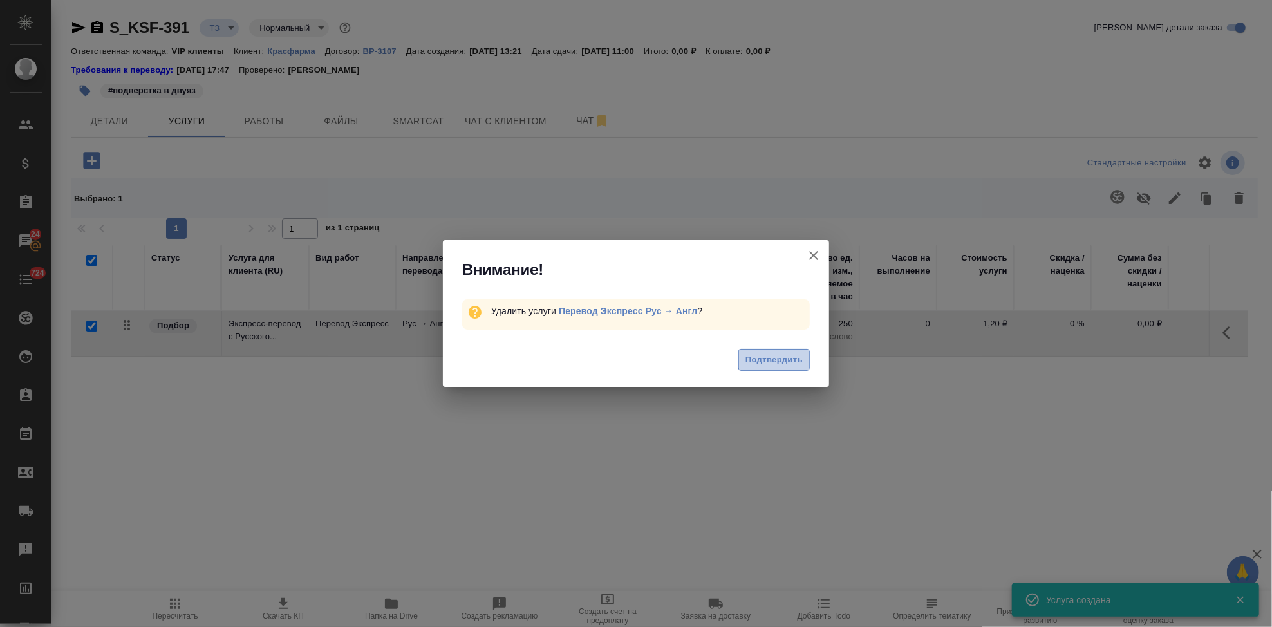
click at [782, 361] on span "Подтвердить" at bounding box center [774, 360] width 57 height 15
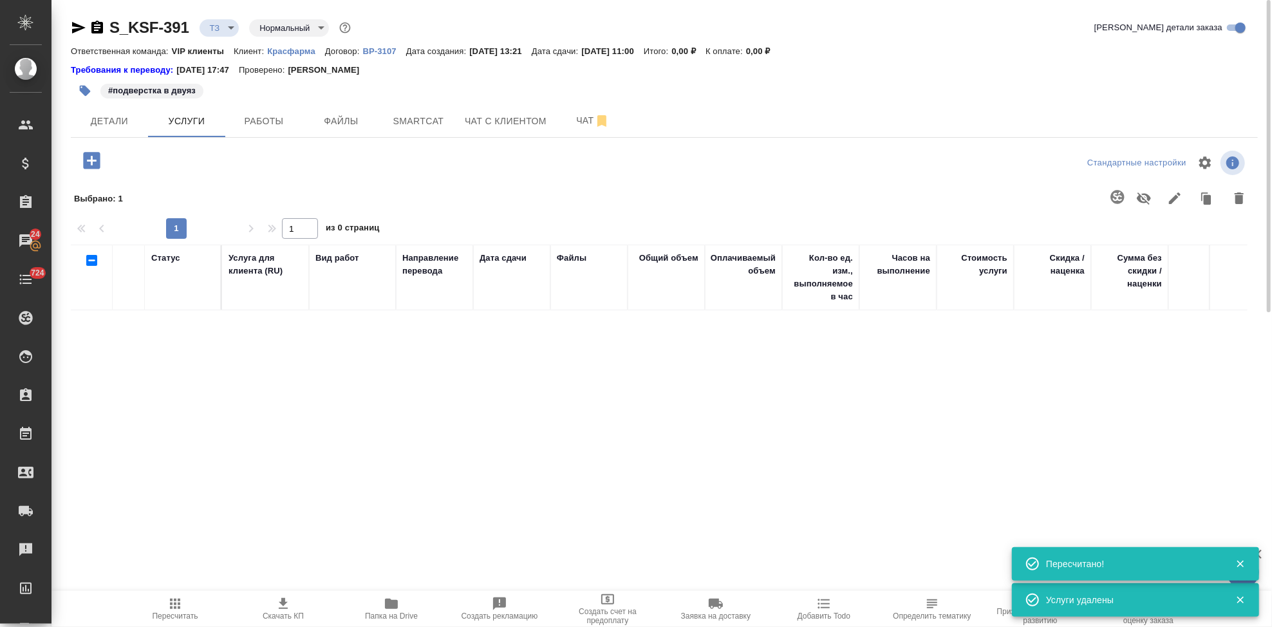
click at [91, 162] on icon "button" at bounding box center [91, 160] width 23 height 23
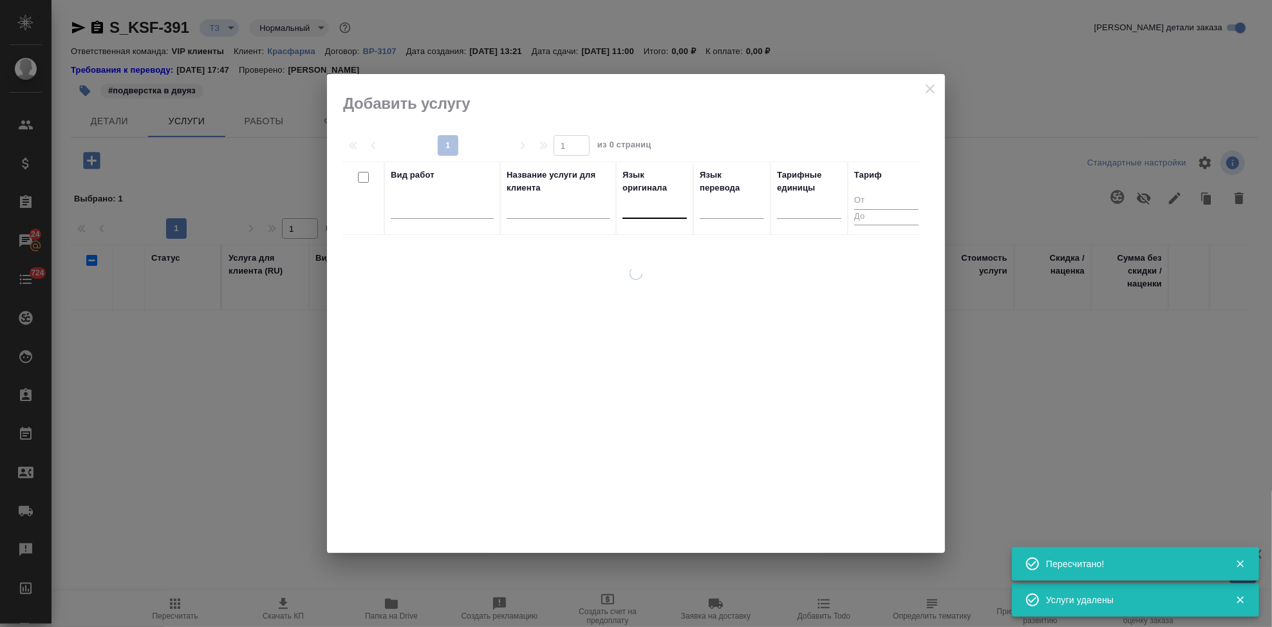
click at [657, 214] on div at bounding box center [655, 205] width 64 height 19
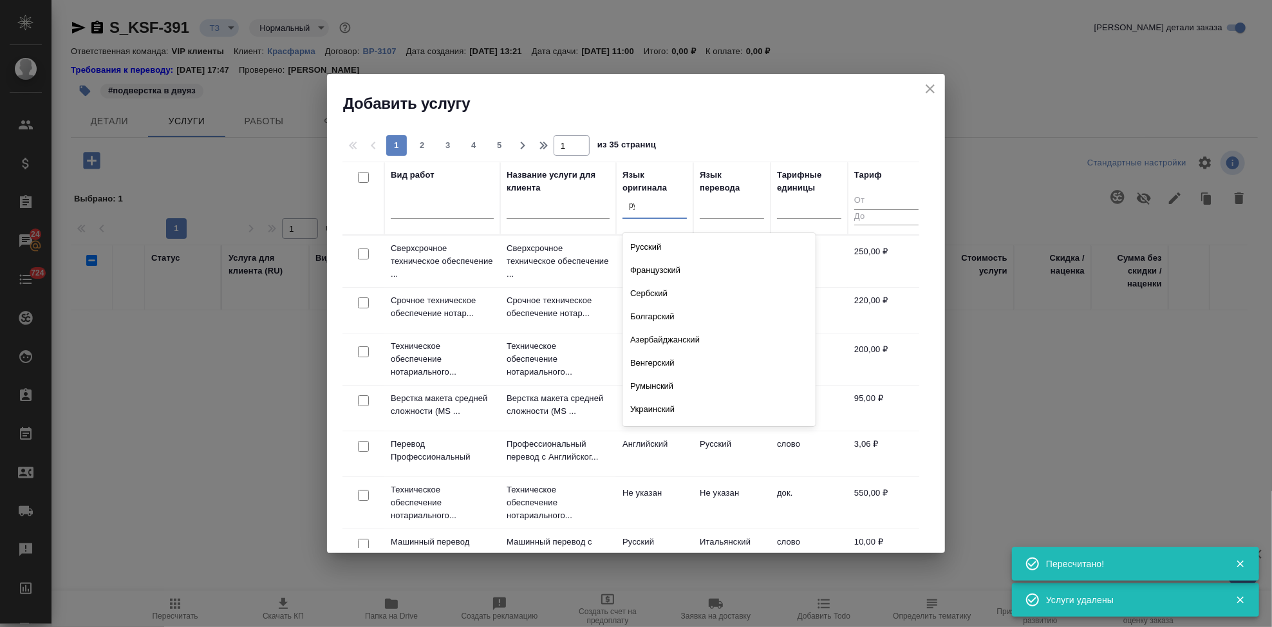
type input "рус"
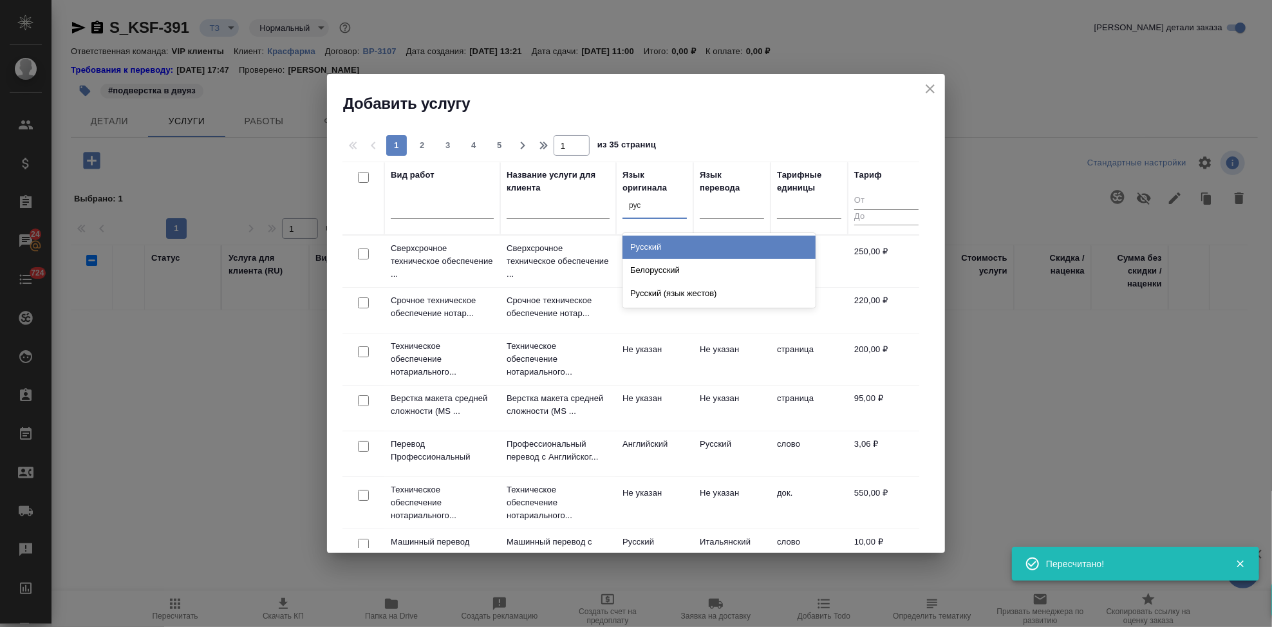
click at [679, 243] on div "Русский" at bounding box center [719, 247] width 193 height 23
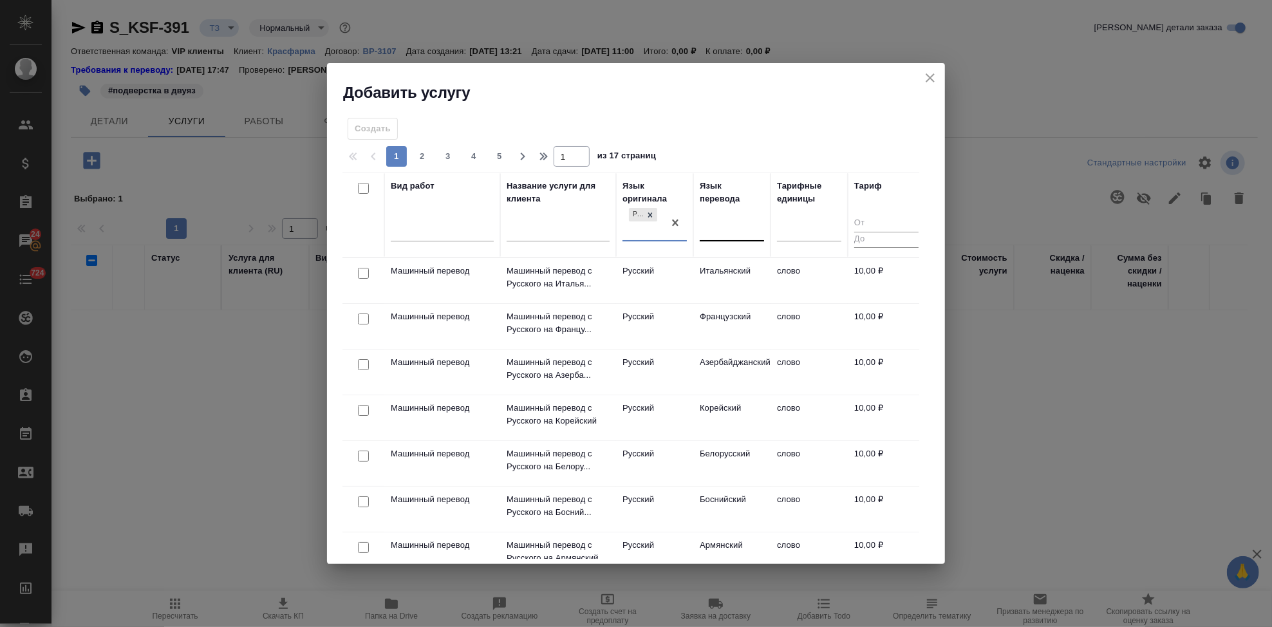
click at [740, 236] on div at bounding box center [732, 229] width 64 height 19
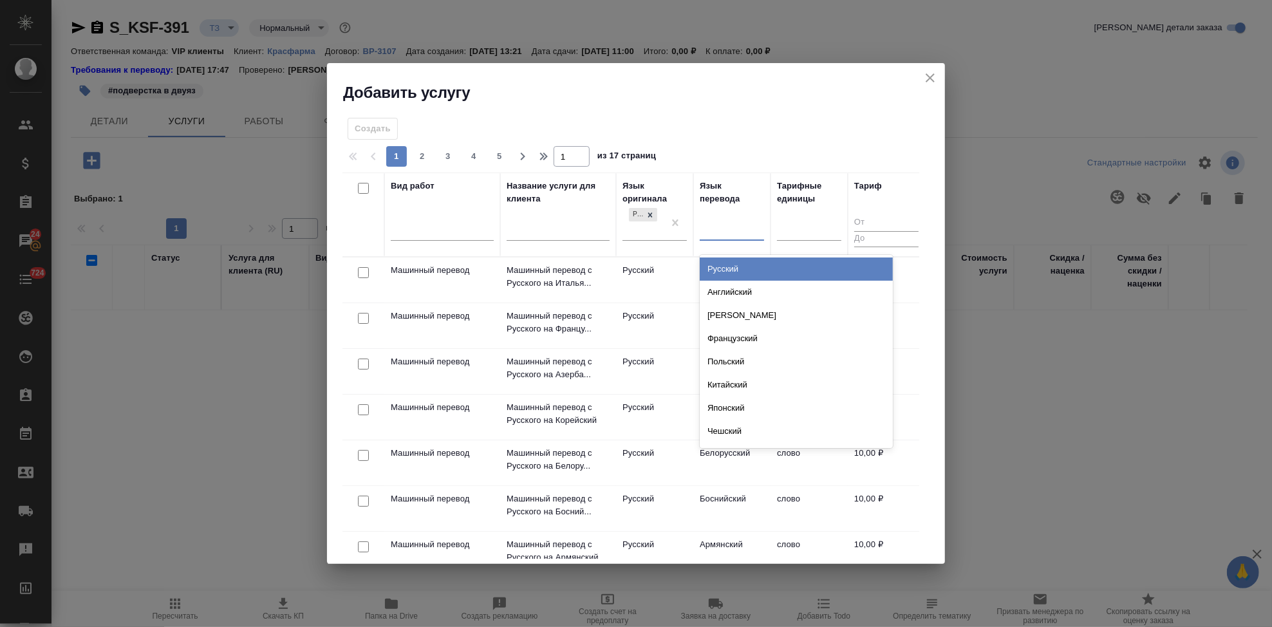
type input "а"
click at [717, 270] on div "Английский" at bounding box center [796, 269] width 193 height 23
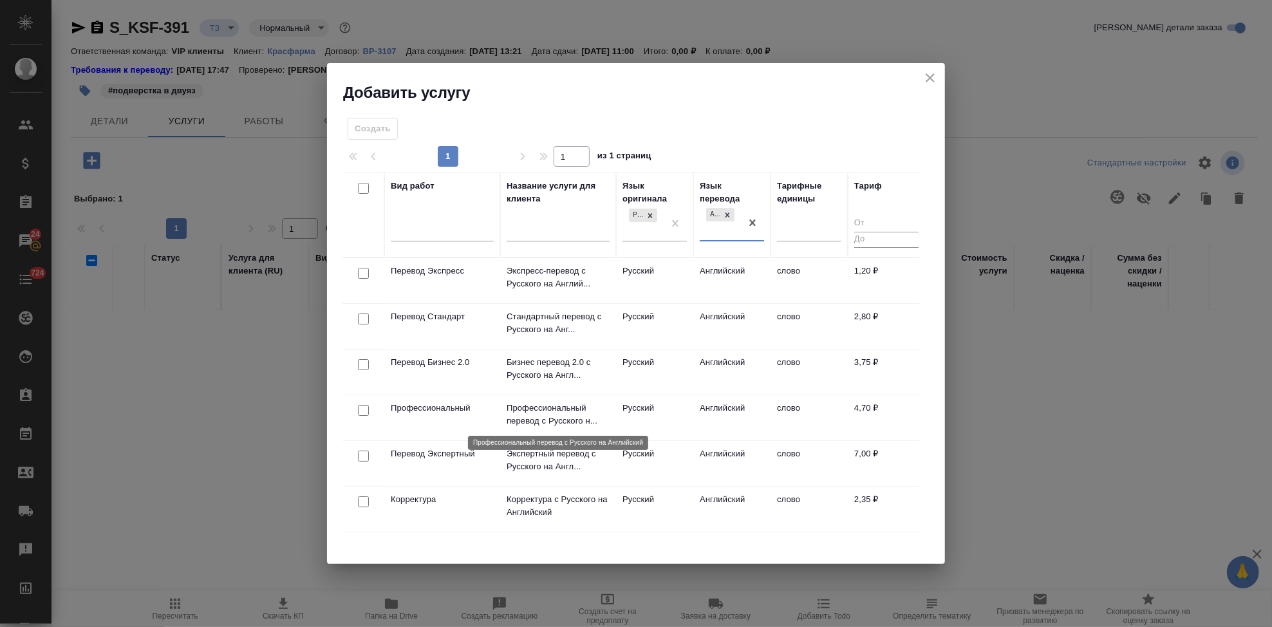
click at [588, 417] on p "Профессиональный перевод с Русского н..." at bounding box center [558, 415] width 103 height 26
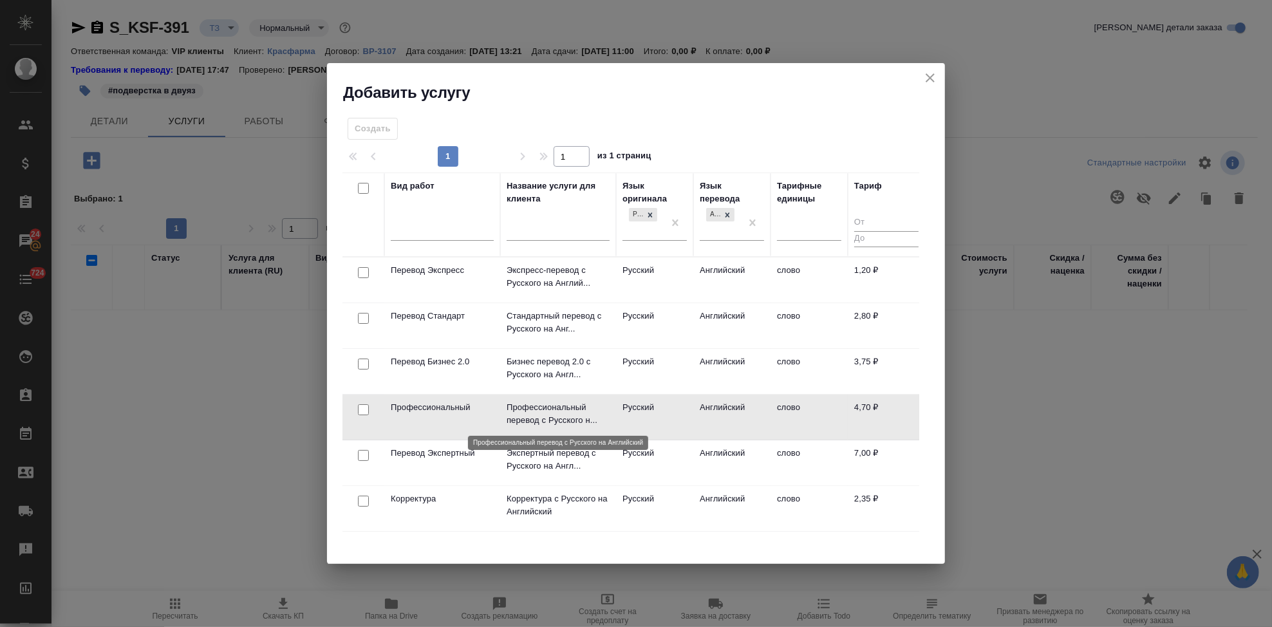
click at [588, 417] on p "Профессиональный перевод с Русского н..." at bounding box center [558, 414] width 103 height 26
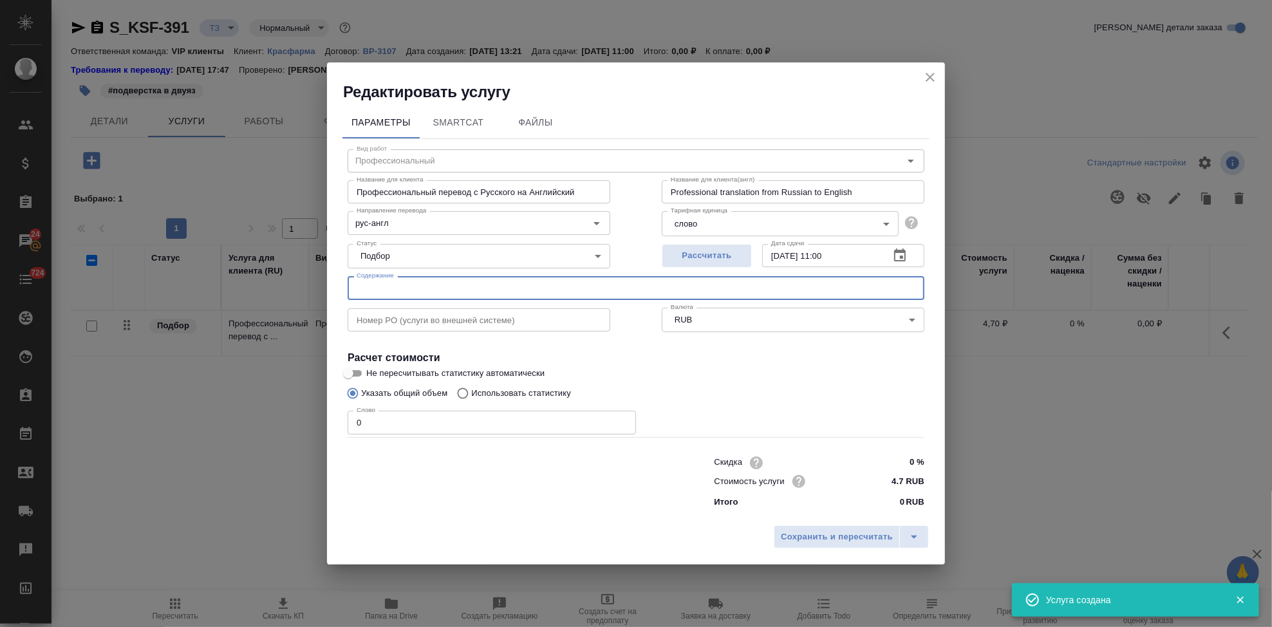
click at [454, 286] on input "text" at bounding box center [636, 287] width 577 height 23
paste input "перевод доп соглашение Шанхай медикал"
type input "перевод доп соглашение Шанхай медикал"
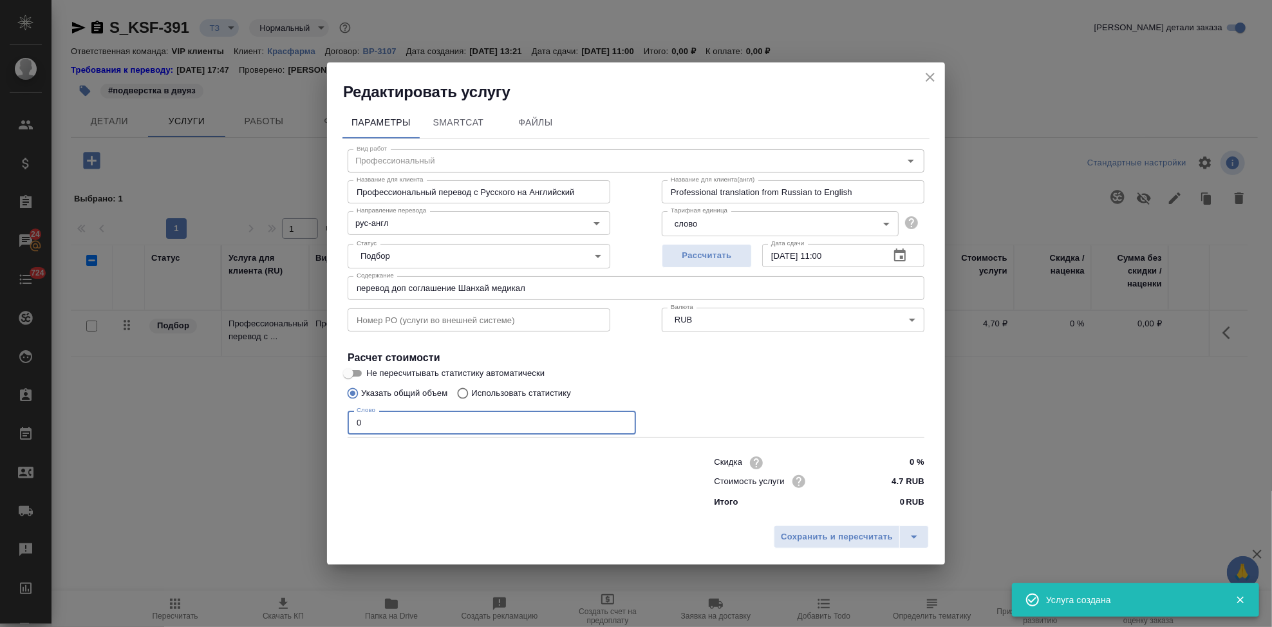
click at [433, 413] on input "0" at bounding box center [492, 422] width 288 height 23
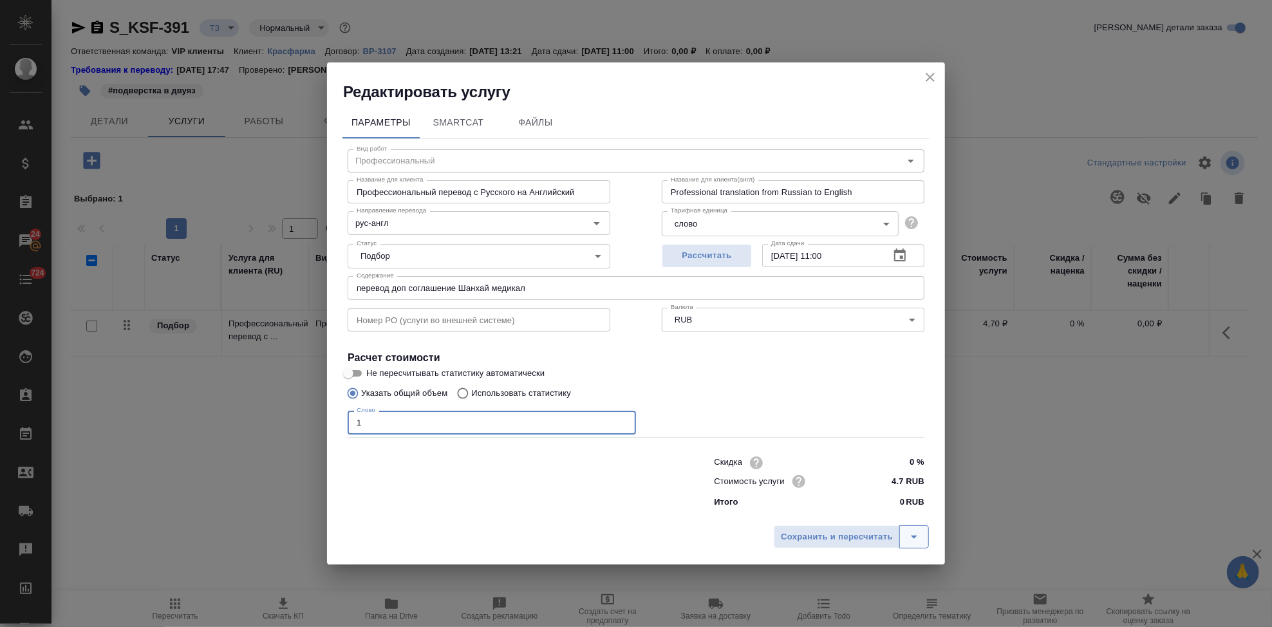
type input "1"
click at [921, 526] on button "split button" at bounding box center [914, 536] width 30 height 23
click at [836, 512] on li "Сохранить" at bounding box center [853, 510] width 155 height 21
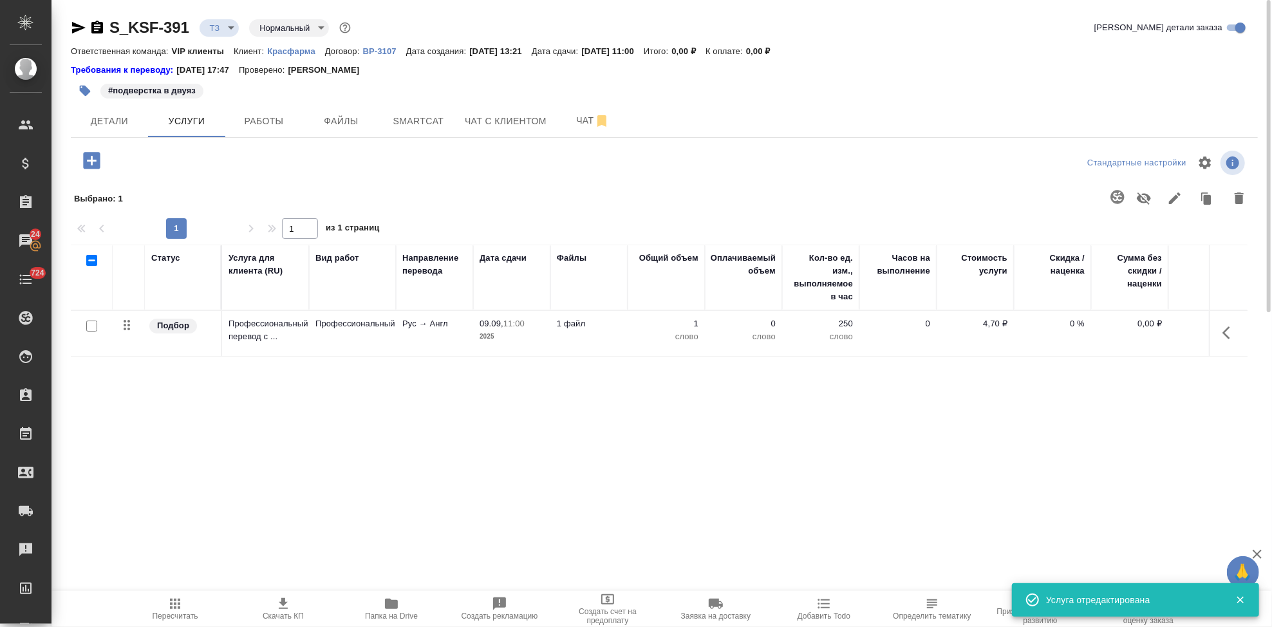
click at [97, 324] on div at bounding box center [91, 326] width 29 height 18
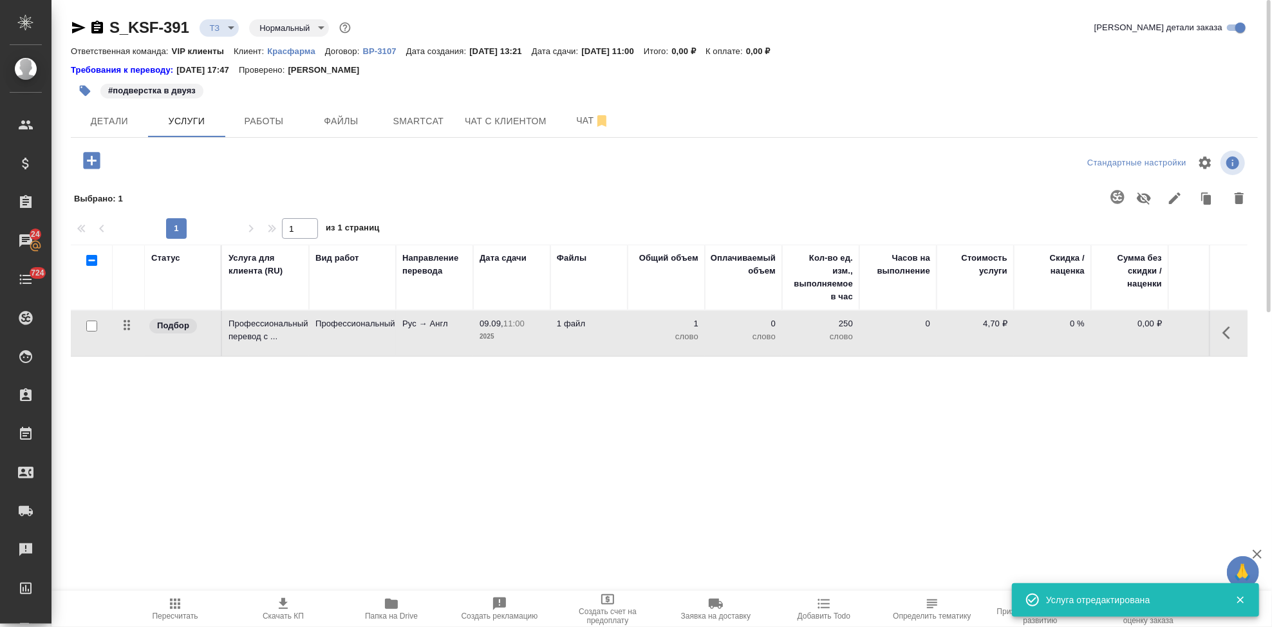
click at [91, 327] on input "checkbox" at bounding box center [91, 326] width 11 height 11
checkbox input "true"
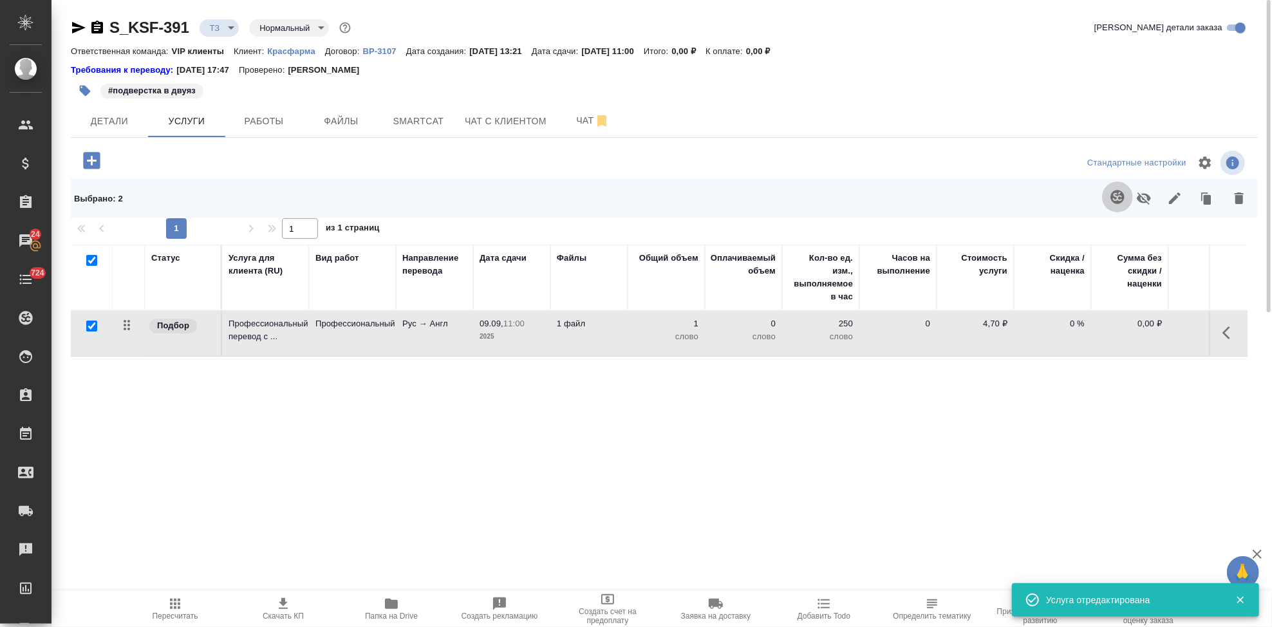
click at [1116, 196] on icon "button" at bounding box center [1117, 196] width 15 height 15
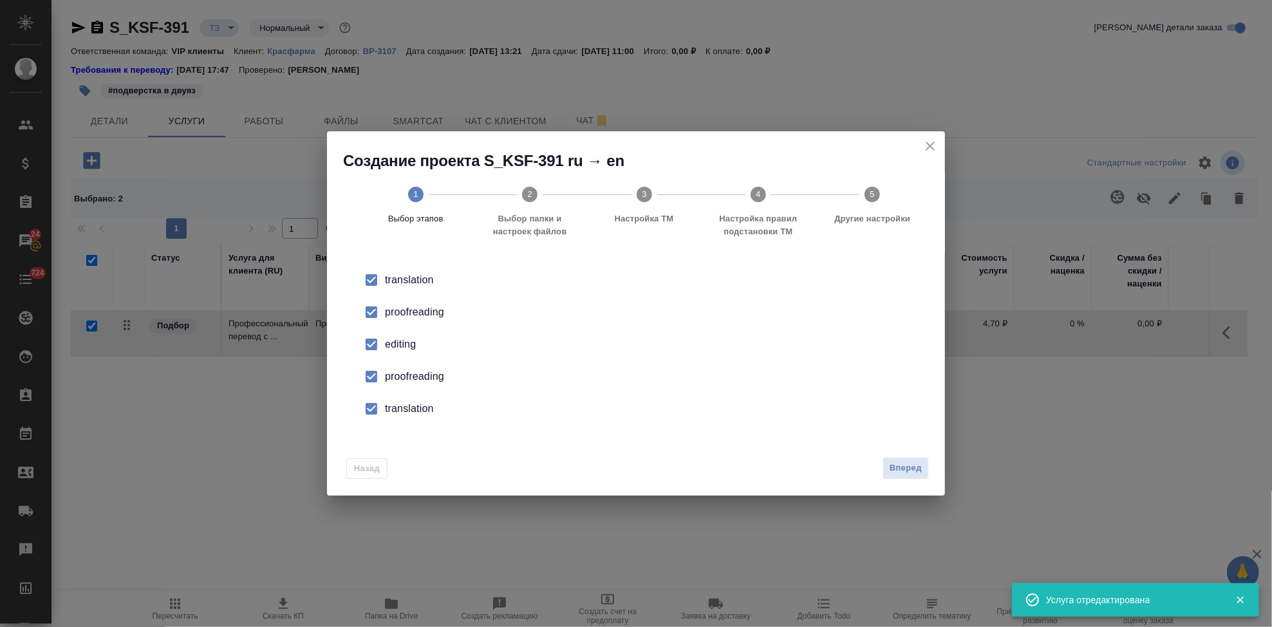
click at [370, 351] on input "checkbox" at bounding box center [371, 344] width 27 height 27
click at [374, 376] on input "checkbox" at bounding box center [371, 376] width 27 height 27
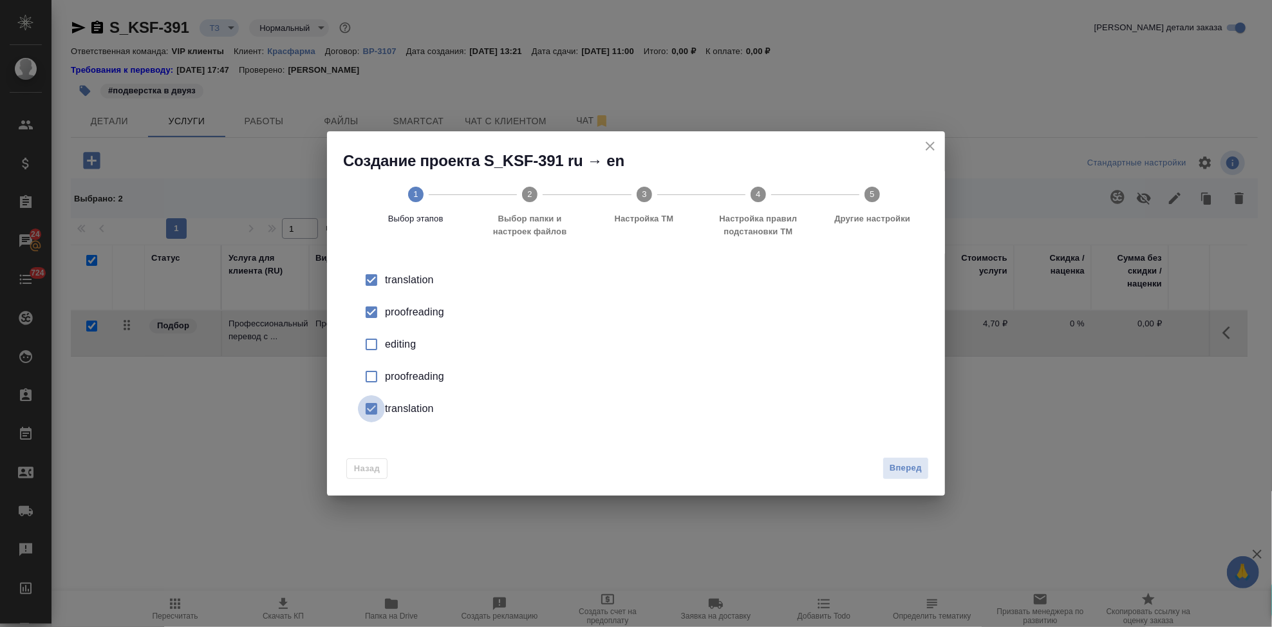
click at [375, 411] on input "checkbox" at bounding box center [371, 408] width 27 height 27
click at [903, 469] on span "Вперед" at bounding box center [906, 468] width 32 height 15
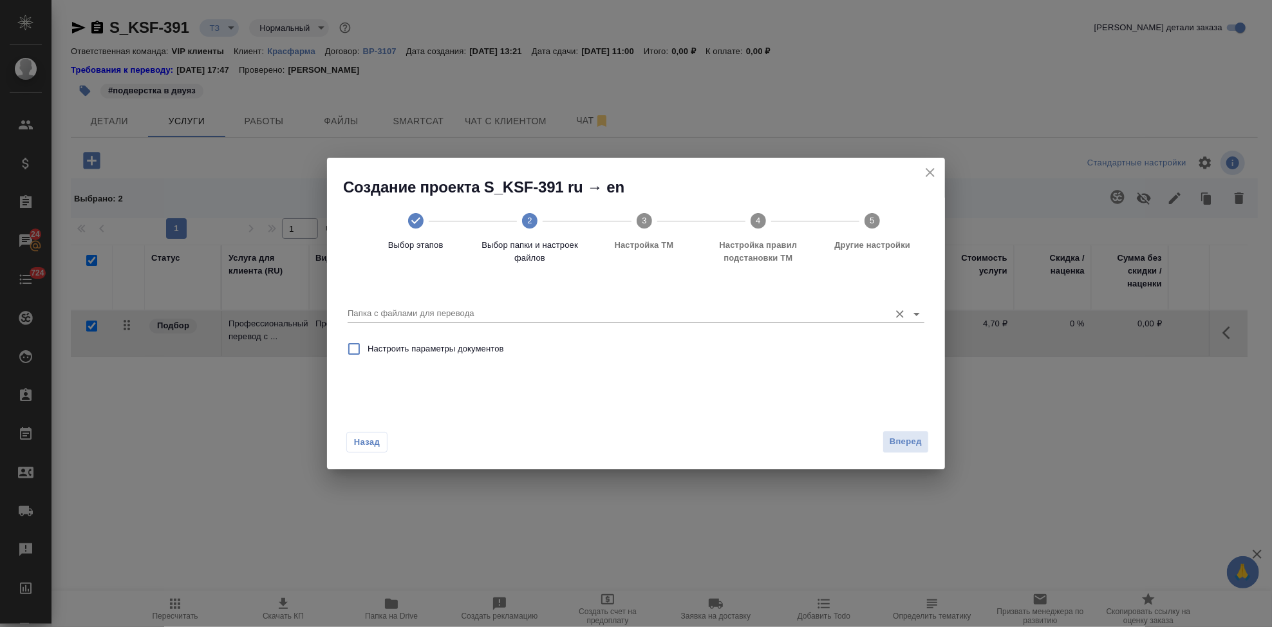
click at [788, 312] on input "Папка с файлами для перевода" at bounding box center [616, 313] width 536 height 15
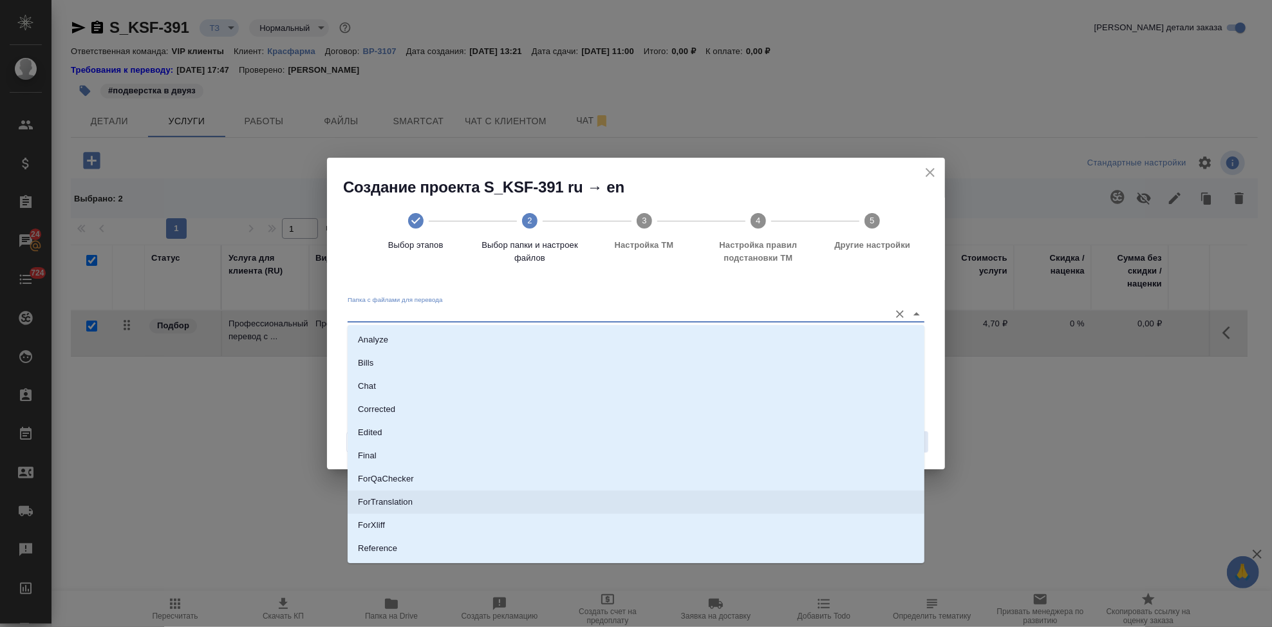
scroll to position [66, 0]
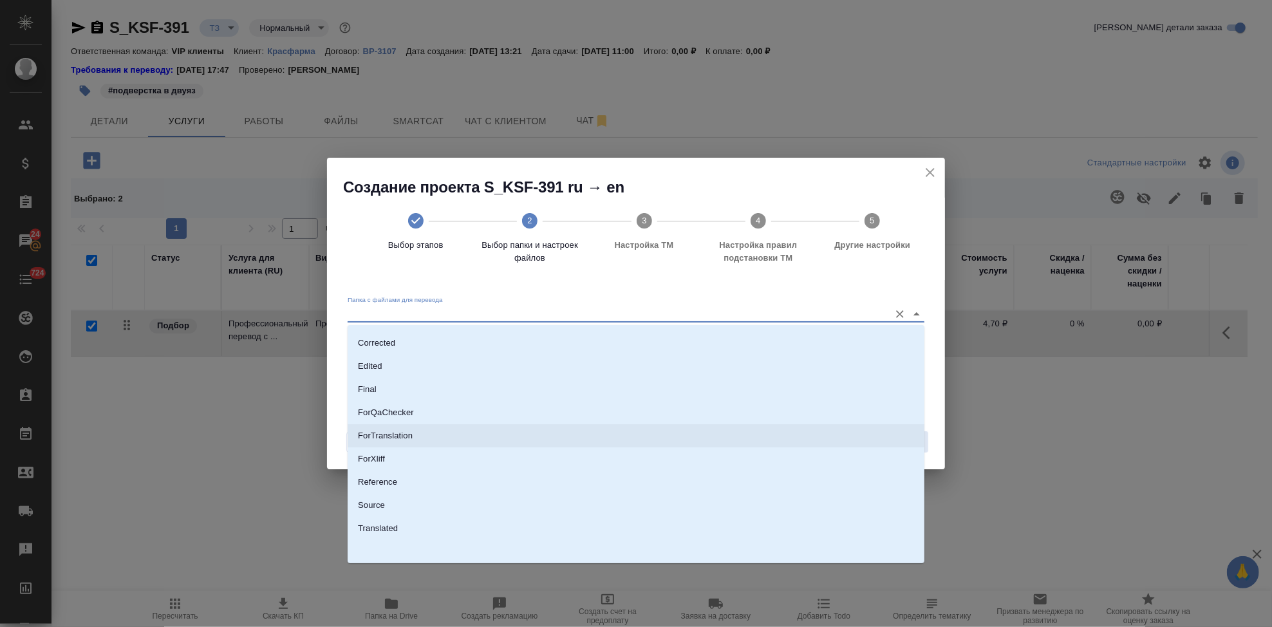
click at [407, 512] on li "Source" at bounding box center [636, 505] width 577 height 23
type input "Source"
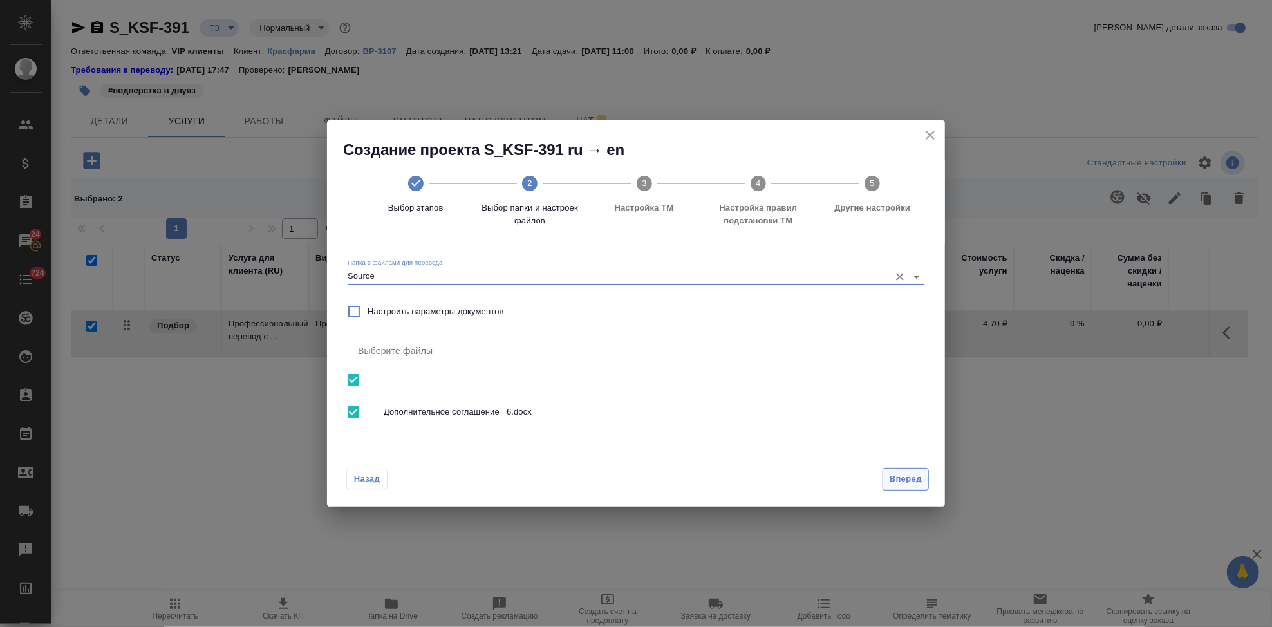
click at [912, 486] on span "Вперед" at bounding box center [906, 479] width 32 height 15
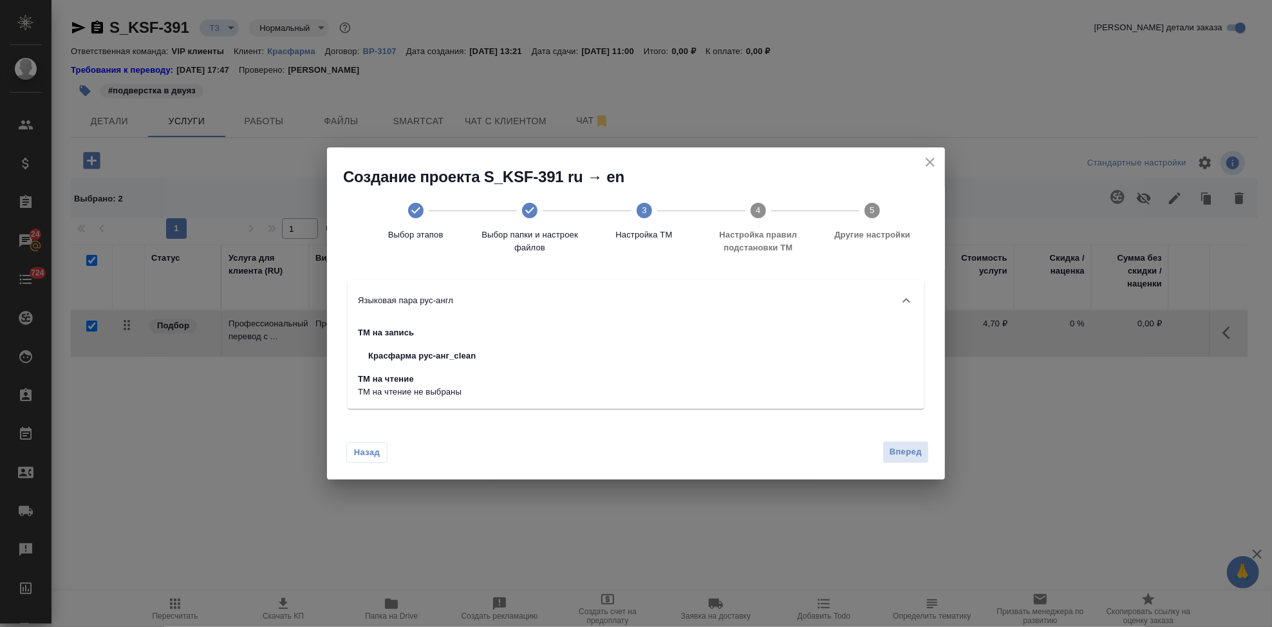
click at [905, 464] on div "Назад Вперед" at bounding box center [636, 449] width 618 height 61
click at [905, 462] on button "Вперед" at bounding box center [906, 452] width 46 height 23
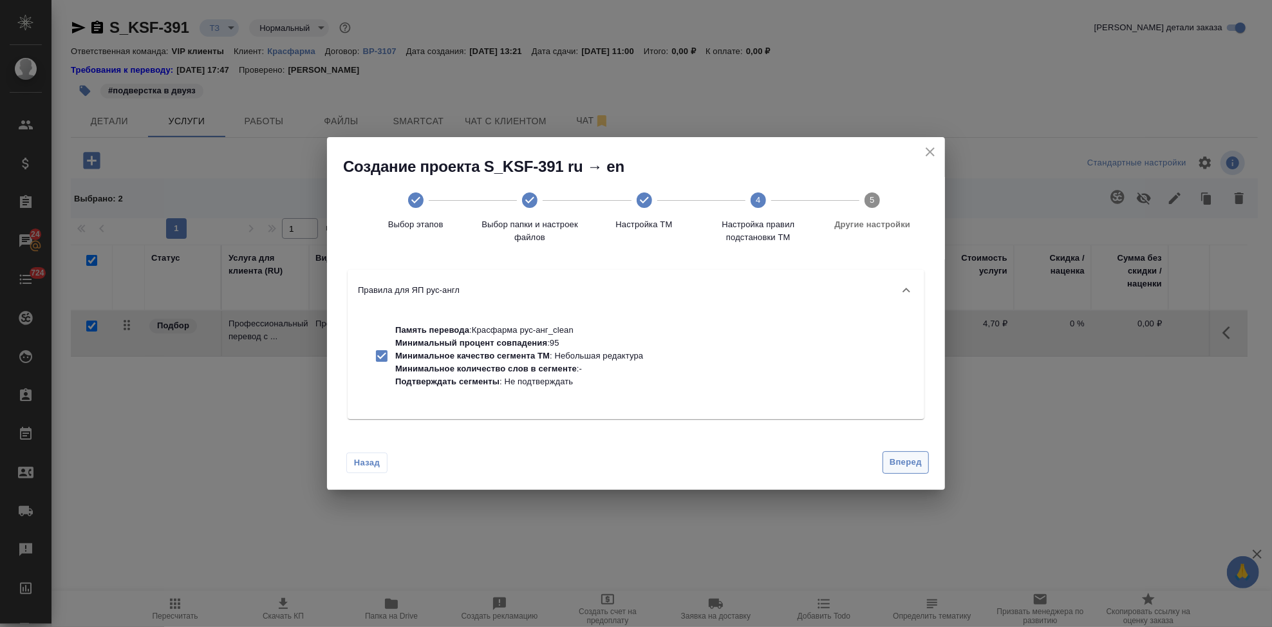
click at [905, 460] on span "Вперед" at bounding box center [906, 462] width 32 height 15
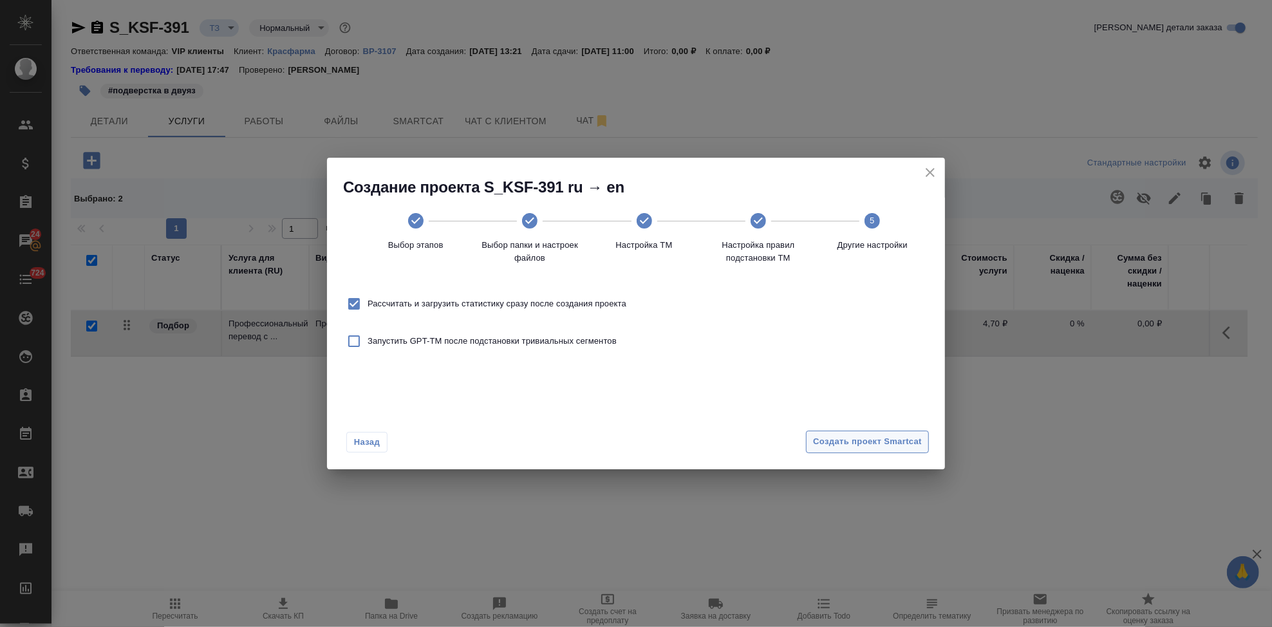
click at [901, 435] on span "Создать проект Smartcat" at bounding box center [867, 442] width 109 height 15
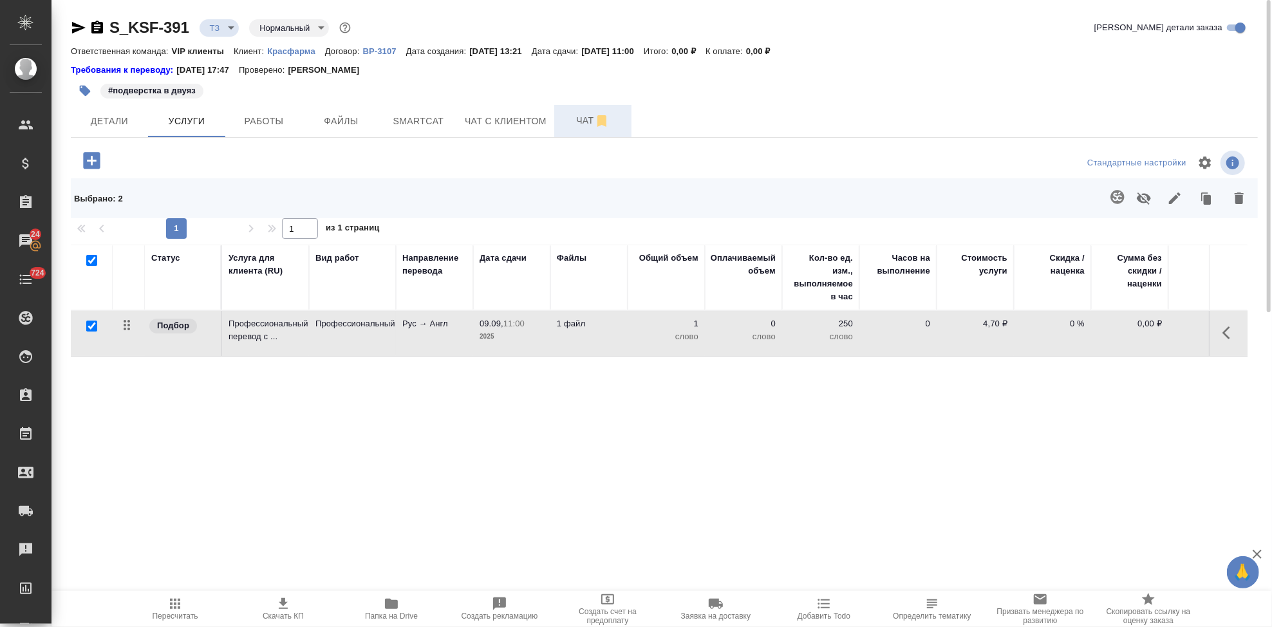
click at [579, 118] on span "Чат" at bounding box center [593, 121] width 62 height 16
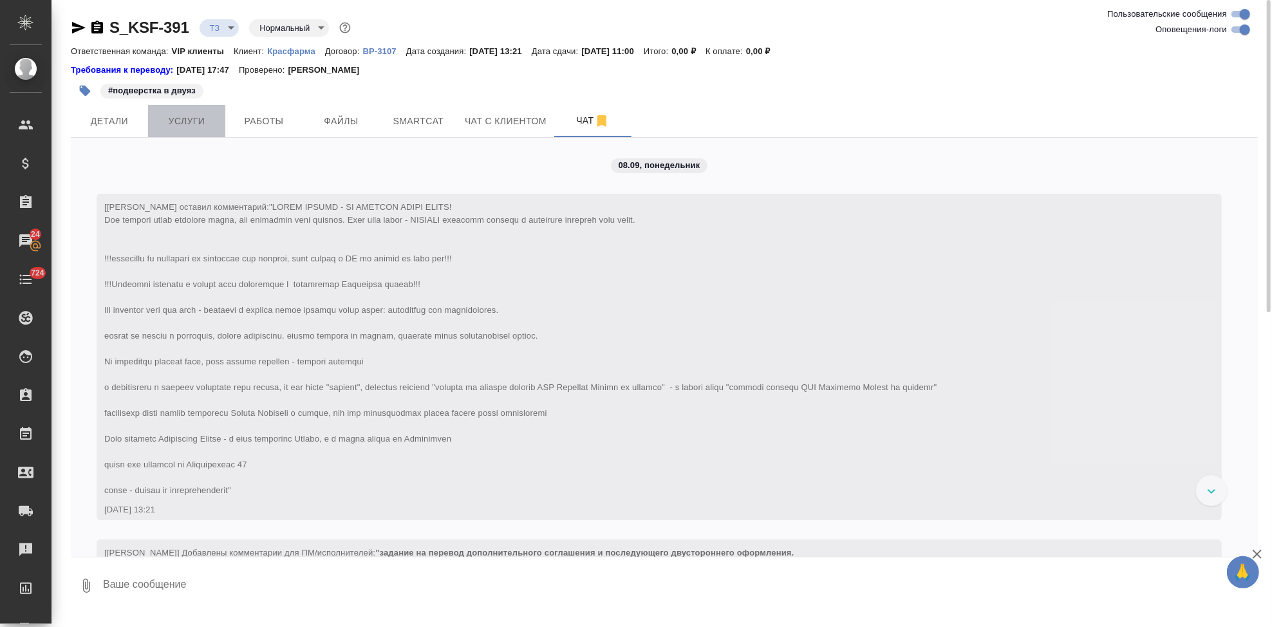
click at [220, 108] on button "Услуги" at bounding box center [186, 121] width 77 height 32
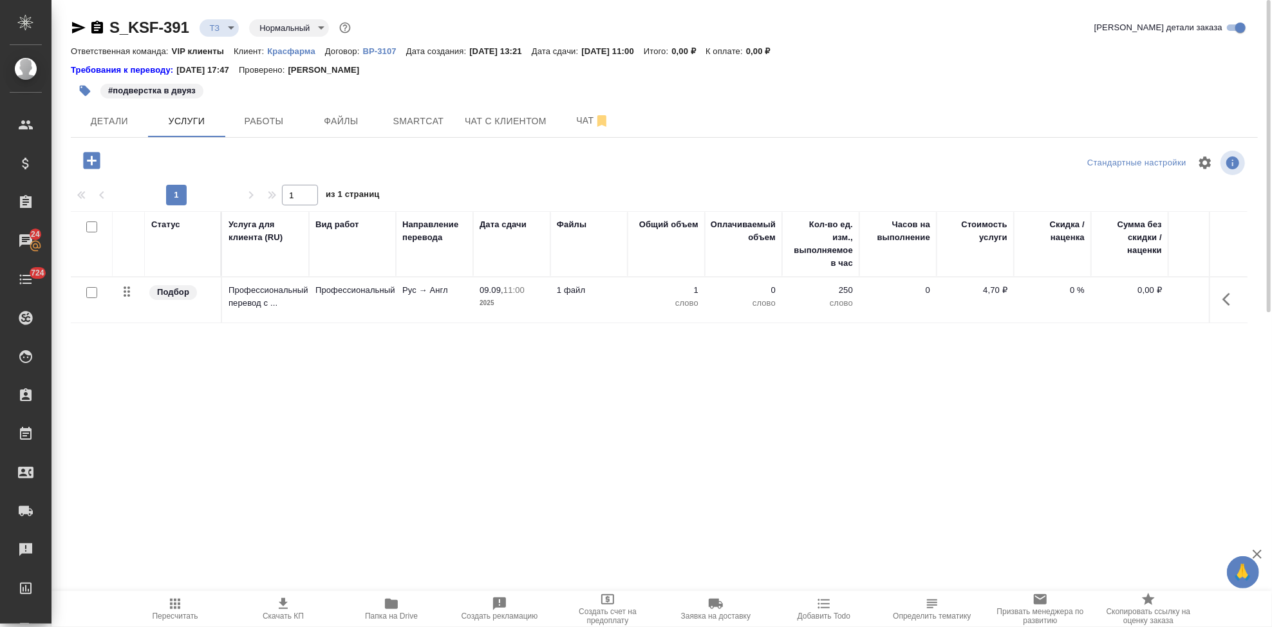
click at [1235, 298] on icon "button" at bounding box center [1230, 299] width 15 height 15
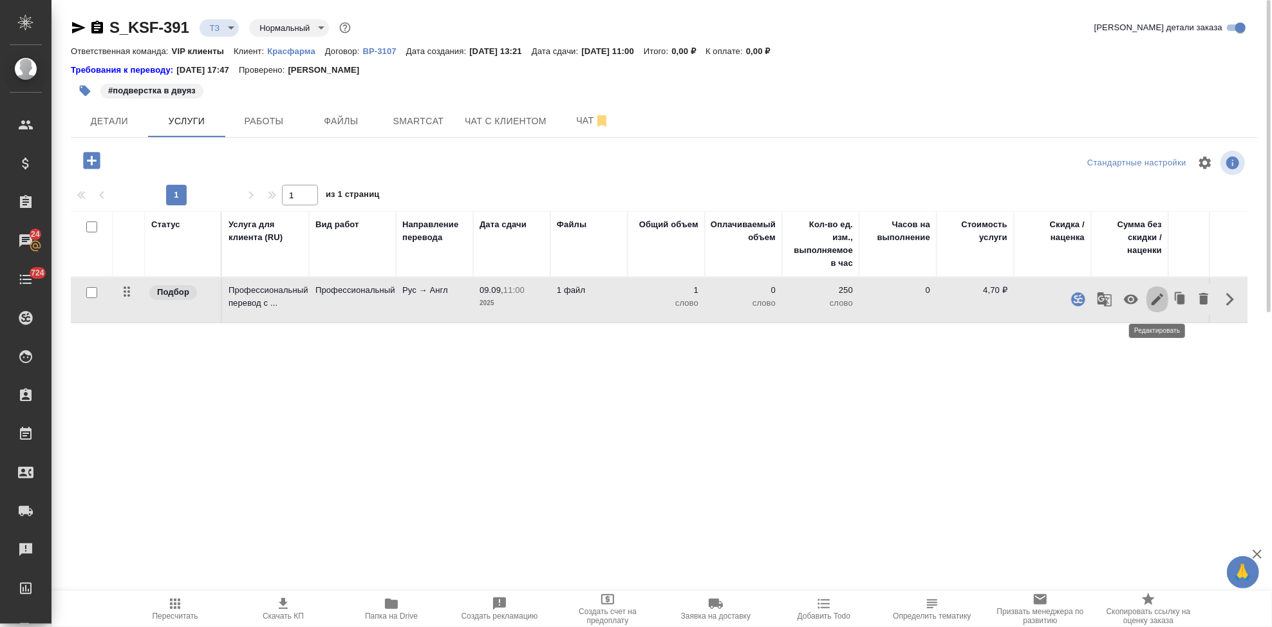
click at [1155, 305] on icon "button" at bounding box center [1157, 299] width 15 height 15
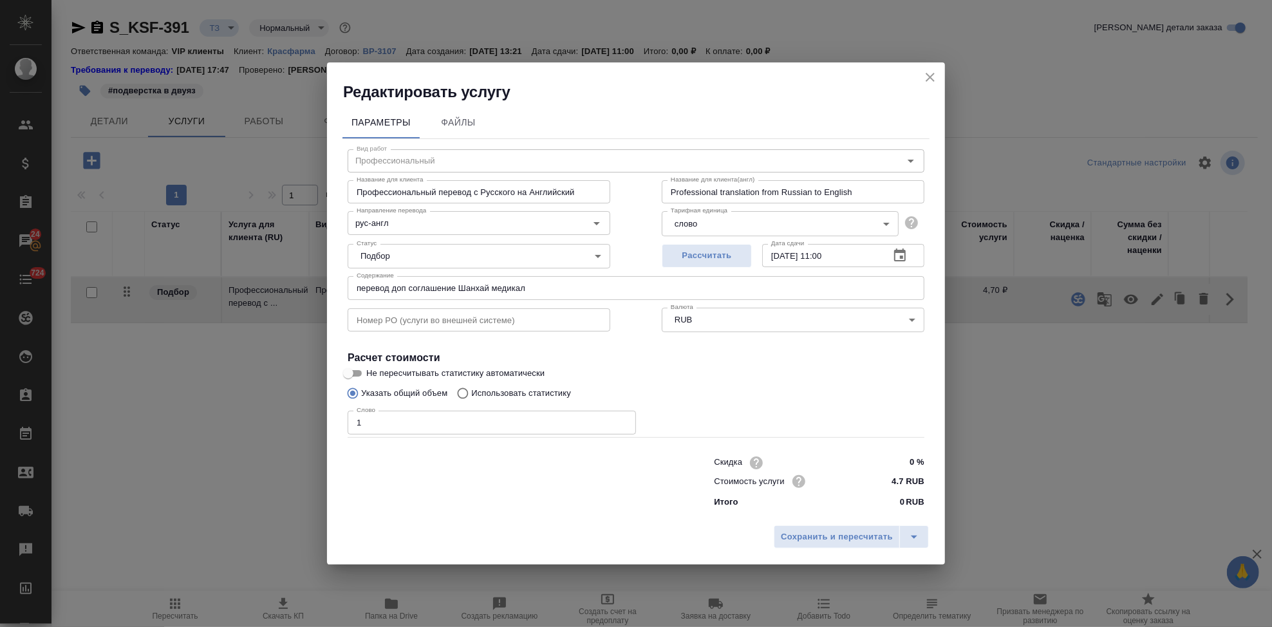
click at [464, 400] on input "Использовать статистику" at bounding box center [461, 393] width 21 height 24
radio input "true"
radio input "false"
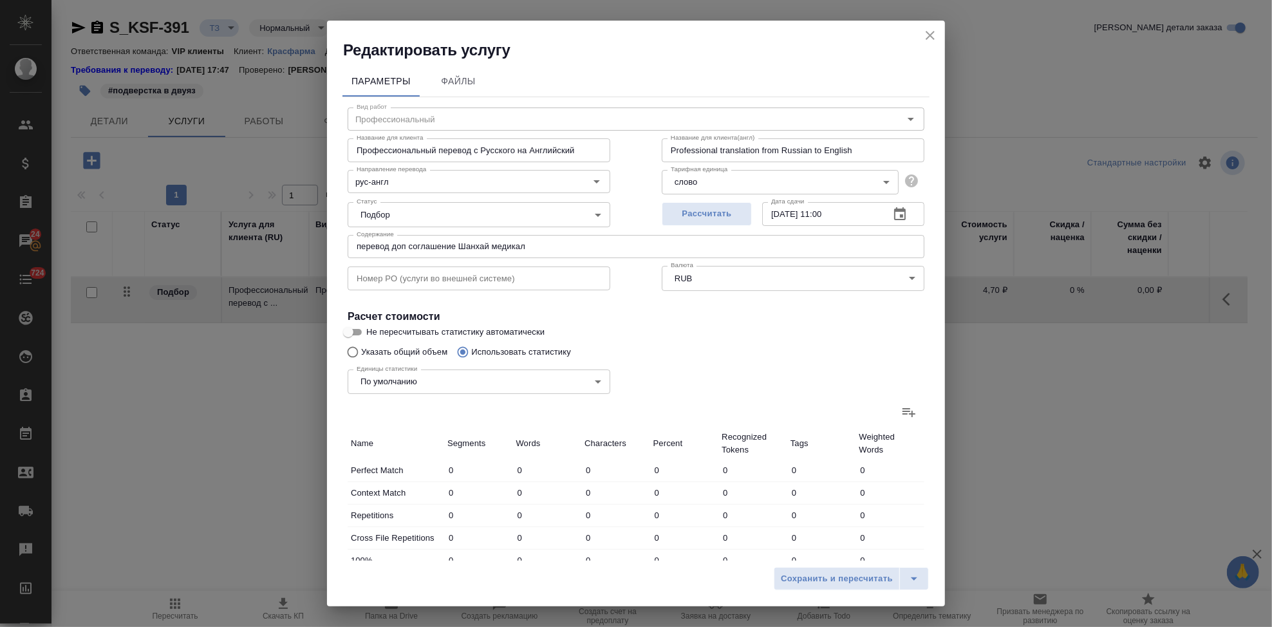
click at [905, 412] on icon at bounding box center [908, 411] width 15 height 15
click at [0, 0] on input "file" at bounding box center [0, 0] width 0 height 0
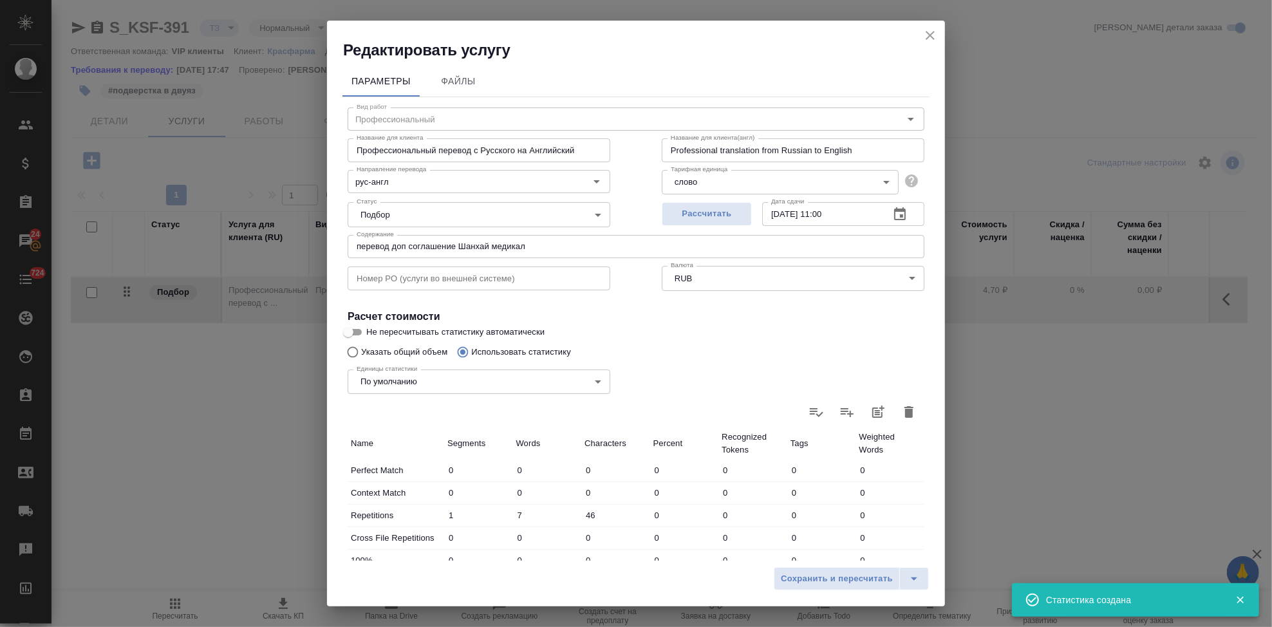
type input "1"
type input "7"
type input "46"
type input "1"
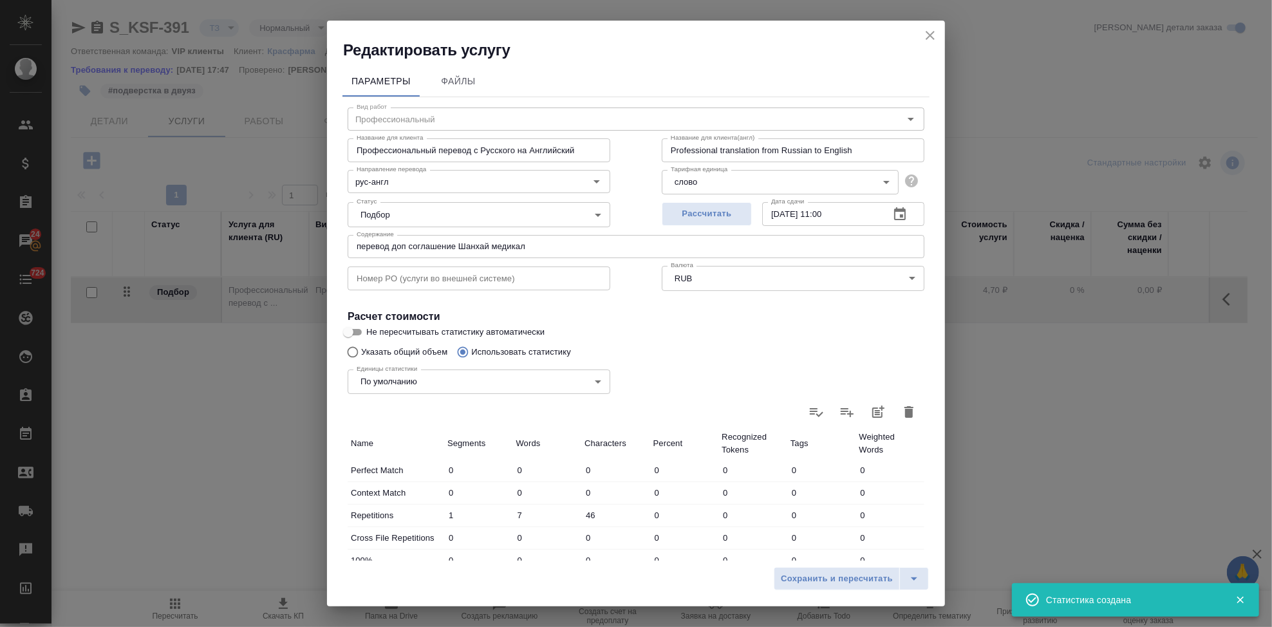
type input "10"
type input "22"
type input "406"
type input "3106"
type input "23"
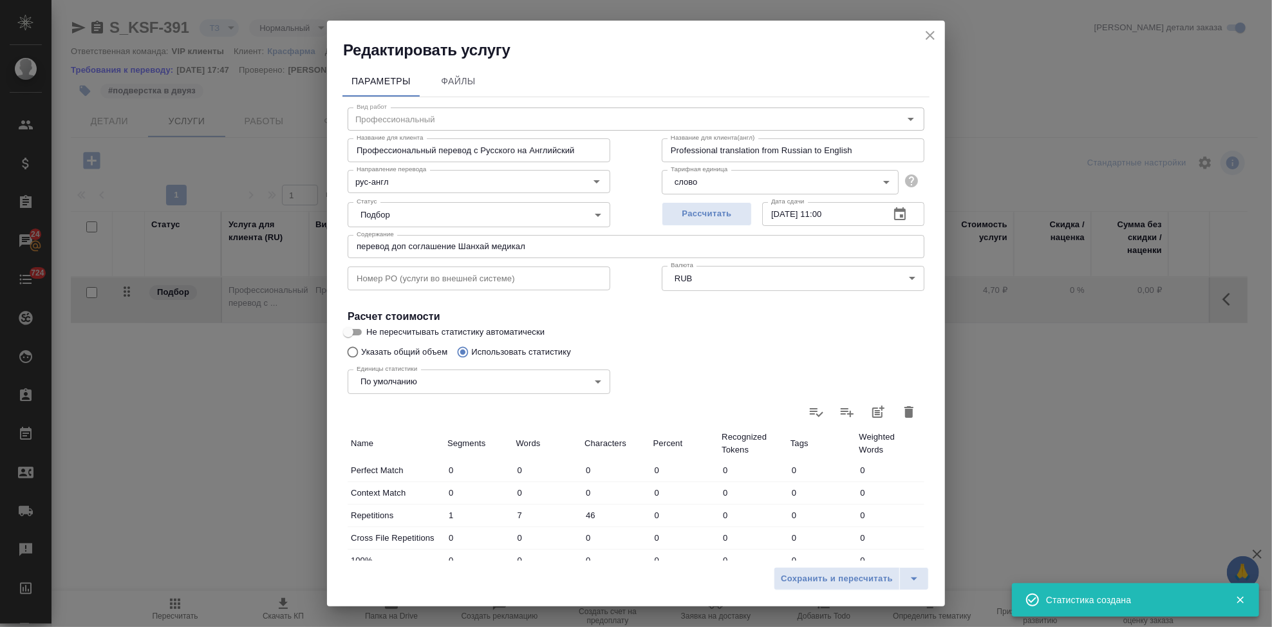
type input "407"
type input "3116"
type input "24"
type input "414"
type input "3162"
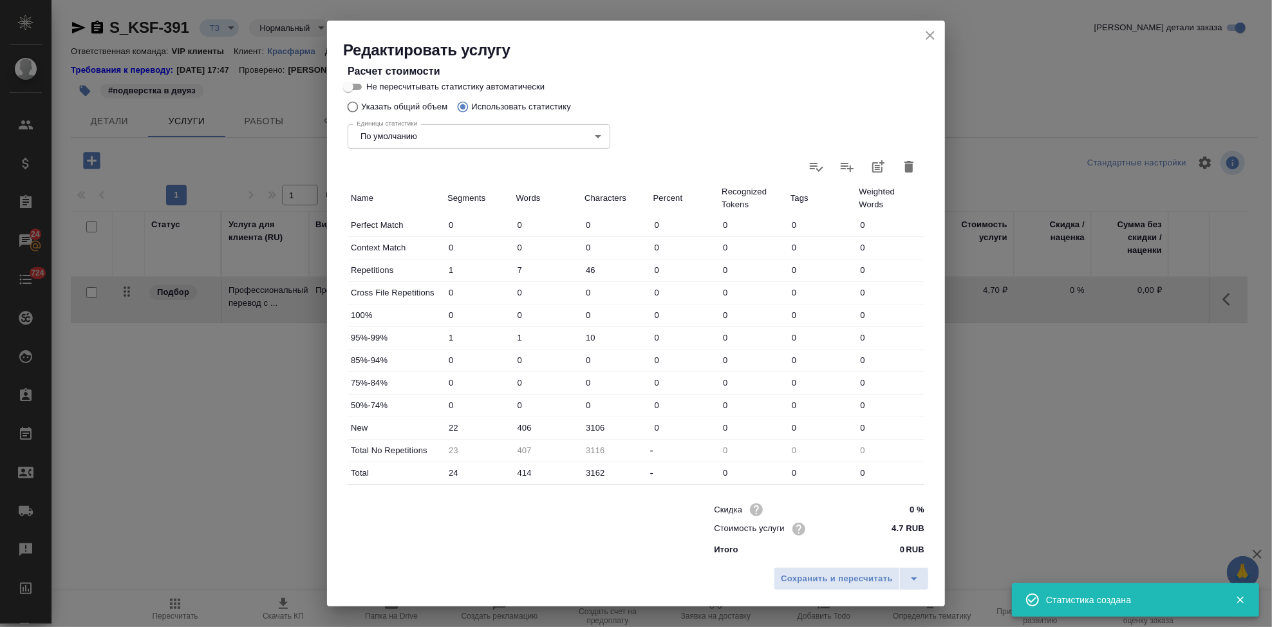
scroll to position [250, 0]
click at [908, 578] on icon "split button" at bounding box center [914, 578] width 15 height 15
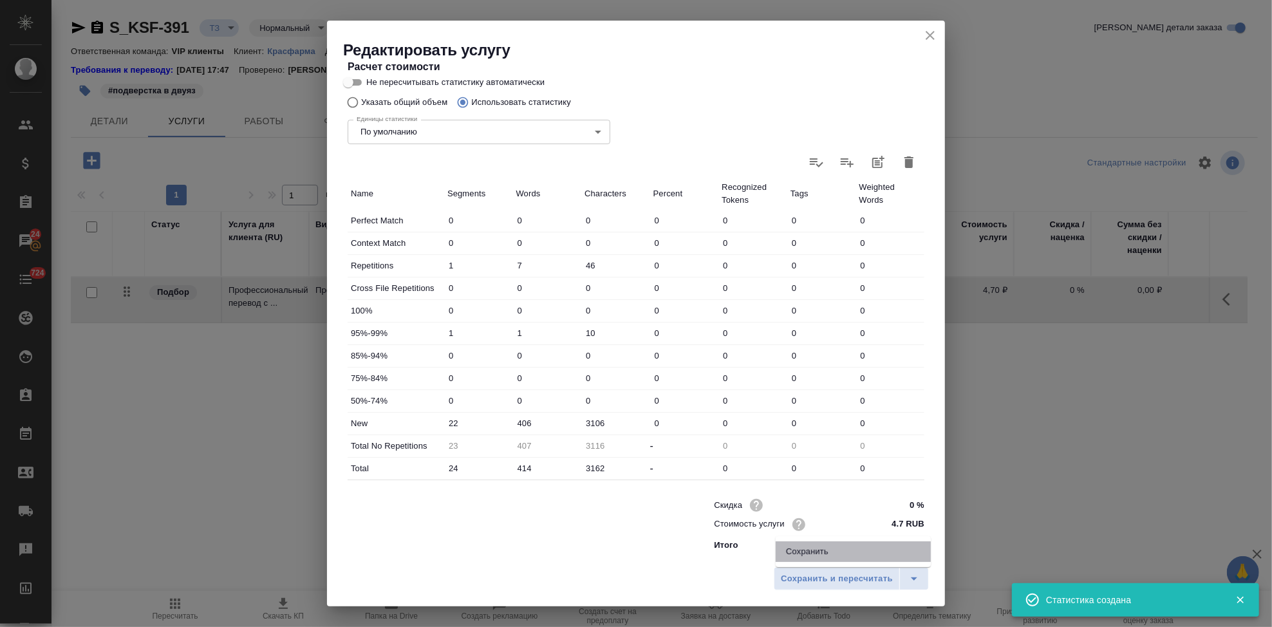
click at [863, 552] on li "Сохранить" at bounding box center [853, 551] width 155 height 21
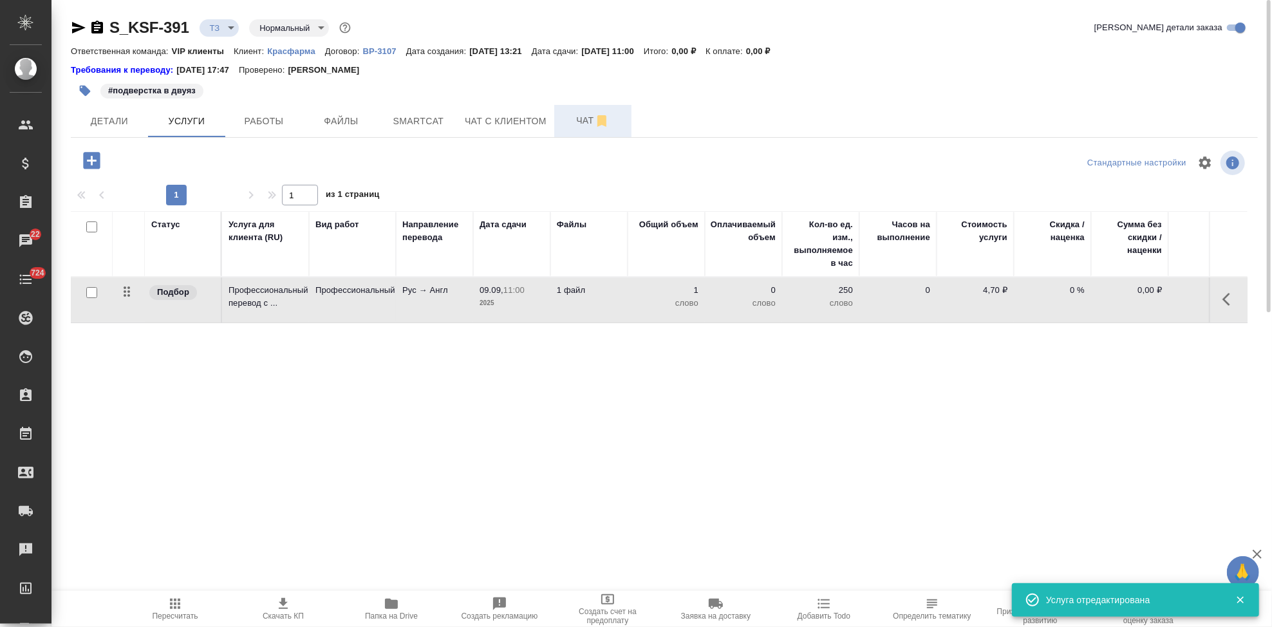
click at [590, 111] on button "Чат" at bounding box center [592, 121] width 77 height 32
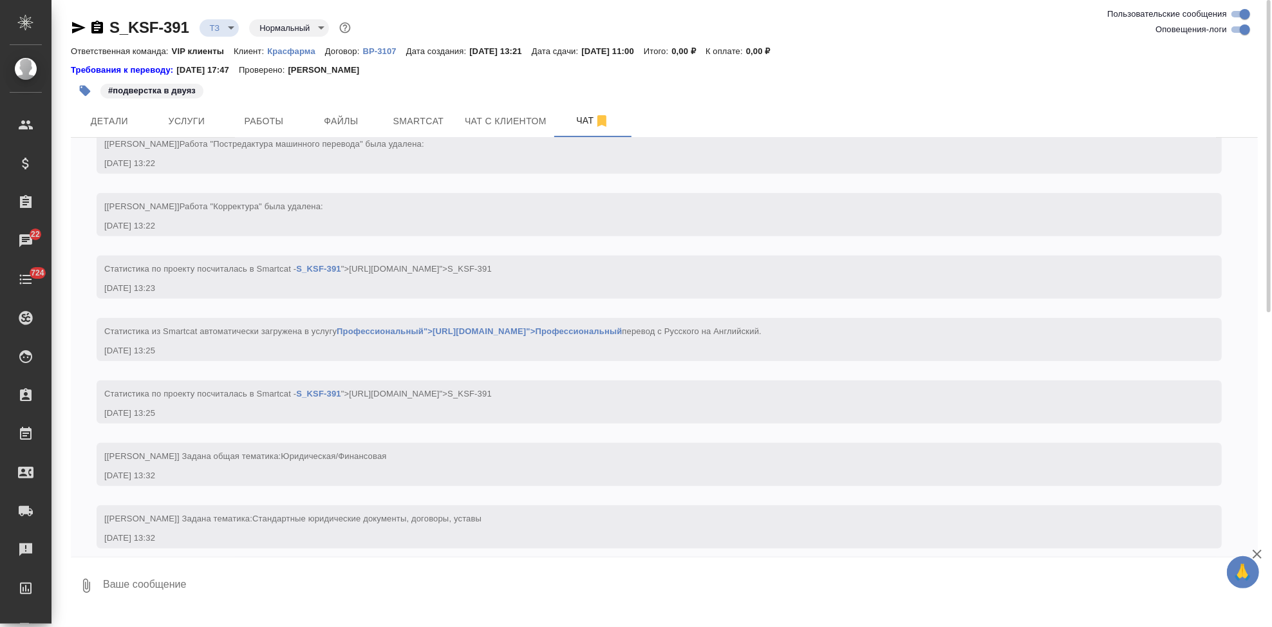
scroll to position [570, 0]
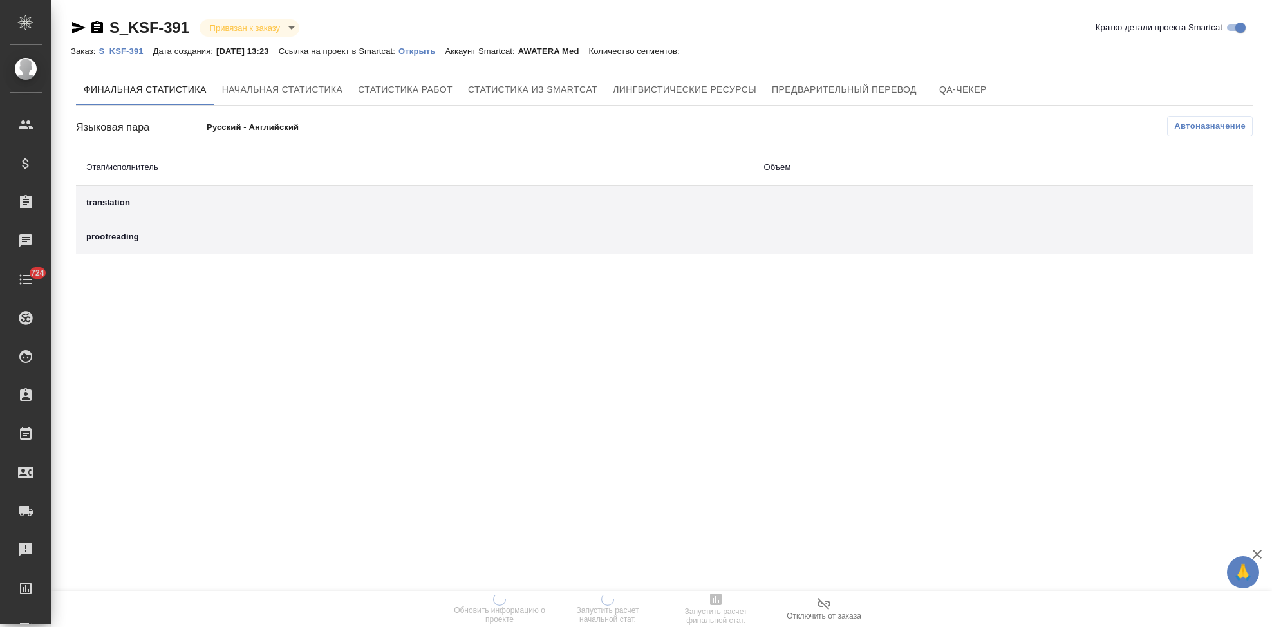
click at [443, 53] on p "Открыть" at bounding box center [422, 51] width 46 height 10
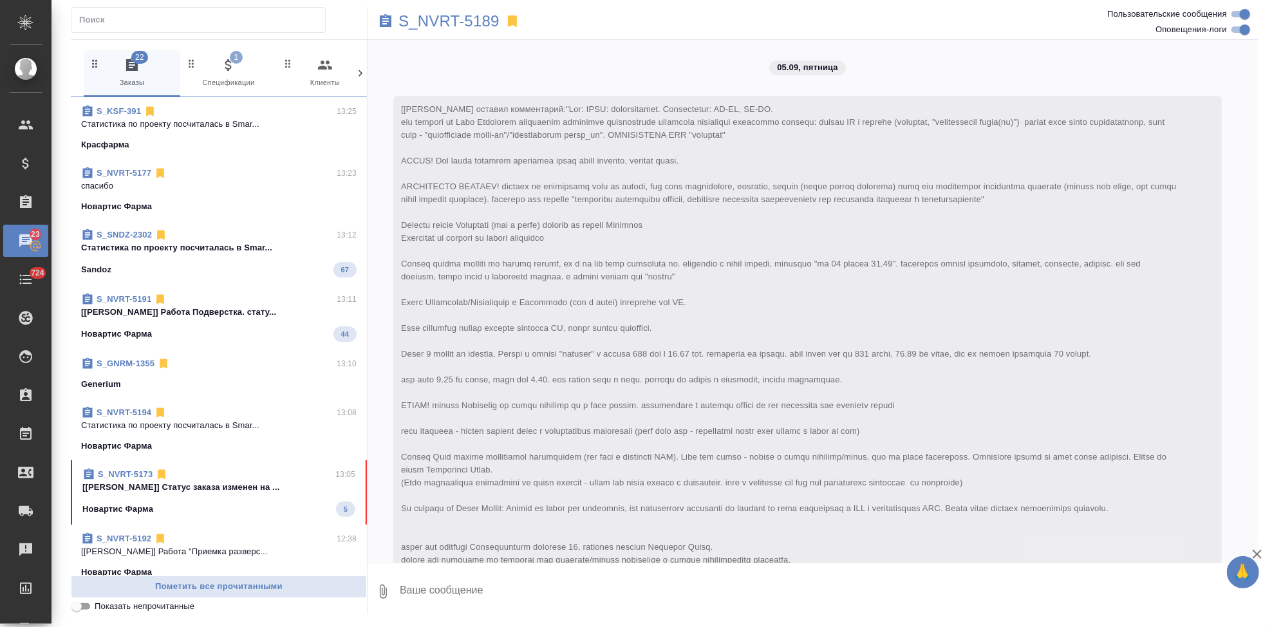
scroll to position [2569, 0]
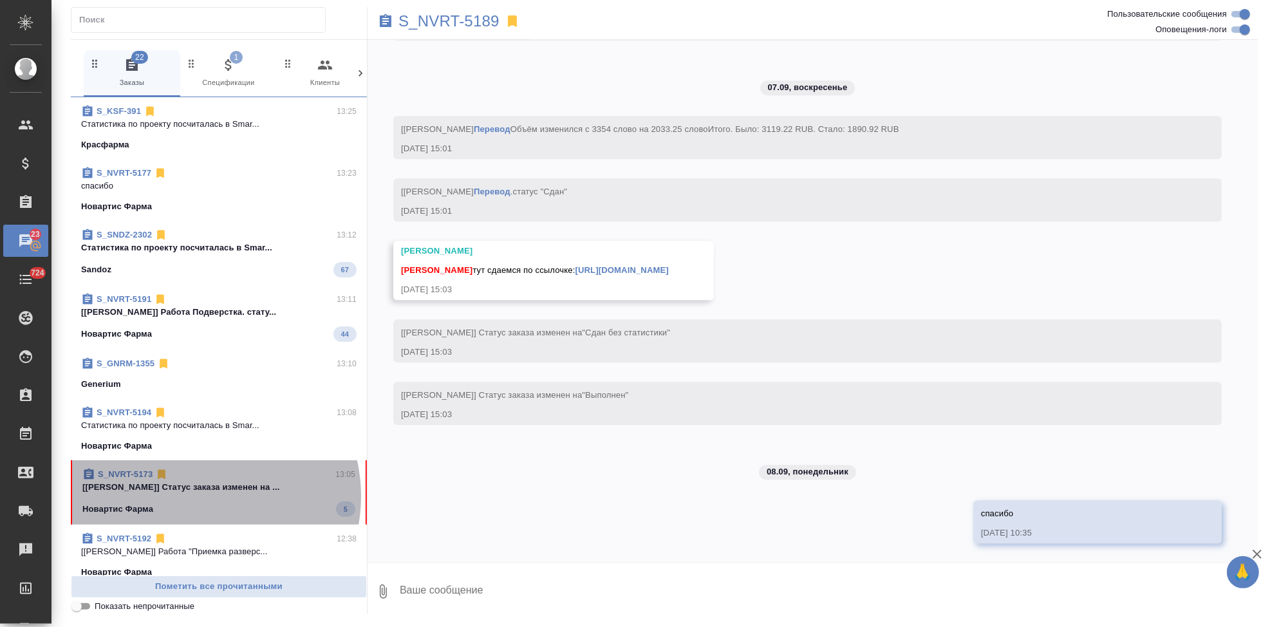
click at [195, 496] on span "S_NVRT-5173 13:05 [[PERSON_NAME]] Статус заказа изменен на ... Новартис Фарма 5" at bounding box center [218, 492] width 273 height 49
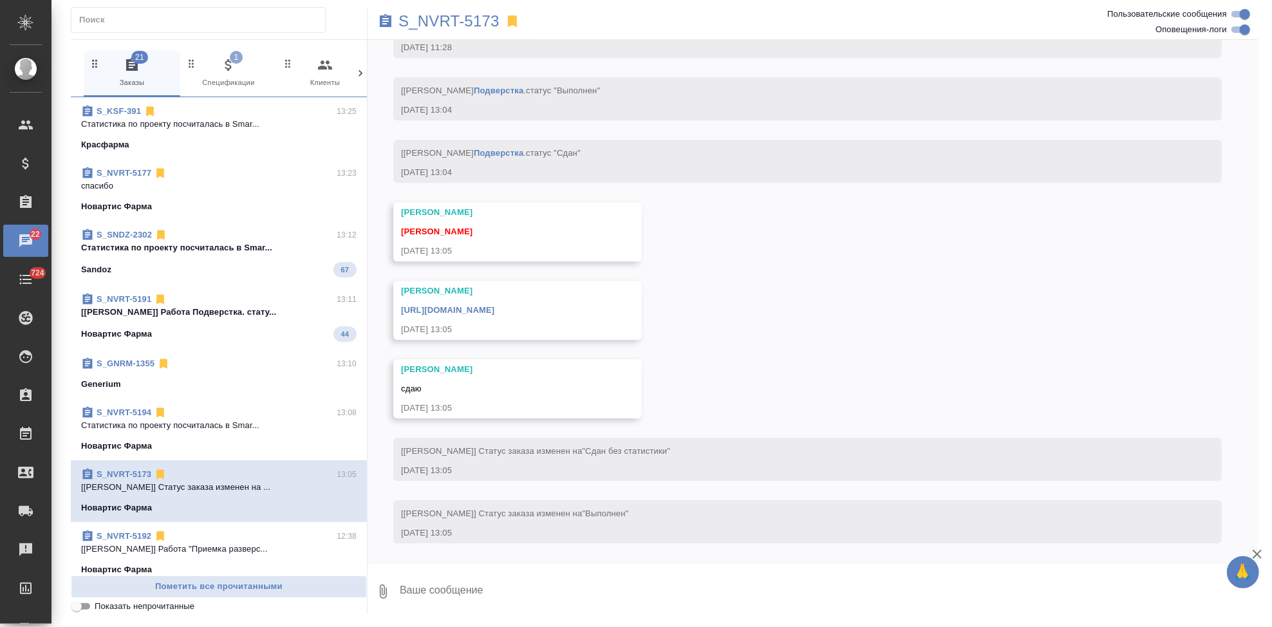
scroll to position [6962, 0]
click at [457, 588] on textarea at bounding box center [829, 592] width 860 height 44
type textarea "спасибо"
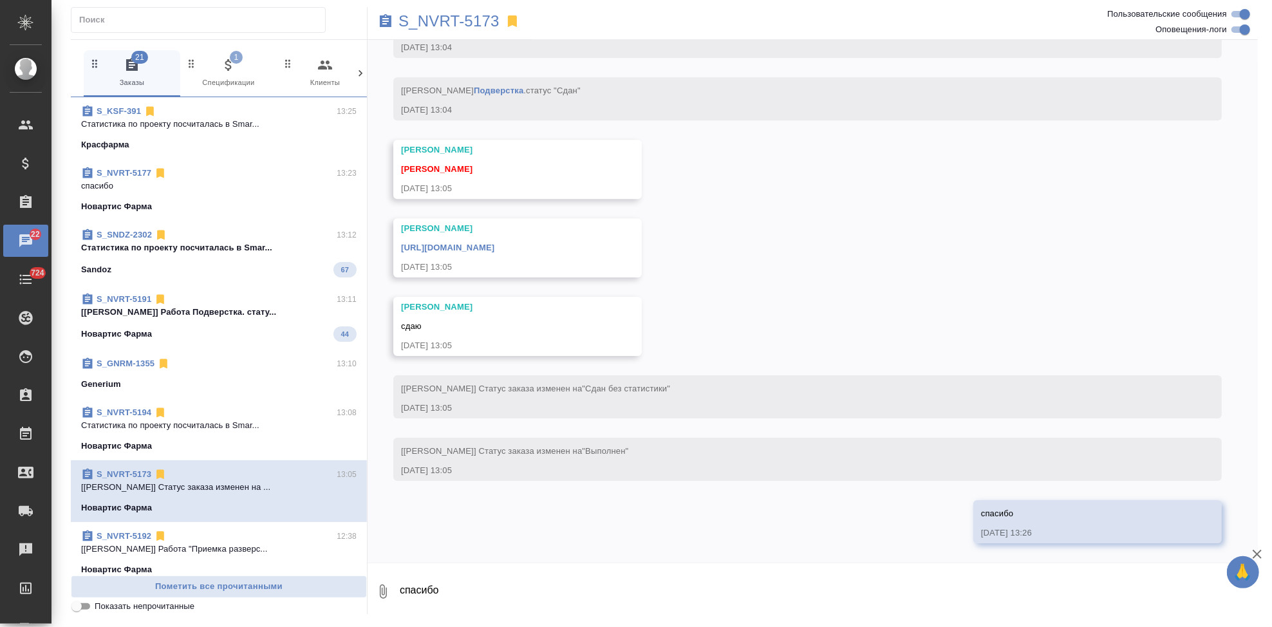
scroll to position [7025, 0]
click at [494, 247] on link "[URL][DOMAIN_NAME]" at bounding box center [447, 248] width 93 height 10
